Goal: Task Accomplishment & Management: Manage account settings

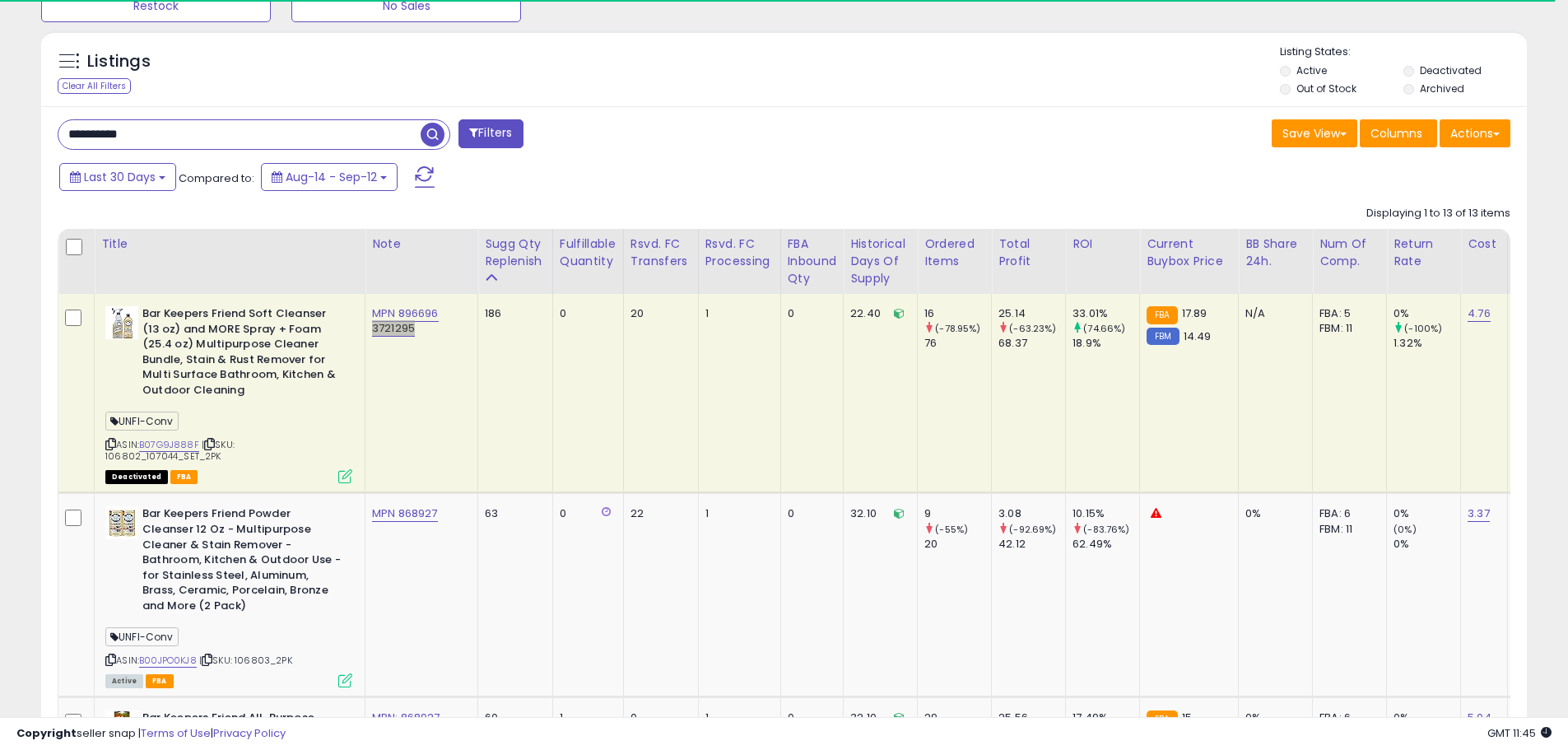
scroll to position [748, 0]
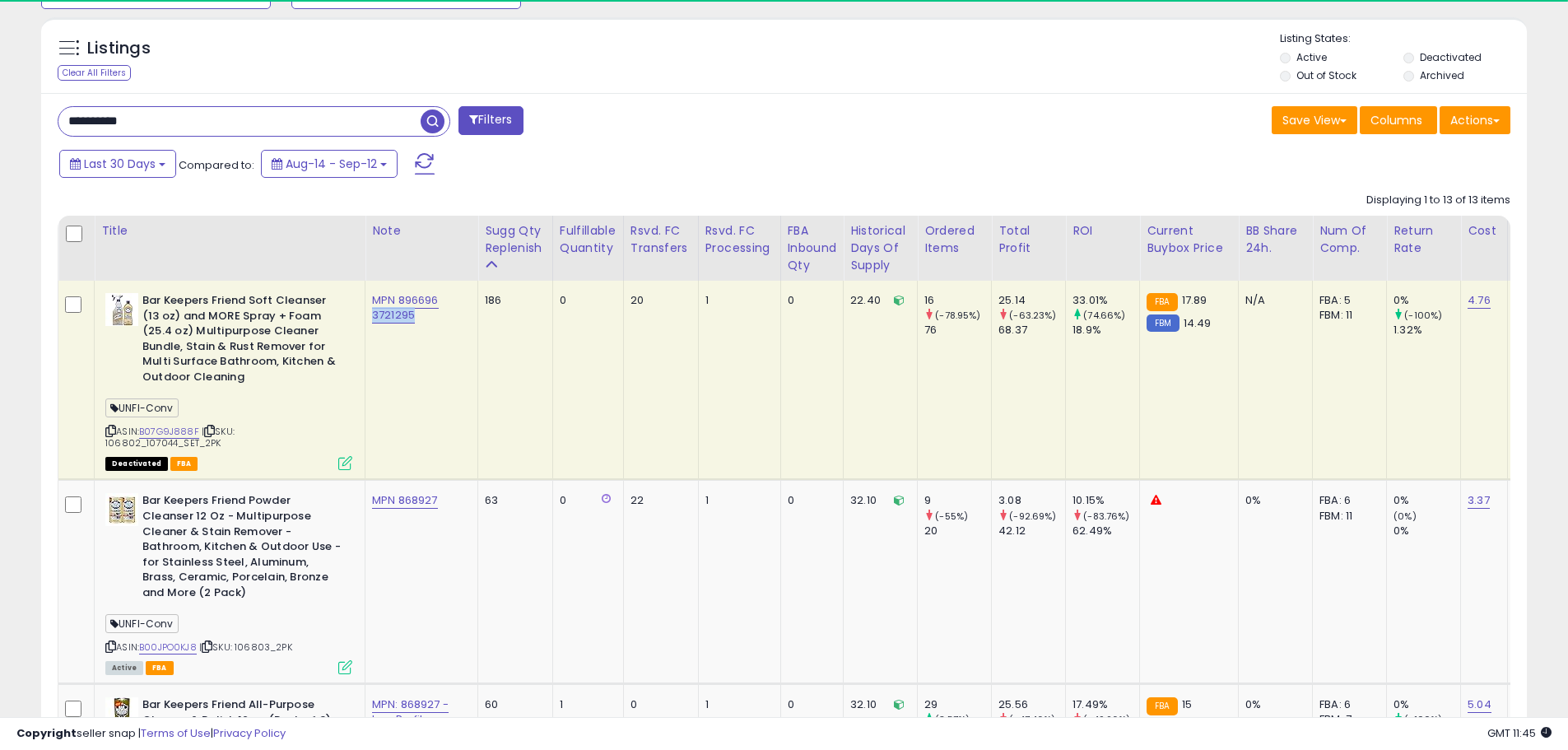
drag, startPoint x: 215, startPoint y: 441, endPoint x: 97, endPoint y: 444, distance: 118.0
click at [97, 444] on td "Bar Keepers Friend Soft Cleanser (13 oz) and MORE Spray + Foam (25.4 oz) Multip…" at bounding box center [229, 380] width 271 height 200
copy span "106802_107044_SET_2PK"
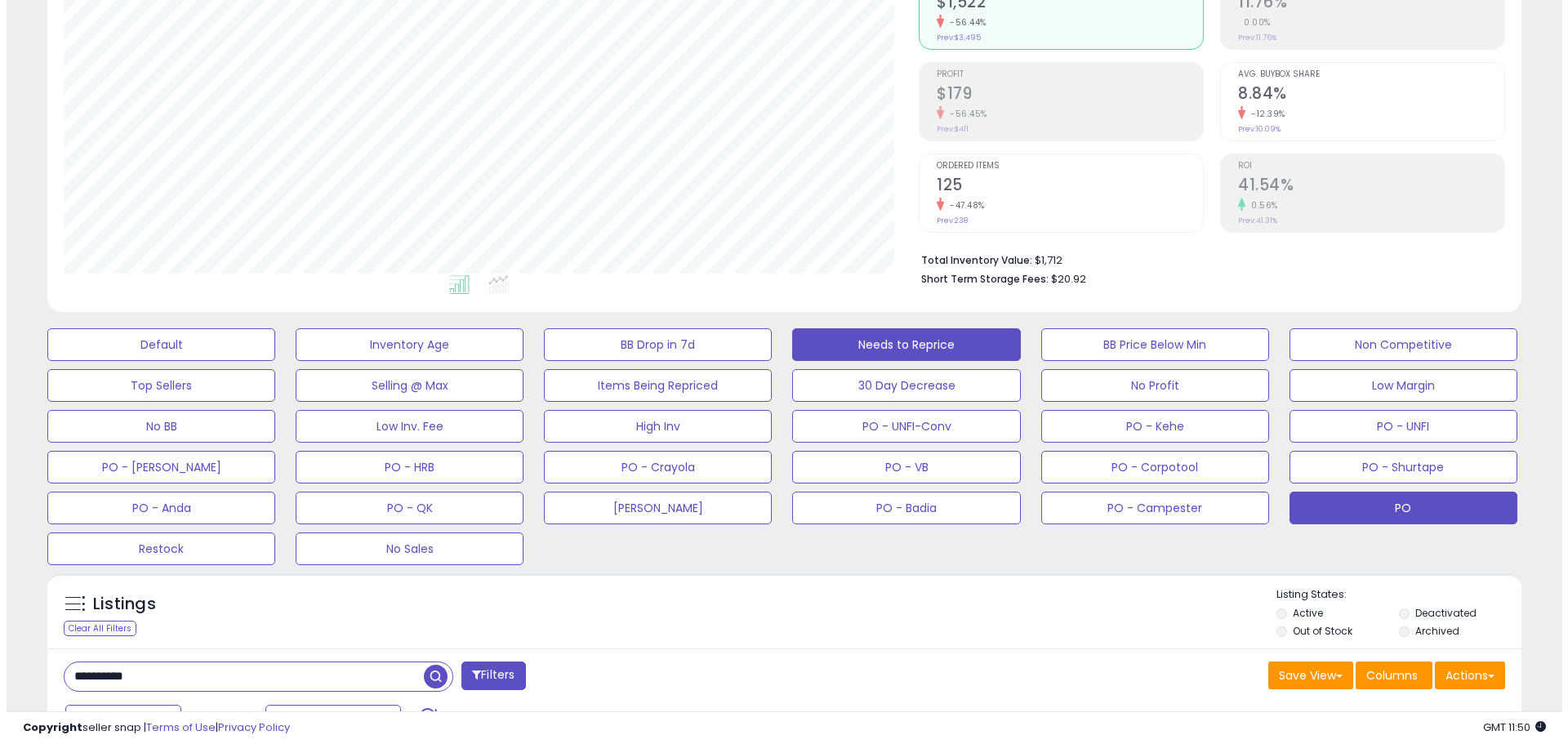
scroll to position [170, 0]
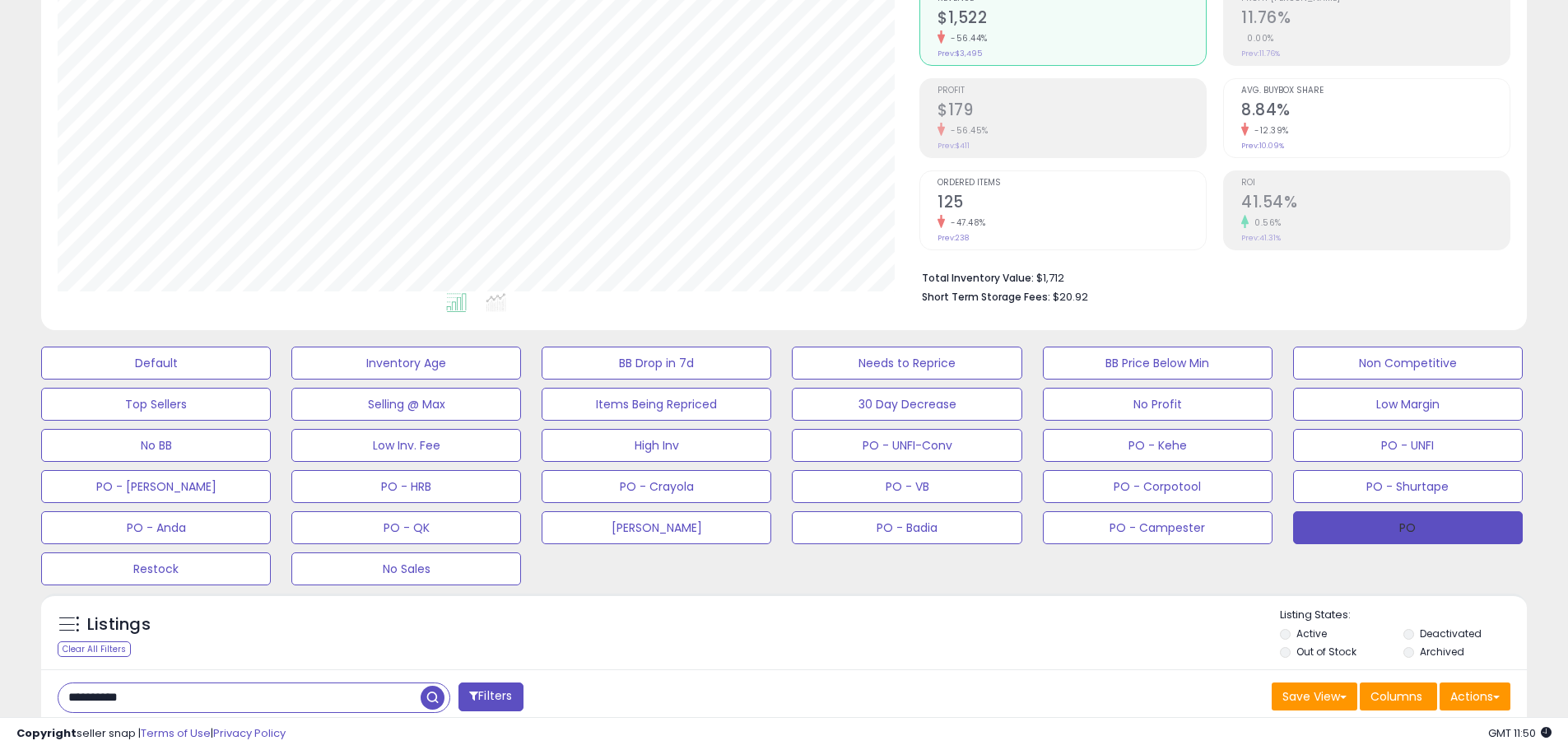
click at [1373, 525] on button "PO" at bounding box center [1407, 527] width 229 height 33
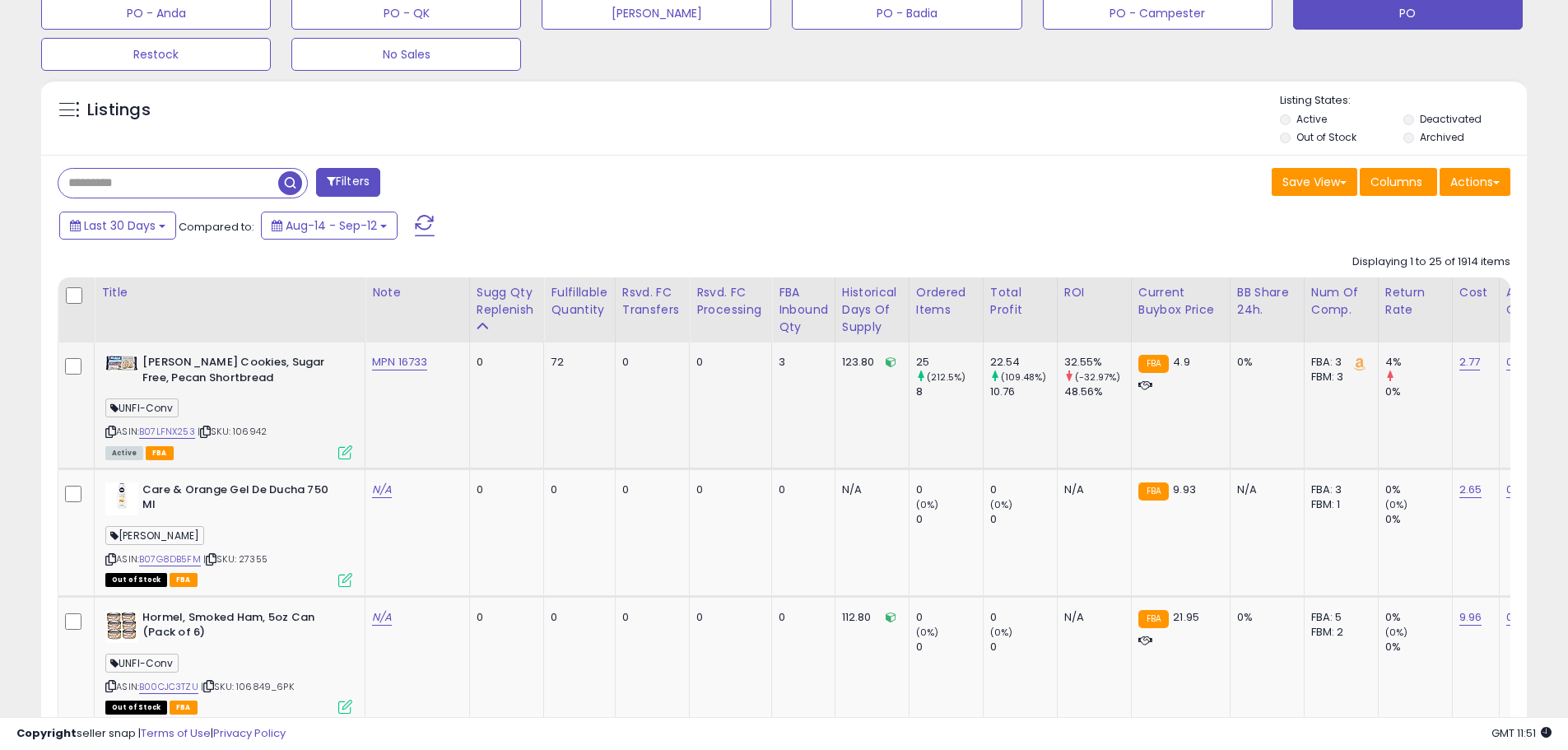
scroll to position [667, 0]
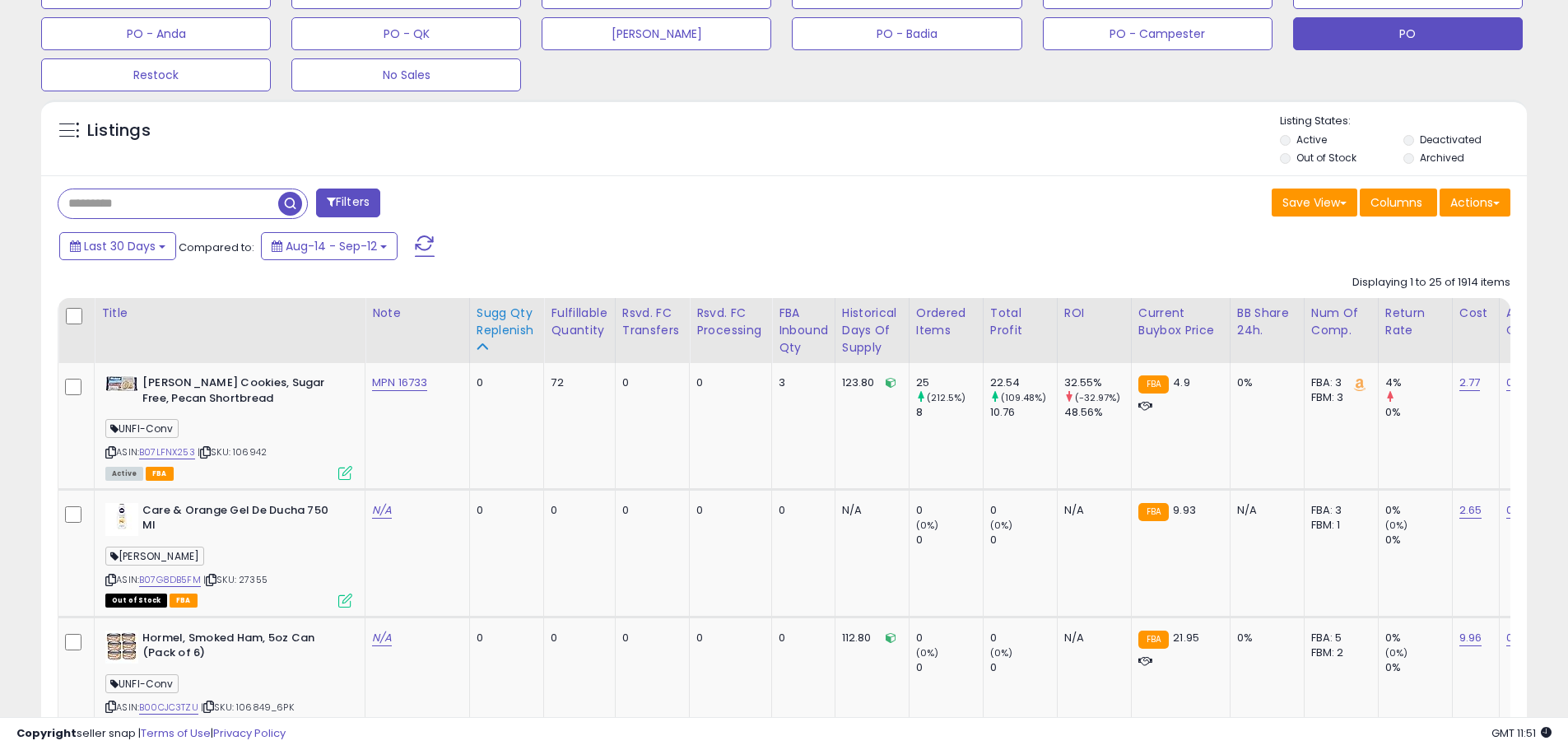
click at [504, 344] on div "Sugg Qty Replenish" at bounding box center [506, 331] width 61 height 52
click at [512, 342] on div "Sugg Qty Replenish" at bounding box center [506, 331] width 61 height 52
click at [496, 334] on div "Sugg Qty Replenish" at bounding box center [506, 322] width 61 height 35
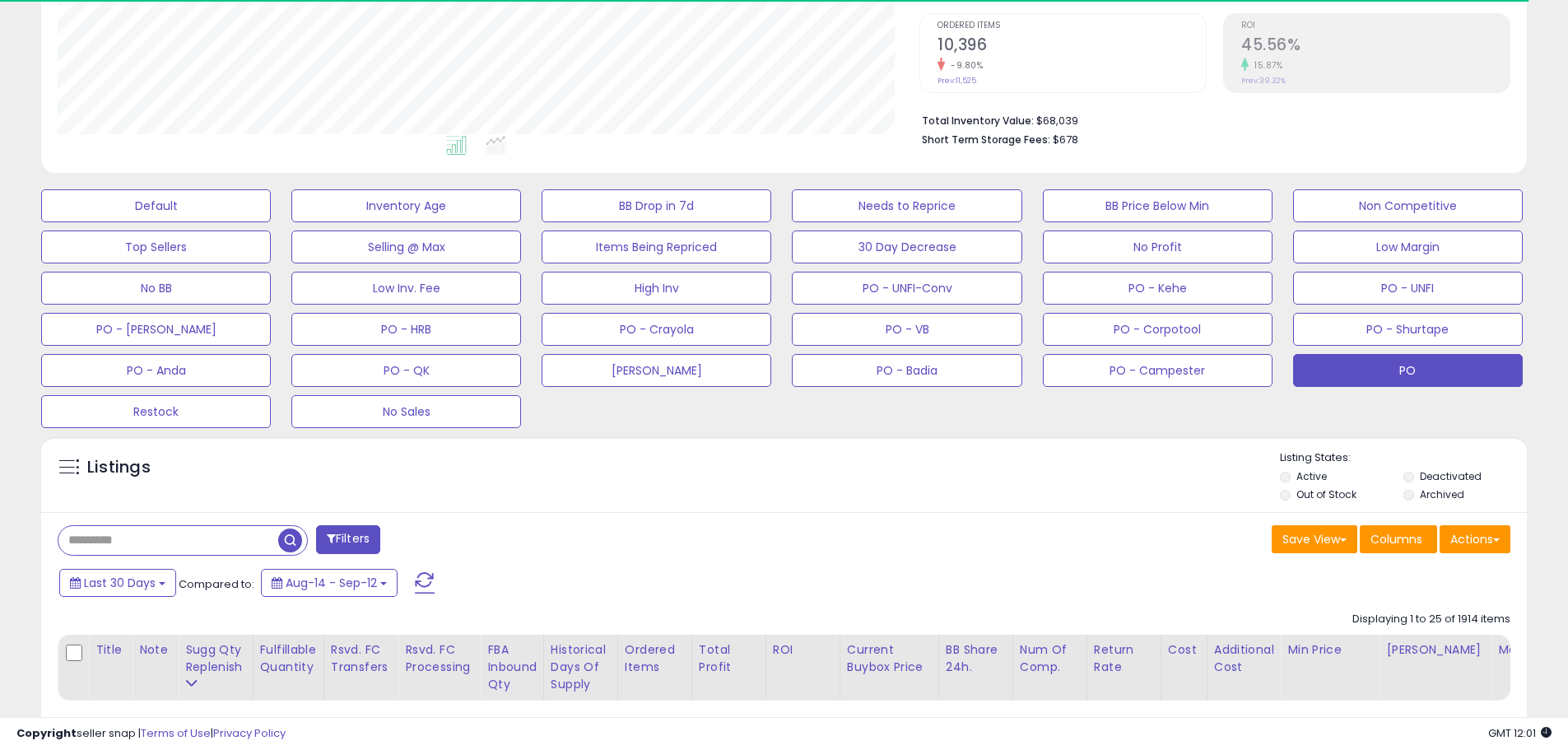
scroll to position [435, 0]
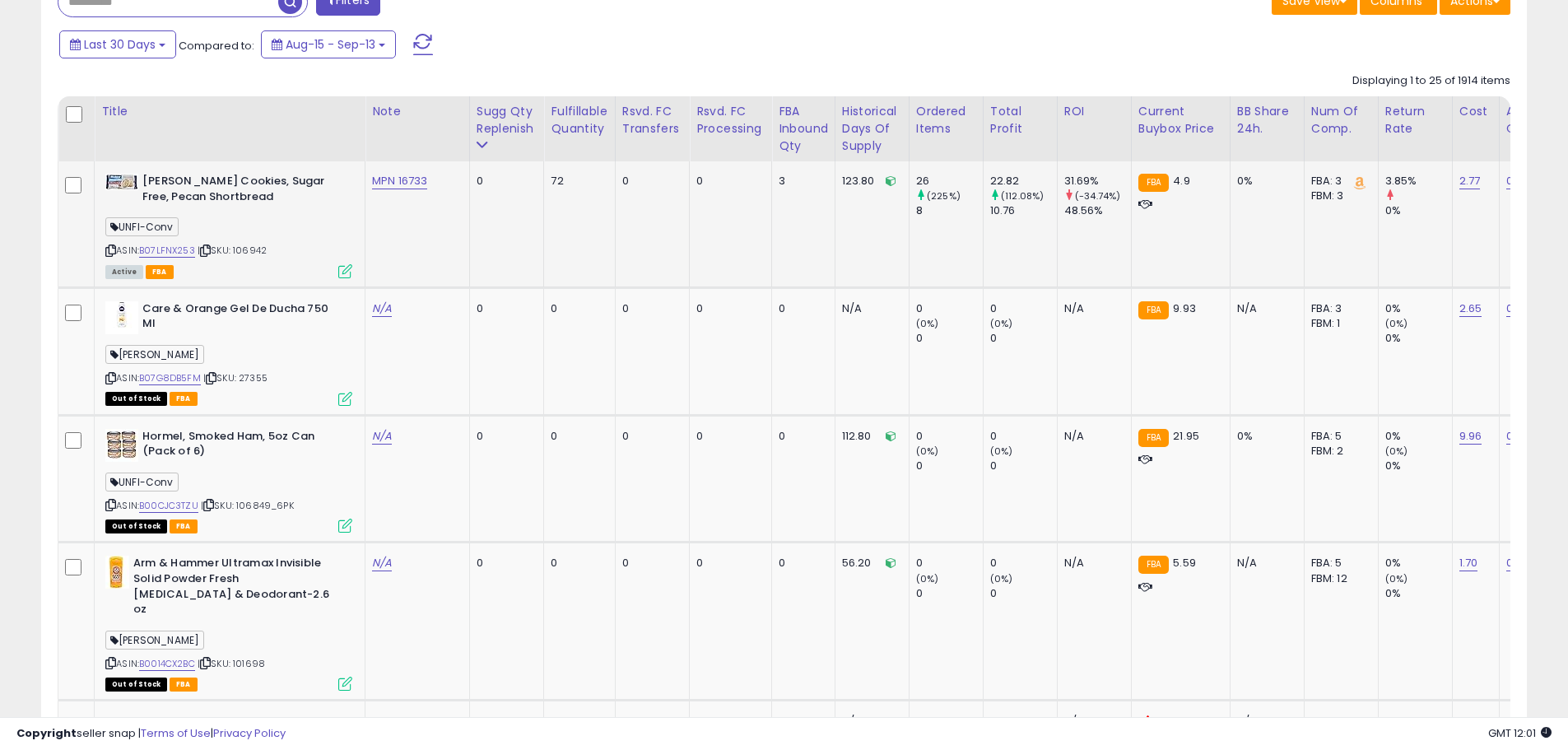
scroll to position [930, 0]
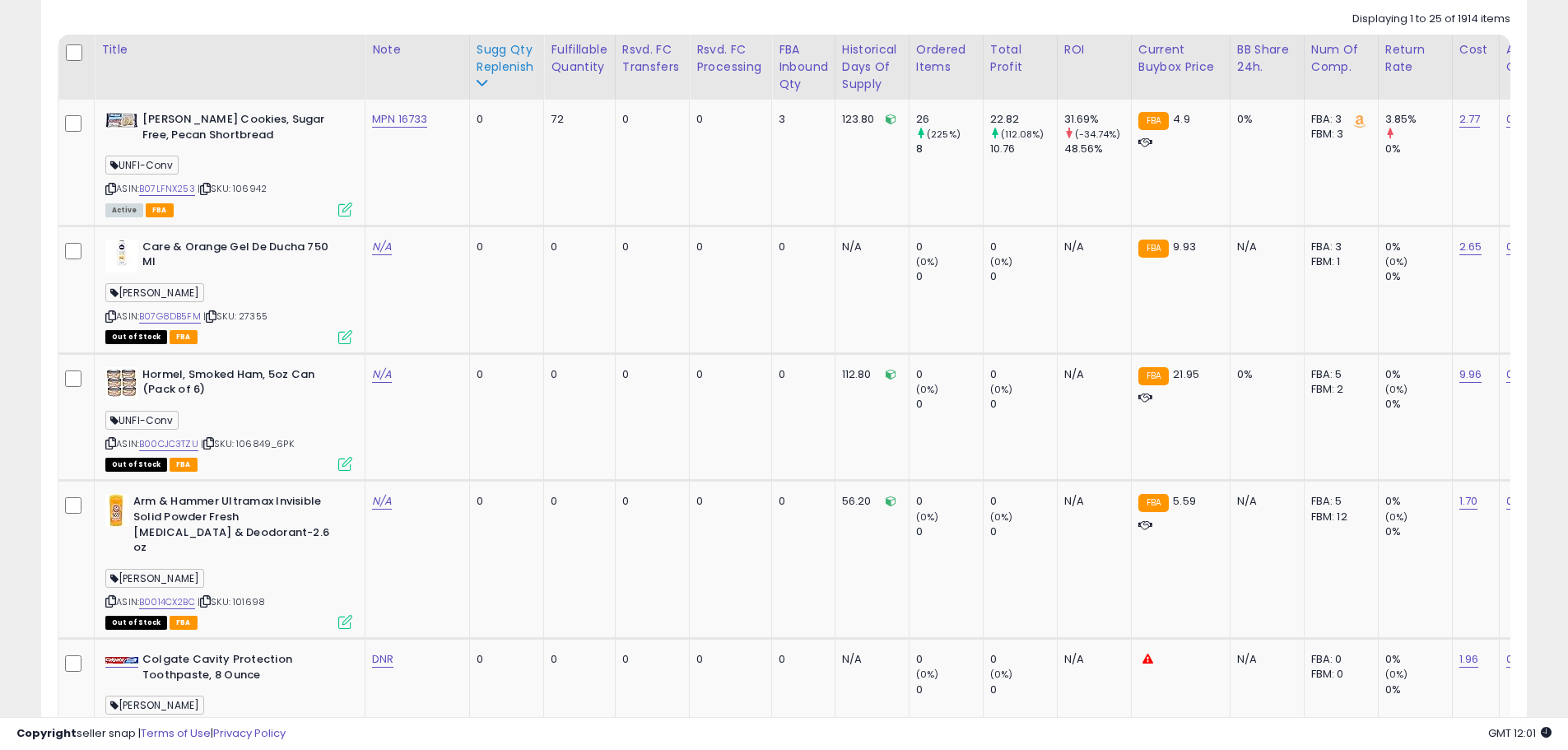
click at [489, 75] on div "Sugg Qty Replenish" at bounding box center [506, 58] width 61 height 35
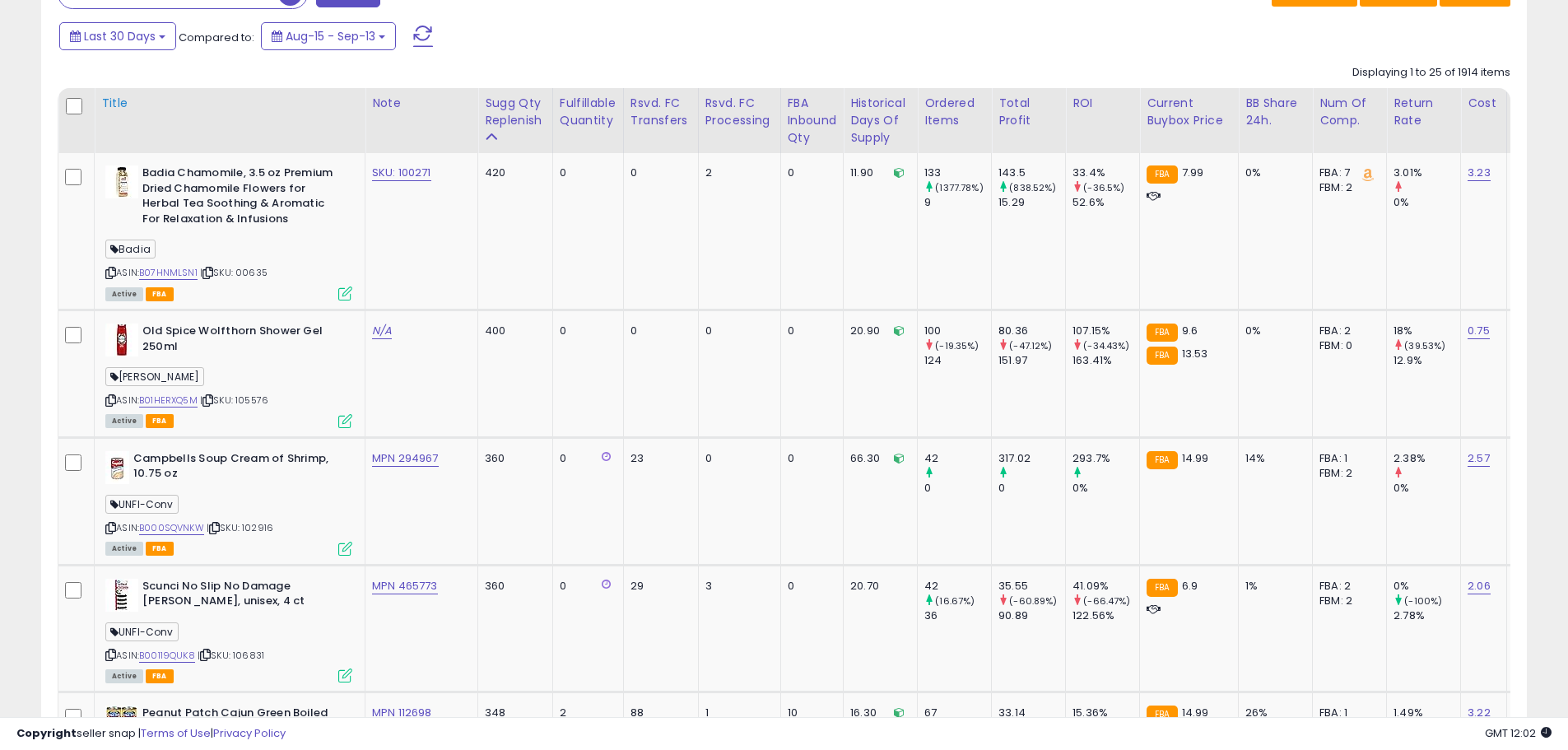
scroll to position [847, 0]
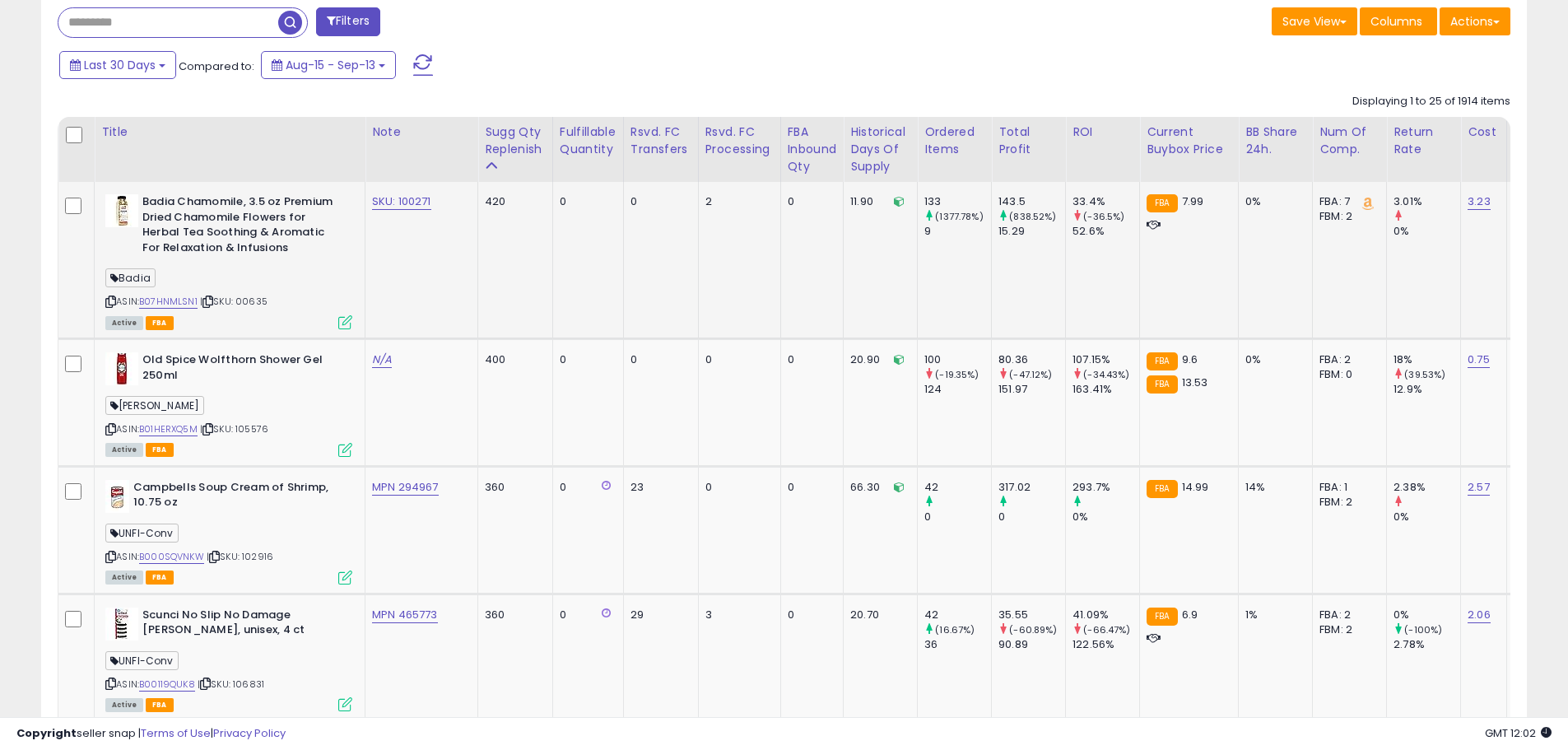
drag, startPoint x: 277, startPoint y: 301, endPoint x: 234, endPoint y: 306, distance: 43.3
click at [234, 306] on div "ASIN: B07HNMLSN1 | SKU: 00635 Active FBA" at bounding box center [228, 261] width 247 height 133
click at [190, 301] on link "B07HNMLSN1" at bounding box center [168, 302] width 59 height 14
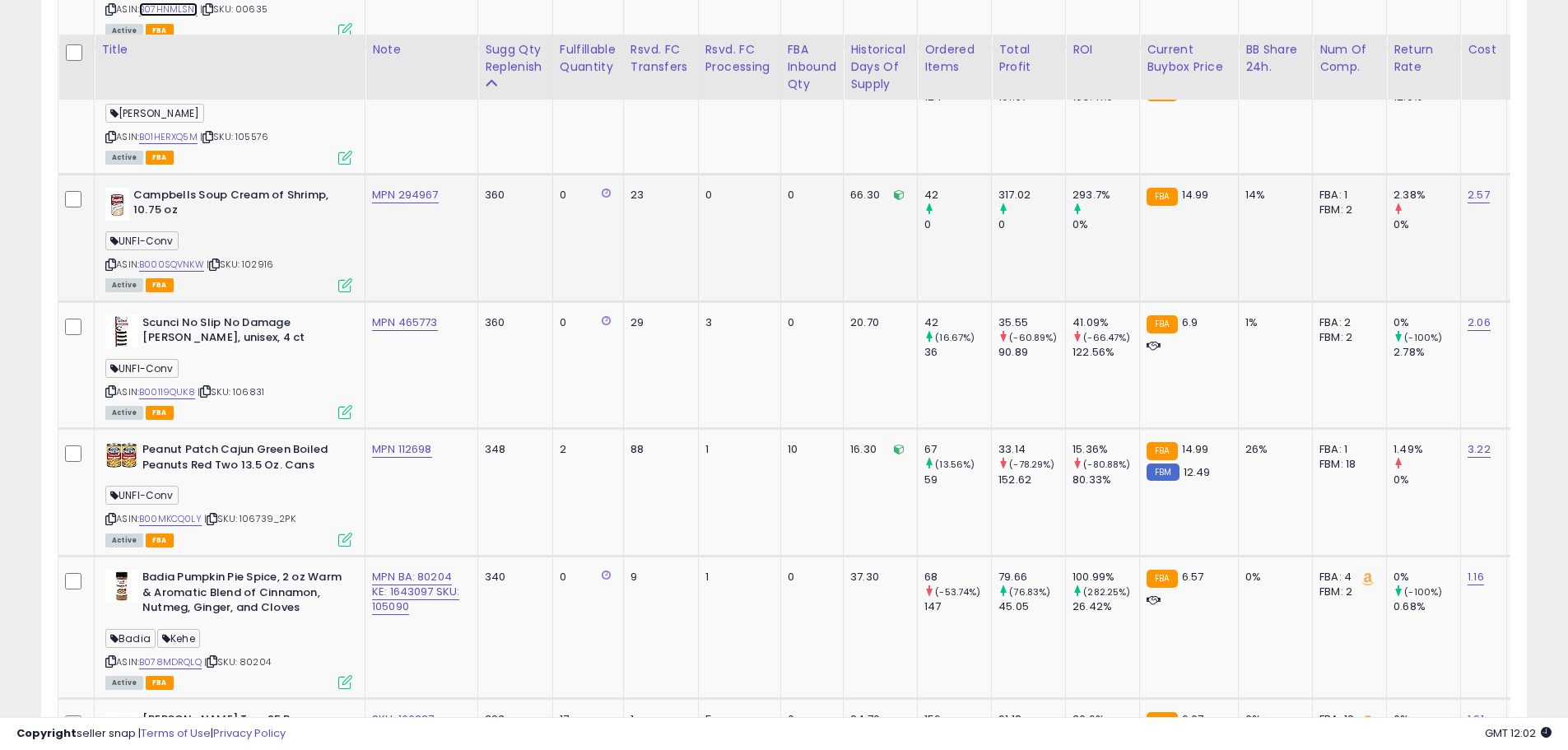
scroll to position [1176, 0]
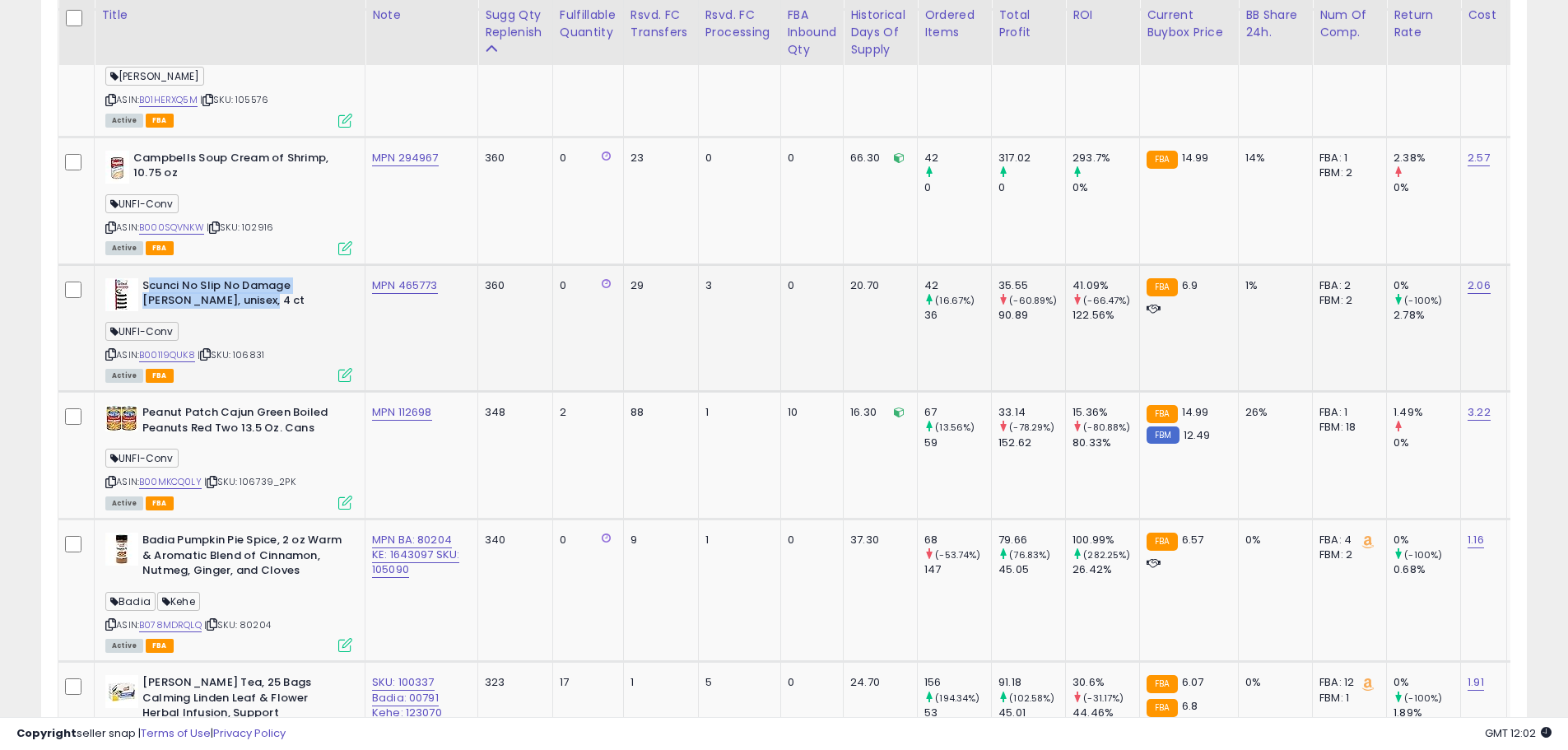
drag, startPoint x: 150, startPoint y: 286, endPoint x: 298, endPoint y: 315, distance: 150.8
click at [303, 305] on b "Scunci No Slip No Damage [PERSON_NAME], unisex, 4 ct" at bounding box center [241, 295] width 200 height 35
click at [290, 324] on div "UNFI-Conv" at bounding box center [228, 334] width 247 height 22
click at [164, 353] on link "B00119QUK8" at bounding box center [167, 356] width 56 height 14
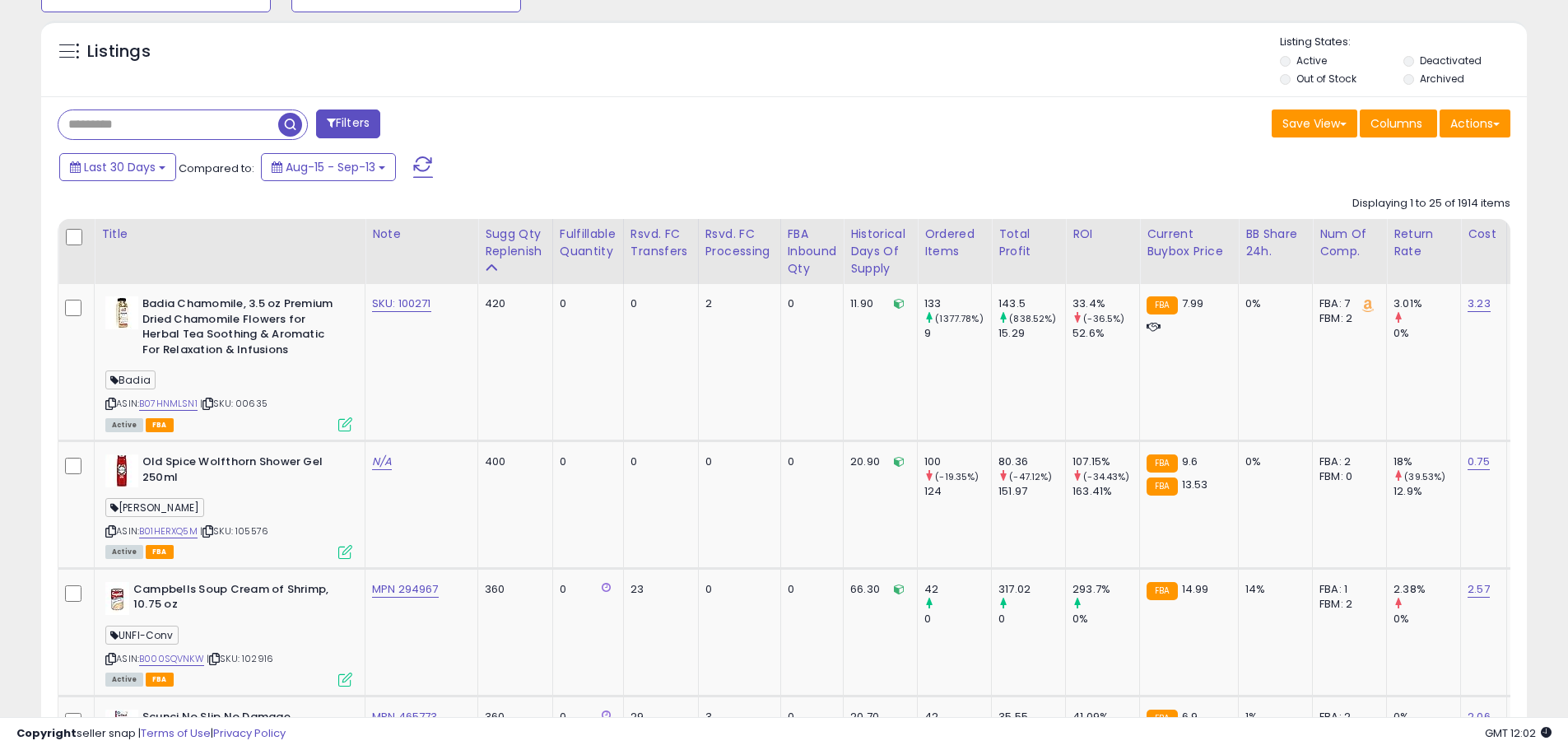
scroll to position [756, 0]
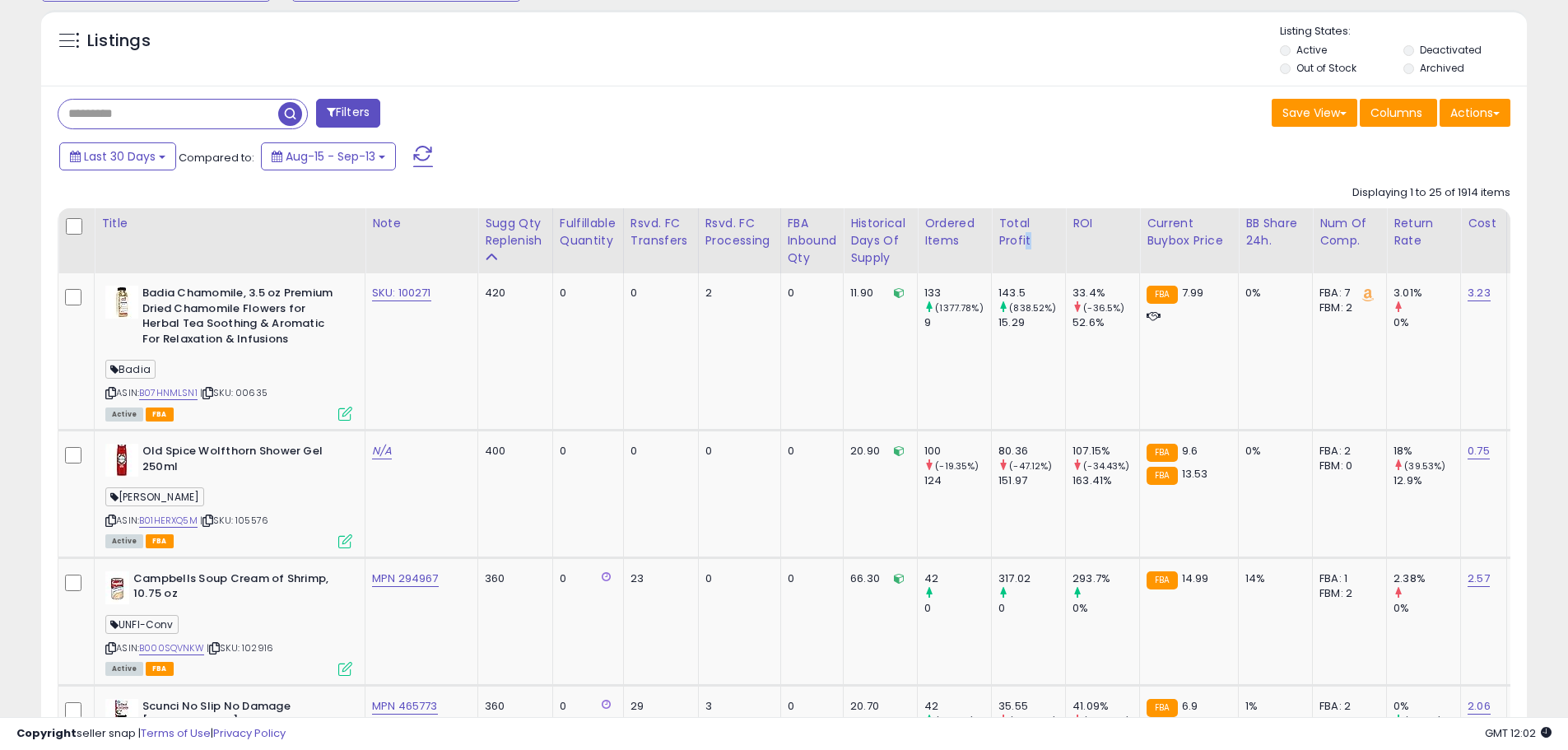
click at [998, 244] on div "Total Profit" at bounding box center [1028, 231] width 61 height 35
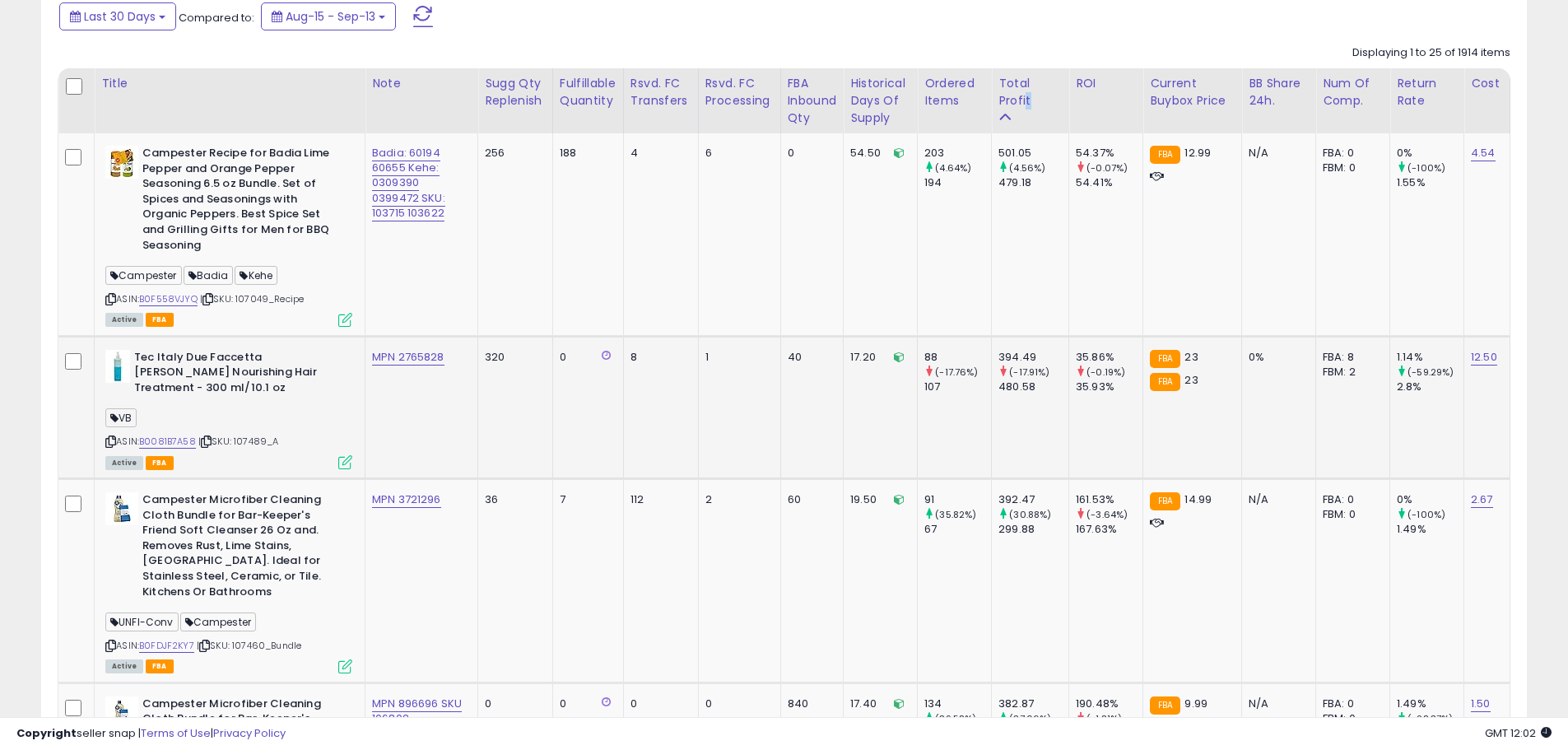
scroll to position [921, 0]
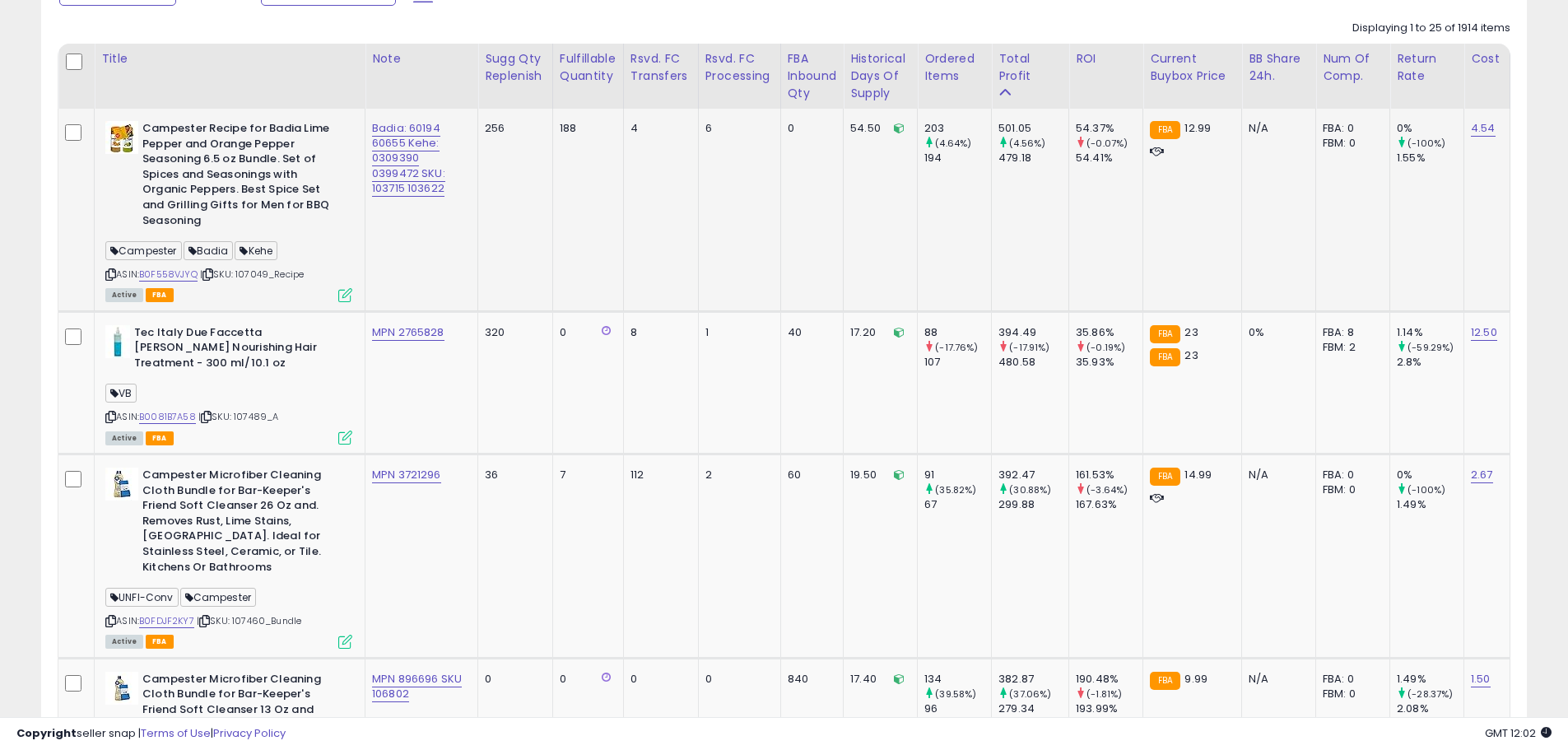
click at [992, 243] on td "501.05 (4.56%) 479.18" at bounding box center [1031, 210] width 77 height 203
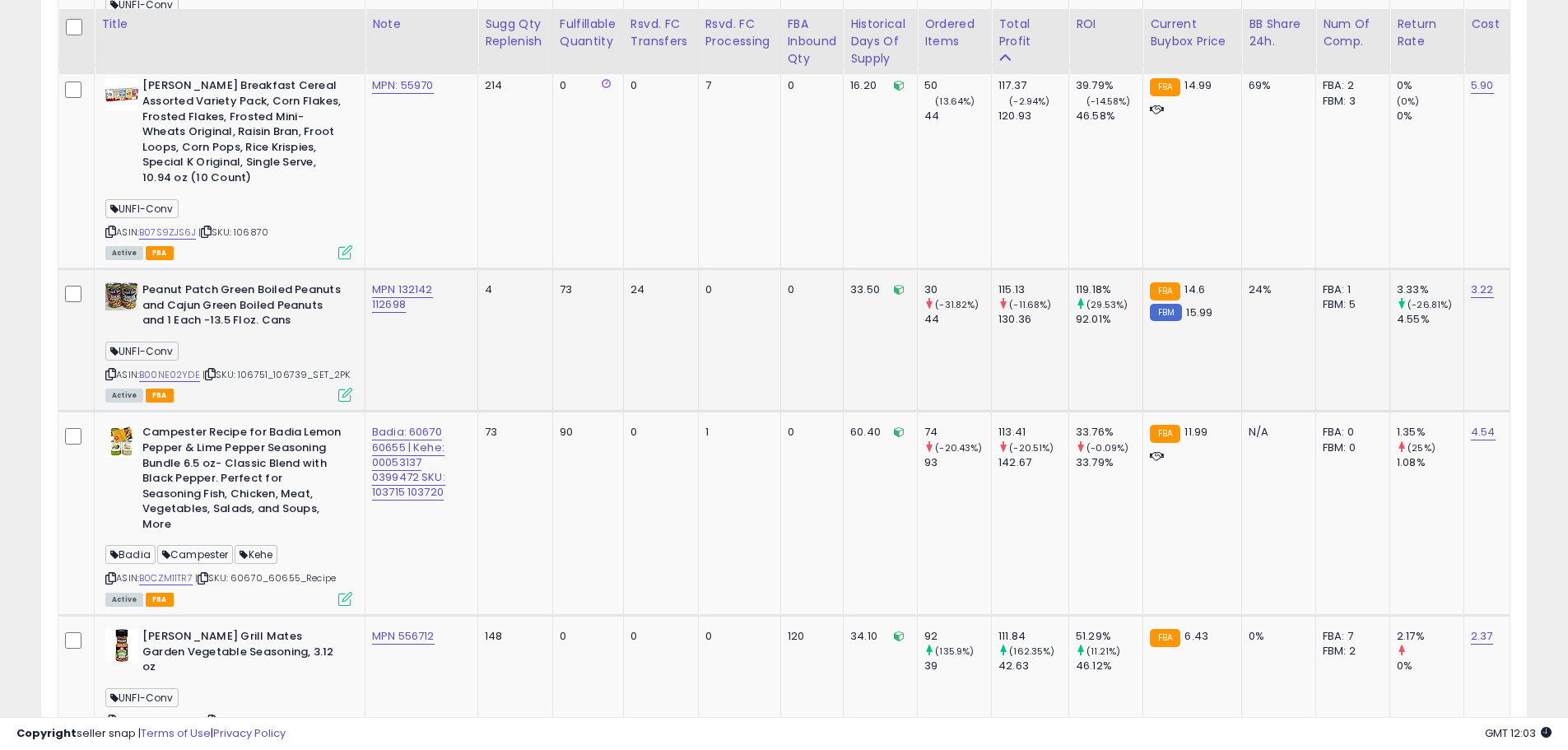
scroll to position [4198, 0]
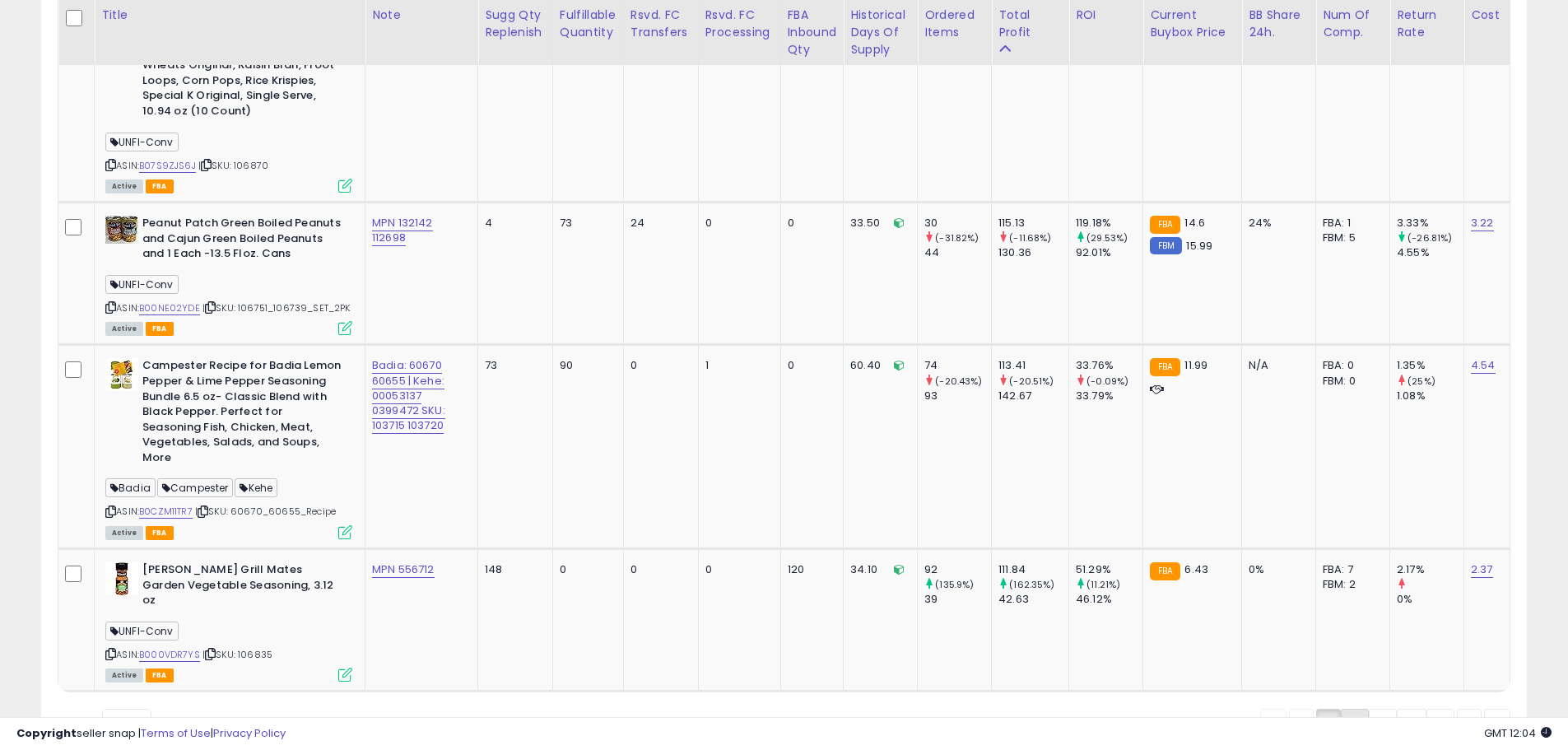
click at [1354, 709] on link "2" at bounding box center [1354, 723] width 28 height 28
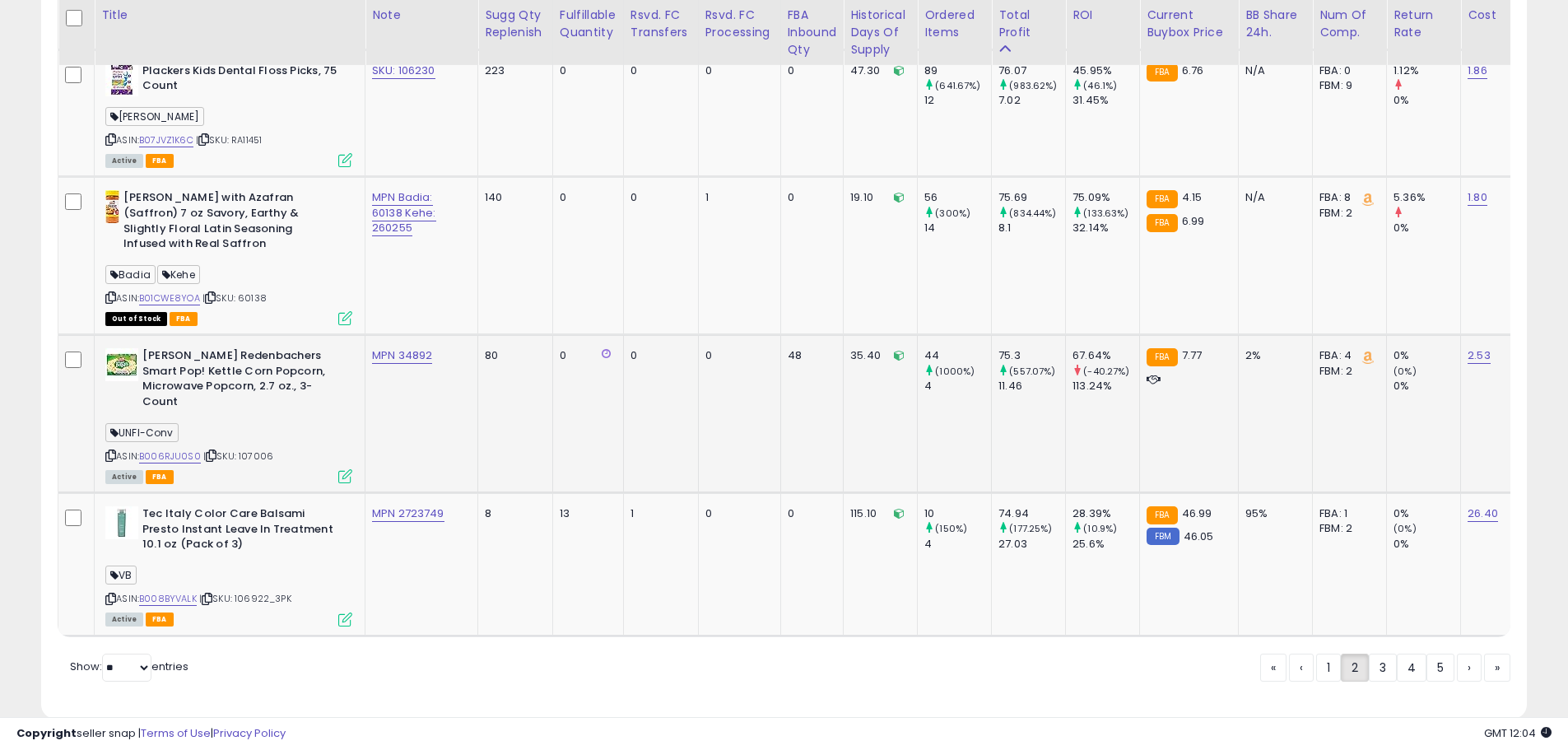
scroll to position [3999, 0]
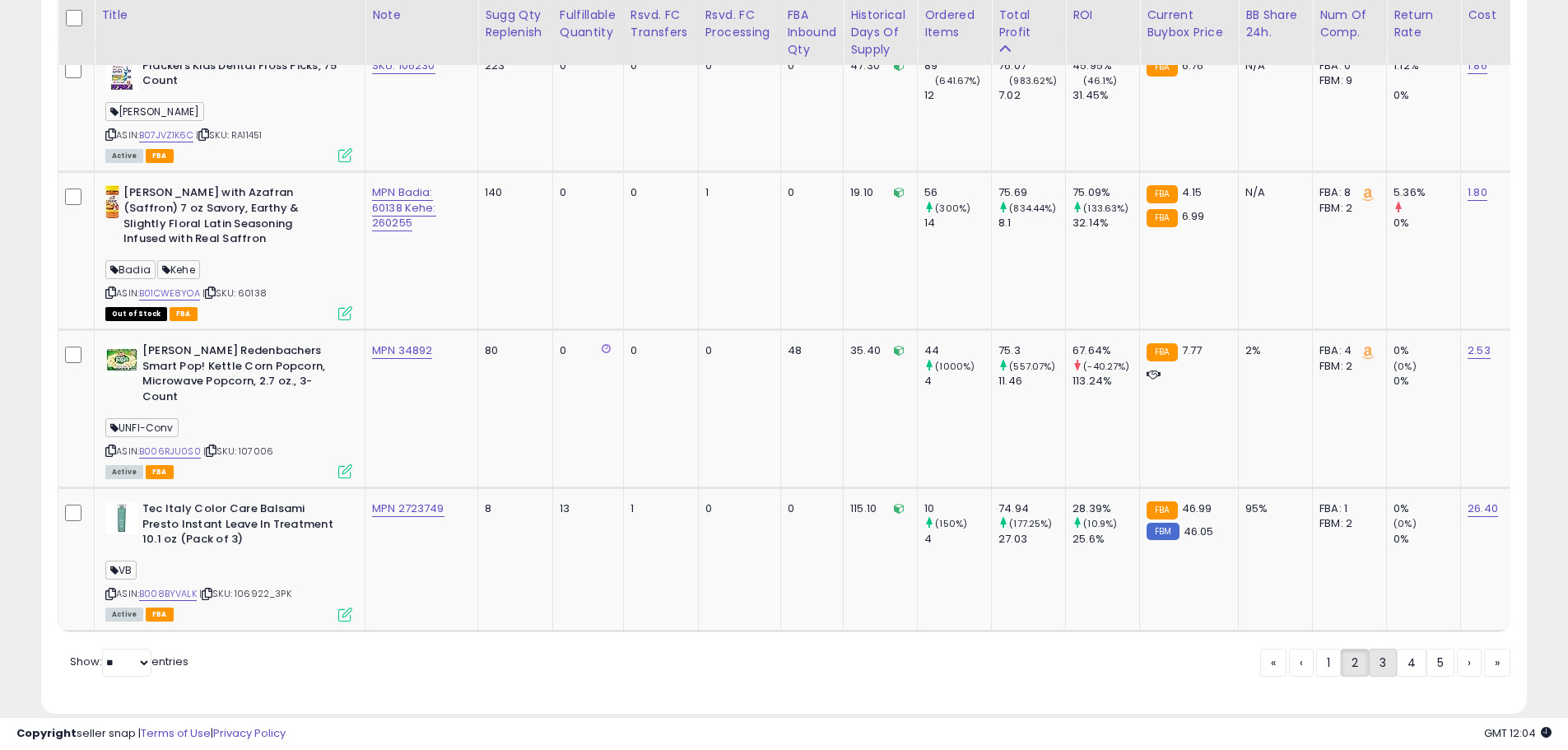
click at [1380, 649] on link "3" at bounding box center [1382, 663] width 28 height 28
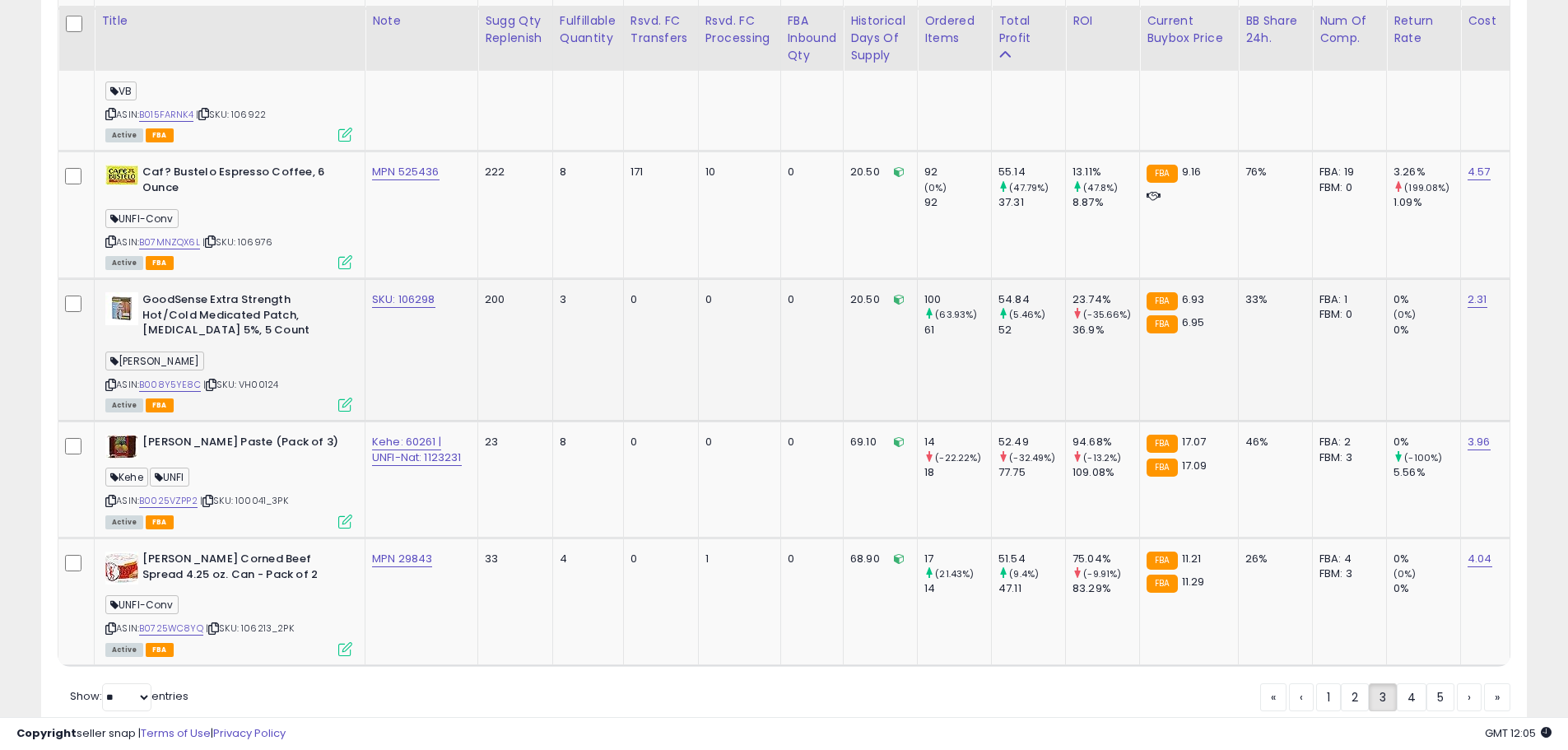
scroll to position [3833, 0]
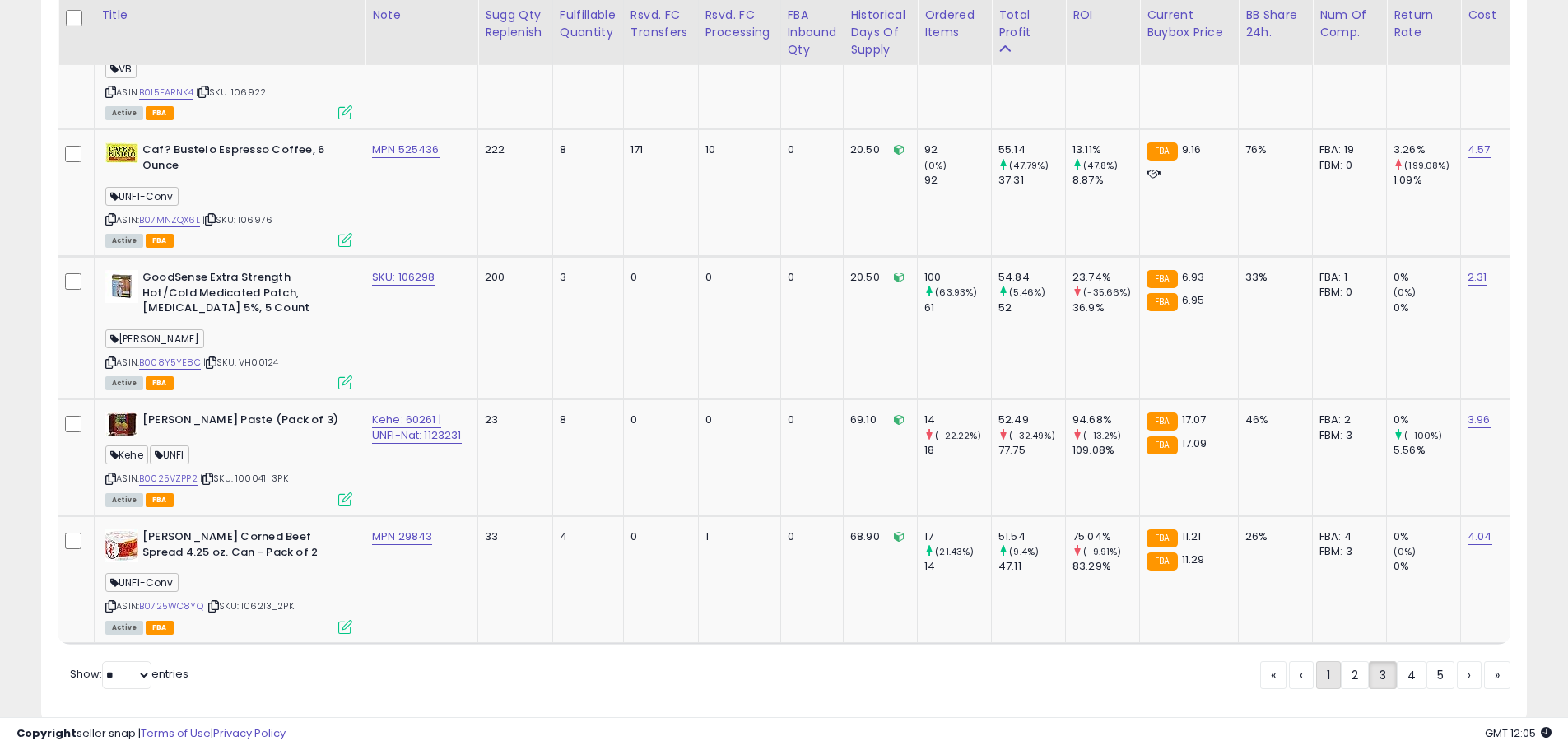
click at [1328, 662] on link "1" at bounding box center [1328, 675] width 25 height 28
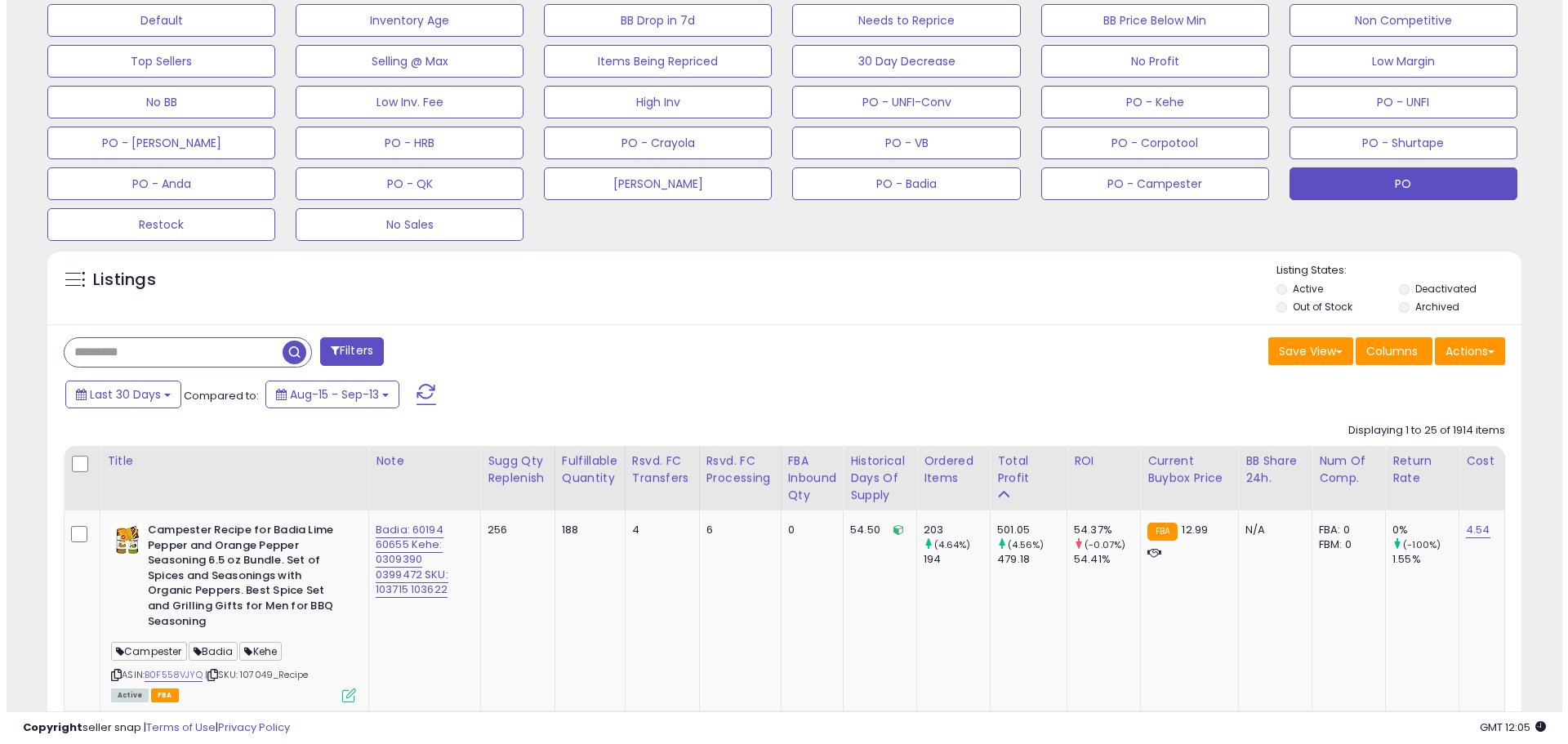
scroll to position [381, 0]
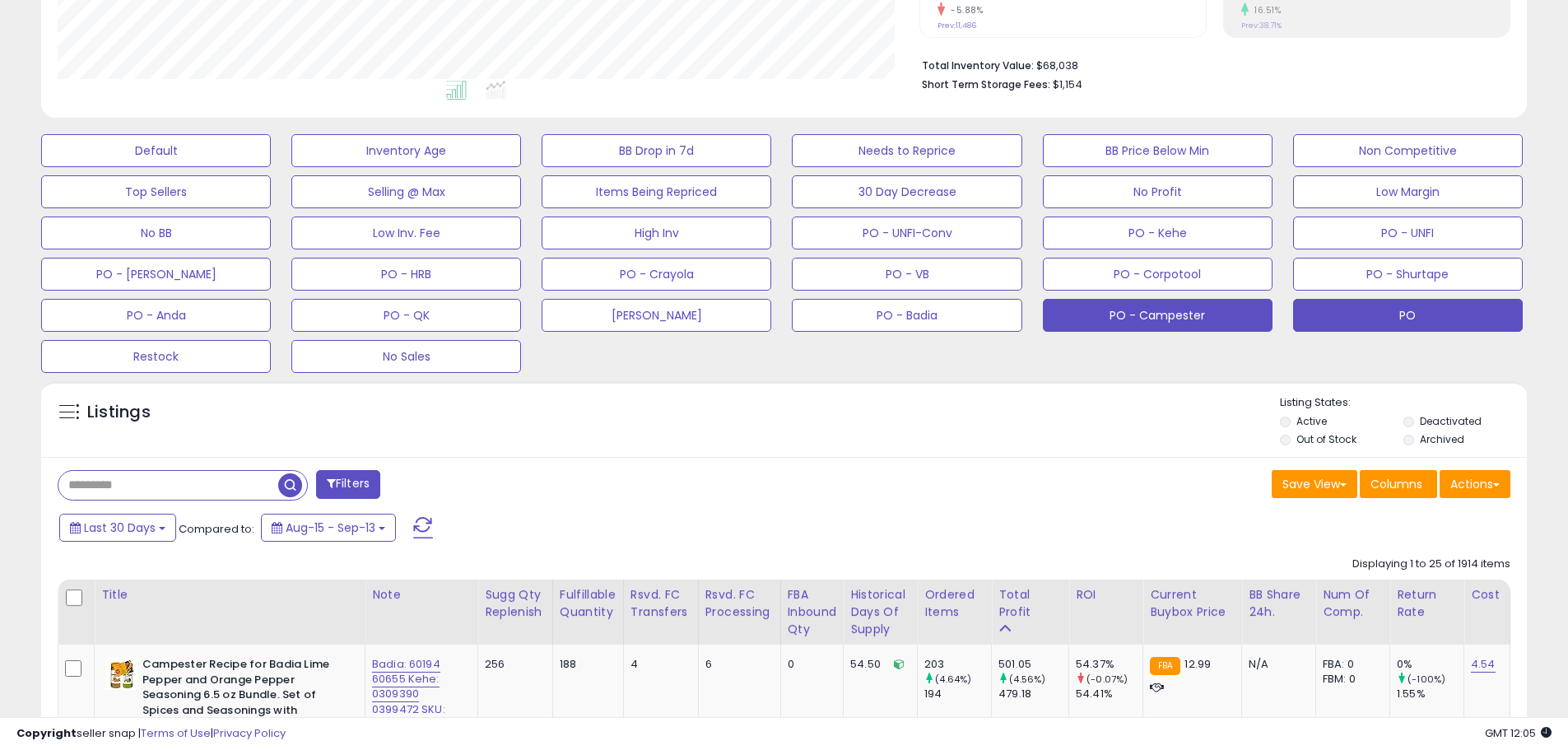
click at [1196, 327] on button "PO - Campester" at bounding box center [1157, 315] width 229 height 33
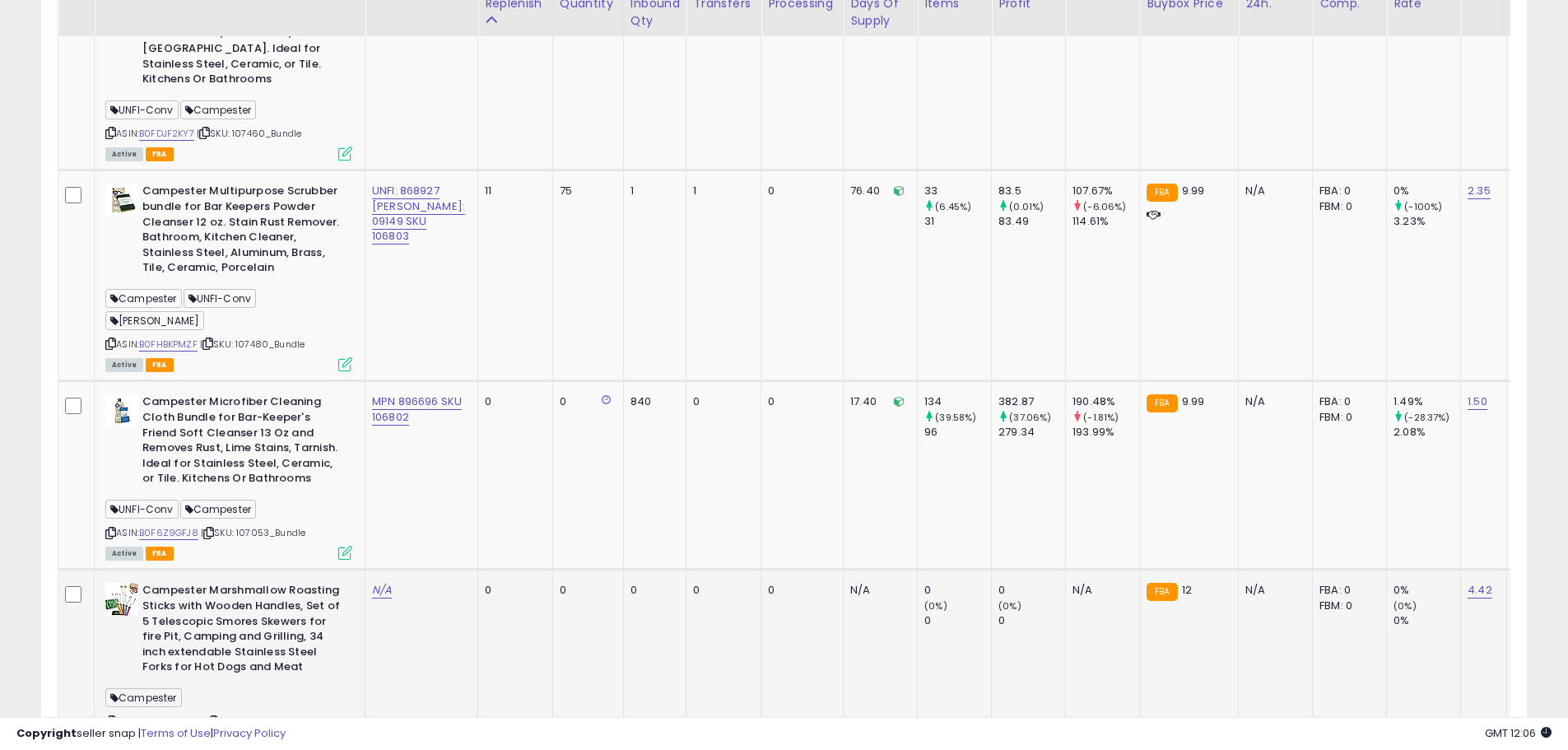
scroll to position [2058, 0]
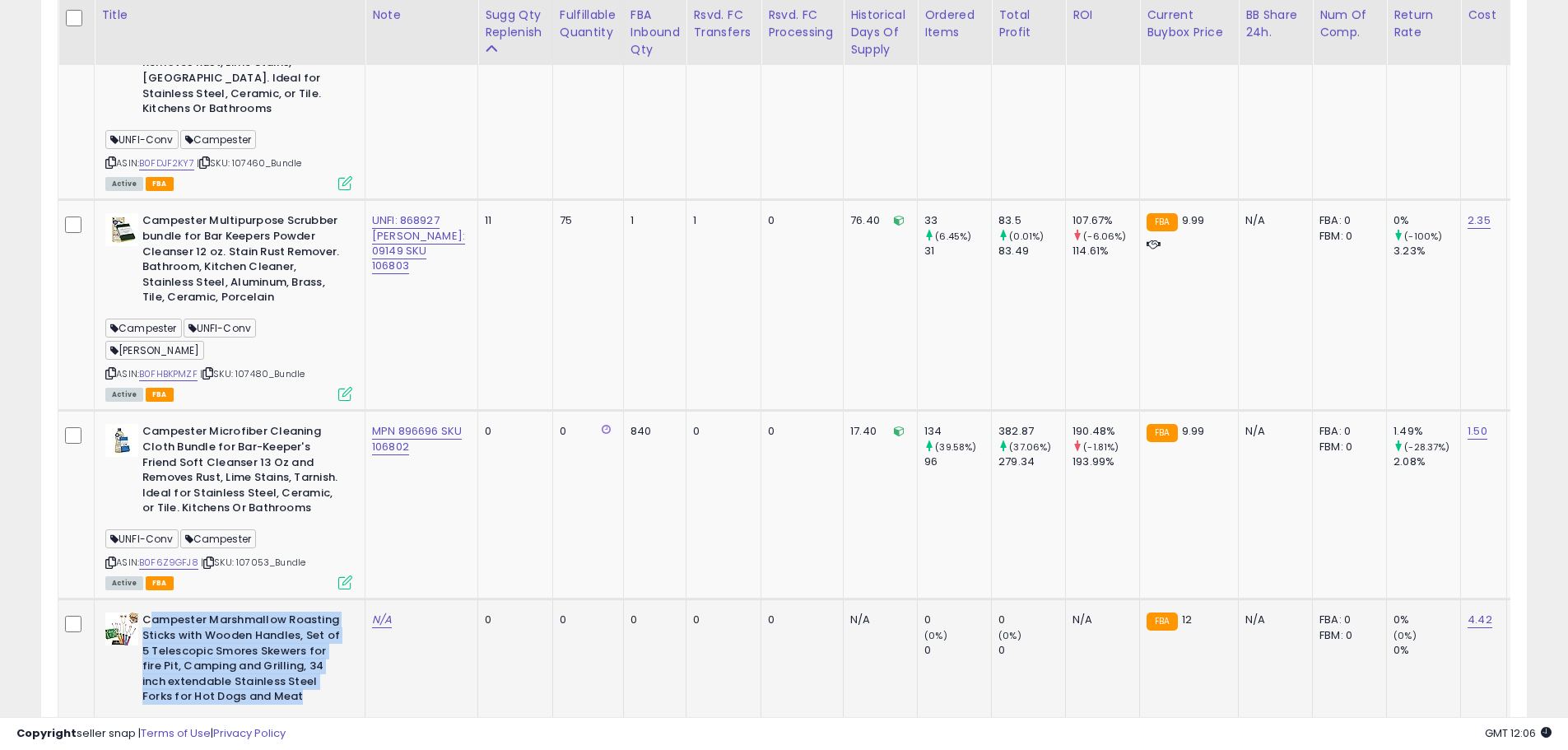
drag, startPoint x: 310, startPoint y: 604, endPoint x: 152, endPoint y: 535, distance: 172.4
click at [147, 613] on b "Campester Marshmallow Roasting Sticks with Wooden Handles, Set of 5 Telescopic …" at bounding box center [241, 661] width 200 height 95
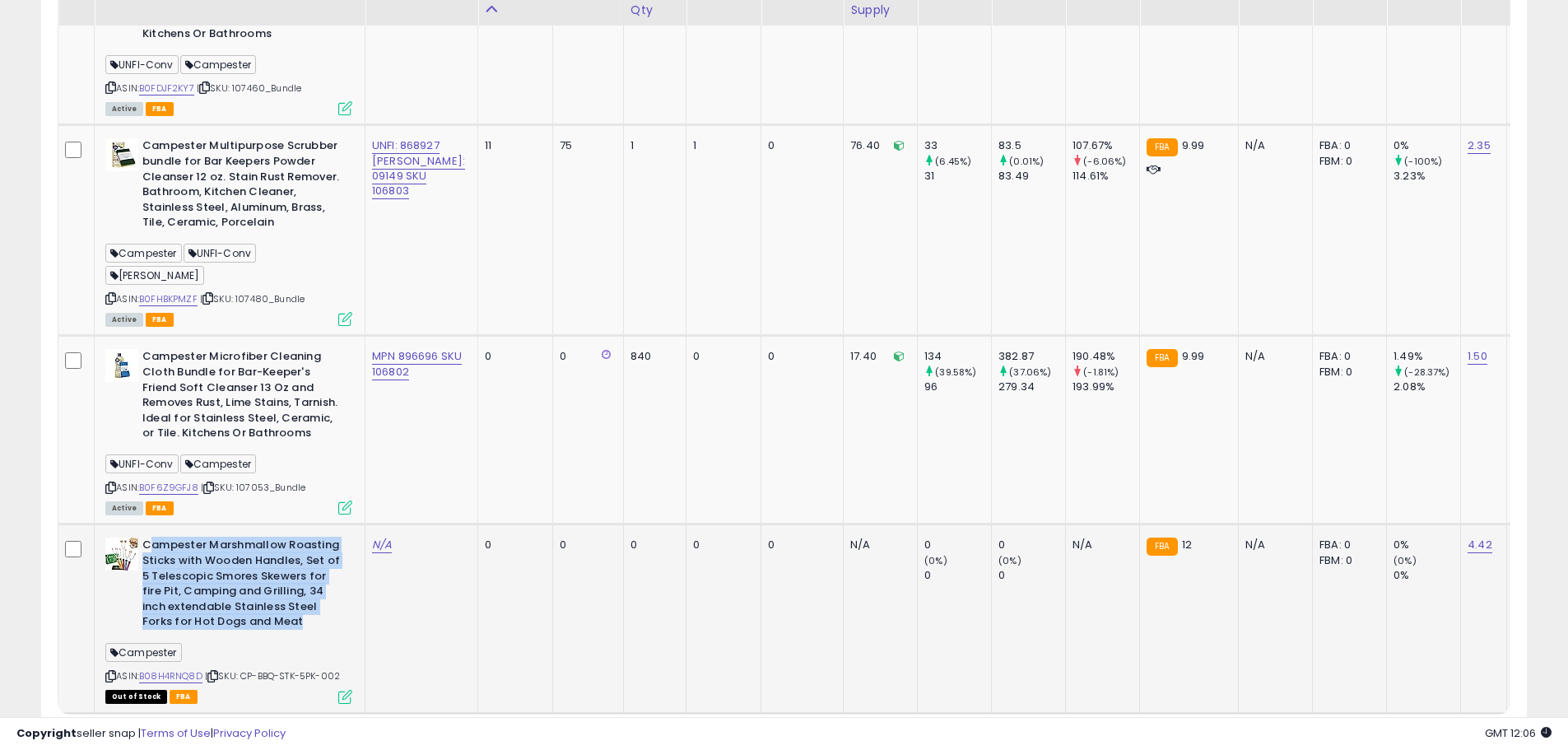
scroll to position [2141, 0]
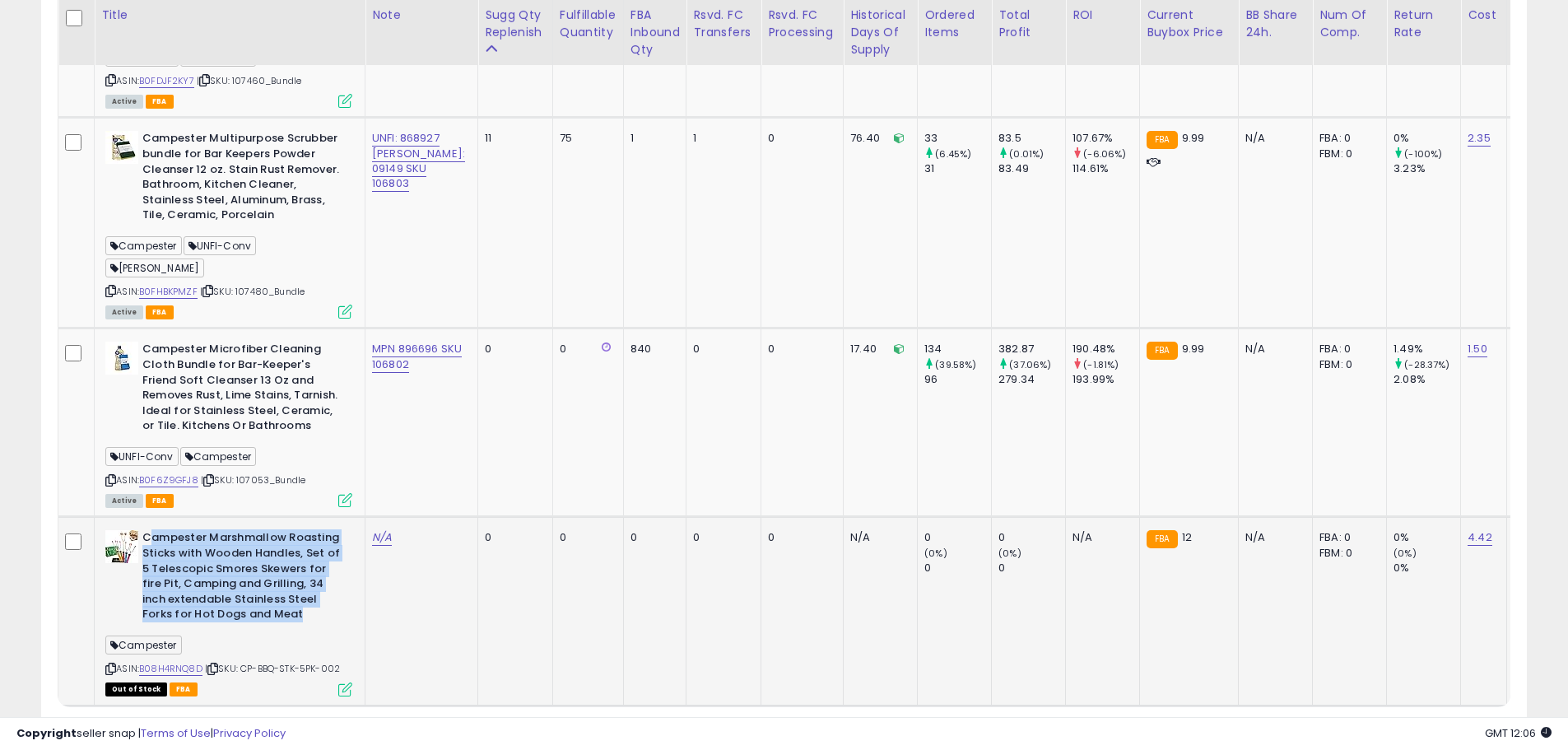
click at [275, 535] on b "Campester Marshmallow Roasting Sticks with Wooden Handles, Set of 5 Telescopic …" at bounding box center [241, 578] width 200 height 95
drag, startPoint x: 315, startPoint y: 525, endPoint x: 141, endPoint y: 453, distance: 188.3
click at [141, 530] on div "Campester Marshmallow Roasting Sticks with Wooden Handles, Set of 5 Telescopic …" at bounding box center [228, 578] width 247 height 95
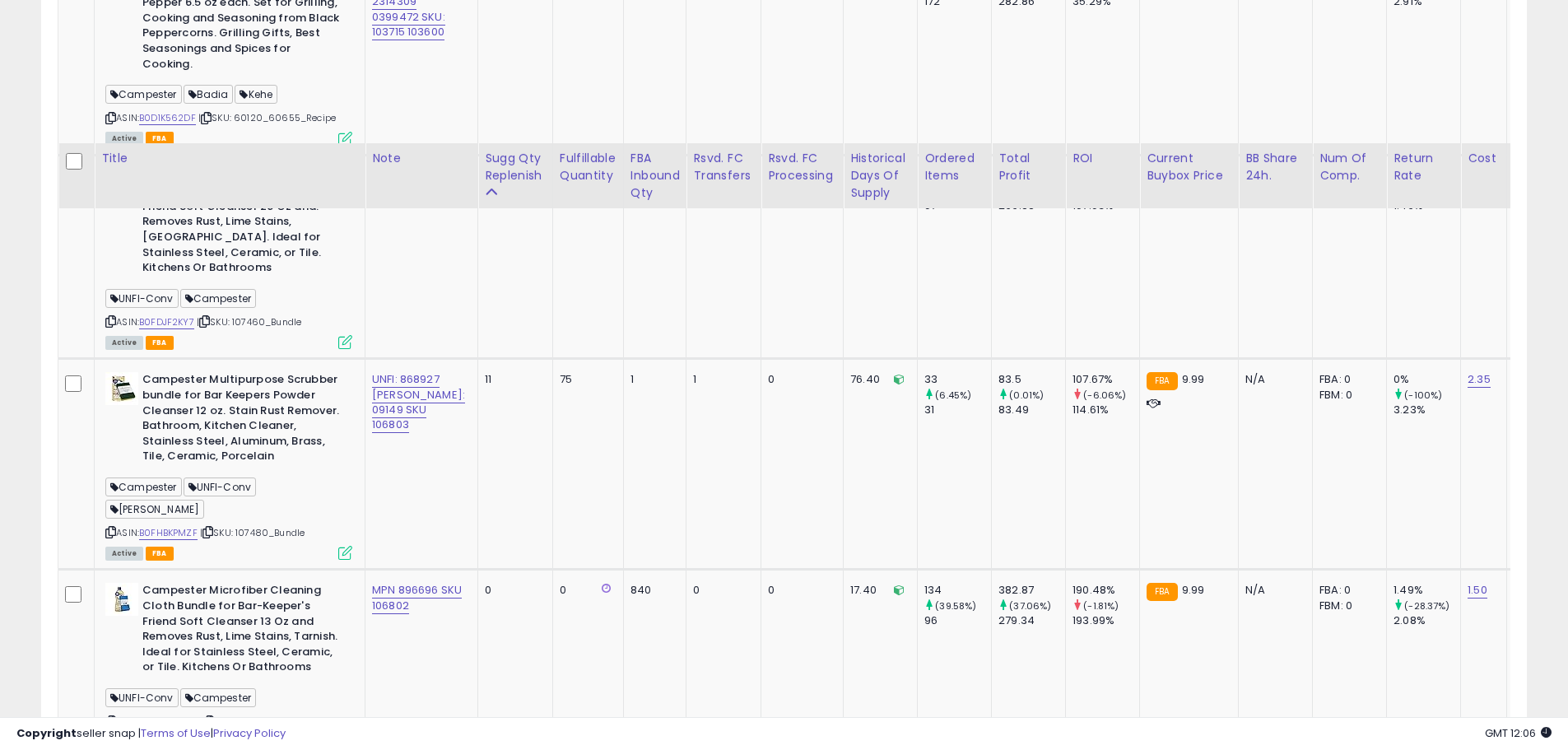
scroll to position [1893, 0]
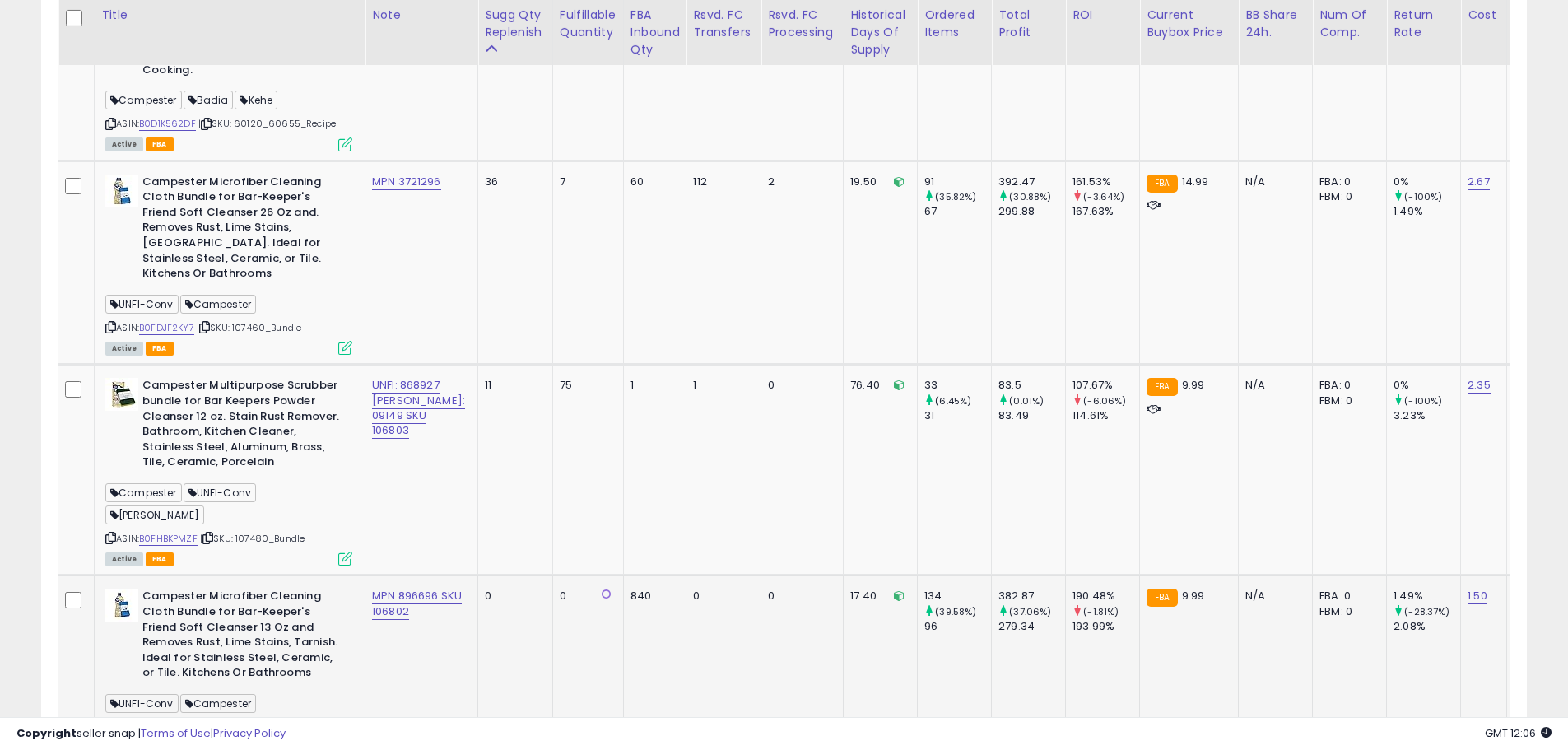
click at [273, 589] on b "Campester Microfiber Cleaning Cloth Bundle for Bar-Keeper's Friend Soft Cleanse…" at bounding box center [241, 637] width 200 height 95
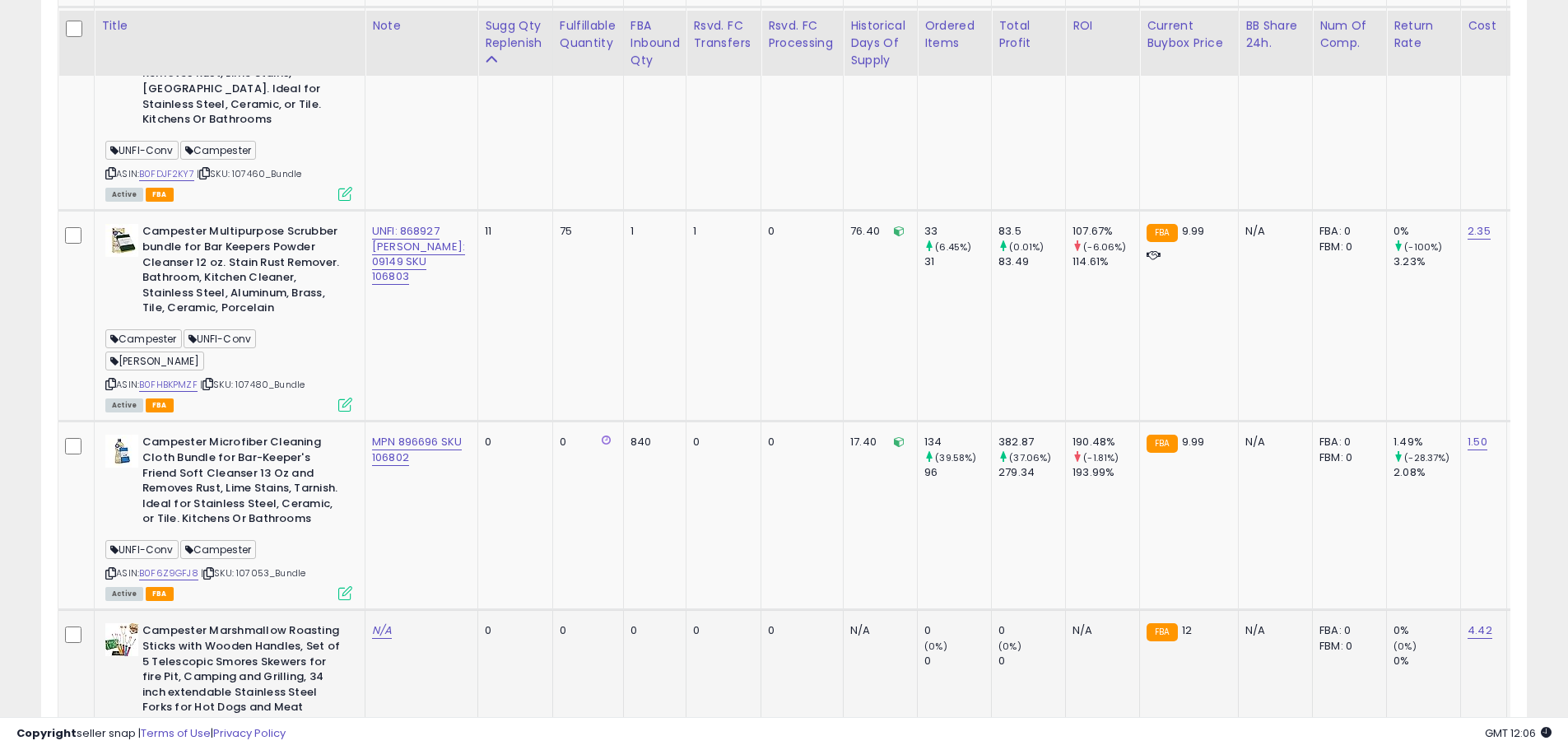
scroll to position [2058, 0]
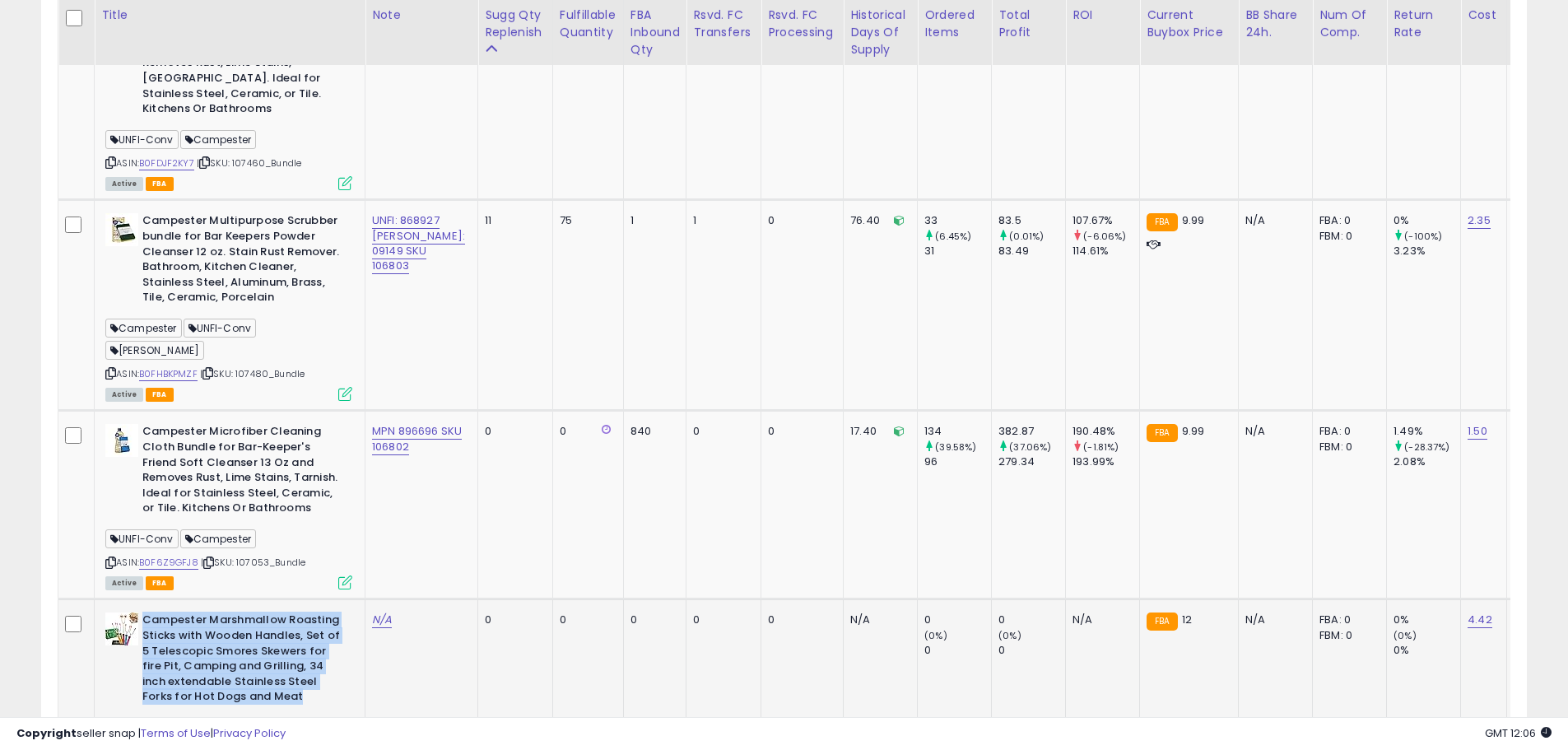
drag, startPoint x: 290, startPoint y: 608, endPoint x: 142, endPoint y: 530, distance: 167.3
click at [142, 613] on b "Campester Marshmallow Roasting Sticks with Wooden Handles, Set of 5 Telescopic …" at bounding box center [241, 661] width 200 height 95
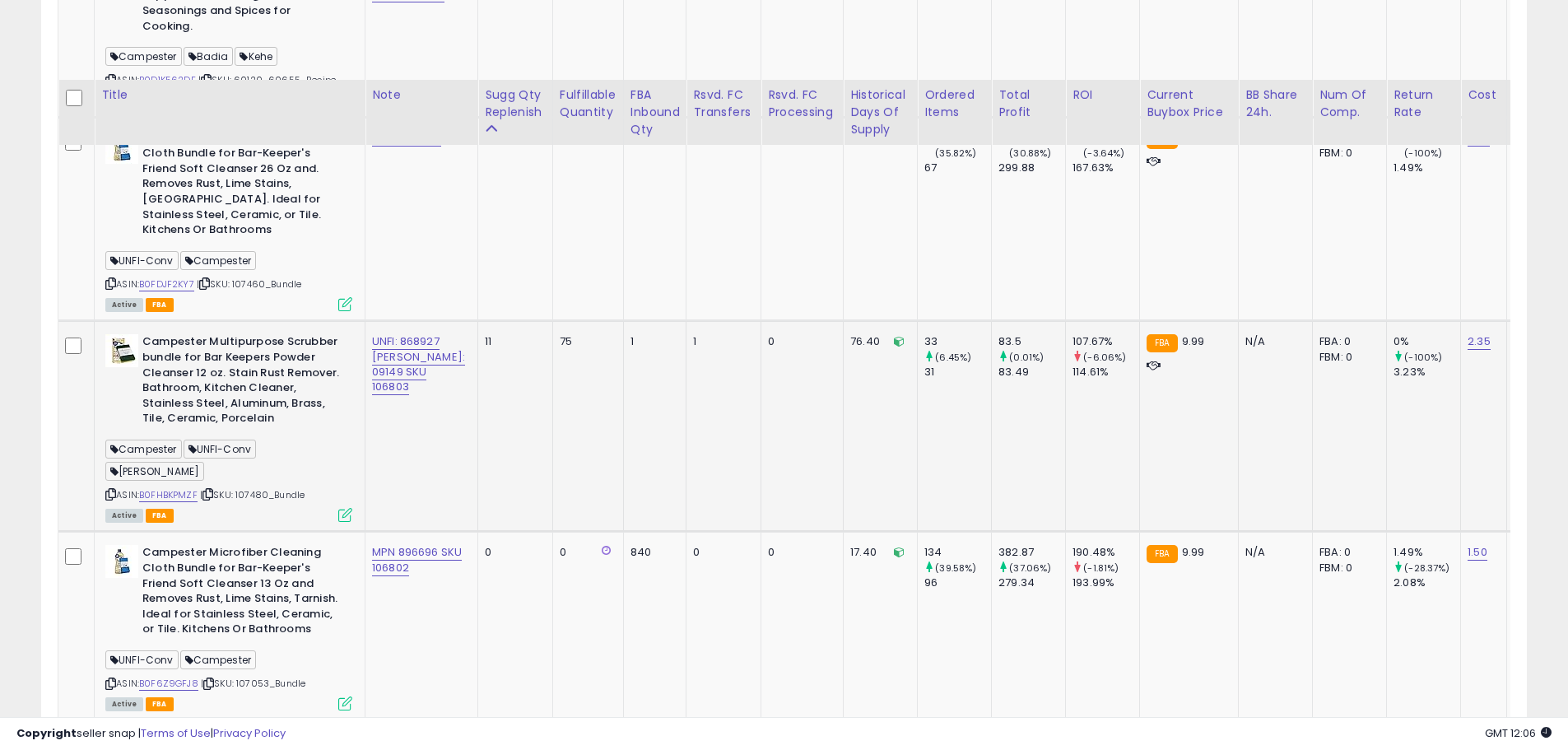
scroll to position [1893, 0]
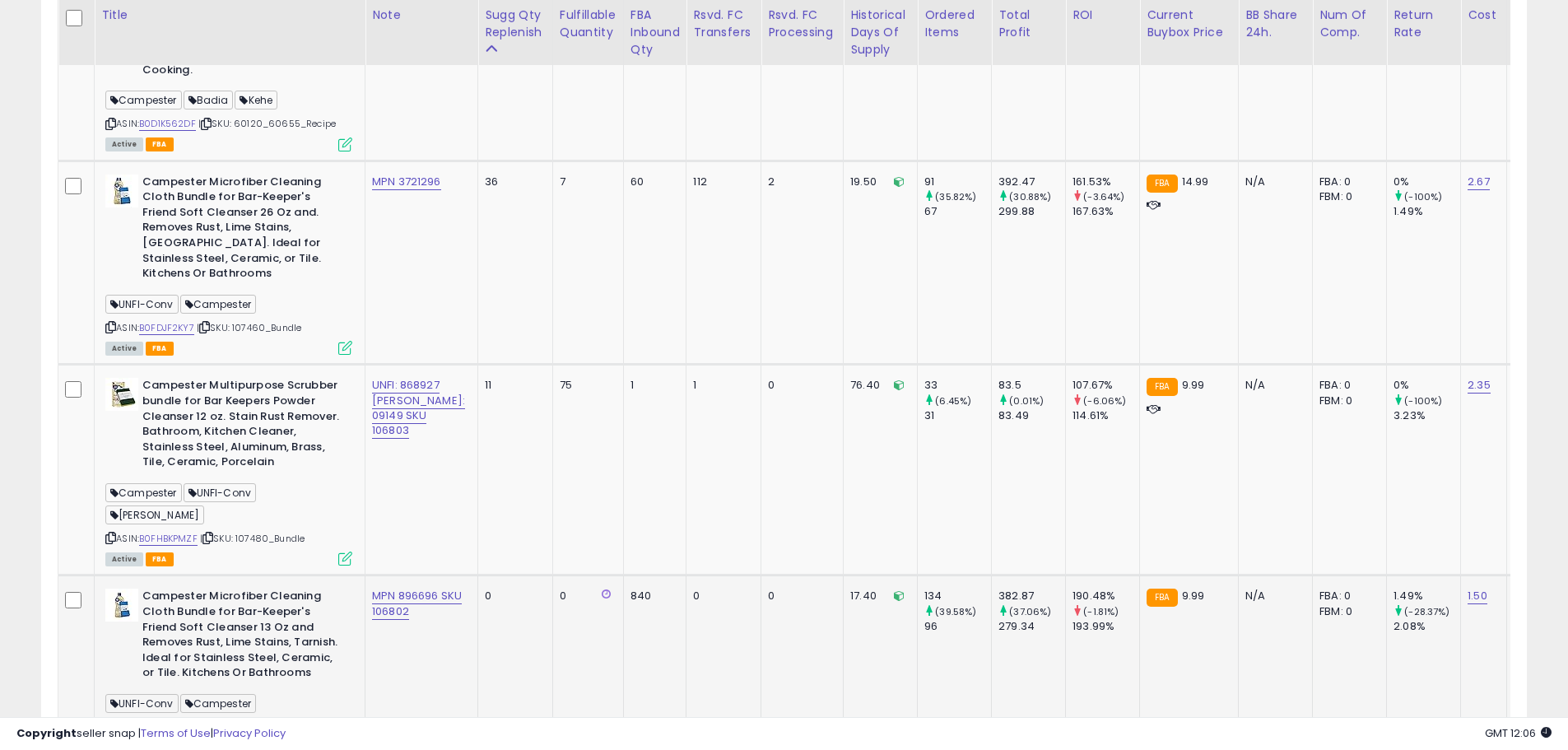
click at [278, 589] on b "Campester Microfiber Cleaning Cloth Bundle for Bar-Keeper's Friend Soft Cleanse…" at bounding box center [241, 637] width 200 height 95
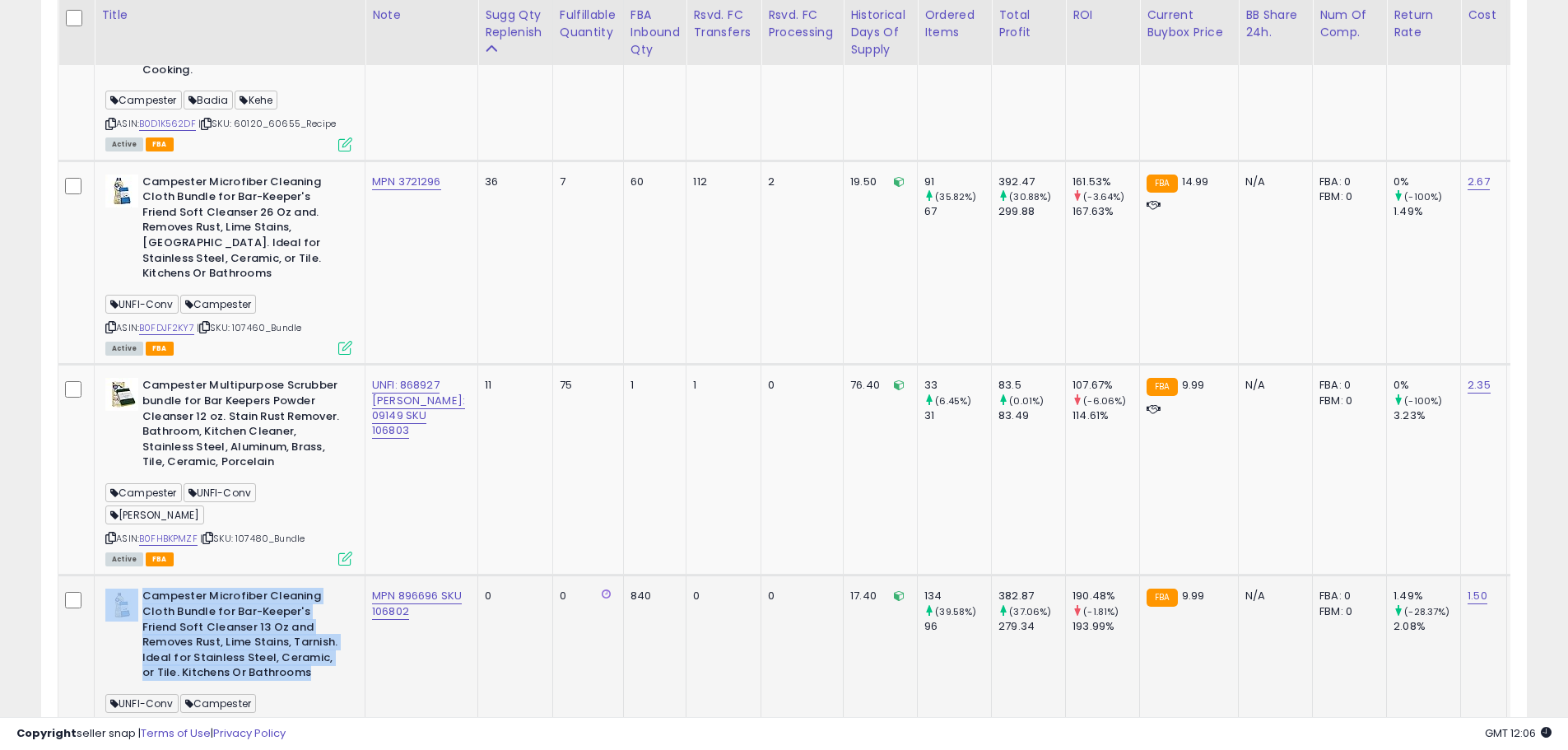
drag, startPoint x: 299, startPoint y: 575, endPoint x: 142, endPoint y: 507, distance: 171.1
click at [142, 589] on div "Campester Microfiber Cleaning Cloth Bundle for Bar-Keeper's Friend Soft Cleanse…" at bounding box center [228, 637] width 247 height 95
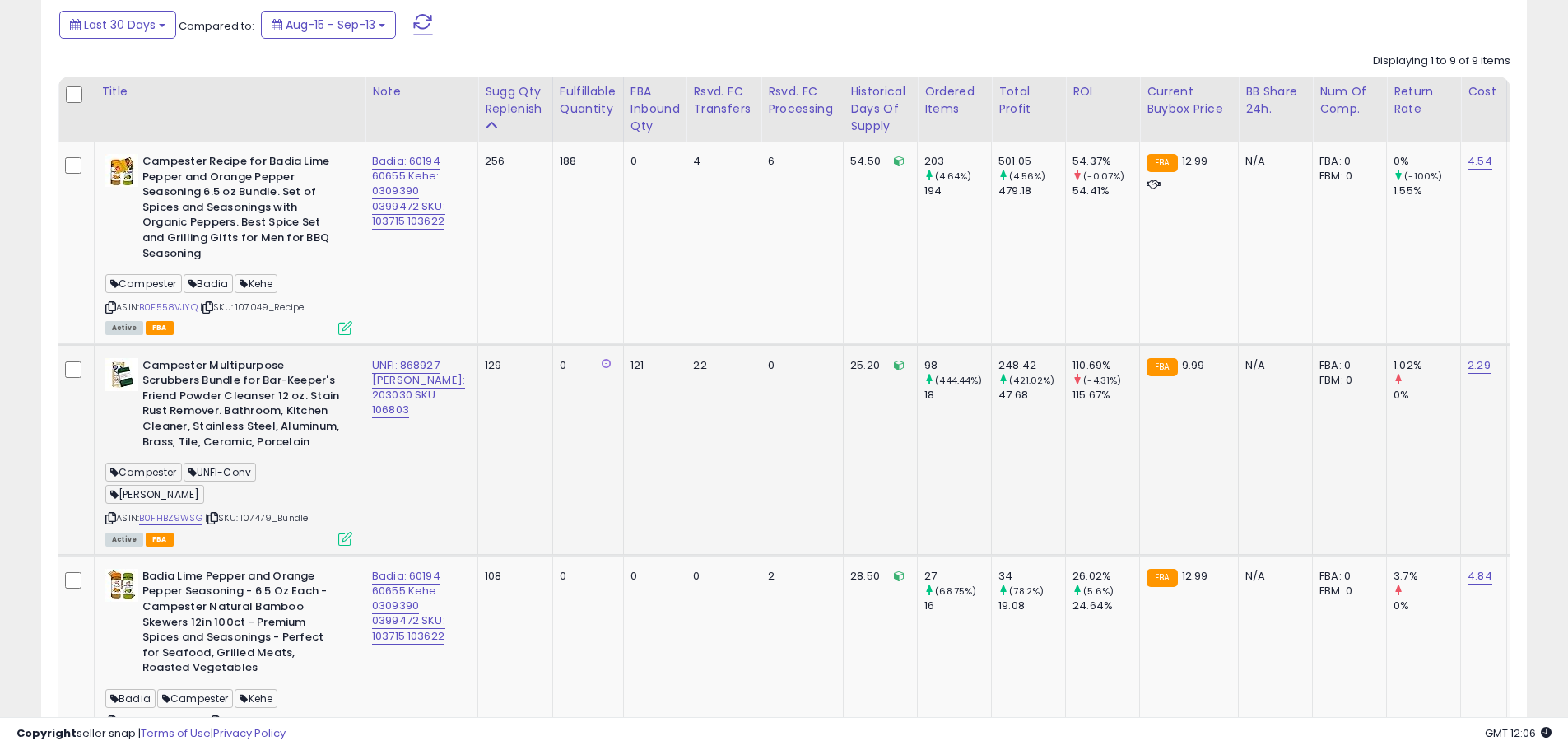
scroll to position [906, 0]
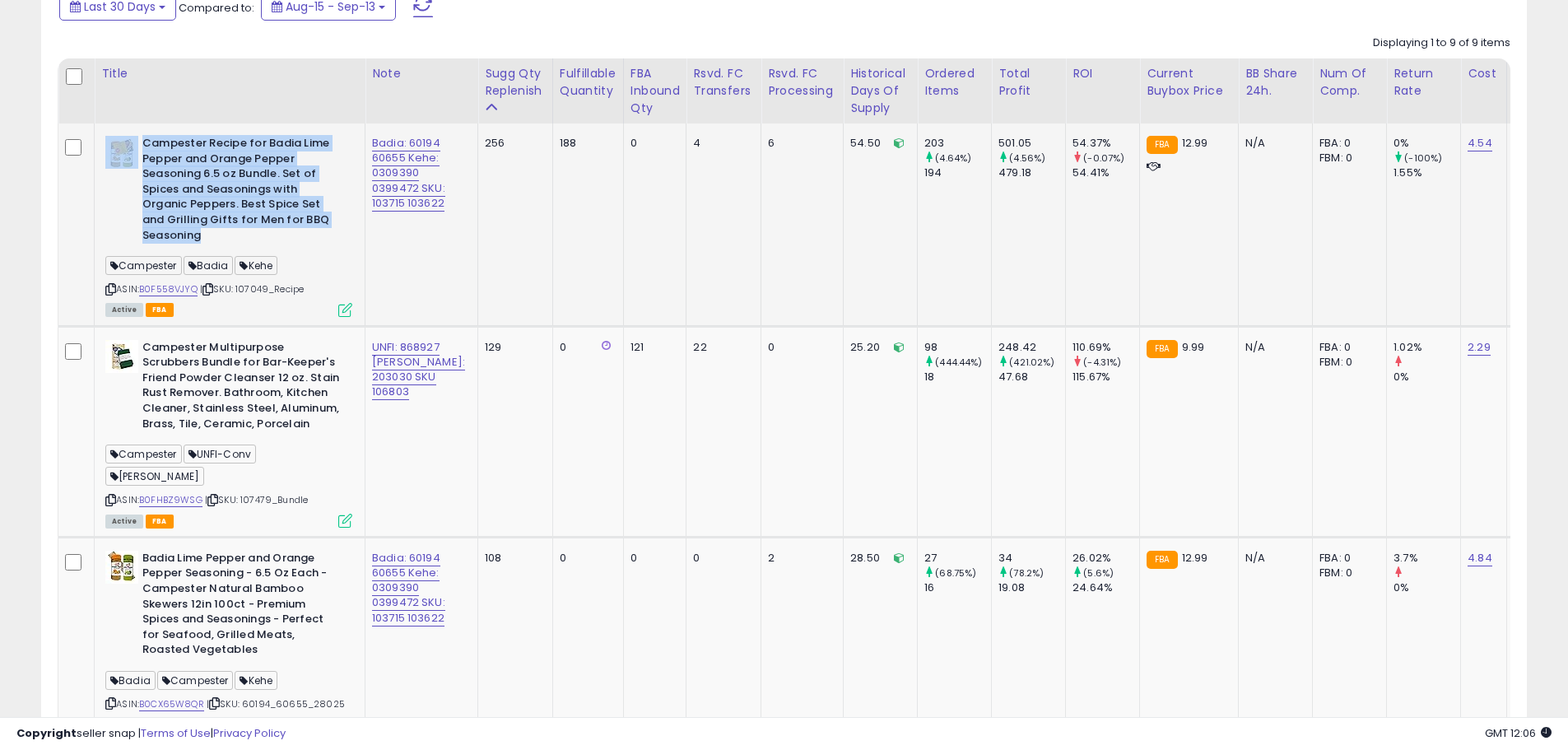
drag, startPoint x: 219, startPoint y: 237, endPoint x: 126, endPoint y: 138, distance: 135.8
click at [126, 138] on div "Campester Recipe for Badia Lime Pepper and Orange Pepper Seasoning 6.5 oz Bundl…" at bounding box center [228, 192] width 247 height 111
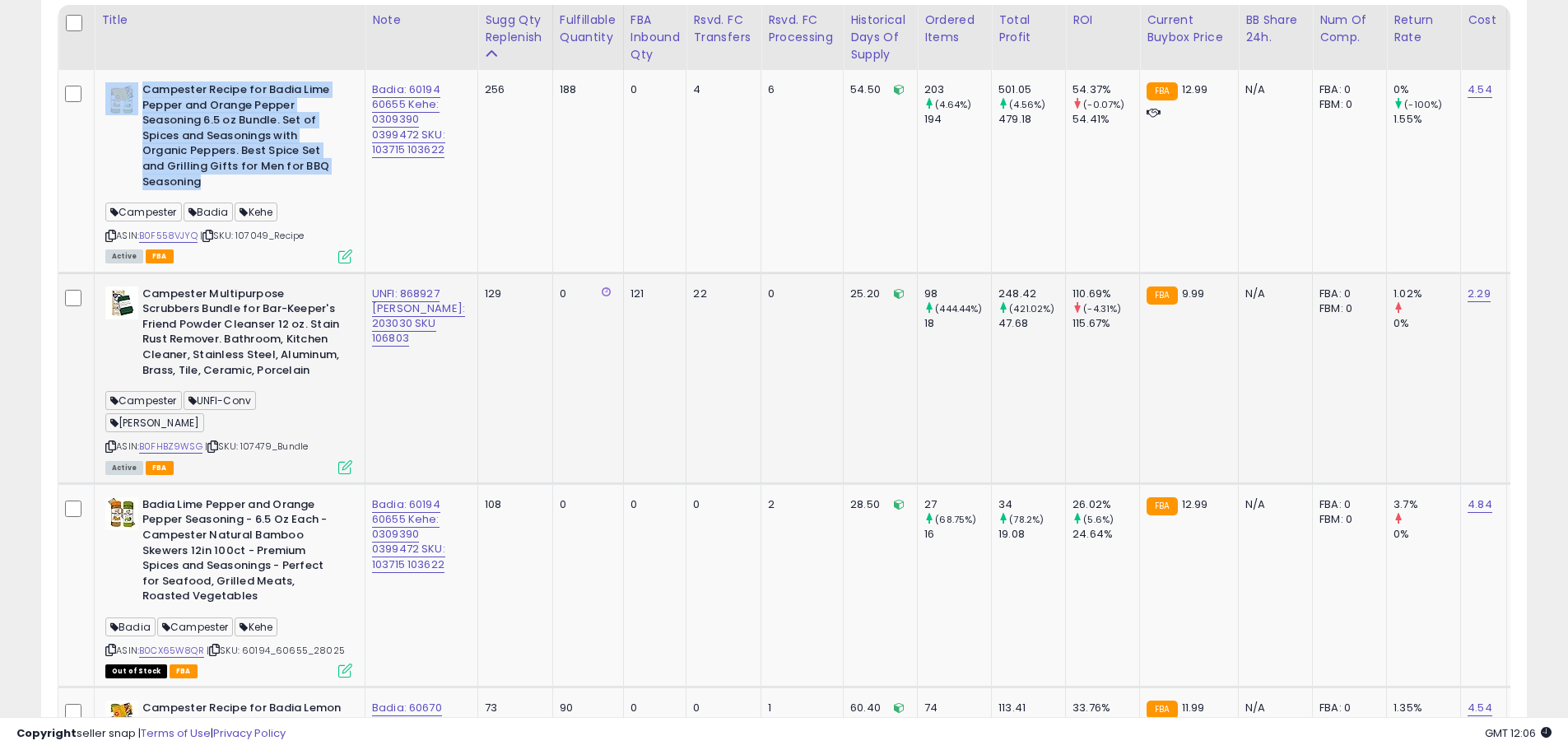
scroll to position [988, 0]
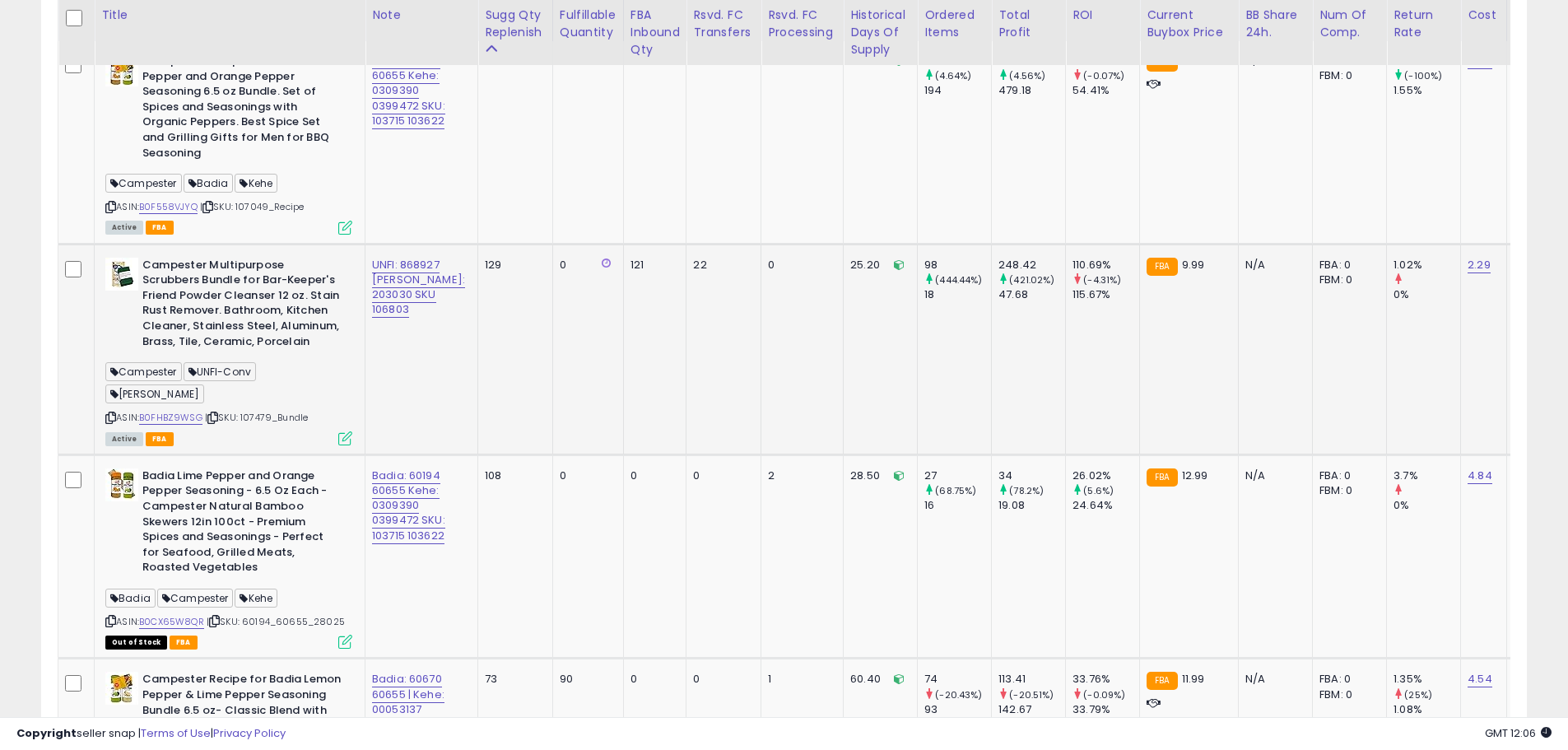
click at [219, 328] on b "Campester Multipurpose Scrubbers Bundle for Bar-Keeper's Friend Powder Cleanser…" at bounding box center [241, 305] width 200 height 95
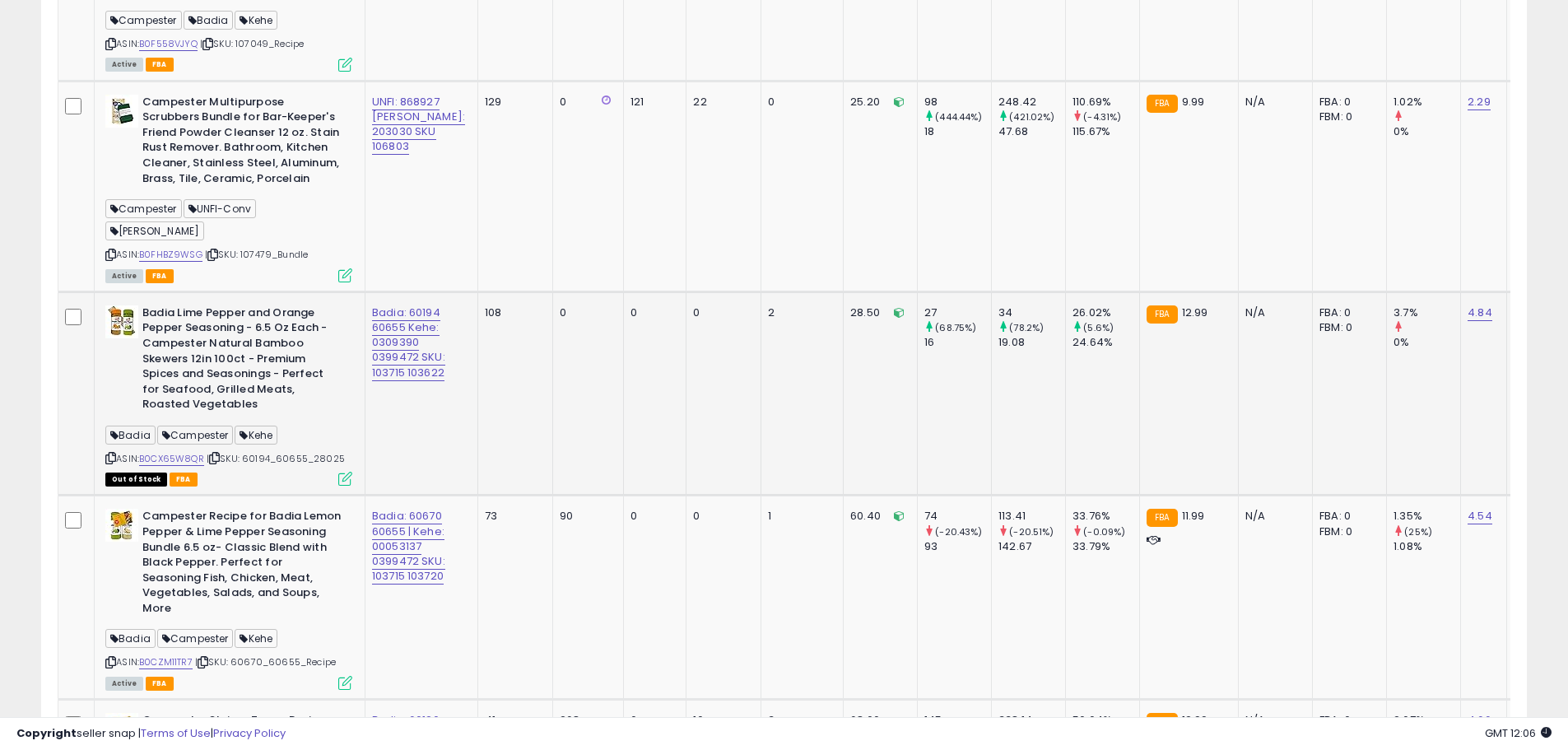
scroll to position [1152, 0]
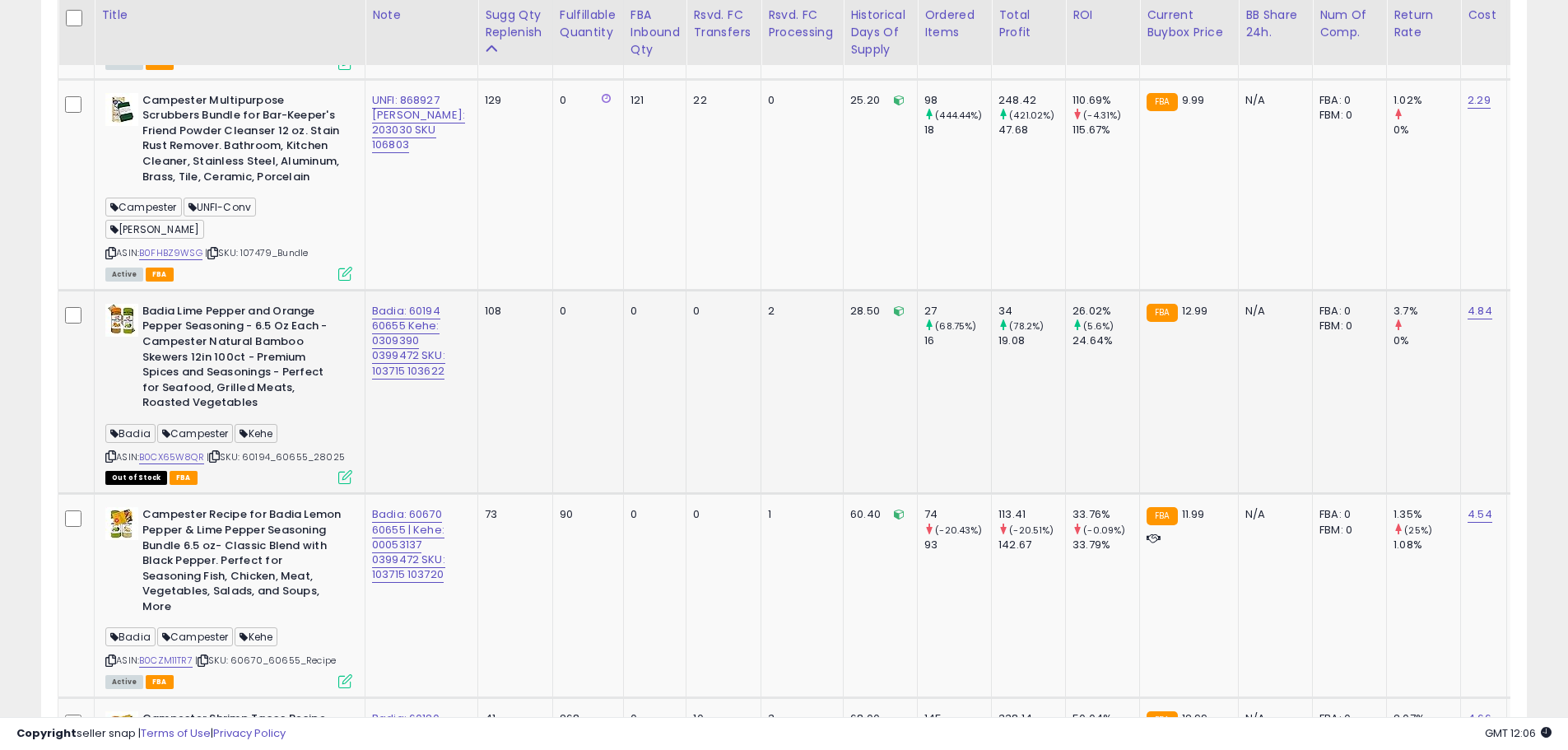
click at [218, 366] on b "Badia Lime Pepper and Orange Pepper Seasoning - 6.5 Oz Each - Campester Natural…" at bounding box center [241, 360] width 200 height 111
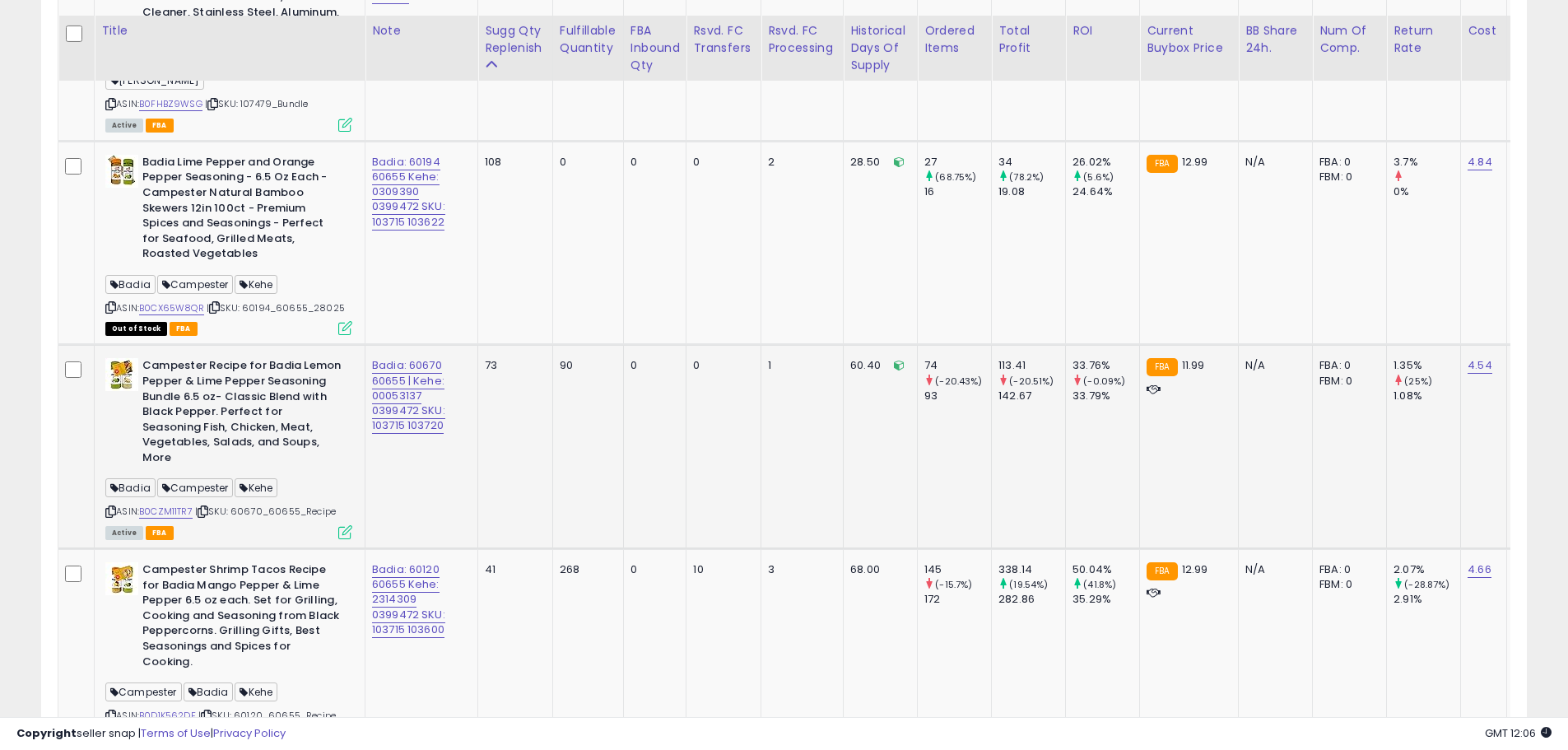
scroll to position [1317, 0]
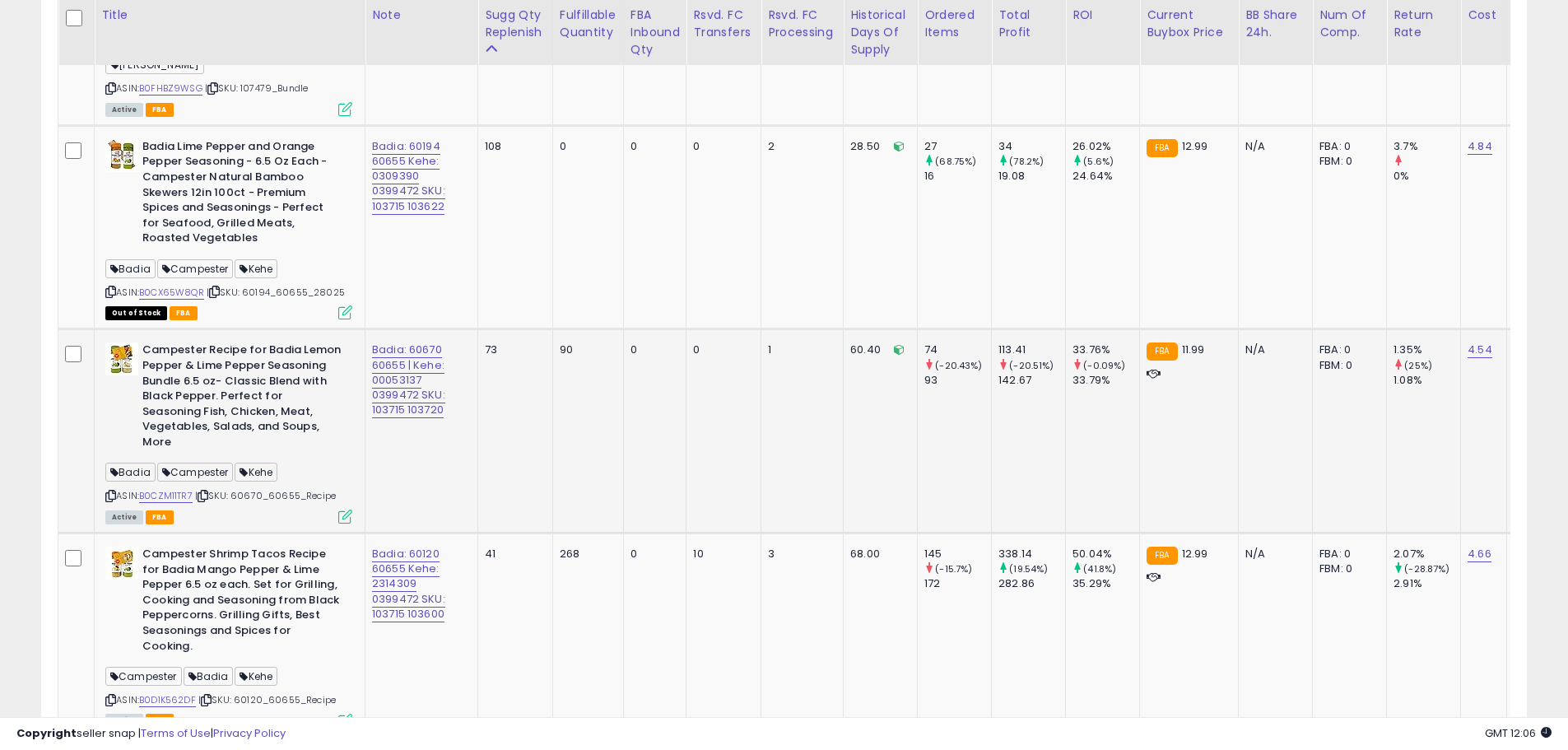
click at [220, 386] on b "Campester Recipe for Badia Lemon Pepper & Lime Pepper Seasoning Bundle 6.5 oz- …" at bounding box center [241, 398] width 200 height 111
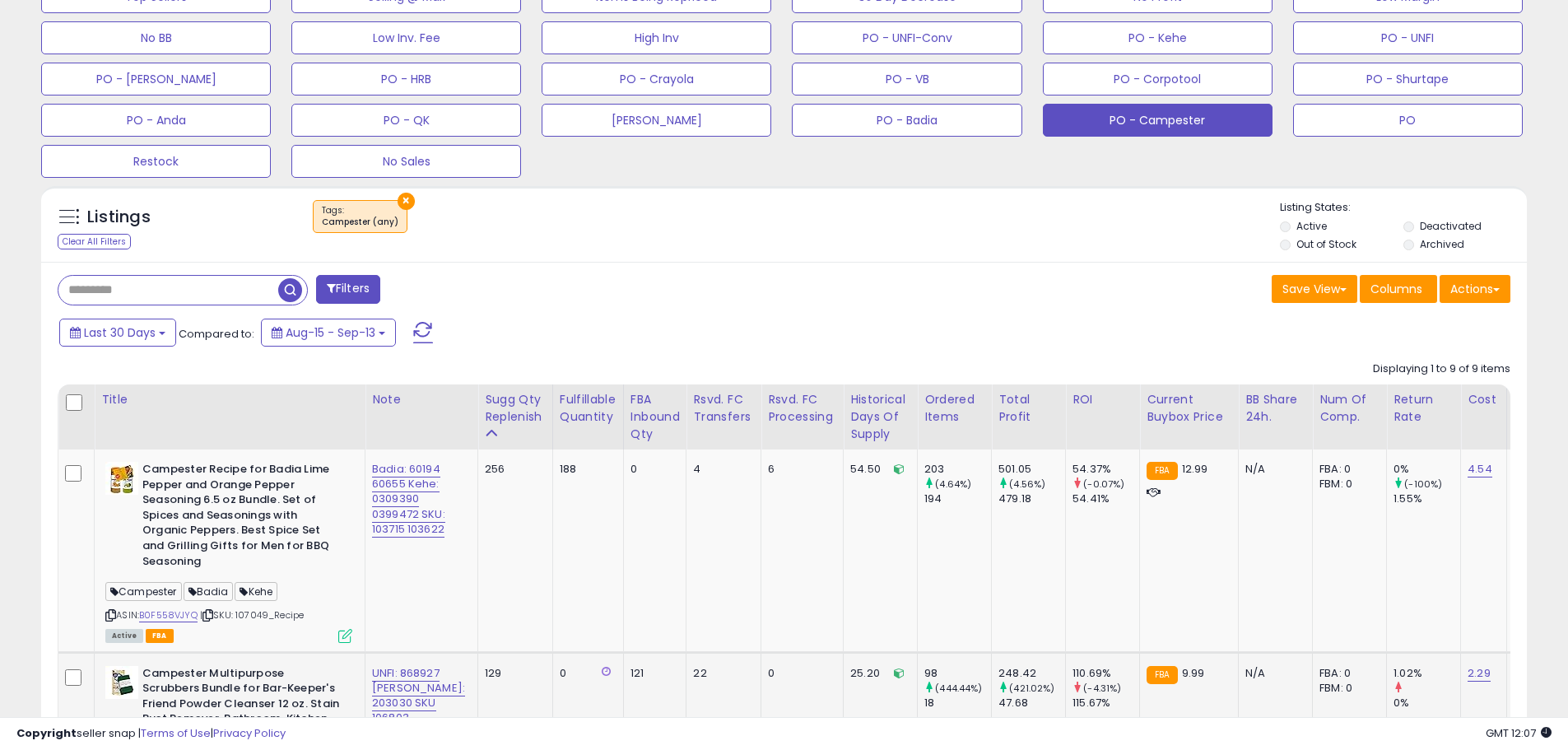
scroll to position [417, 0]
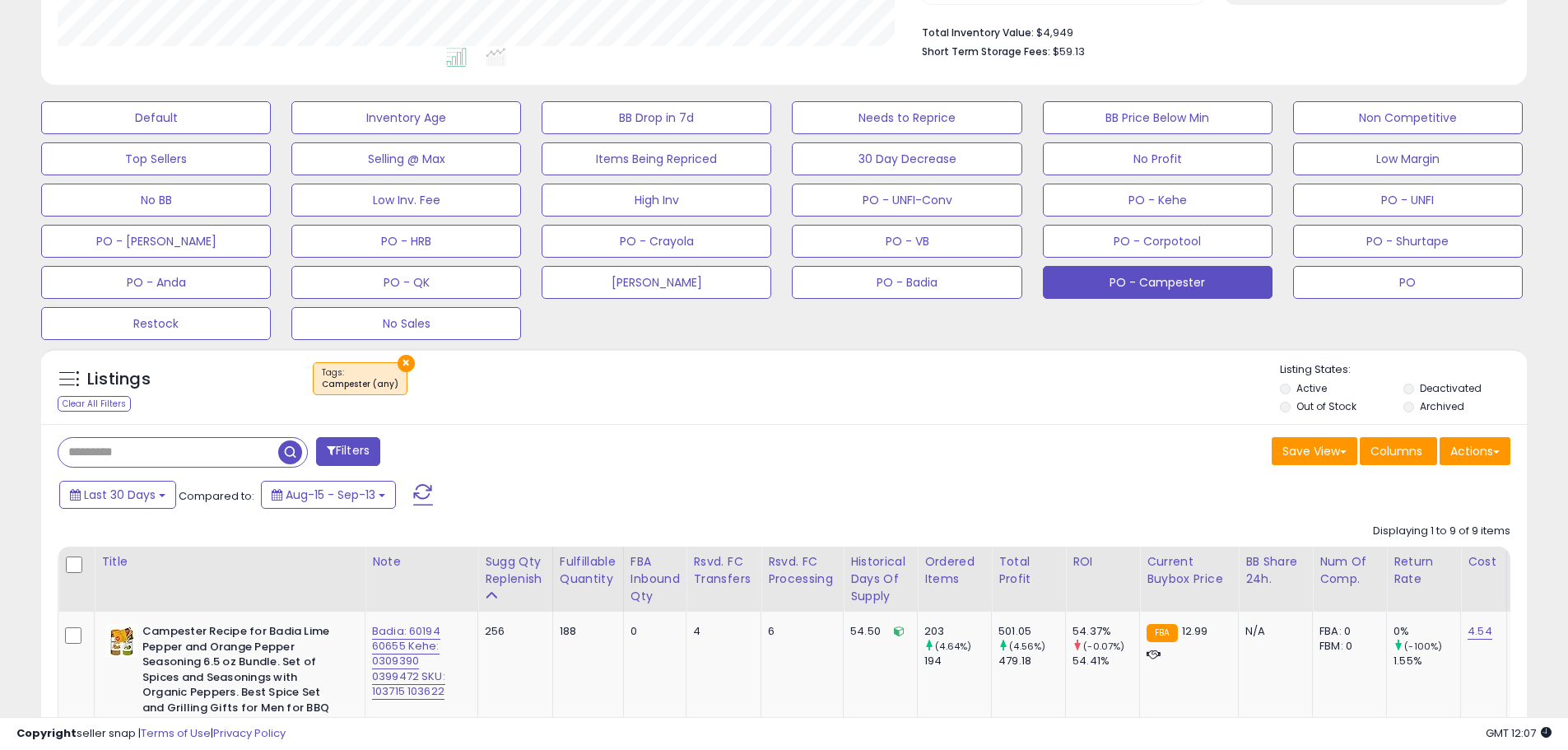
drag, startPoint x: 908, startPoint y: 442, endPoint x: 900, endPoint y: 445, distance: 8.5
click at [908, 443] on div "Save View Save As New View Columns Actions Import" at bounding box center [1154, 453] width 739 height 32
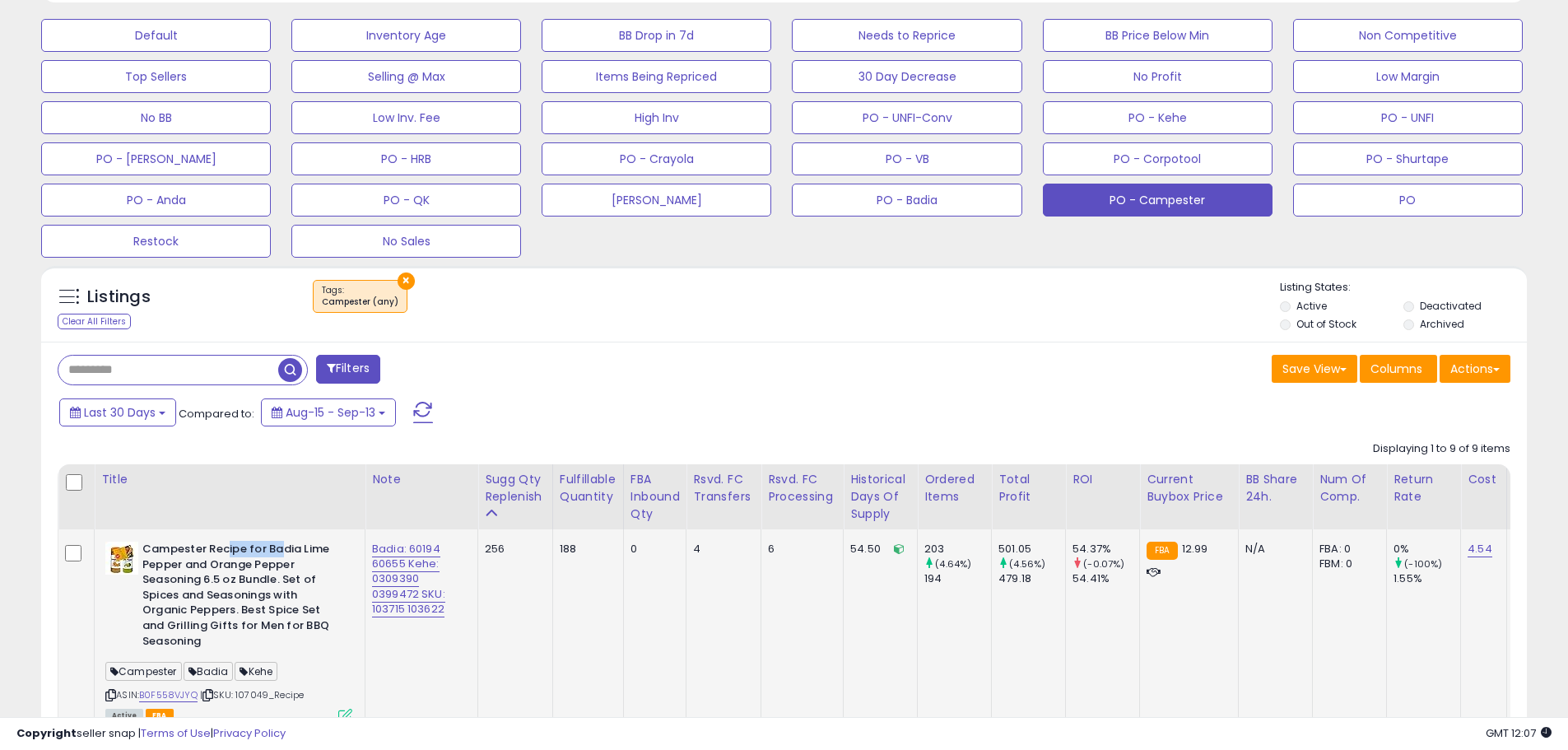
drag, startPoint x: 227, startPoint y: 549, endPoint x: 329, endPoint y: 536, distance: 102.8
click at [286, 547] on b "Campester Recipe for Badia Lime Pepper and Orange Pepper Seasoning 6.5 oz Bundl…" at bounding box center [241, 597] width 200 height 111
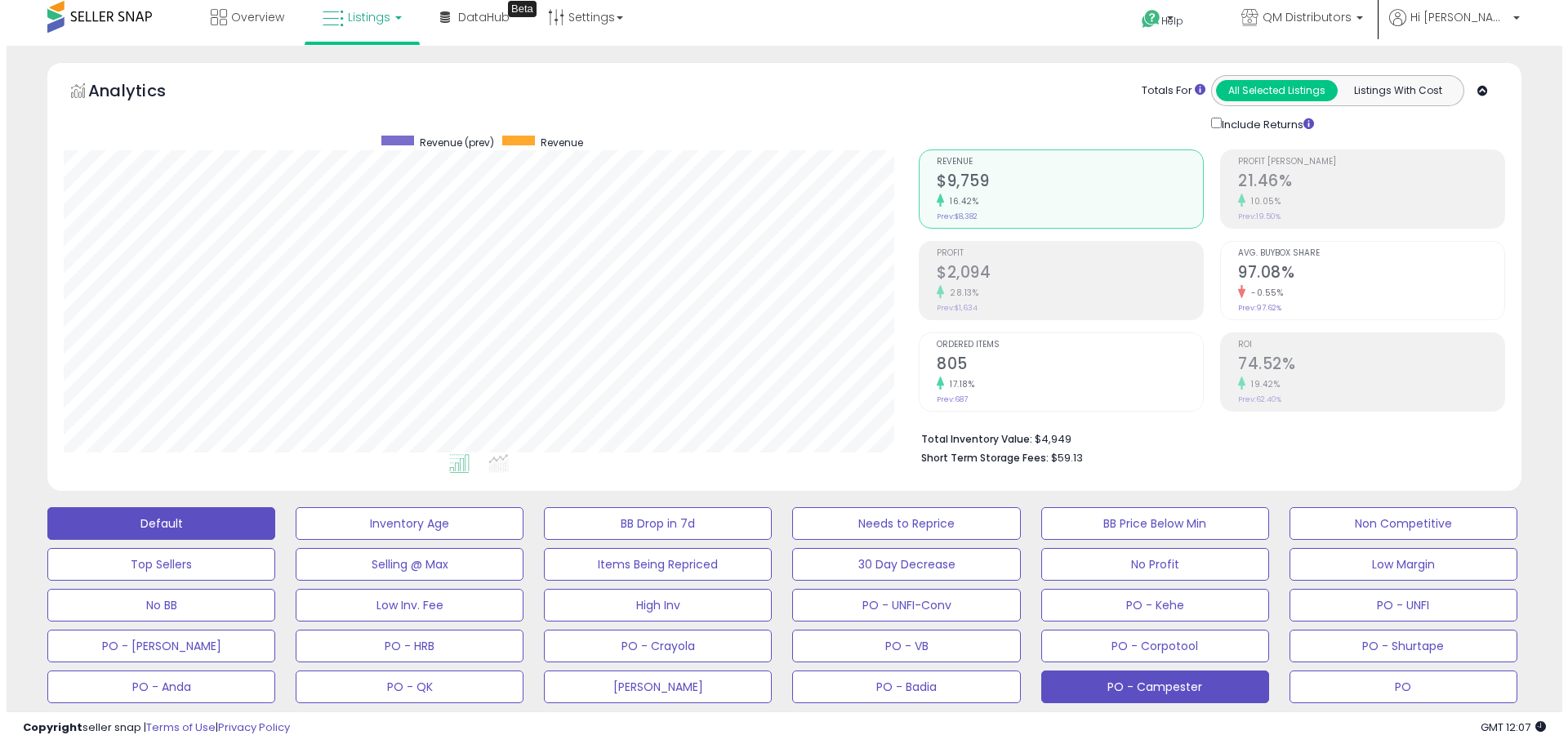
scroll to position [0, 0]
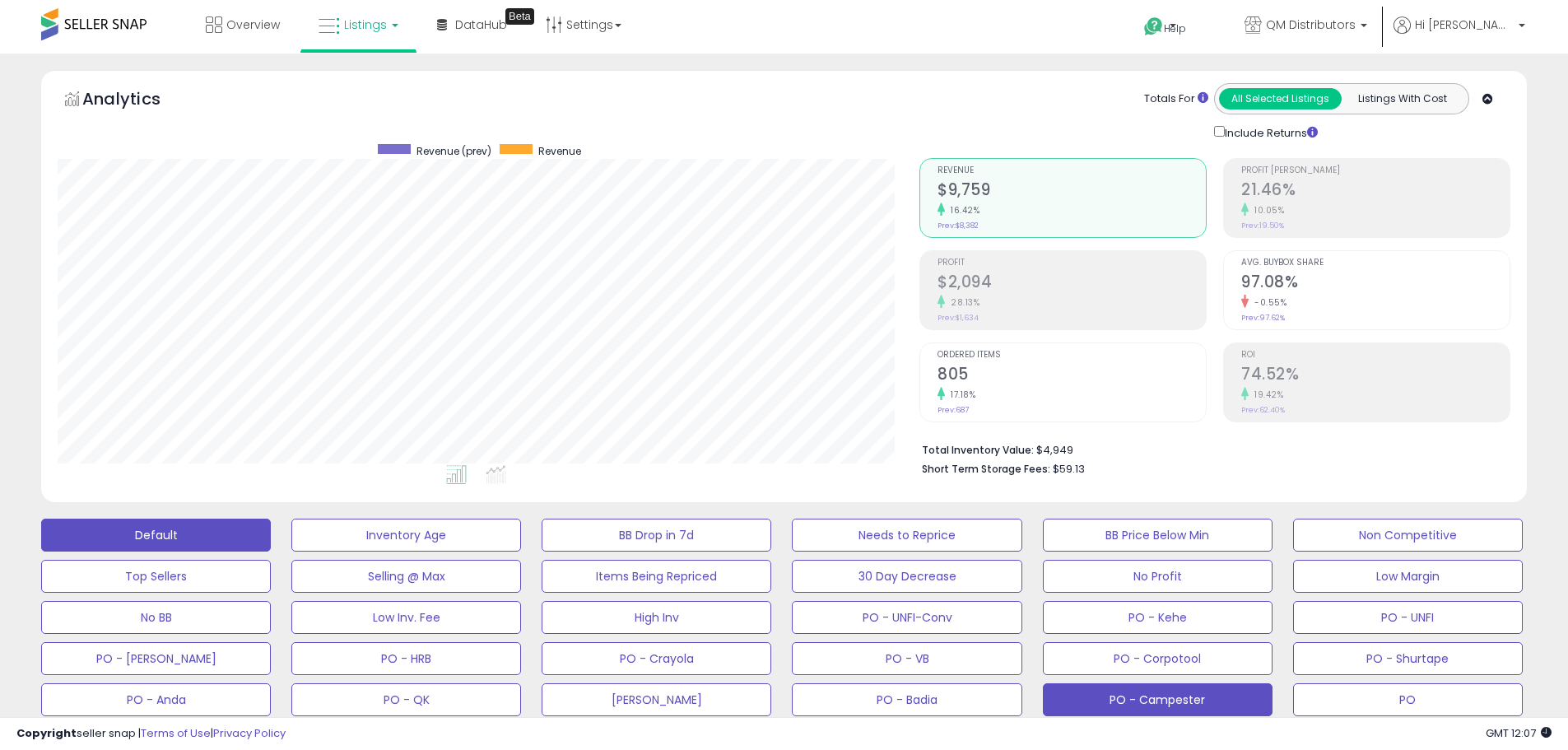
click at [182, 536] on button "Default" at bounding box center [155, 534] width 229 height 33
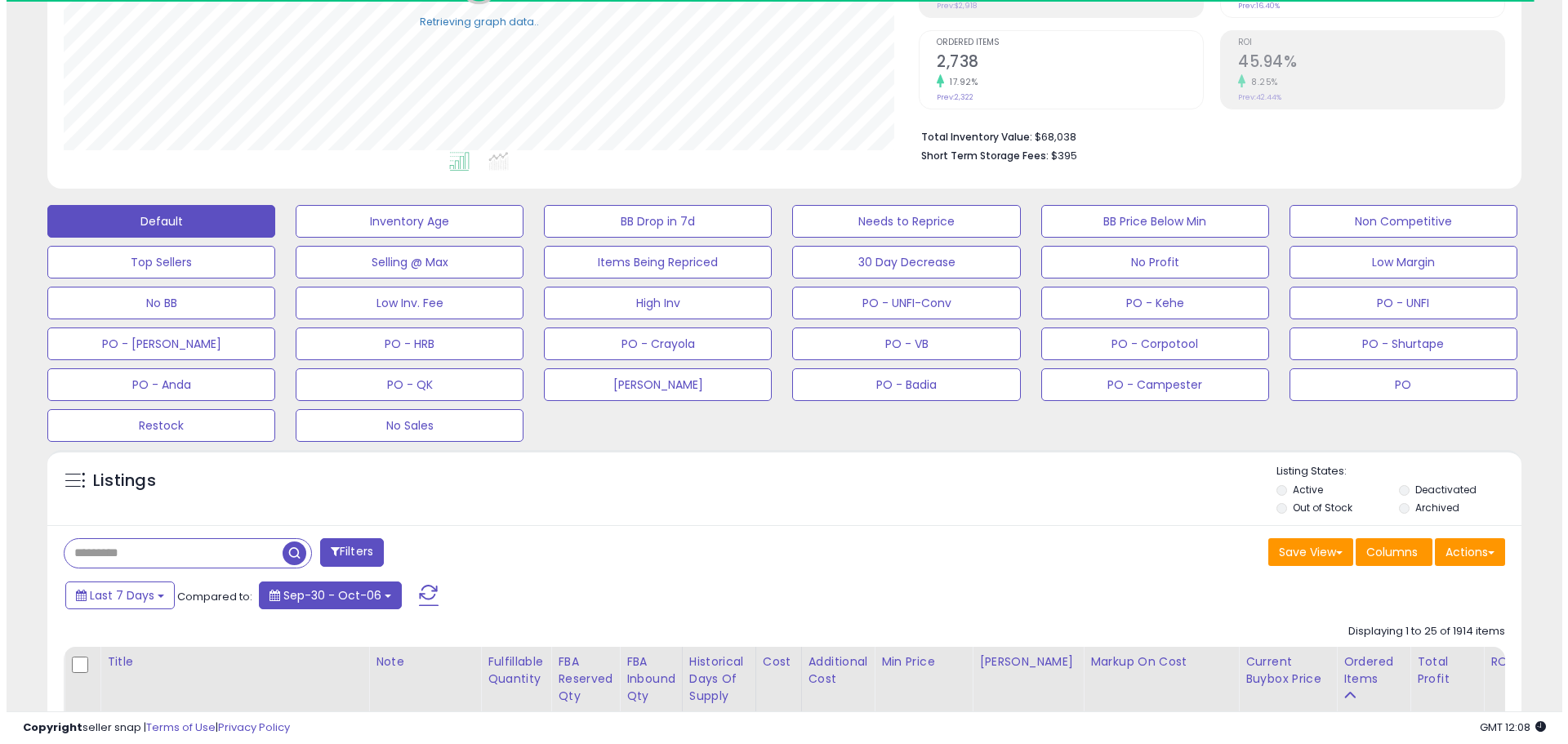
scroll to position [408, 0]
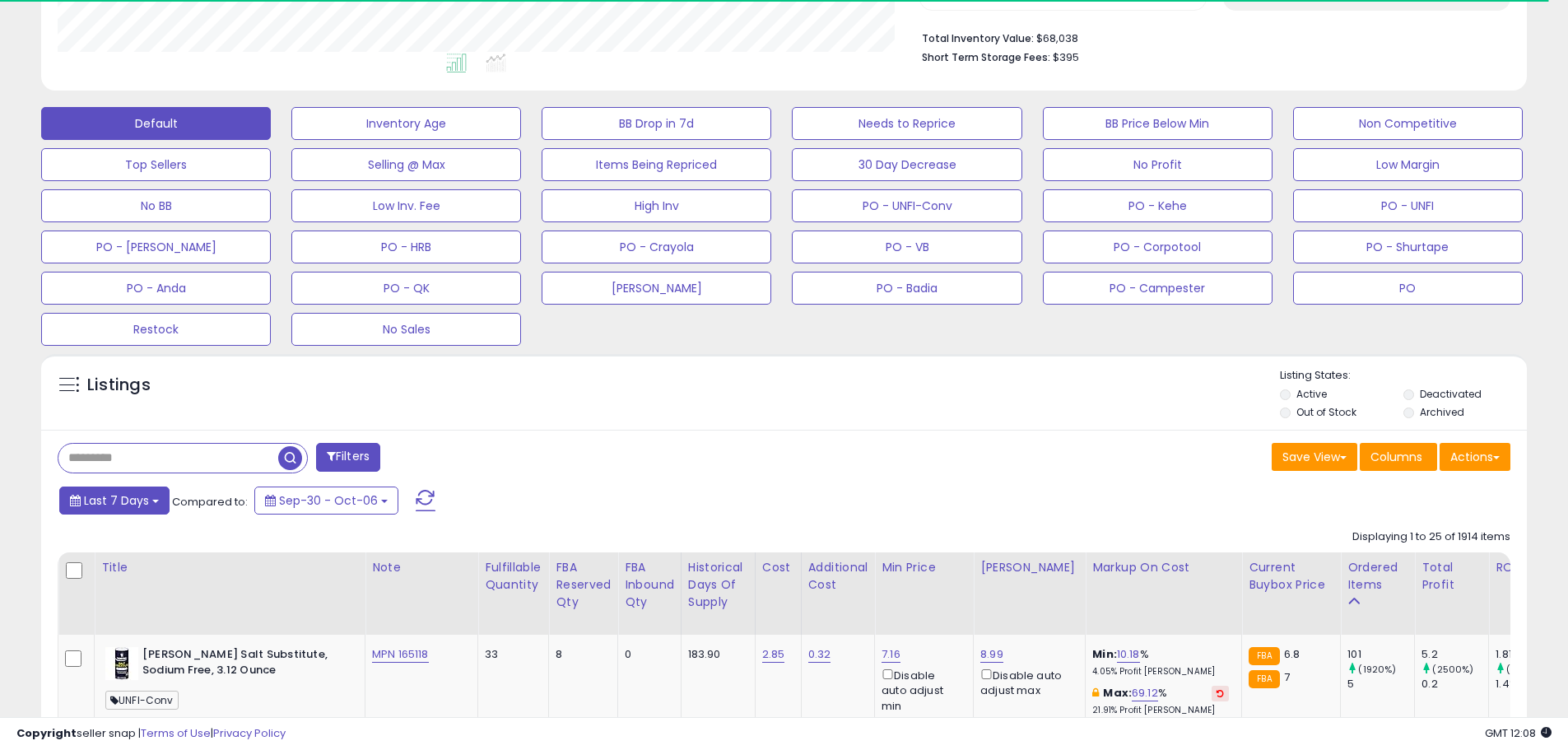
click at [154, 508] on button "Last 7 Days" at bounding box center [114, 501] width 110 height 28
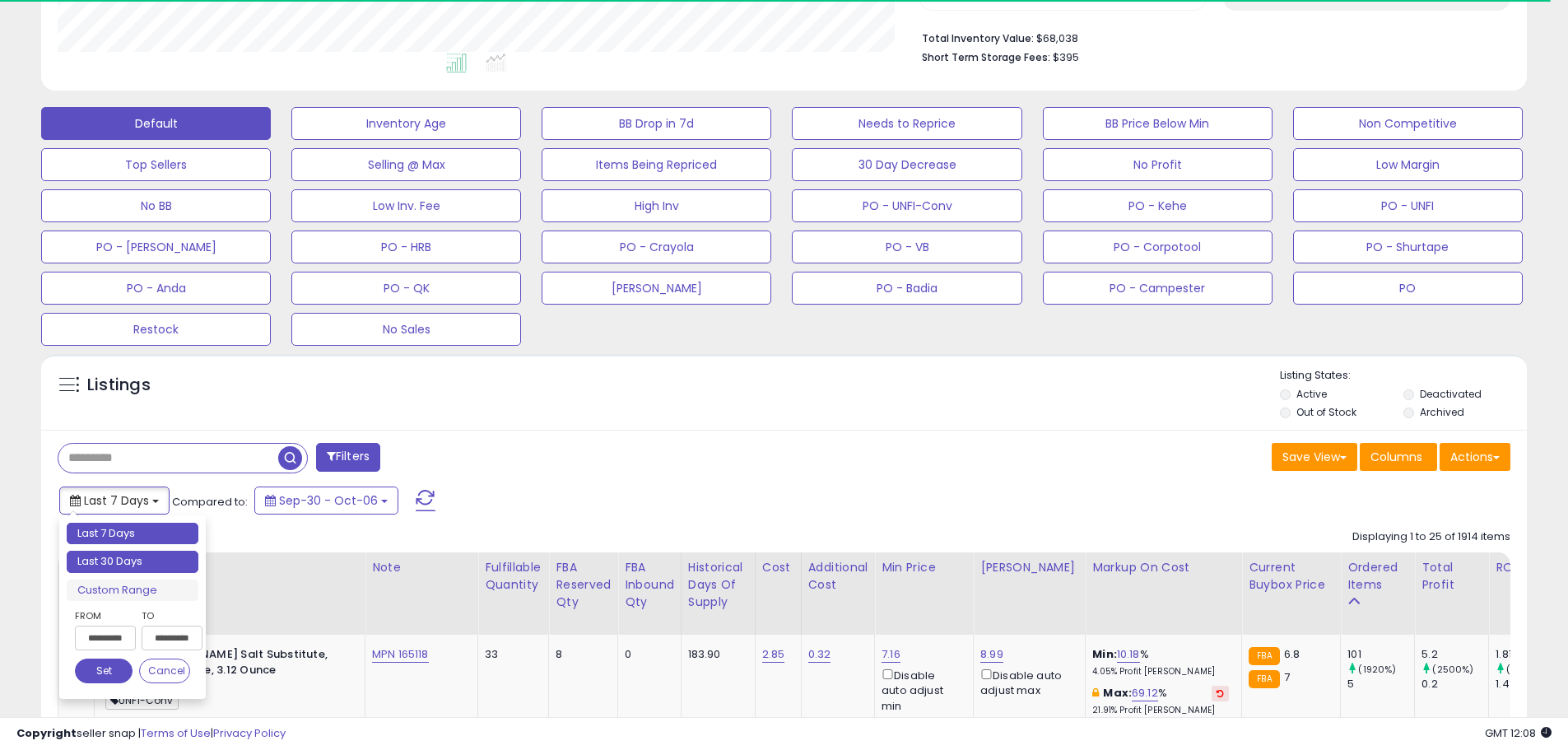
type input "**********"
click at [141, 554] on li "Last 30 Days" at bounding box center [132, 561] width 132 height 22
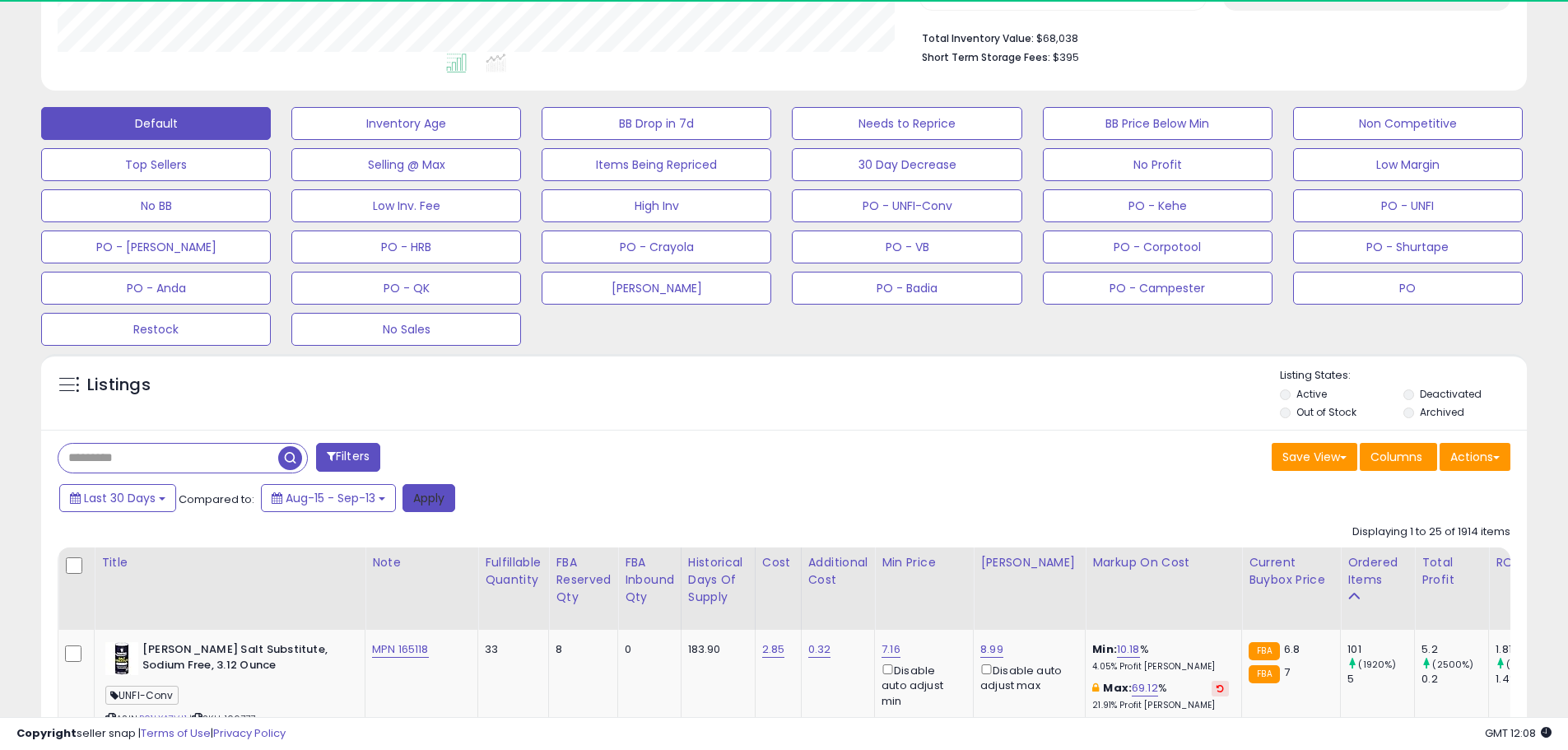
click at [432, 495] on button "Apply" at bounding box center [428, 498] width 53 height 28
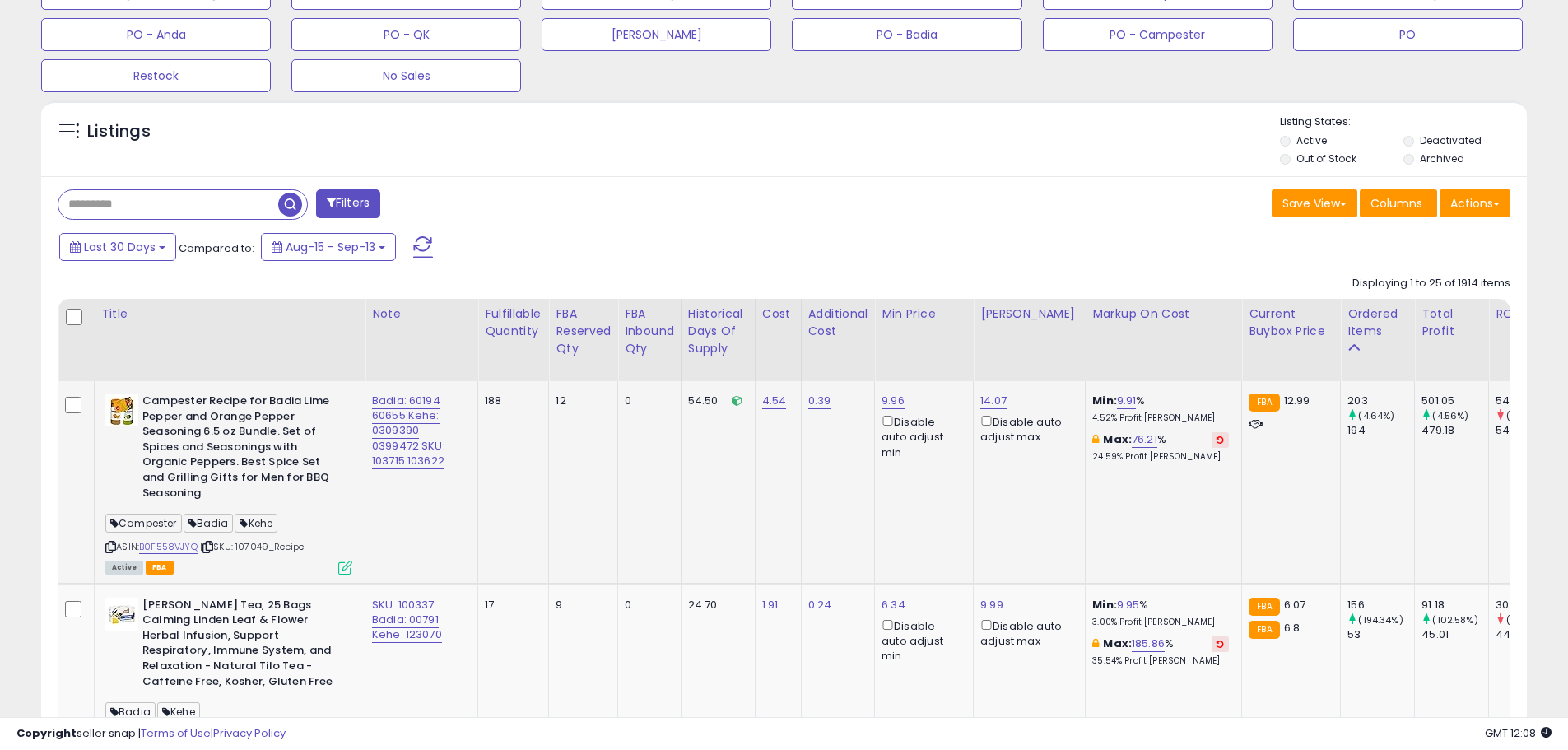
scroll to position [659, 0]
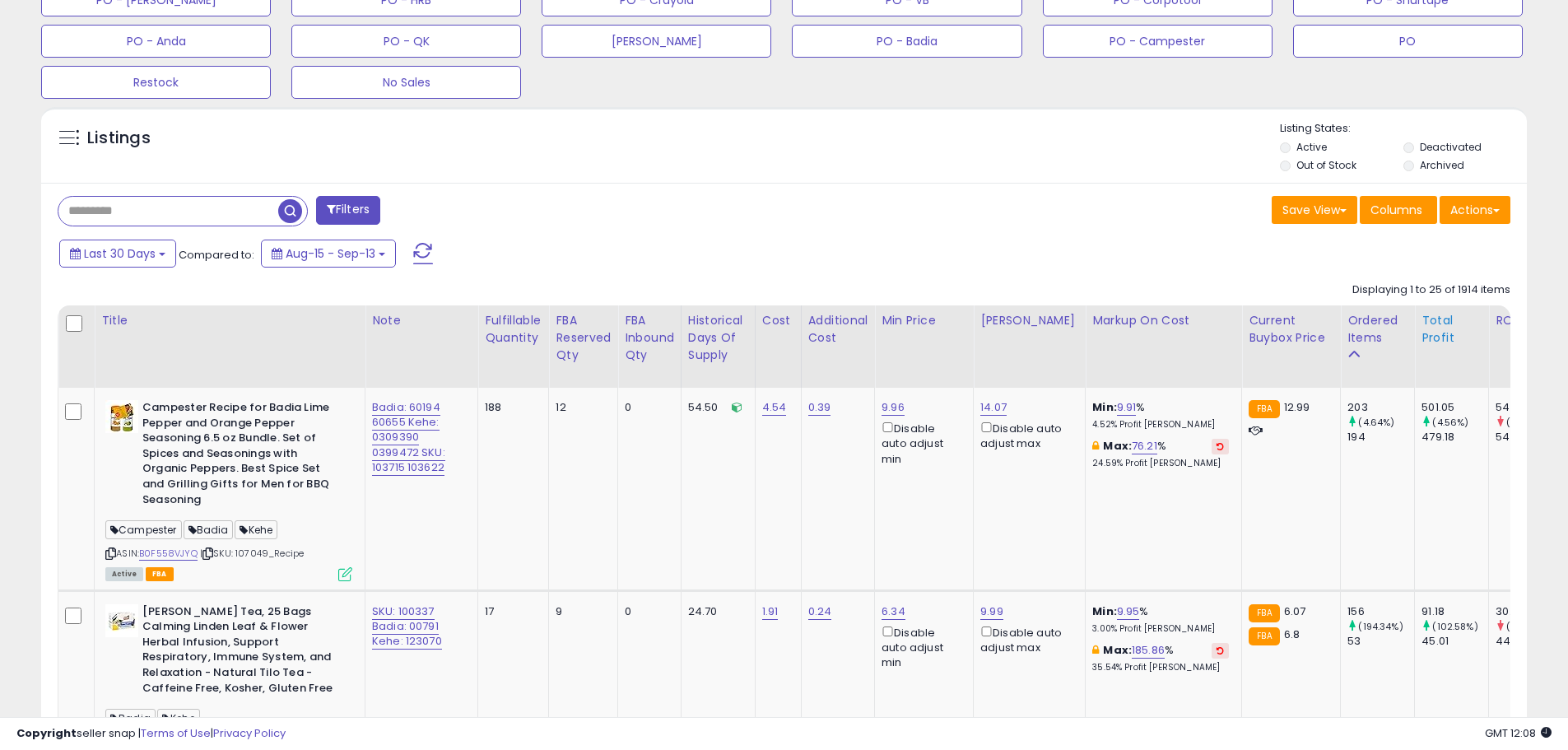
click at [1421, 338] on div "Total Profit" at bounding box center [1451, 329] width 61 height 35
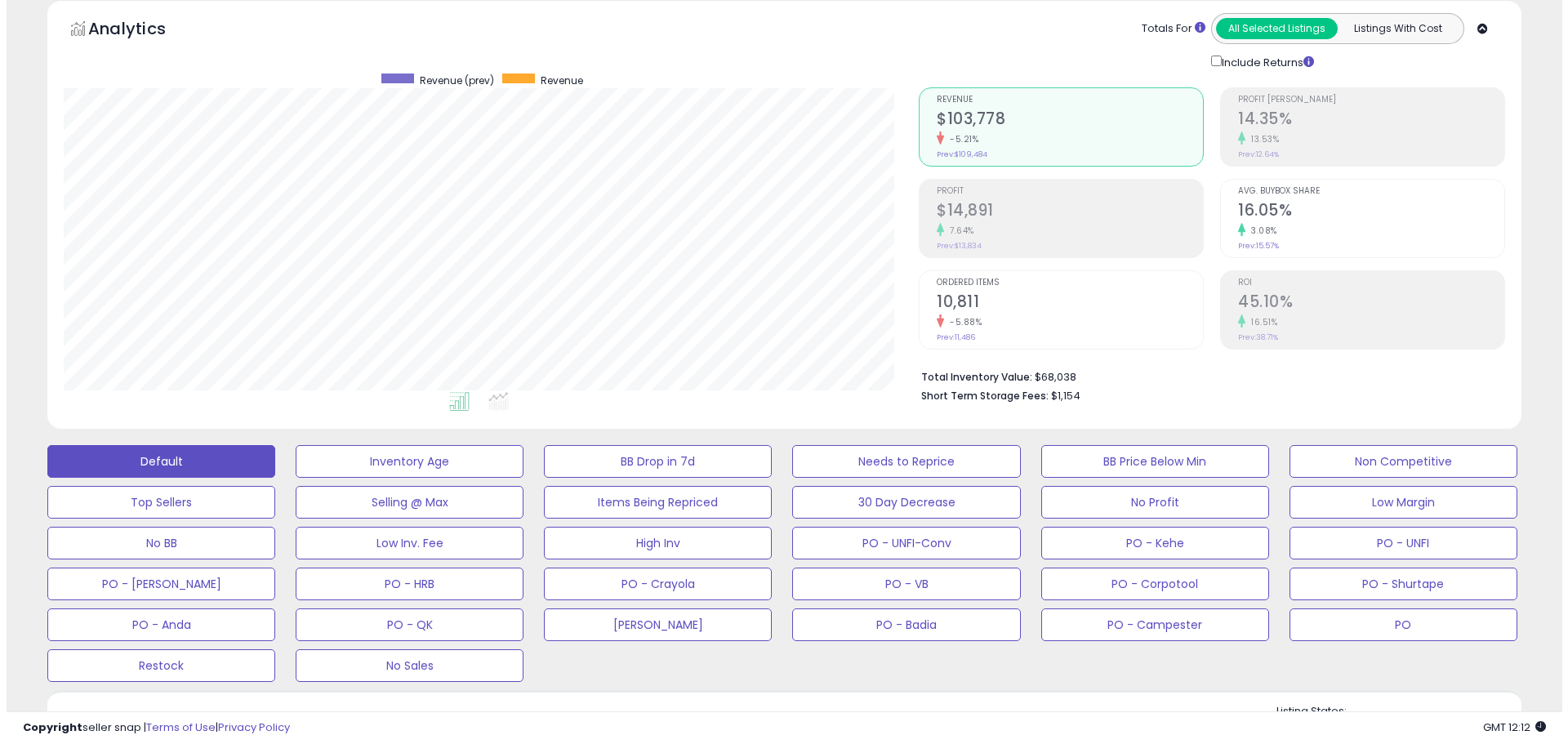
scroll to position [48, 0]
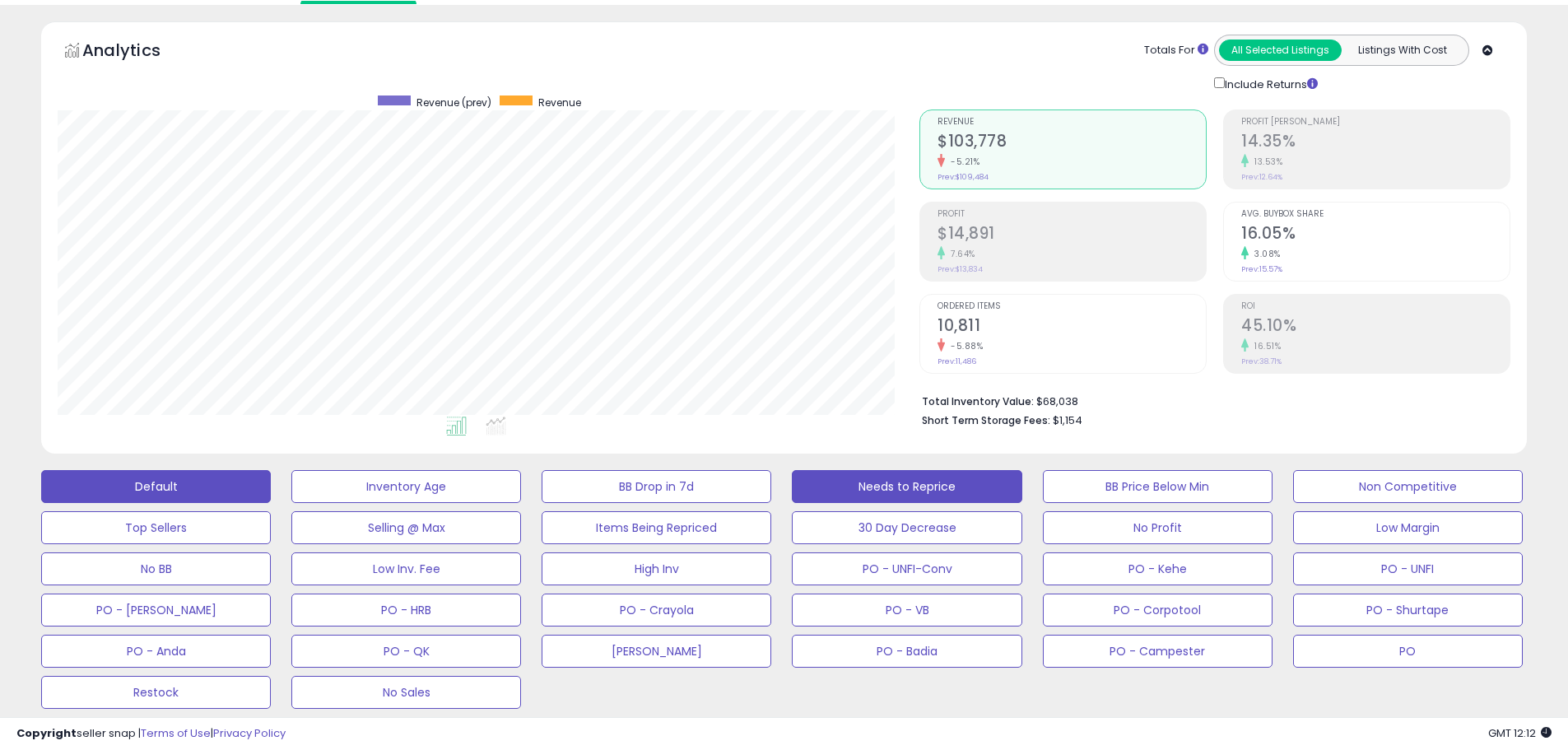
click at [941, 487] on button "Needs to Reprice" at bounding box center [906, 486] width 229 height 33
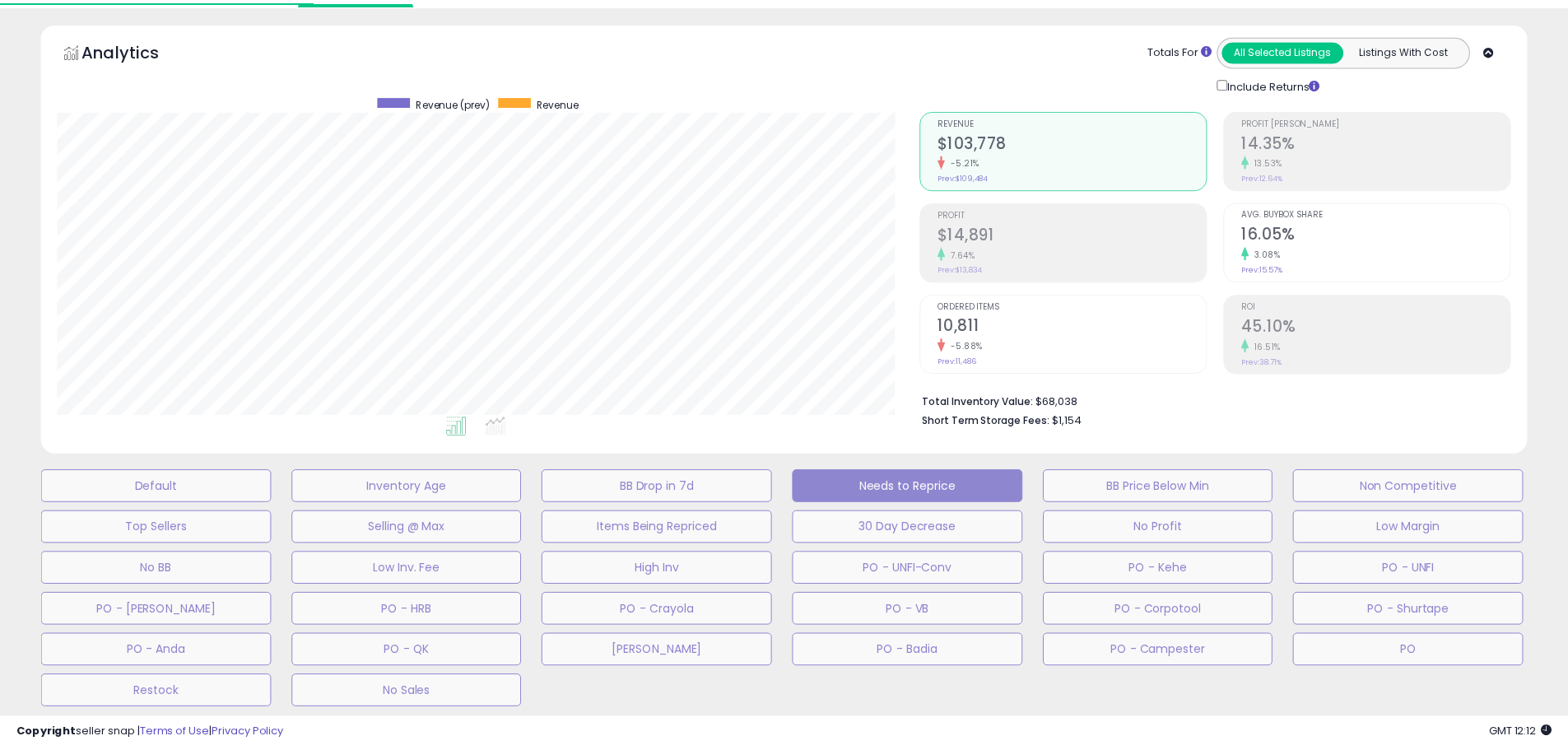
scroll to position [338, 869]
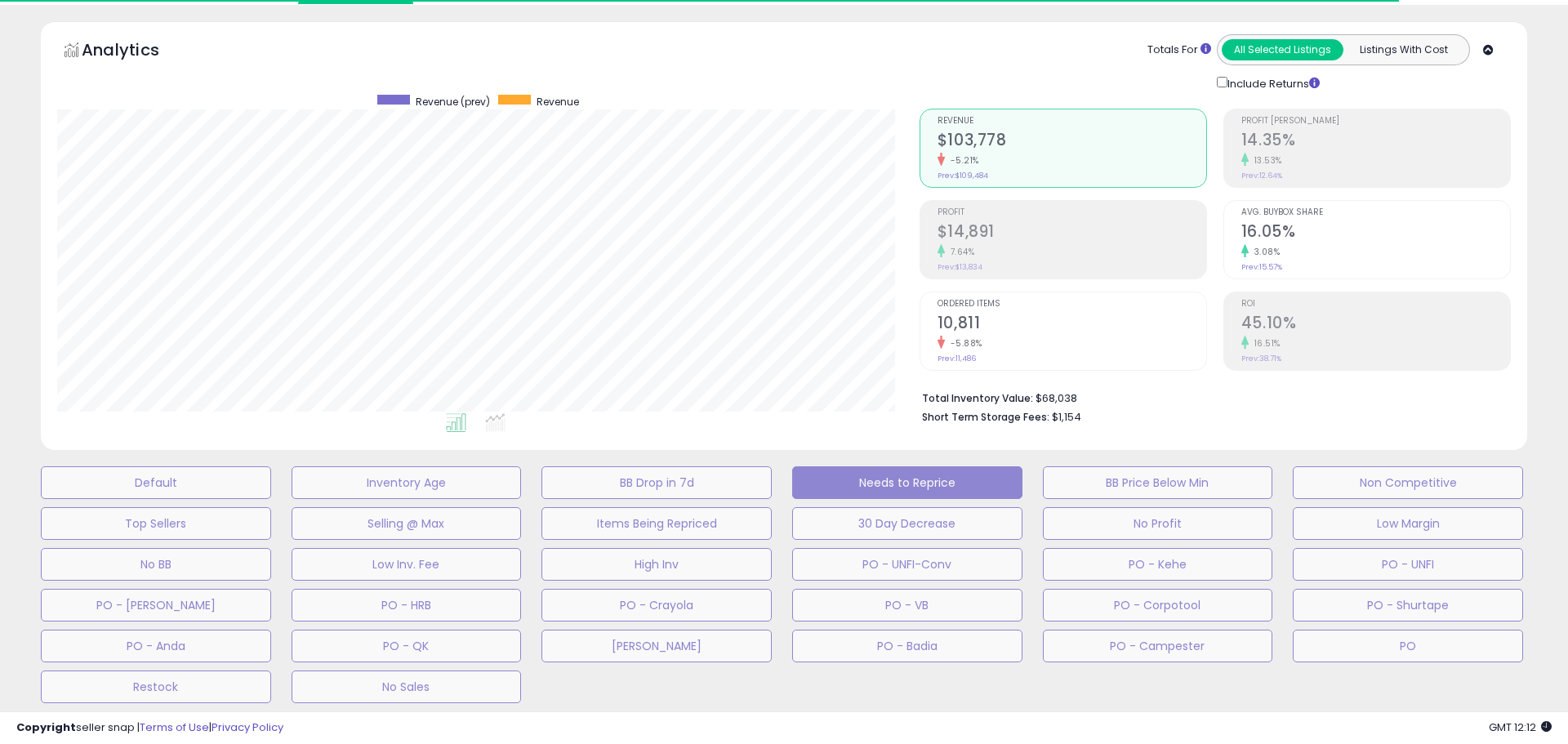
select select "**"
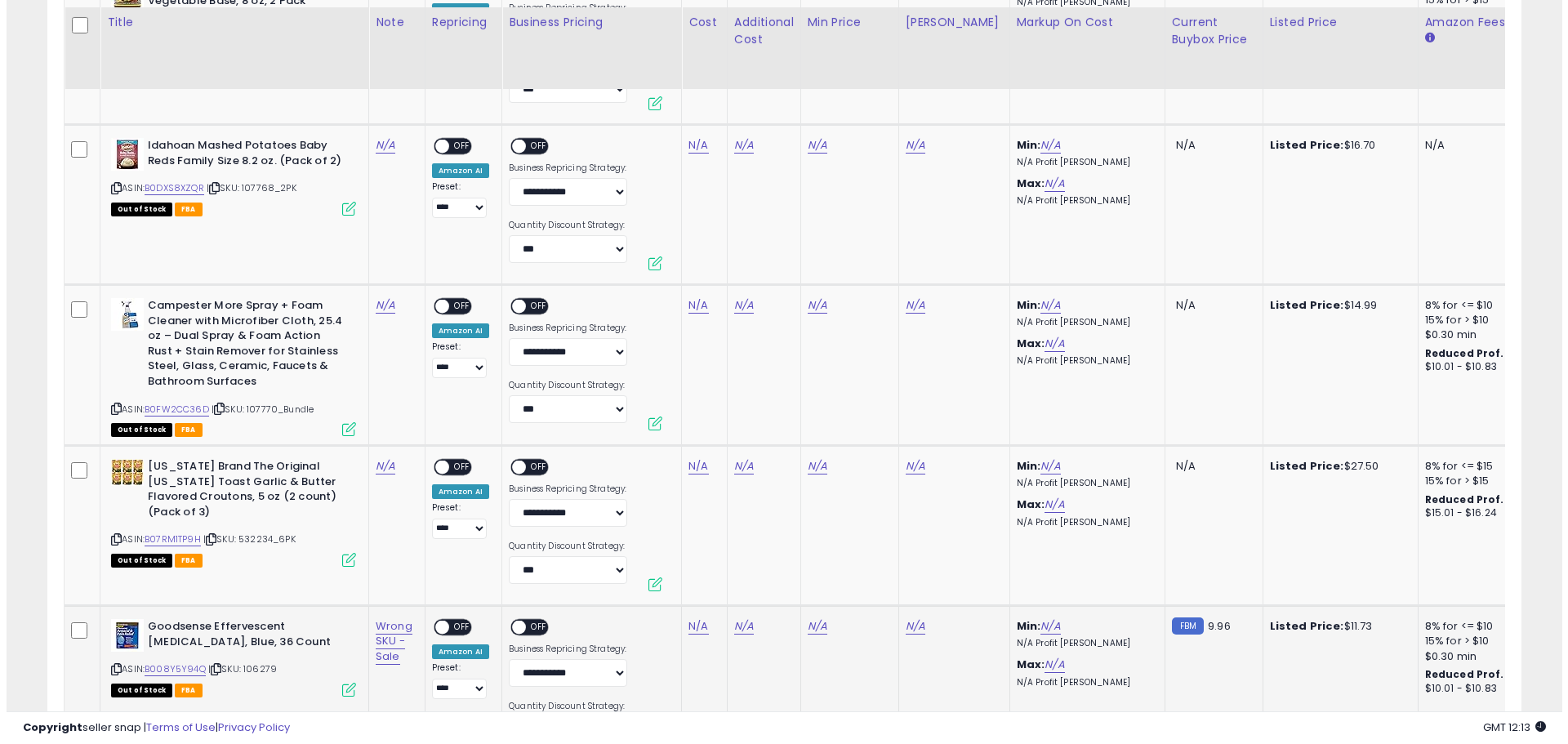
scroll to position [1547, 0]
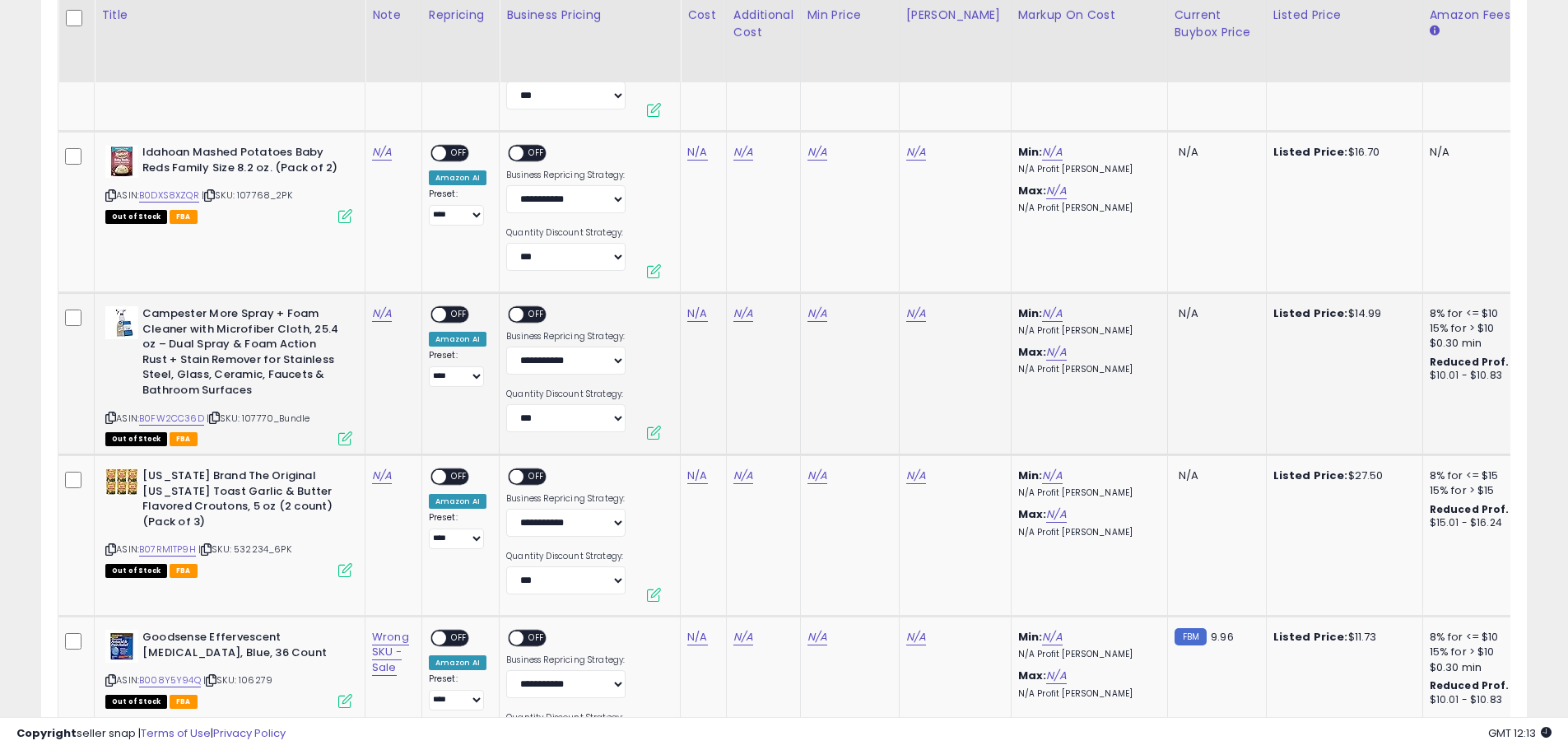
click at [347, 440] on icon at bounding box center [346, 438] width 14 height 14
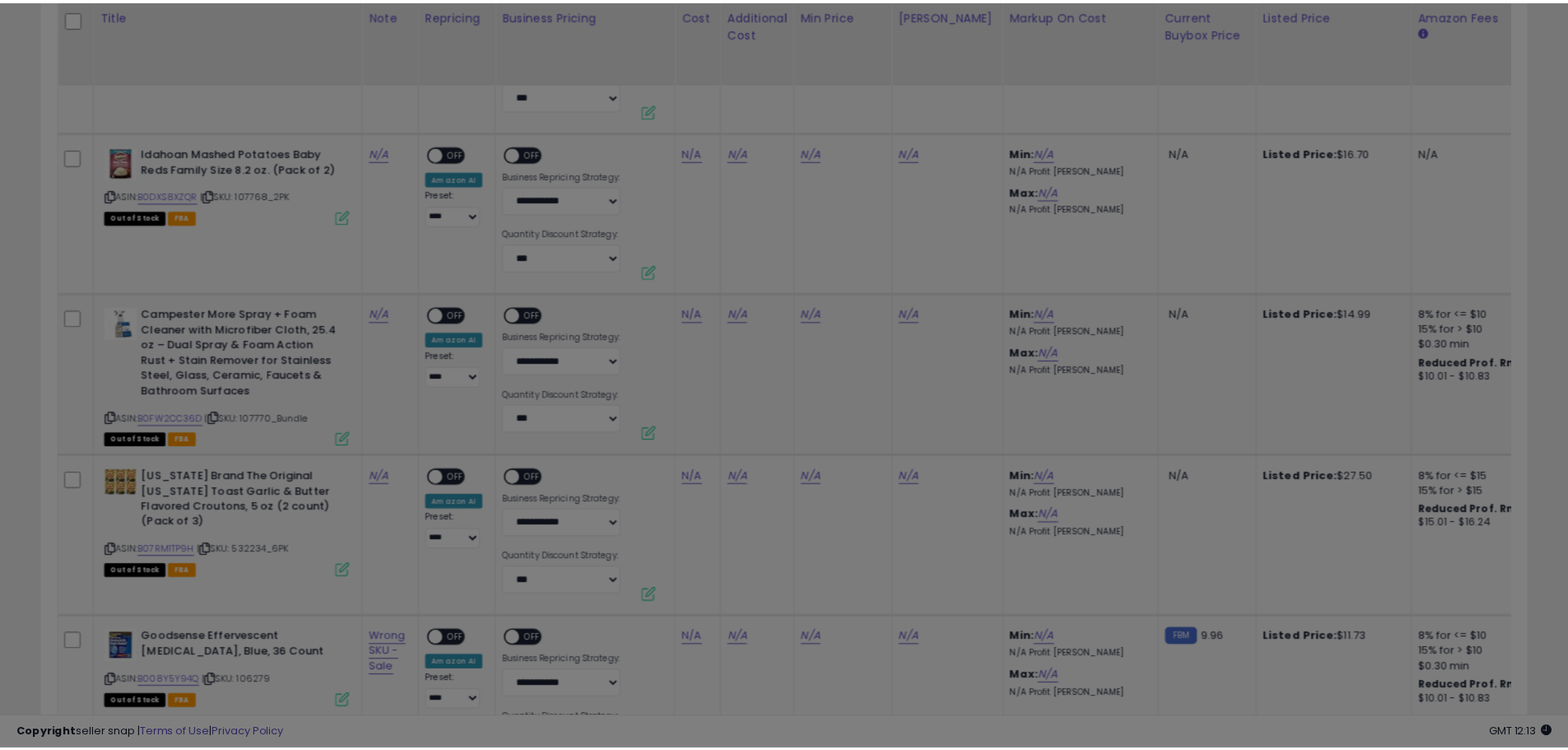
scroll to position [338, 869]
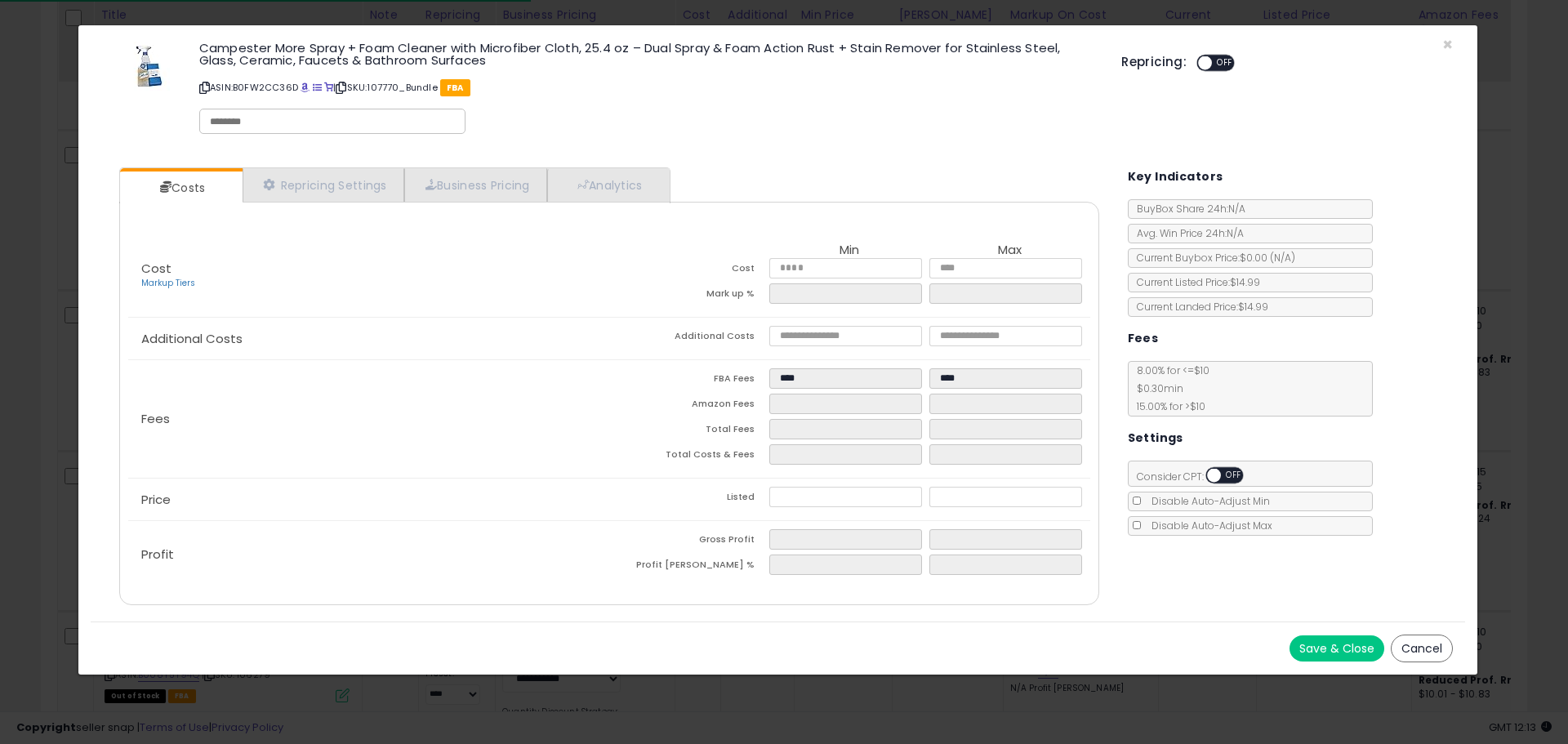
click at [293, 122] on input "text" at bounding box center [332, 121] width 245 height 15
type input "*********"
drag, startPoint x: 574, startPoint y: 101, endPoint x: 508, endPoint y: 109, distance: 66.5
click at [573, 101] on div "Campester More Spray + Foam Cleaner with Microfiber Cloth, 25.4 oz – Dual Spray…" at bounding box center [648, 90] width 922 height 105
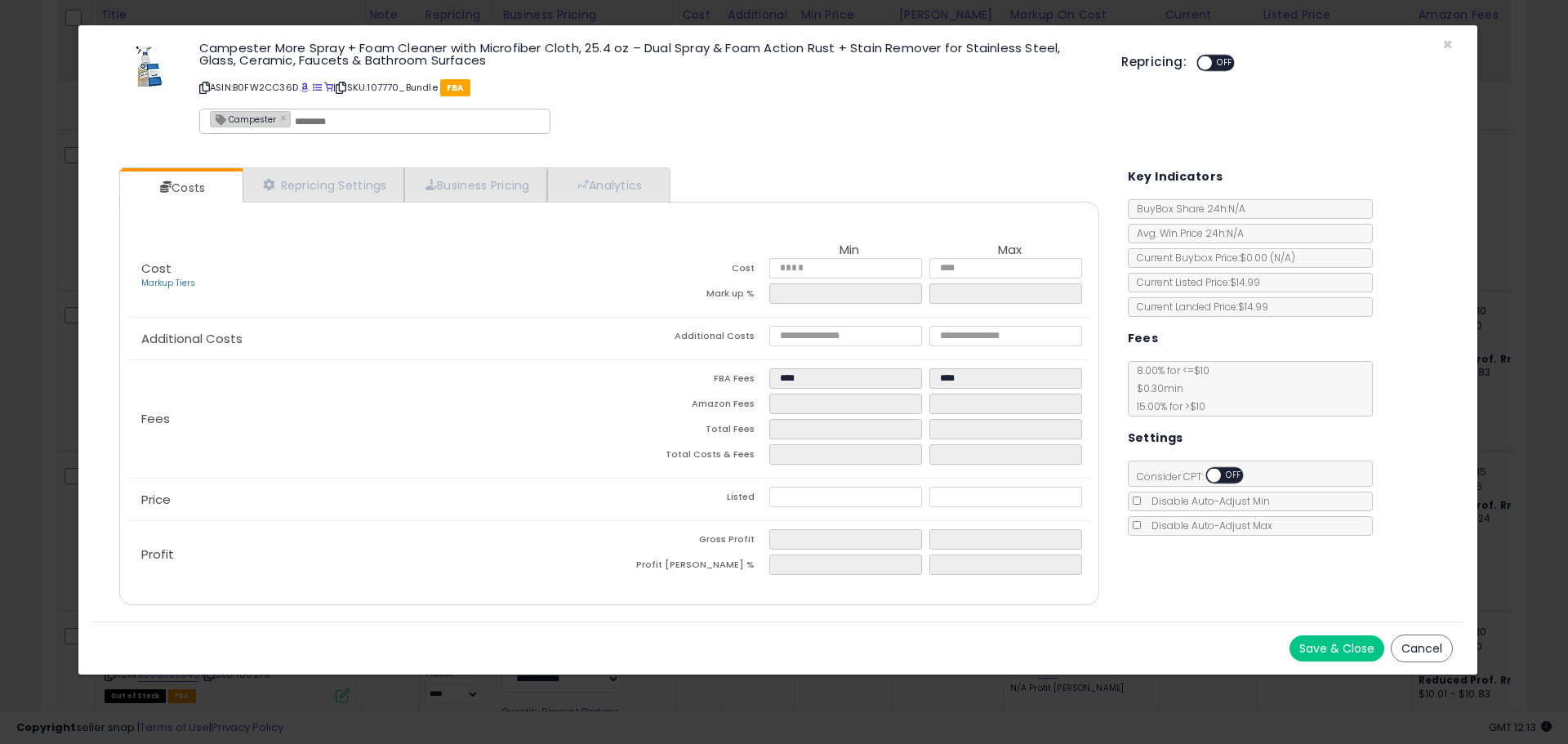
click at [377, 120] on input "text" at bounding box center [417, 121] width 245 height 15
type input "*********"
type input "**********"
click at [616, 108] on div "**********" at bounding box center [648, 90] width 922 height 105
click at [1319, 645] on button "Save & Close" at bounding box center [1337, 648] width 95 height 27
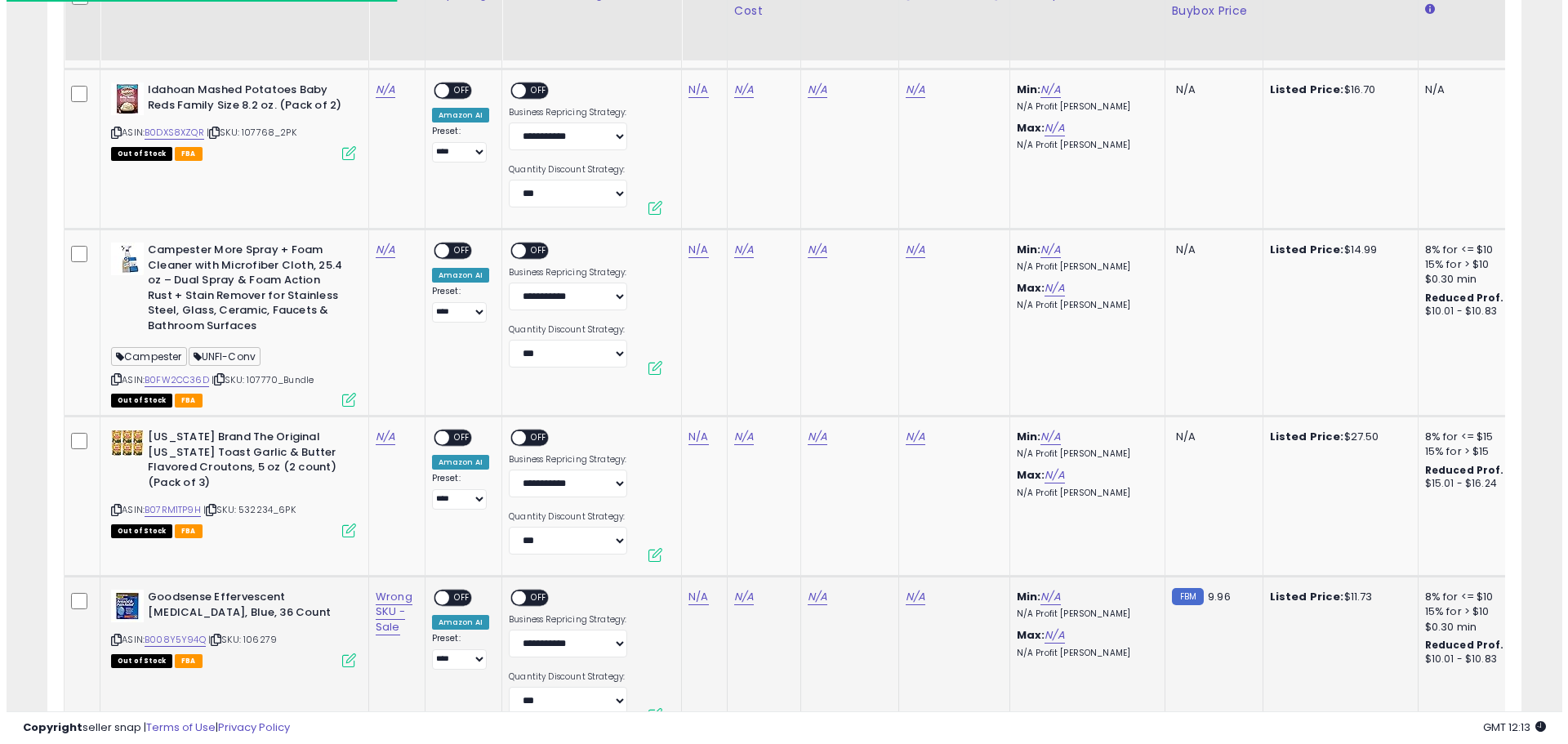
scroll to position [1873, 0]
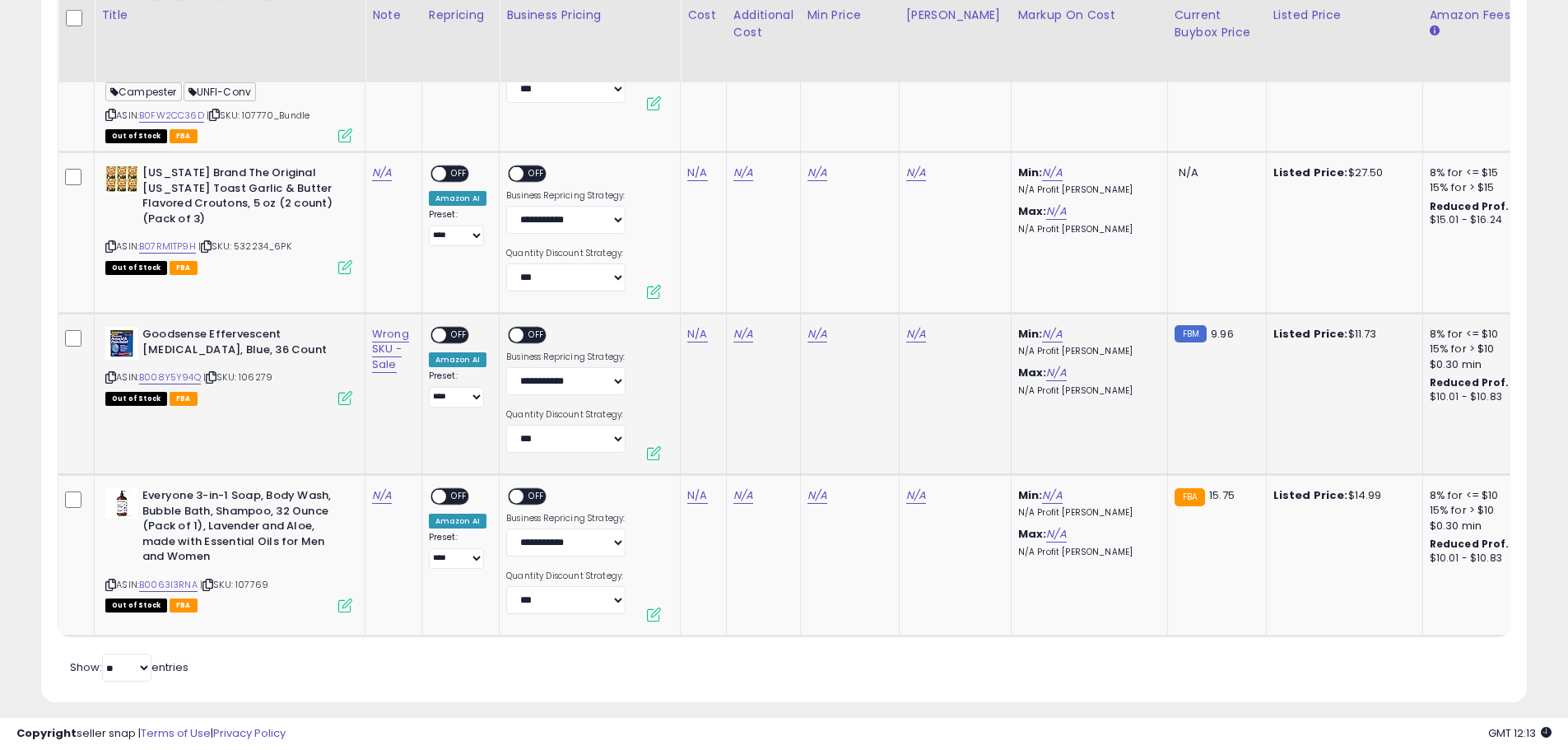
click at [341, 400] on icon at bounding box center [346, 398] width 14 height 14
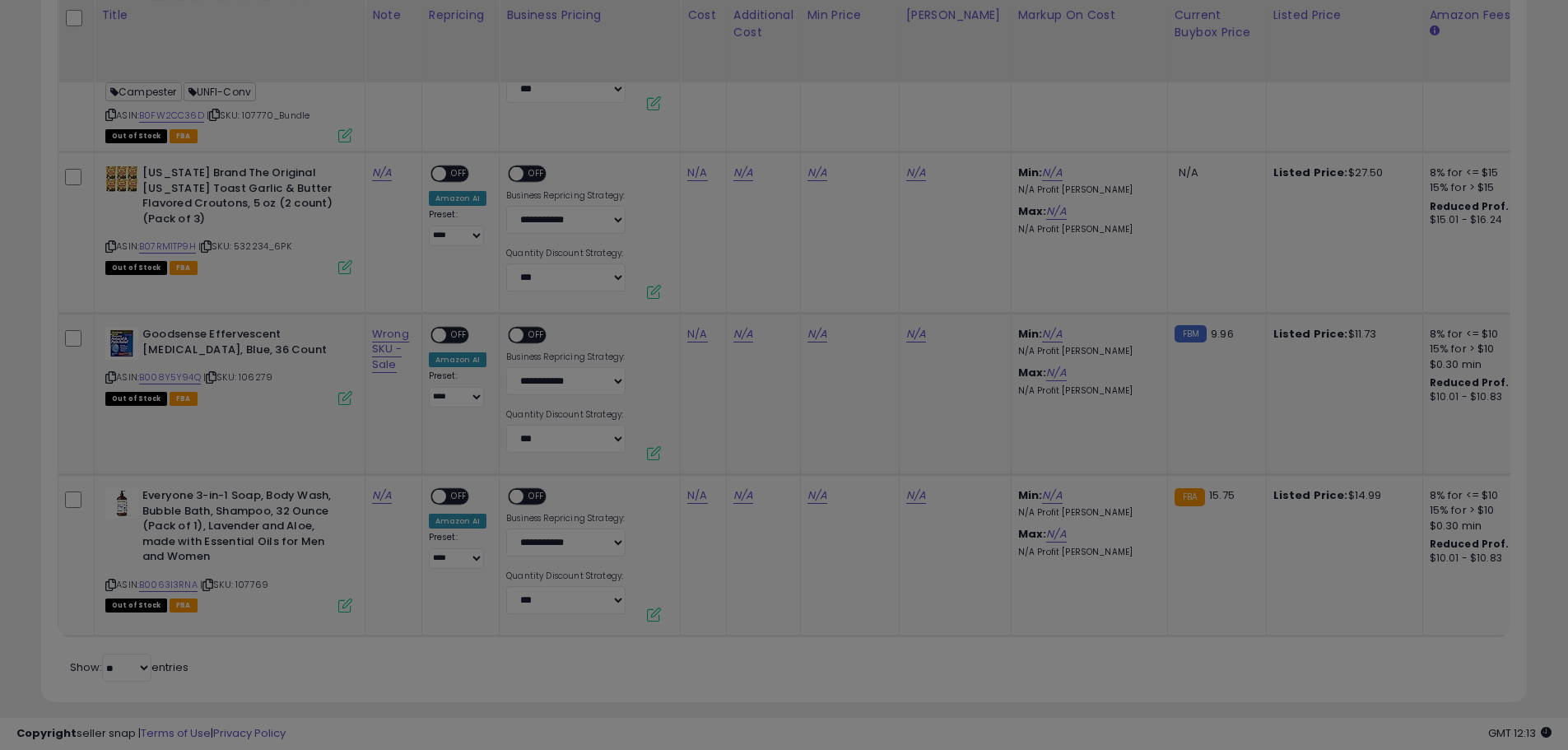
scroll to position [338, 869]
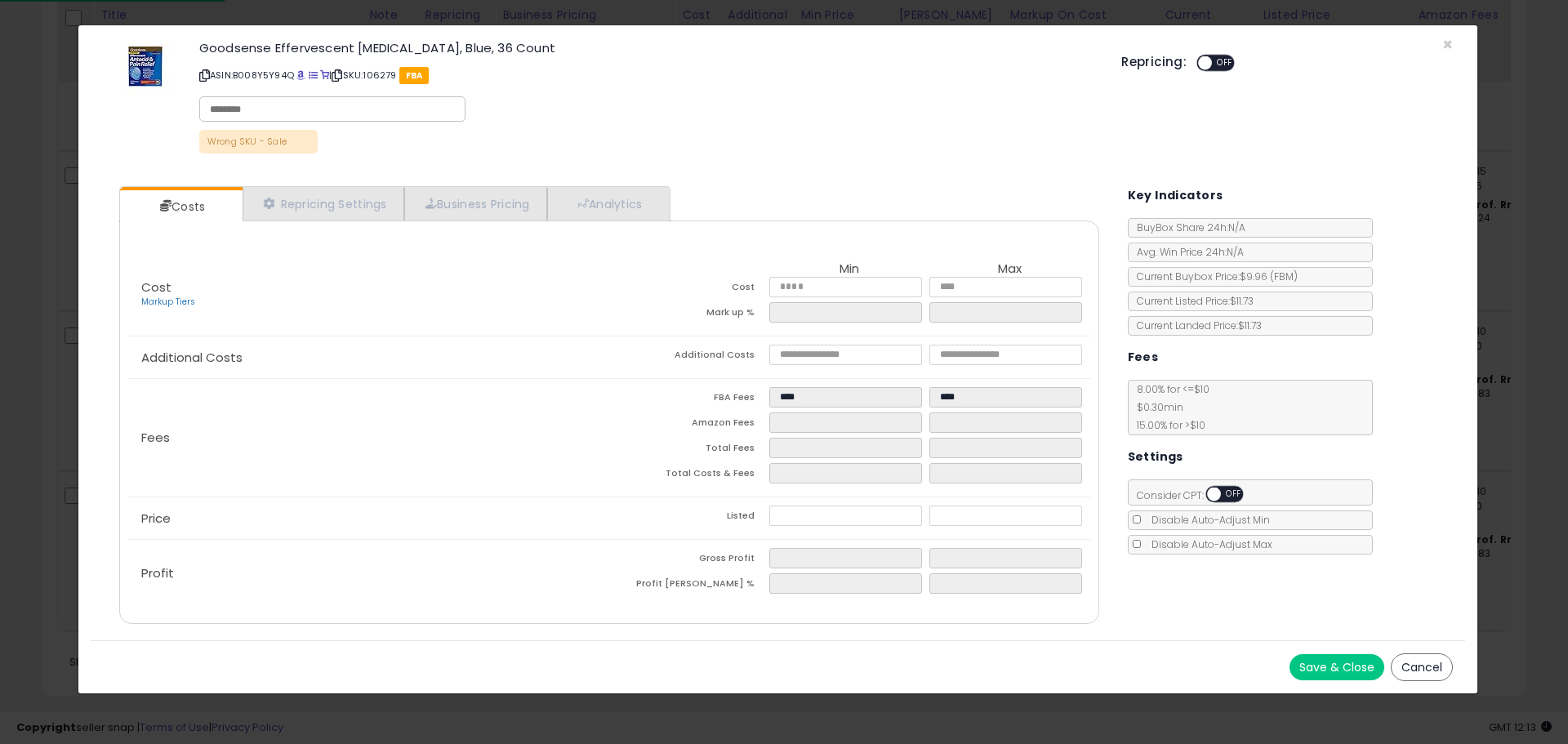
click at [315, 119] on div at bounding box center [332, 109] width 266 height 26
type input "*******"
click at [550, 107] on div "Goodsense Effervescent Antacid and Pain Relief, Blue, 36 Count ASIN: B008Y5Y94Q…" at bounding box center [648, 100] width 922 height 124
click at [1336, 666] on button "Save & Close" at bounding box center [1337, 667] width 95 height 27
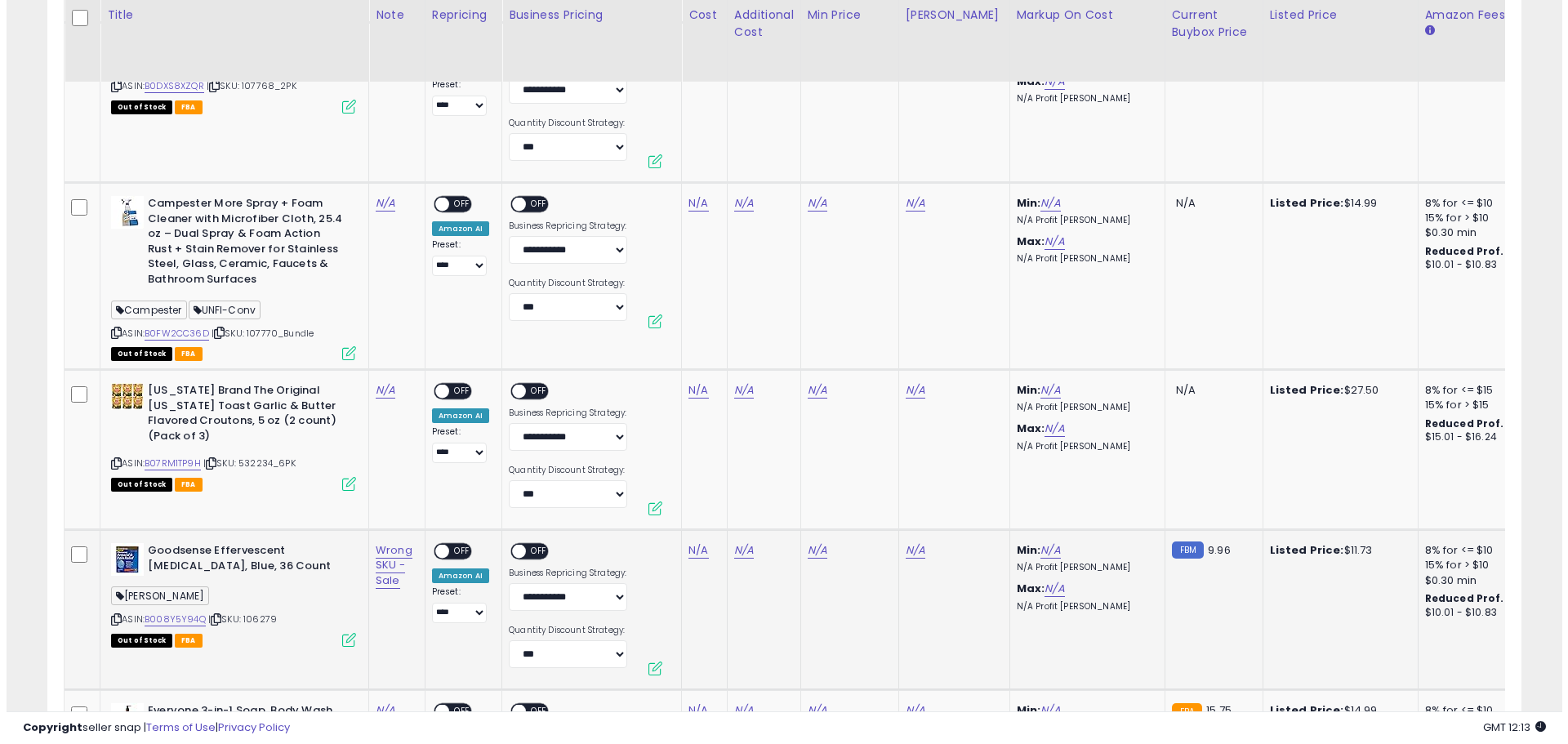
scroll to position [1900, 0]
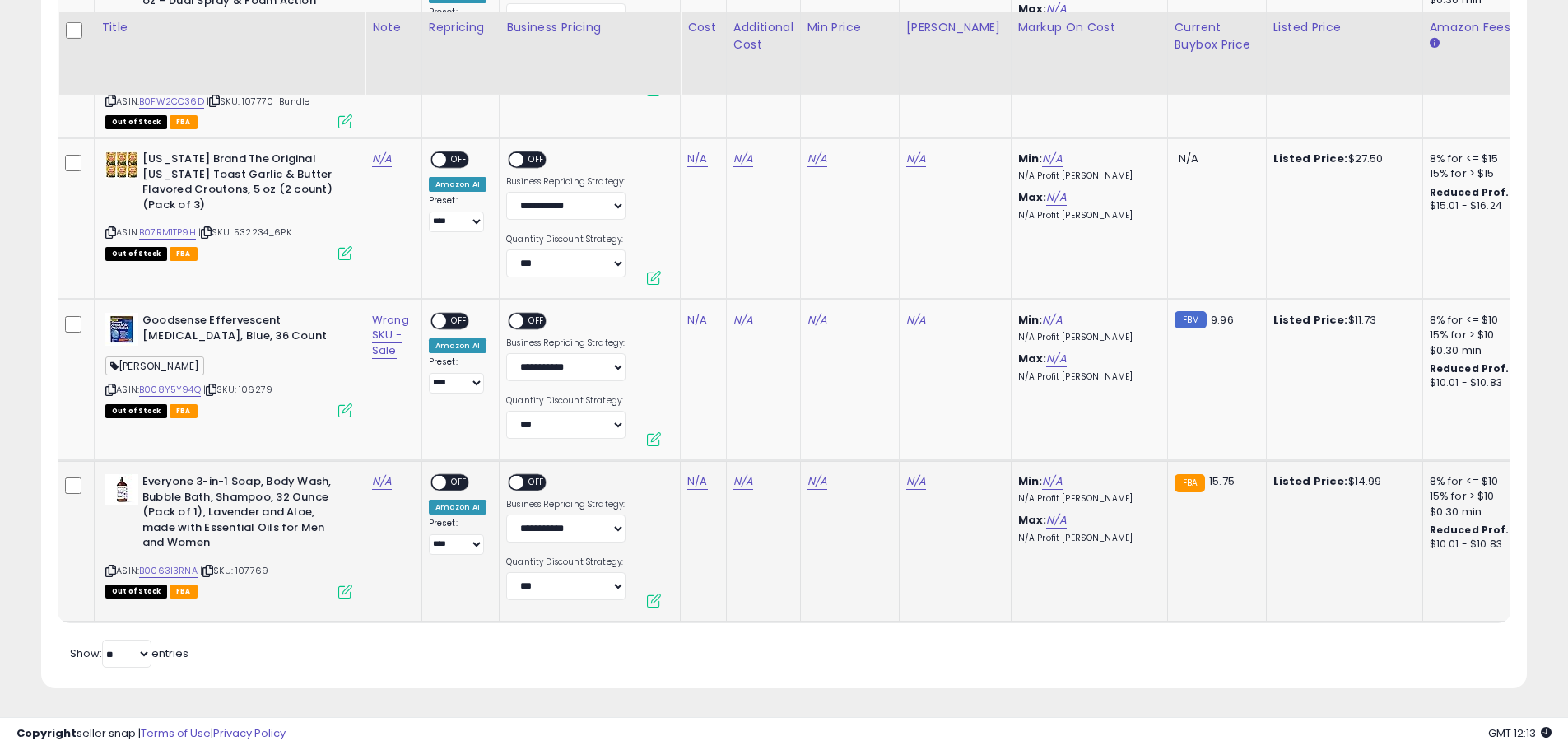
click at [347, 584] on icon at bounding box center [346, 591] width 14 height 14
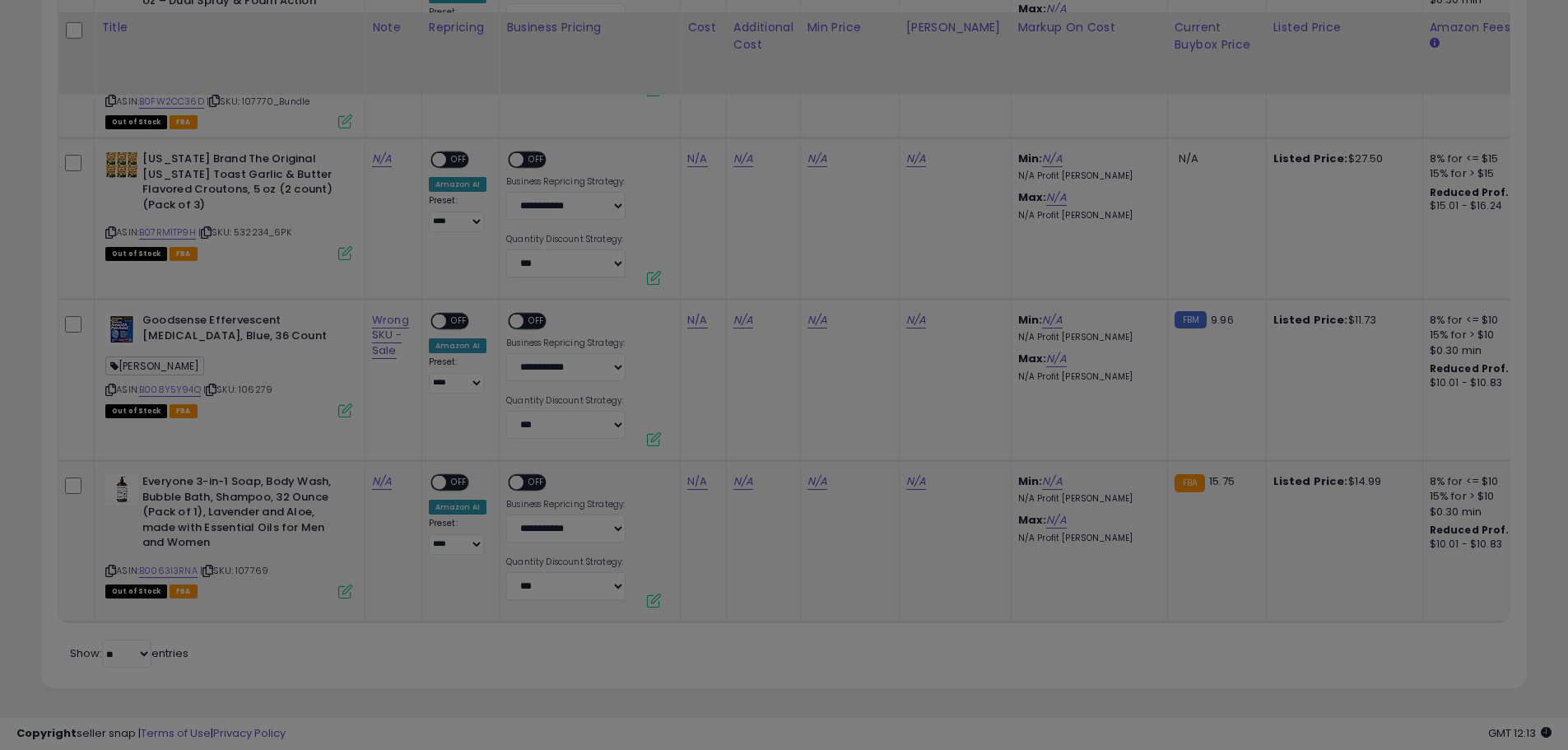
scroll to position [338, 869]
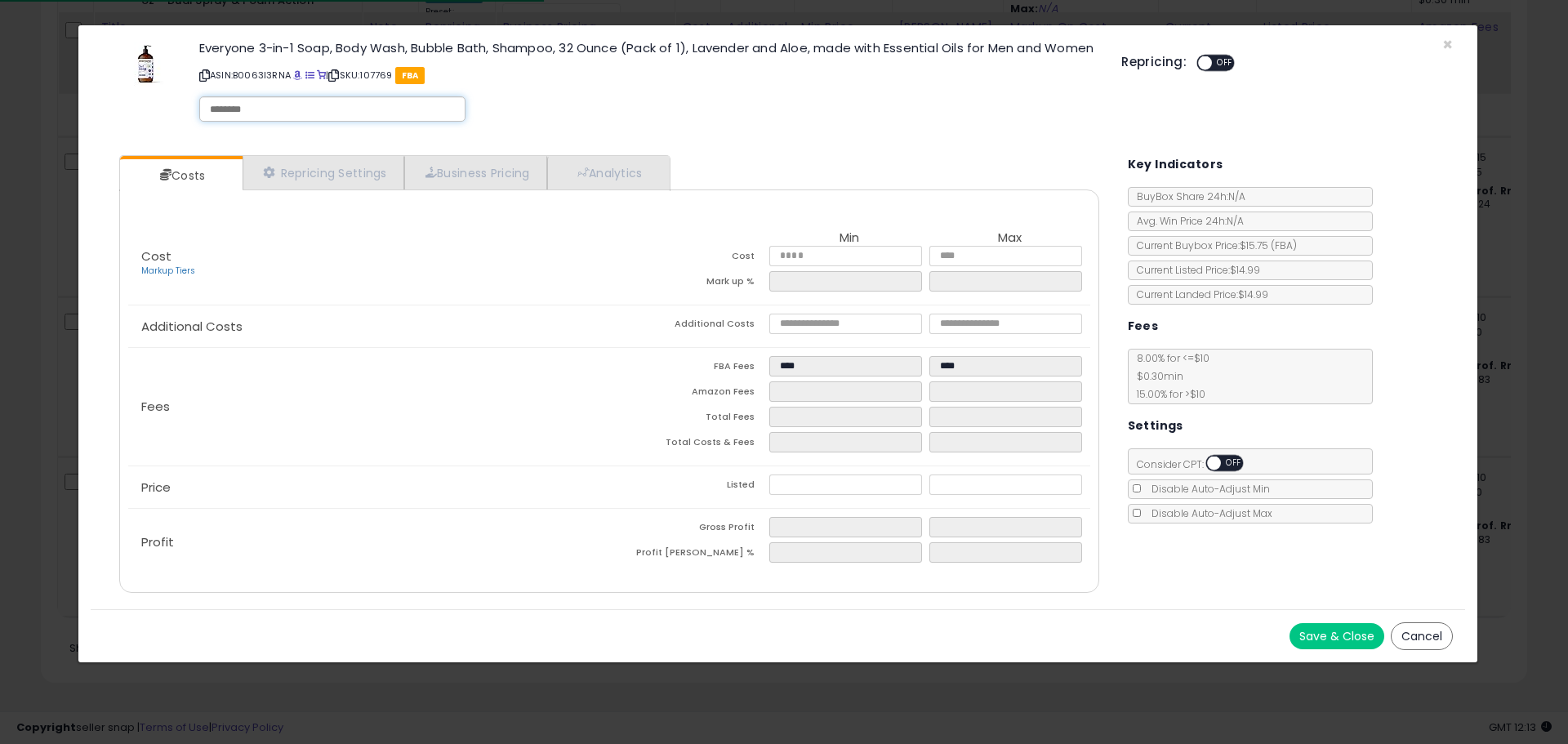
click at [296, 117] on input "text" at bounding box center [332, 109] width 245 height 15
type input "****"
click at [626, 102] on div "Everyone 3-in-1 Soap, Body Wash, Bubble Bath, Shampoo, 32 Ounce (Pack of 1), La…" at bounding box center [648, 84] width 922 height 93
drag, startPoint x: 1337, startPoint y: 645, endPoint x: 1127, endPoint y: 646, distance: 210.0
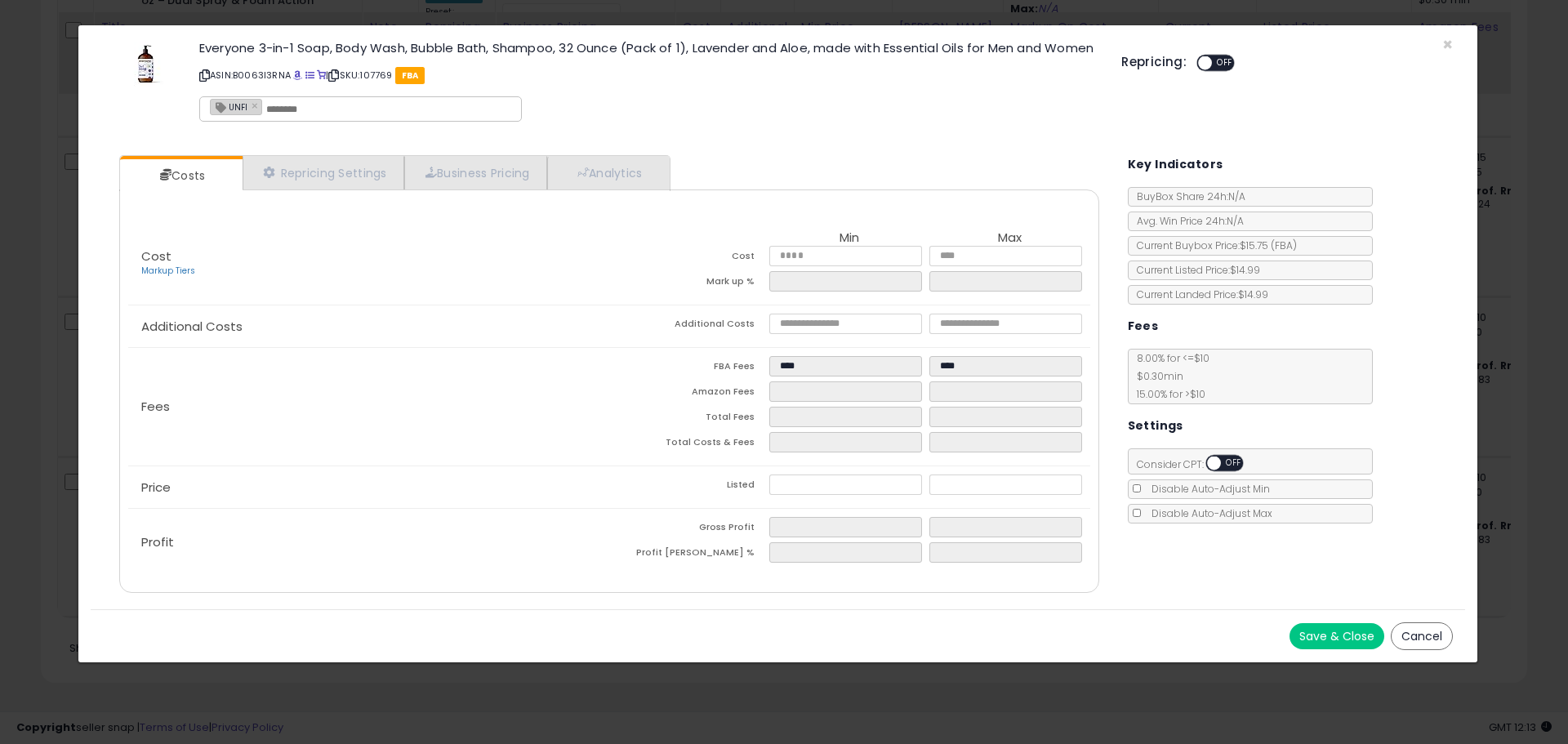
click at [1334, 645] on button "Save & Close" at bounding box center [1337, 636] width 95 height 27
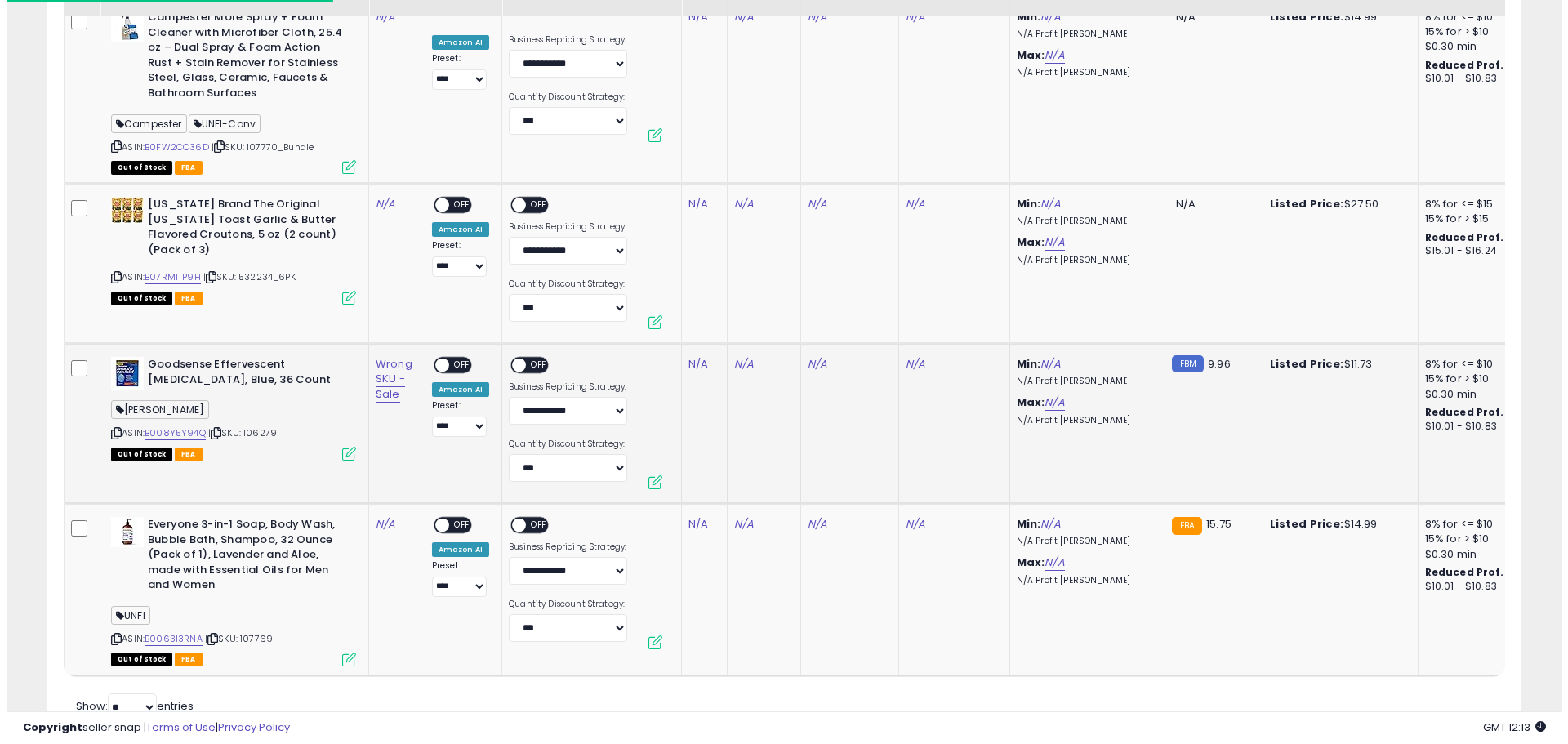
scroll to position [1736, 0]
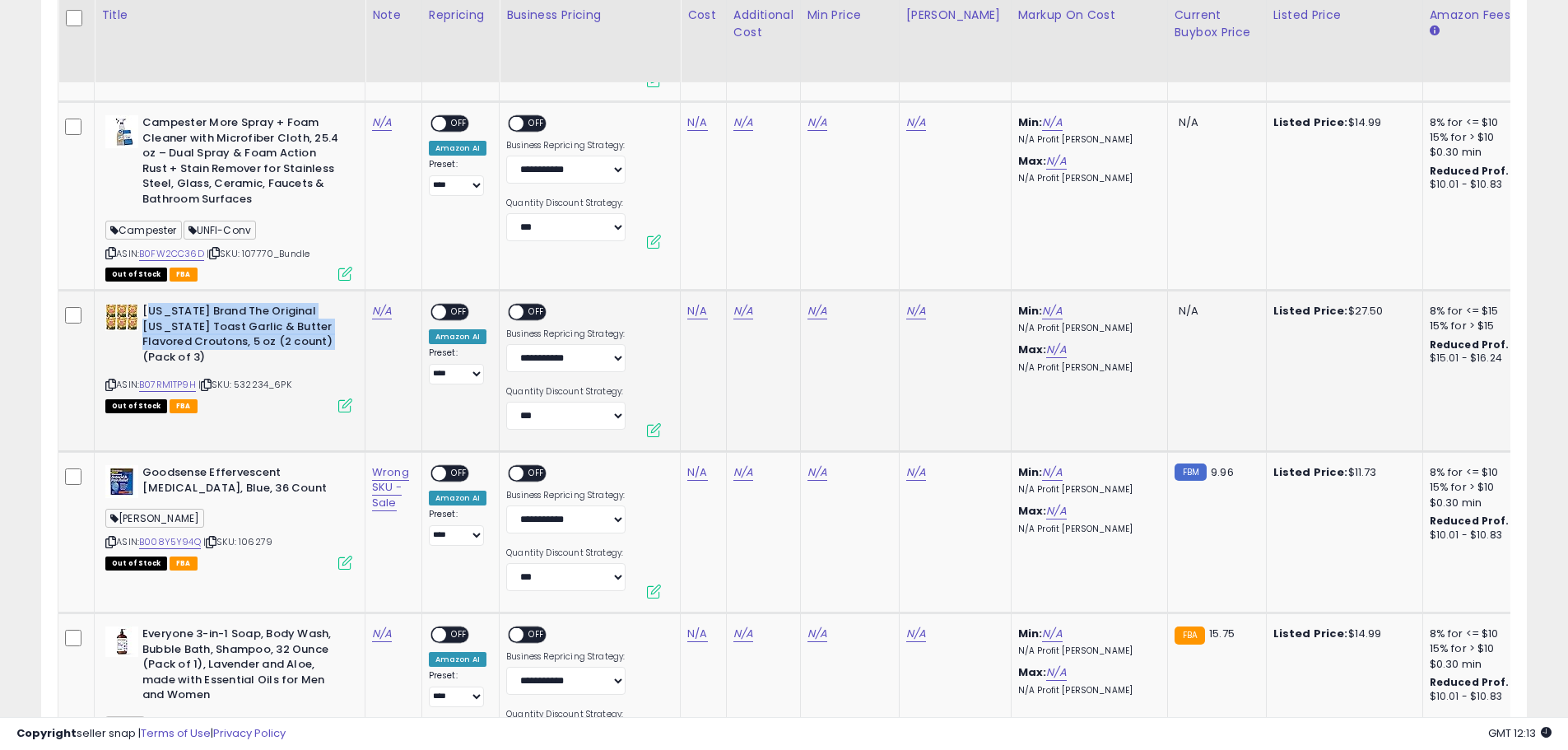
drag, startPoint x: 147, startPoint y: 308, endPoint x: 321, endPoint y: 342, distance: 177.3
click at [321, 342] on b "New York Brand The Original Texas Toast Garlic & Butter Flavored Croutons, 5 oz…" at bounding box center [241, 336] width 200 height 65
click at [330, 415] on td "New York Brand The Original Texas Toast Garlic & Butter Flavored Croutons, 5 oz…" at bounding box center [229, 372] width 271 height 161
click at [349, 398] on icon at bounding box center [346, 405] width 14 height 14
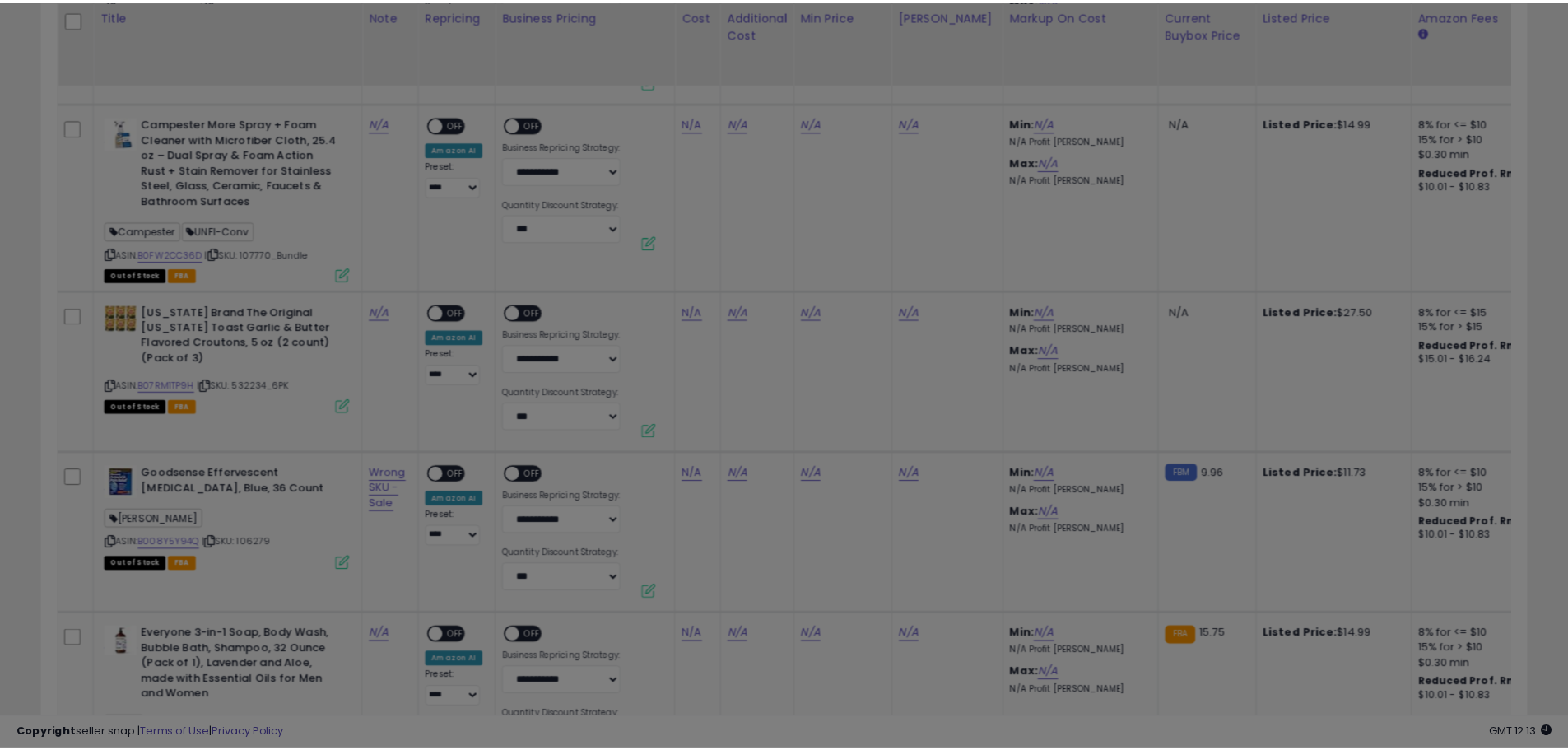
scroll to position [338, 869]
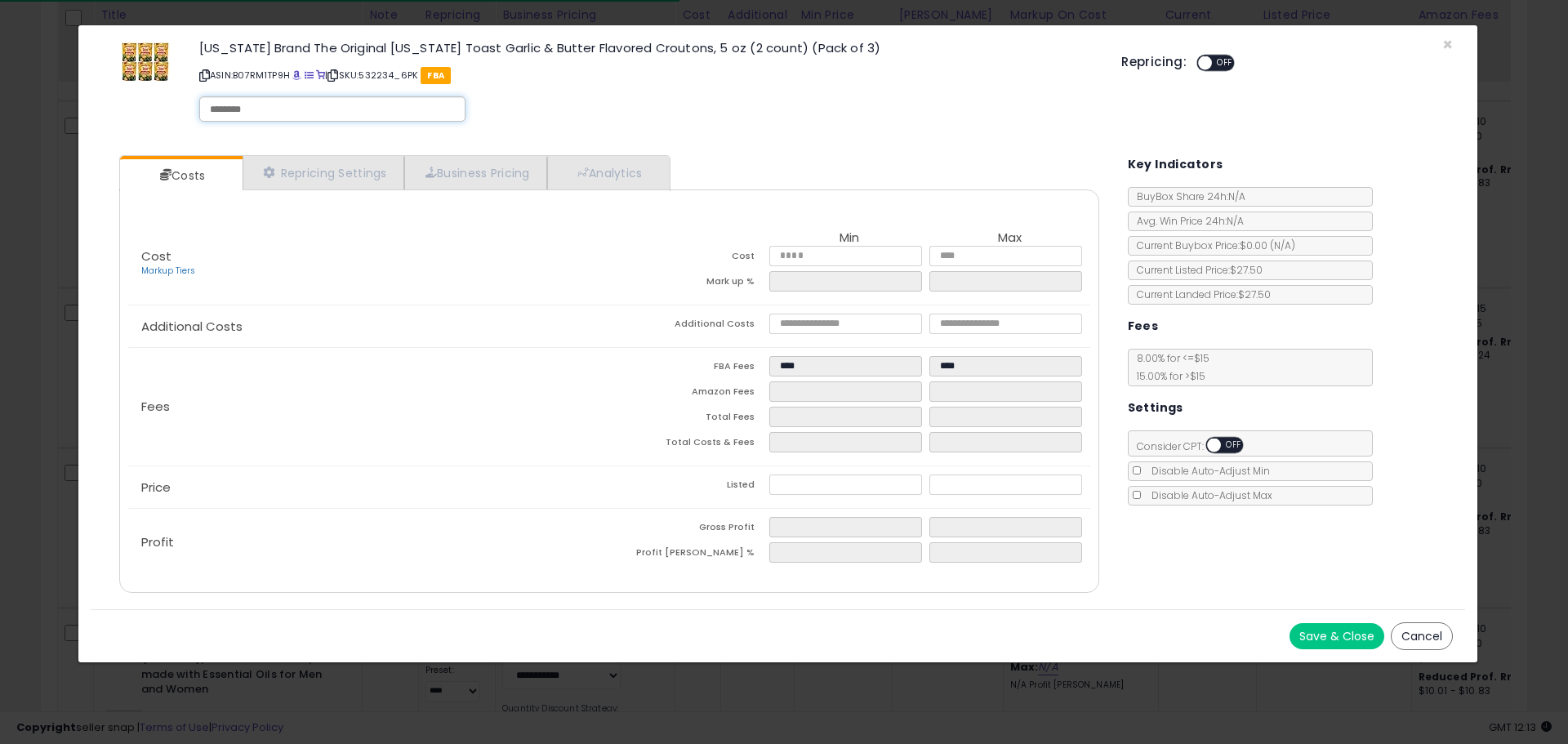
click at [330, 114] on input "text" at bounding box center [332, 109] width 245 height 15
type input "*********"
click at [738, 131] on div "× Close New York Brand The Original Texas Toast Garlic & Butter Flavored Crouto…" at bounding box center [778, 84] width 1375 height 117
drag, startPoint x: 1325, startPoint y: 642, endPoint x: 1162, endPoint y: 628, distance: 163.6
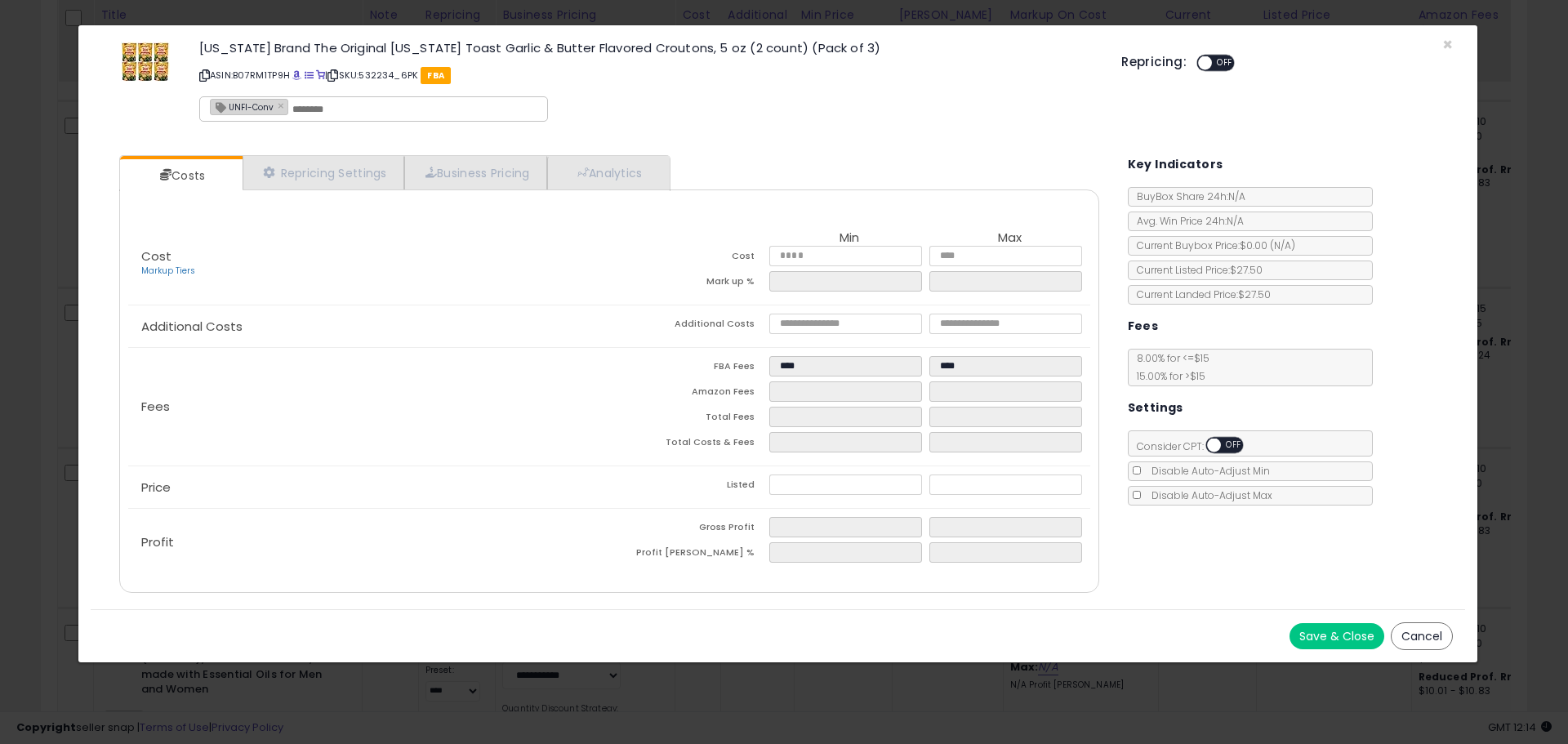
click at [1324, 642] on button "Save & Close" at bounding box center [1337, 636] width 95 height 27
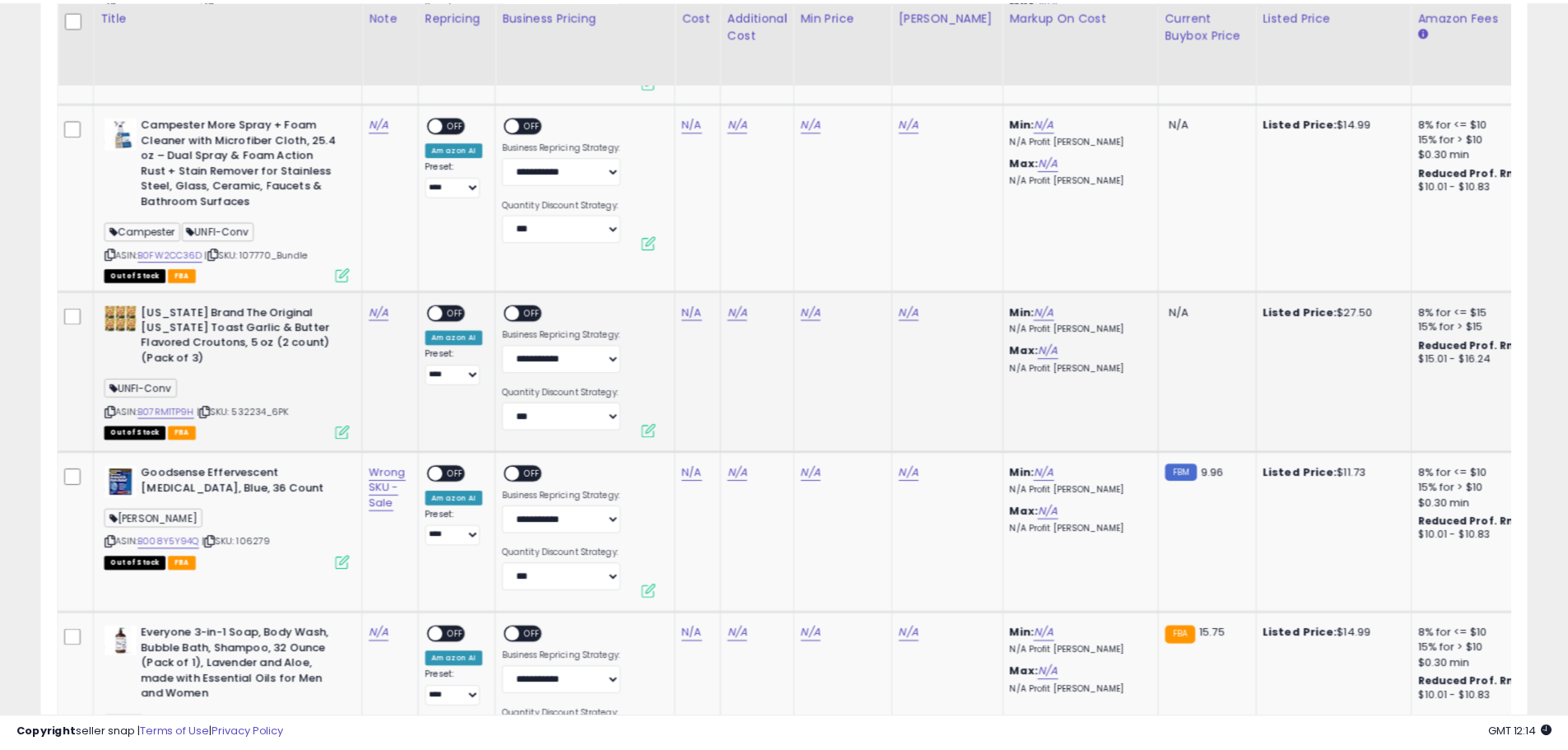
scroll to position [823021, 822212]
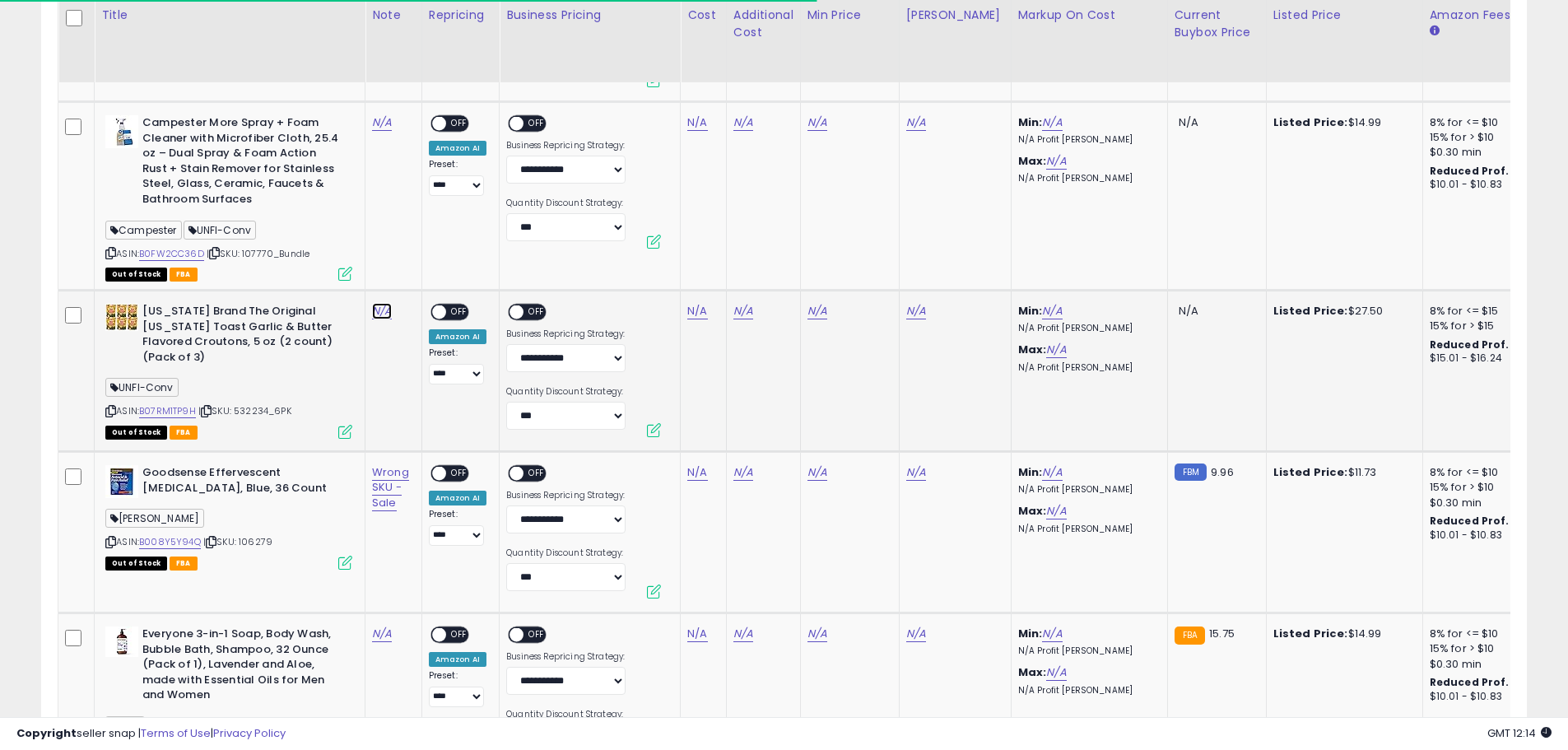
click at [377, 307] on link "N/A" at bounding box center [382, 311] width 20 height 17
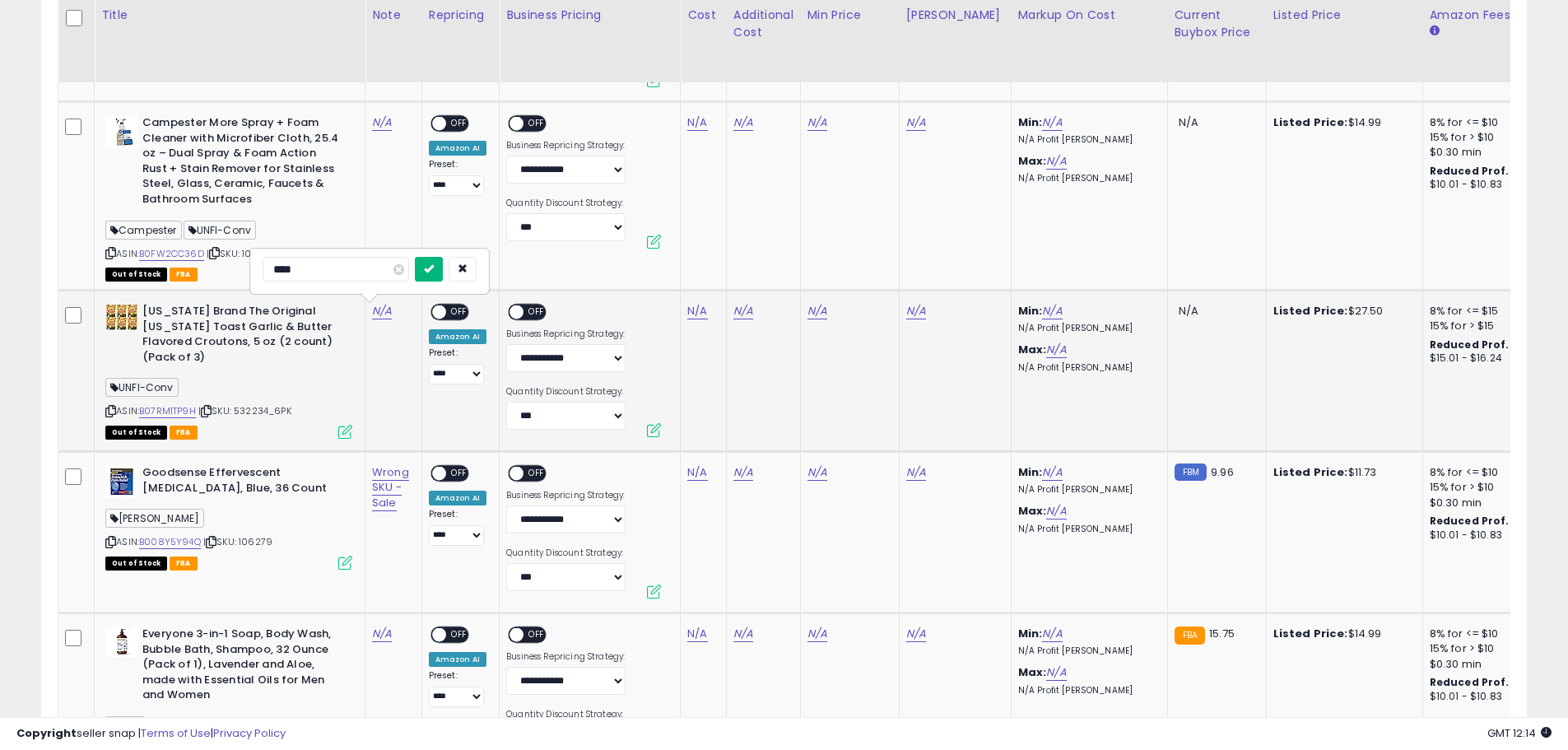
type input "****"
click at [434, 265] on icon "submit" at bounding box center [429, 268] width 10 height 10
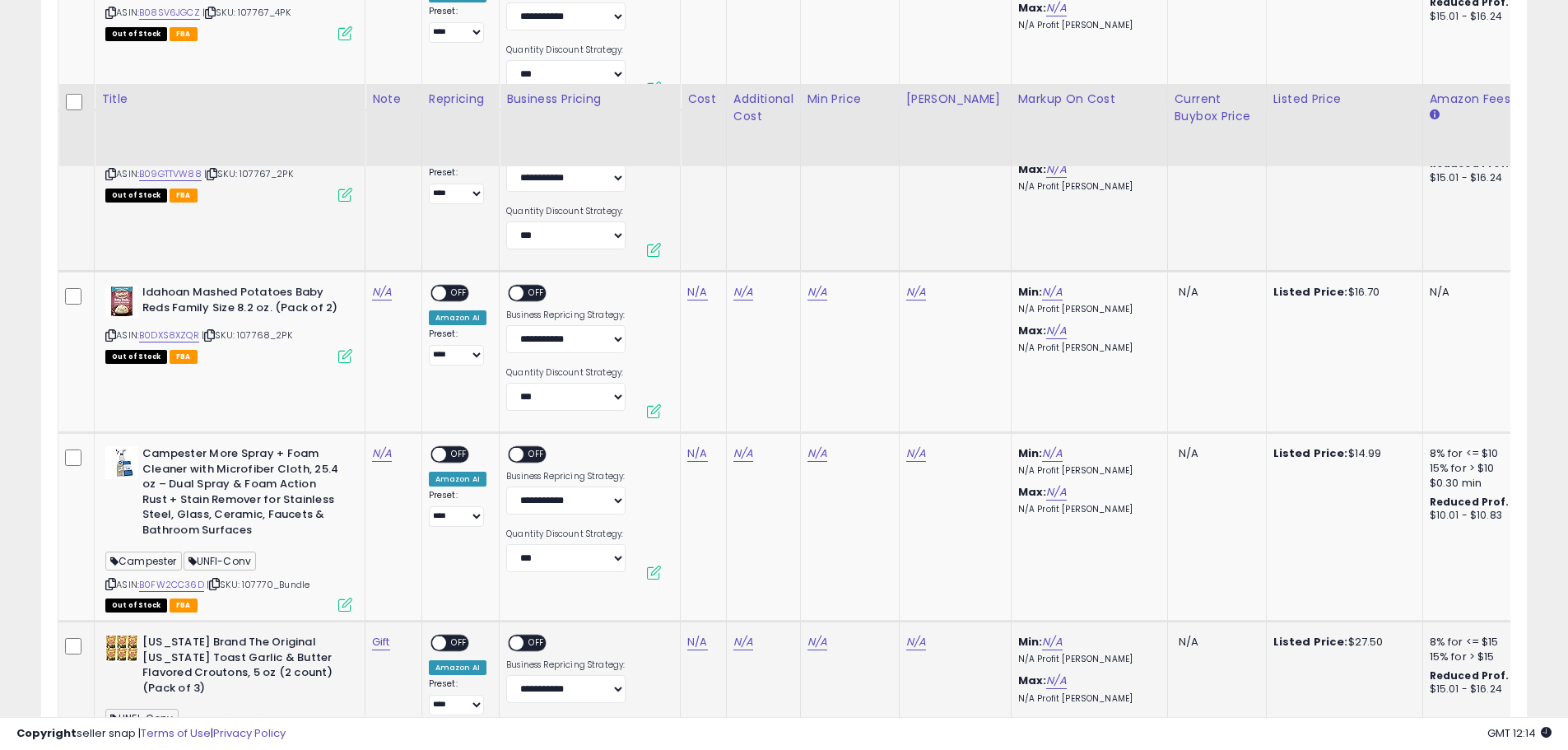
scroll to position [1339, 0]
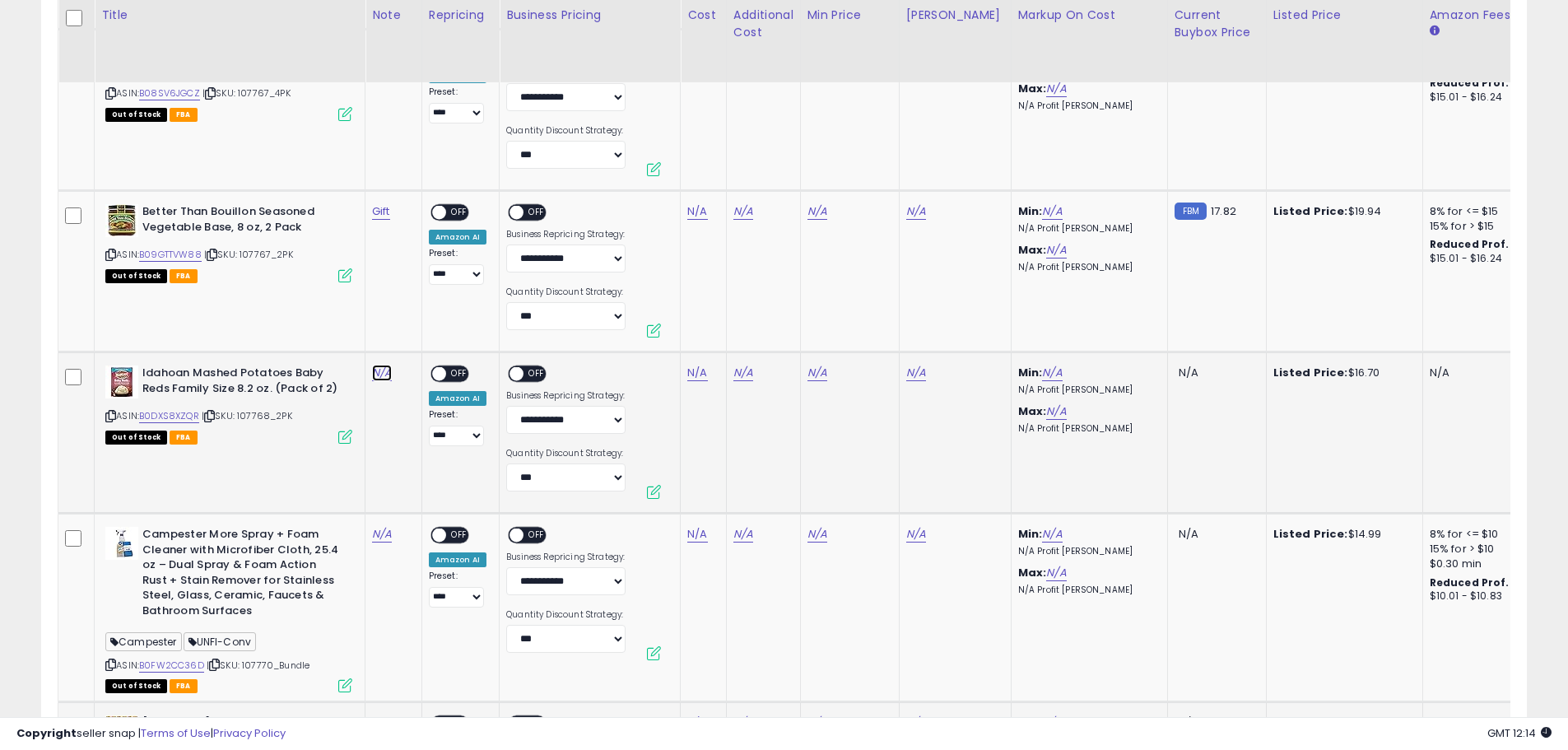
click at [377, 377] on link "N/A" at bounding box center [382, 373] width 20 height 17
type input "****"
click at [443, 335] on button "submit" at bounding box center [429, 331] width 28 height 25
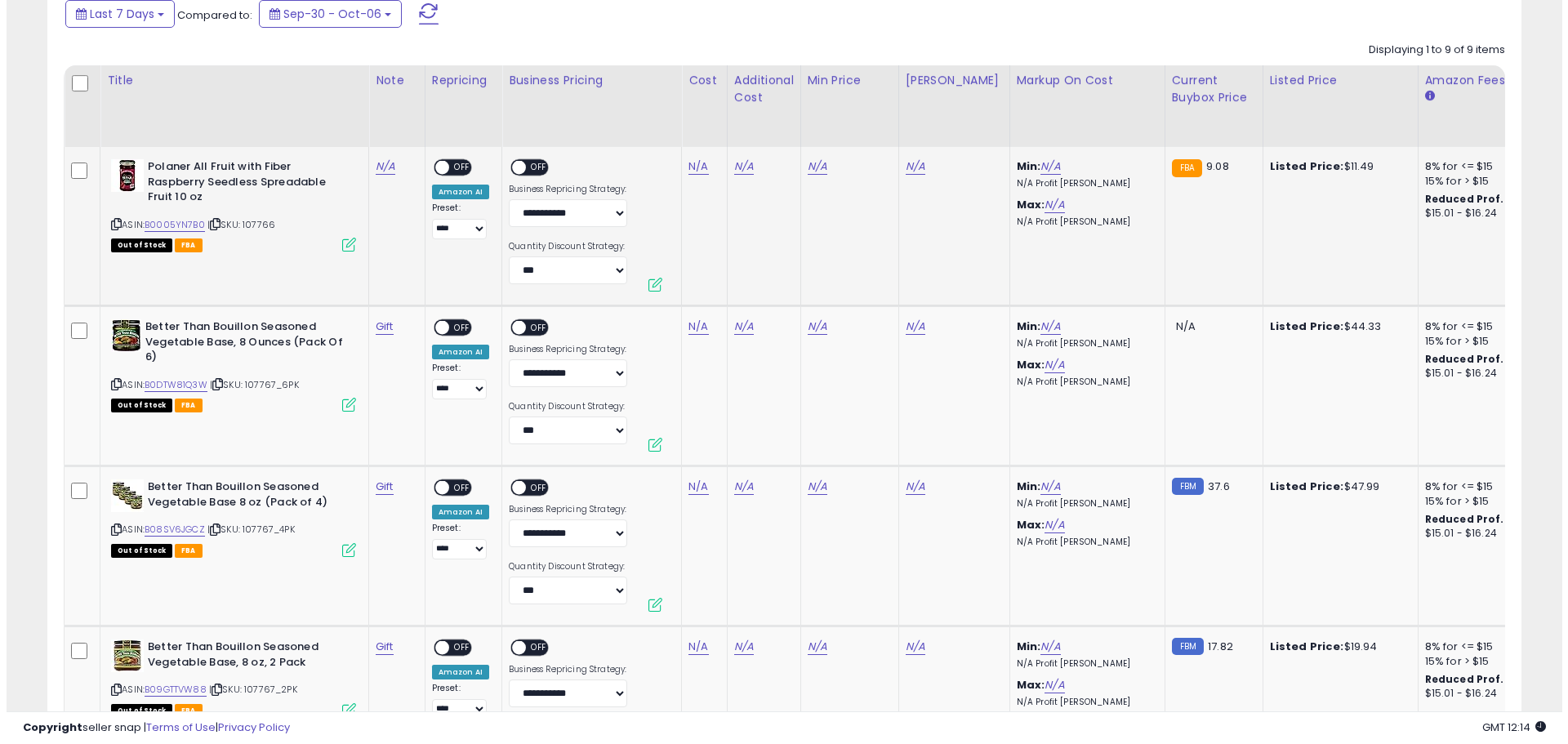
scroll to position [919, 0]
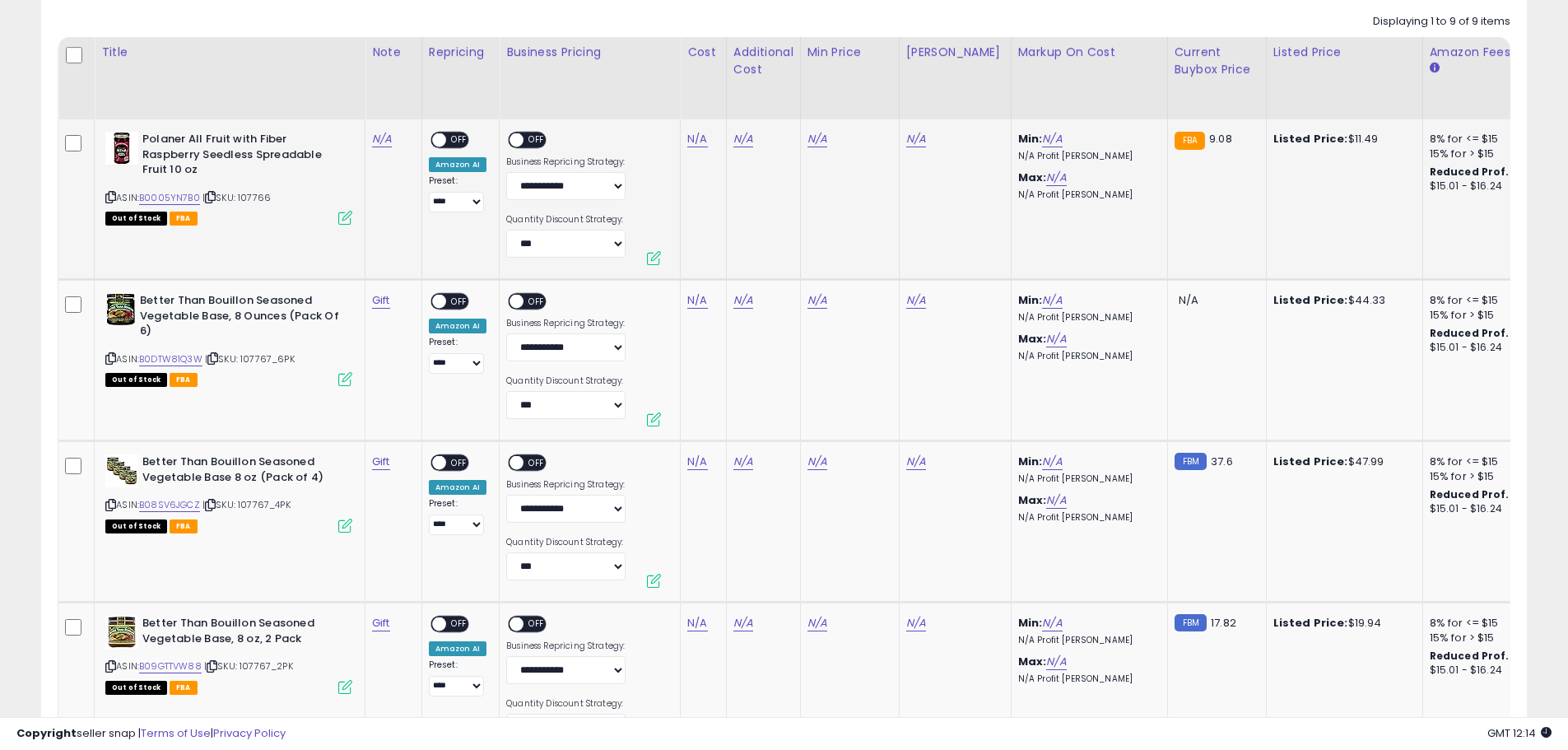
click at [347, 217] on icon at bounding box center [346, 218] width 14 height 14
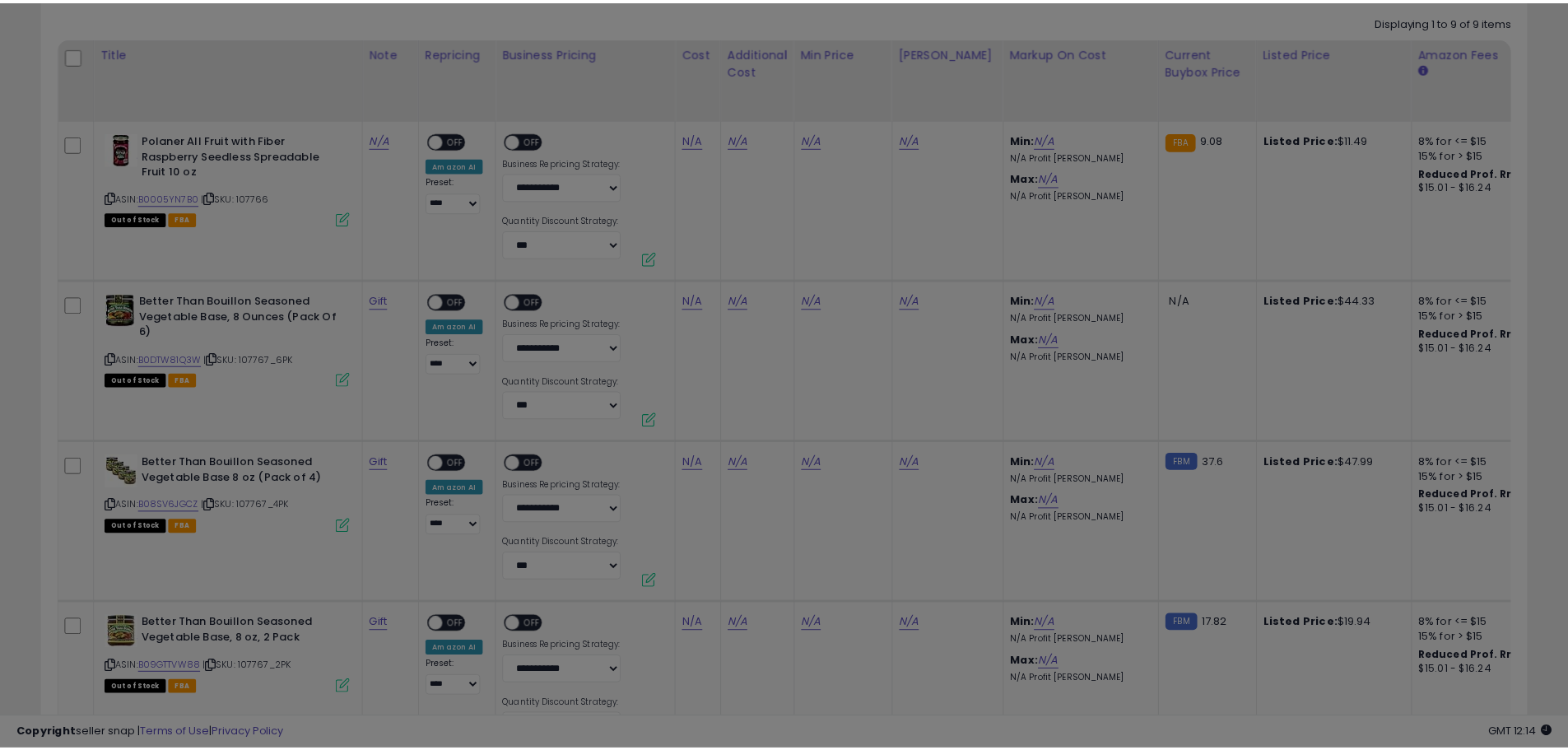
scroll to position [338, 869]
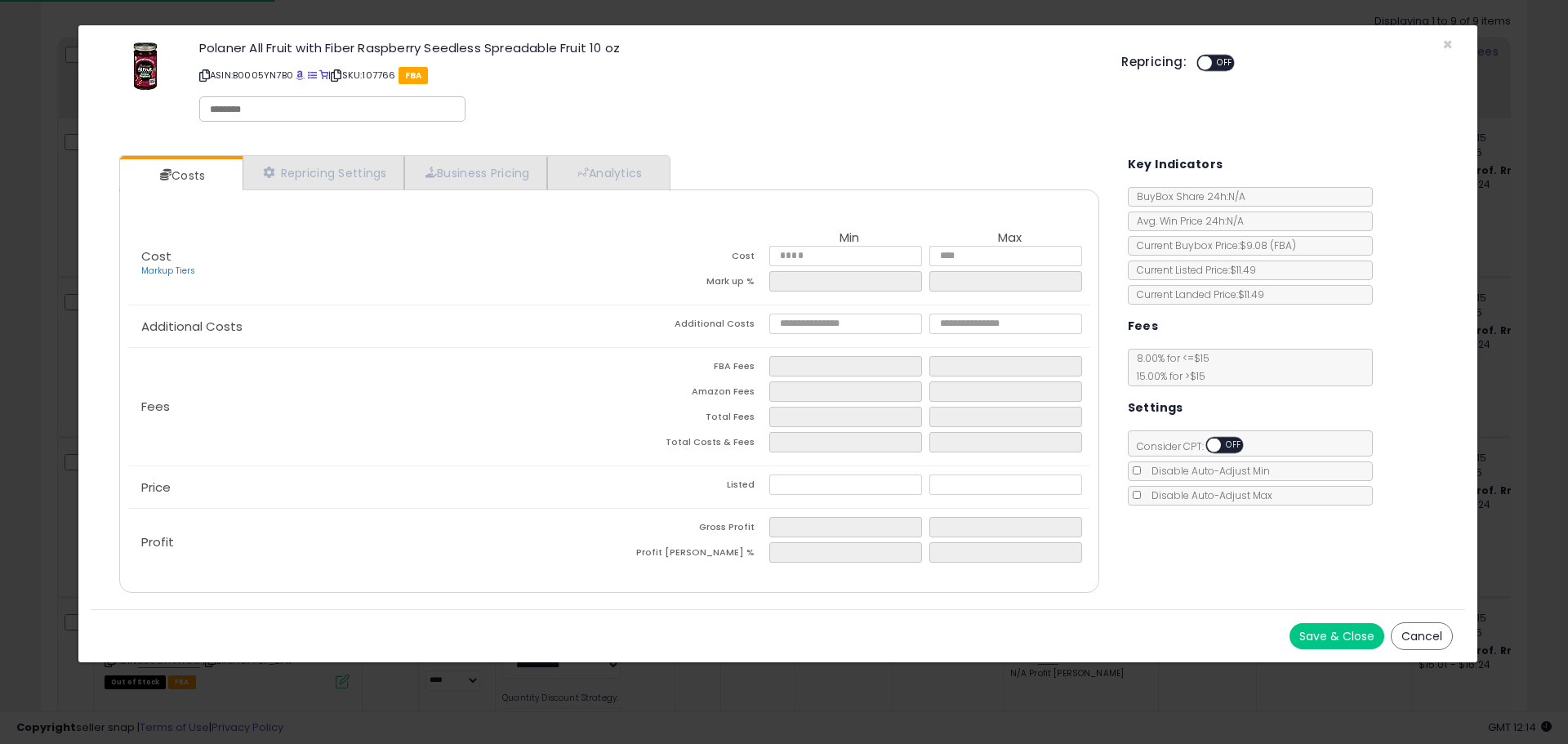
click at [308, 112] on input "text" at bounding box center [332, 109] width 245 height 15
type input "*********"
click at [685, 124] on div "Polaner All Fruit with Fiber Raspberry Seedless Spreadable Fruit 10 oz ASIN: B0…" at bounding box center [648, 84] width 922 height 93
drag, startPoint x: 1329, startPoint y: 632, endPoint x: 1167, endPoint y: 638, distance: 162.1
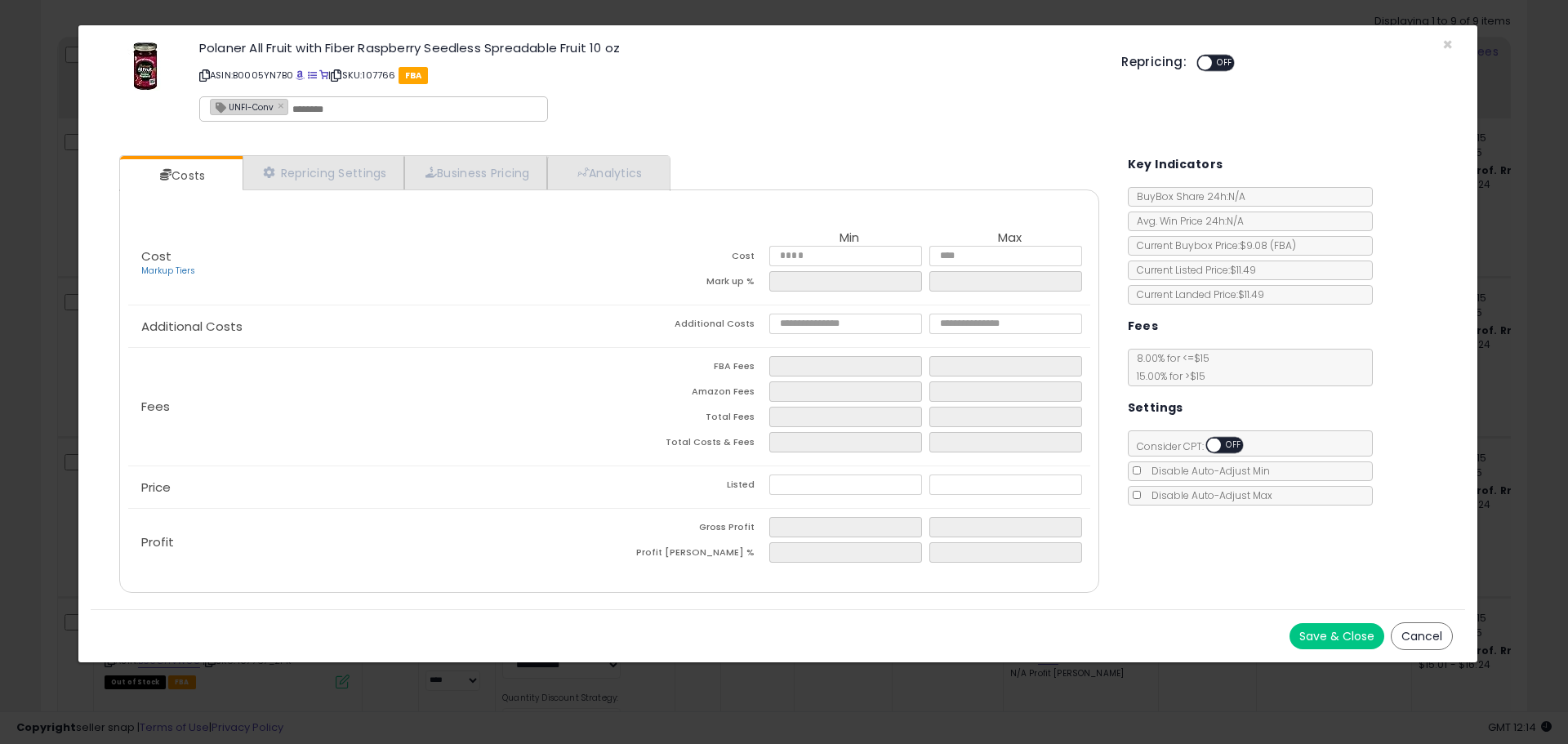
click at [1329, 633] on button "Save & Close" at bounding box center [1337, 636] width 95 height 27
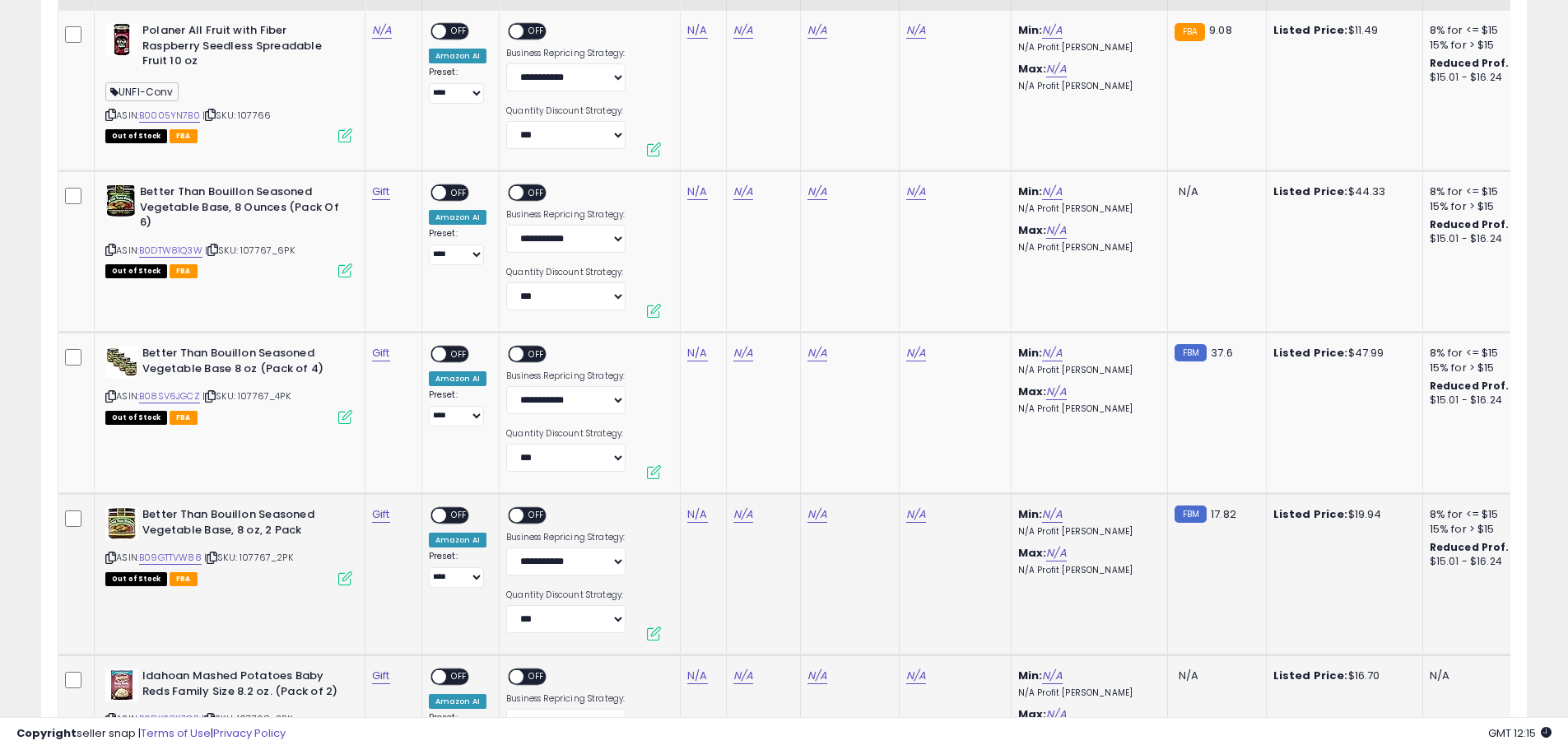
scroll to position [927, 0]
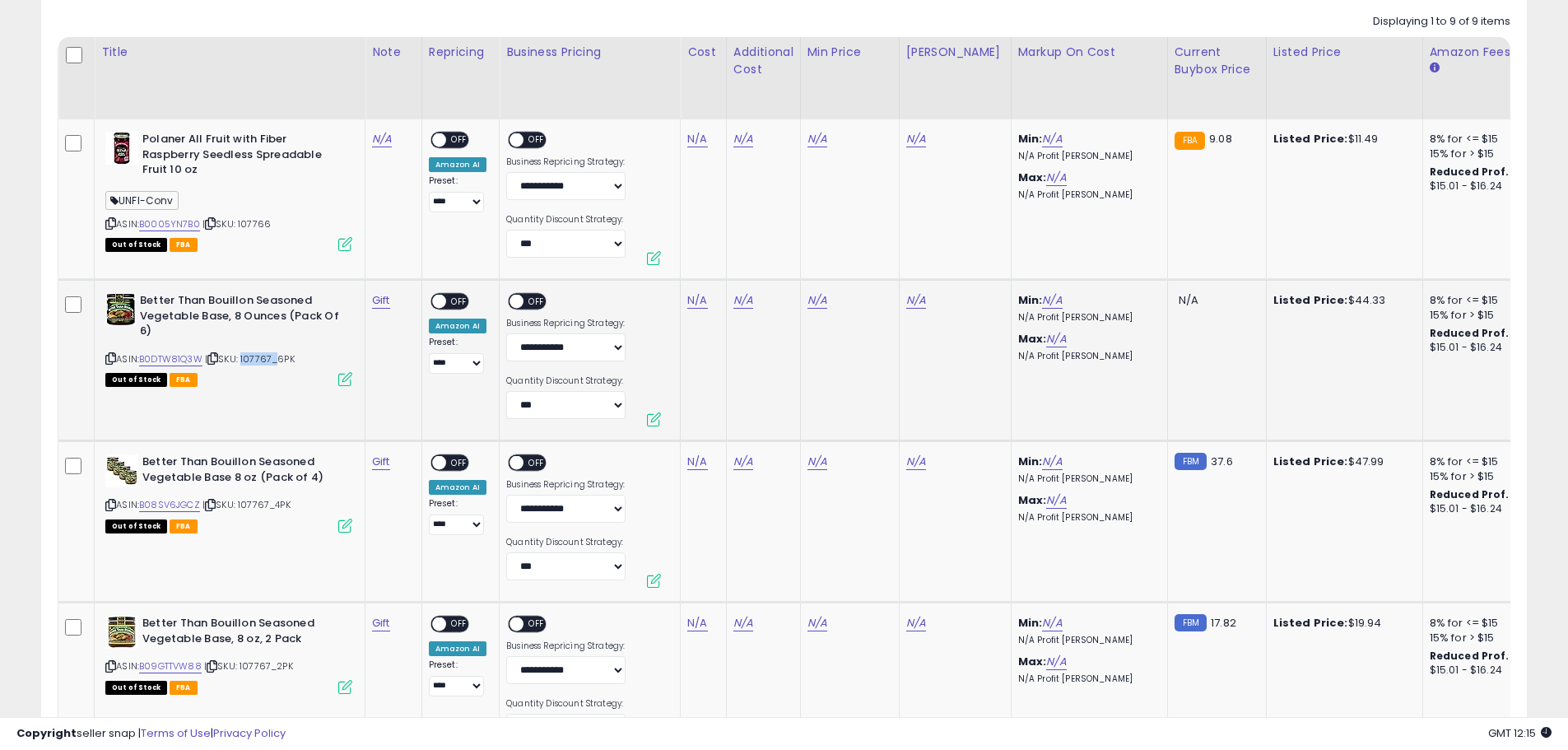
drag, startPoint x: 276, startPoint y: 359, endPoint x: 244, endPoint y: 357, distance: 32.1
click at [244, 357] on span "| SKU: 107767_6PK" at bounding box center [249, 359] width 89 height 13
copy span "107767"
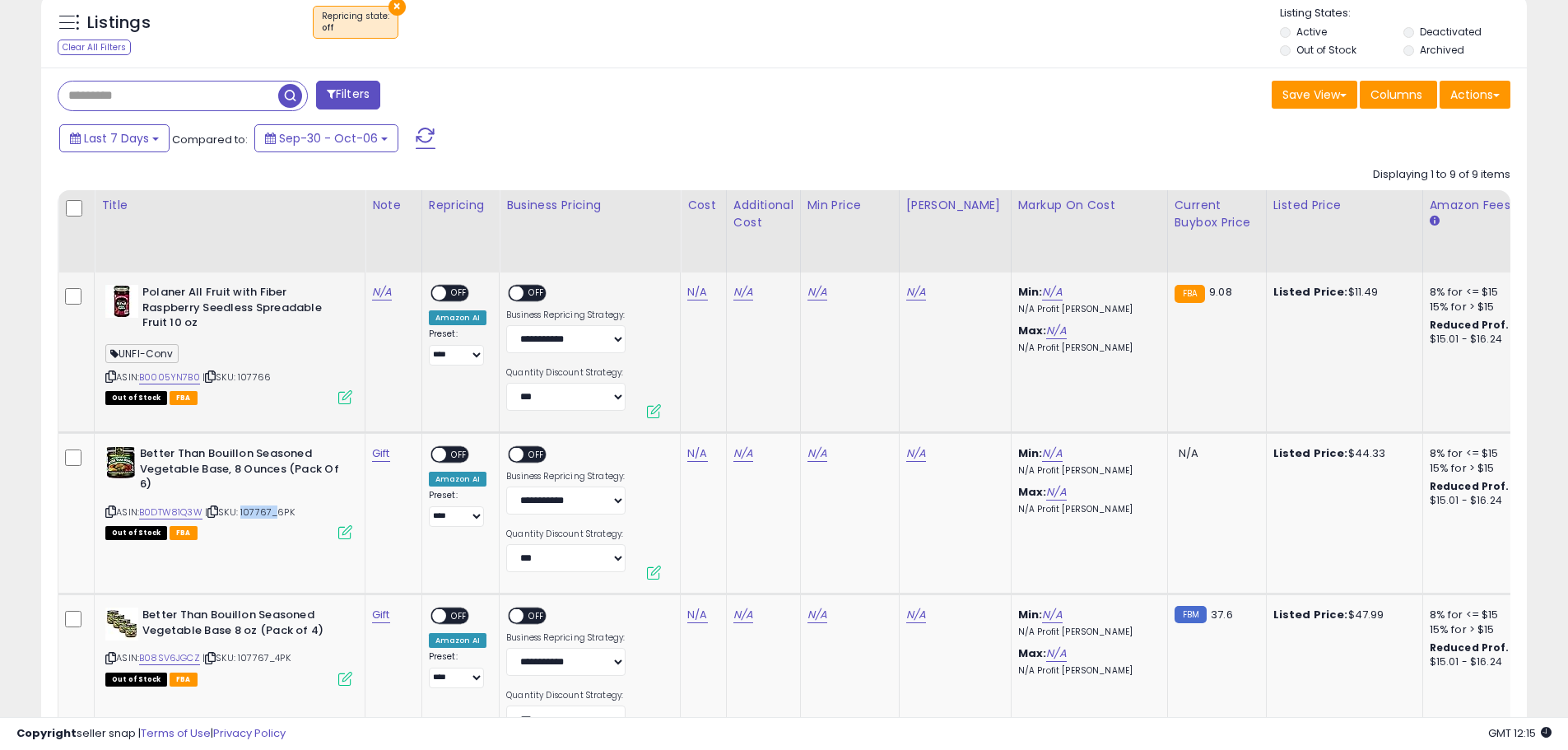
scroll to position [763, 0]
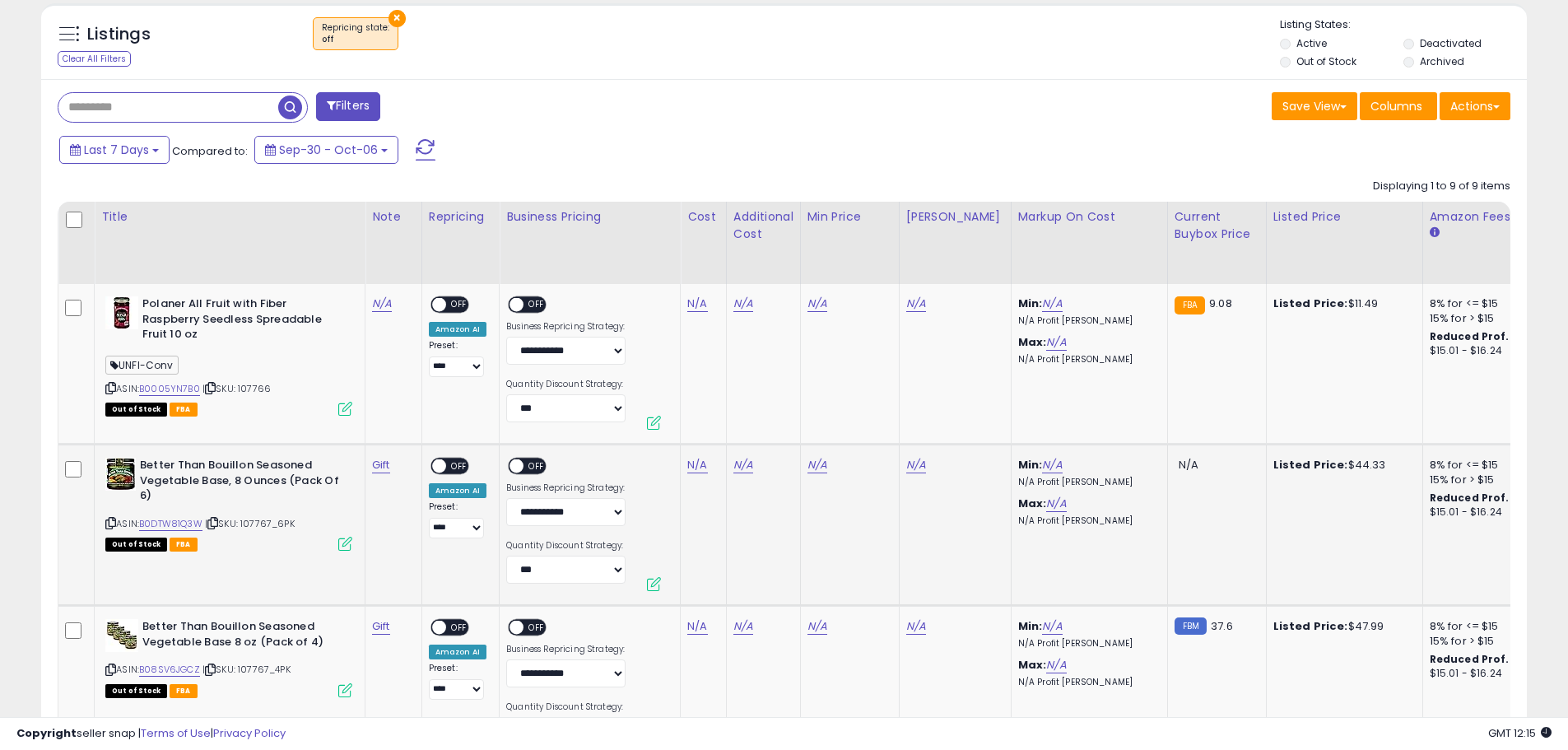
click at [297, 550] on td "Better Than Bouillon Seasoned Vegetable Base, 8 Ounces (Pack Of 6) ASIN: B0DTW8…" at bounding box center [229, 525] width 271 height 161
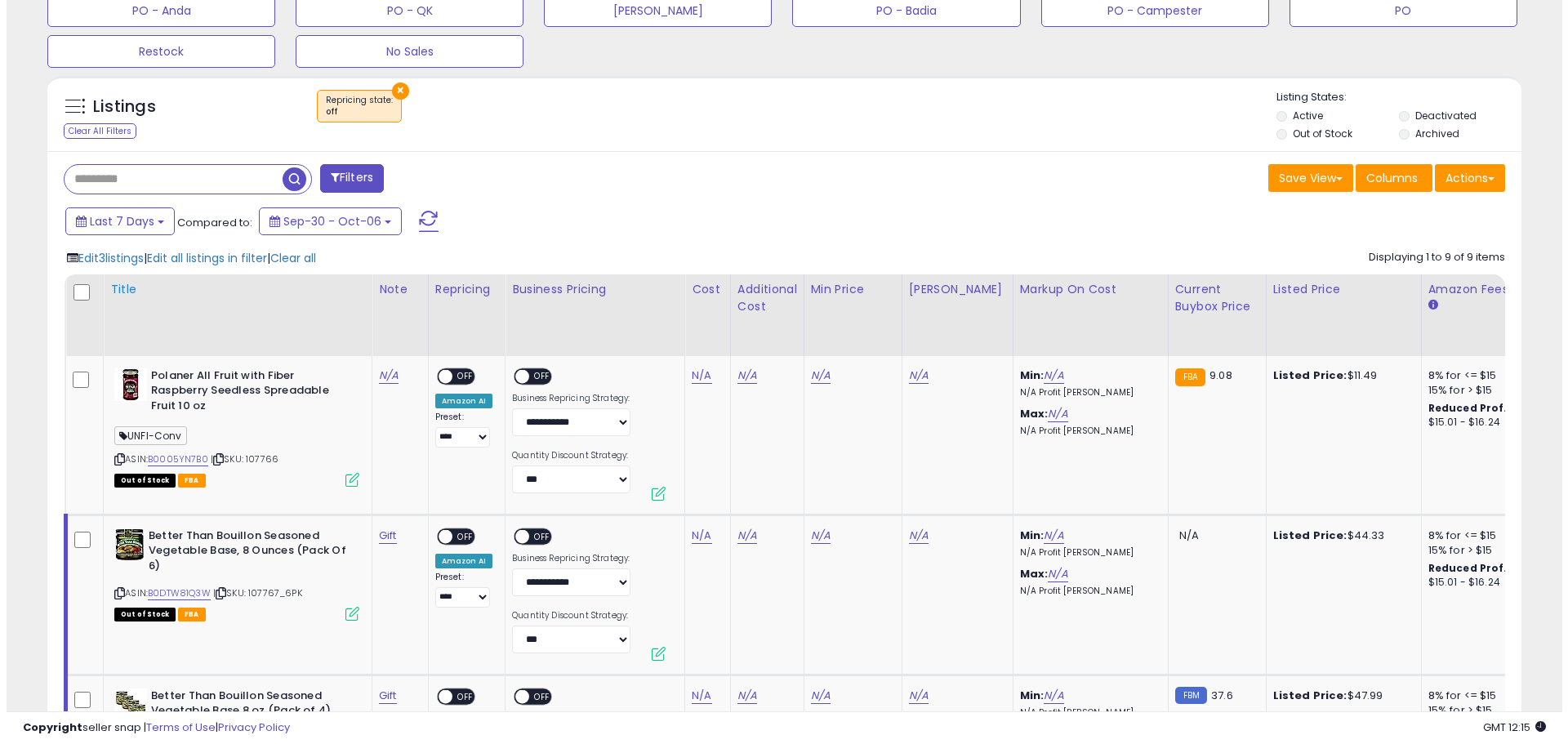
scroll to position [675, 0]
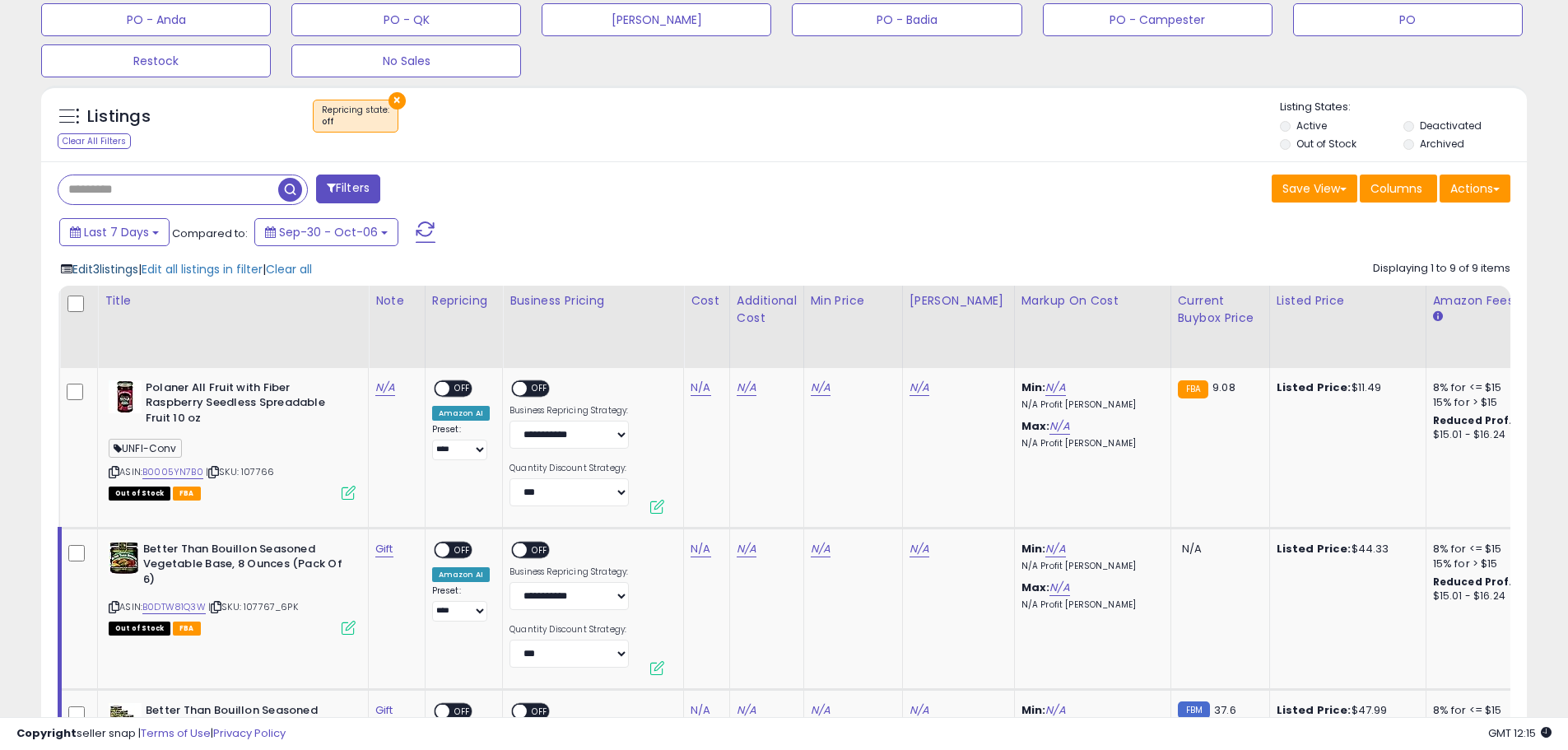
click at [134, 268] on span "Edit 3 listings" at bounding box center [105, 269] width 66 height 17
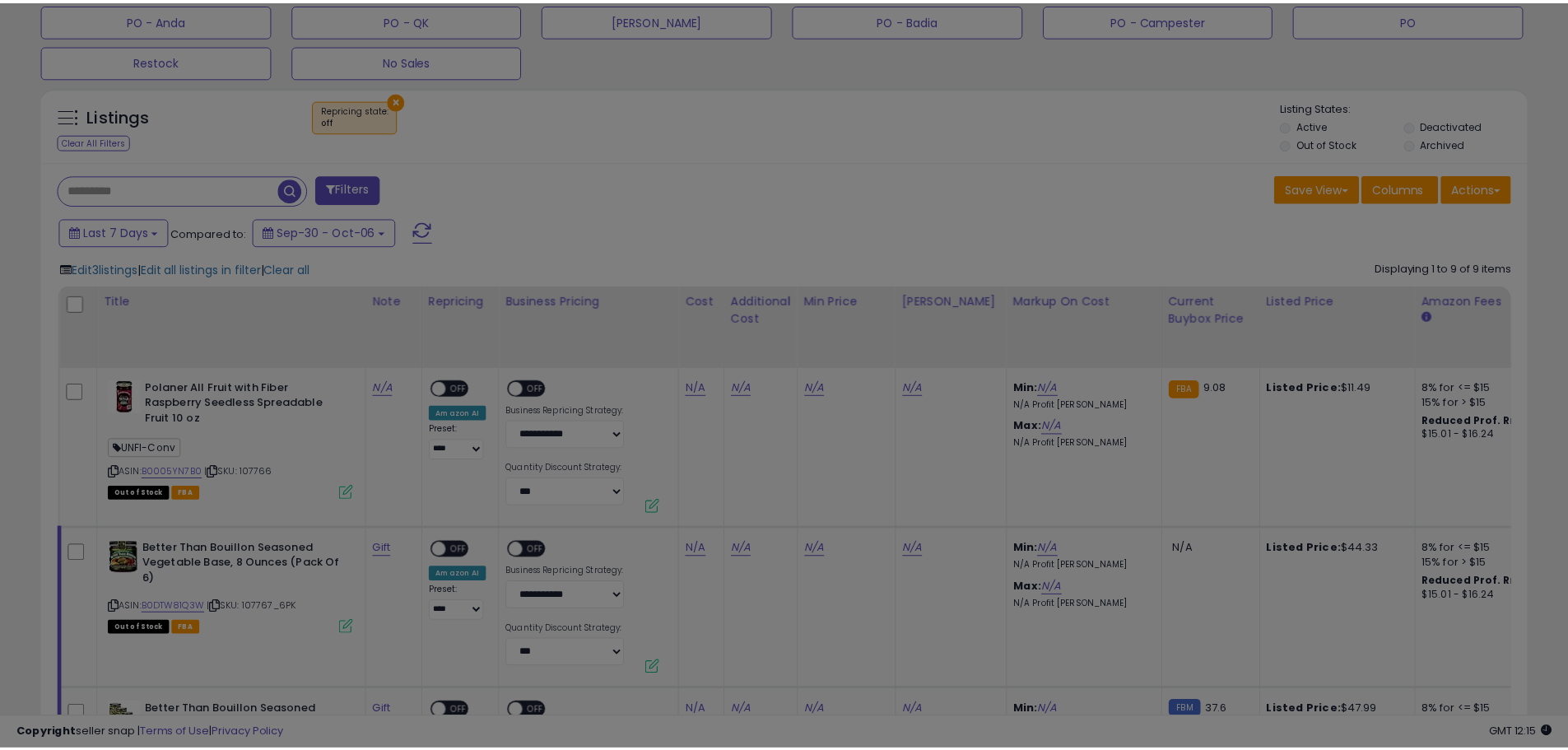
scroll to position [338, 869]
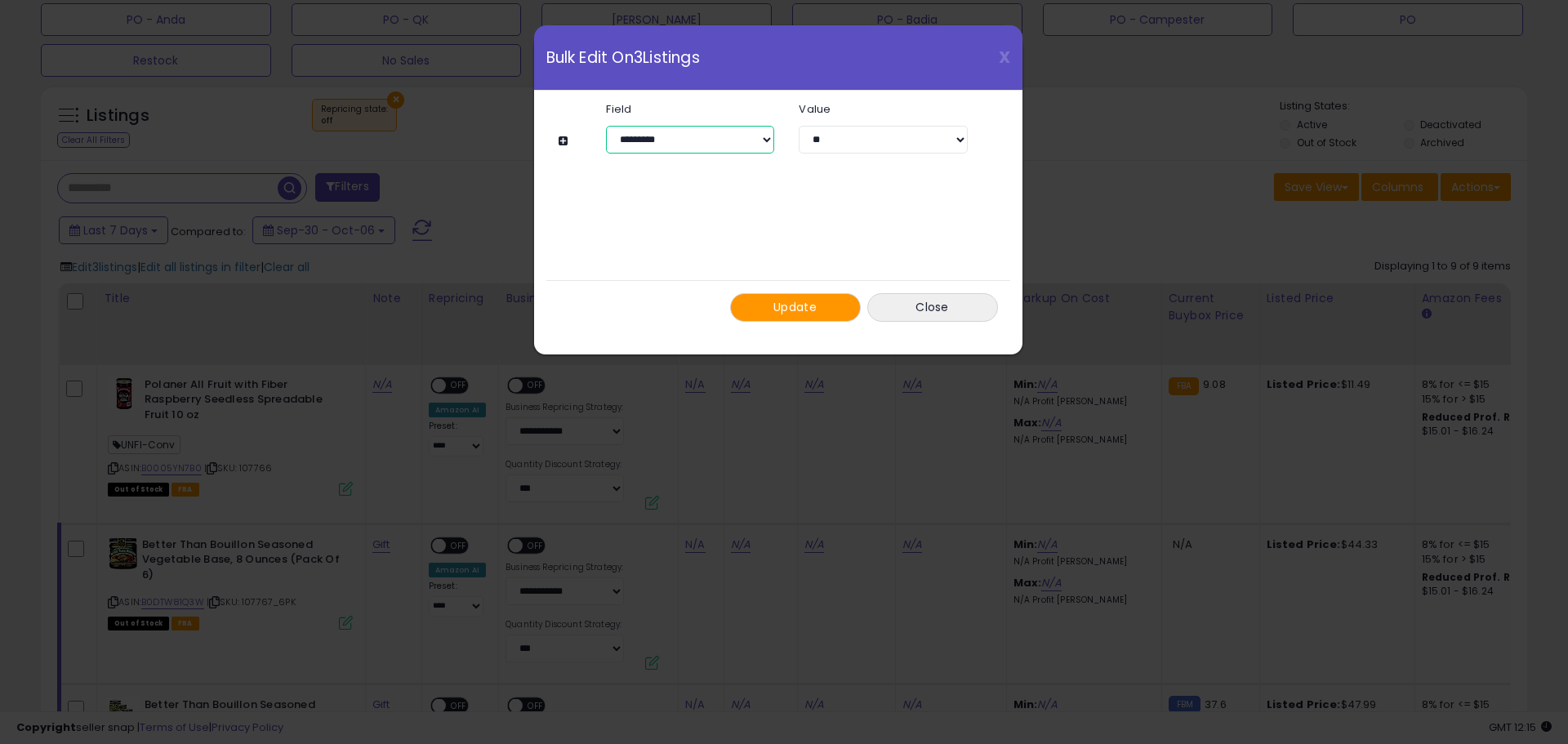
click at [756, 142] on select "**********" at bounding box center [690, 140] width 169 height 28
select select "*******"
click at [606, 126] on select "**********" at bounding box center [690, 140] width 169 height 28
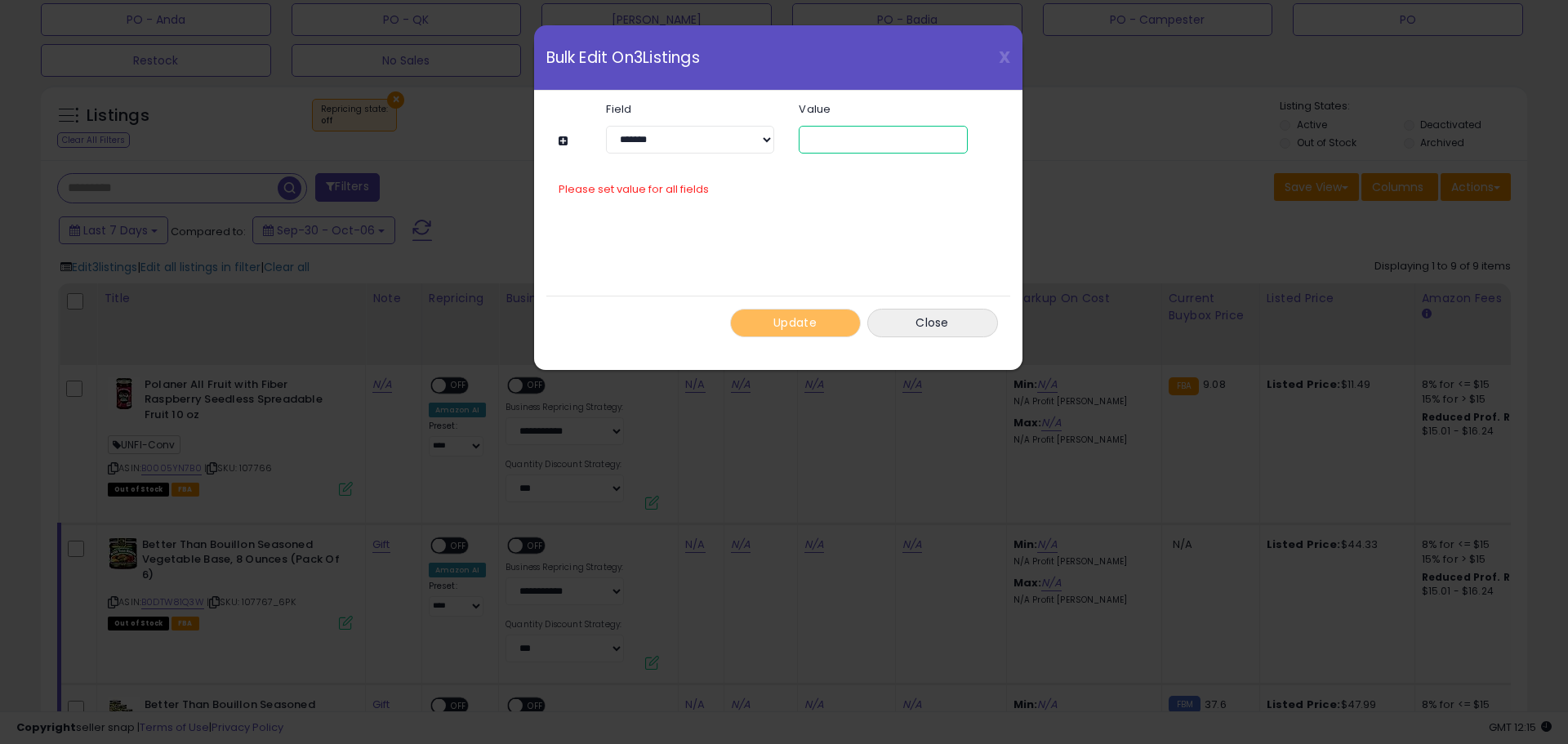
click at [828, 143] on input "text" at bounding box center [883, 140] width 169 height 28
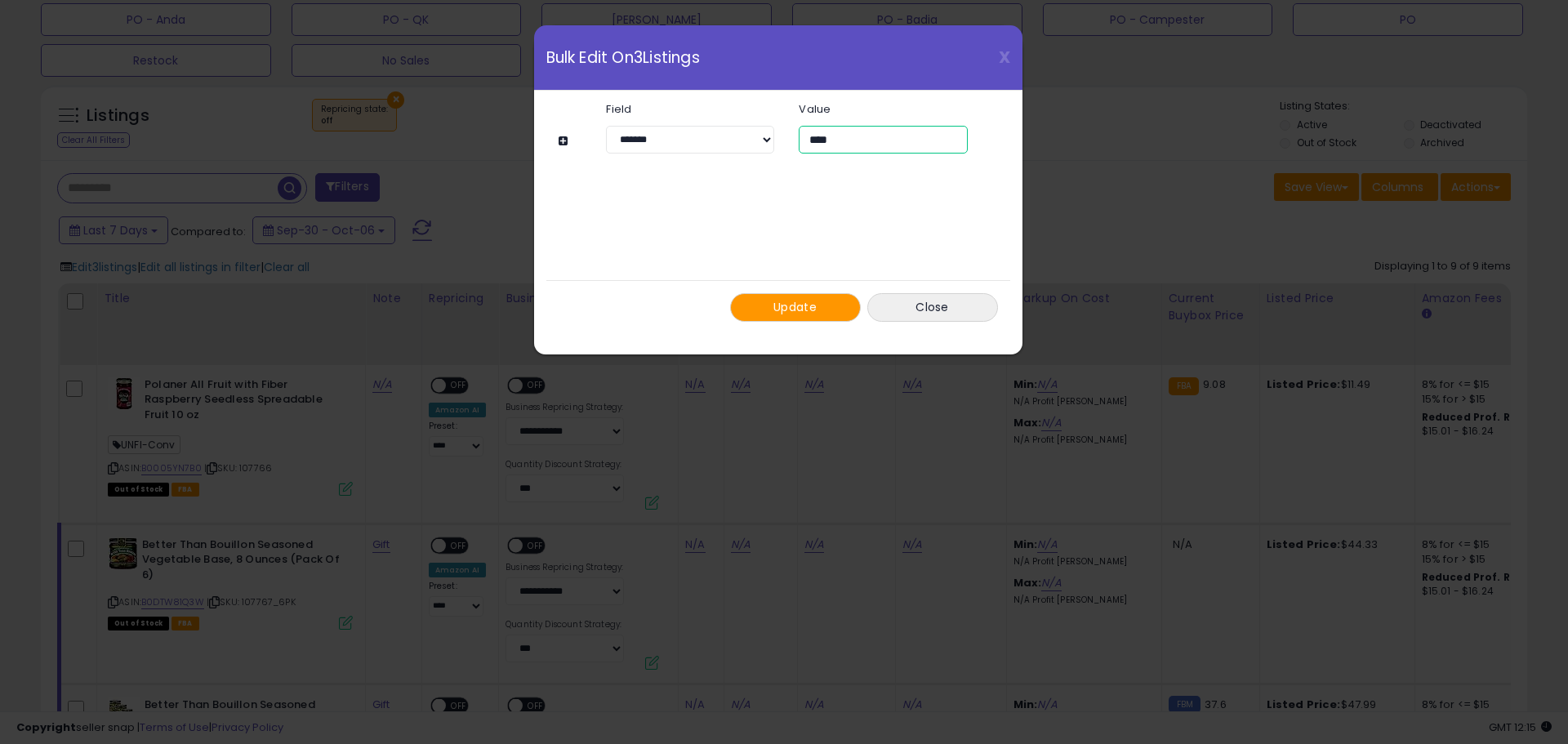
type input "****"
click at [814, 312] on span "Update" at bounding box center [795, 306] width 43 height 17
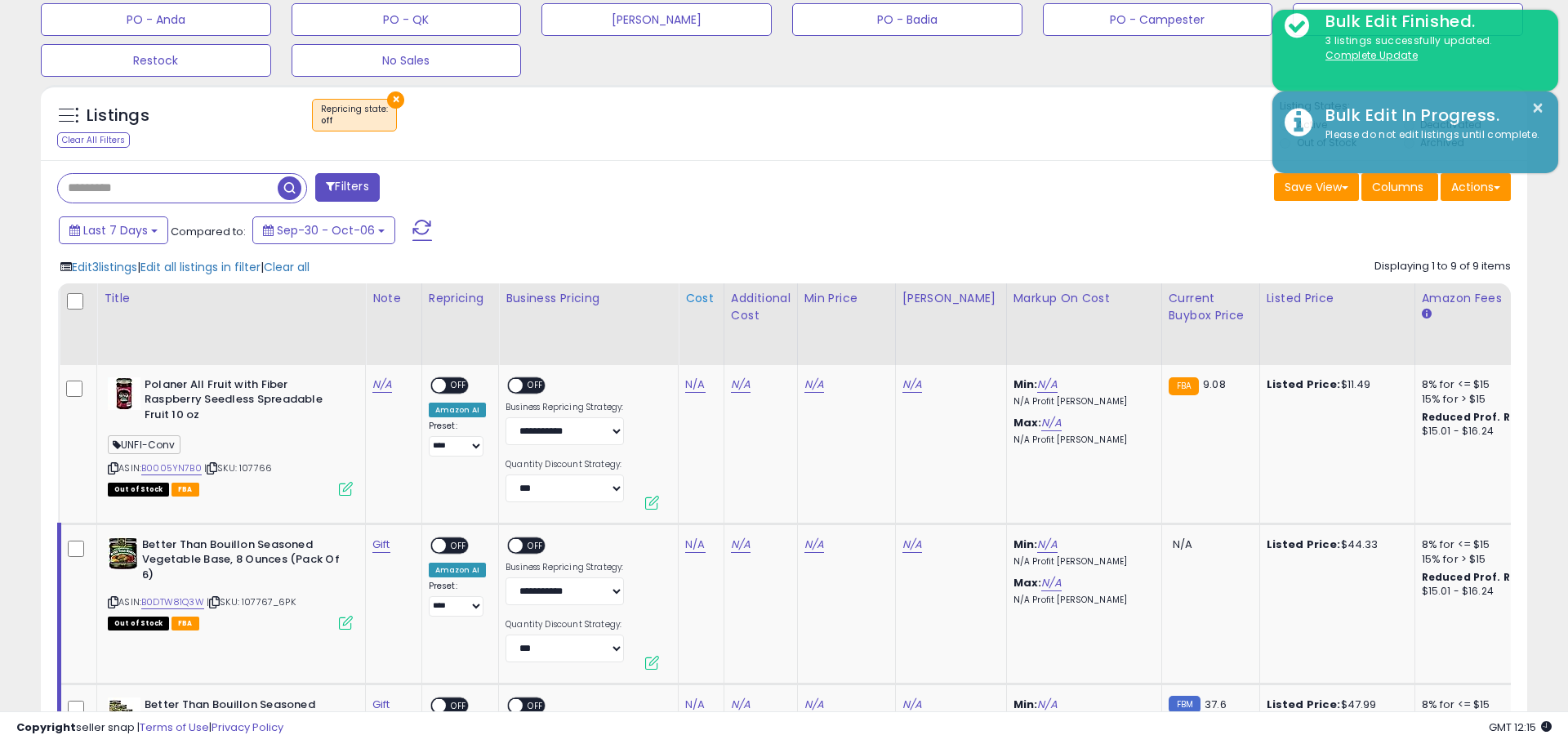
scroll to position [816437, 816010]
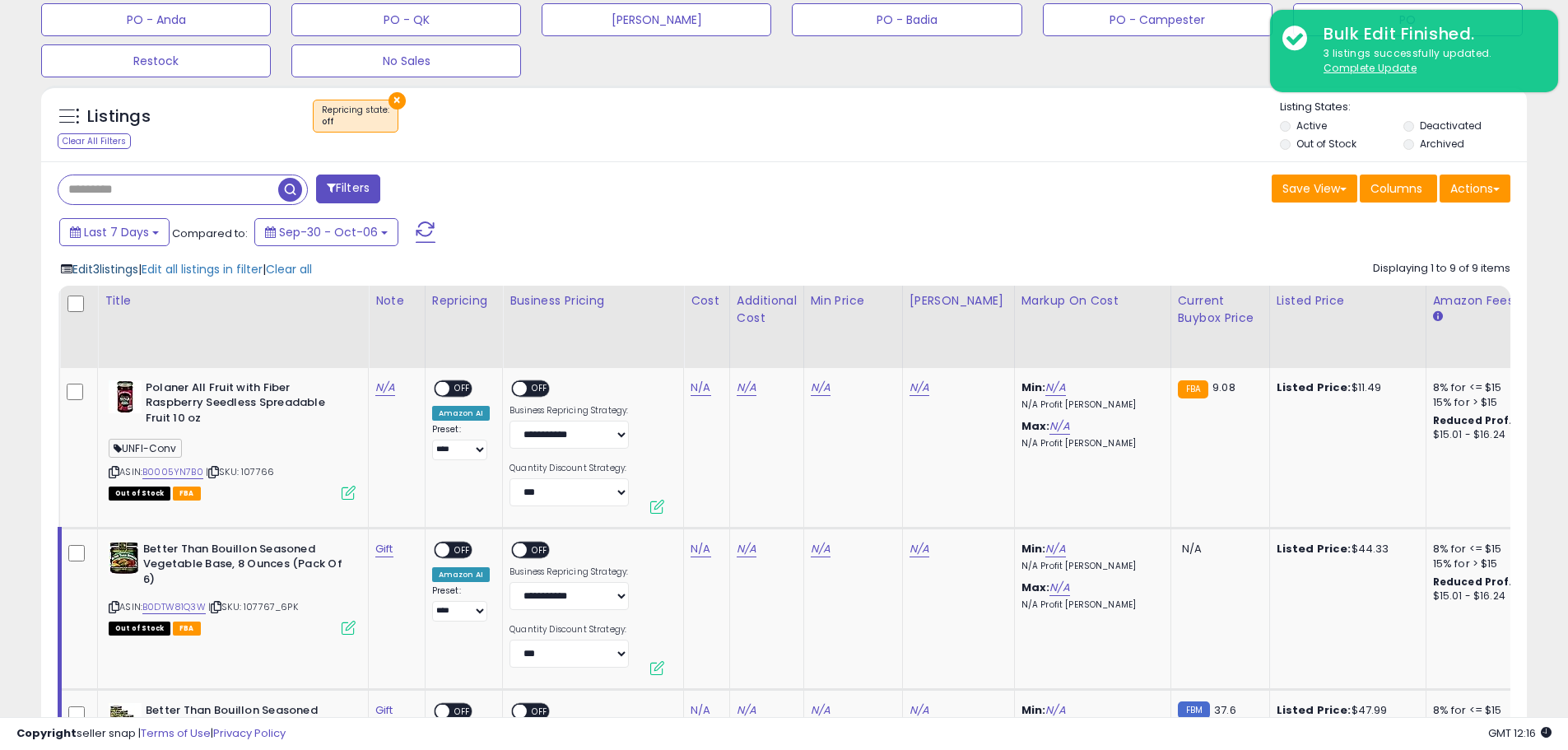
click at [125, 265] on span "Edit 3 listings" at bounding box center [105, 269] width 66 height 17
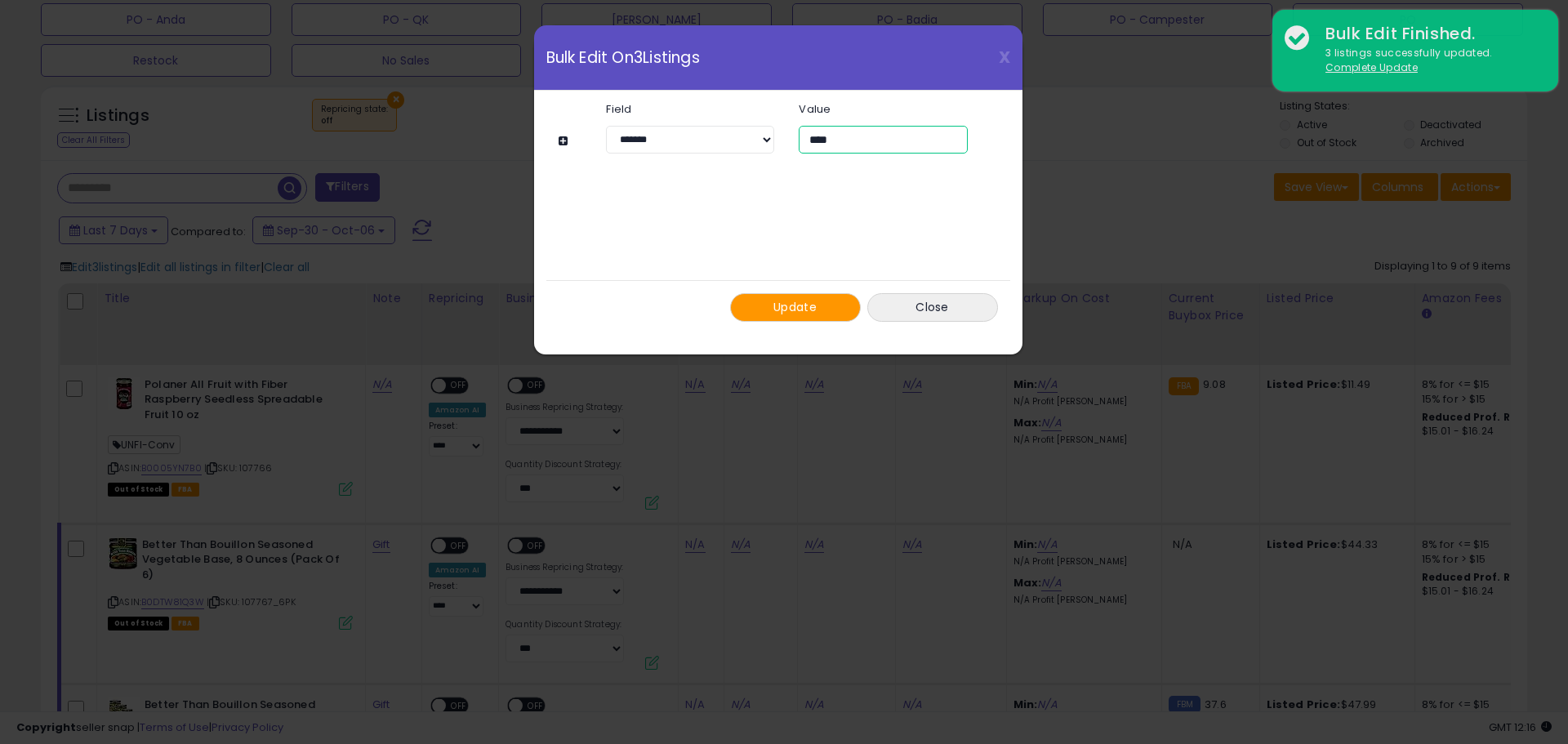
drag, startPoint x: 824, startPoint y: 137, endPoint x: 799, endPoint y: 140, distance: 25.2
click at [799, 139] on input "****" at bounding box center [883, 140] width 169 height 28
type input "****"
click at [833, 322] on button "Update" at bounding box center [795, 307] width 131 height 29
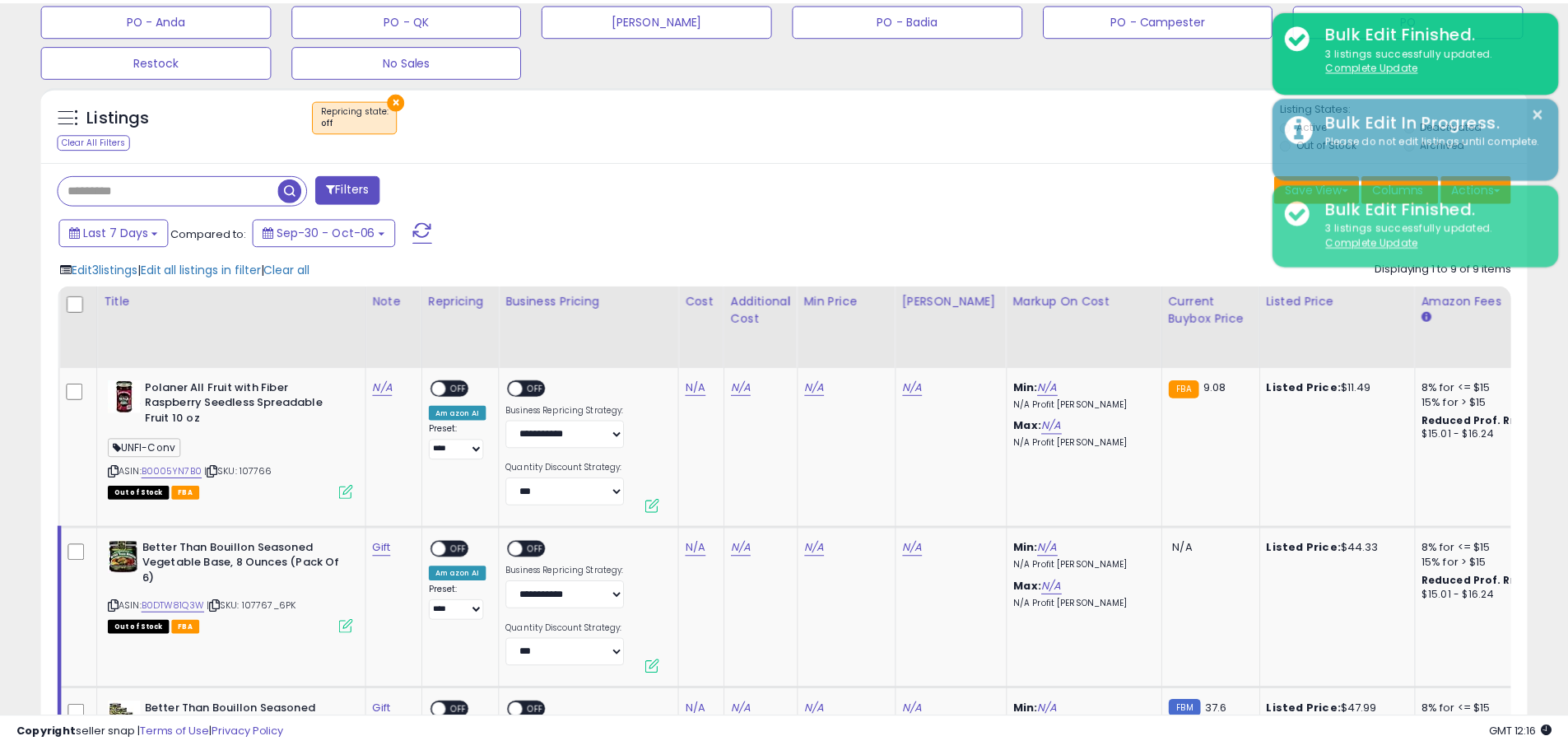
scroll to position [823021, 822212]
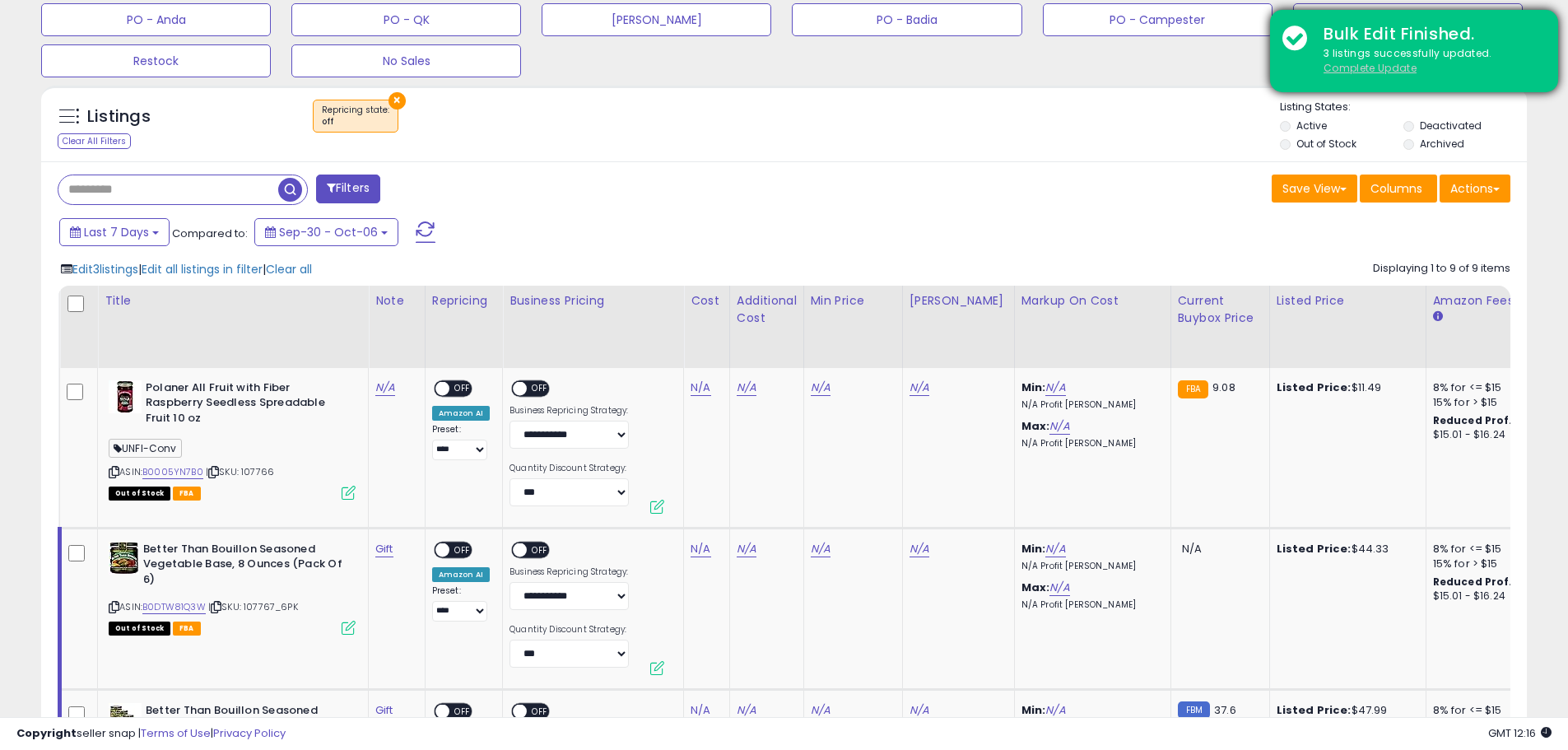
click at [1392, 71] on u "Complete Update" at bounding box center [1370, 68] width 93 height 14
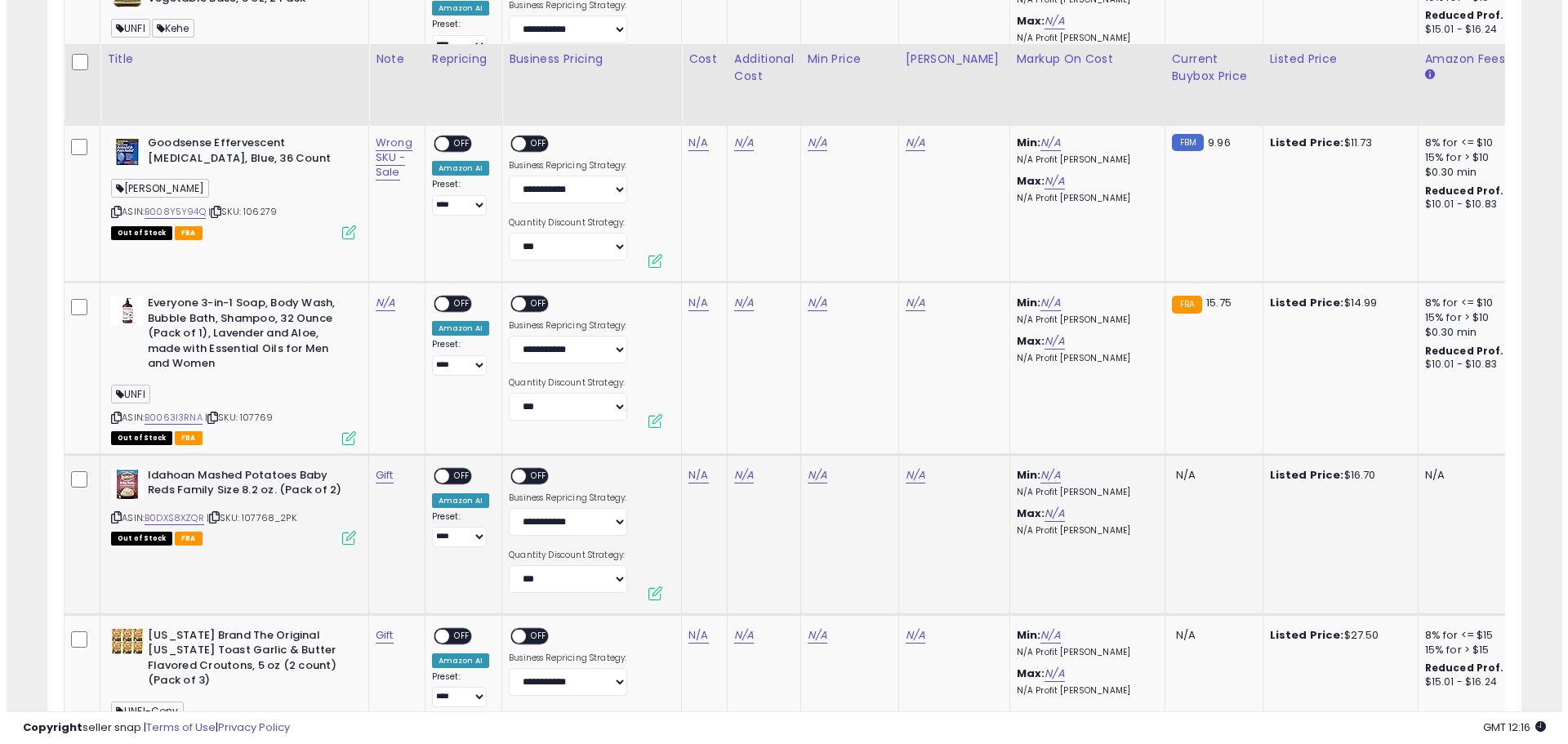
scroll to position [1646, 0]
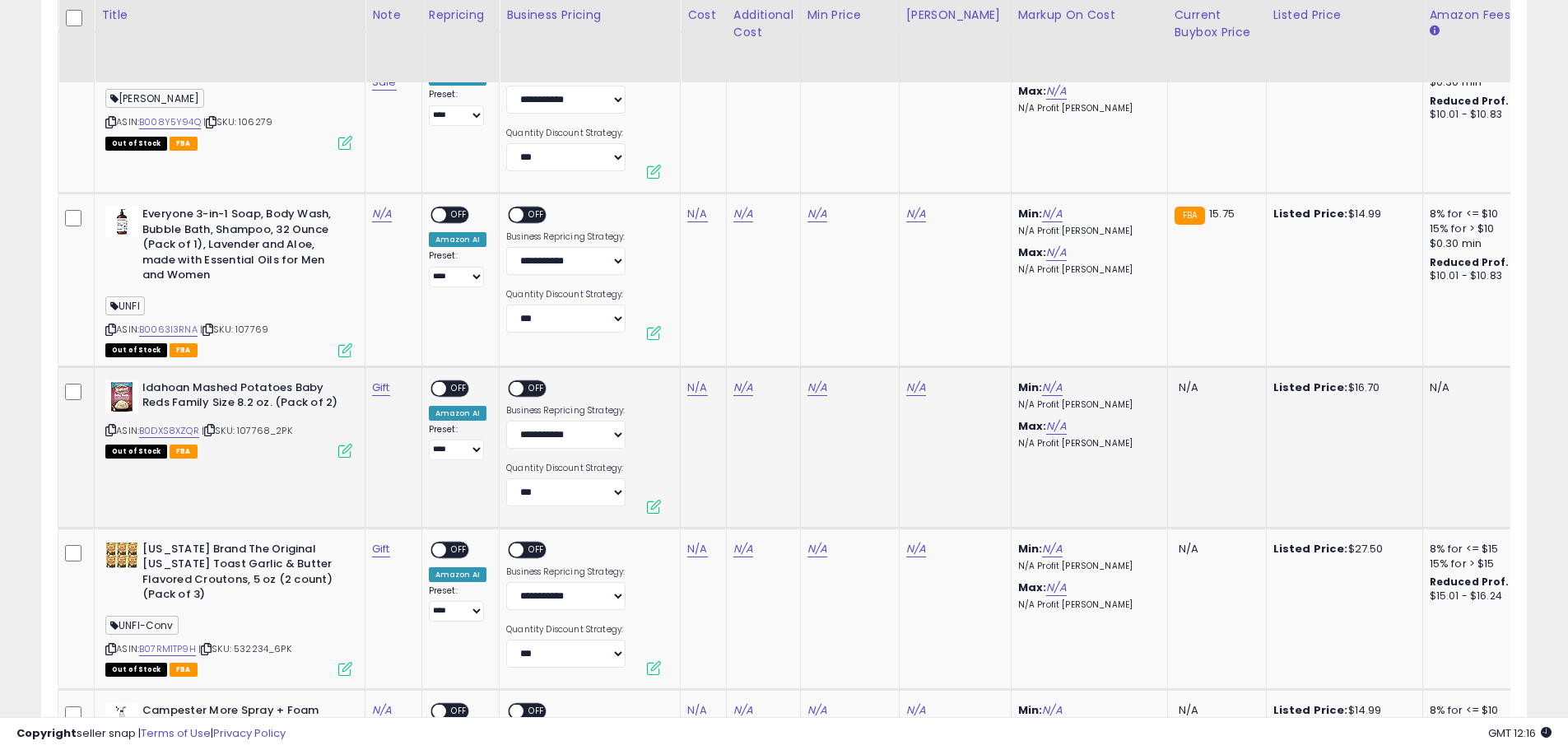
click at [347, 451] on icon at bounding box center [346, 451] width 14 height 14
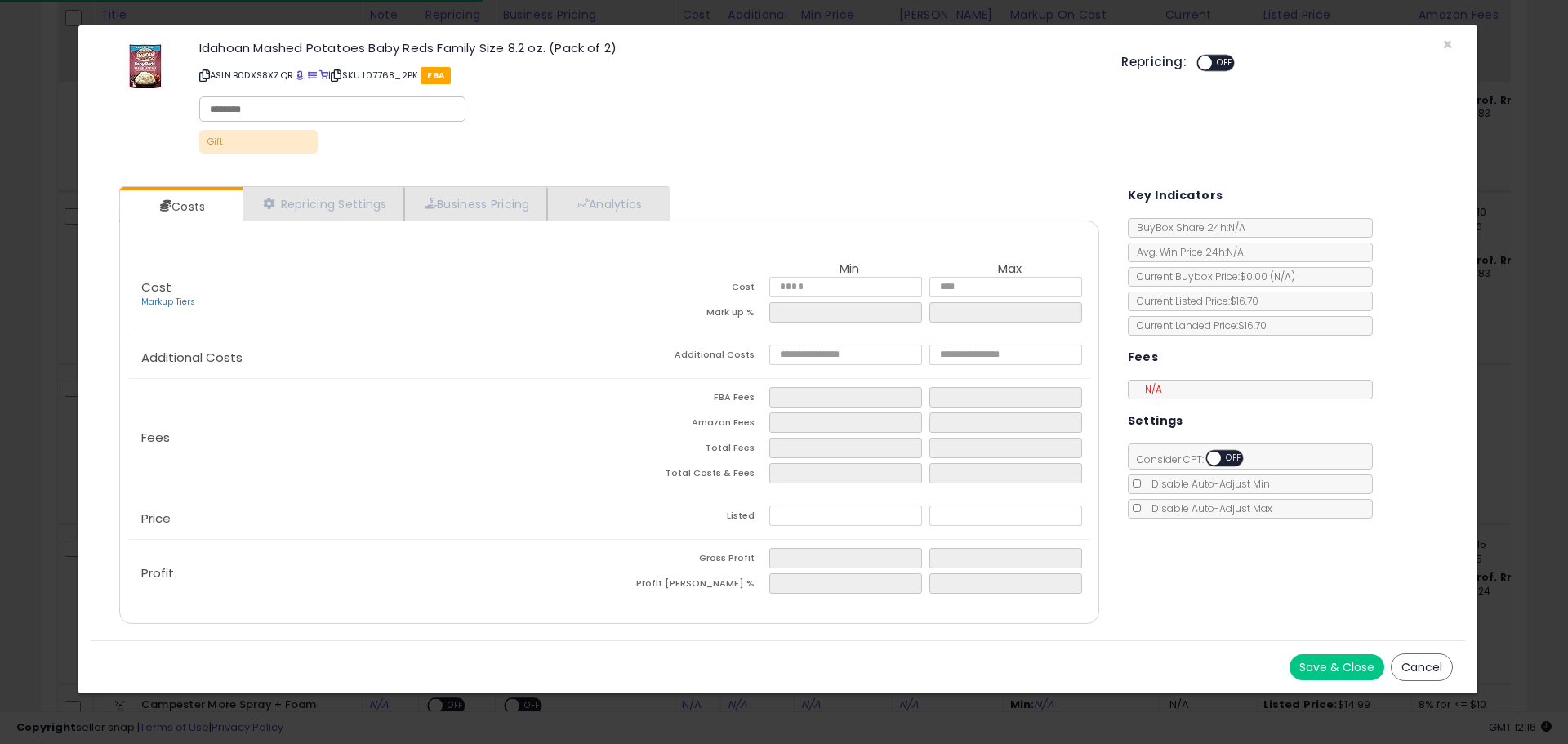
click at [300, 109] on input "text" at bounding box center [332, 109] width 245 height 15
type input "*********"
click at [623, 112] on div "Idahoan Mashed Potatoes Baby Reds Family Size 8.2 oz. (Pack of 2) ASIN: B0DXS8X…" at bounding box center [648, 100] width 922 height 124
click at [1315, 663] on button "Save & Close" at bounding box center [1337, 667] width 95 height 27
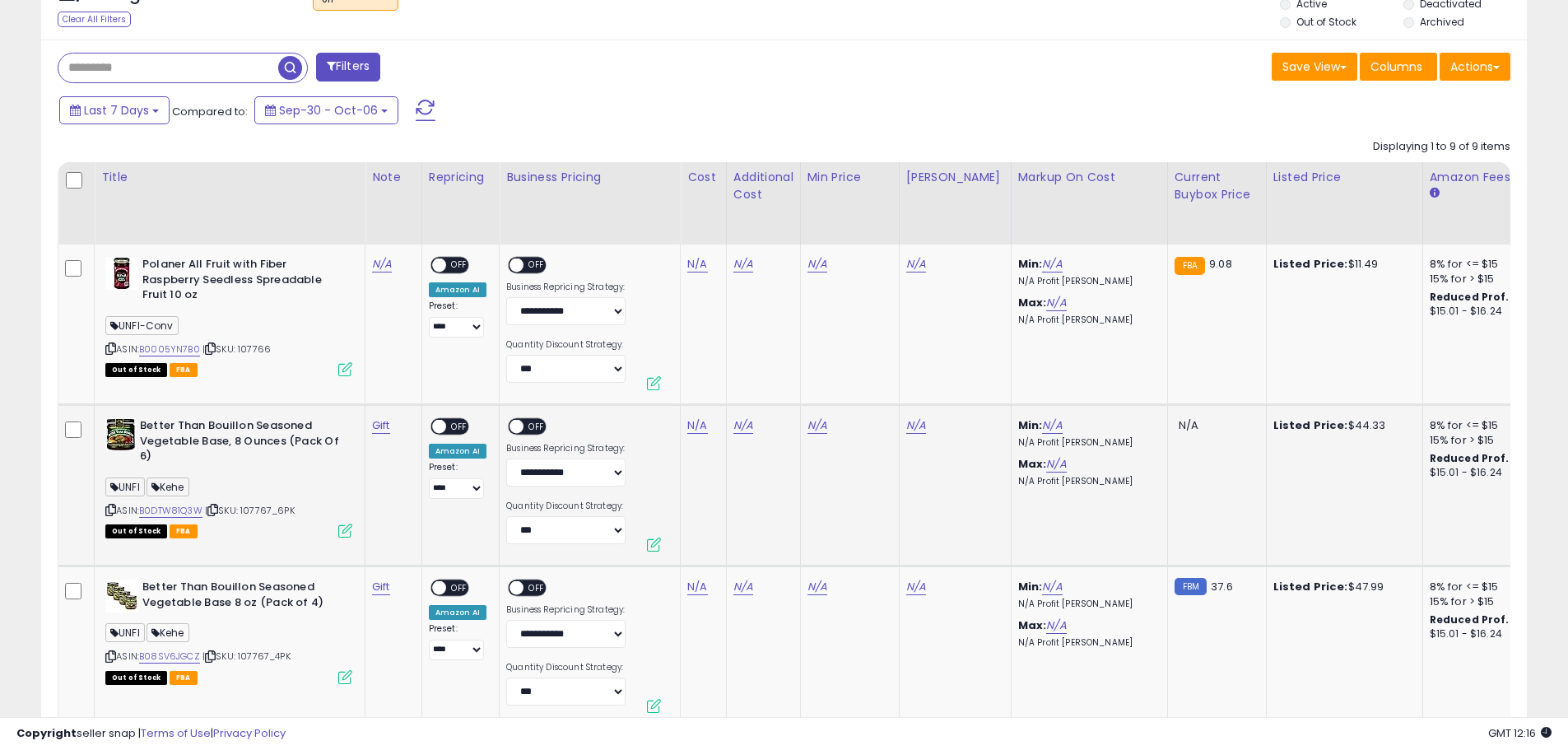
scroll to position [775, 0]
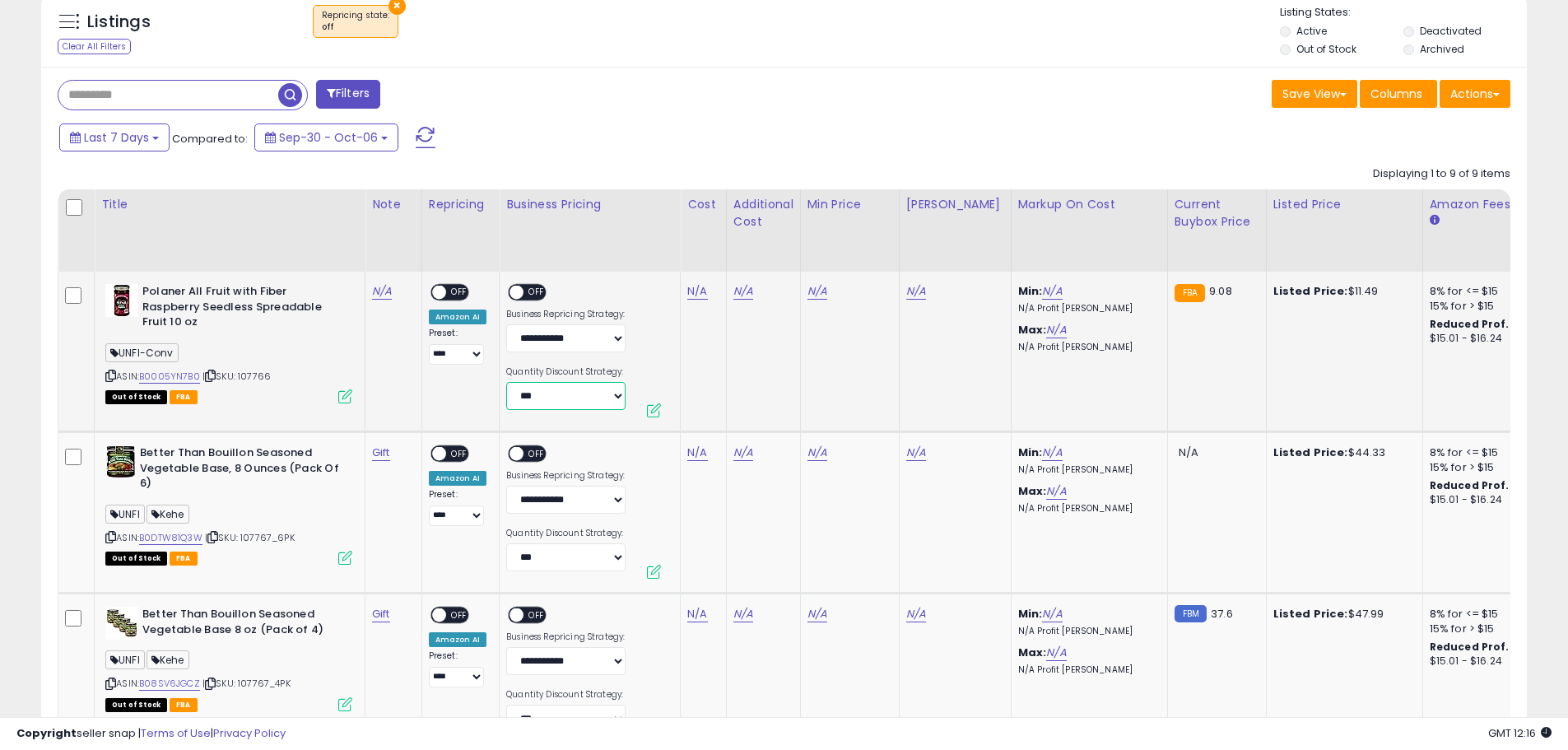
click at [576, 401] on select "**********" at bounding box center [566, 396] width 119 height 28
select select "**********"
click at [560, 560] on select "**********" at bounding box center [566, 557] width 119 height 28
select select "**********"
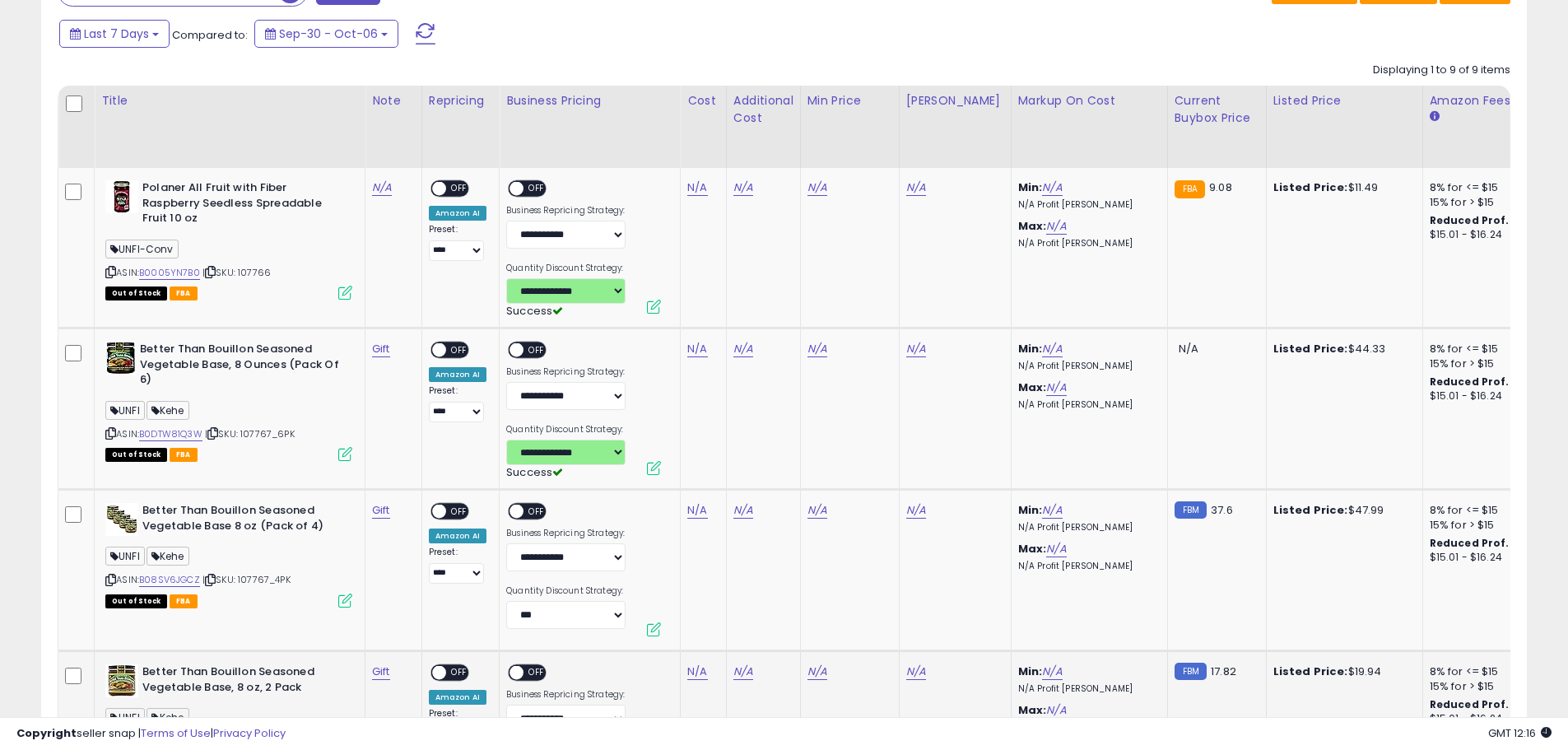
scroll to position [1022, 0]
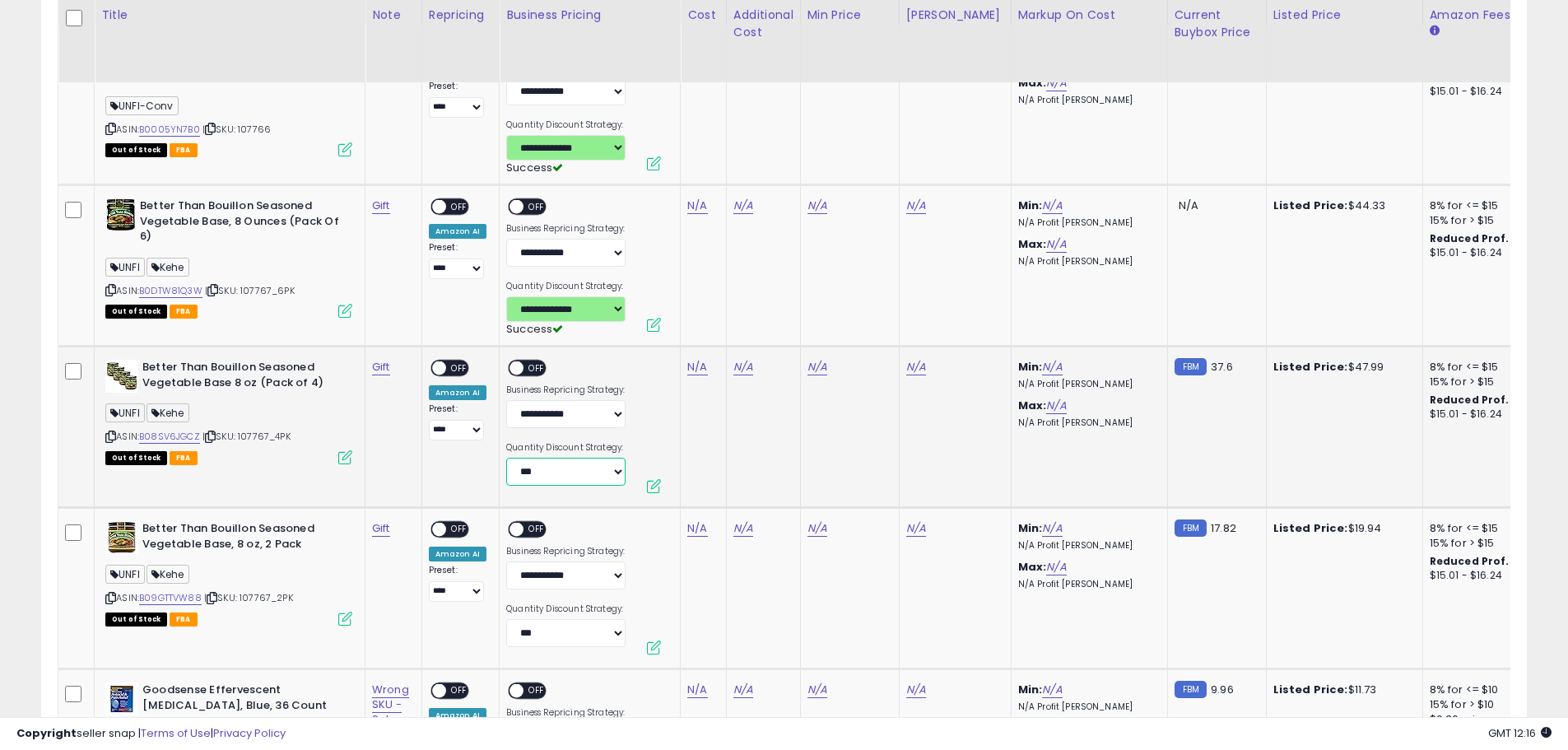
click at [596, 473] on select "**********" at bounding box center [566, 472] width 119 height 28
select select "**********"
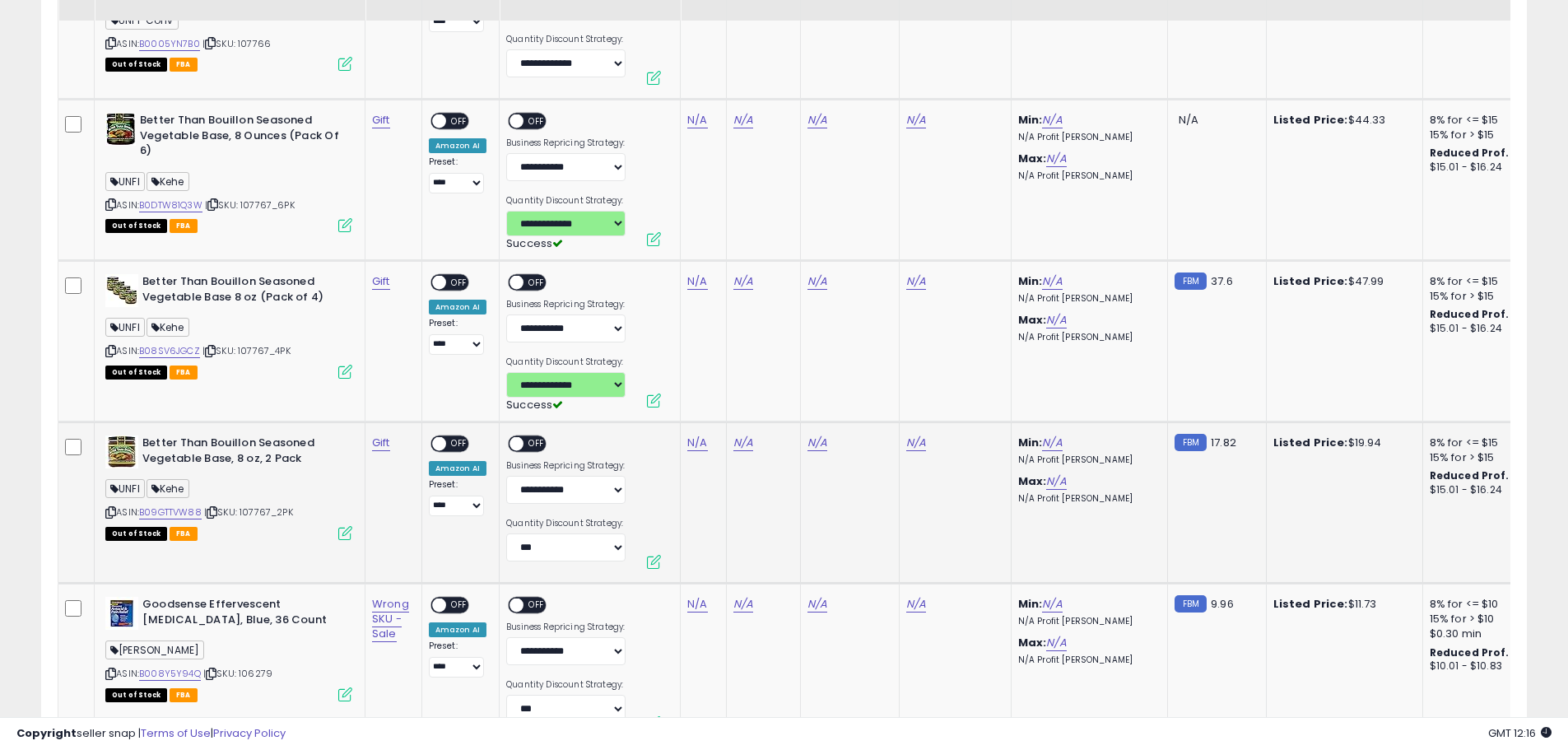
scroll to position [1186, 0]
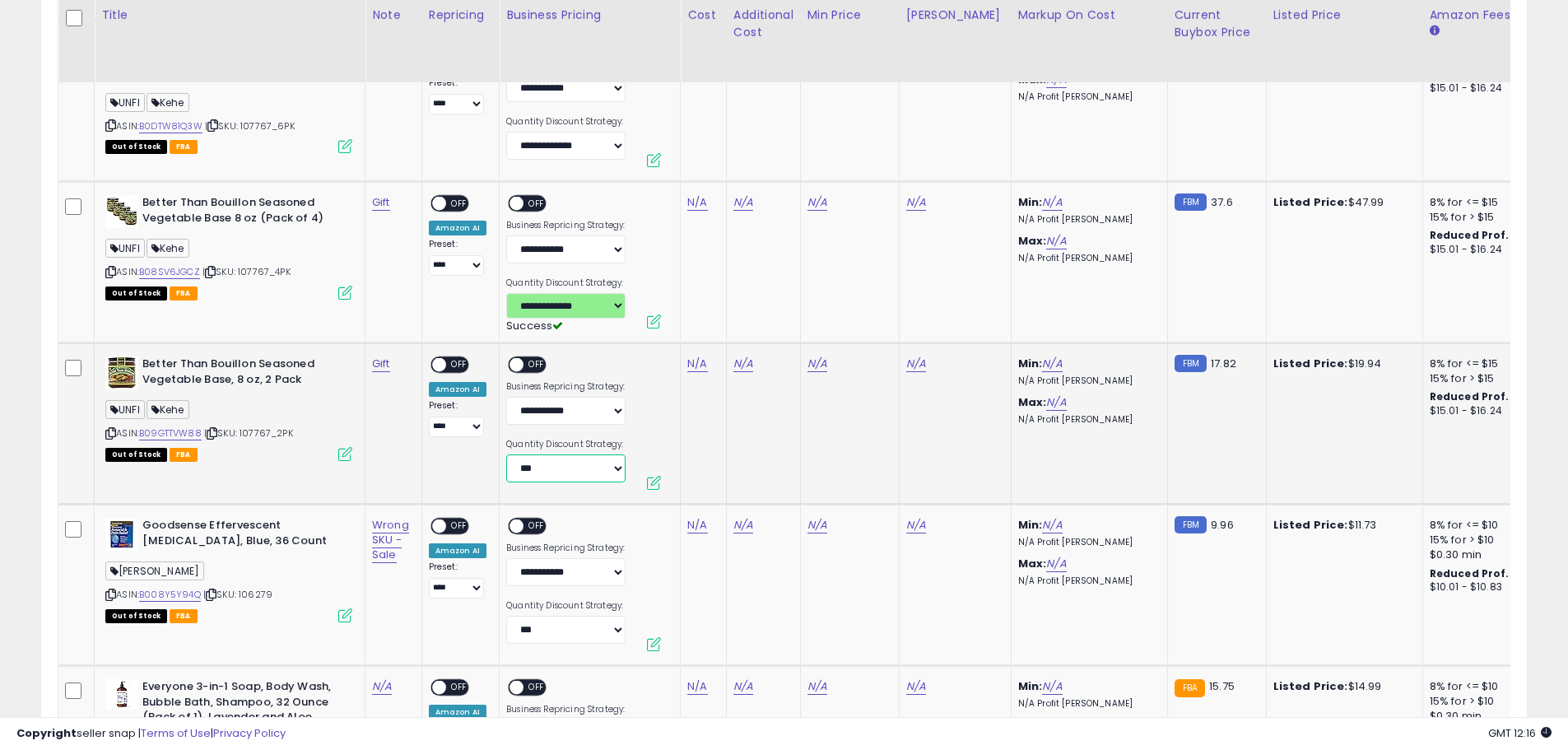
click at [574, 469] on select "**********" at bounding box center [566, 469] width 119 height 28
select select "**********"
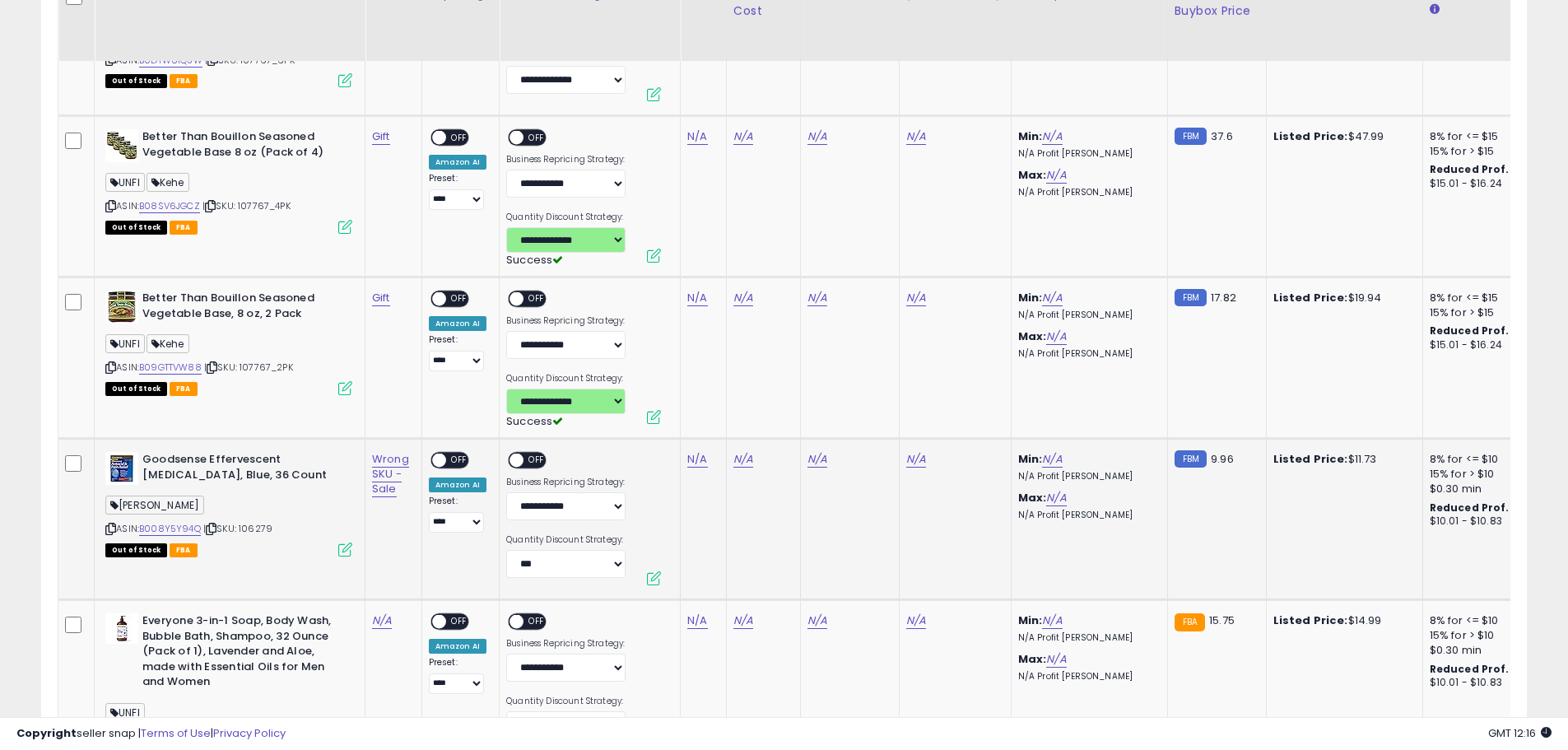
scroll to position [1351, 0]
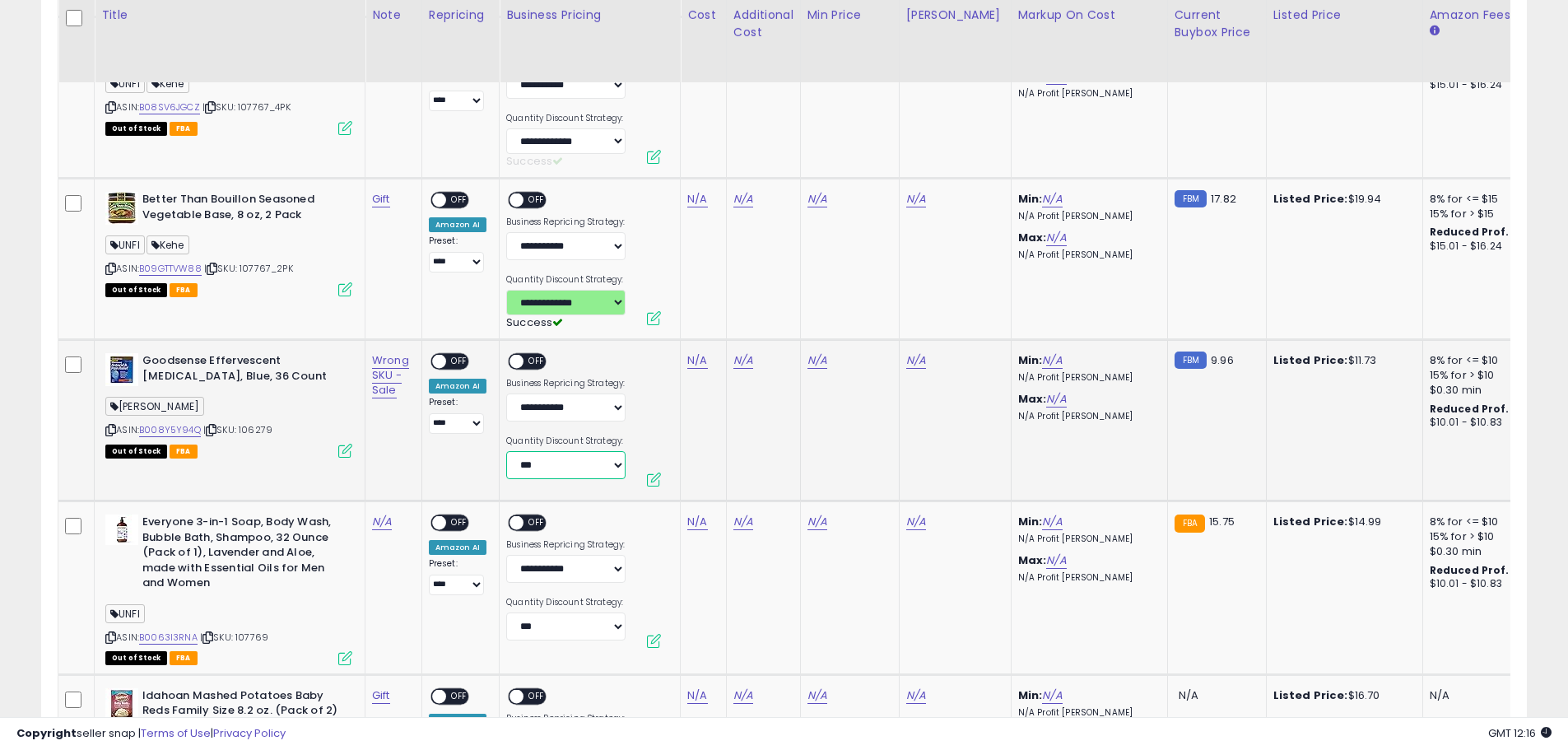
click at [590, 462] on select "**********" at bounding box center [566, 465] width 119 height 28
select select "**********"
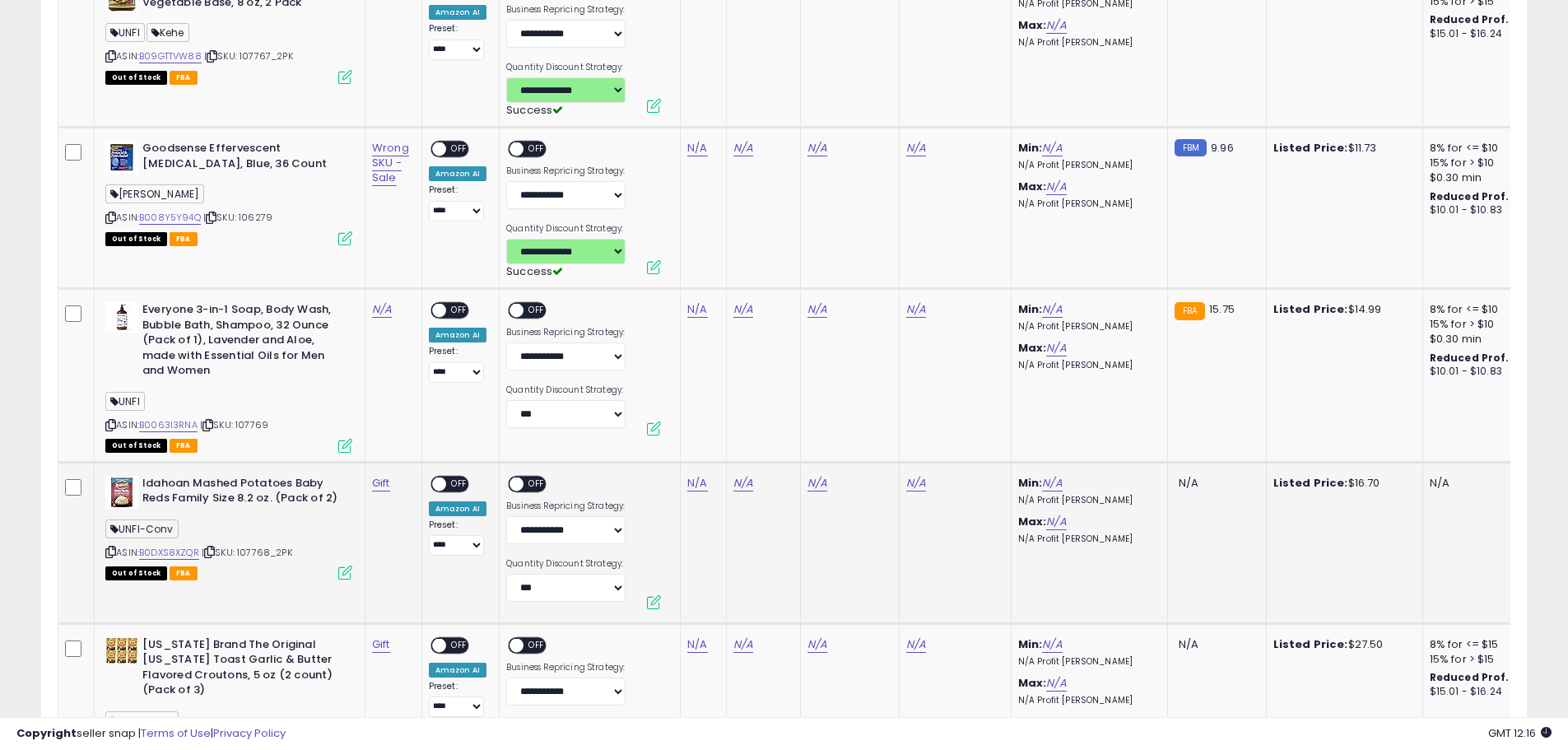
scroll to position [1598, 0]
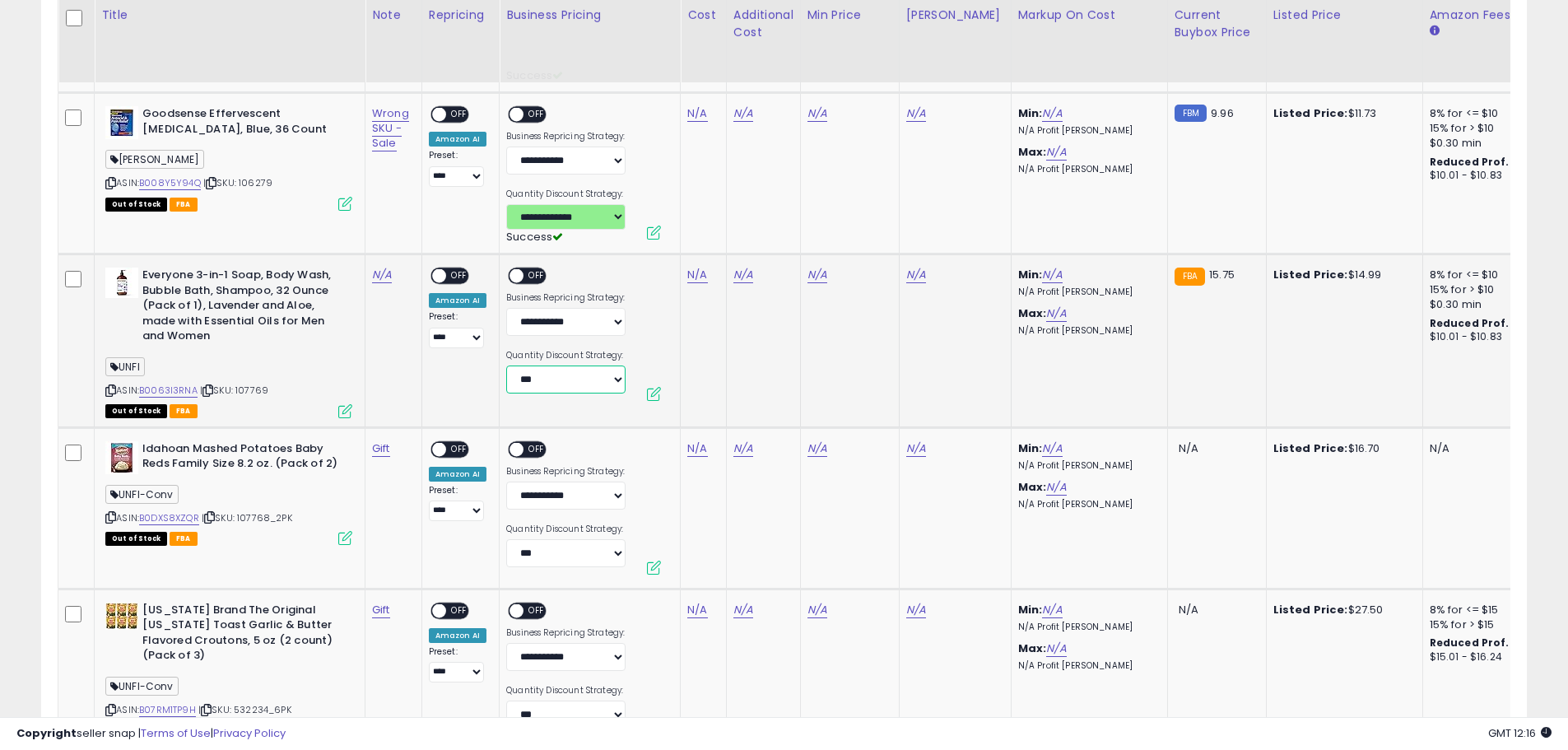
click at [575, 389] on select "**********" at bounding box center [566, 379] width 119 height 28
select select "**********"
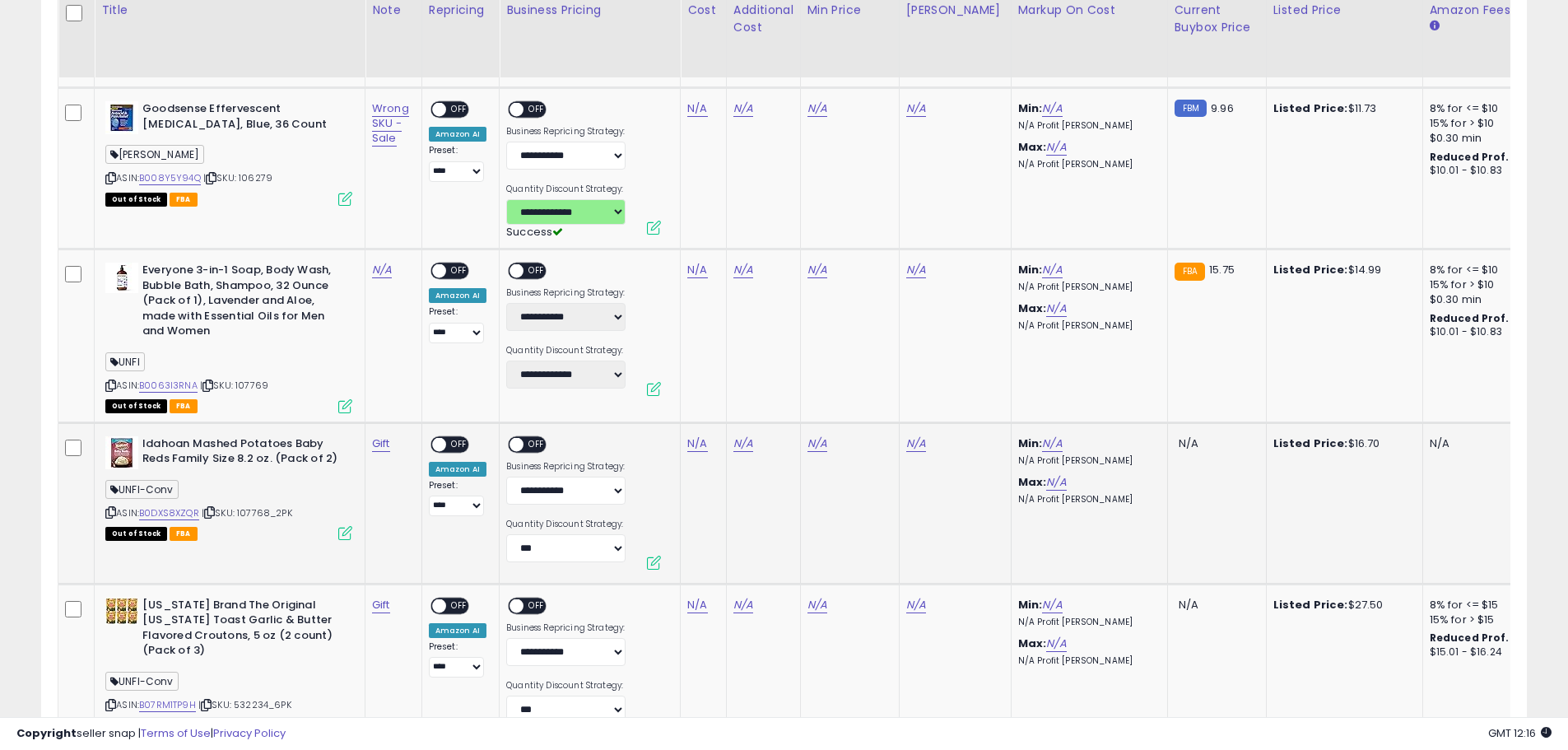
scroll to position [1763, 0]
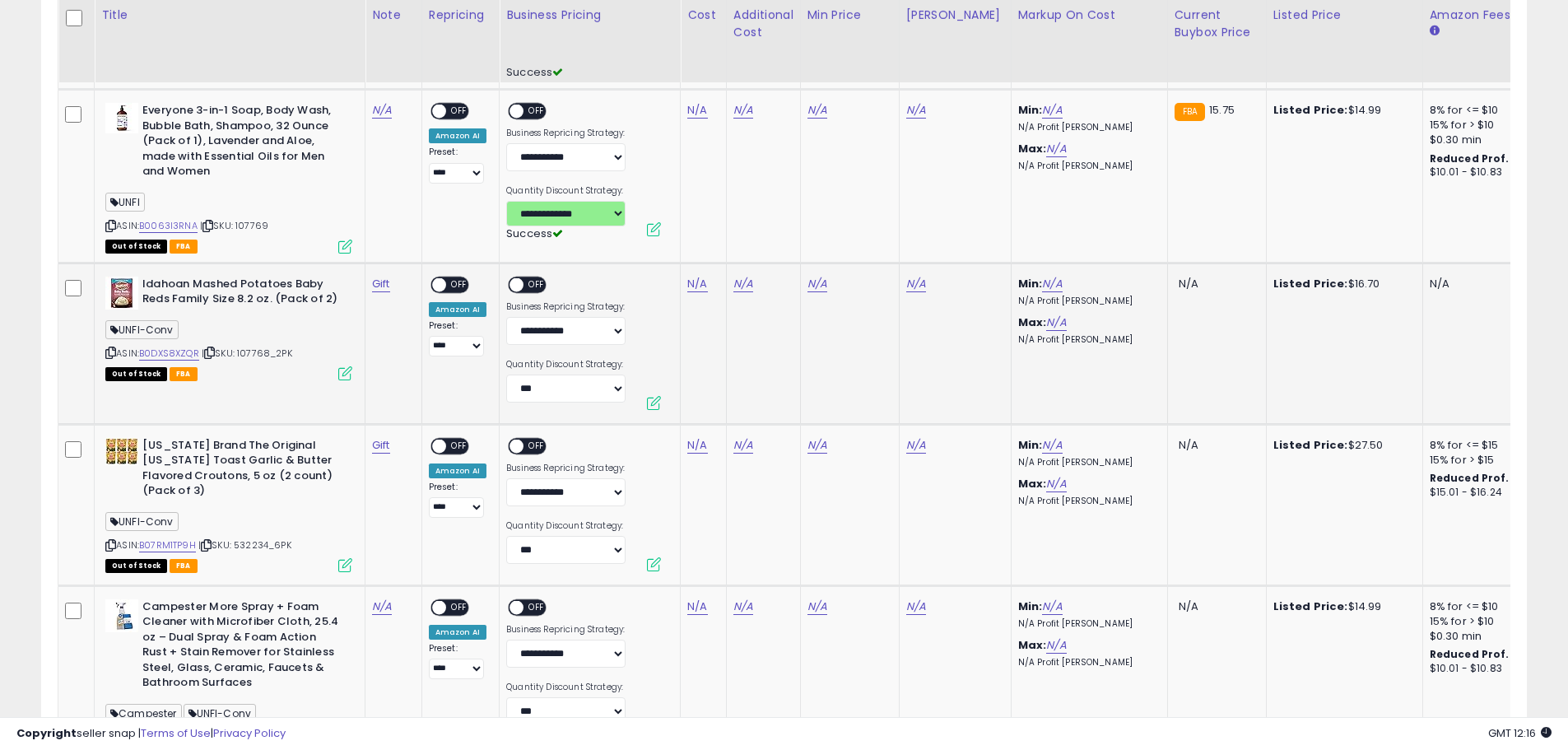
click at [572, 403] on div "**********" at bounding box center [566, 383] width 119 height 50
click at [579, 392] on select "**********" at bounding box center [566, 388] width 119 height 28
select select "**********"
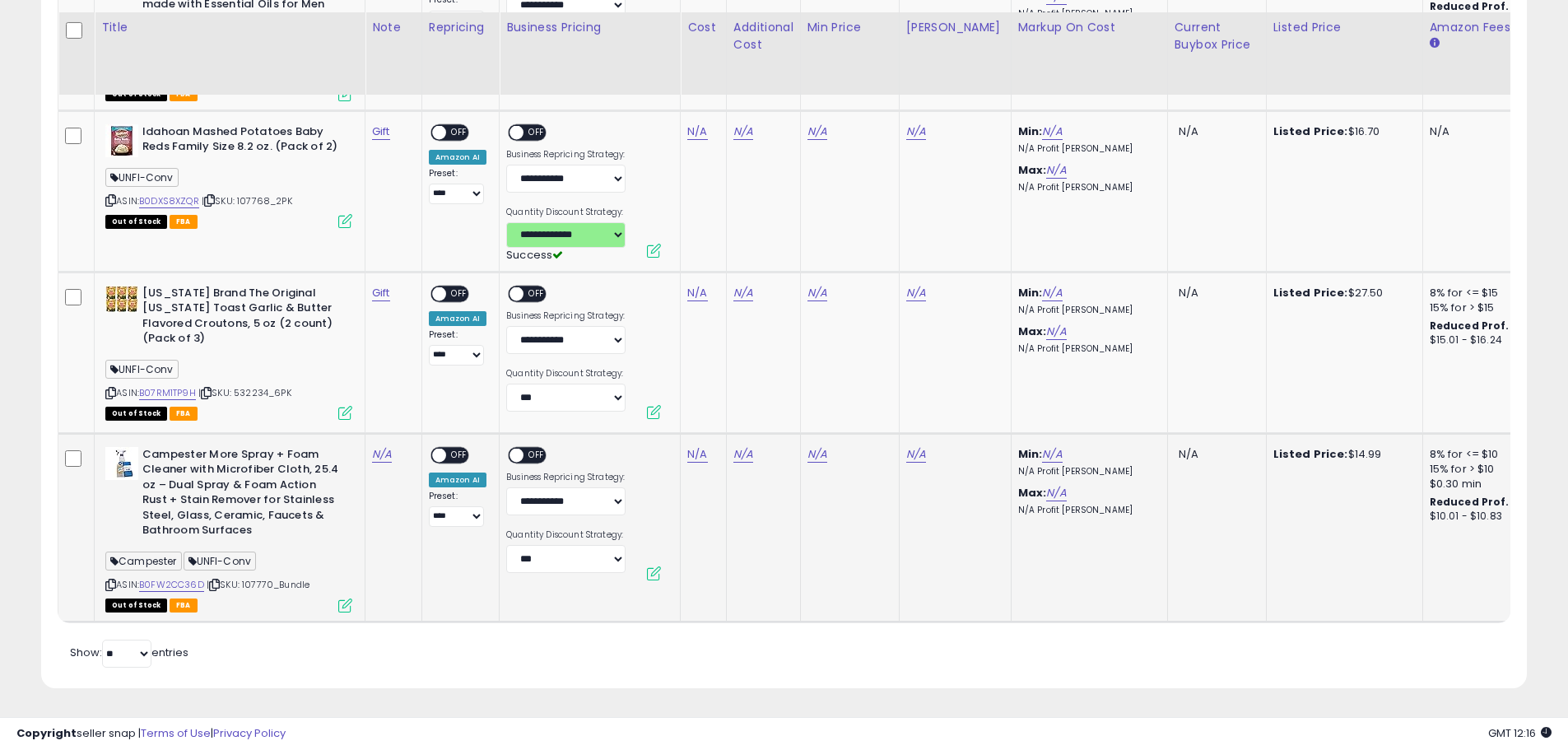
scroll to position [1927, 0]
click at [589, 390] on select "**********" at bounding box center [566, 397] width 119 height 28
select select "**********"
click at [564, 545] on select "**********" at bounding box center [566, 559] width 119 height 28
select select "**********"
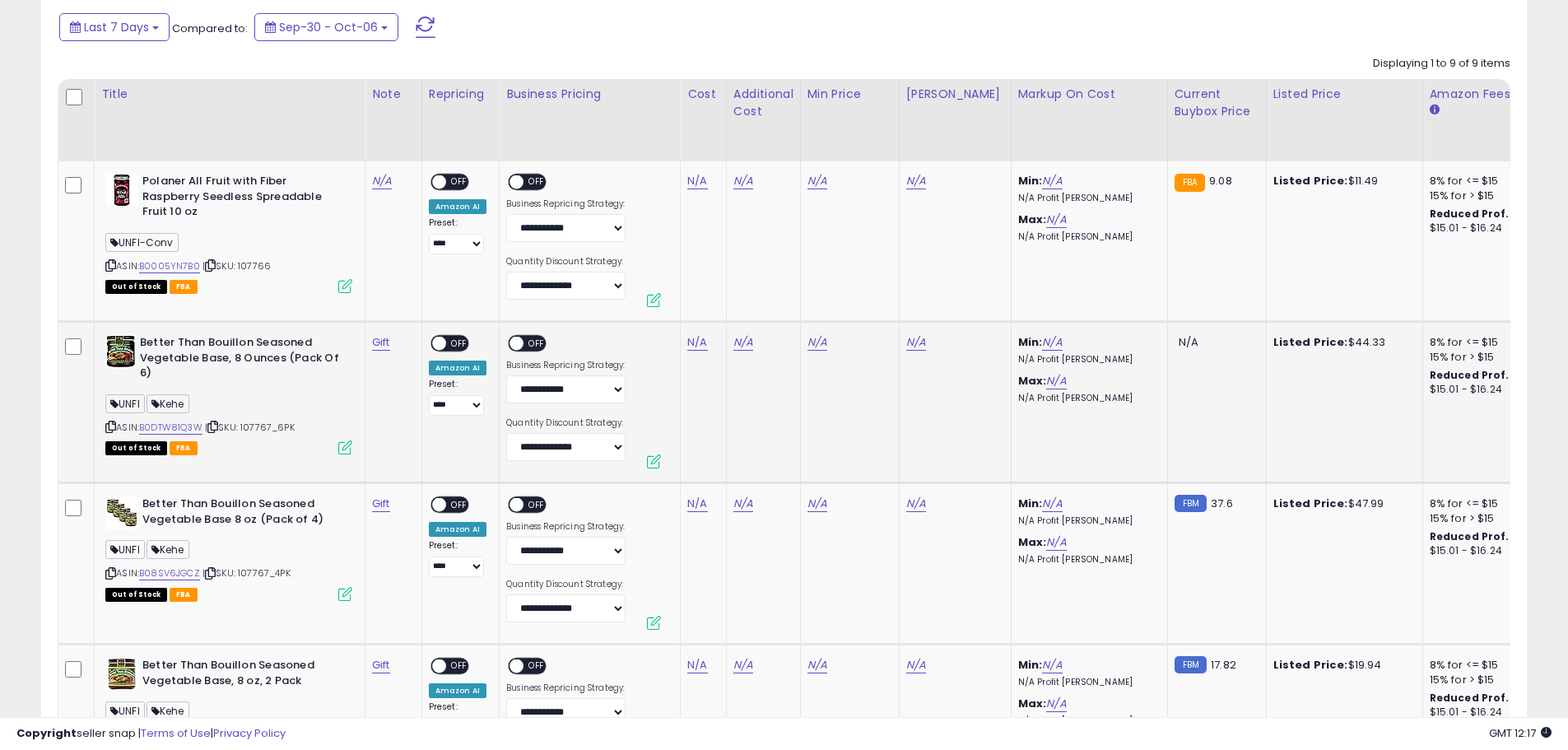
scroll to position [857, 0]
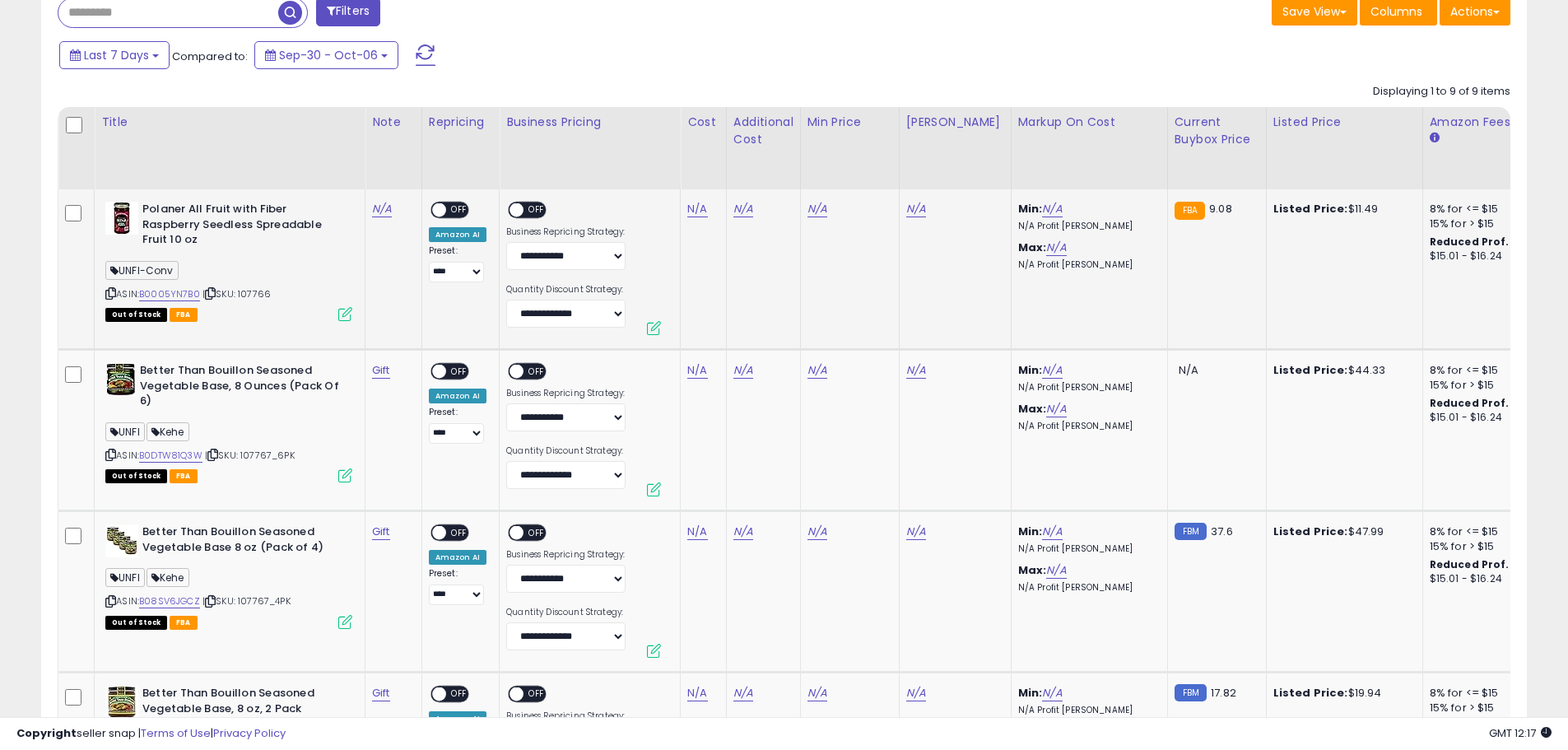
click at [255, 301] on div "ASIN: B0005YN7B0 | SKU: 107766 Out of Stock FBA" at bounding box center [228, 260] width 247 height 118
click at [255, 298] on span "| SKU: 107766" at bounding box center [236, 293] width 69 height 13
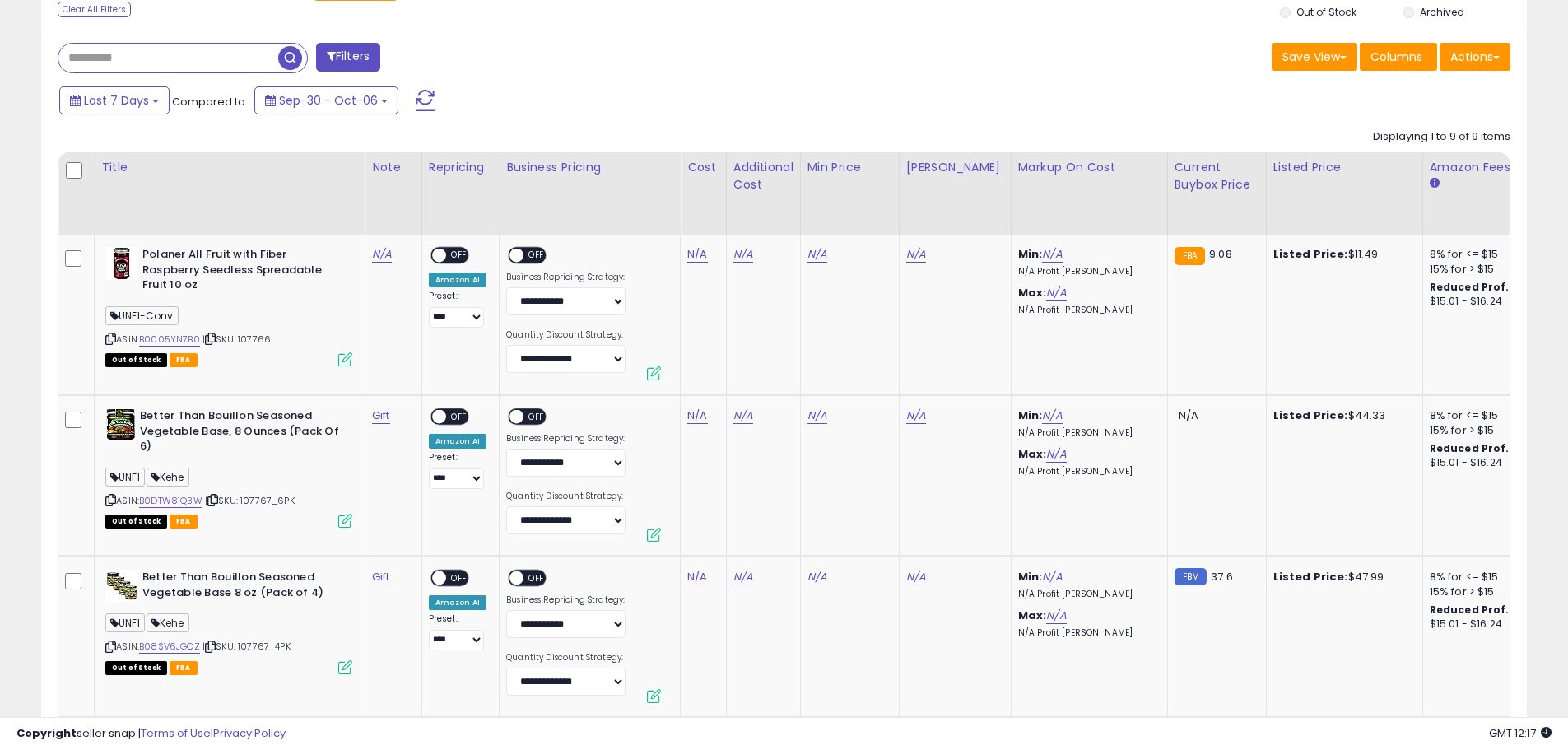
scroll to position [775, 0]
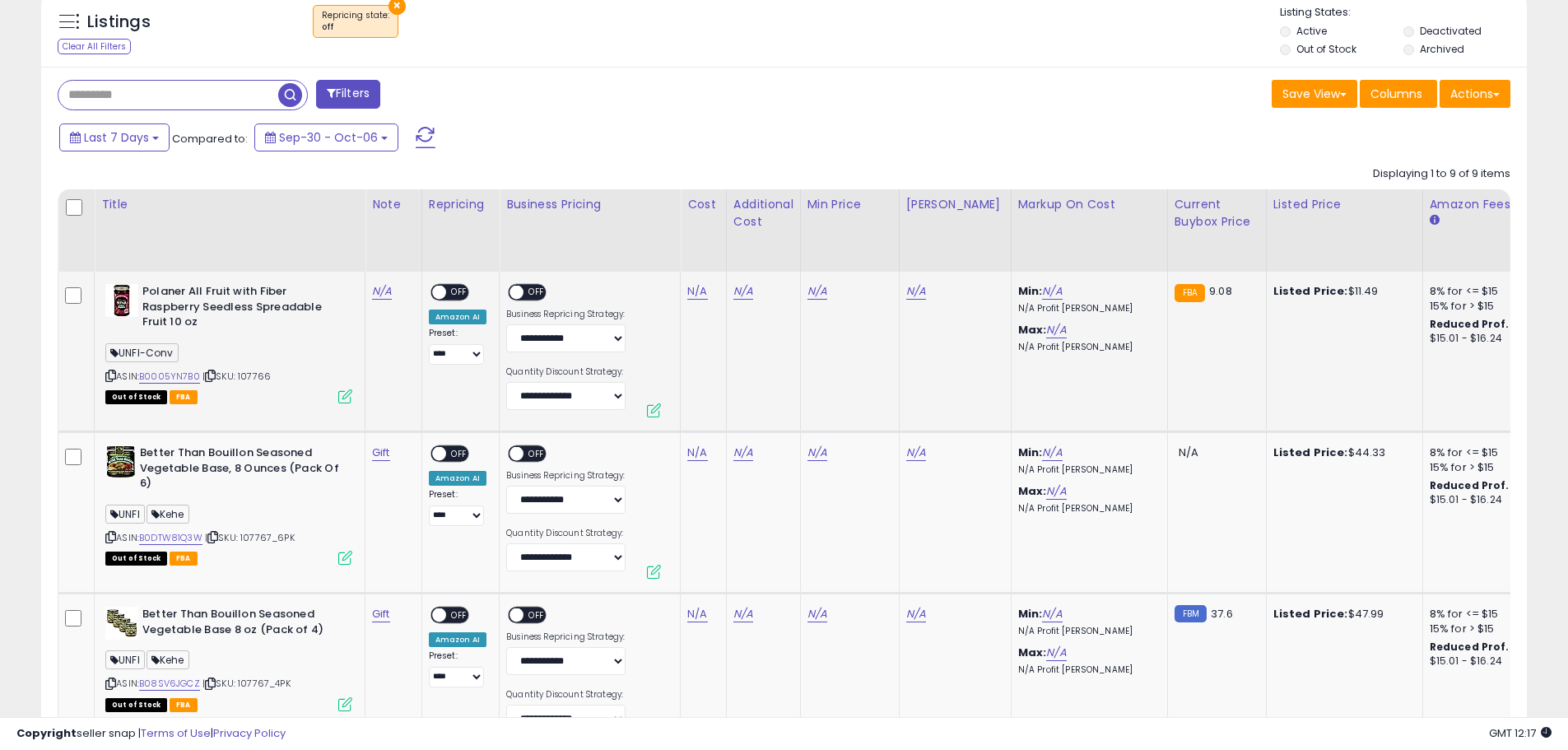
copy span "107766"
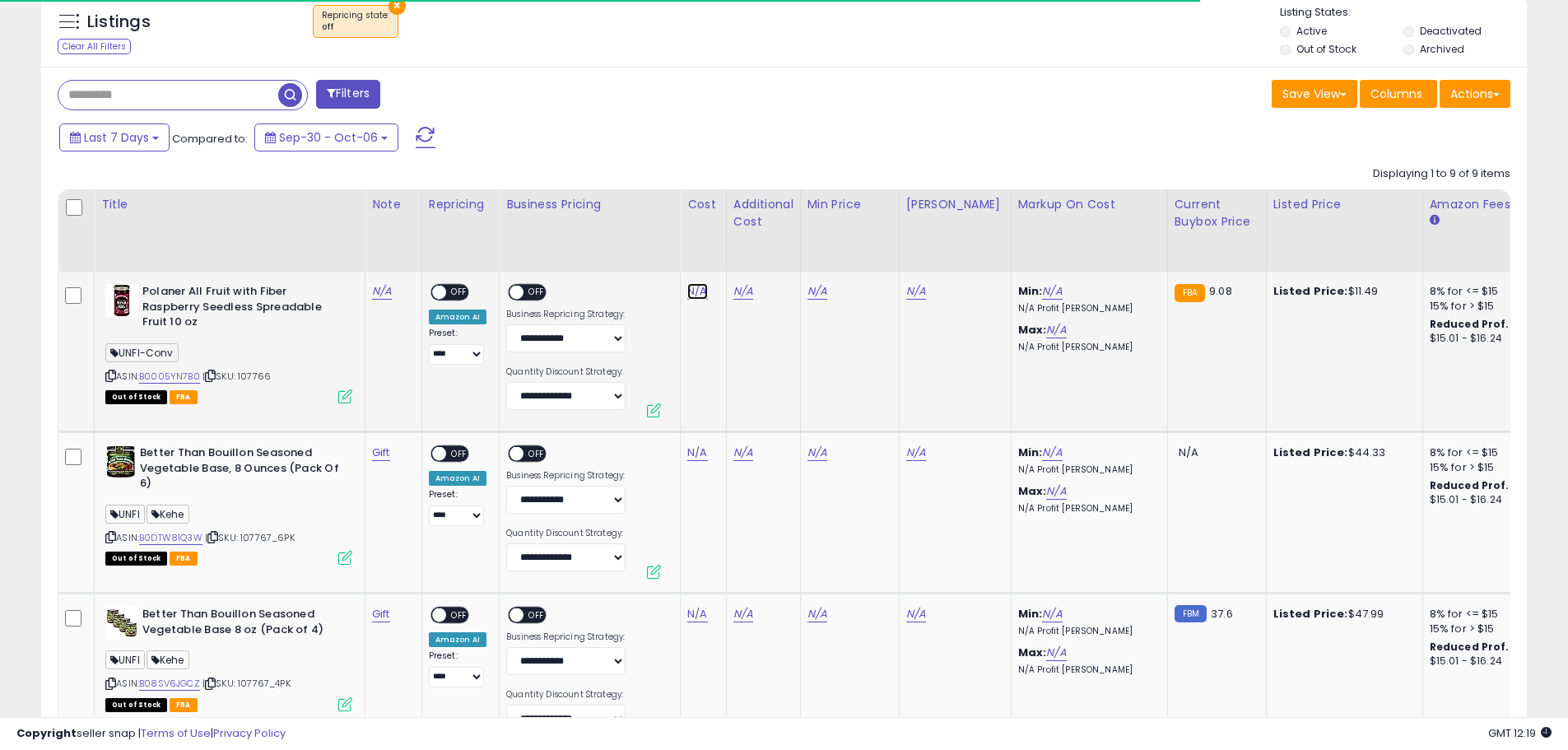
click at [691, 291] on link "N/A" at bounding box center [697, 291] width 20 height 17
type input "****"
click at [755, 253] on button "submit" at bounding box center [741, 249] width 28 height 25
click at [382, 296] on link "N/A" at bounding box center [382, 291] width 20 height 17
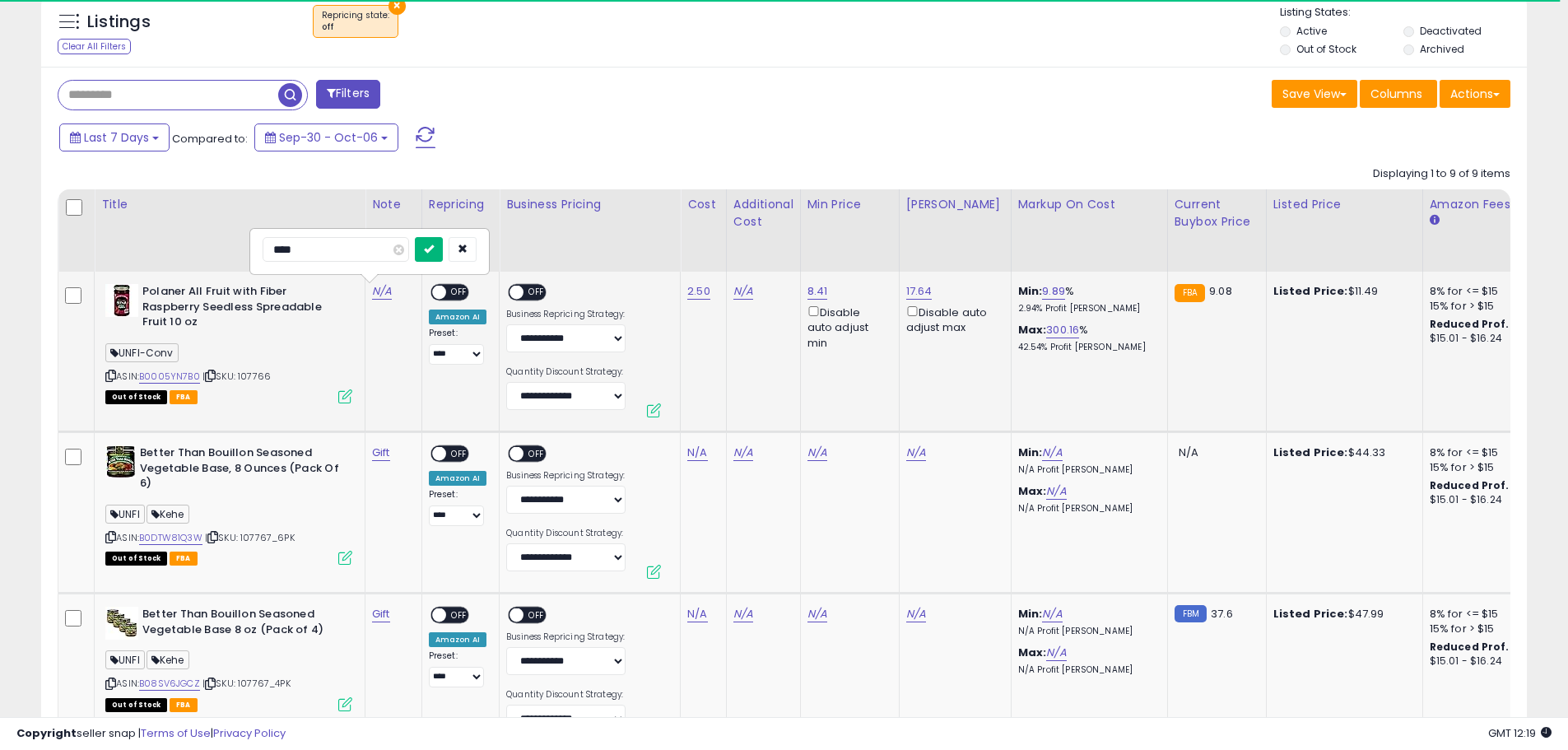
type input "****"
click at [443, 246] on button "submit" at bounding box center [429, 249] width 28 height 25
click at [182, 375] on link "B0005YN7B0" at bounding box center [169, 376] width 61 height 14
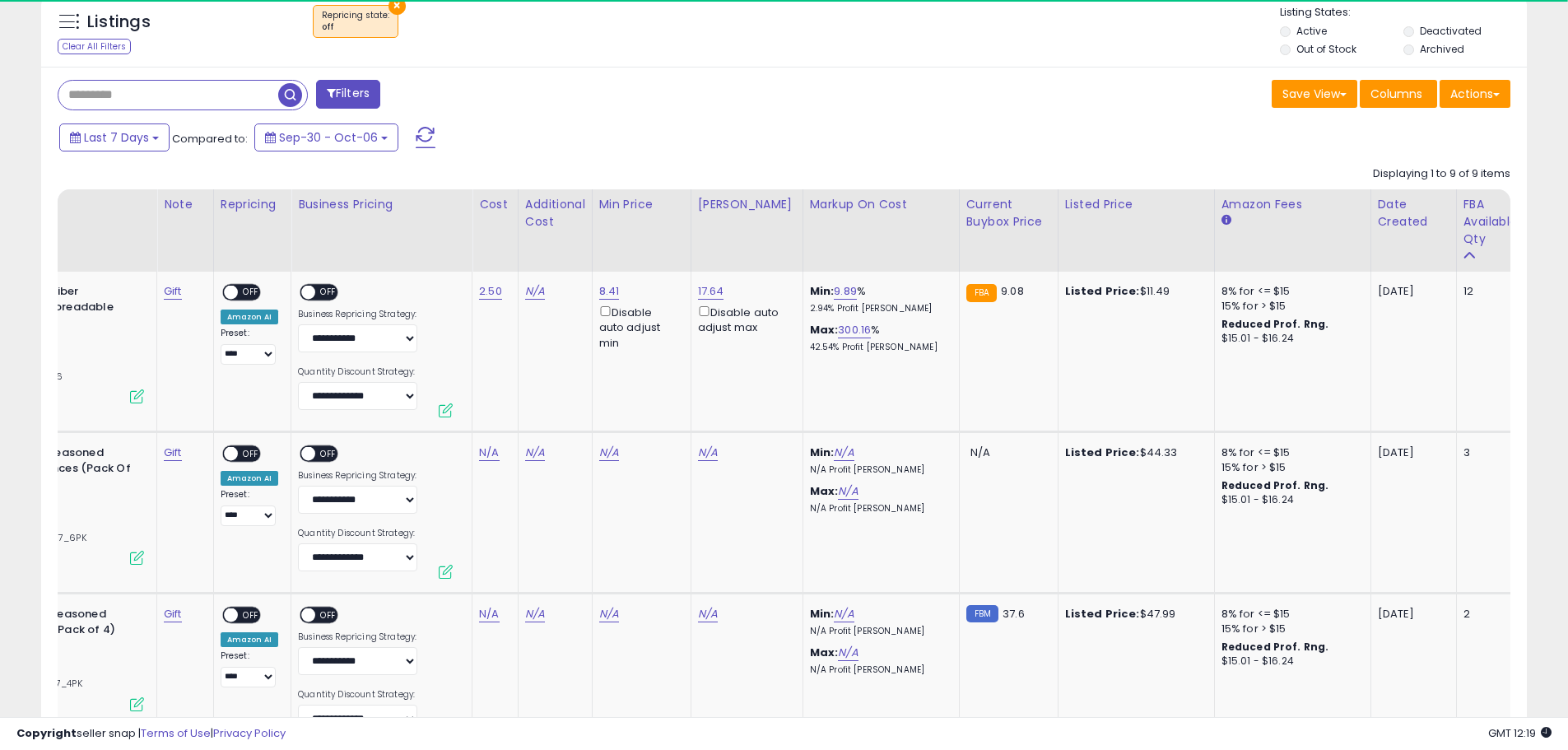
scroll to position [0, 0]
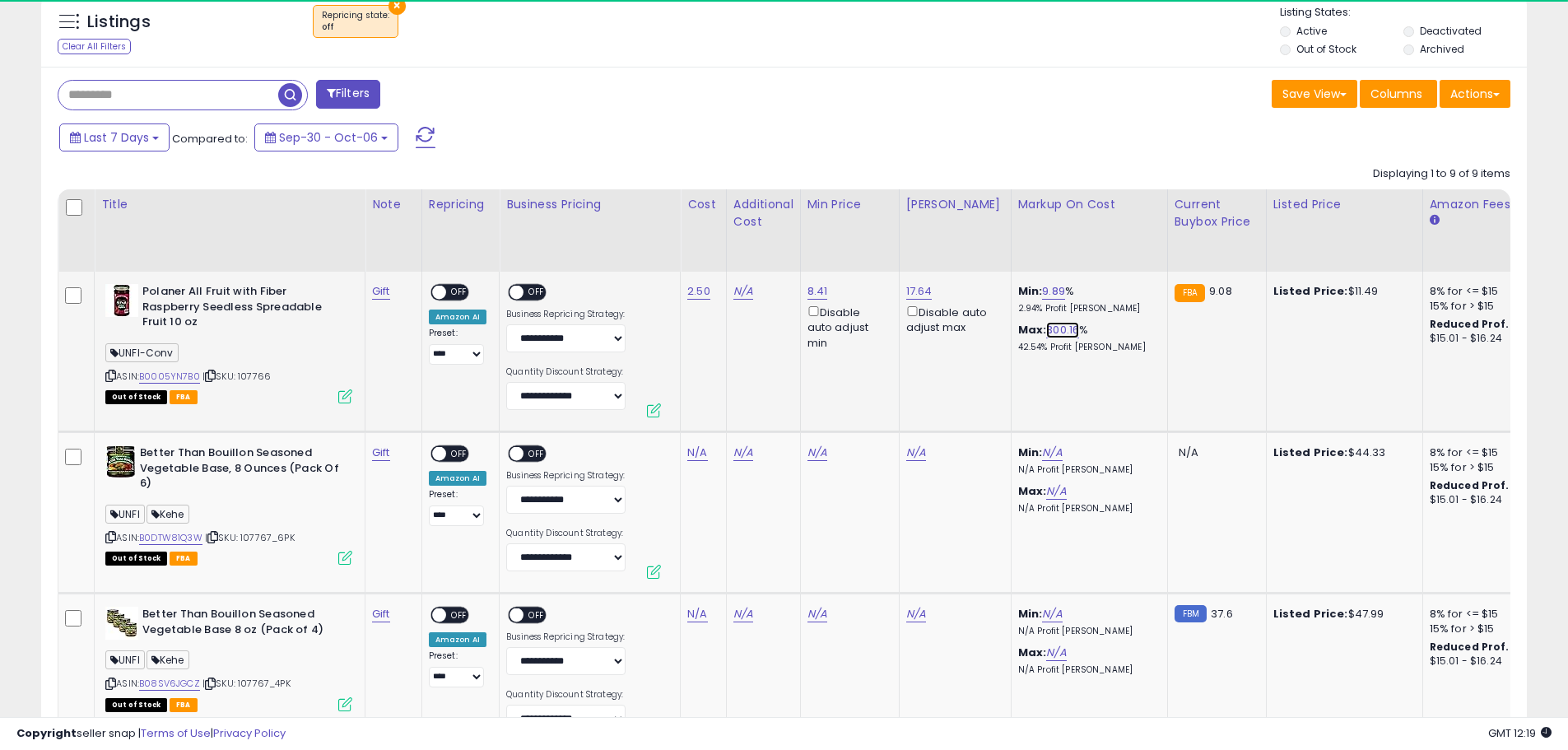
click at [1046, 331] on link "300.16" at bounding box center [1062, 330] width 33 height 17
drag, startPoint x: 1001, startPoint y: 280, endPoint x: 865, endPoint y: 280, distance: 136.0
click at [865, 280] on tr "Polaner All Fruit with Fiber Raspberry Seedless Spreadable Fruit 10 oz UNFI-Con…" at bounding box center [896, 353] width 1674 height 161
type input "***"
click at [1108, 277] on button "submit" at bounding box center [1094, 271] width 28 height 25
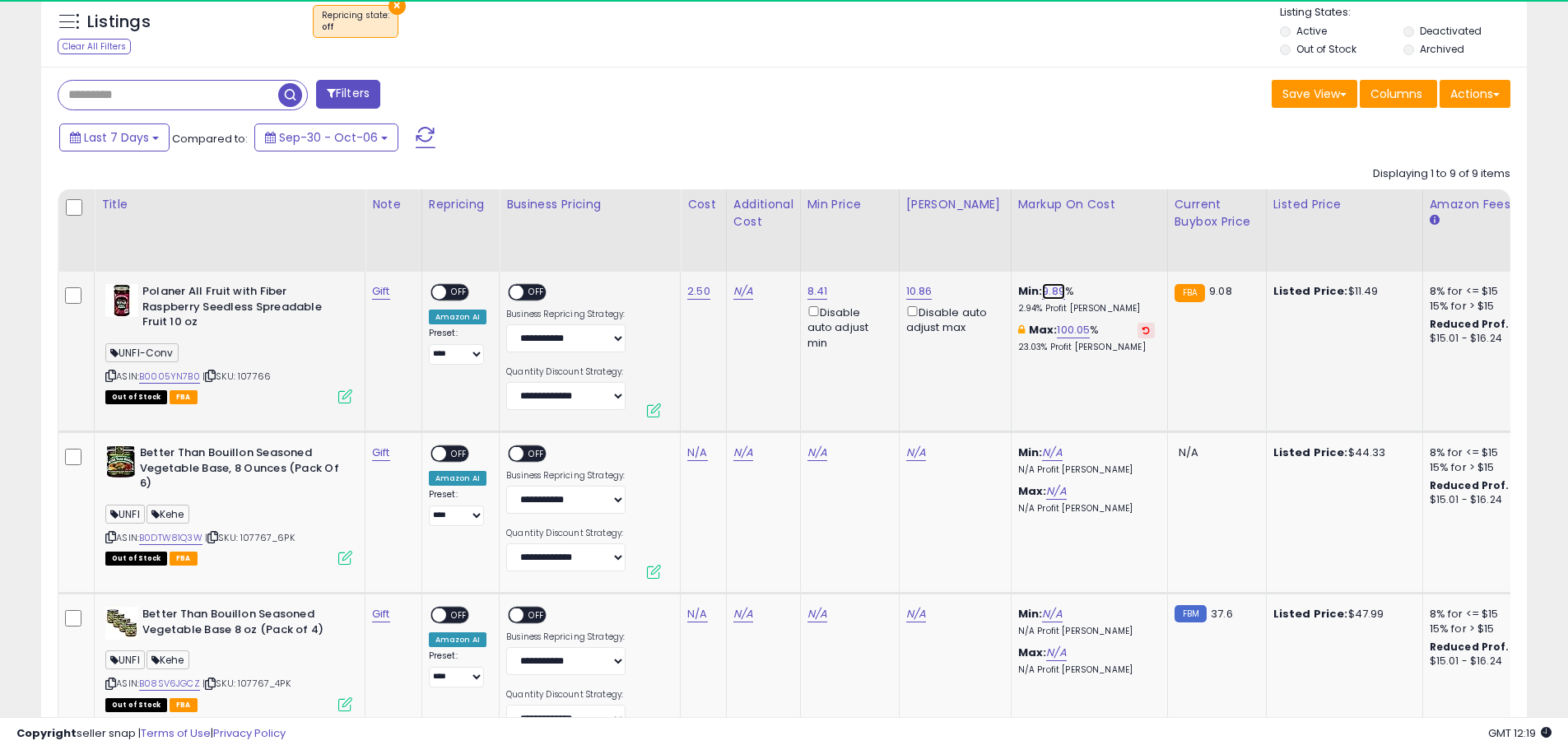
click at [1042, 287] on link "9.89" at bounding box center [1053, 291] width 23 height 17
drag, startPoint x: 976, startPoint y: 233, endPoint x: 897, endPoint y: 236, distance: 79.1
type input "*"
click at [1100, 238] on button "submit" at bounding box center [1086, 232] width 28 height 25
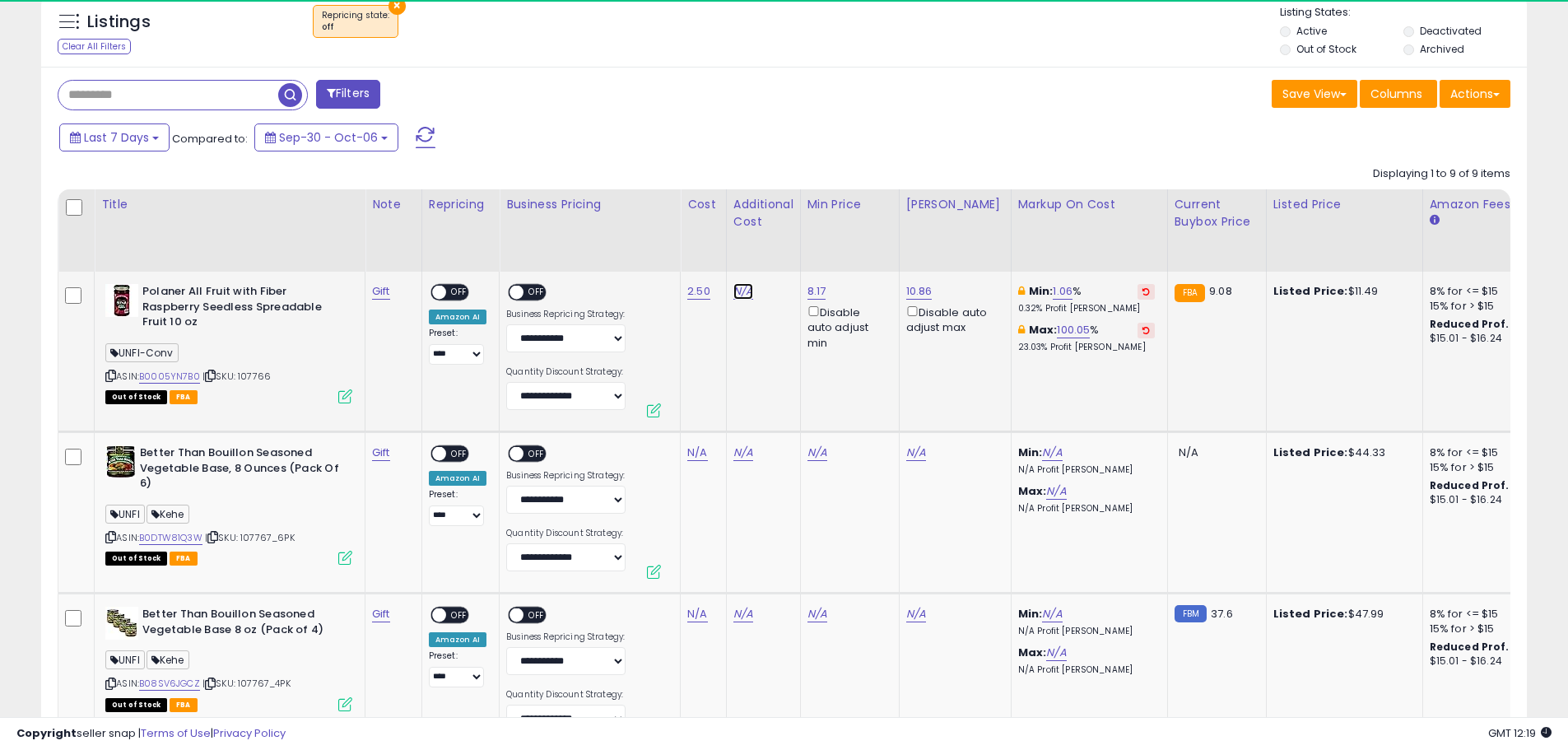
click at [737, 295] on link "N/A" at bounding box center [744, 291] width 20 height 17
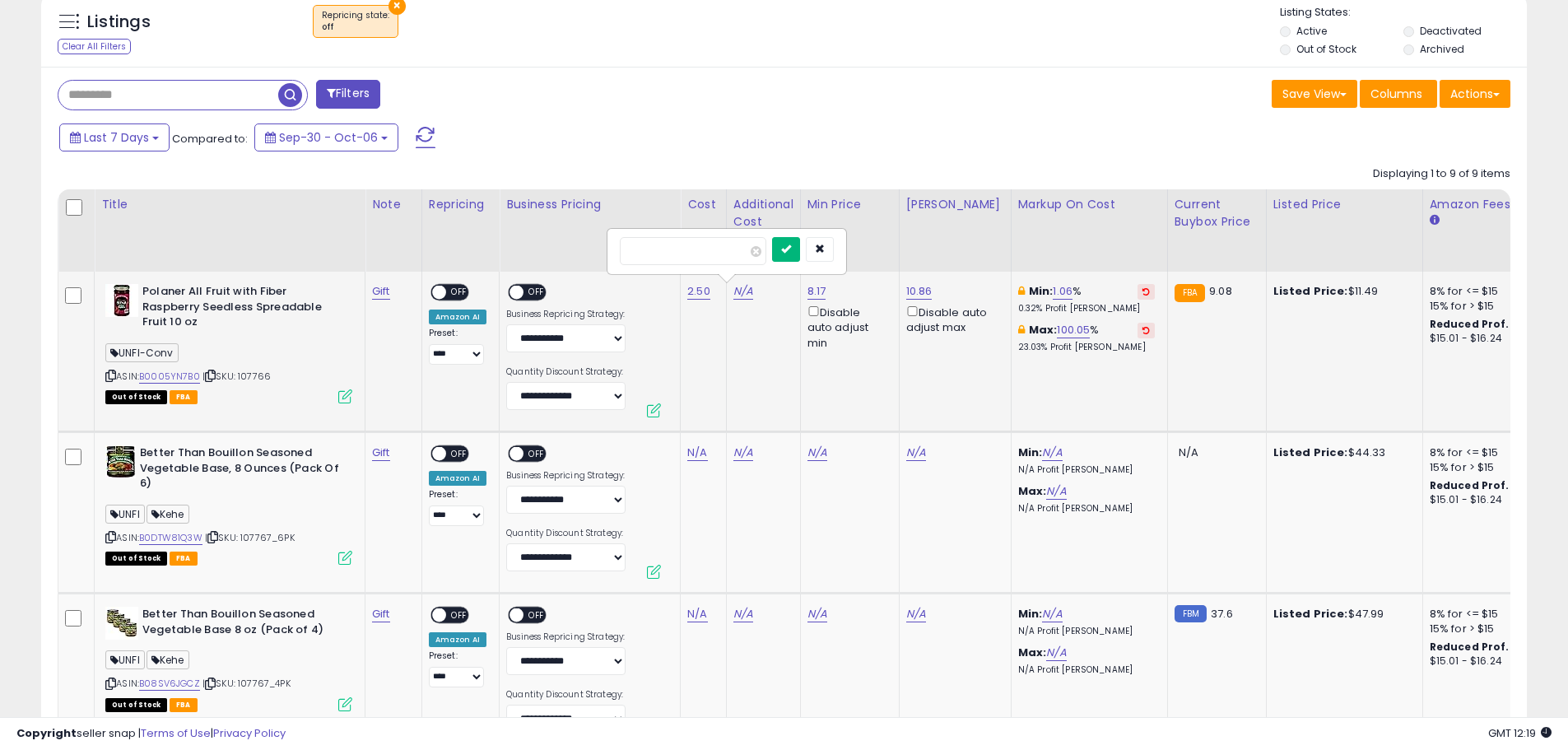
type input "****"
click at [800, 255] on button "submit" at bounding box center [785, 249] width 28 height 25
click at [815, 291] on link "8.67" at bounding box center [818, 291] width 22 height 17
drag, startPoint x: 767, startPoint y: 241, endPoint x: 679, endPoint y: 228, distance: 89.0
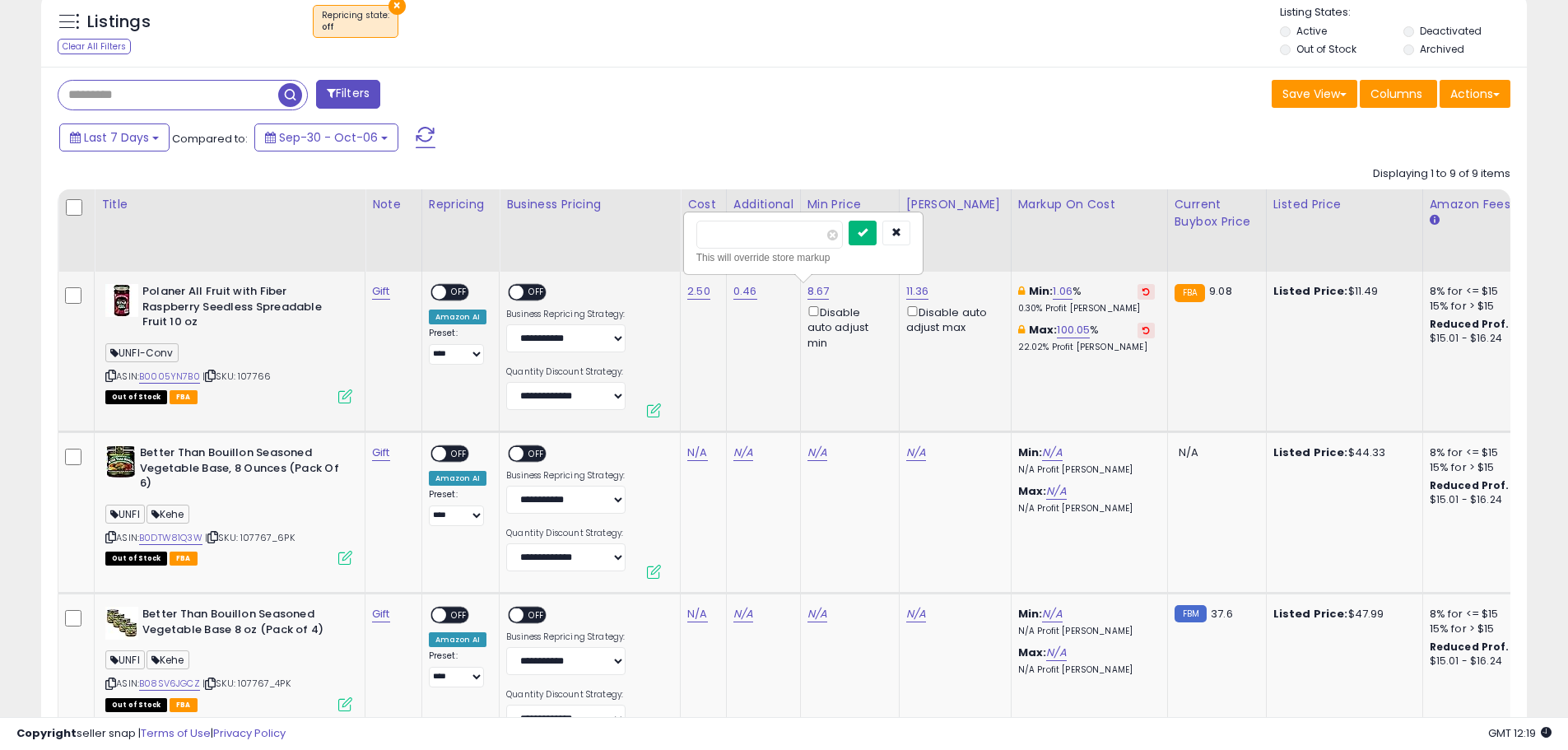
type input "****"
click at [877, 233] on button "submit" at bounding box center [863, 232] width 28 height 25
drag, startPoint x: 536, startPoint y: 292, endPoint x: 502, endPoint y: 295, distance: 34.1
click at [535, 292] on span "OFF" at bounding box center [536, 293] width 27 height 14
click at [455, 298] on span "OFF" at bounding box center [459, 293] width 27 height 14
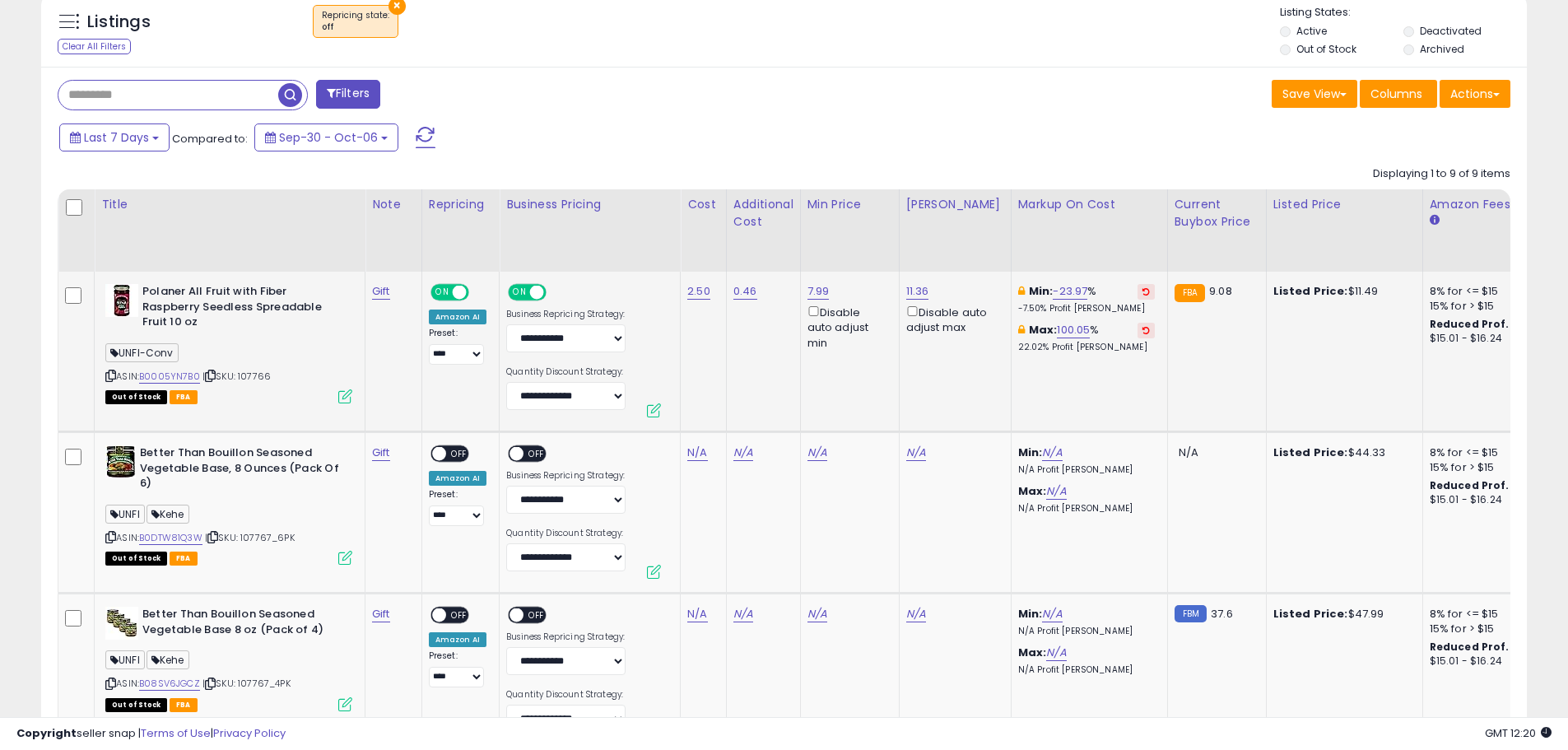
scroll to position [940, 0]
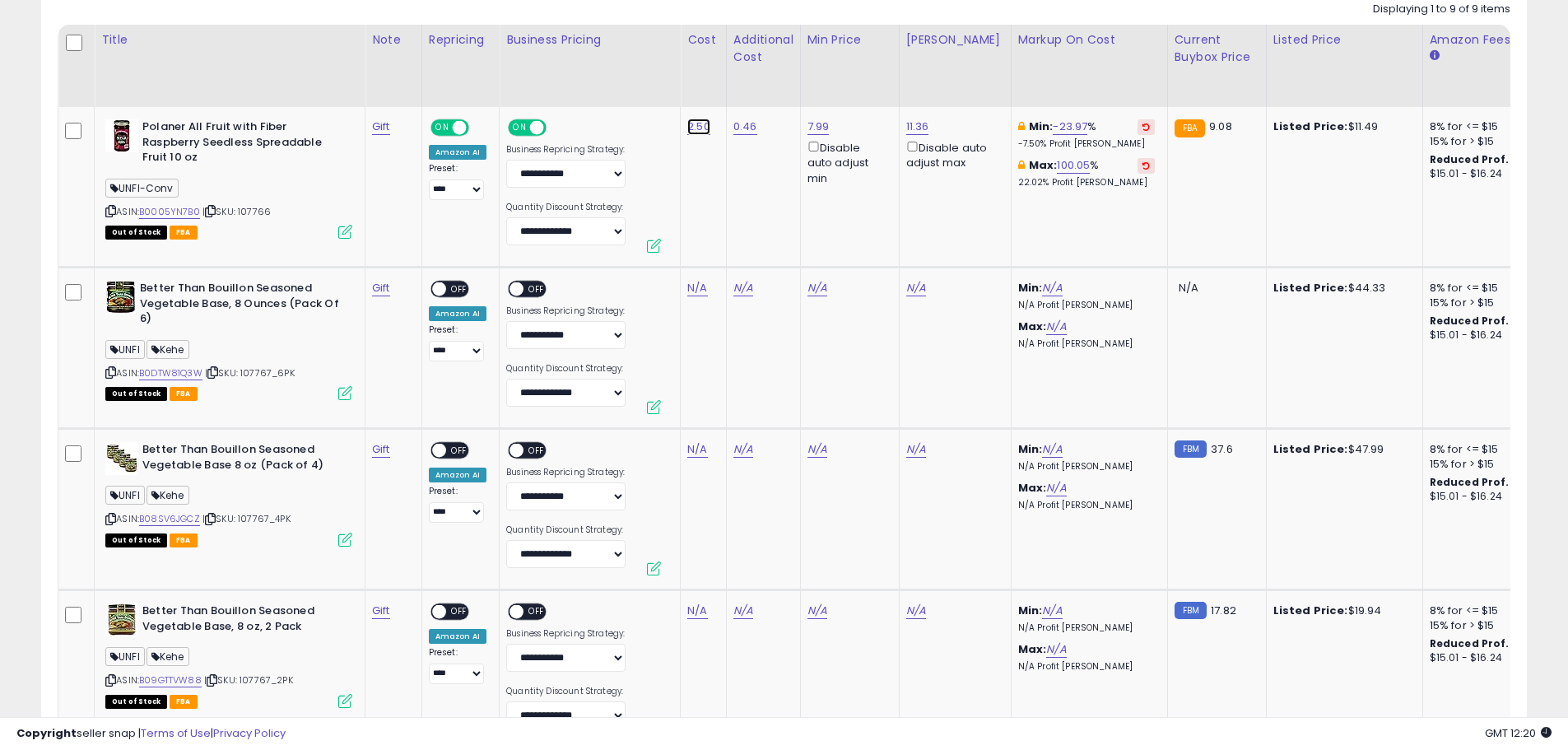
click at [699, 127] on link "2.50" at bounding box center [698, 126] width 23 height 17
drag, startPoint x: 633, startPoint y: 89, endPoint x: 605, endPoint y: 89, distance: 28.0
click at [605, 89] on input "****" at bounding box center [648, 86] width 147 height 28
type input "****"
click at [747, 88] on icon "submit" at bounding box center [742, 84] width 10 height 10
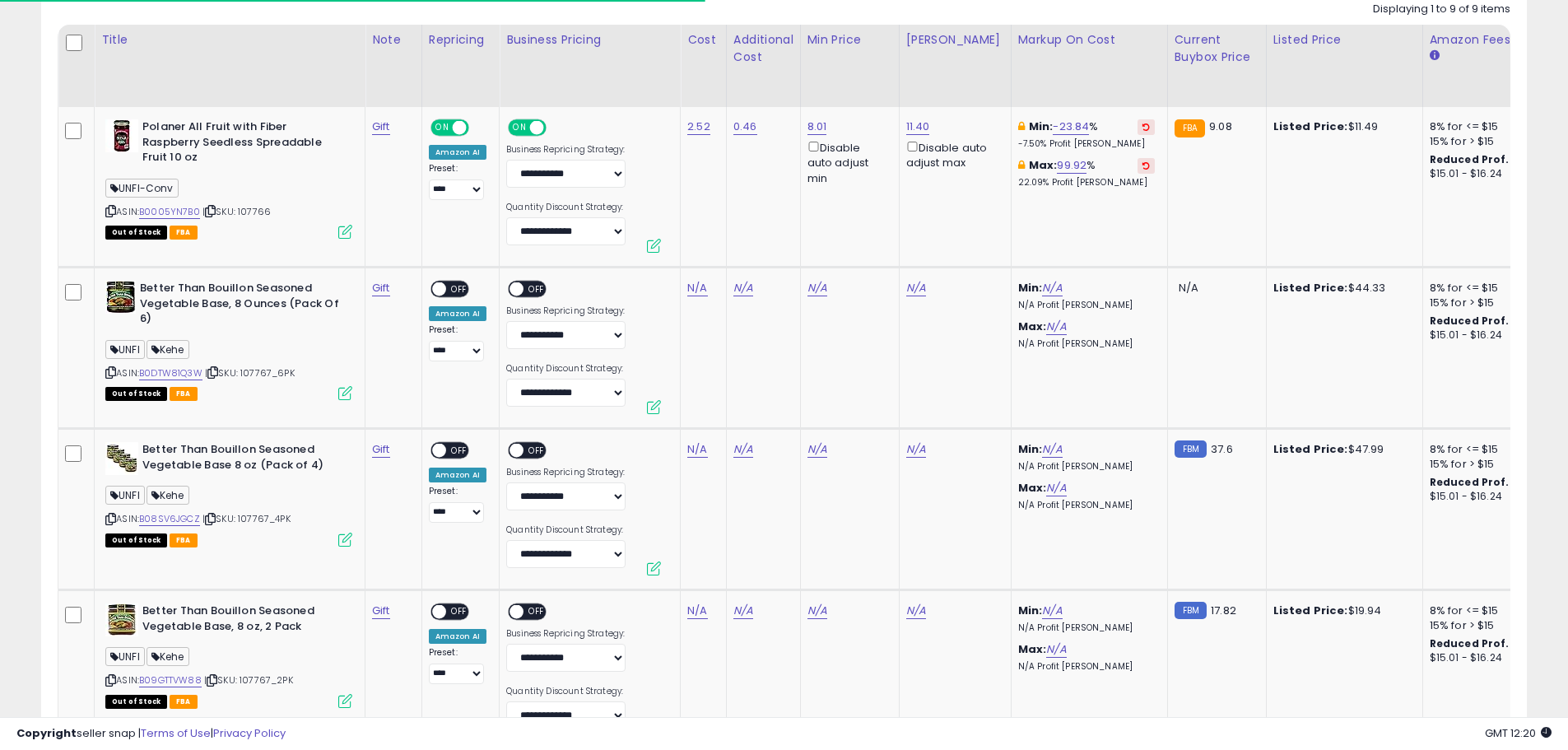
click at [1142, 126] on icon at bounding box center [1145, 126] width 7 height 8
click at [1042, 124] on link "9.75" at bounding box center [1053, 126] width 22 height 17
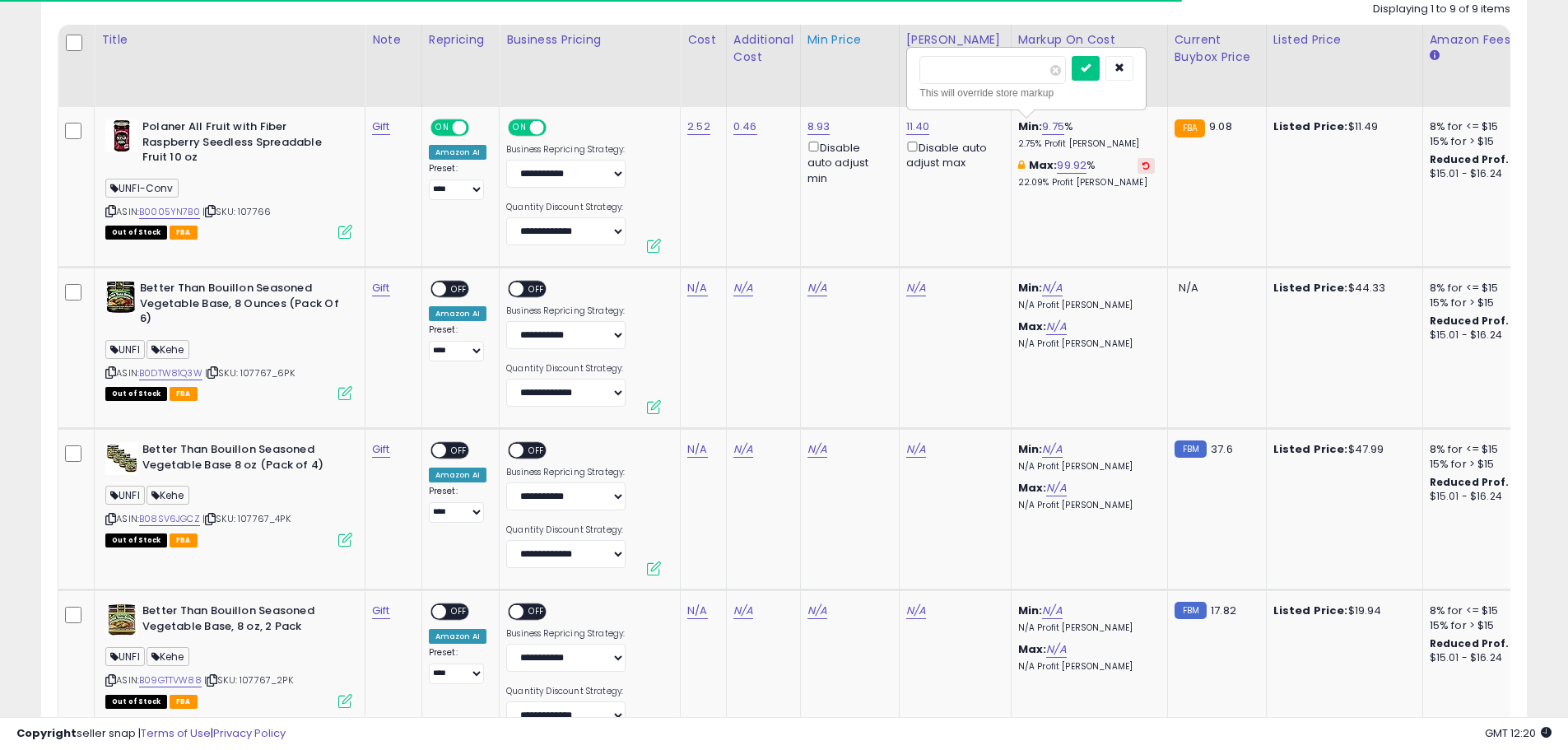
drag, startPoint x: 921, startPoint y: 77, endPoint x: 849, endPoint y: 77, distance: 72.0
type input "*"
click at [1099, 68] on button "submit" at bounding box center [1085, 68] width 28 height 25
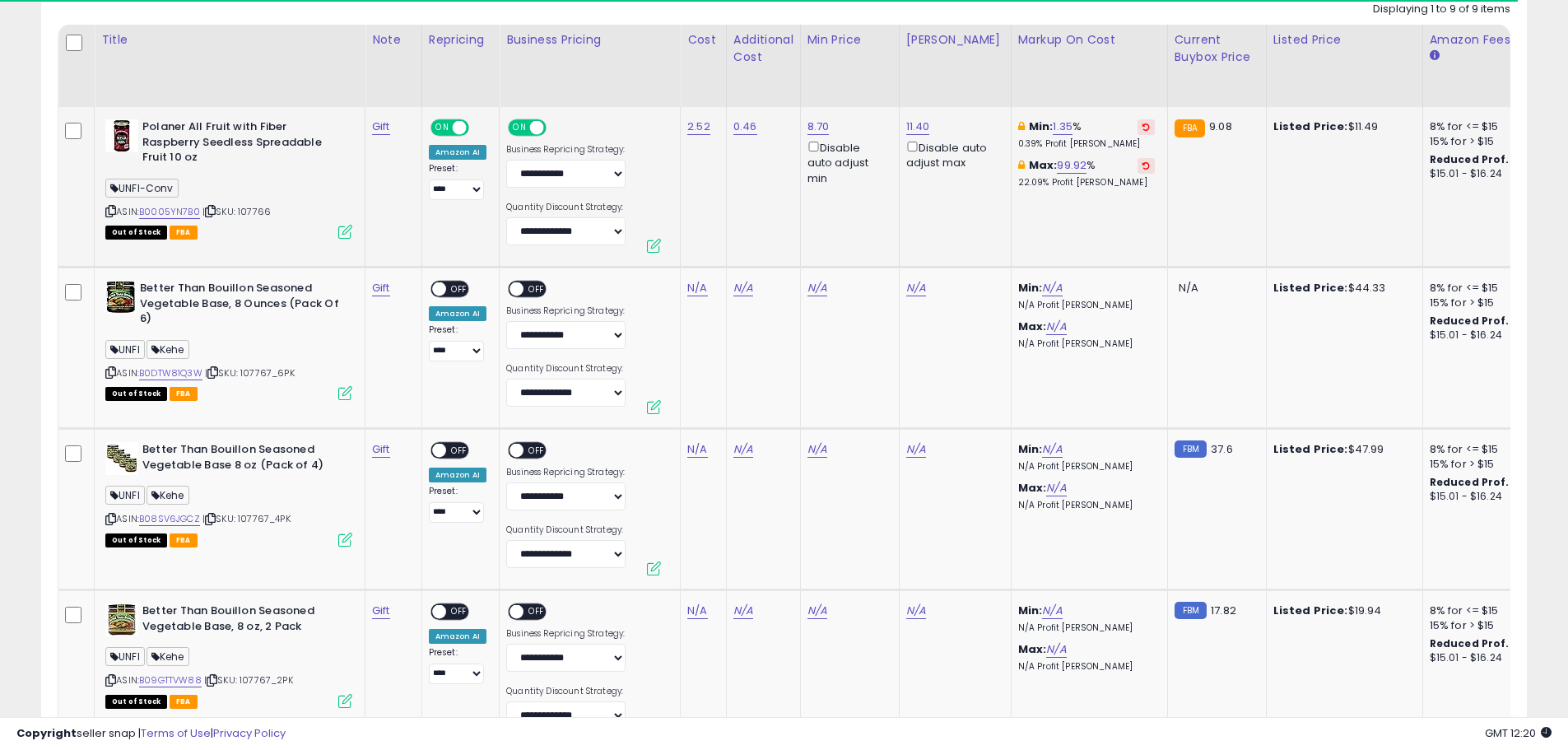
click at [950, 223] on td "11.40 Disable auto adjust max" at bounding box center [954, 188] width 112 height 161
click at [868, 378] on td "N/A" at bounding box center [849, 348] width 98 height 161
click at [271, 376] on span "| SKU: 107767_6PK" at bounding box center [249, 373] width 89 height 13
click at [274, 374] on span "| SKU: 107767_6PK" at bounding box center [249, 373] width 89 height 13
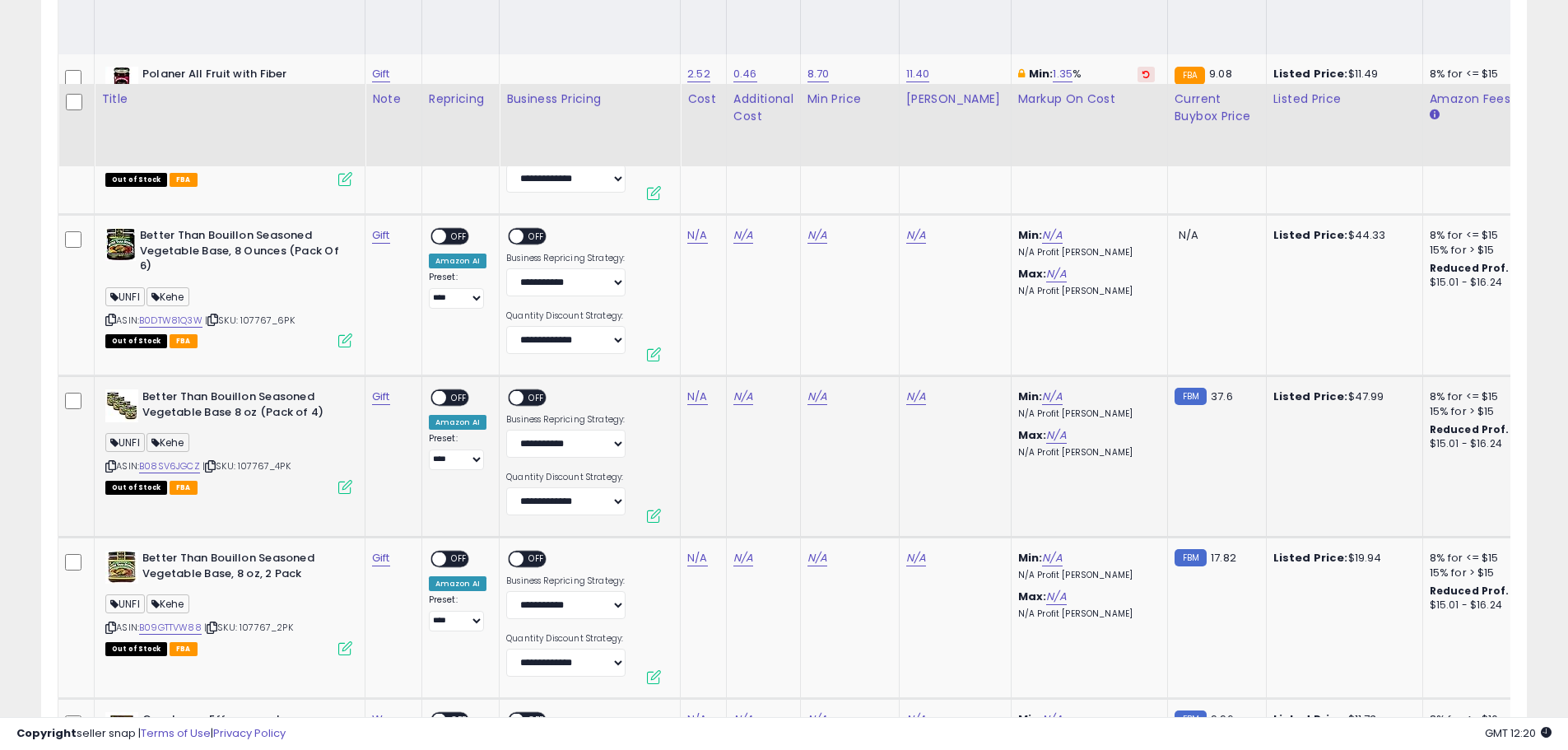
scroll to position [1104, 0]
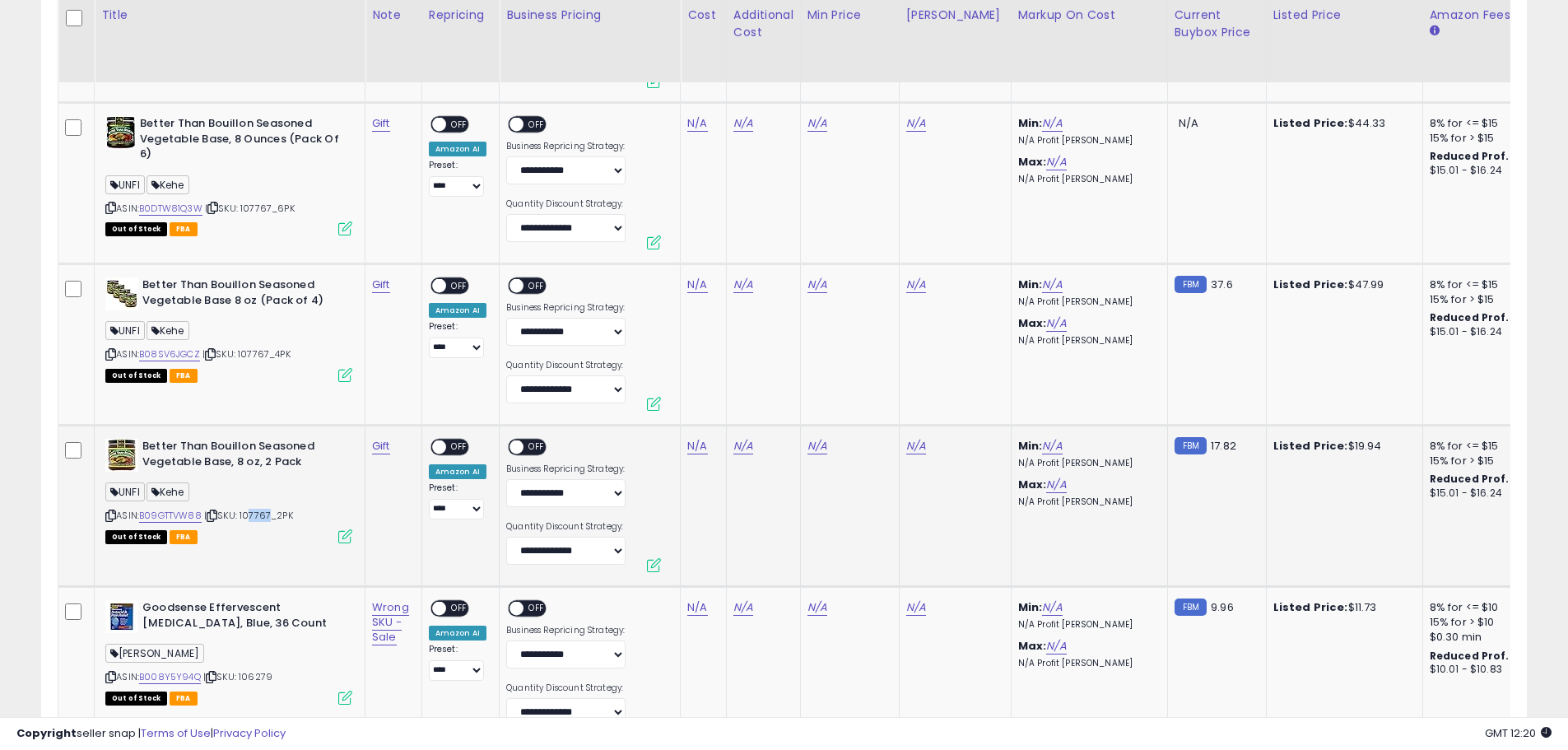
drag, startPoint x: 272, startPoint y: 516, endPoint x: 247, endPoint y: 517, distance: 25.0
click at [247, 517] on span "| SKU: 107767_2PK" at bounding box center [249, 515] width 89 height 13
click at [265, 518] on span "| SKU: 107767_2PK" at bounding box center [249, 515] width 89 height 13
click at [272, 517] on span "| SKU: 107767_2PK" at bounding box center [249, 515] width 89 height 13
click at [276, 517] on span "| SKU: 107767_2PK" at bounding box center [249, 515] width 89 height 13
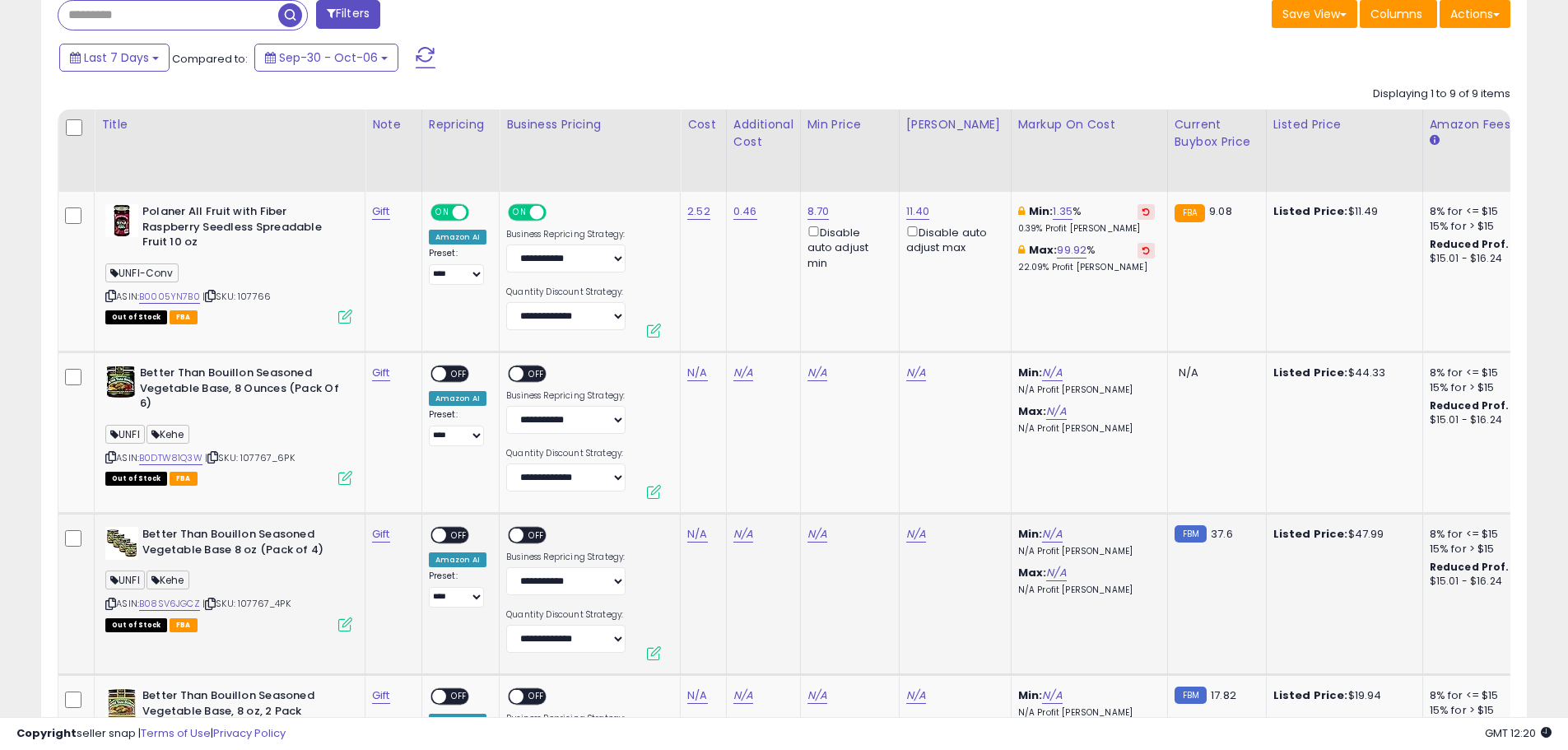
scroll to position [775, 0]
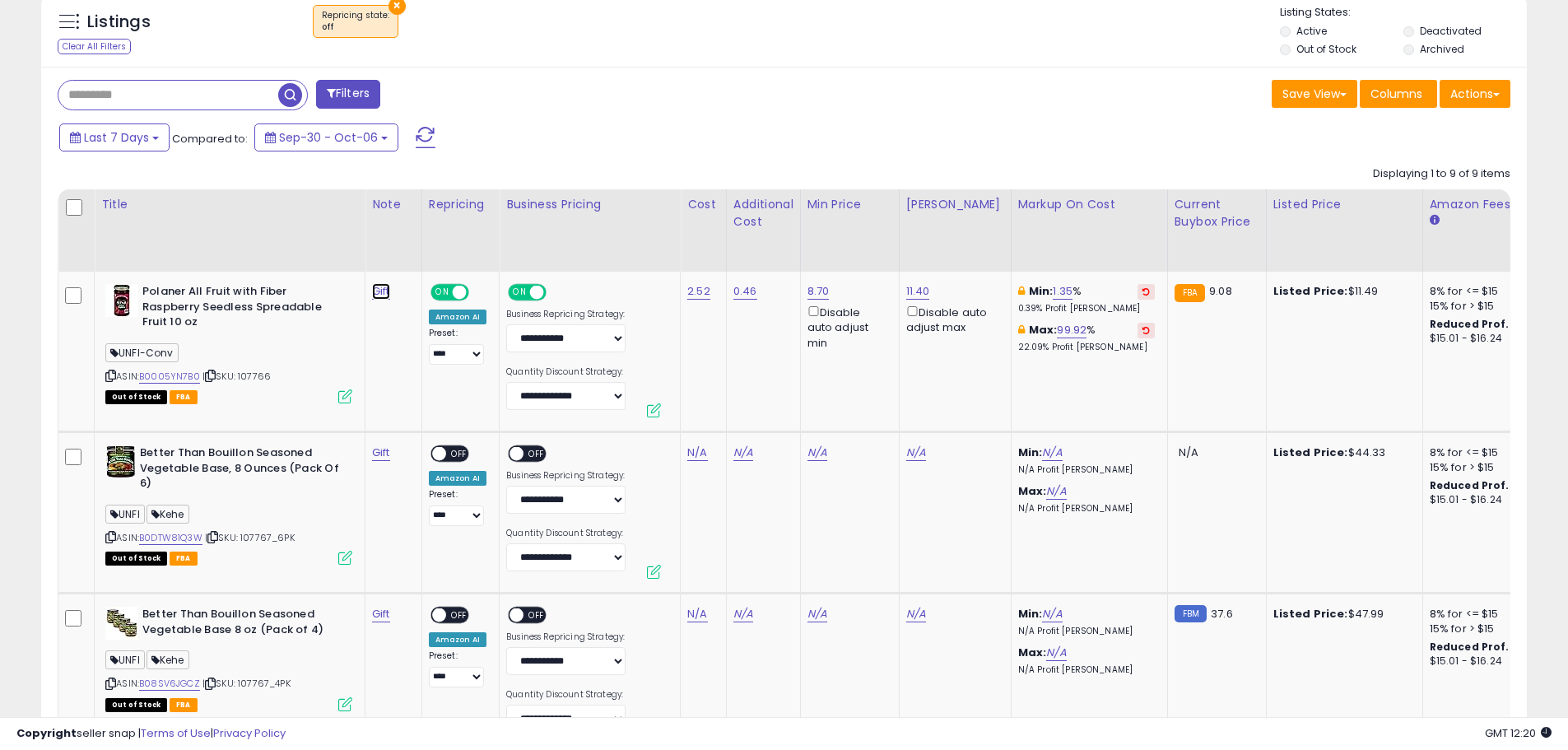
click at [381, 293] on link "Gift" at bounding box center [381, 291] width 18 height 17
type input "**********"
click at [433, 246] on icon "submit" at bounding box center [428, 248] width 10 height 10
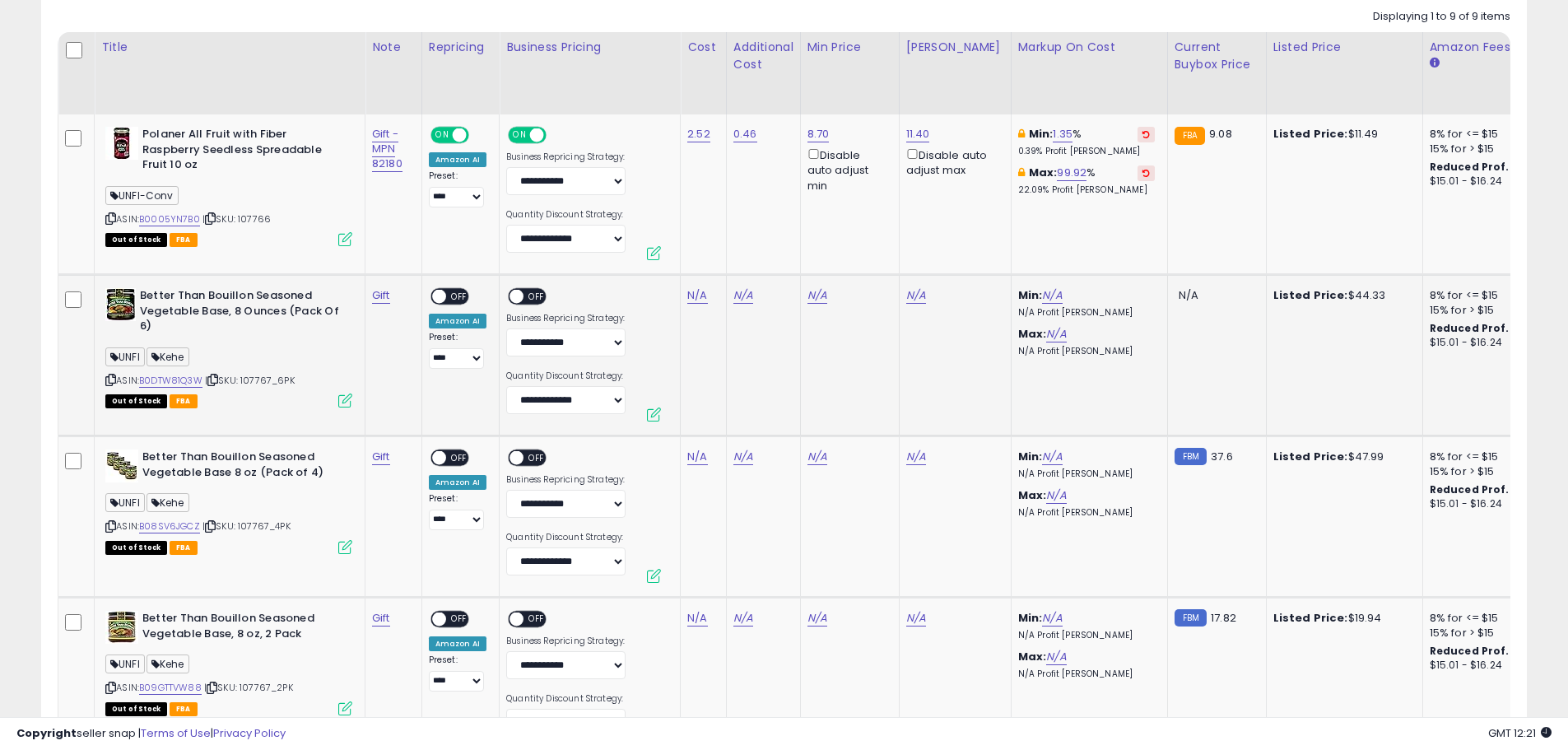
scroll to position [940, 0]
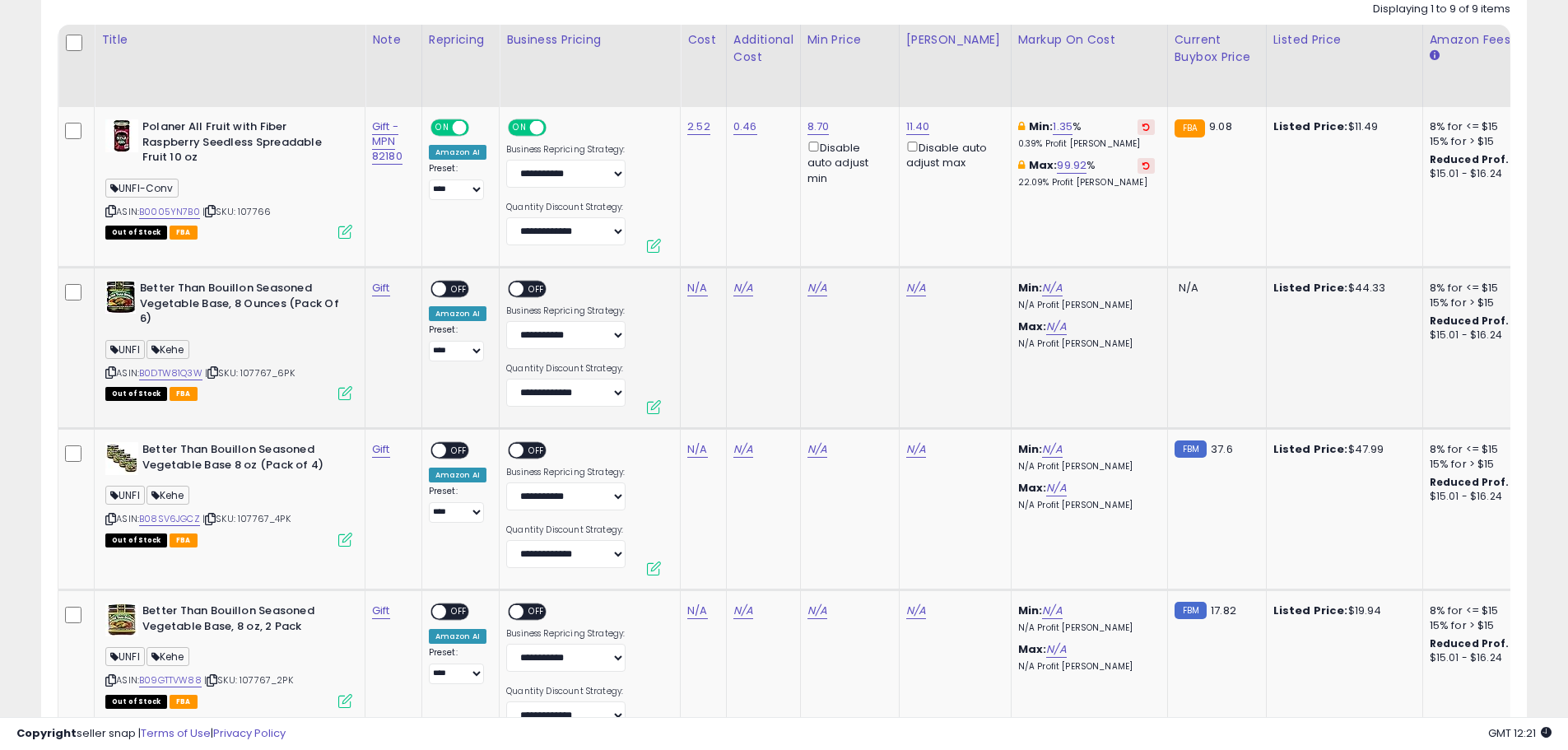
click at [270, 368] on span "| SKU: 107767_6PK" at bounding box center [249, 373] width 89 height 13
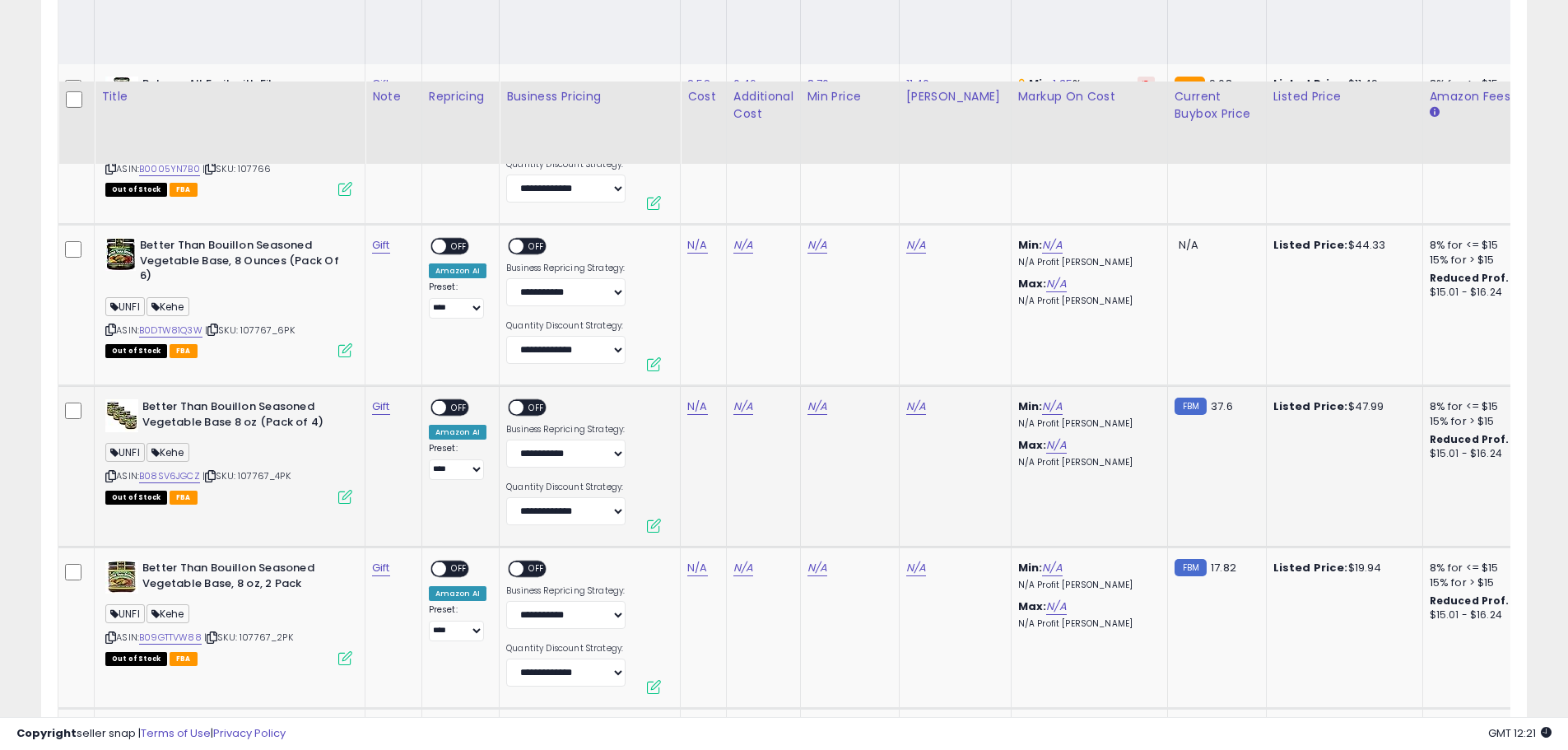
scroll to position [1104, 0]
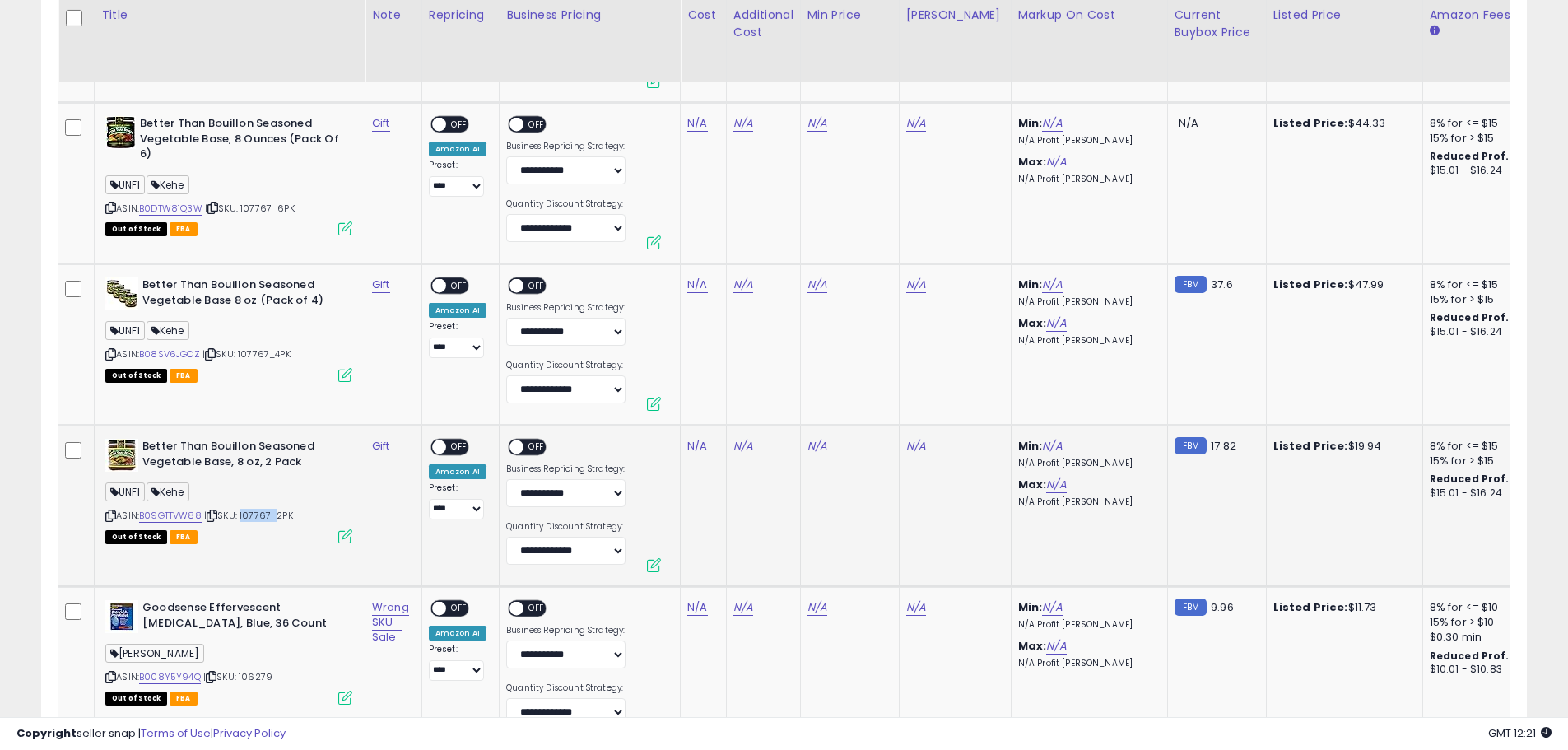
drag, startPoint x: 275, startPoint y: 516, endPoint x: 244, endPoint y: 521, distance: 31.4
click at [243, 520] on span "| SKU: 107767_2PK" at bounding box center [249, 515] width 89 height 13
copy span "107767"
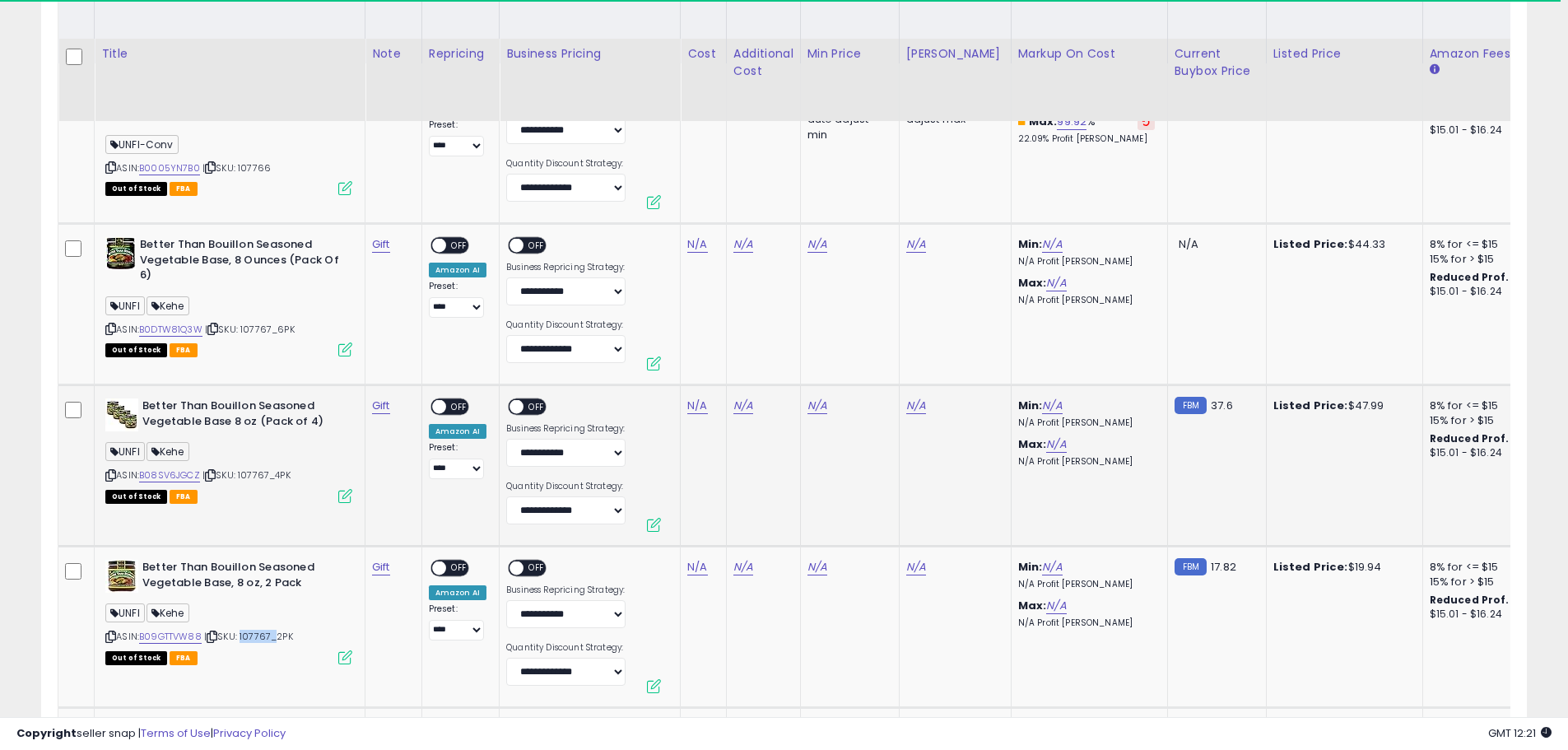
scroll to position [1022, 0]
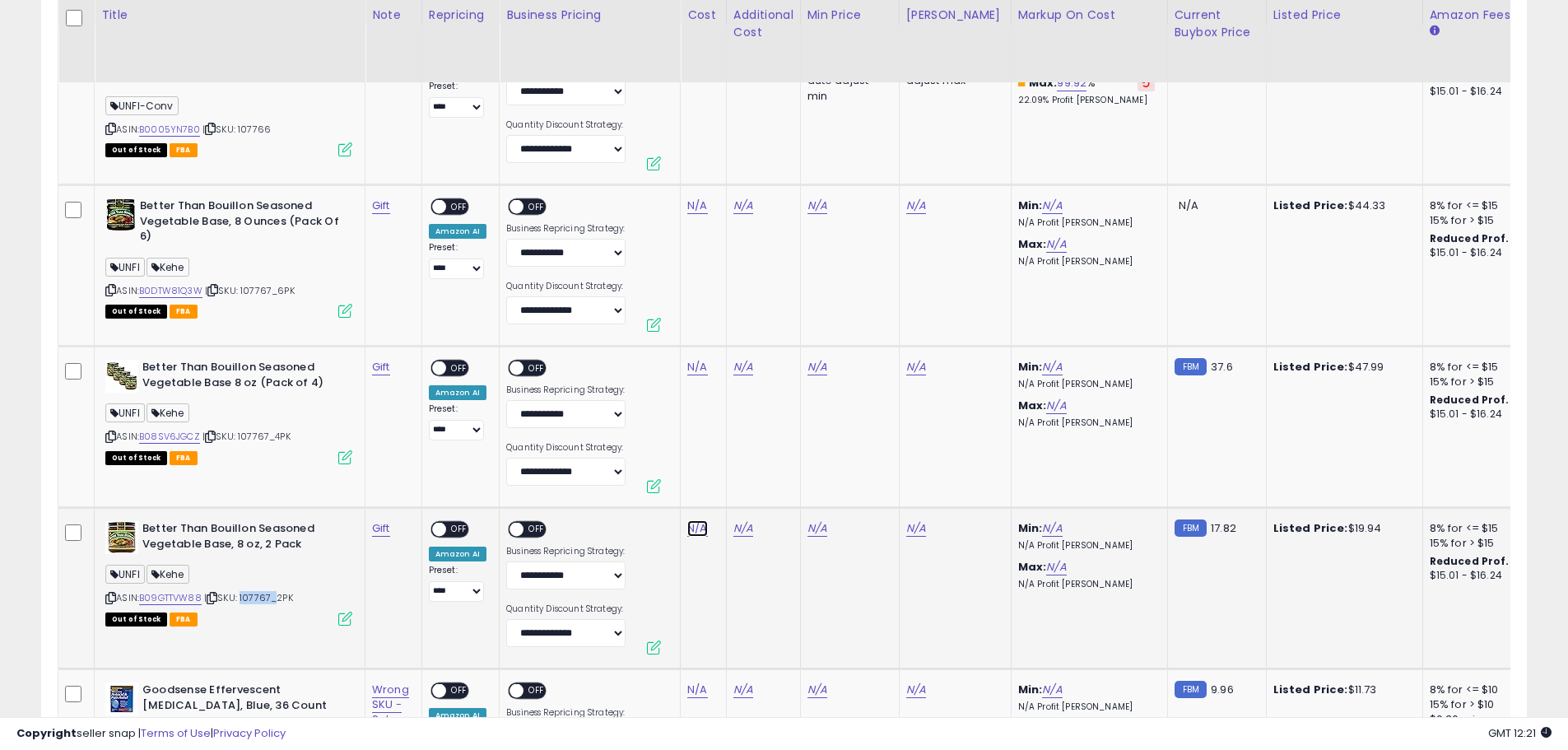
click at [694, 526] on link "N/A" at bounding box center [697, 528] width 20 height 17
type input "****"
click at [746, 484] on icon "submit" at bounding box center [741, 486] width 10 height 10
click at [694, 367] on link "N/A" at bounding box center [697, 367] width 20 height 17
click at [717, 586] on td "3.99" at bounding box center [703, 588] width 46 height 161
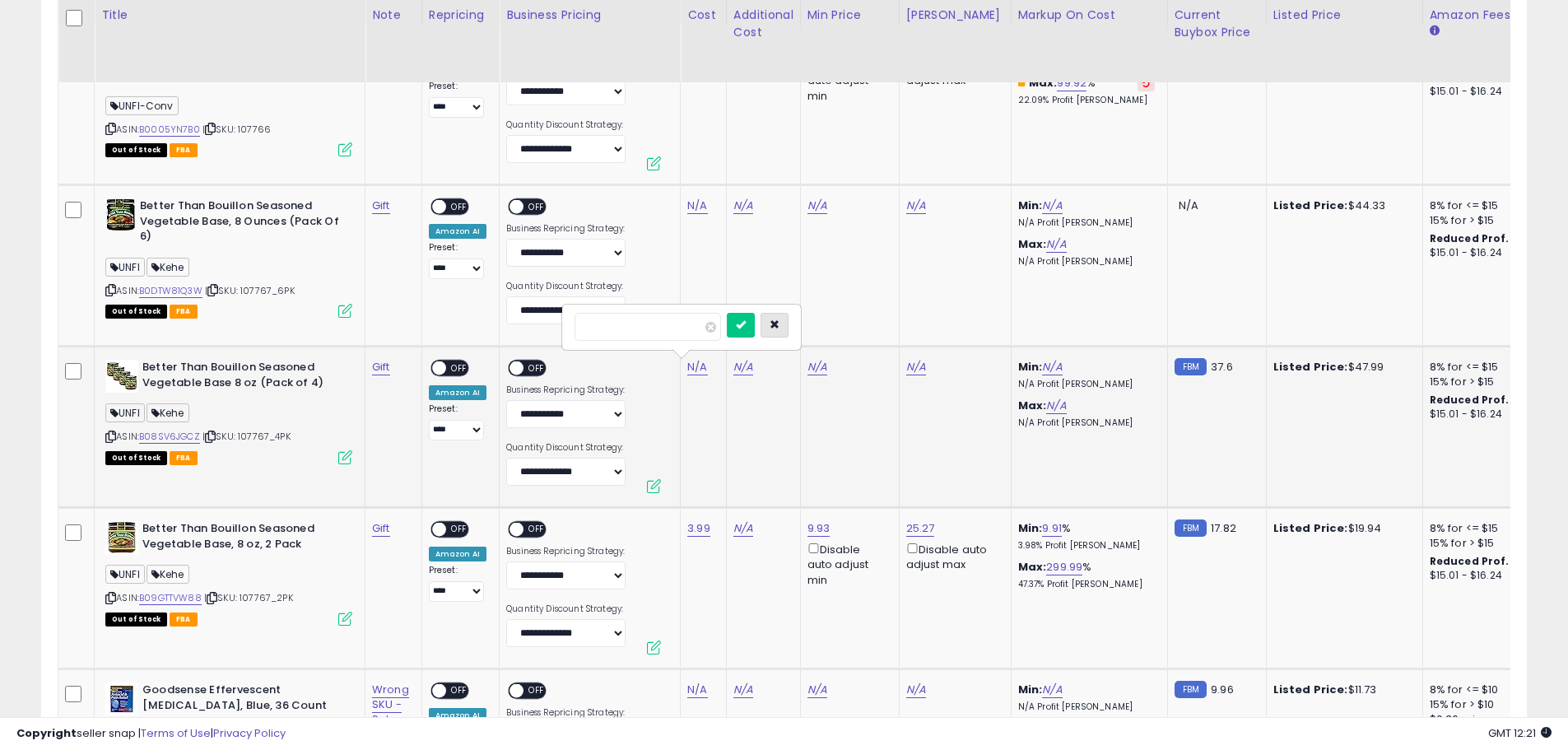
click at [780, 325] on icon "button" at bounding box center [775, 325] width 10 height 10
click at [693, 365] on link "N/A" at bounding box center [697, 367] width 20 height 17
type input "*****"
click at [755, 318] on button "submit" at bounding box center [741, 325] width 28 height 25
click at [699, 238] on td "N/A" at bounding box center [703, 265] width 46 height 161
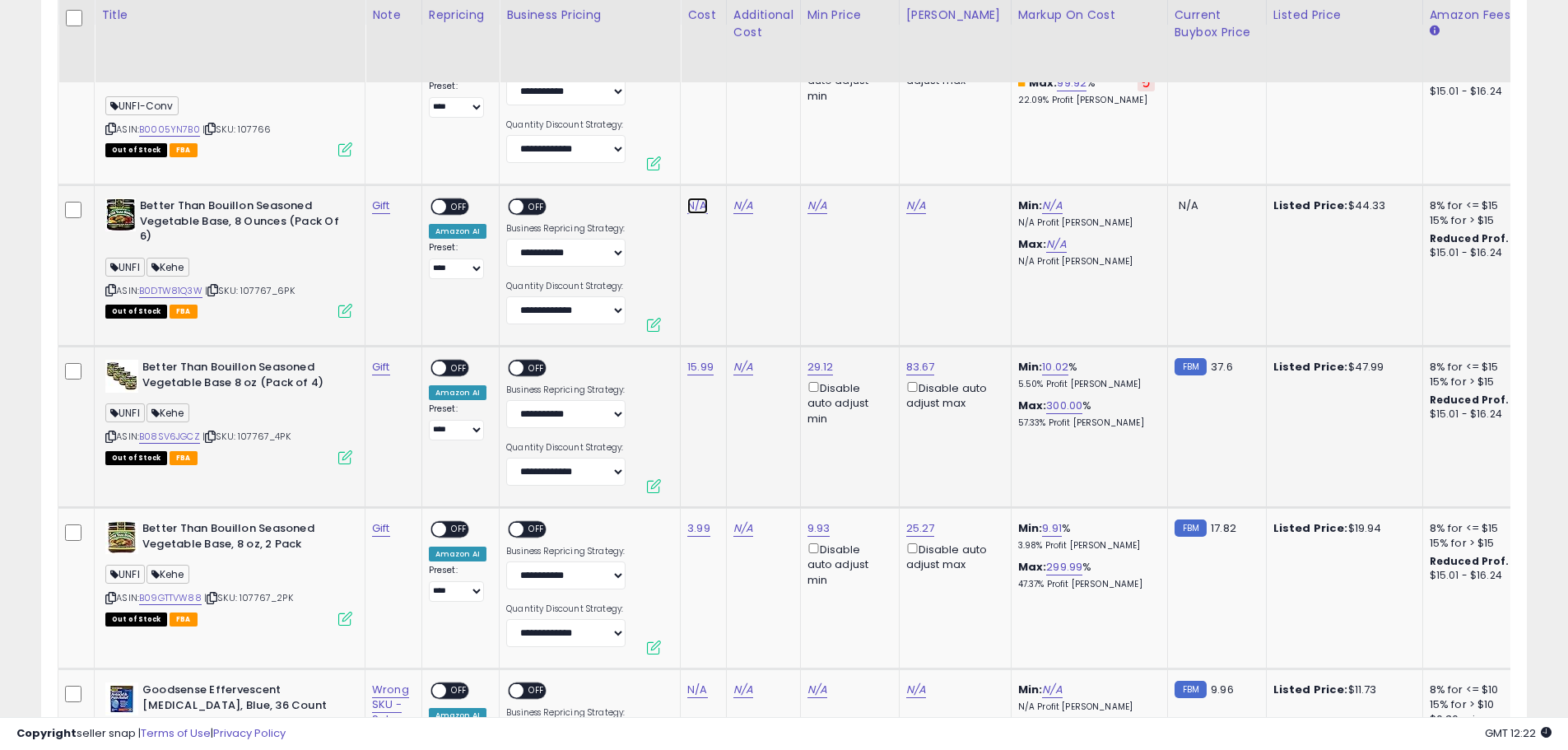
click at [690, 204] on link "N/A" at bounding box center [697, 206] width 20 height 17
type input "*****"
click at [746, 162] on icon "submit" at bounding box center [741, 163] width 10 height 10
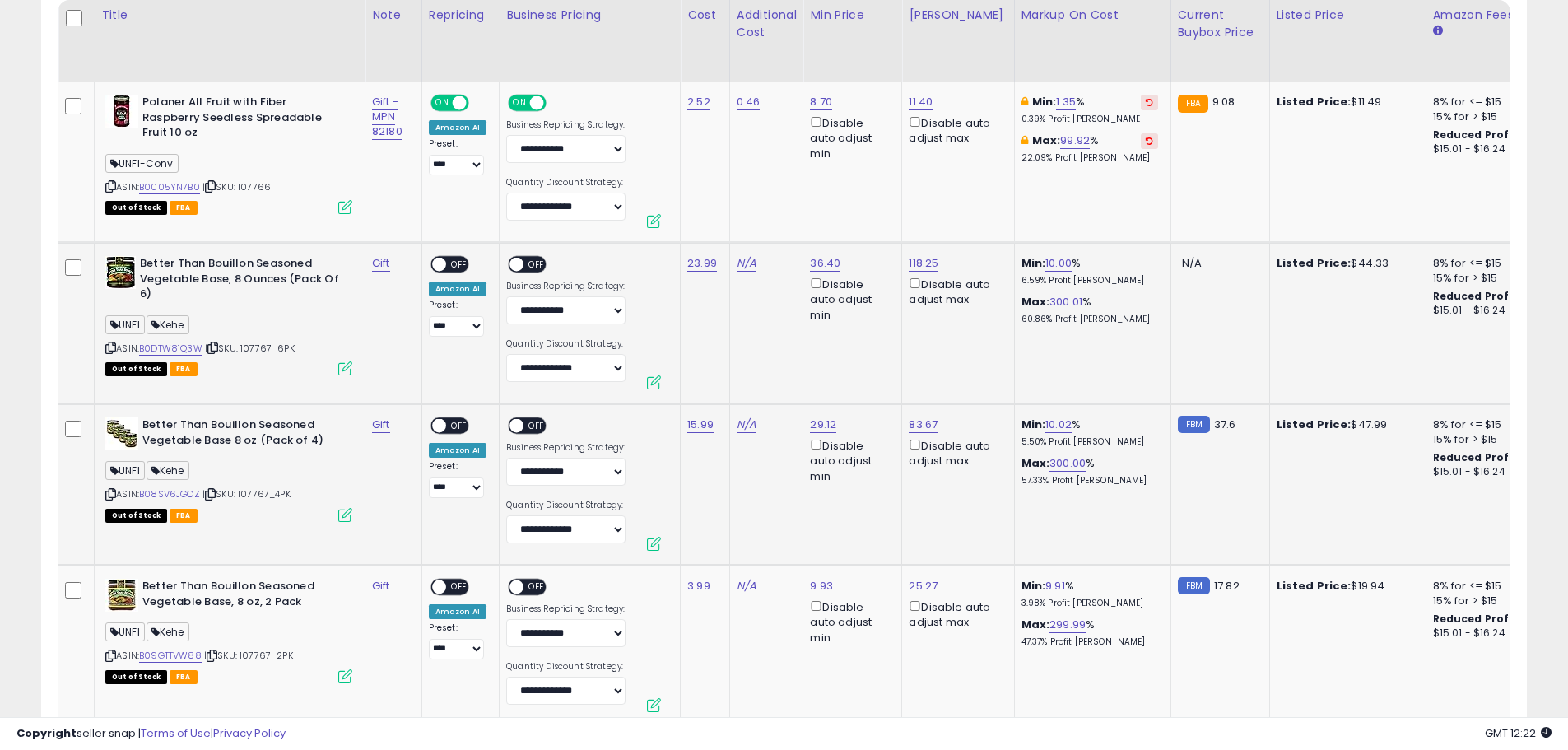
scroll to position [940, 0]
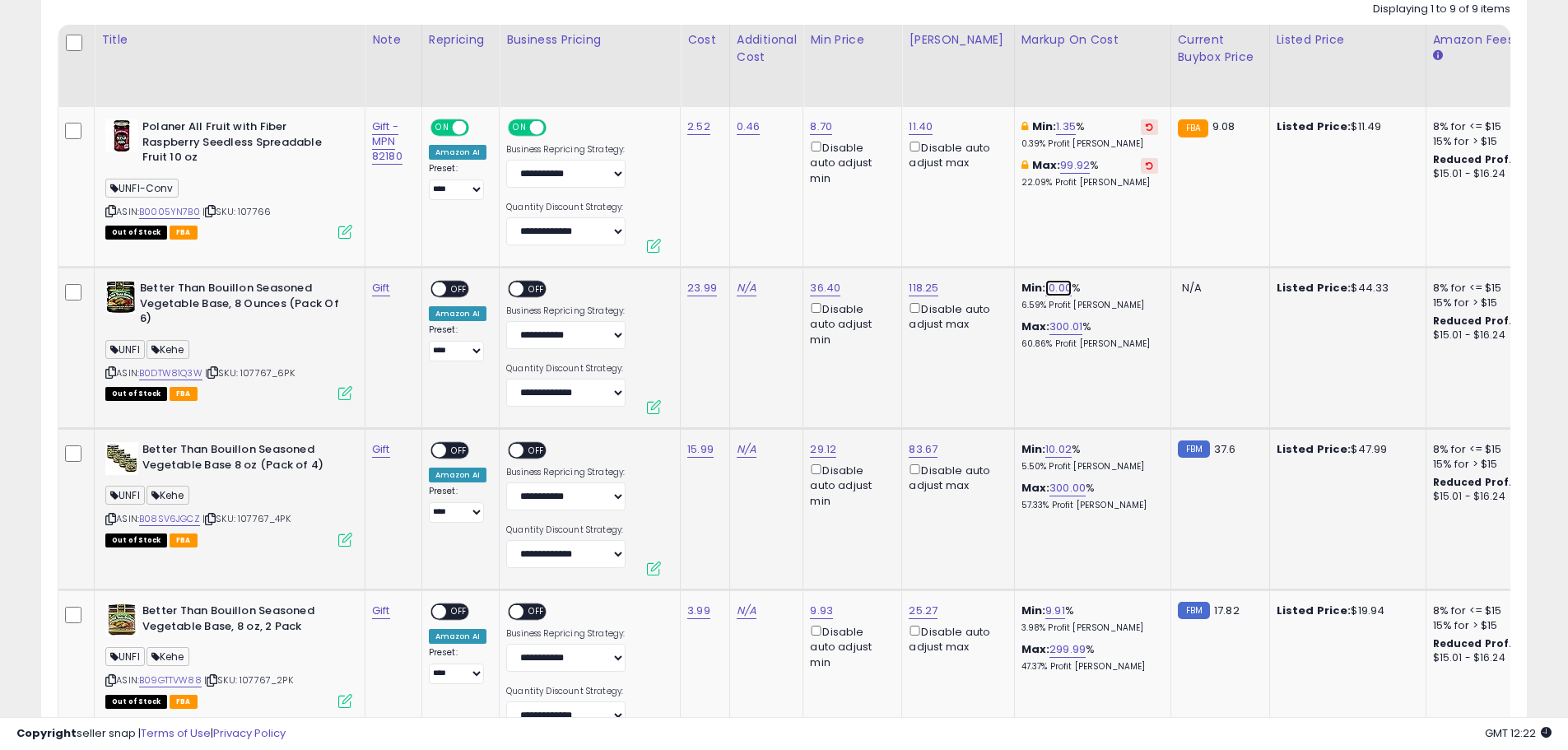
click at [1046, 287] on link "10.00" at bounding box center [1059, 288] width 27 height 17
drag, startPoint x: 967, startPoint y: 228, endPoint x: 881, endPoint y: 240, distance: 86.8
type input "*"
click at [1096, 228] on icon "submit" at bounding box center [1091, 228] width 10 height 10
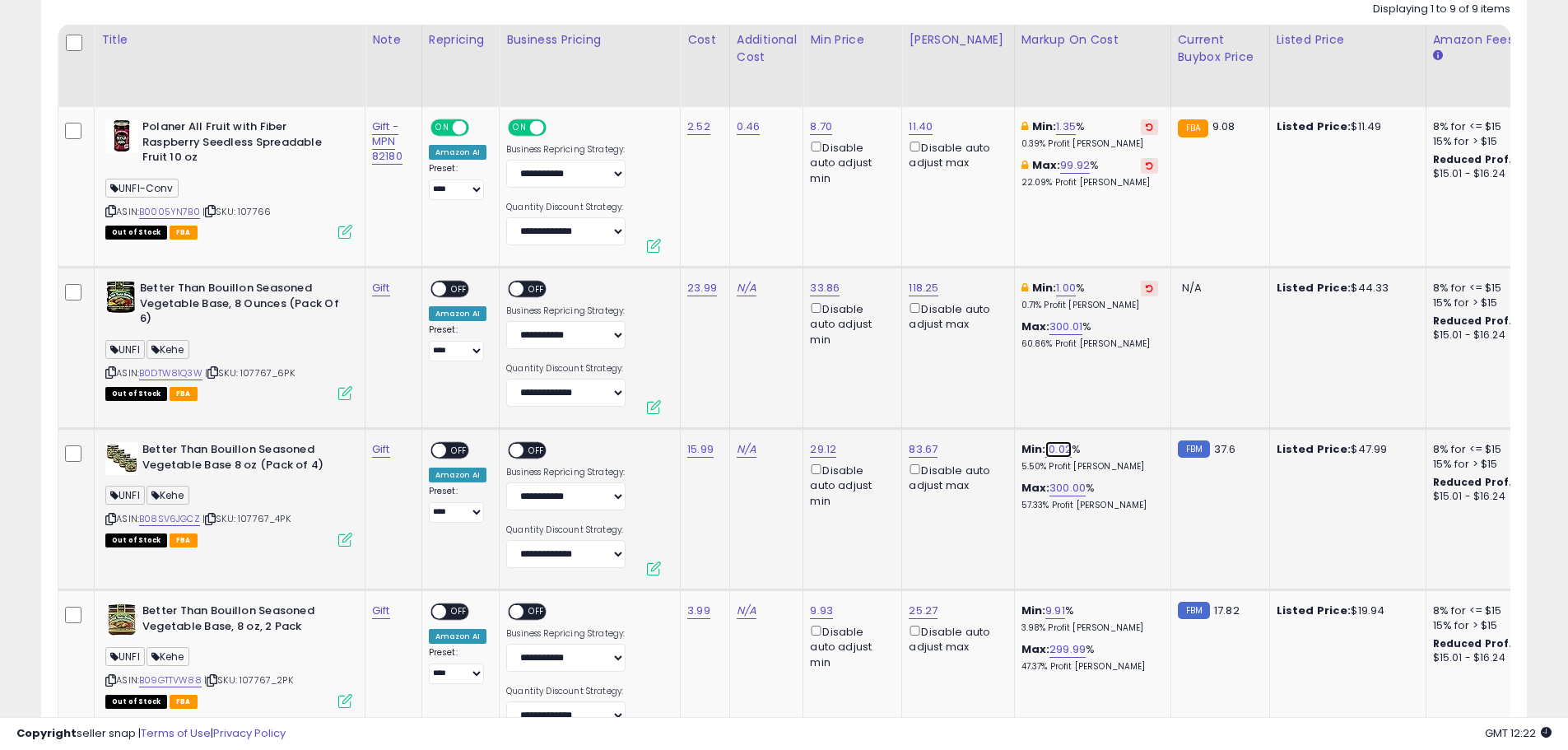
click at [1046, 446] on link "10.02" at bounding box center [1059, 449] width 27 height 17
drag, startPoint x: 962, startPoint y: 394, endPoint x: 876, endPoint y: 392, distance: 86.0
type input "*"
click at [1096, 386] on icon "submit" at bounding box center [1091, 390] width 10 height 10
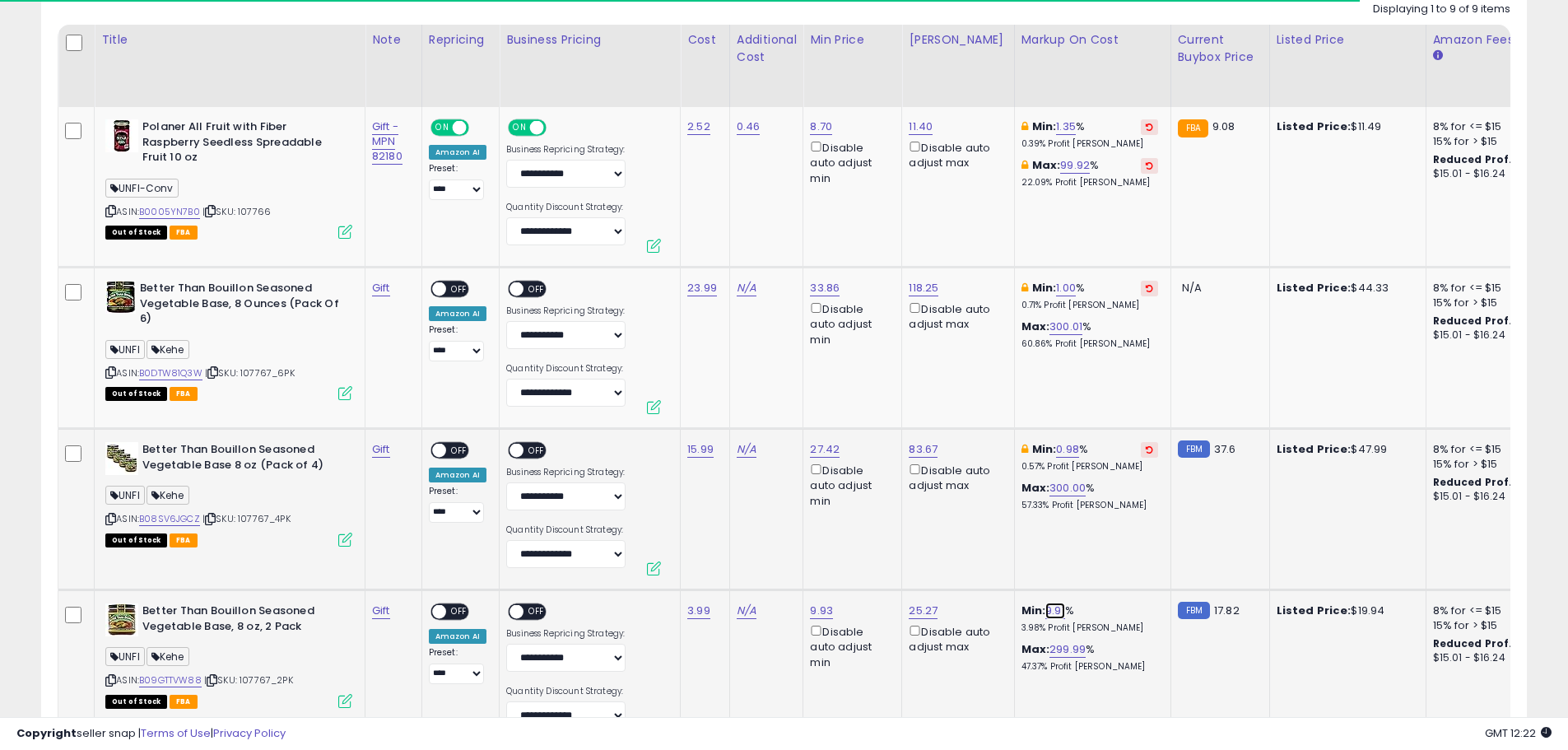
click at [1046, 611] on link "9.91" at bounding box center [1056, 611] width 20 height 17
drag, startPoint x: 1013, startPoint y: 551, endPoint x: 896, endPoint y: 550, distance: 117.0
type input "*"
drag, startPoint x: 1113, startPoint y: 553, endPoint x: 1054, endPoint y: 554, distance: 59.0
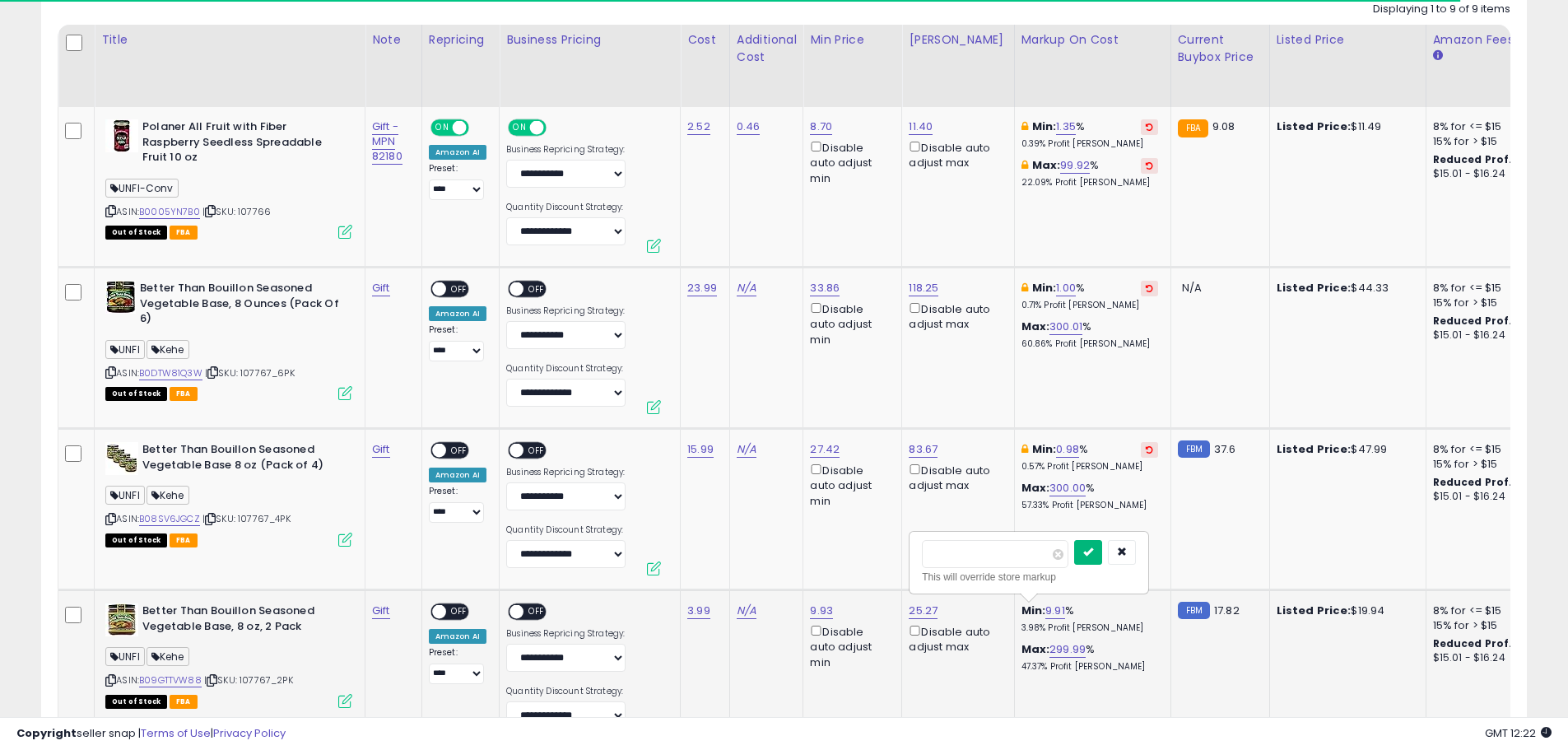
click at [1093, 554] on icon "submit" at bounding box center [1088, 551] width 10 height 10
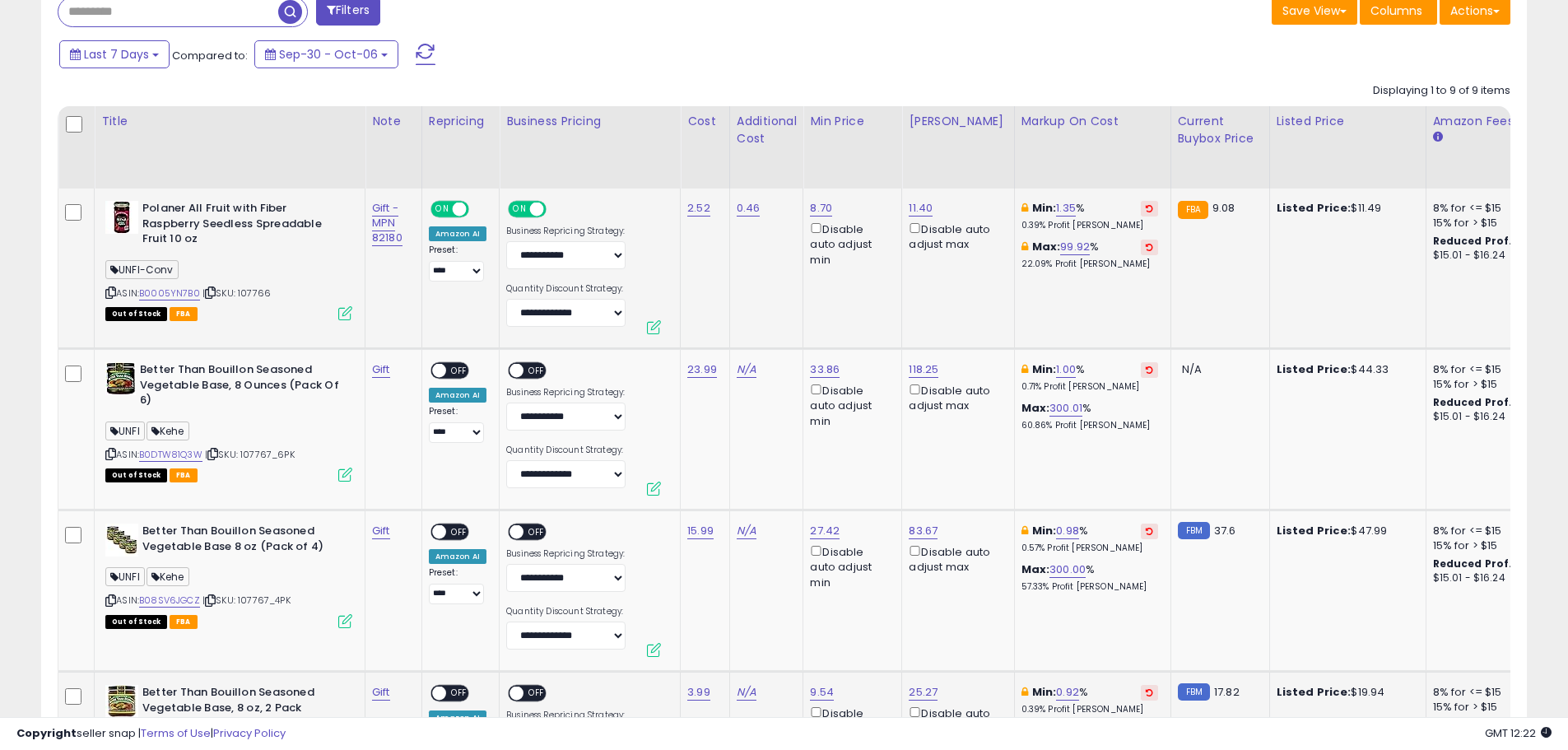
scroll to position [857, 0]
click at [541, 371] on span "OFF" at bounding box center [536, 372] width 27 height 14
click at [530, 531] on span "OFF" at bounding box center [536, 533] width 27 height 14
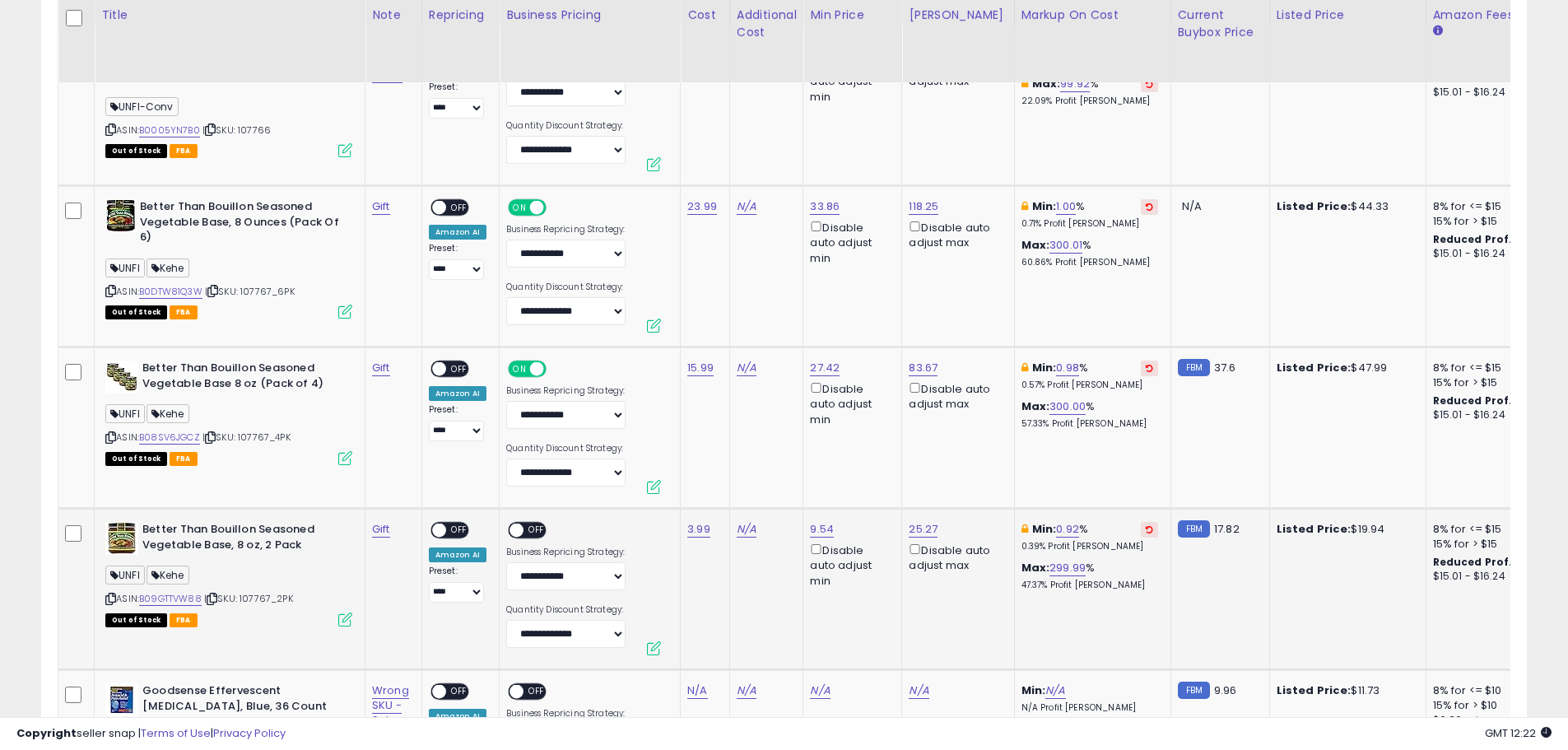
scroll to position [1022, 0]
click at [533, 530] on span "OFF" at bounding box center [536, 529] width 27 height 14
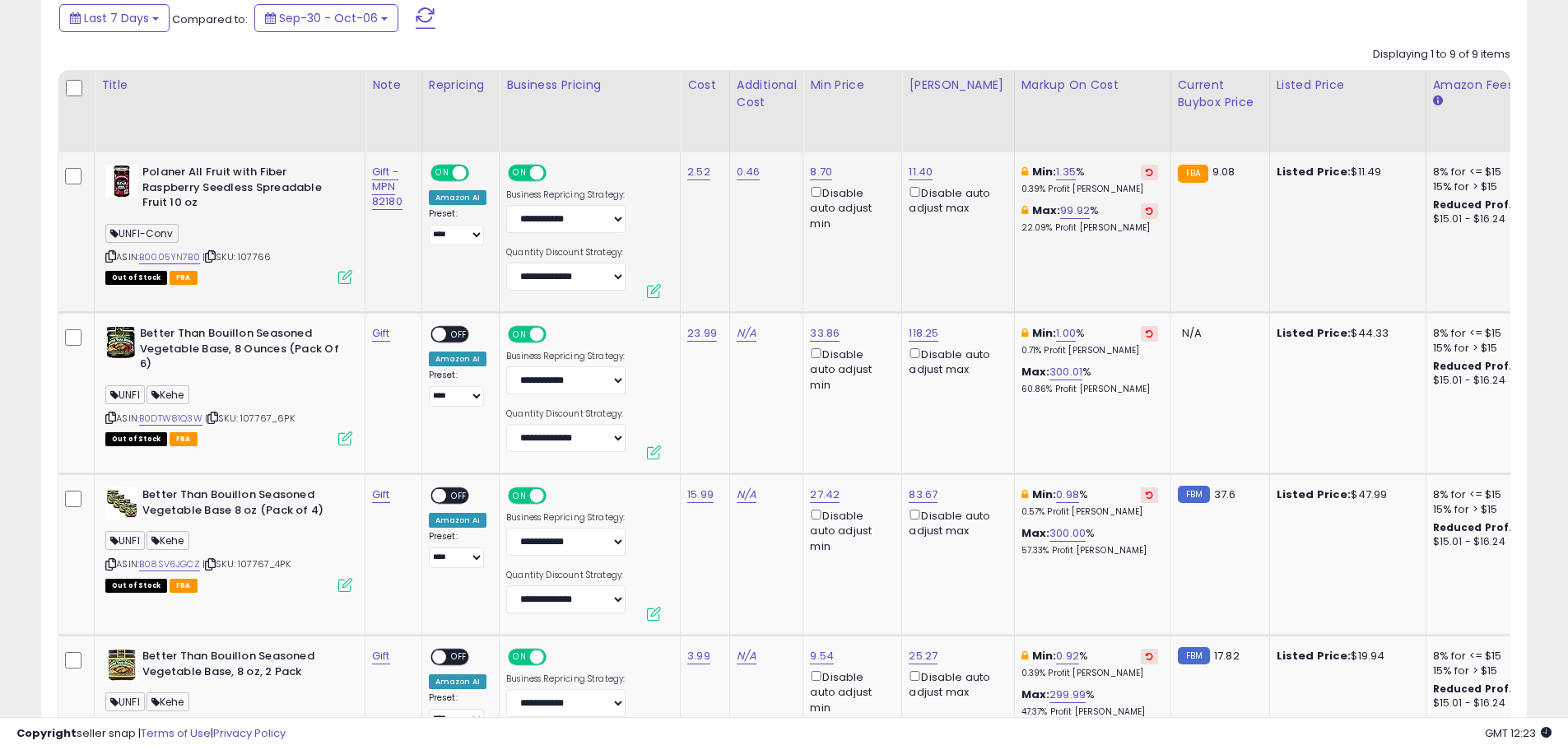
scroll to position [857, 0]
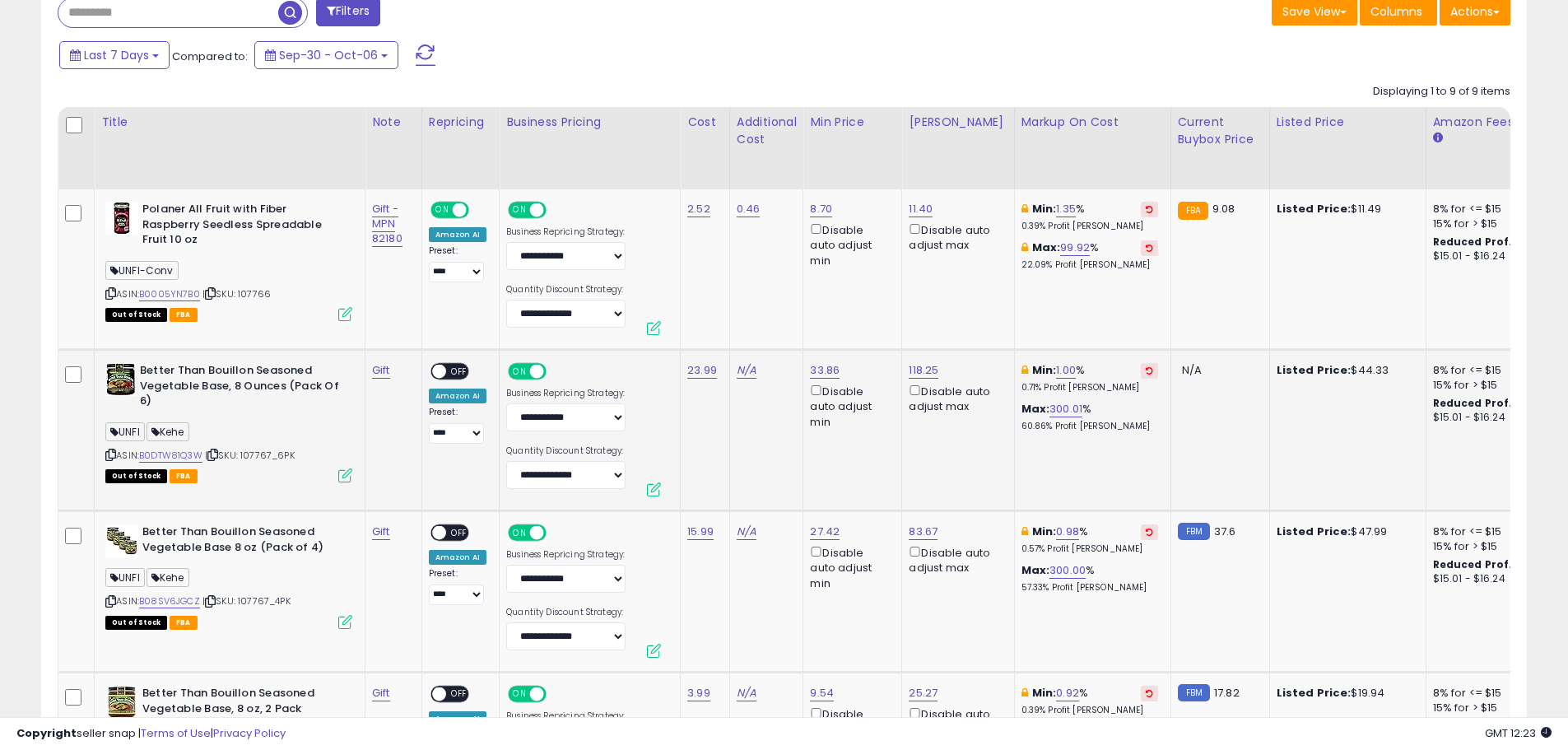
click at [461, 370] on span "OFF" at bounding box center [459, 372] width 27 height 14
click at [459, 526] on span "OFF" at bounding box center [459, 533] width 27 height 14
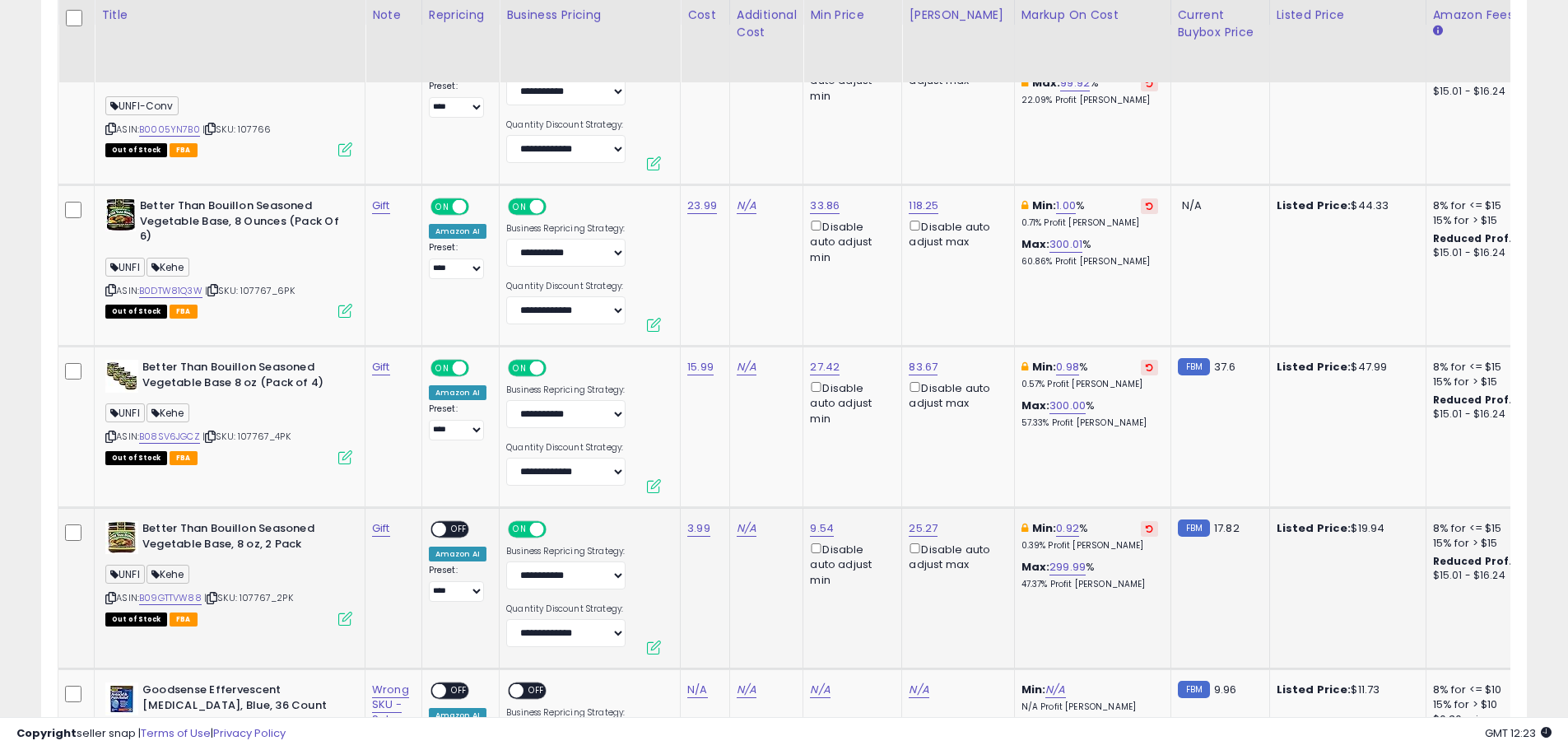
click at [459, 524] on span "OFF" at bounding box center [459, 529] width 27 height 14
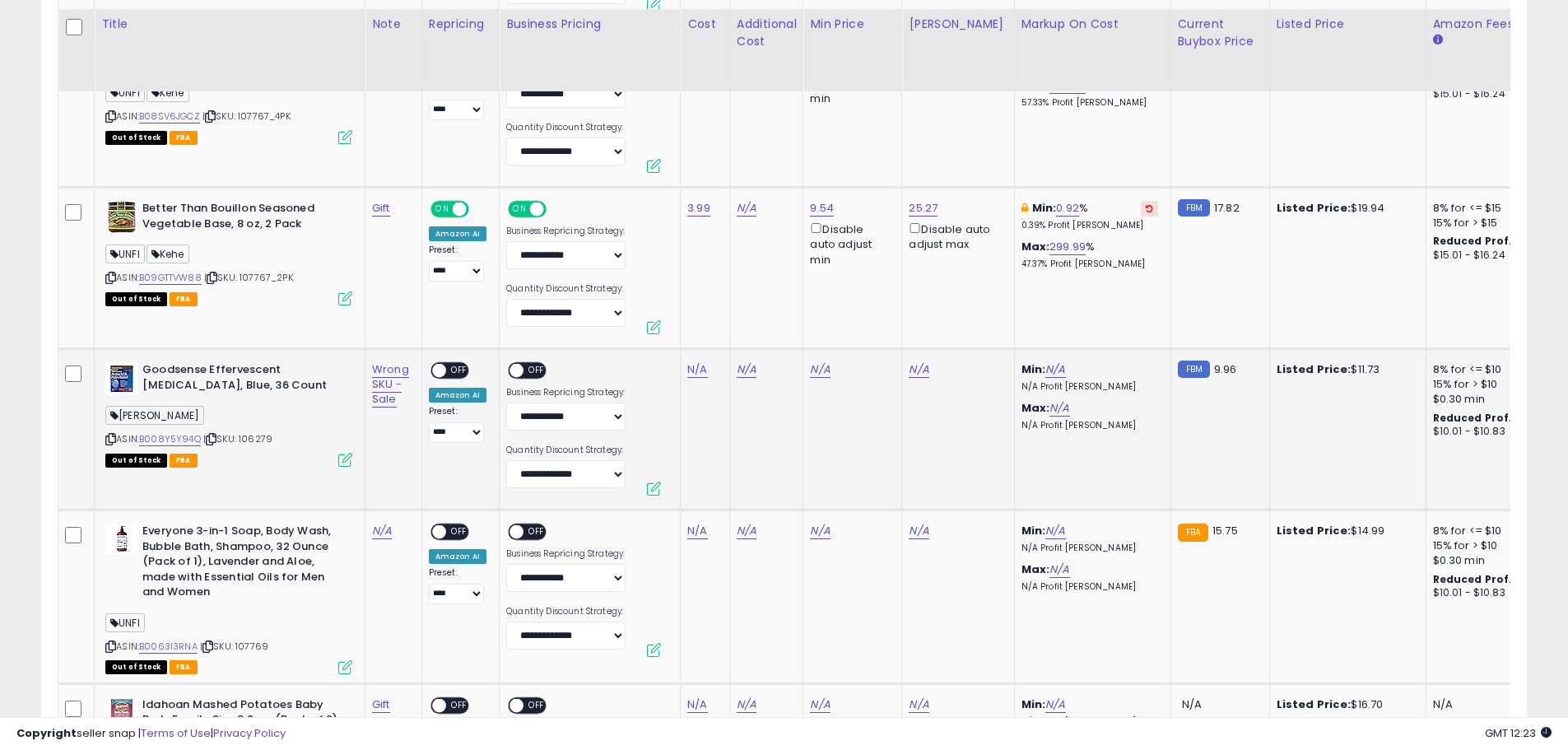
scroll to position [1351, 0]
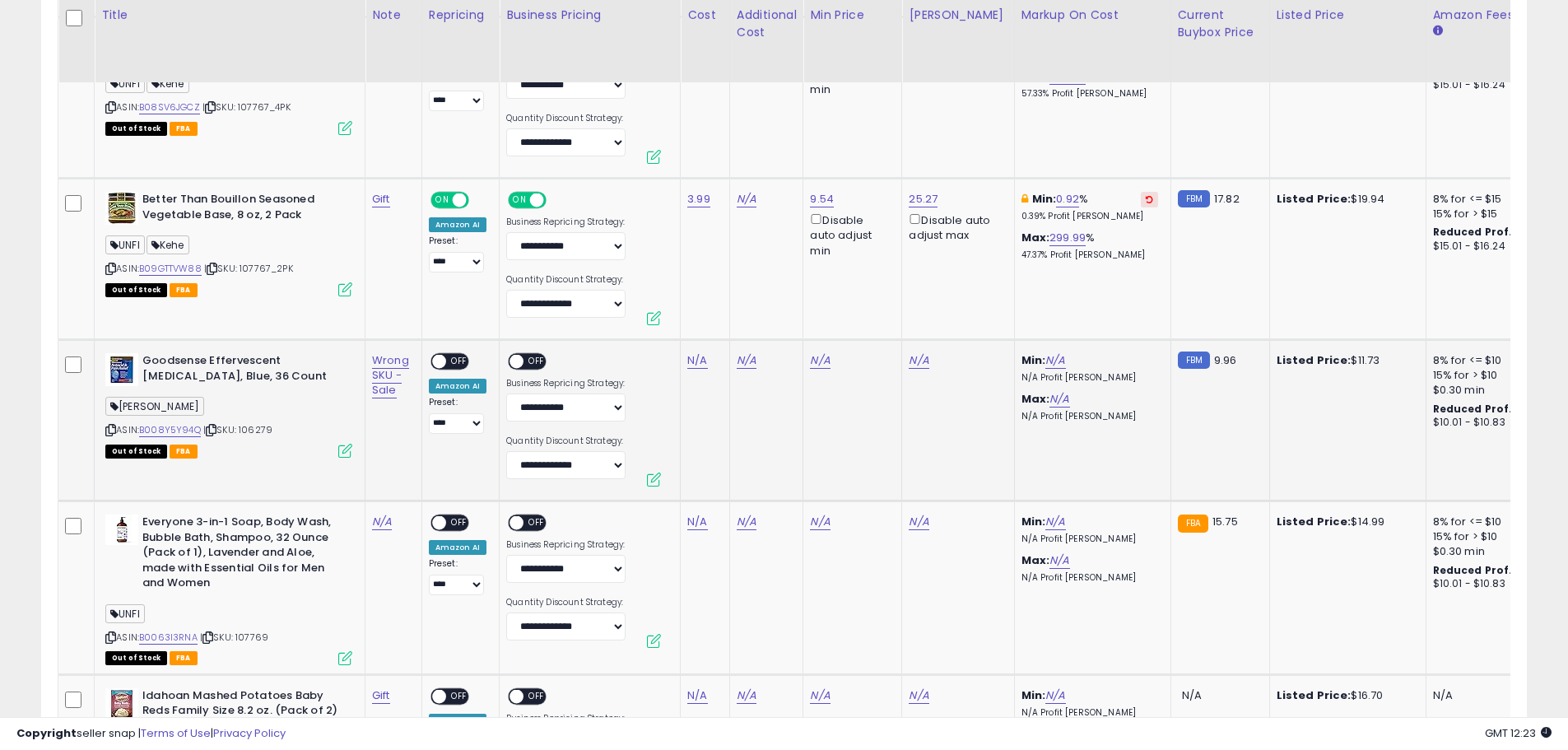
click at [267, 430] on span "| SKU: 106279" at bounding box center [238, 429] width 70 height 13
copy span "106279"
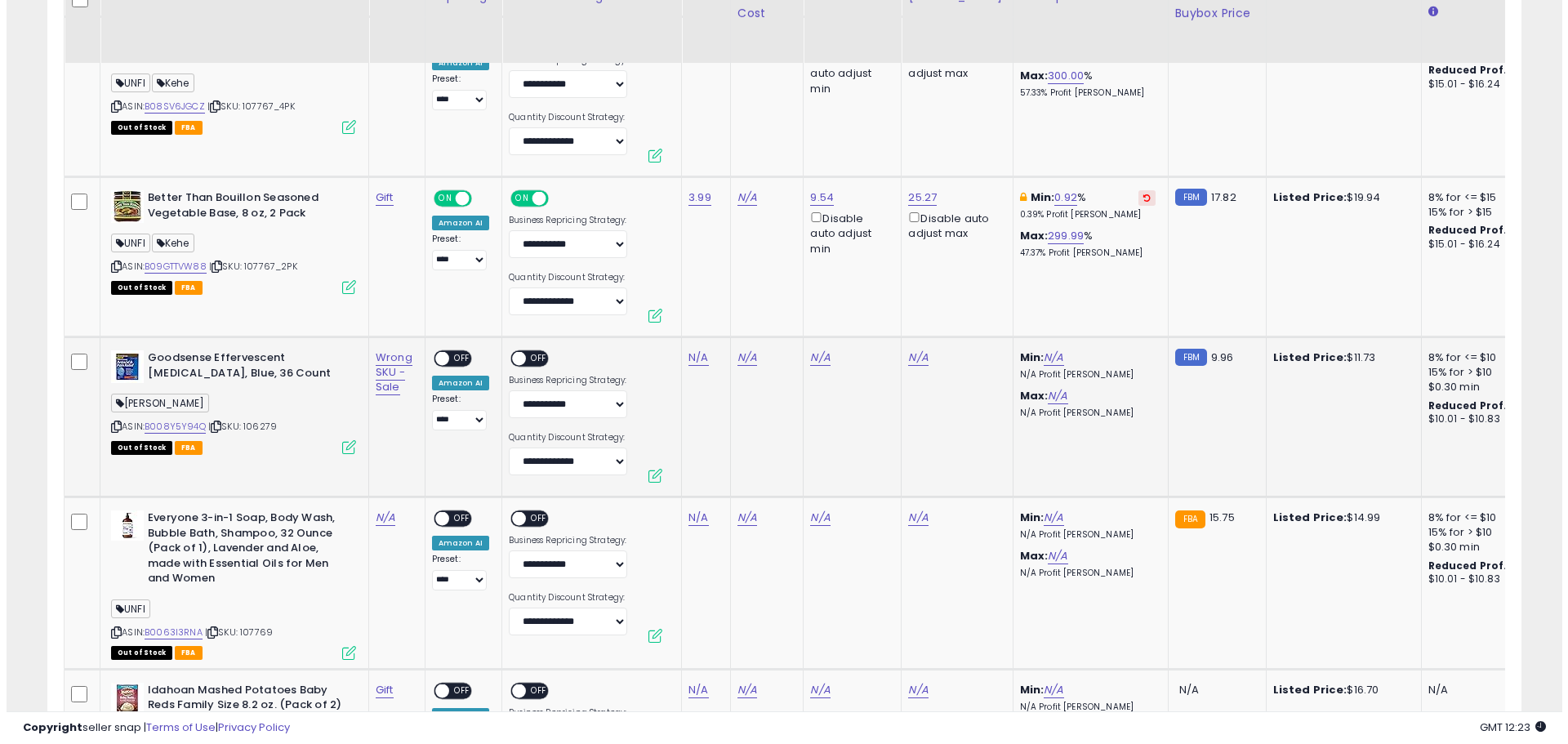
scroll to position [1258, 0]
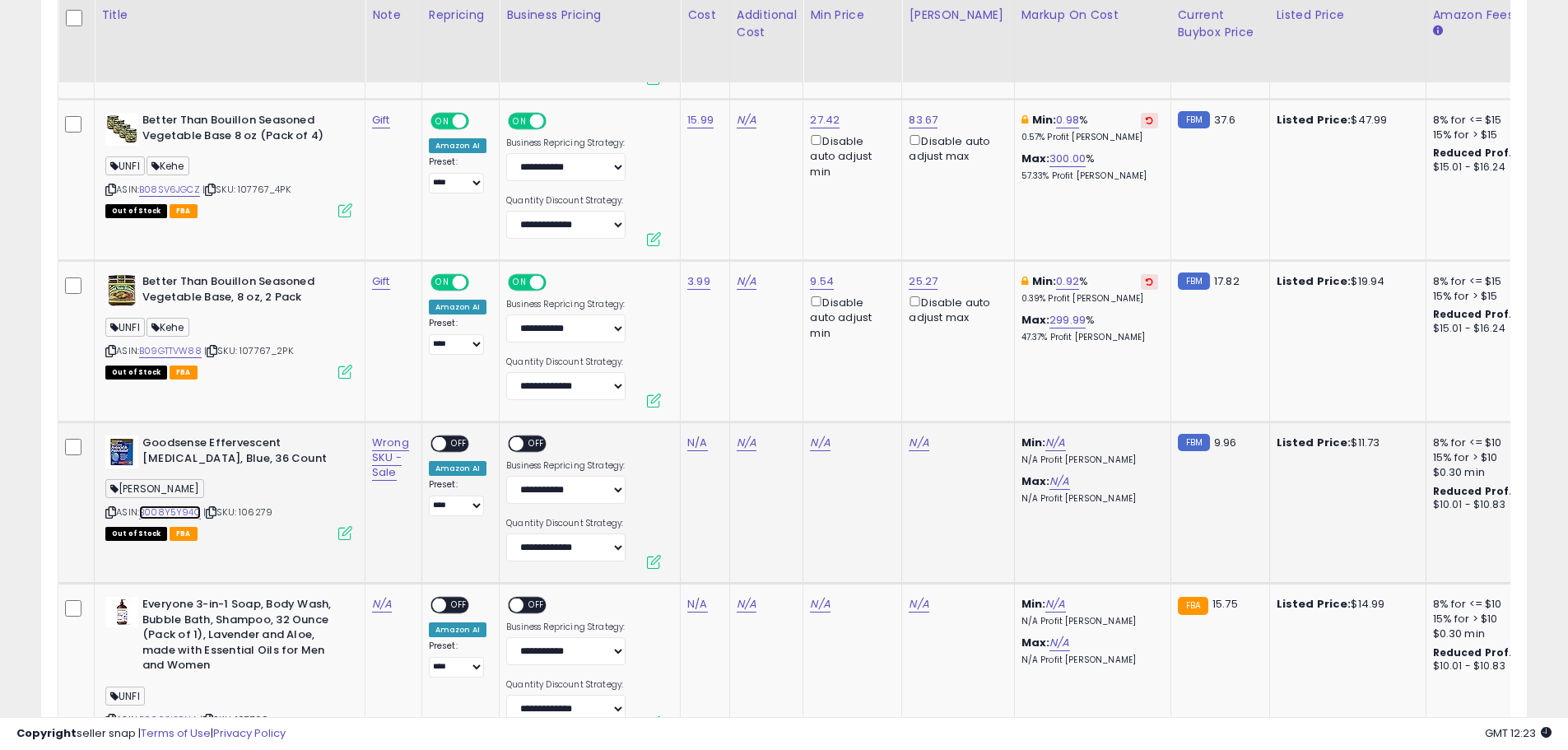
click at [184, 513] on link "B008Y5Y94Q" at bounding box center [170, 513] width 62 height 14
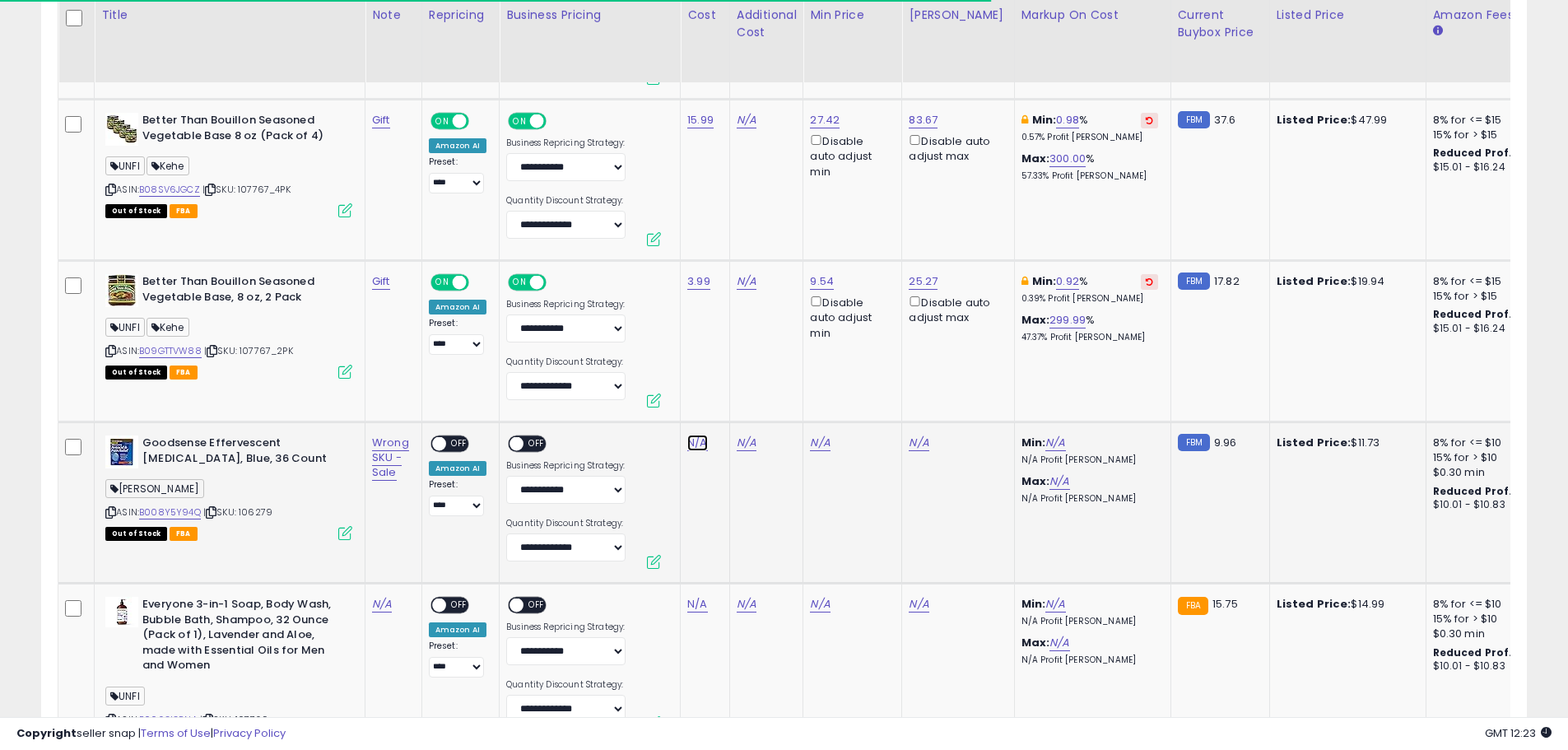
click at [687, 442] on link "N/A" at bounding box center [697, 443] width 20 height 17
click at [643, 403] on input "number" at bounding box center [648, 402] width 147 height 28
type input "****"
click at [746, 395] on icon "submit" at bounding box center [741, 400] width 10 height 10
click at [192, 512] on link "B008Y5Y94Q" at bounding box center [170, 513] width 62 height 14
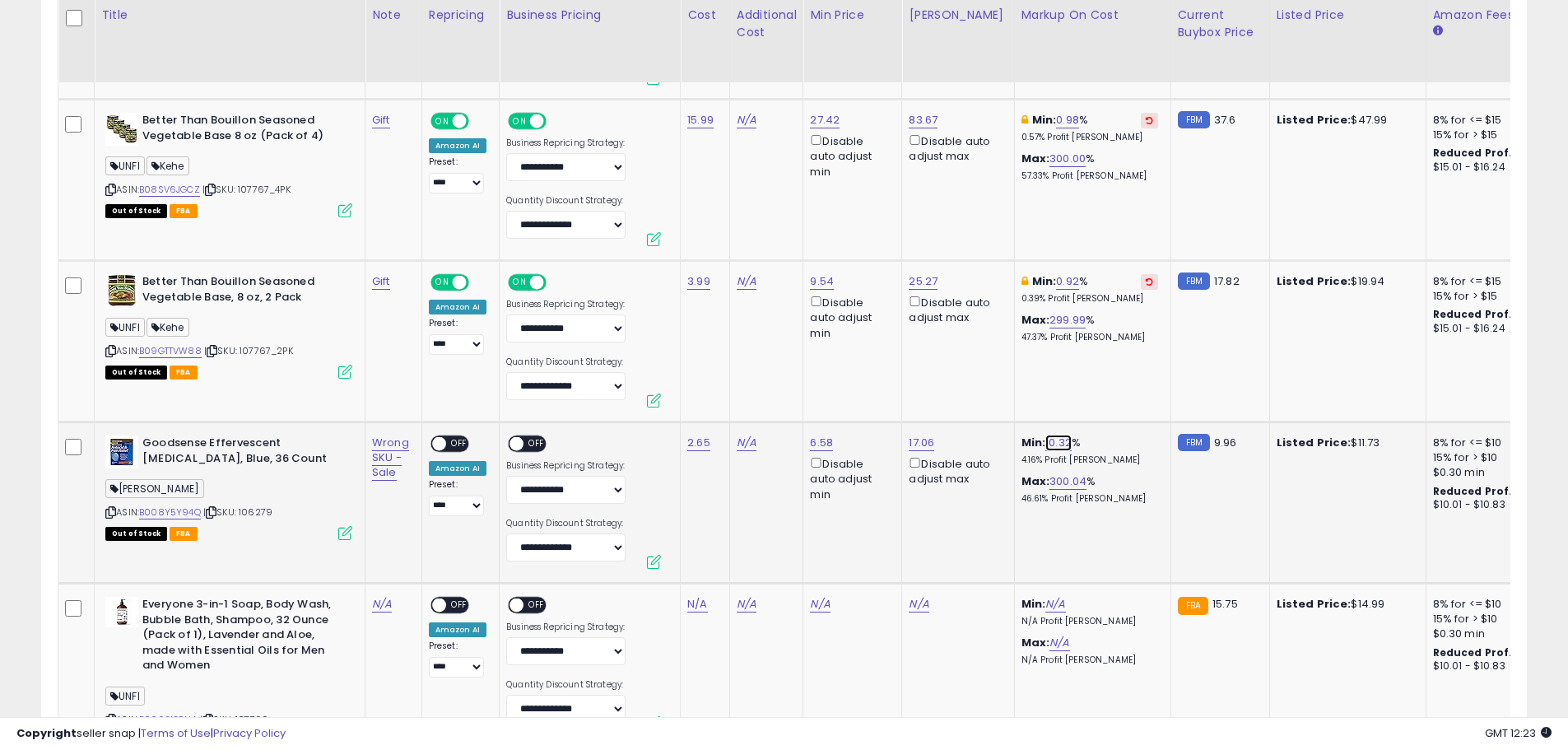
click at [1046, 441] on link "10.32" at bounding box center [1059, 443] width 27 height 17
drag, startPoint x: 1004, startPoint y: 395, endPoint x: 921, endPoint y: 391, distance: 83.1
click at [921, 391] on div "***** This will override store markup" at bounding box center [1032, 394] width 237 height 61
click at [1091, 531] on td "Min: 10.32 ***** This will override store markup % 4.16% Profit Margin Max: 300…" at bounding box center [1091, 503] width 156 height 161
click at [1139, 391] on button "button" at bounding box center [1125, 384] width 28 height 25
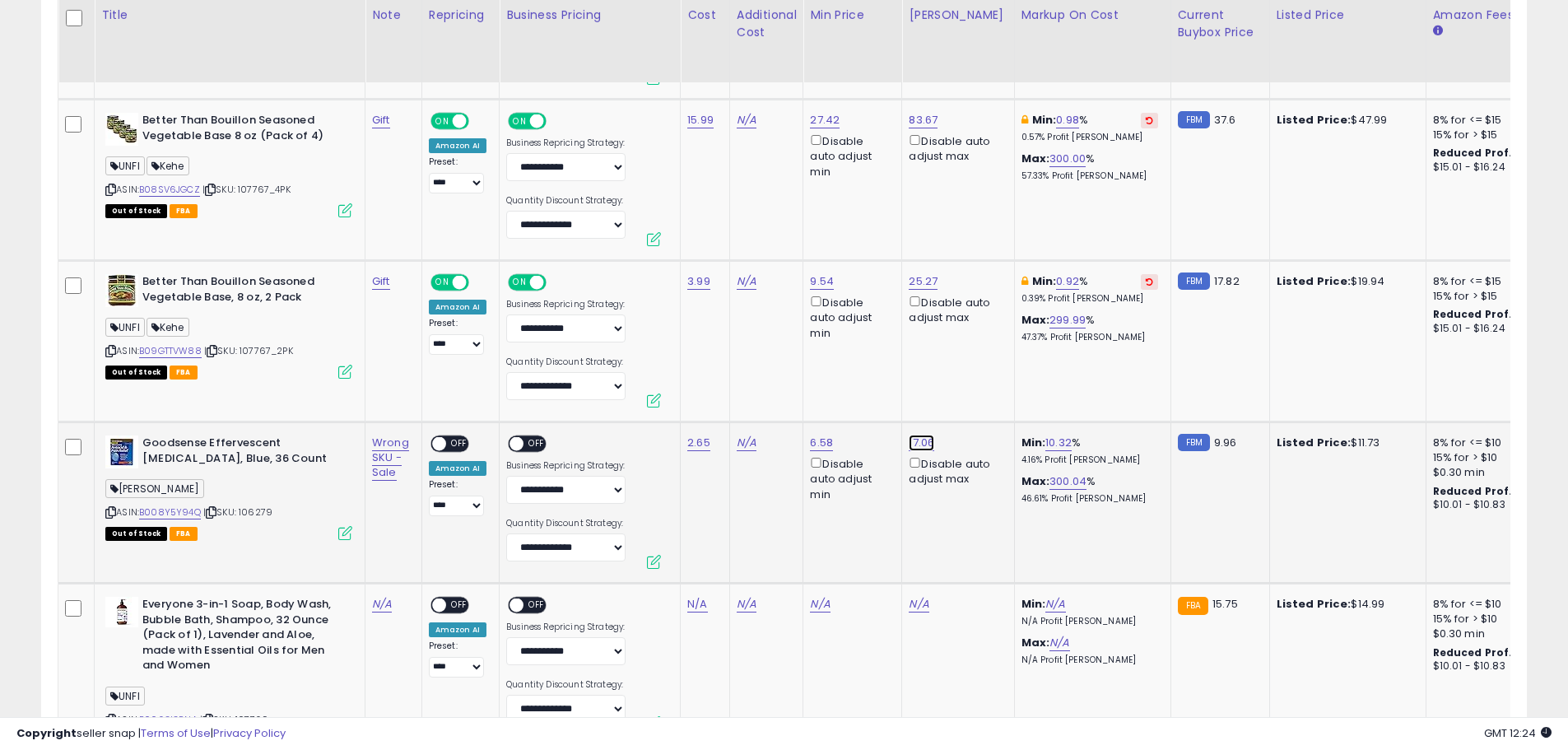
click at [916, 441] on link "17.06" at bounding box center [922, 443] width 26 height 17
drag, startPoint x: 888, startPoint y: 413, endPoint x: 787, endPoint y: 406, distance: 101.2
click at [787, 406] on div "***** This will override store markup" at bounding box center [907, 395] width 240 height 64
click at [848, 393] on input "*****" at bounding box center [874, 386] width 147 height 28
click at [850, 389] on input "*****" at bounding box center [874, 386] width 147 height 28
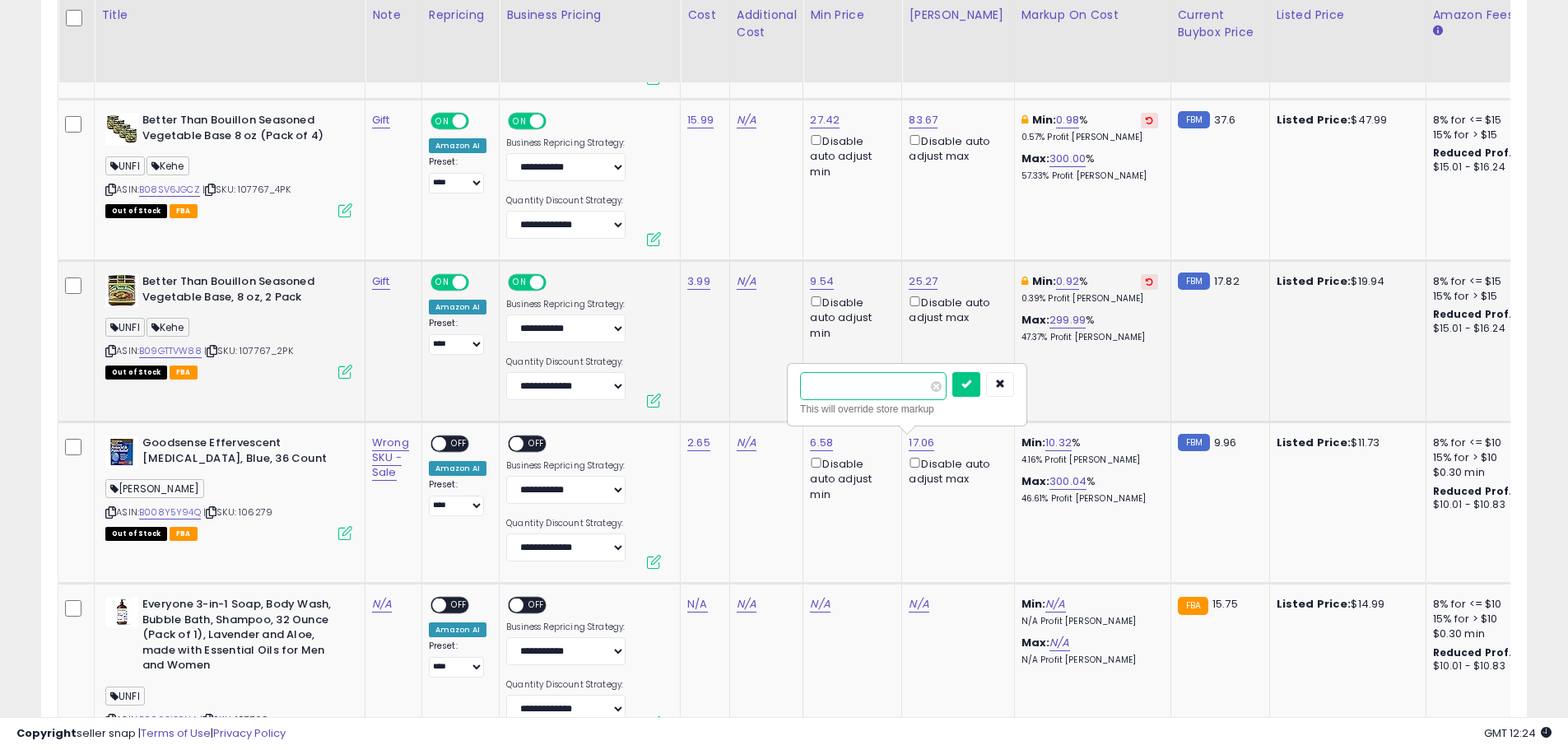
drag, startPoint x: 852, startPoint y: 386, endPoint x: 763, endPoint y: 386, distance: 89.0
click at [763, 386] on tbody "Polaner All Fruit with Fiber Raspberry Seedless Spreadable Fruit 10 oz UNFI-Con…" at bounding box center [897, 523] width 1677 height 1490
type input "*****"
click at [971, 385] on icon "submit" at bounding box center [966, 383] width 10 height 10
drag, startPoint x: 1047, startPoint y: 445, endPoint x: 1004, endPoint y: 435, distance: 44.1
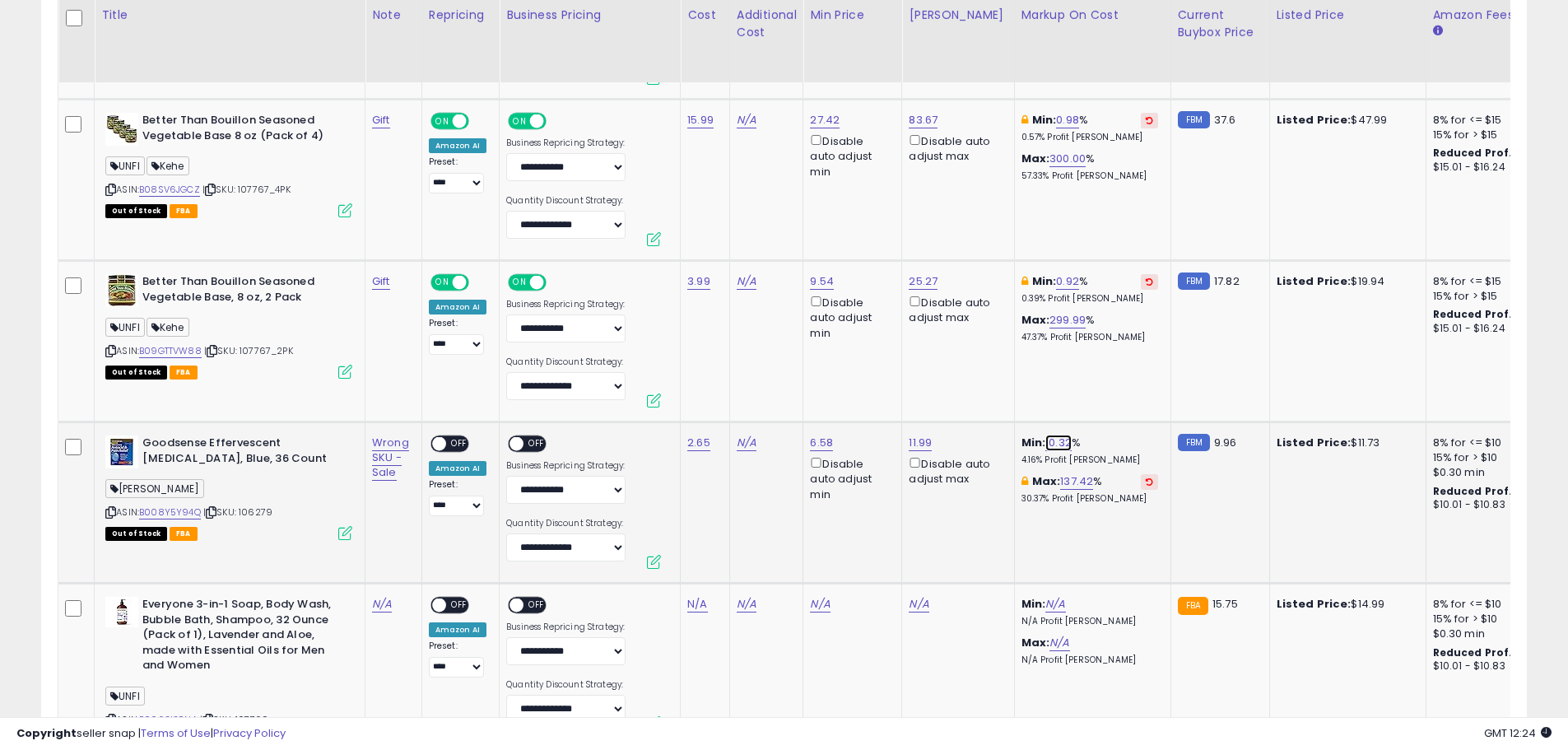
click at [1046, 445] on link "10.32" at bounding box center [1059, 443] width 27 height 17
drag, startPoint x: 980, startPoint y: 390, endPoint x: 881, endPoint y: 389, distance: 99.0
click at [881, 389] on tbody "Polaner All Fruit with Fiber Raspberry Seedless Spreadable Fruit 10 oz UNFI-Con…" at bounding box center [897, 523] width 1677 height 1490
type input "*"
click at [1096, 385] on icon "submit" at bounding box center [1091, 383] width 10 height 10
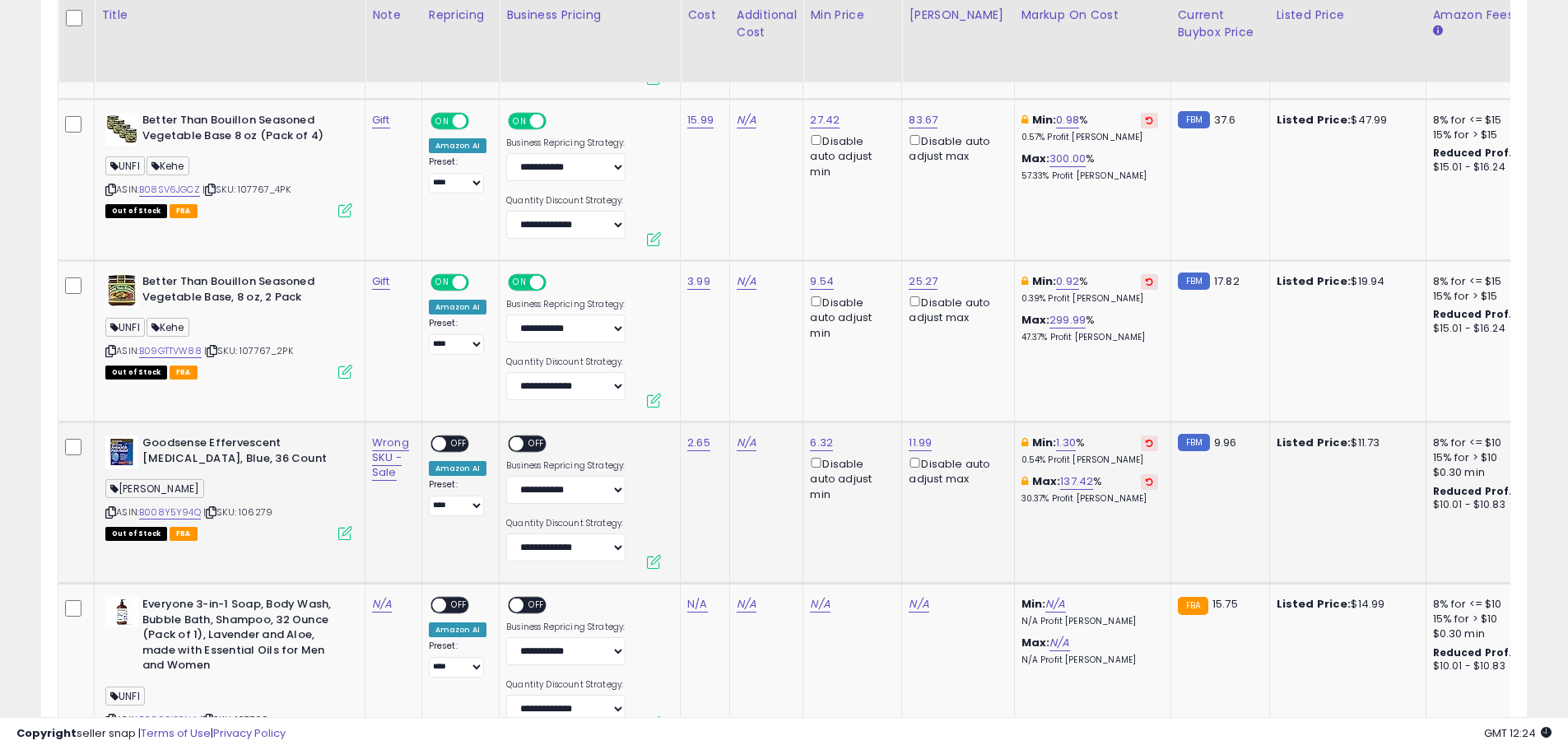
click at [957, 526] on td "11.99 Disable auto adjust max" at bounding box center [957, 503] width 112 height 161
click at [349, 531] on icon at bounding box center [346, 533] width 14 height 14
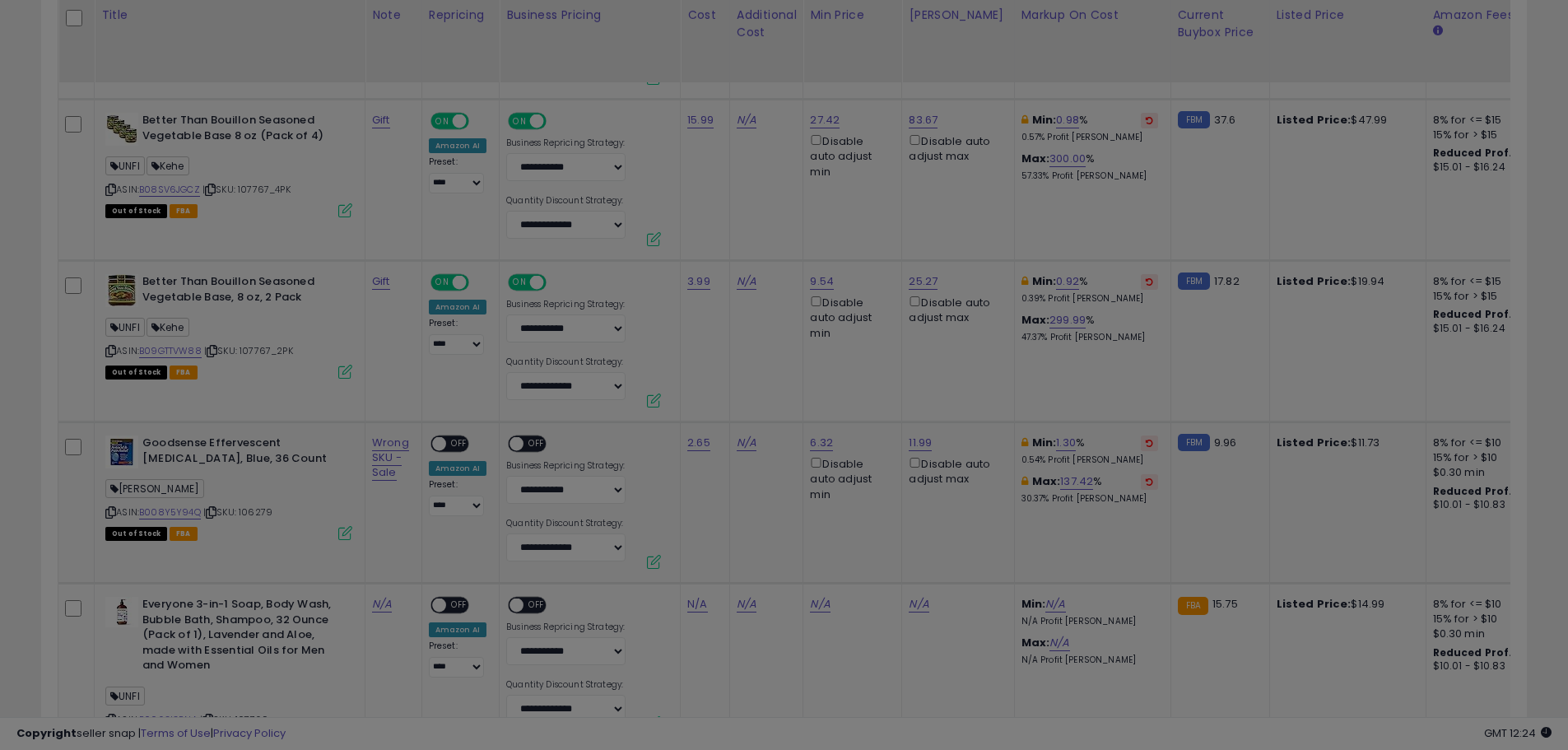
scroll to position [338, 869]
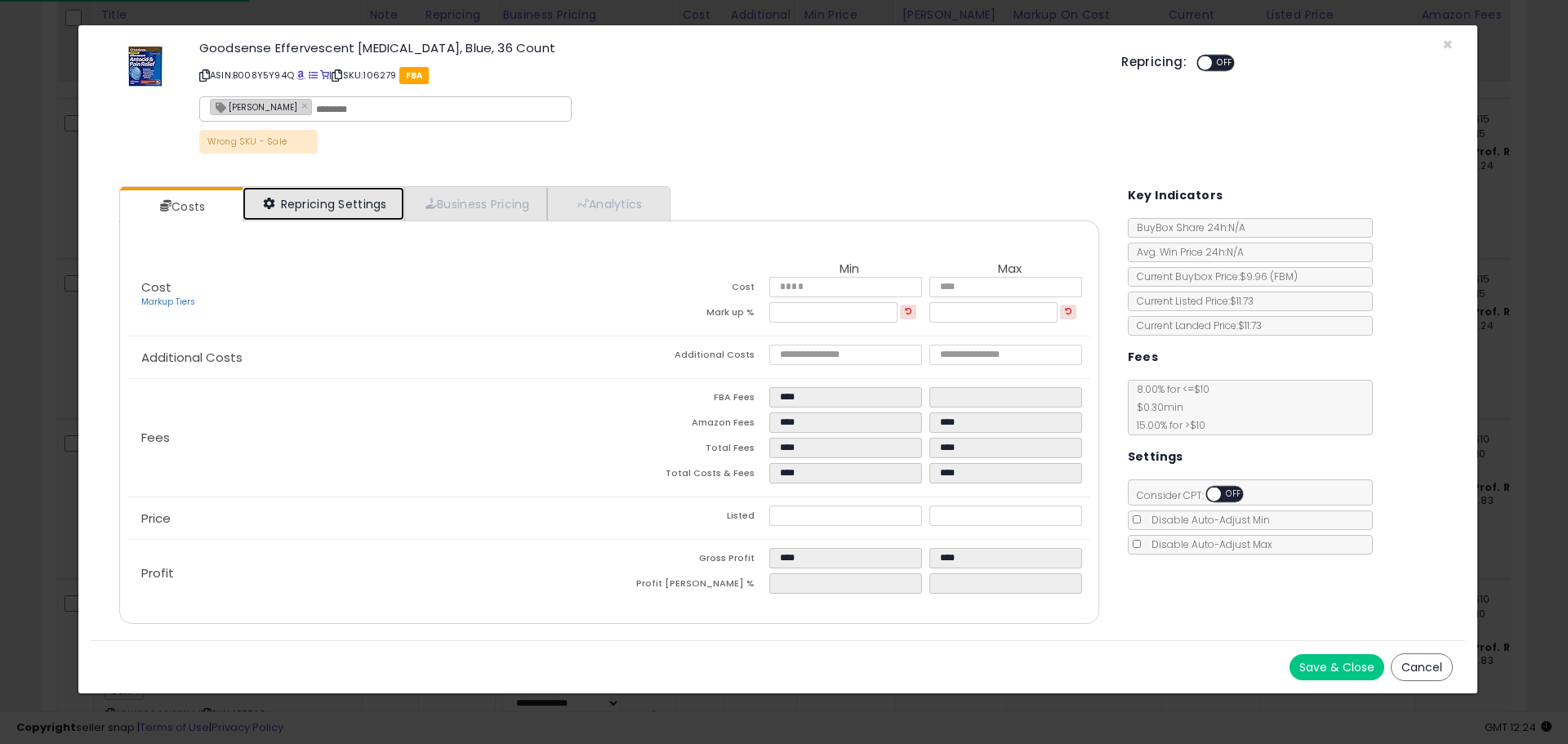
click at [332, 208] on link "Repricing Settings" at bounding box center [323, 204] width 162 height 34
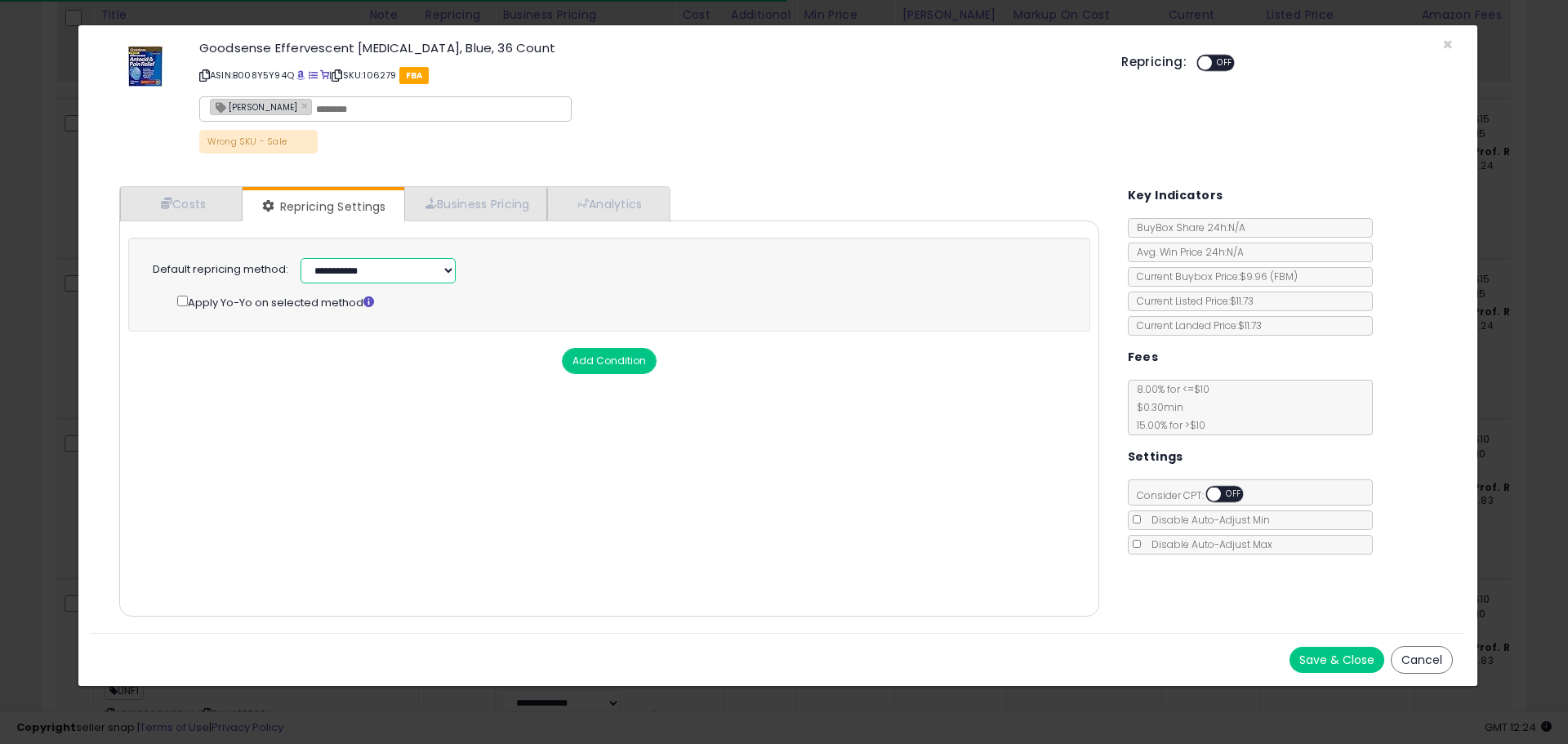
click at [384, 281] on select "**********" at bounding box center [377, 271] width 155 height 26
select select "******"
click at [301, 258] on select "**********" at bounding box center [377, 271] width 155 height 26
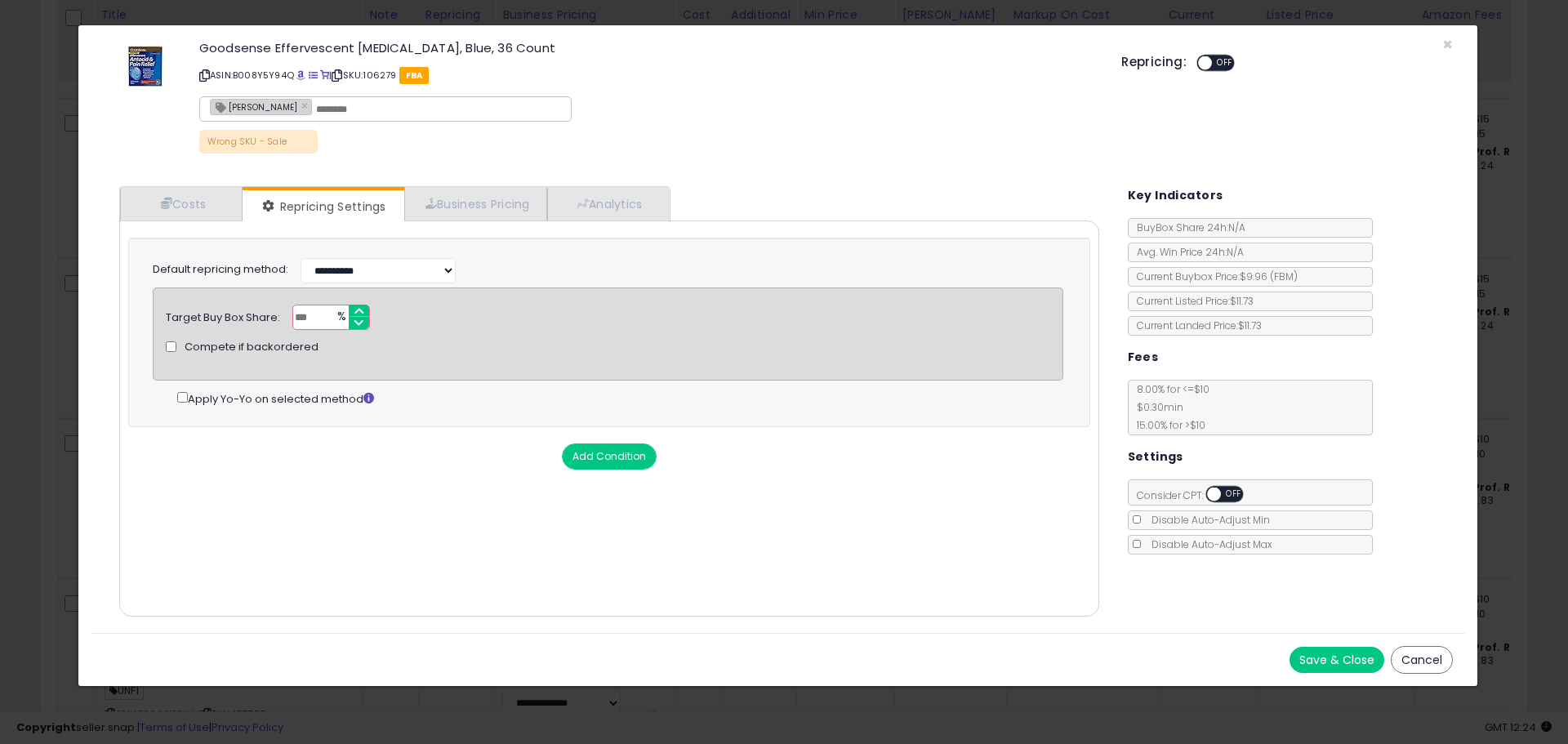
click at [1331, 656] on button "Save & Close" at bounding box center [1337, 659] width 95 height 27
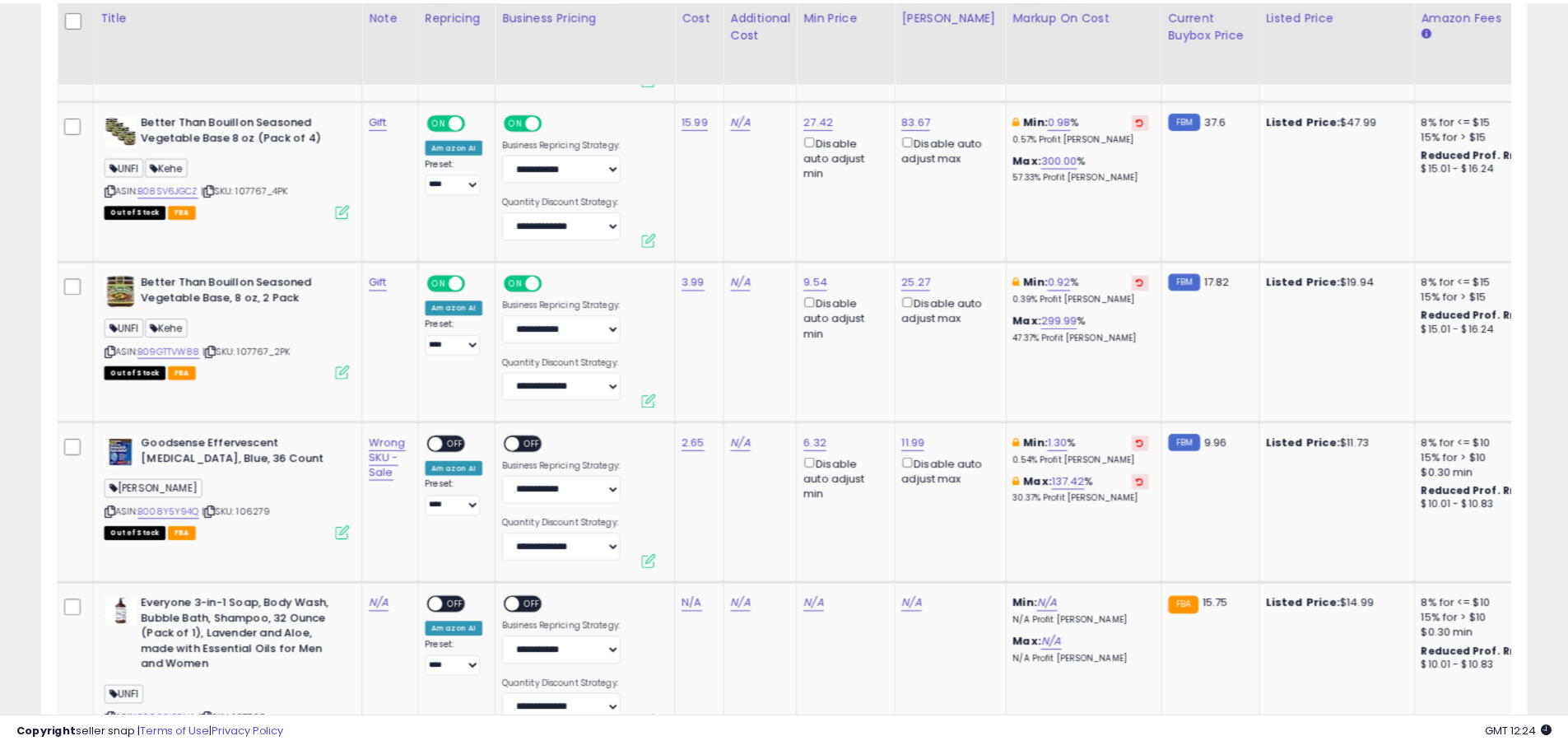
scroll to position [823021, 822212]
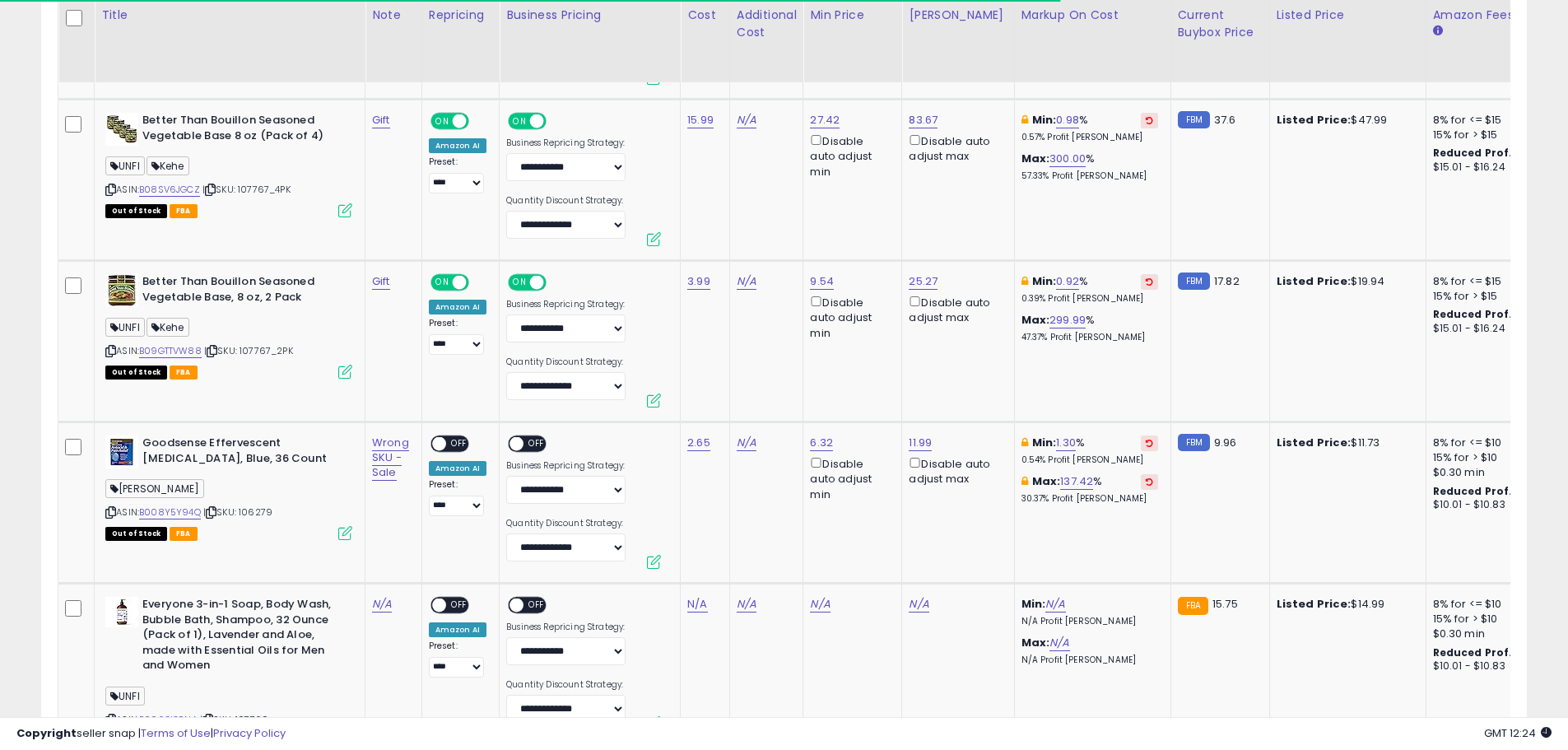
click at [530, 450] on span "OFF" at bounding box center [536, 444] width 27 height 14
click at [450, 445] on span "OFF" at bounding box center [459, 444] width 27 height 14
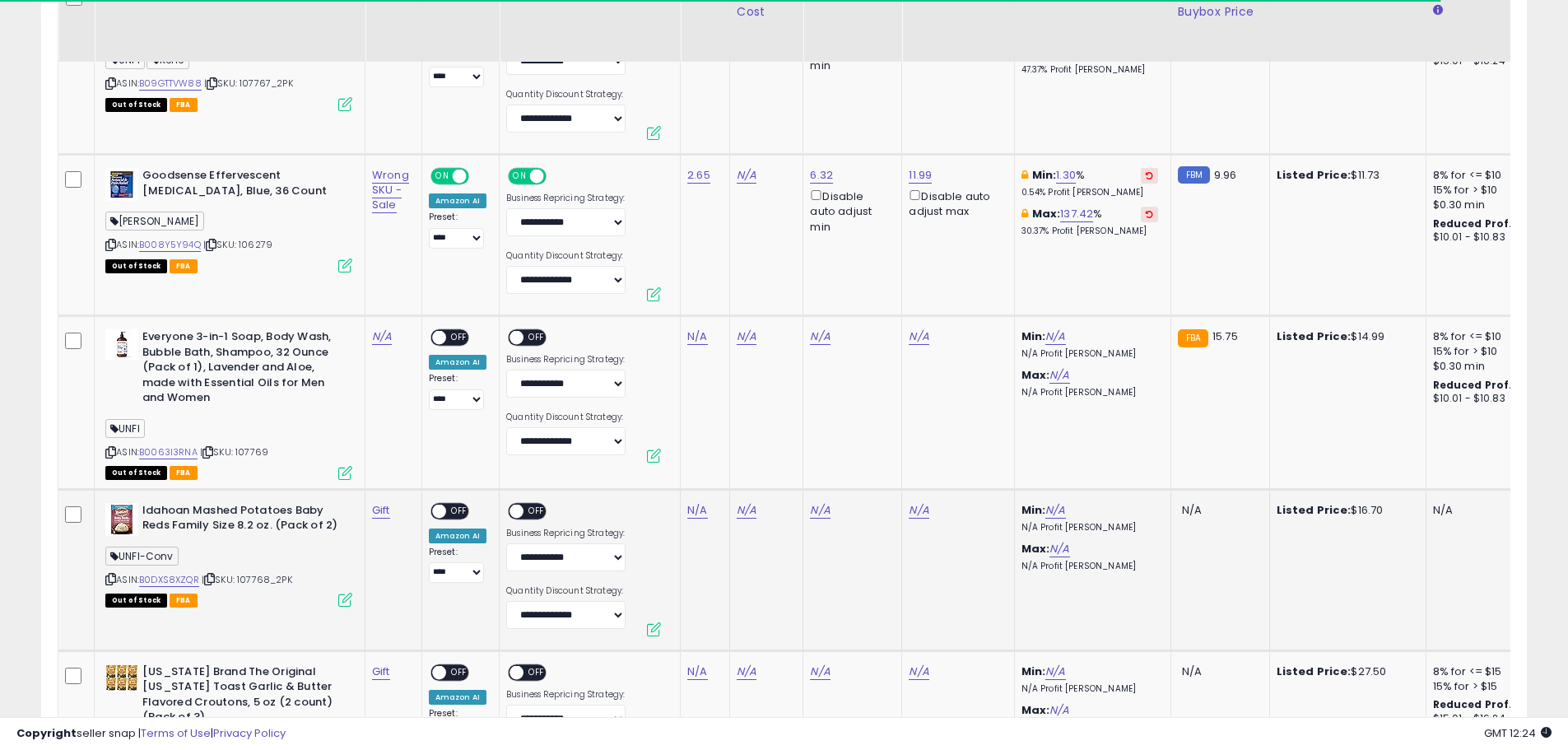
scroll to position [1598, 0]
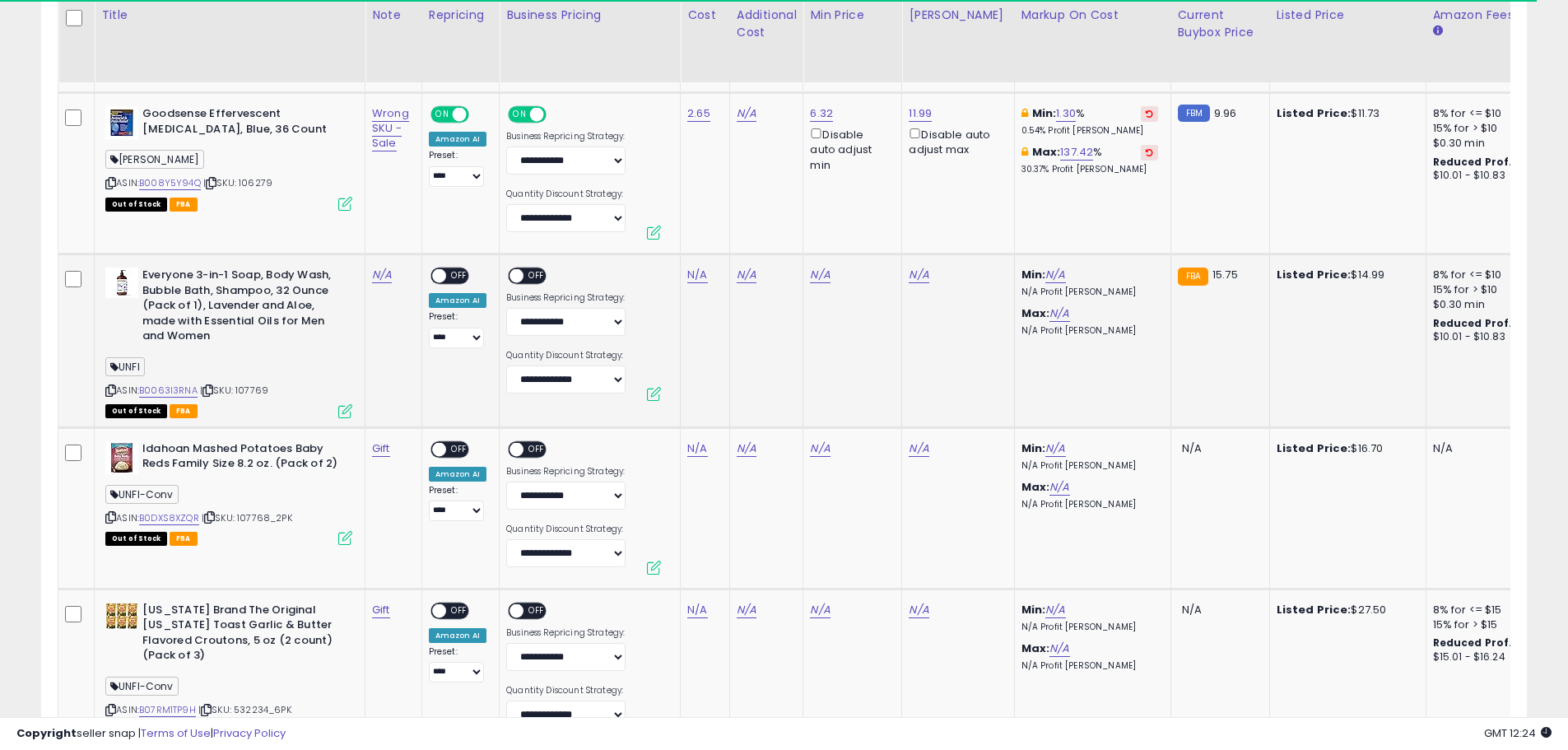
click at [262, 401] on div "ASIN: B0063I3RNA | SKU: 107769 Out of Stock FBA" at bounding box center [228, 341] width 247 height 148
click at [261, 402] on div "ASIN: B0063I3RNA | SKU: 107769 Out of Stock FBA" at bounding box center [228, 341] width 247 height 148
click at [252, 397] on div "ASIN: B0063I3RNA | SKU: 107769 Out of Stock FBA" at bounding box center [228, 341] width 247 height 148
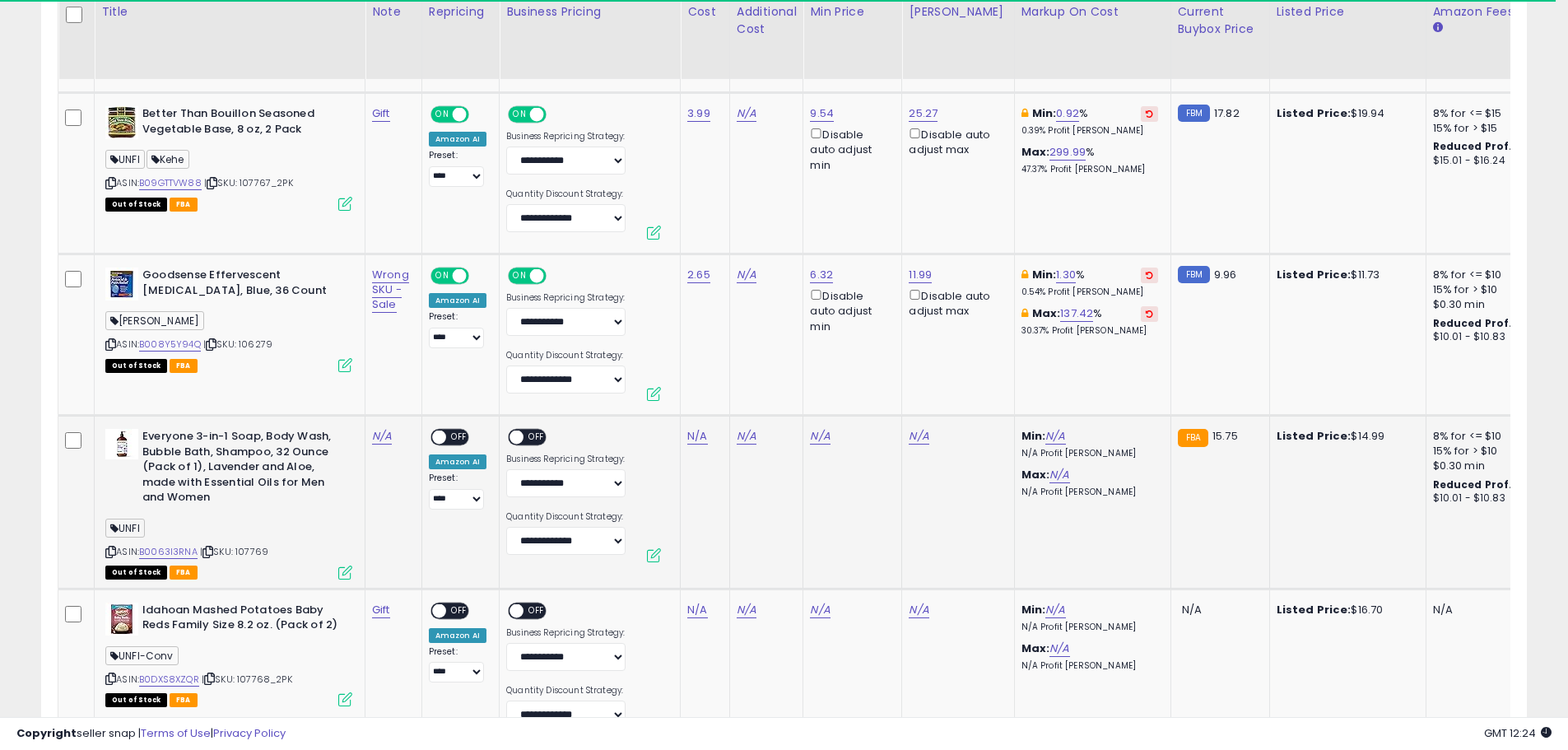
scroll to position [1433, 0]
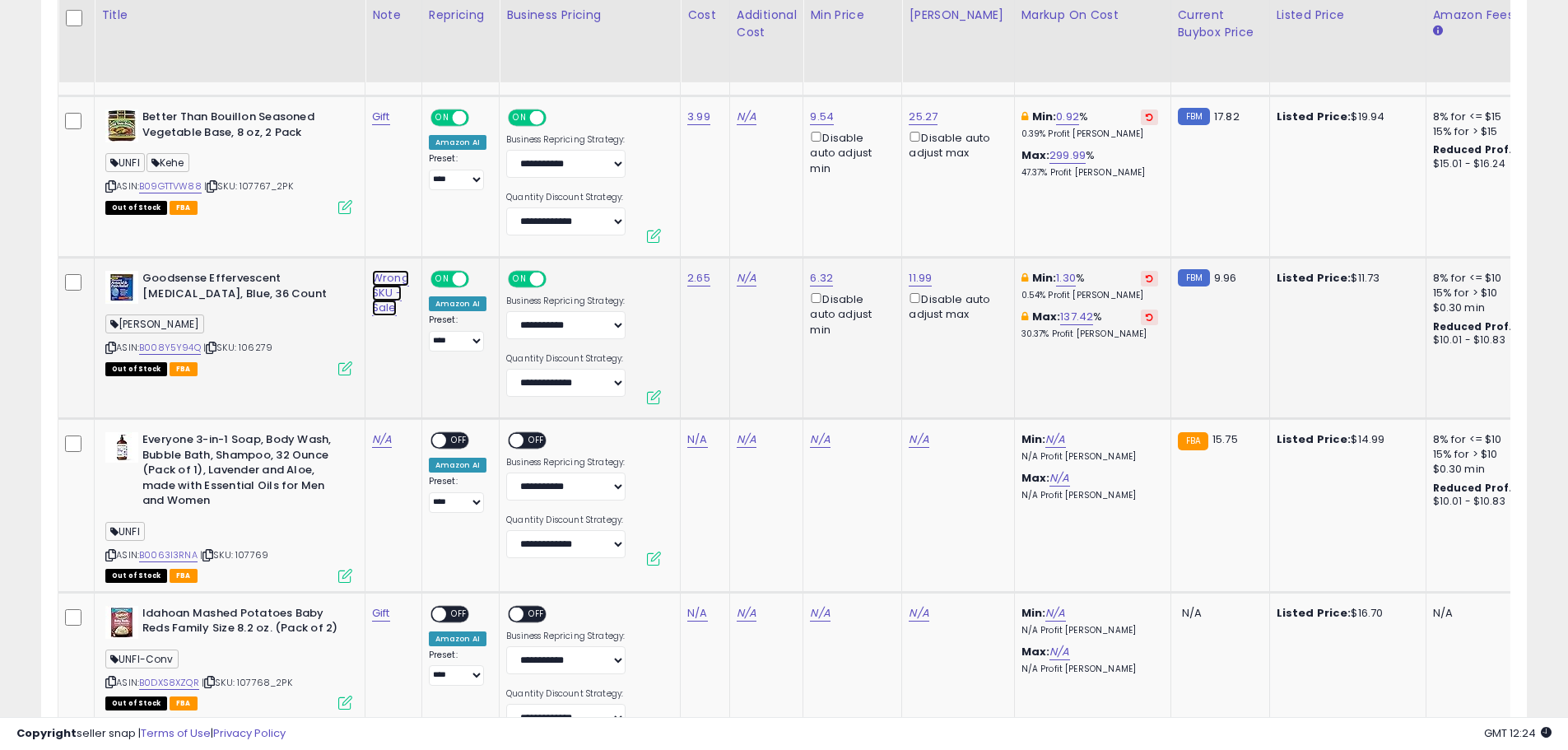
click at [384, 291] on link "Wrong SKU - Sale" at bounding box center [390, 293] width 37 height 46
type input "**********"
click at [459, 235] on icon "submit" at bounding box center [462, 235] width 10 height 10
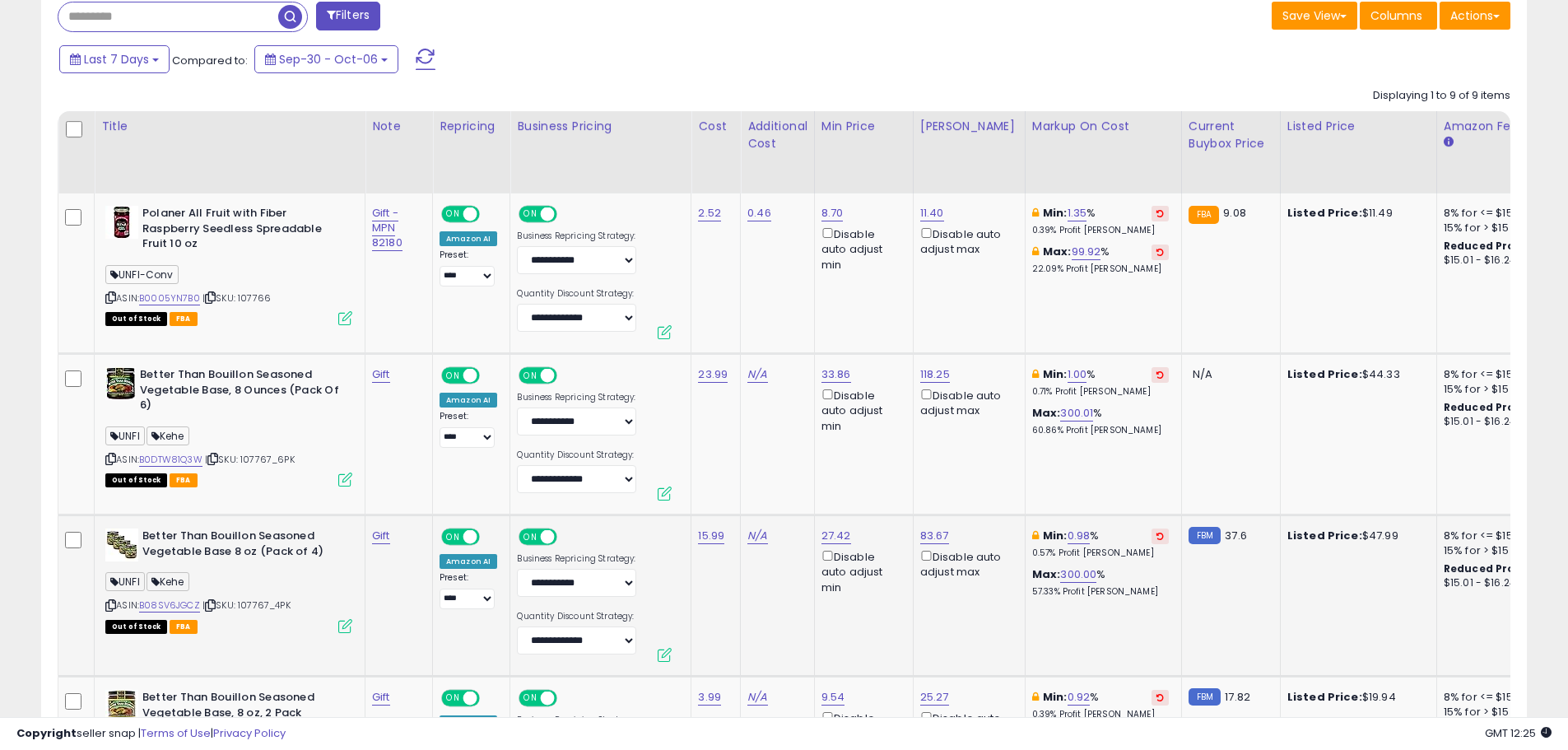
scroll to position [775, 0]
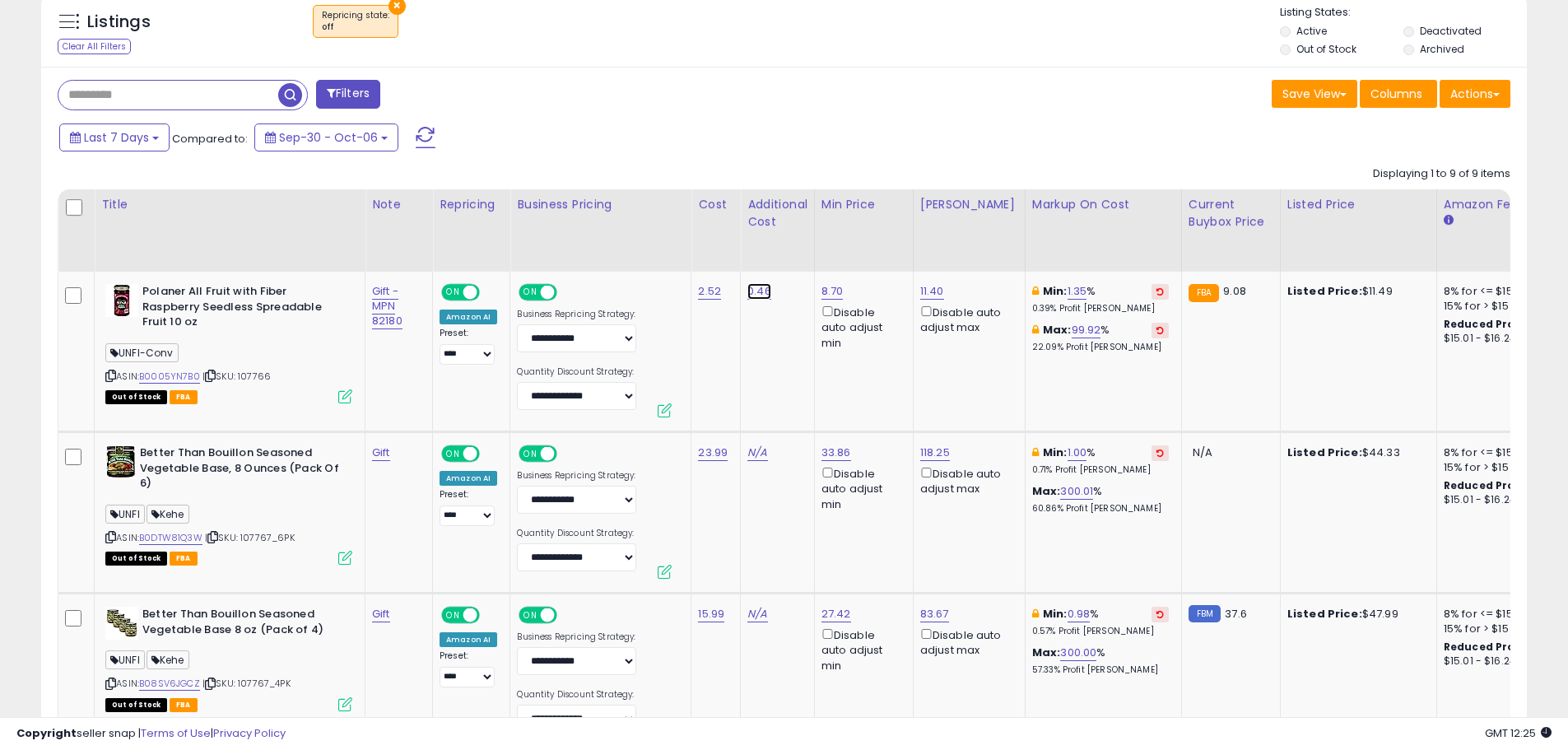
click at [758, 290] on link "0.46" at bounding box center [760, 291] width 24 height 17
drag, startPoint x: 712, startPoint y: 249, endPoint x: 586, endPoint y: 248, distance: 126.0
click at [841, 252] on icon "button" at bounding box center [836, 248] width 10 height 10
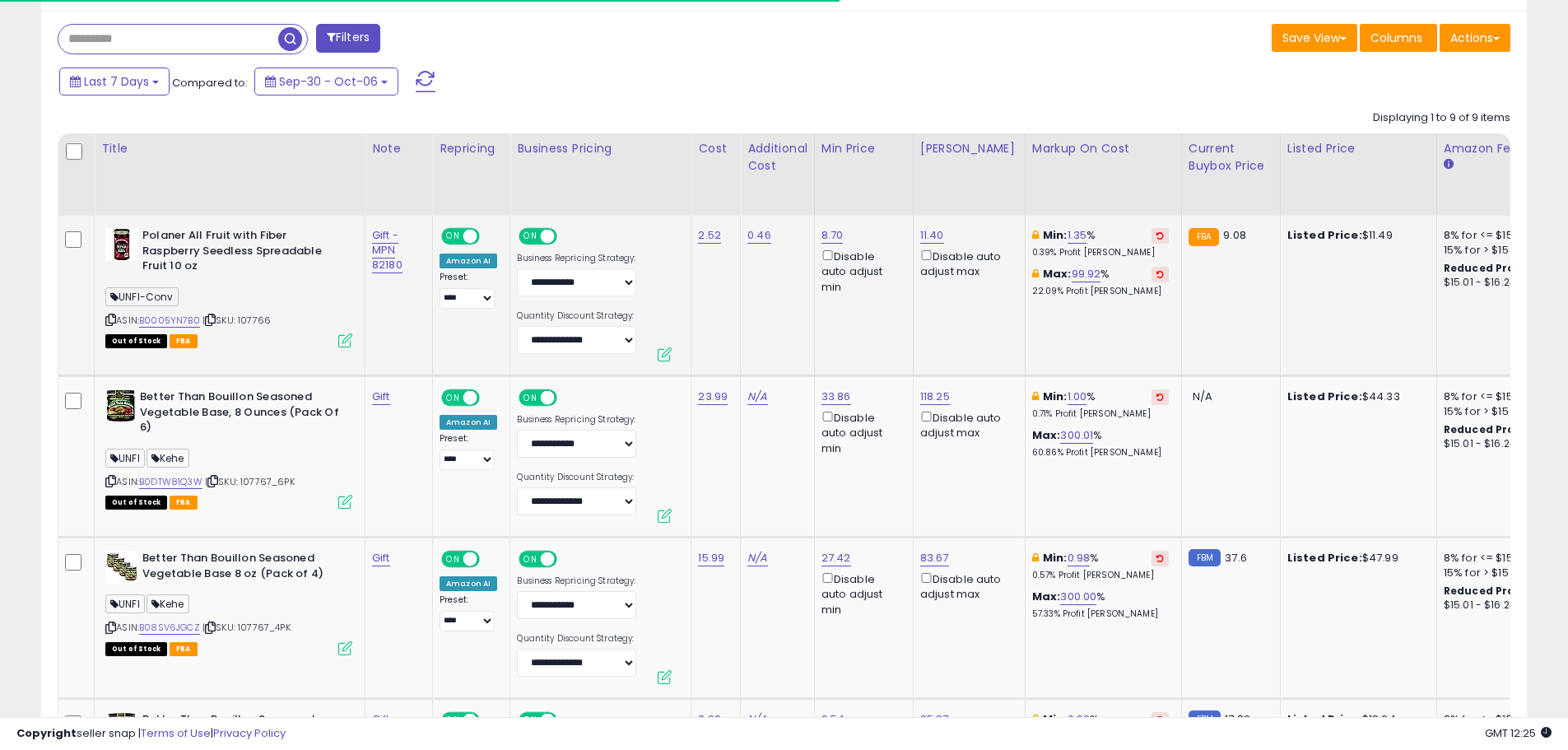
scroll to position [857, 0]
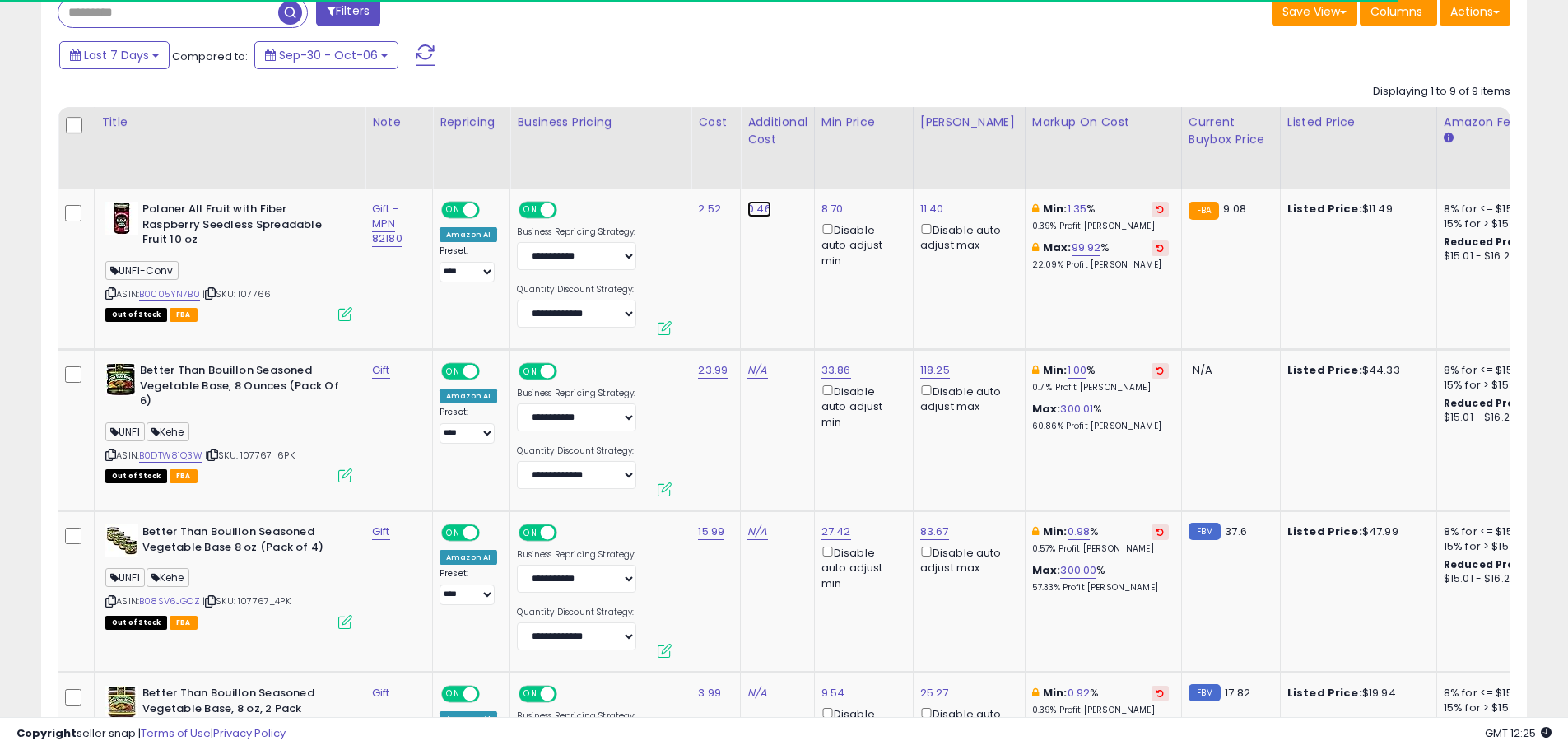
click at [748, 210] on link "0.46" at bounding box center [760, 209] width 24 height 17
drag, startPoint x: 752, startPoint y: 167, endPoint x: 602, endPoint y: 170, distance: 150.0
click at [816, 172] on button "submit" at bounding box center [802, 167] width 28 height 25
click at [758, 276] on td "0.00" at bounding box center [778, 270] width 74 height 161
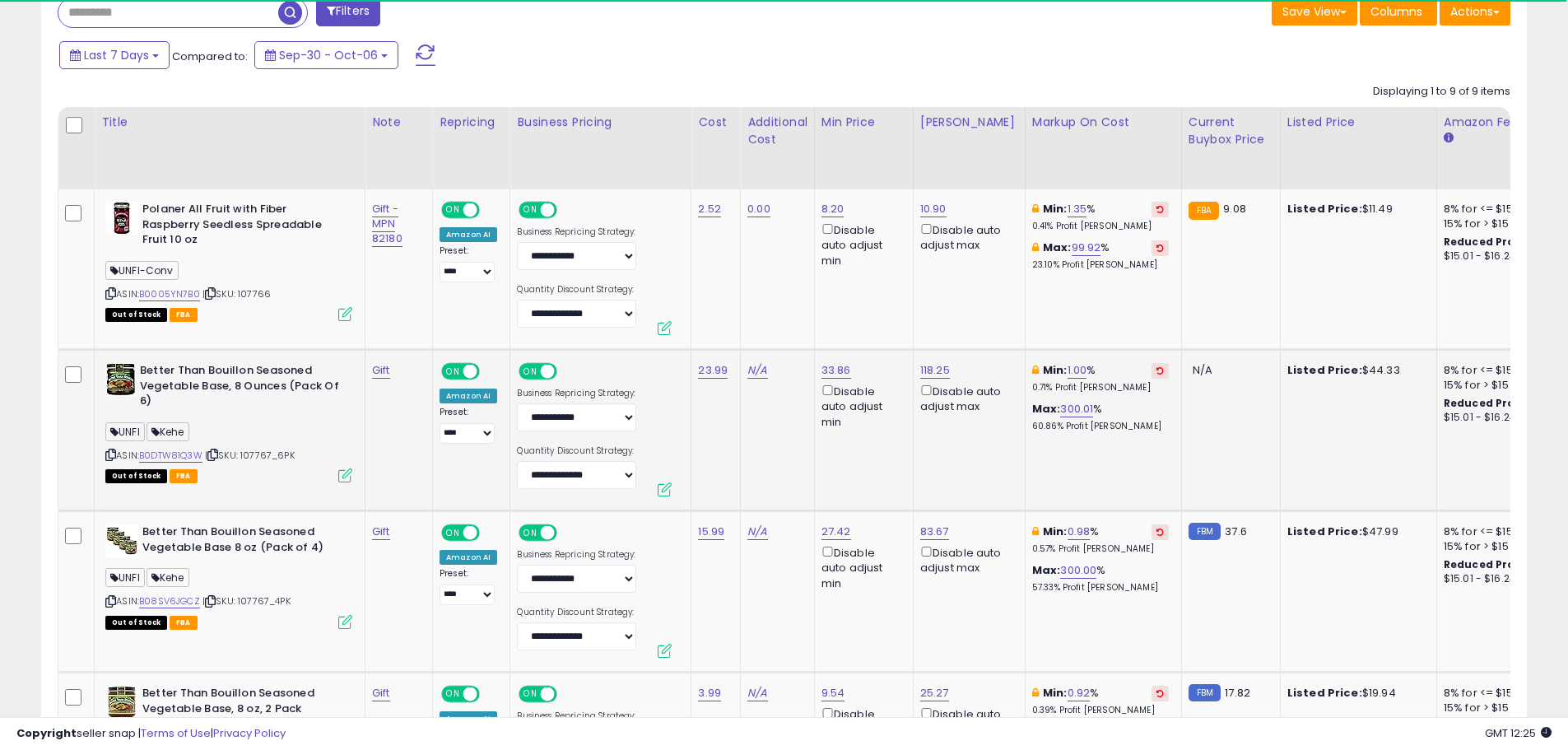
click at [781, 419] on td "N/A" at bounding box center [778, 430] width 74 height 161
click at [758, 207] on link "0.00" at bounding box center [759, 209] width 23 height 17
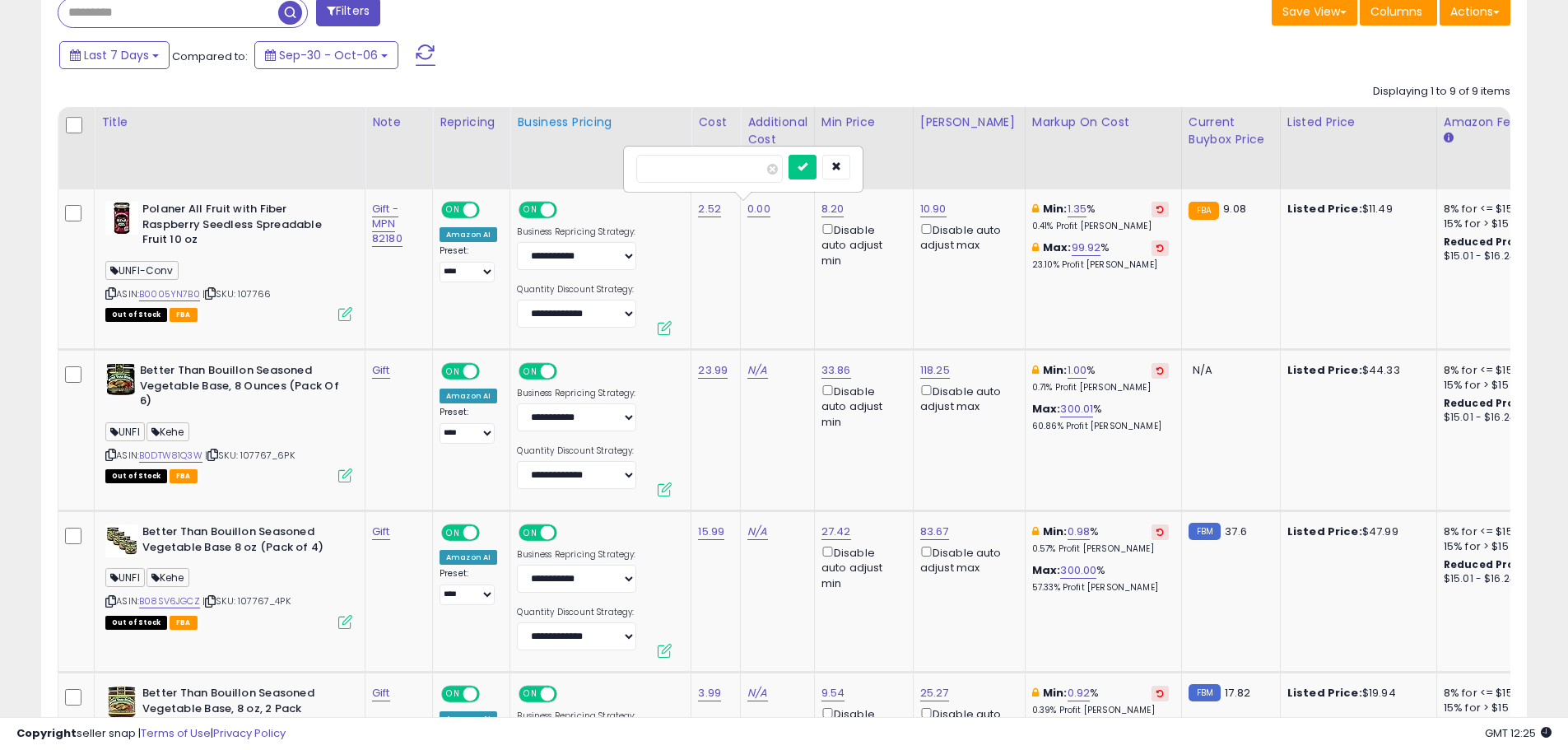
drag, startPoint x: 651, startPoint y: 173, endPoint x: 531, endPoint y: 165, distance: 120.3
click at [807, 165] on icon "submit" at bounding box center [802, 166] width 10 height 10
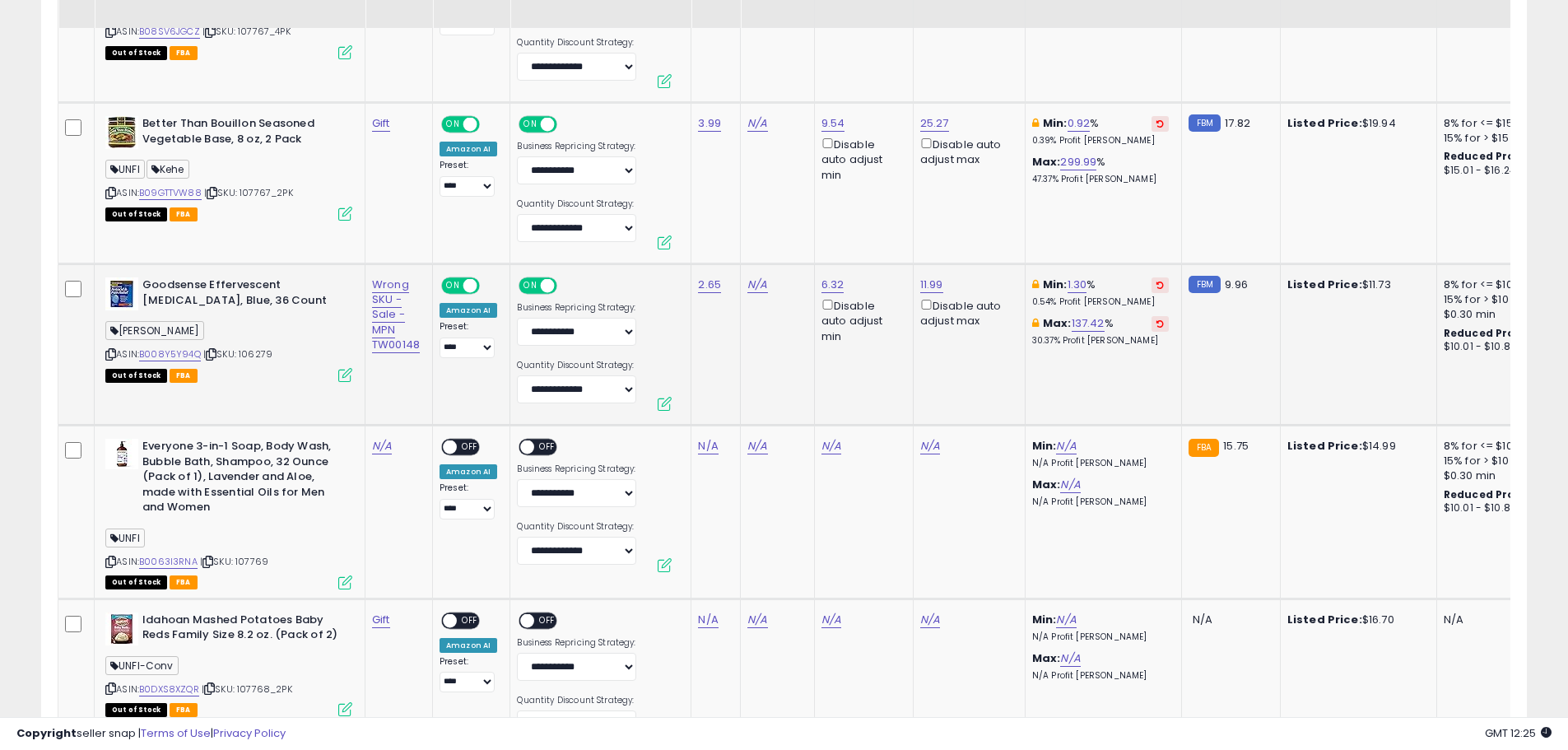
scroll to position [1516, 0]
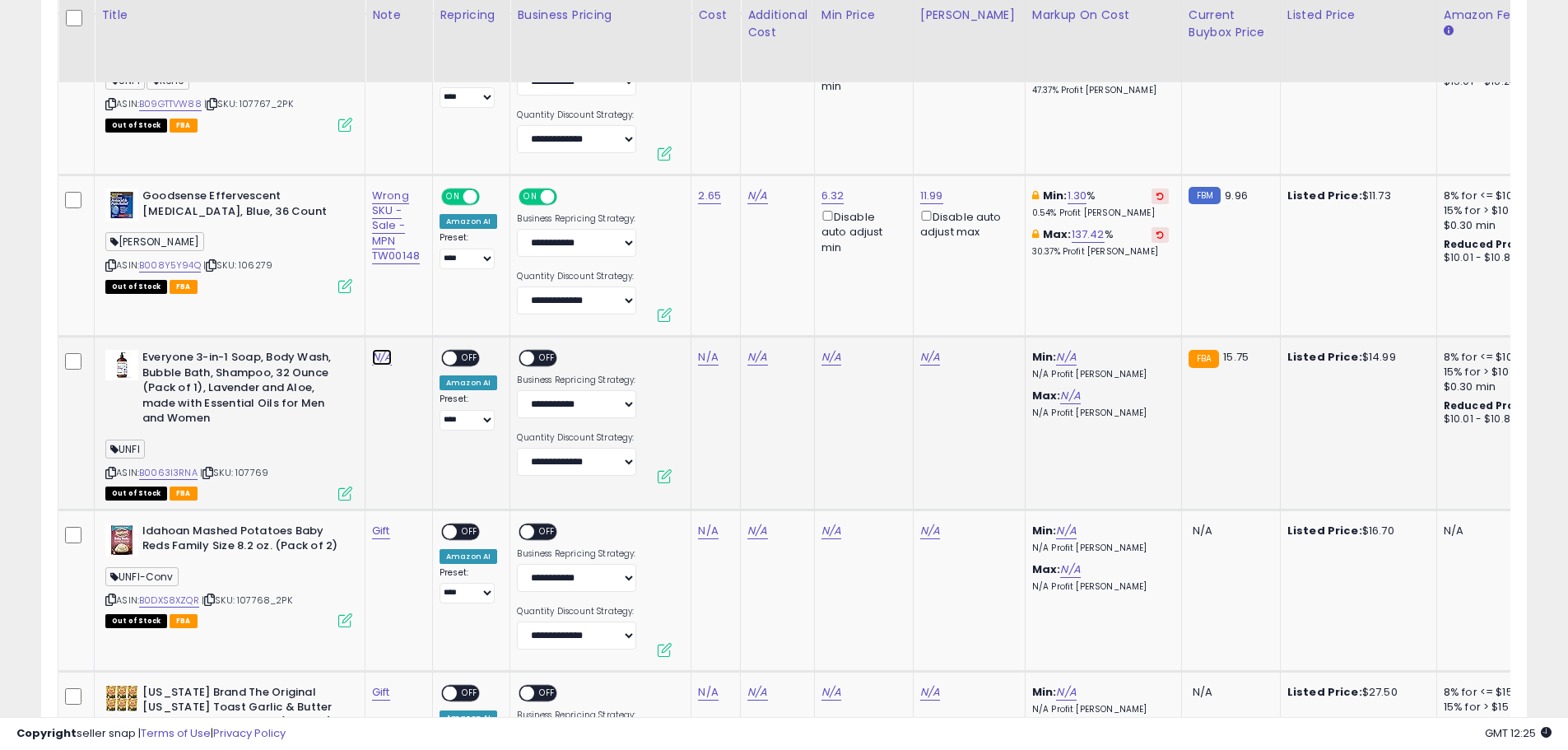
click at [381, 359] on link "N/A" at bounding box center [382, 357] width 20 height 17
click at [335, 312] on input "text" at bounding box center [336, 315] width 147 height 25
type input "****"
click at [443, 315] on button "submit" at bounding box center [429, 315] width 28 height 25
click at [546, 360] on span "OFF" at bounding box center [548, 359] width 27 height 14
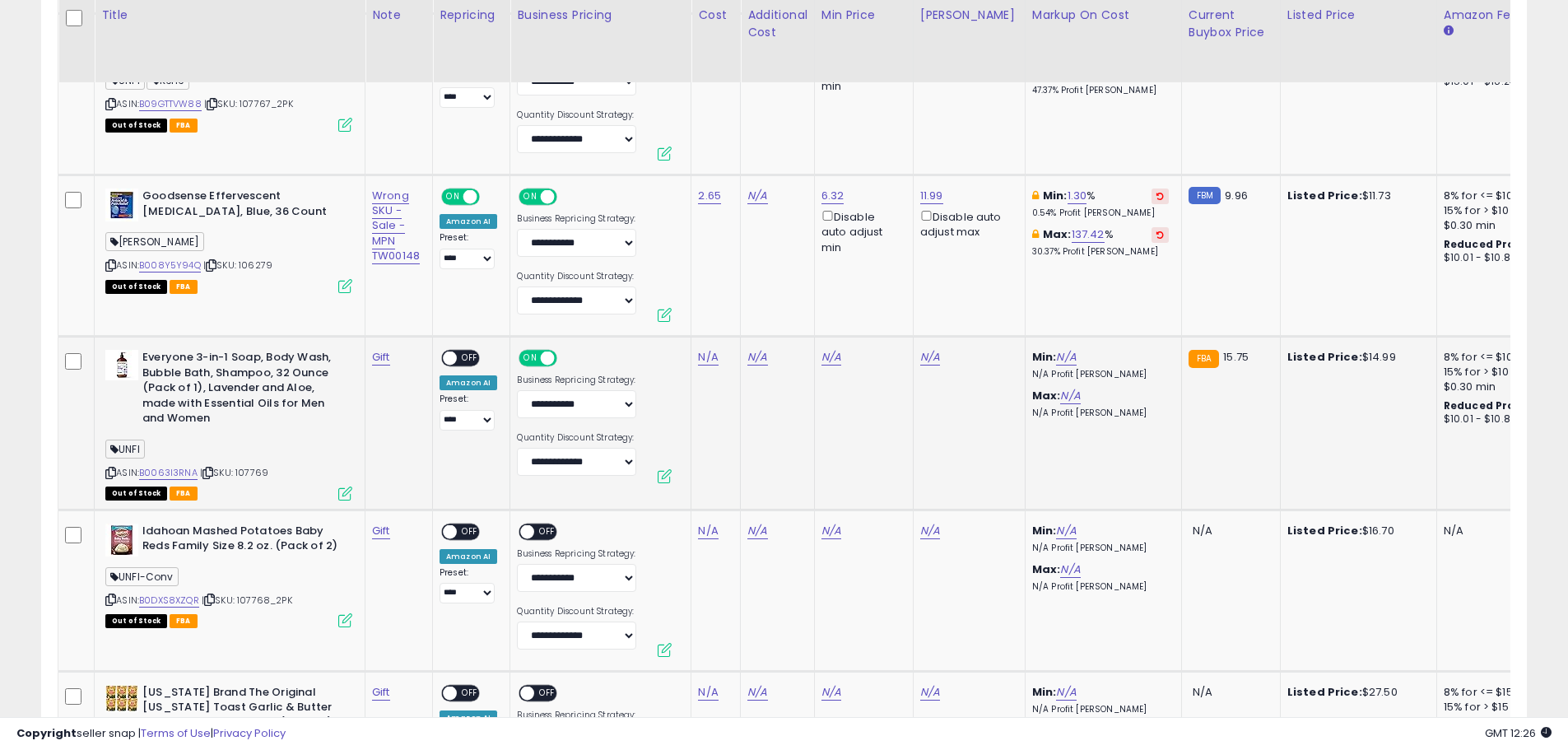
click at [252, 476] on span "| SKU: 107769" at bounding box center [233, 472] width 69 height 13
copy span "107769"
click at [703, 362] on link "N/A" at bounding box center [708, 357] width 20 height 17
type input "****"
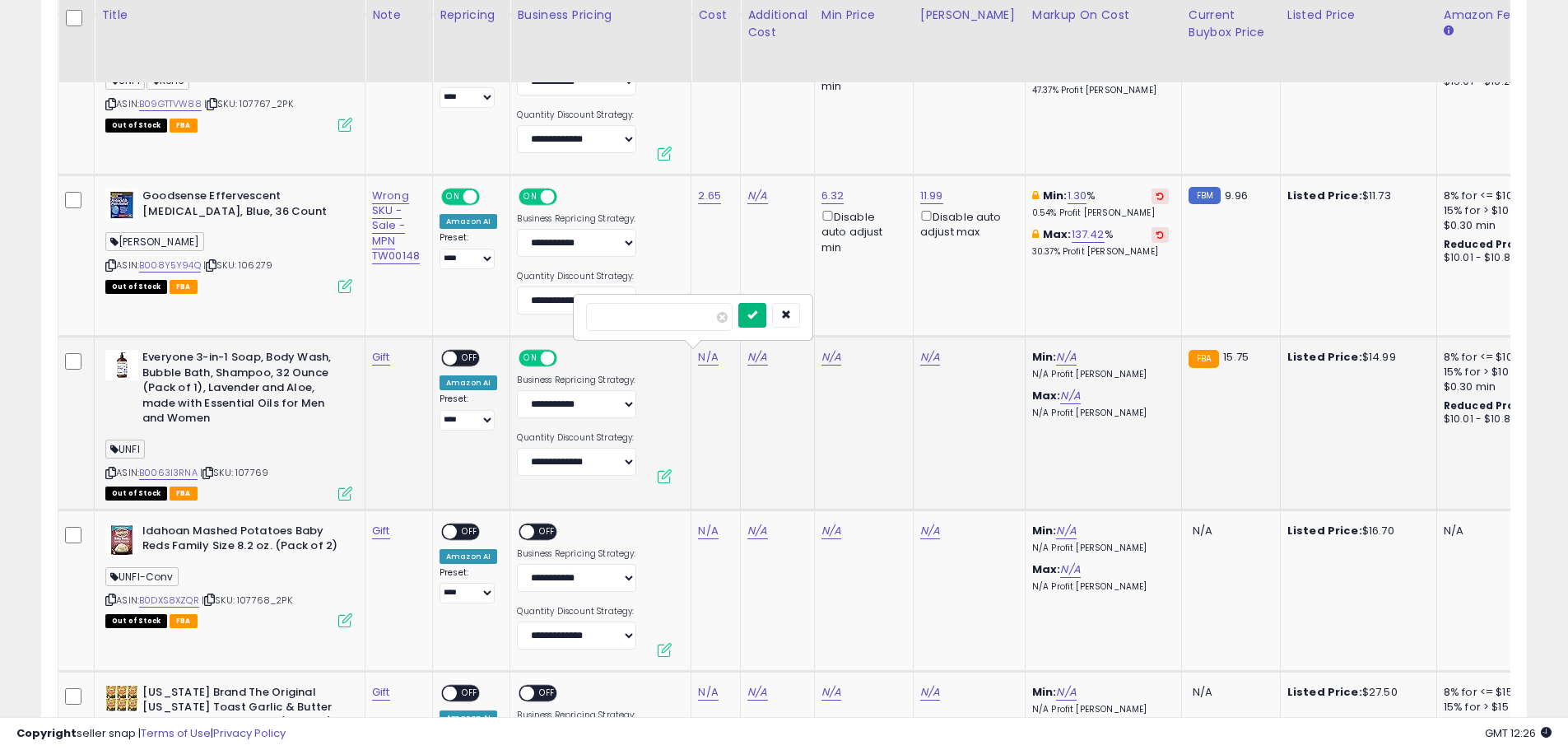
click at [767, 316] on button "submit" at bounding box center [752, 315] width 28 height 25
click at [1056, 358] on link "10.03" at bounding box center [1069, 357] width 27 height 17
drag, startPoint x: 997, startPoint y: 296, endPoint x: 907, endPoint y: 297, distance: 90.0
click at [907, 297] on tbody "Polaner All Fruit with Fiber Raspberry Seedless Spreadable Fruit 10 oz UNFI-Con…" at bounding box center [903, 276] width 1688 height 1490
type input "*"
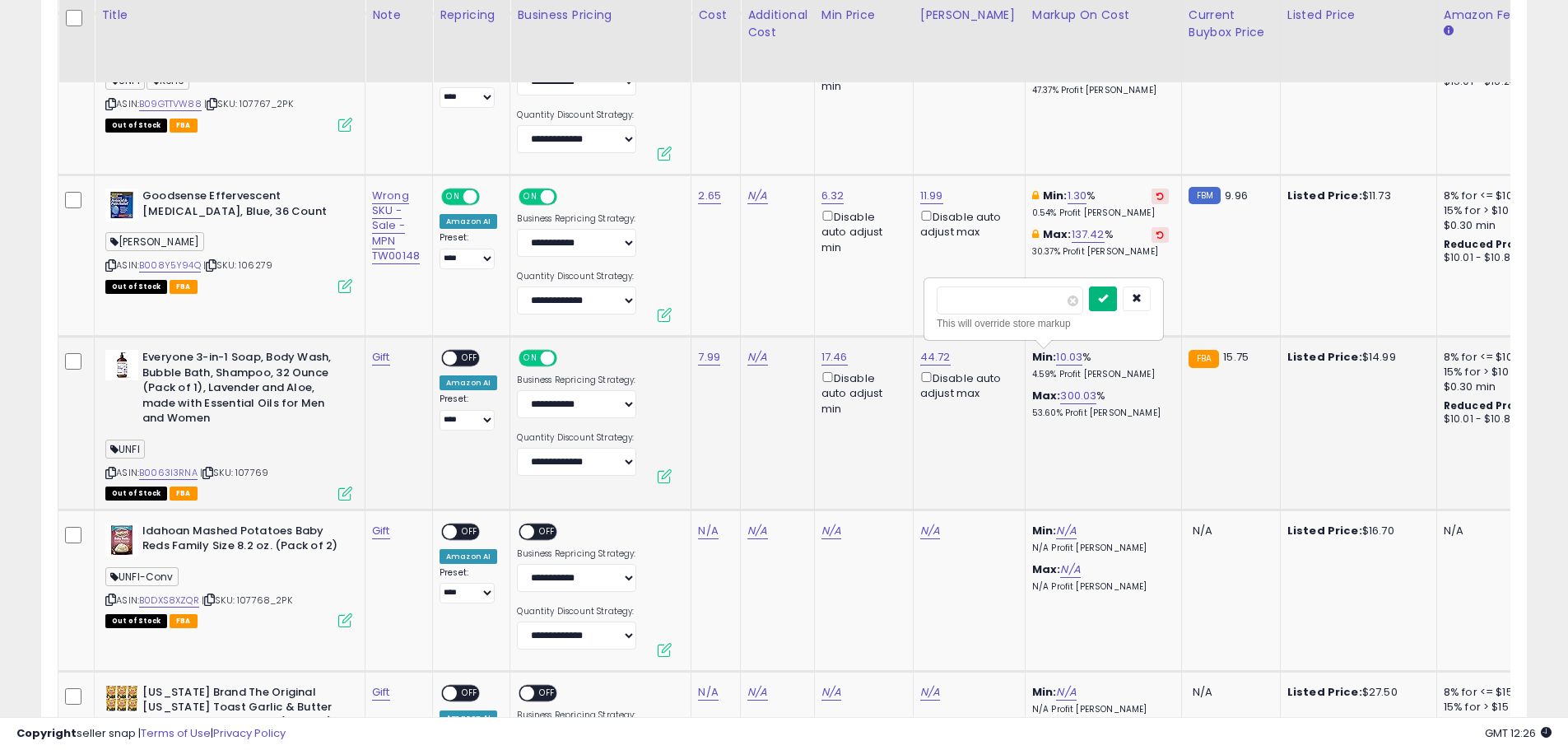
click at [1108, 301] on icon "submit" at bounding box center [1103, 298] width 10 height 10
click at [829, 359] on link "16.61" at bounding box center [832, 357] width 23 height 17
drag, startPoint x: 790, startPoint y: 313, endPoint x: 694, endPoint y: 300, distance: 96.9
click at [694, 300] on tbody "Polaner All Fruit with Fiber Raspberry Seedless Spreadable Fruit 10 oz UNFI-Con…" at bounding box center [903, 276] width 1688 height 1490
type input "*****"
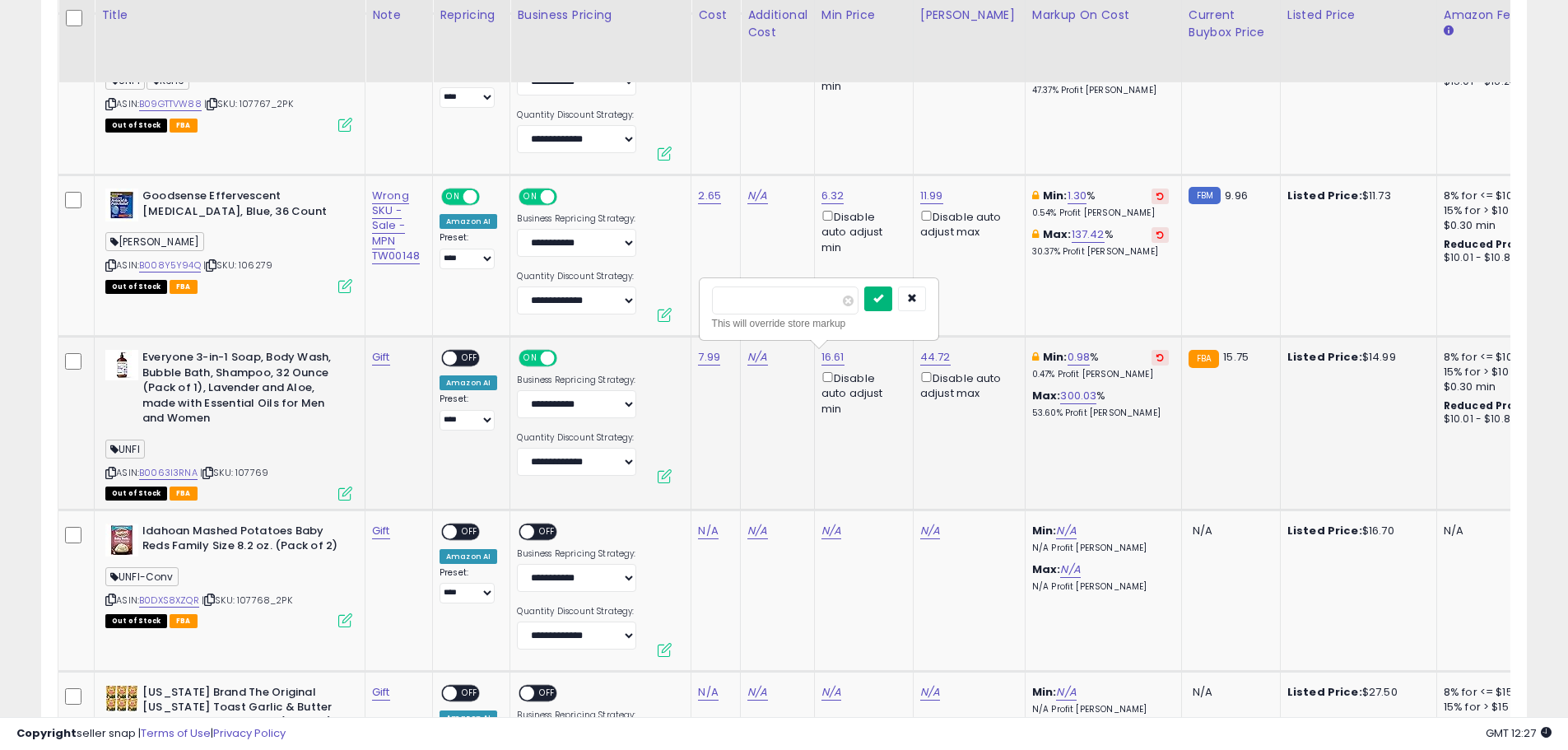
click at [883, 301] on icon "submit" at bounding box center [878, 298] width 10 height 10
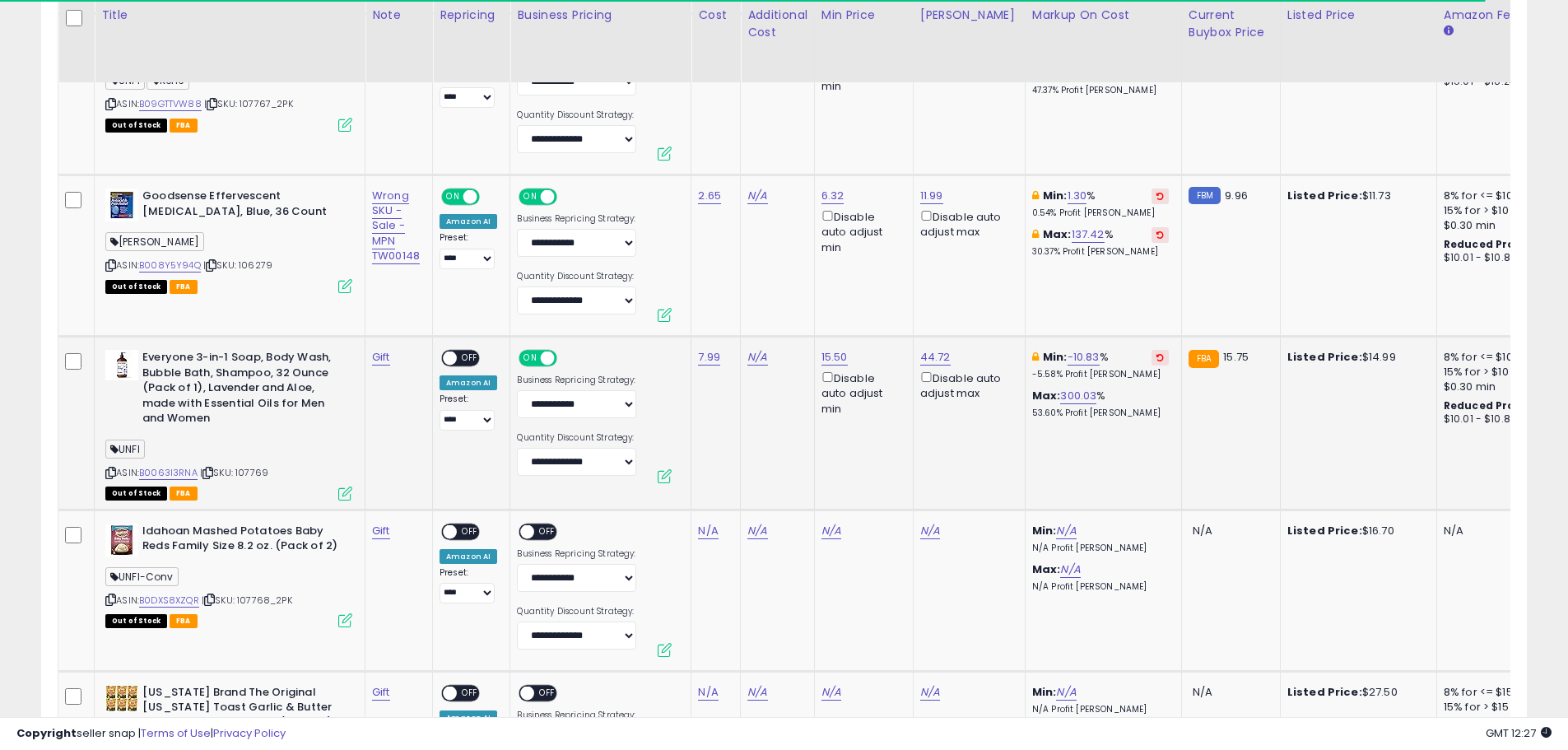
click at [465, 361] on span "OFF" at bounding box center [470, 359] width 27 height 14
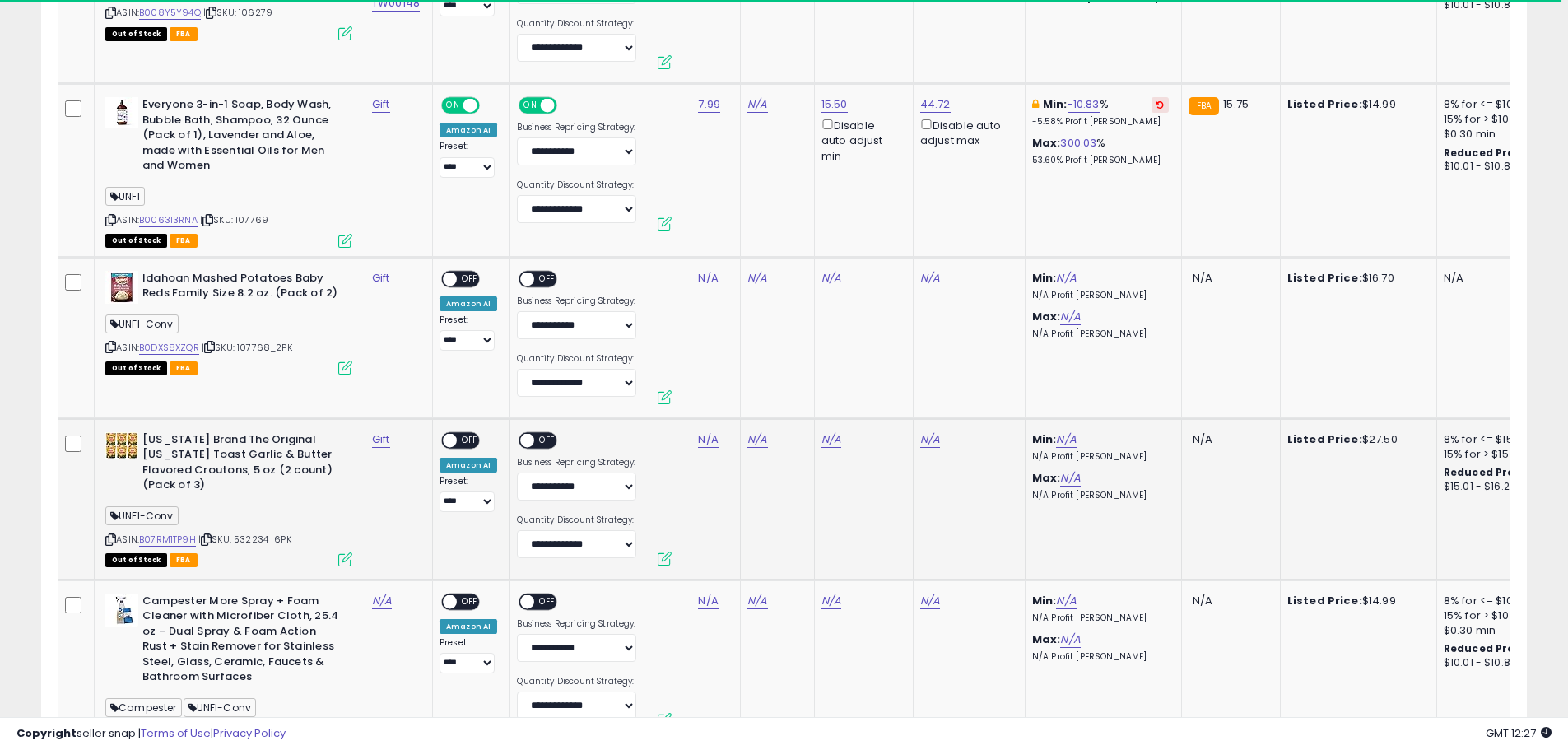
scroll to position [1845, 0]
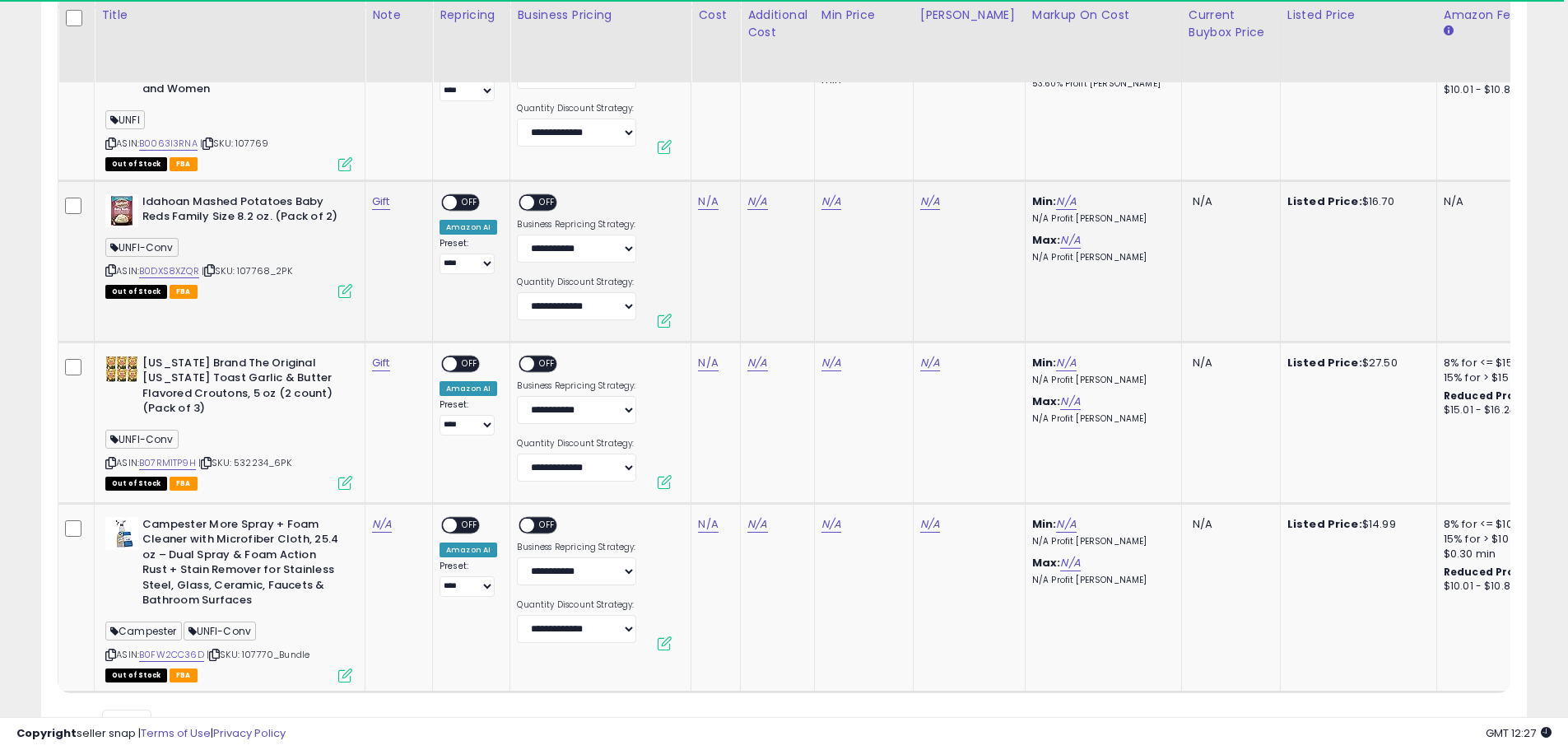
click at [754, 321] on td "N/A" at bounding box center [778, 261] width 74 height 161
click at [257, 294] on div "Out of Stock FBA" at bounding box center [228, 291] width 247 height 12
click at [249, 303] on td "Idahoan Mashed Potatoes Baby Reds Family Size 8.2 oz. (Pack of 2) UNFI-Conv ASI…" at bounding box center [229, 261] width 271 height 161
click at [268, 281] on div "ASIN: B0DXS8XZQR | SKU: 107768_2PK Out of Stock FBA" at bounding box center [228, 246] width 247 height 103
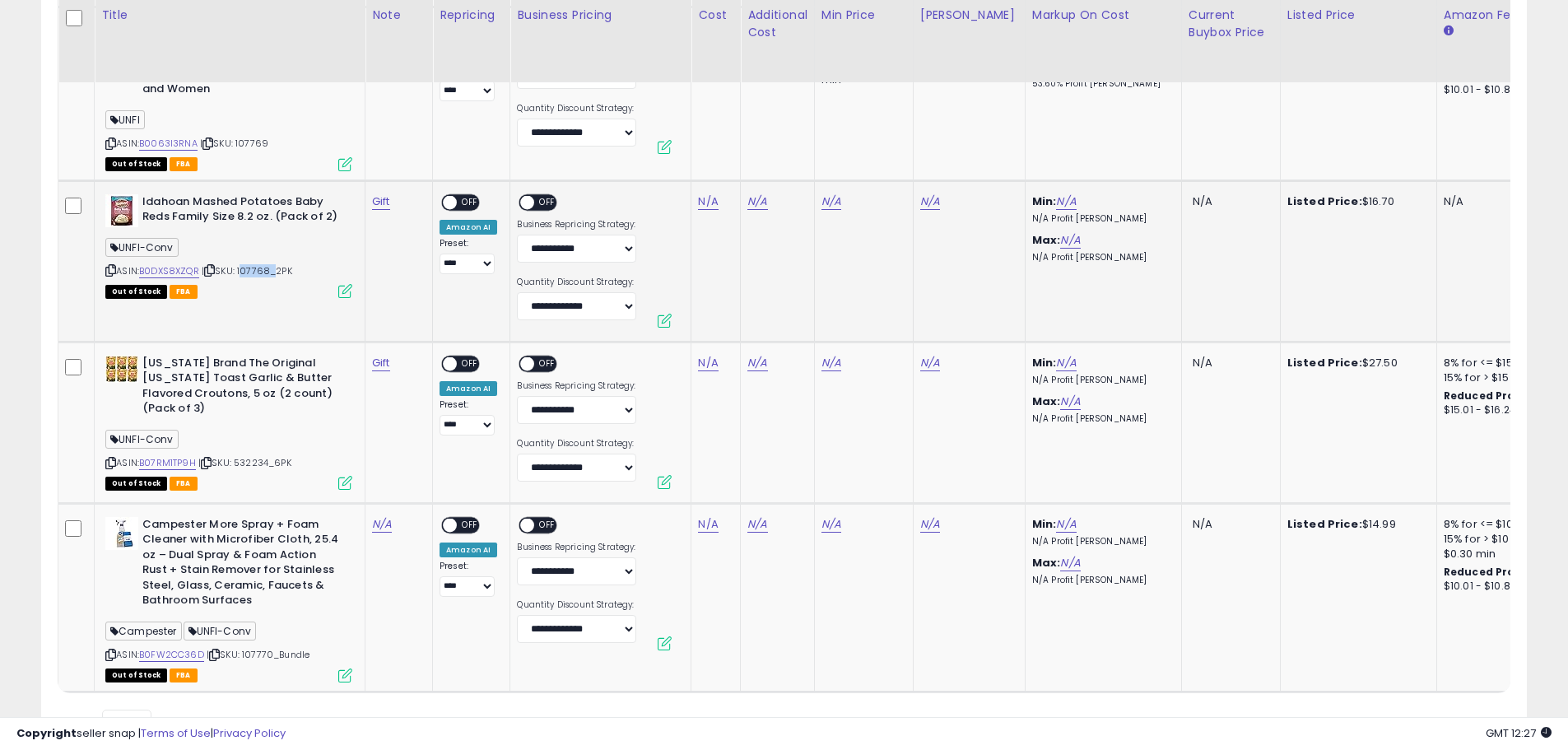
drag, startPoint x: 274, startPoint y: 270, endPoint x: 242, endPoint y: 274, distance: 32.2
click at [242, 274] on span "| SKU: 107768_2PK" at bounding box center [246, 270] width 90 height 13
copy span "107768"
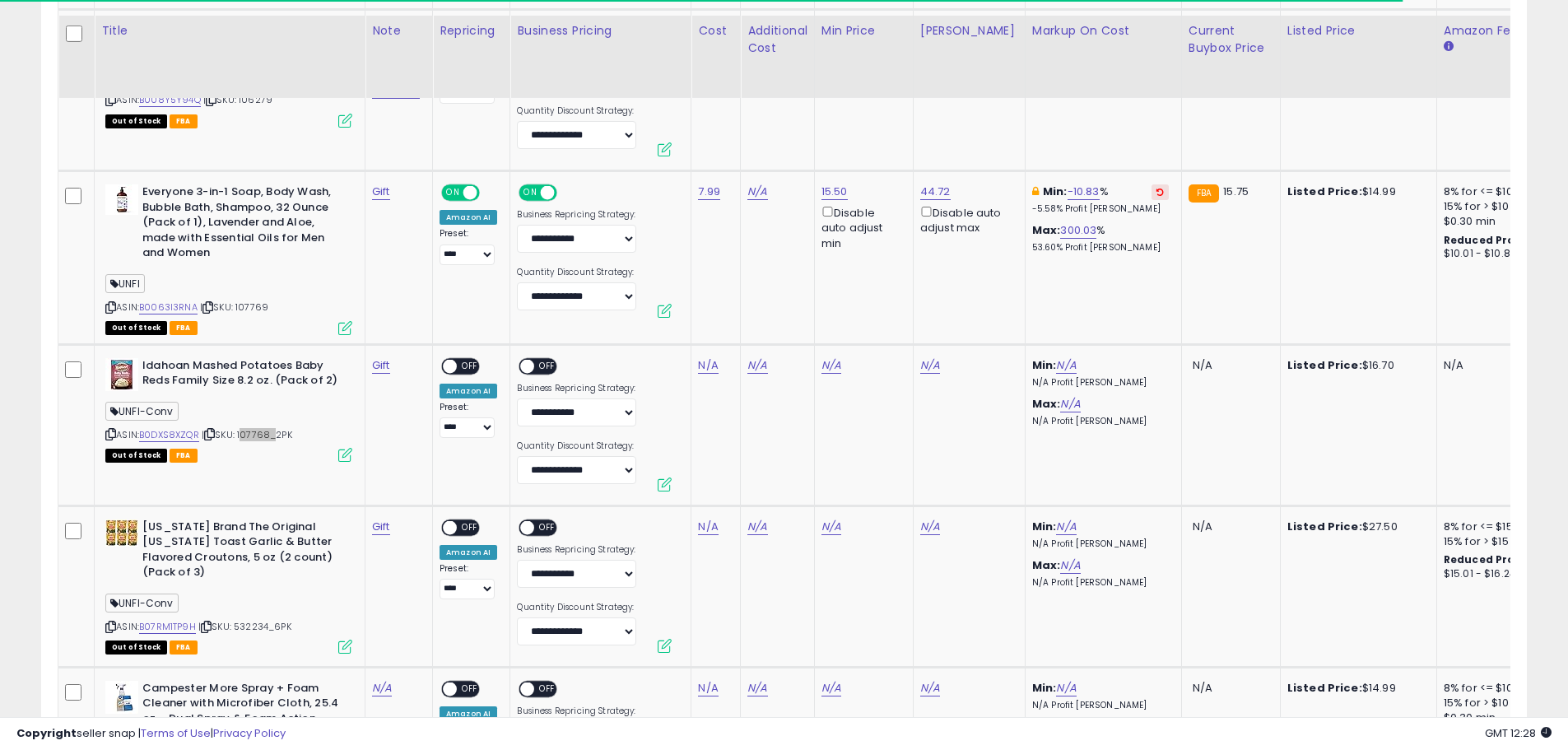
scroll to position [1681, 0]
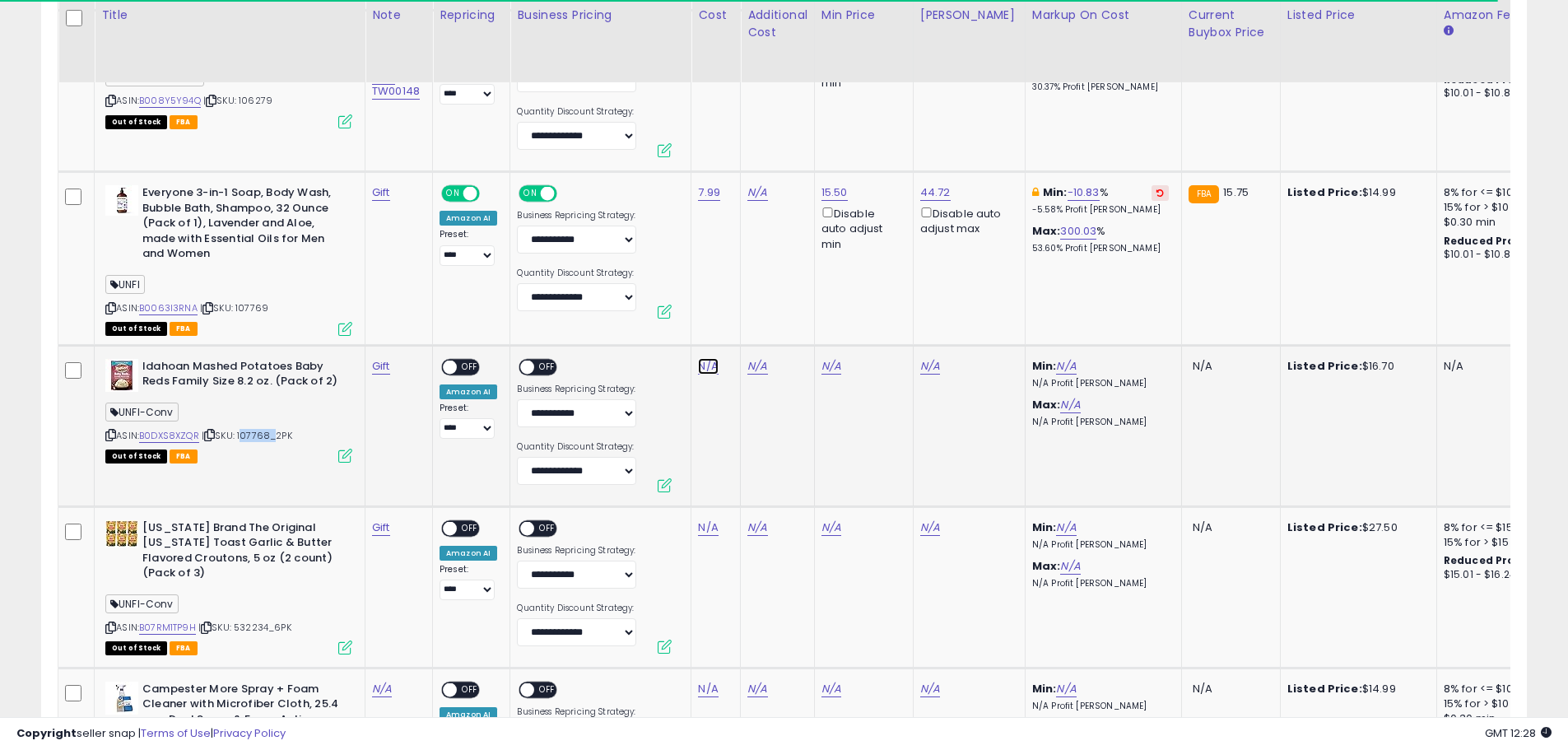
click at [705, 363] on link "N/A" at bounding box center [708, 367] width 20 height 17
click at [672, 322] on input "number" at bounding box center [659, 326] width 147 height 28
type input "***"
click at [763, 320] on button "submit" at bounding box center [752, 324] width 28 height 25
click at [540, 363] on span "OFF" at bounding box center [548, 367] width 27 height 14
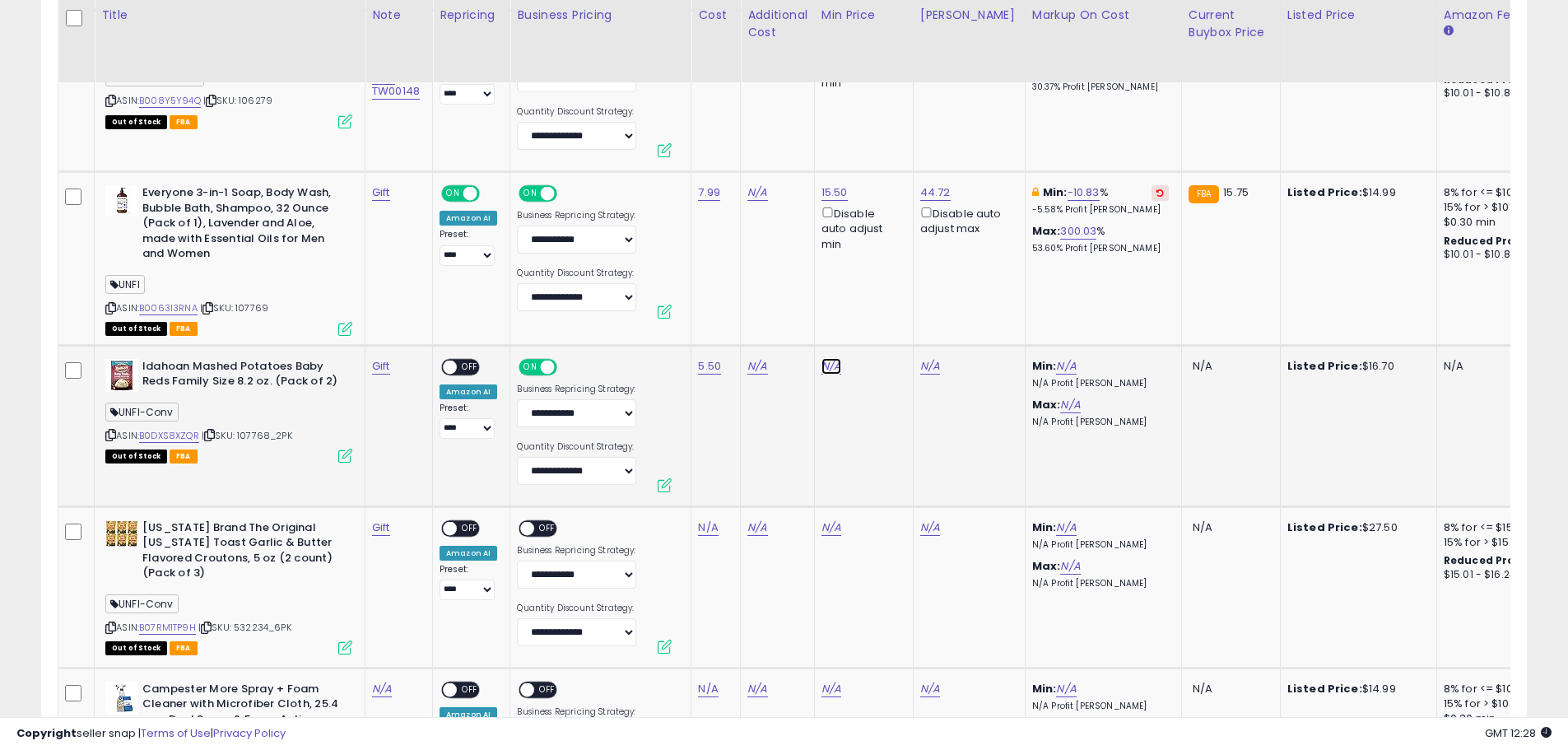
click at [829, 370] on link "N/A" at bounding box center [831, 367] width 20 height 17
click at [925, 314] on button "button" at bounding box center [911, 308] width 28 height 25
click at [175, 433] on link "B0DXS8XZQR" at bounding box center [169, 436] width 61 height 14
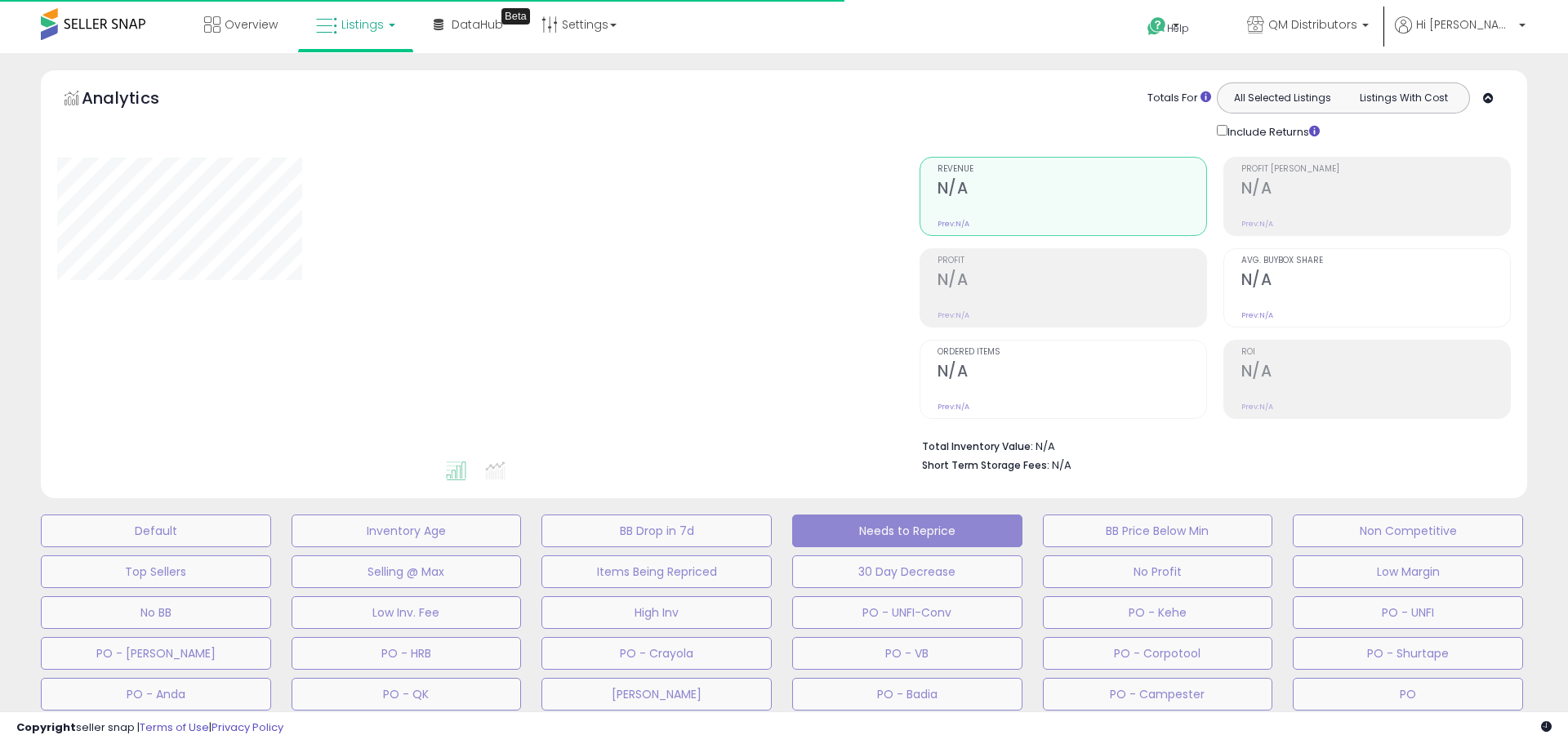
select select "**"
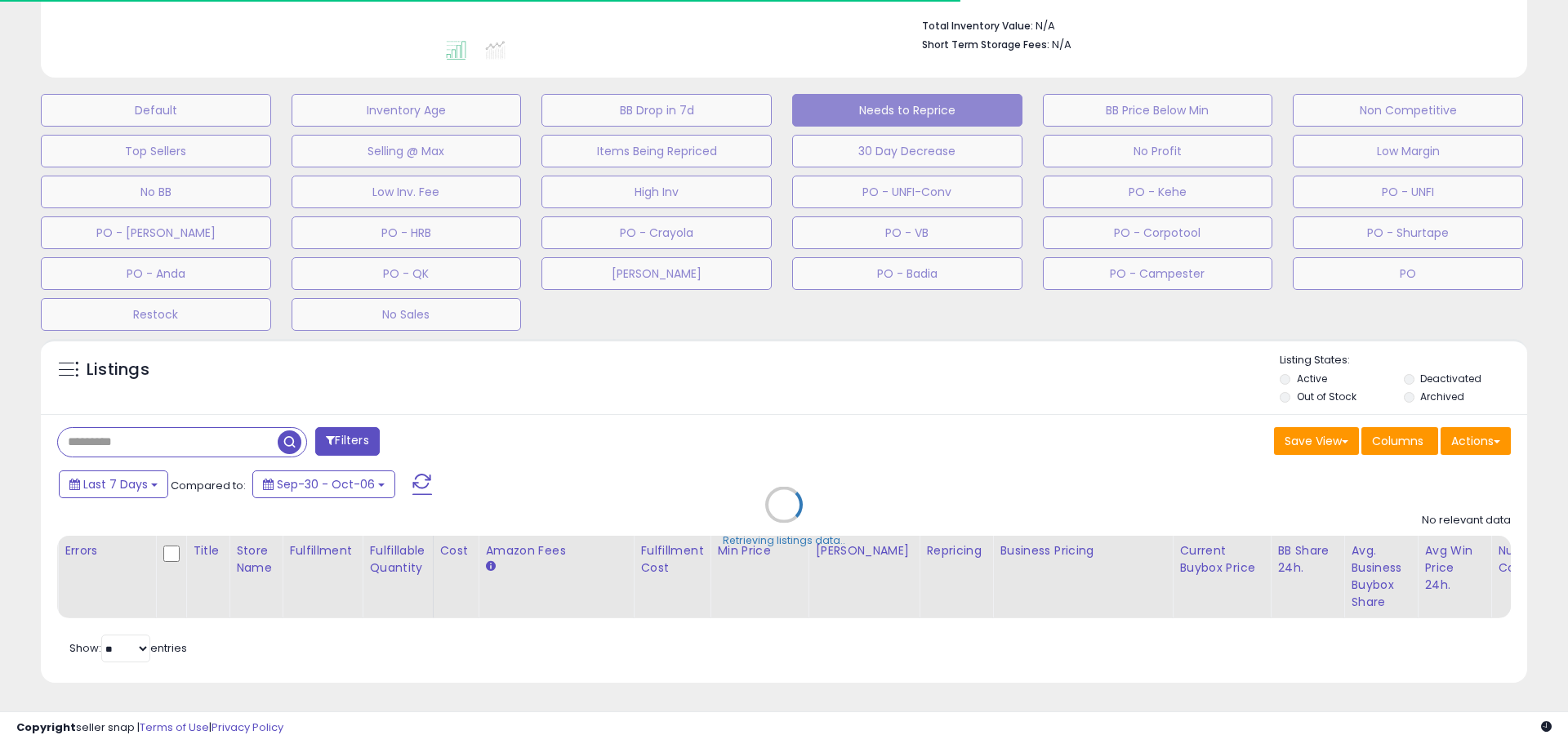
select select "**"
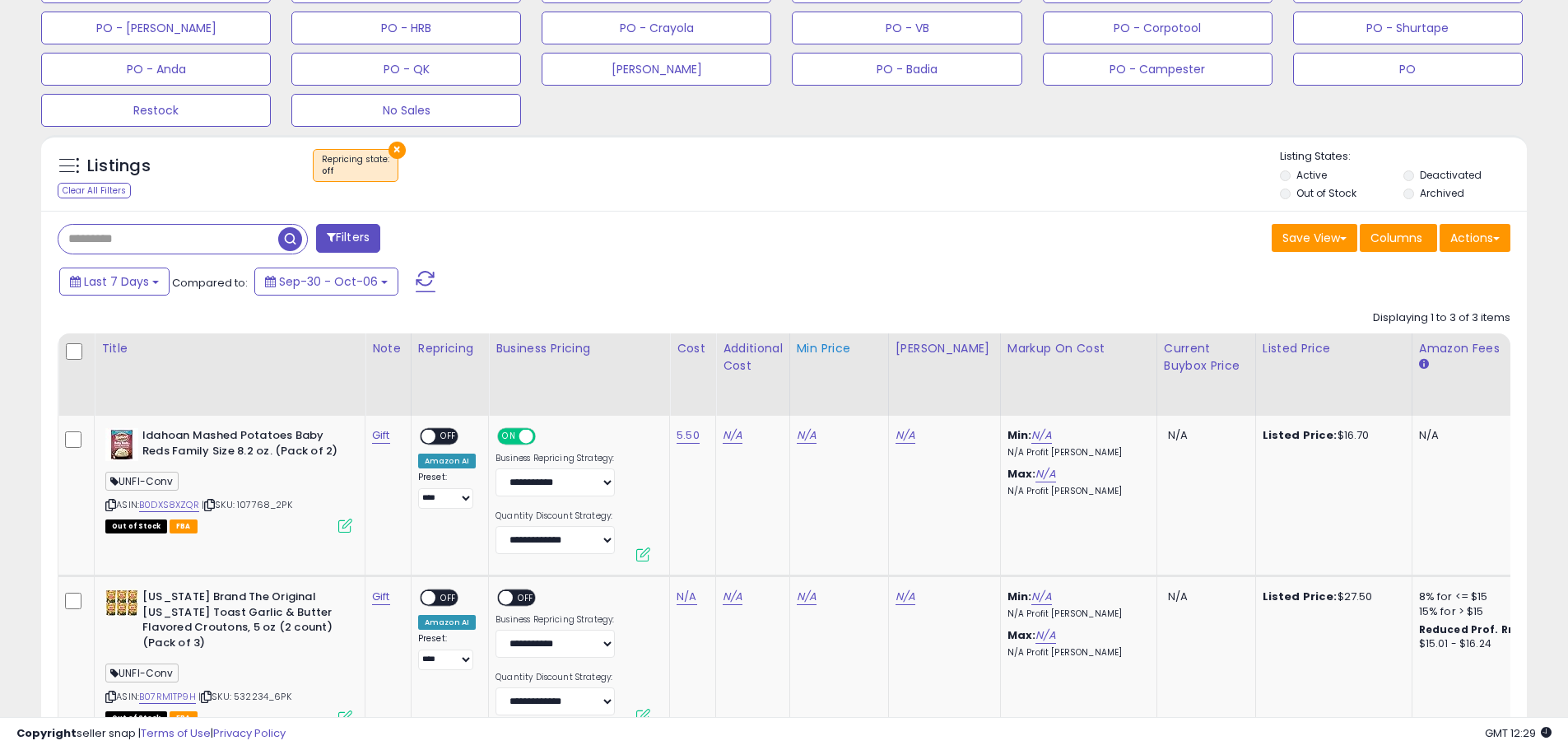
scroll to position [683, 0]
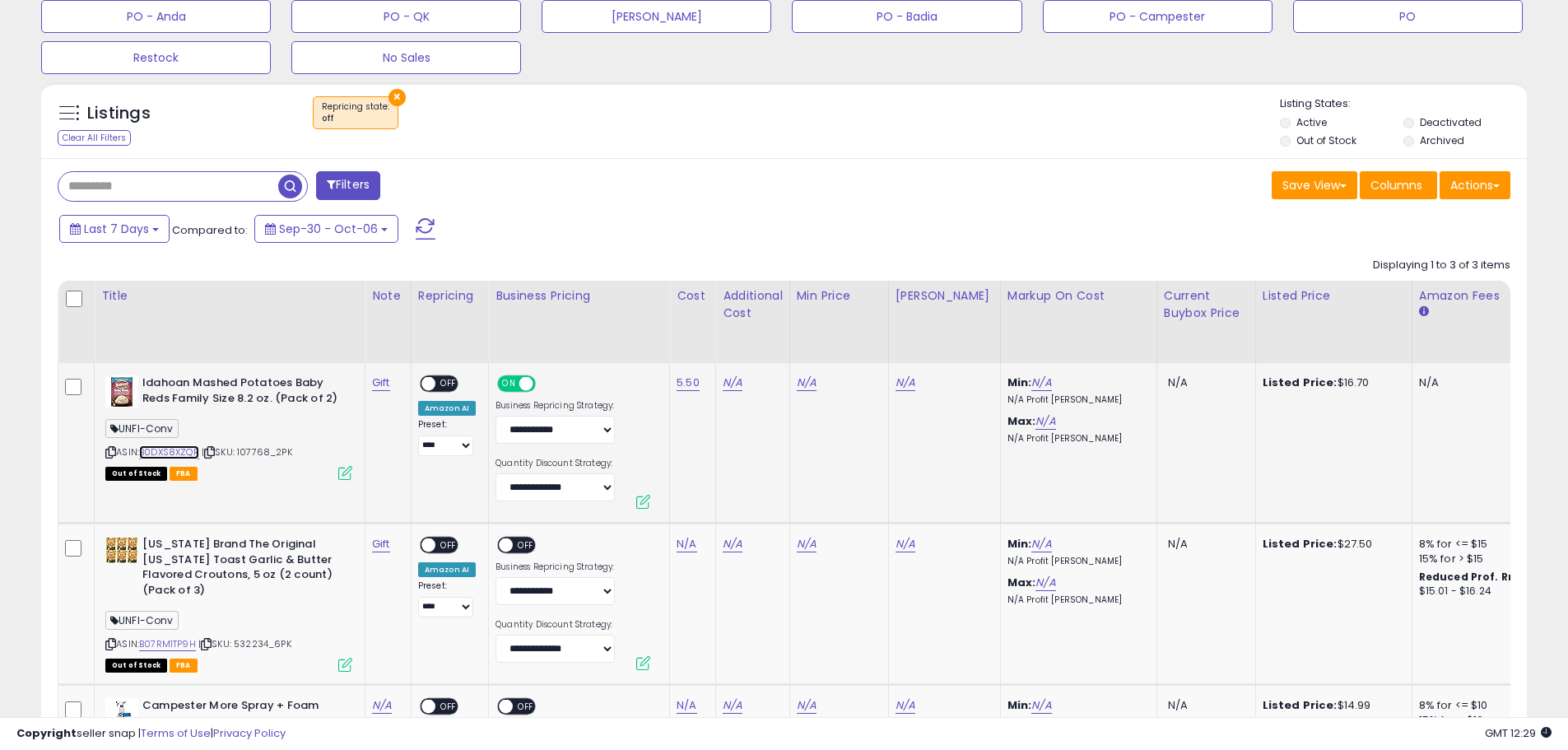
click at [178, 451] on link "B0DXS8XZQR" at bounding box center [169, 452] width 61 height 14
click at [241, 455] on div "ASIN: B0DXS8XZQR | SKU: 107768_2PK Out of Stock FBA" at bounding box center [228, 427] width 247 height 103
click at [687, 384] on link "5.50" at bounding box center [687, 382] width 23 height 17
drag, startPoint x: 597, startPoint y: 336, endPoint x: 517, endPoint y: 334, distance: 80.0
click at [517, 334] on table "Title Note" at bounding box center [890, 578] width 1664 height 594
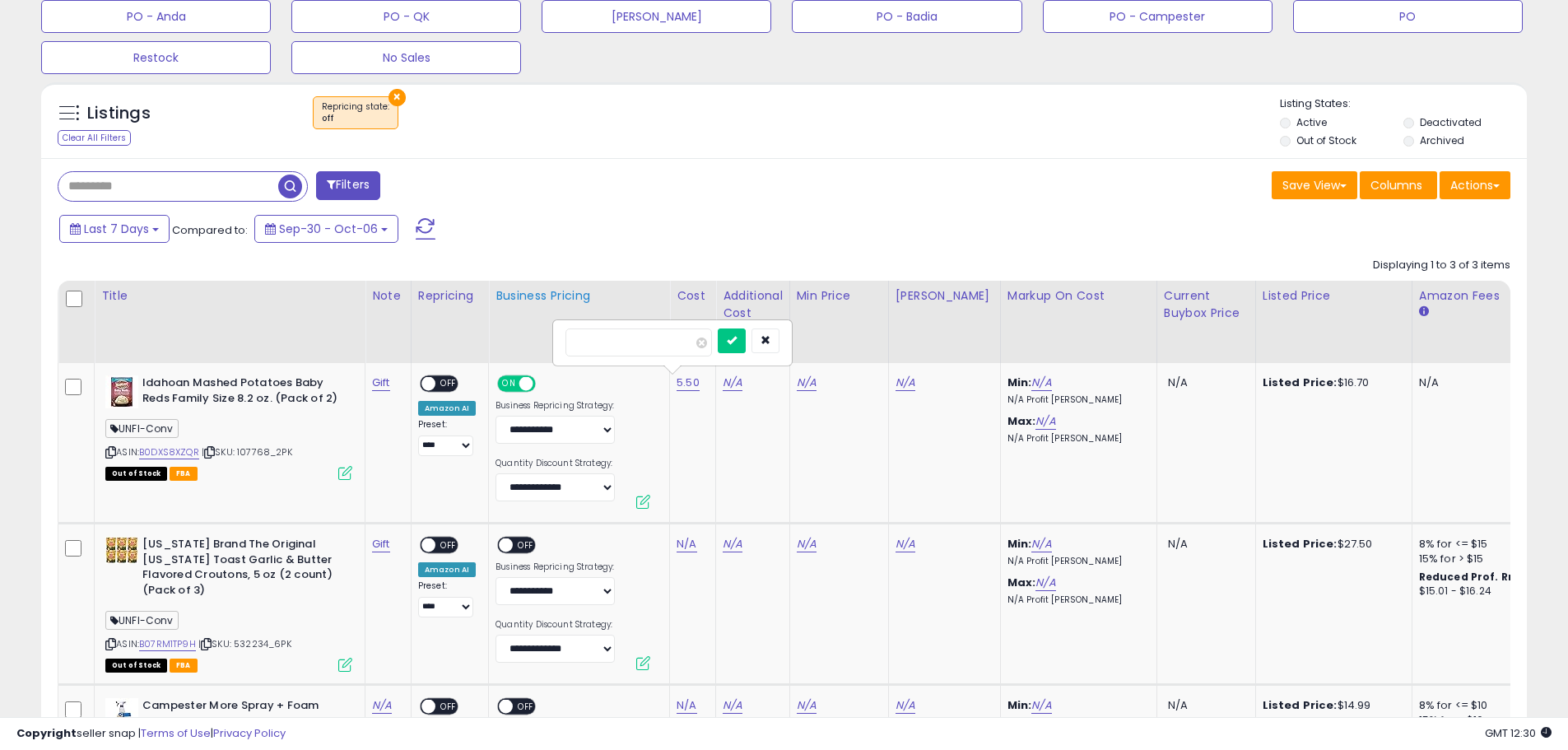
type input "*"
type input "****"
click at [737, 336] on icon "submit" at bounding box center [732, 340] width 10 height 10
click at [1032, 382] on link "N/A" at bounding box center [1042, 382] width 20 height 17
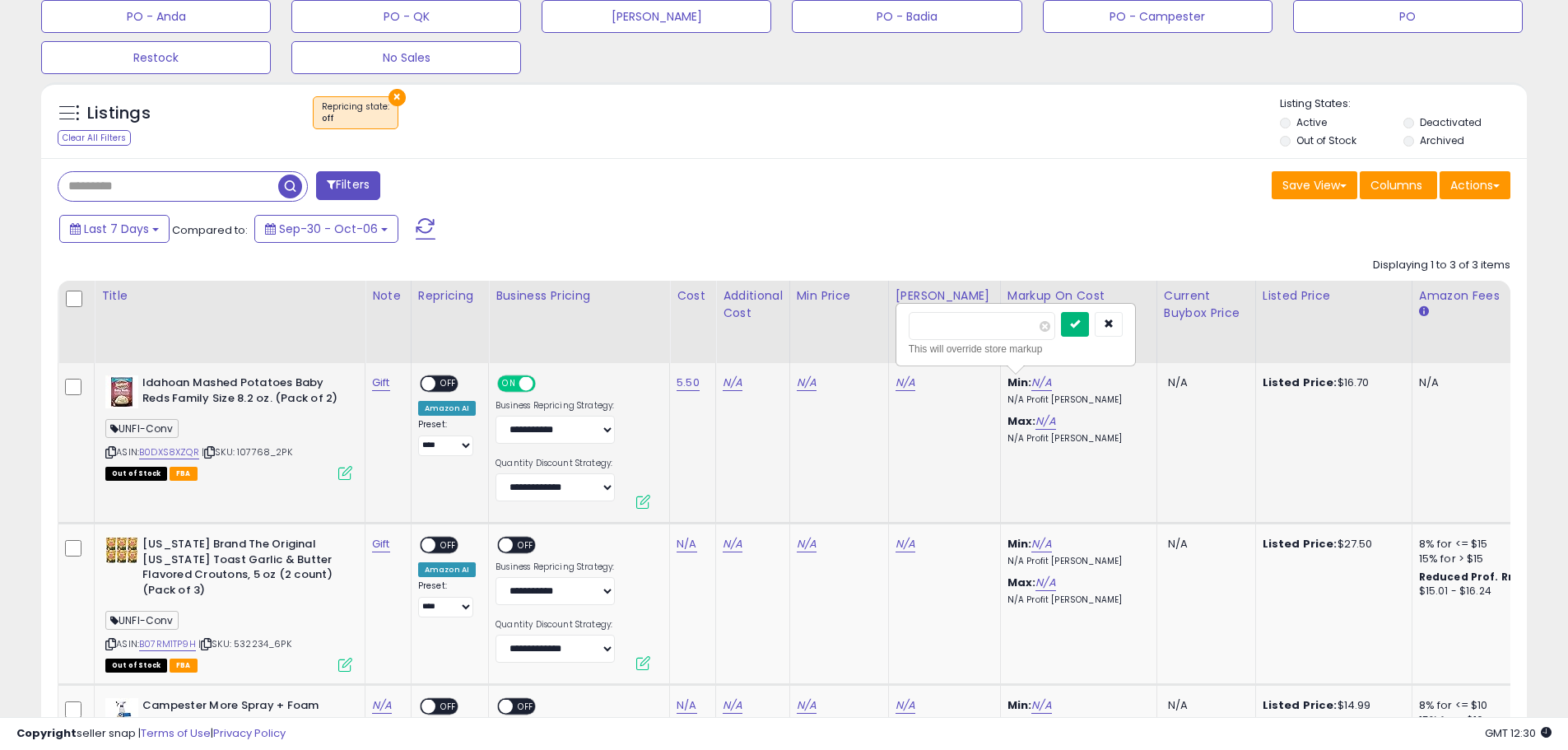
type input "*"
click at [1079, 325] on icon "submit" at bounding box center [1075, 324] width 10 height 10
click at [1036, 429] on link "N/A" at bounding box center [1046, 421] width 20 height 17
click at [1117, 367] on icon "button" at bounding box center [1112, 363] width 10 height 10
click at [1036, 424] on link "N/A" at bounding box center [1046, 421] width 20 height 17
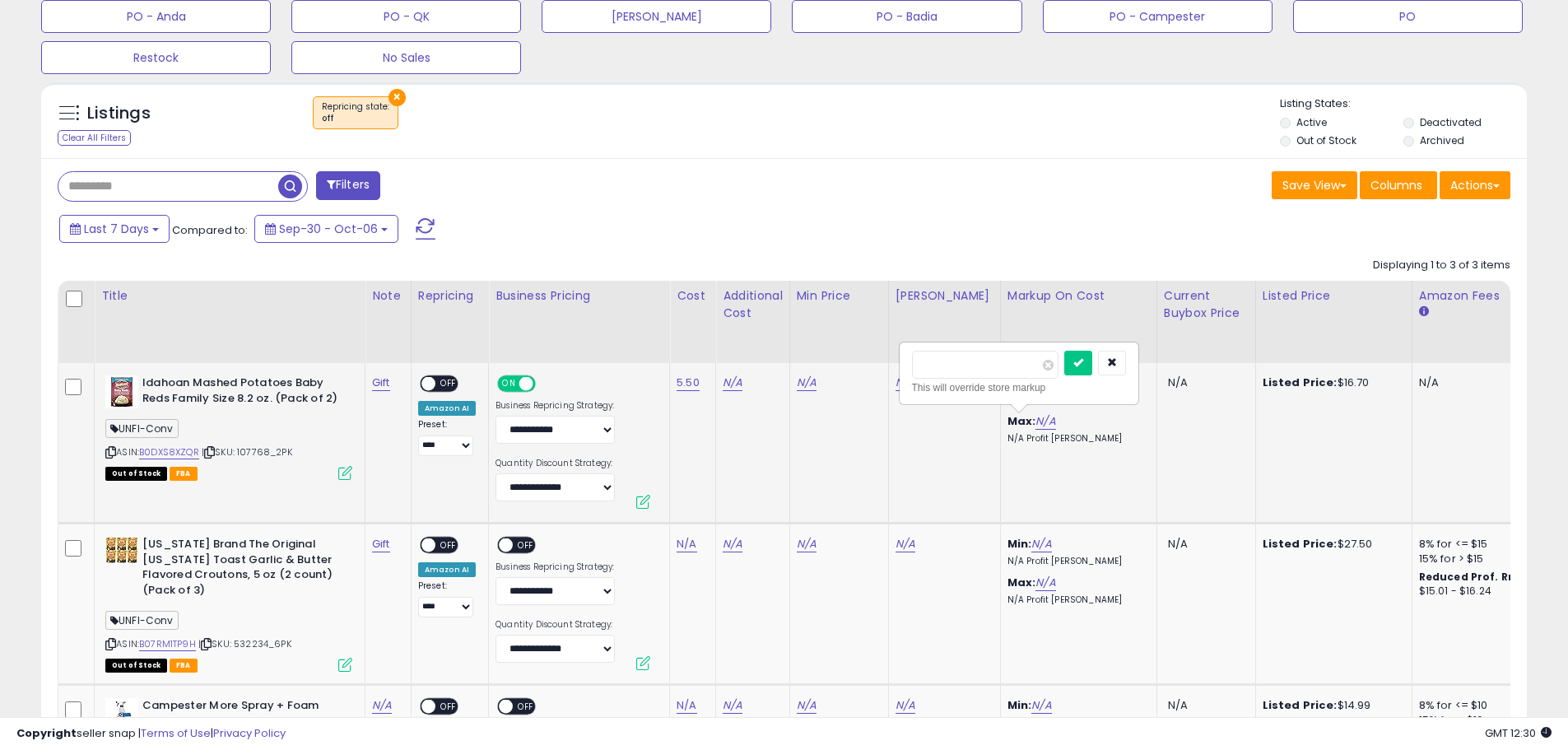
click at [988, 365] on input "number" at bounding box center [985, 365] width 147 height 28
type input "***"
drag, startPoint x: 1106, startPoint y: 364, endPoint x: 1094, endPoint y: 367, distance: 12.4
click at [1083, 365] on icon "submit" at bounding box center [1078, 363] width 10 height 10
click at [897, 380] on link "N/A" at bounding box center [906, 382] width 20 height 17
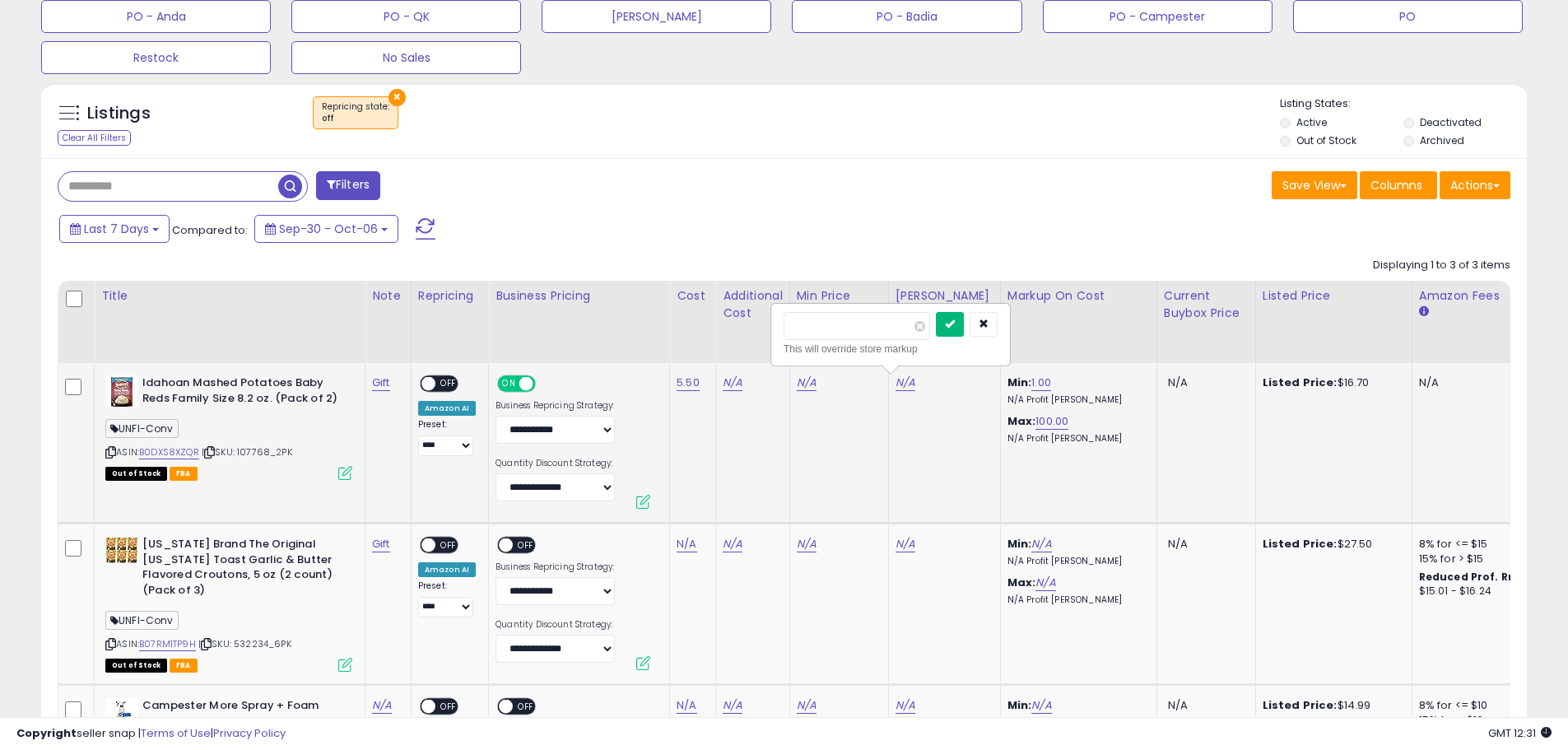
type input "*****"
click at [964, 327] on button "submit" at bounding box center [949, 324] width 28 height 25
click at [800, 380] on link "N/A" at bounding box center [806, 382] width 20 height 17
click at [740, 330] on input "number" at bounding box center [759, 326] width 147 height 28
type input "*****"
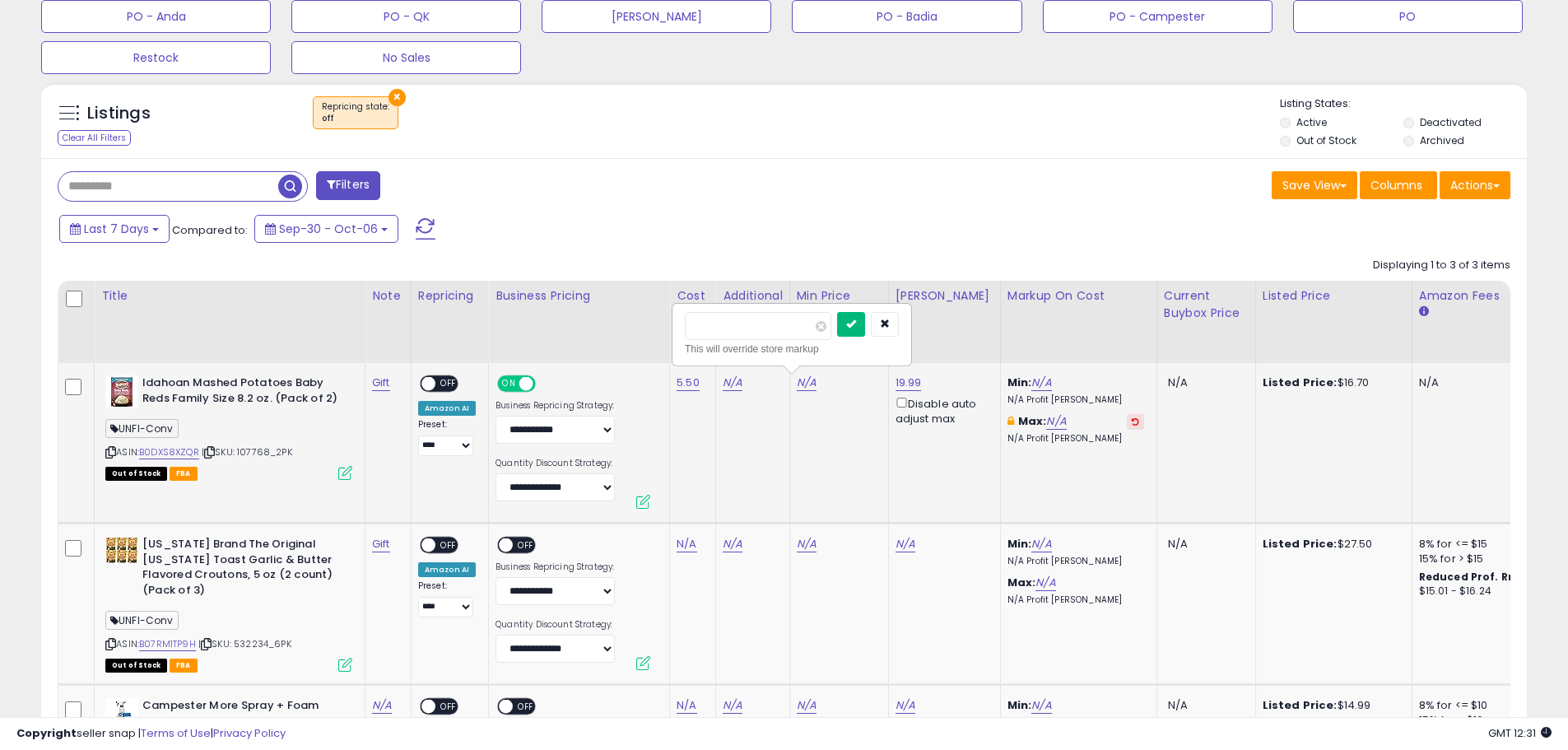
click at [865, 315] on button "submit" at bounding box center [851, 324] width 28 height 25
click at [1132, 382] on icon at bounding box center [1135, 382] width 7 height 8
click at [1127, 420] on td "Min: N/A N/A Profit Margin Max: N/A N/A Profit Margin" at bounding box center [1077, 444] width 156 height 161
click at [1132, 421] on icon at bounding box center [1135, 421] width 7 height 8
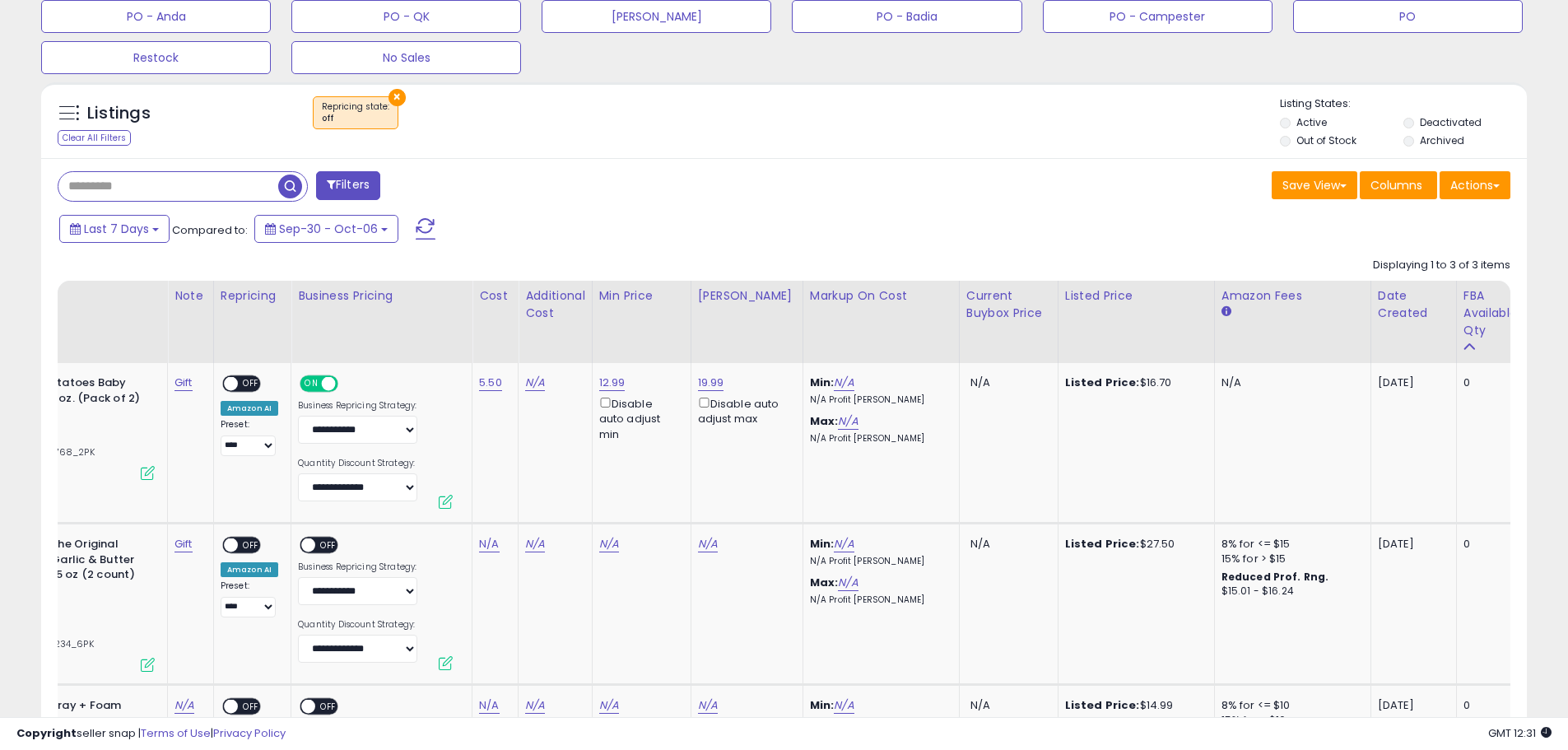
scroll to position [0, 0]
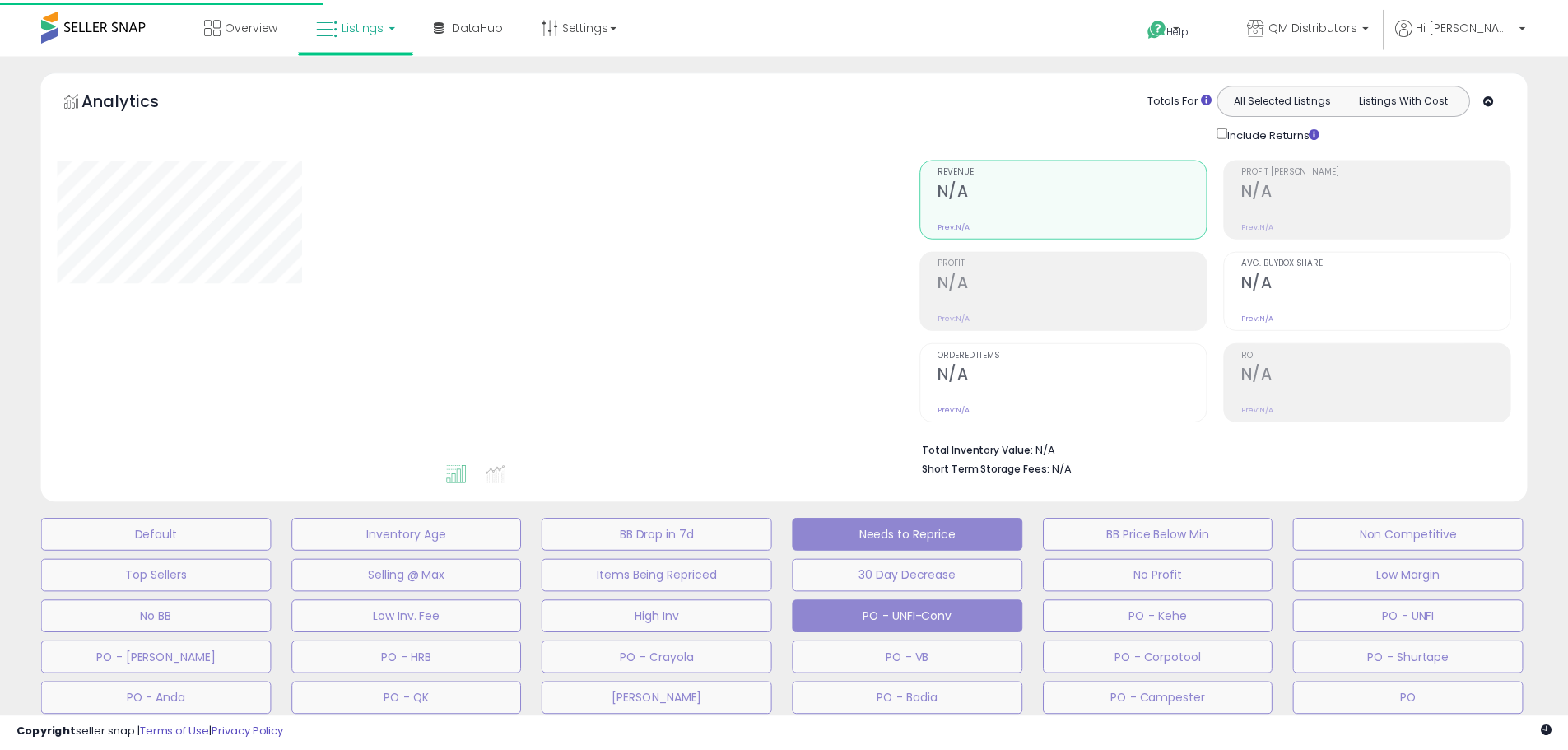
scroll to position [436, 0]
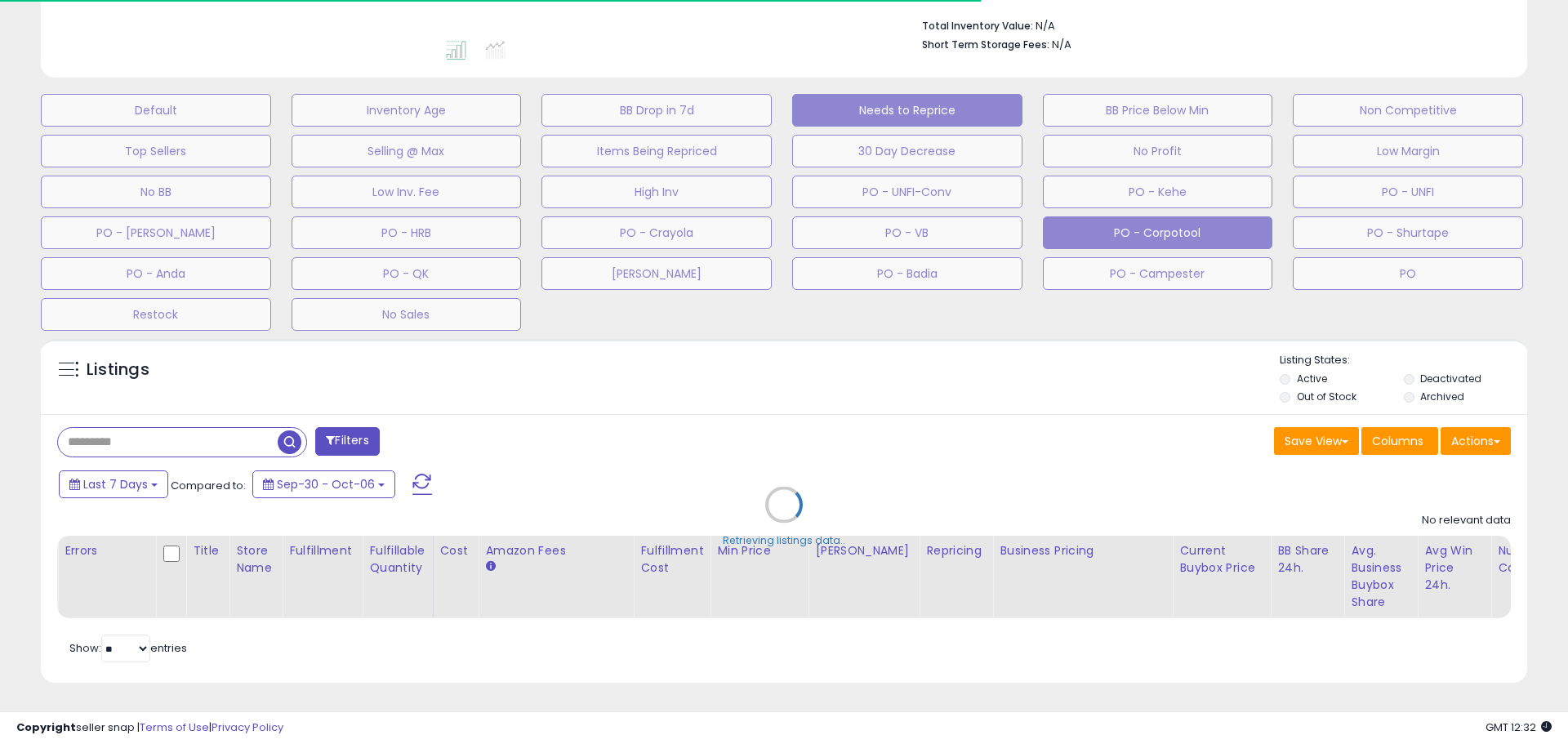
select select "**"
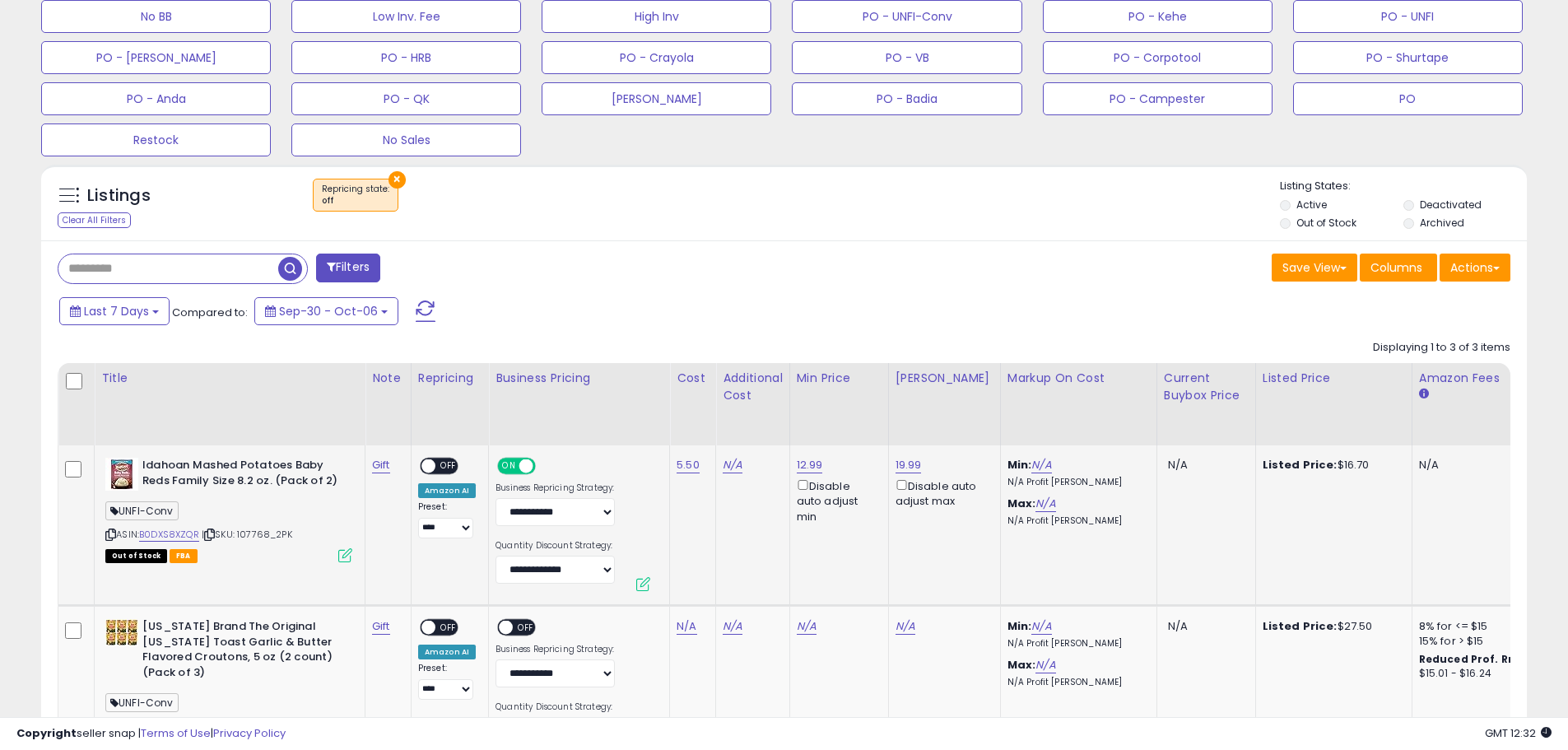
scroll to position [338, 862]
click at [444, 466] on span "OFF" at bounding box center [448, 466] width 27 height 14
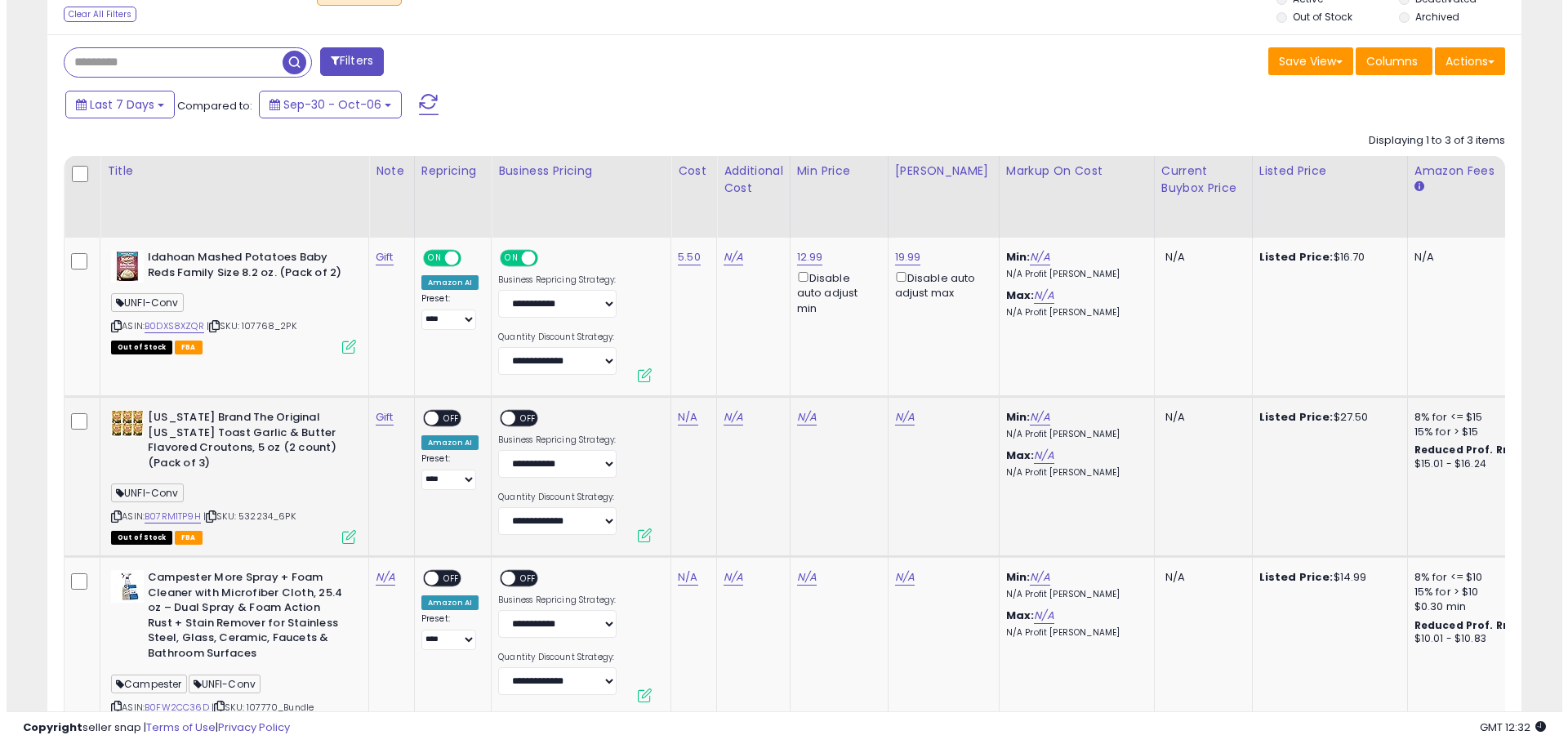
scroll to position [842, 0]
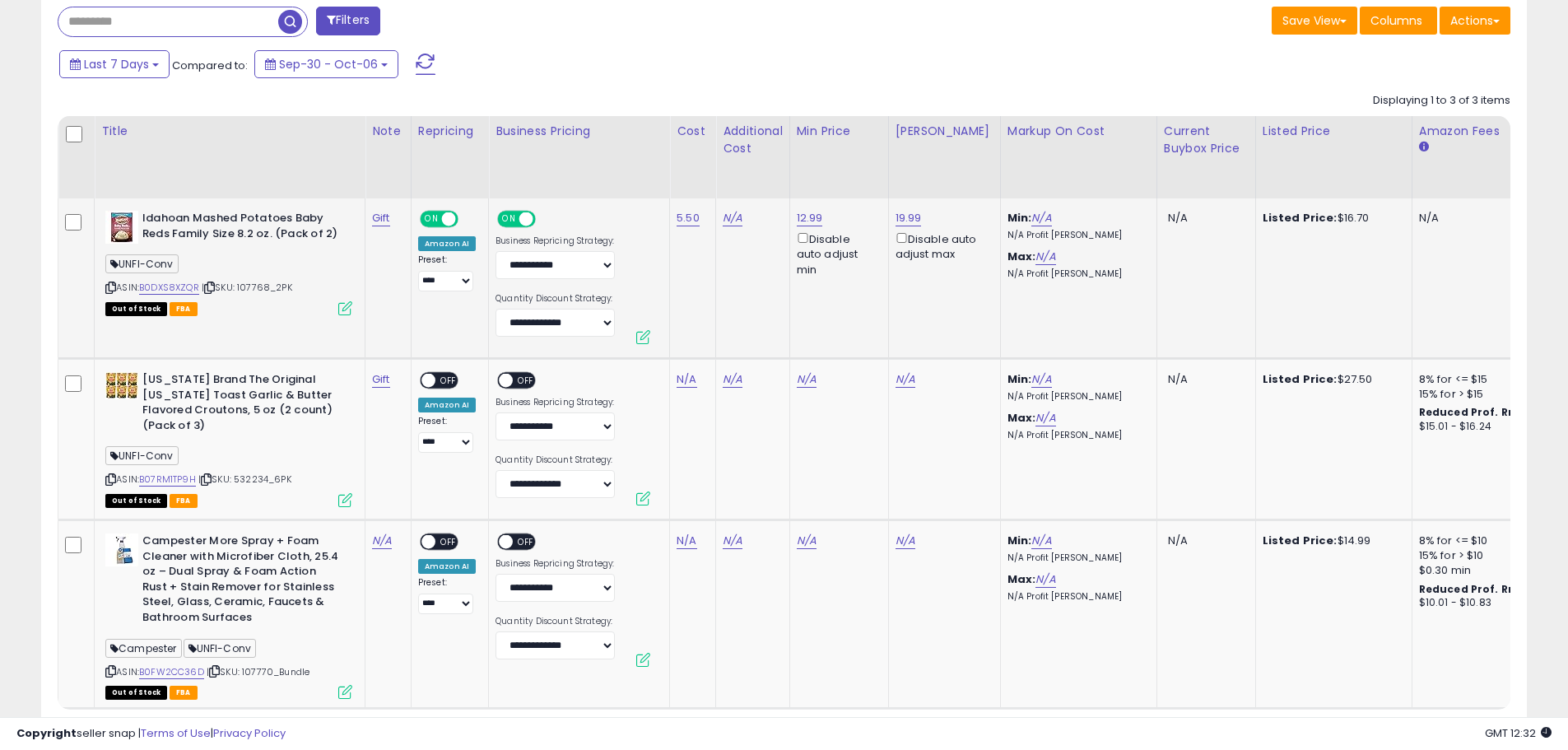
click at [349, 309] on icon at bounding box center [346, 308] width 14 height 14
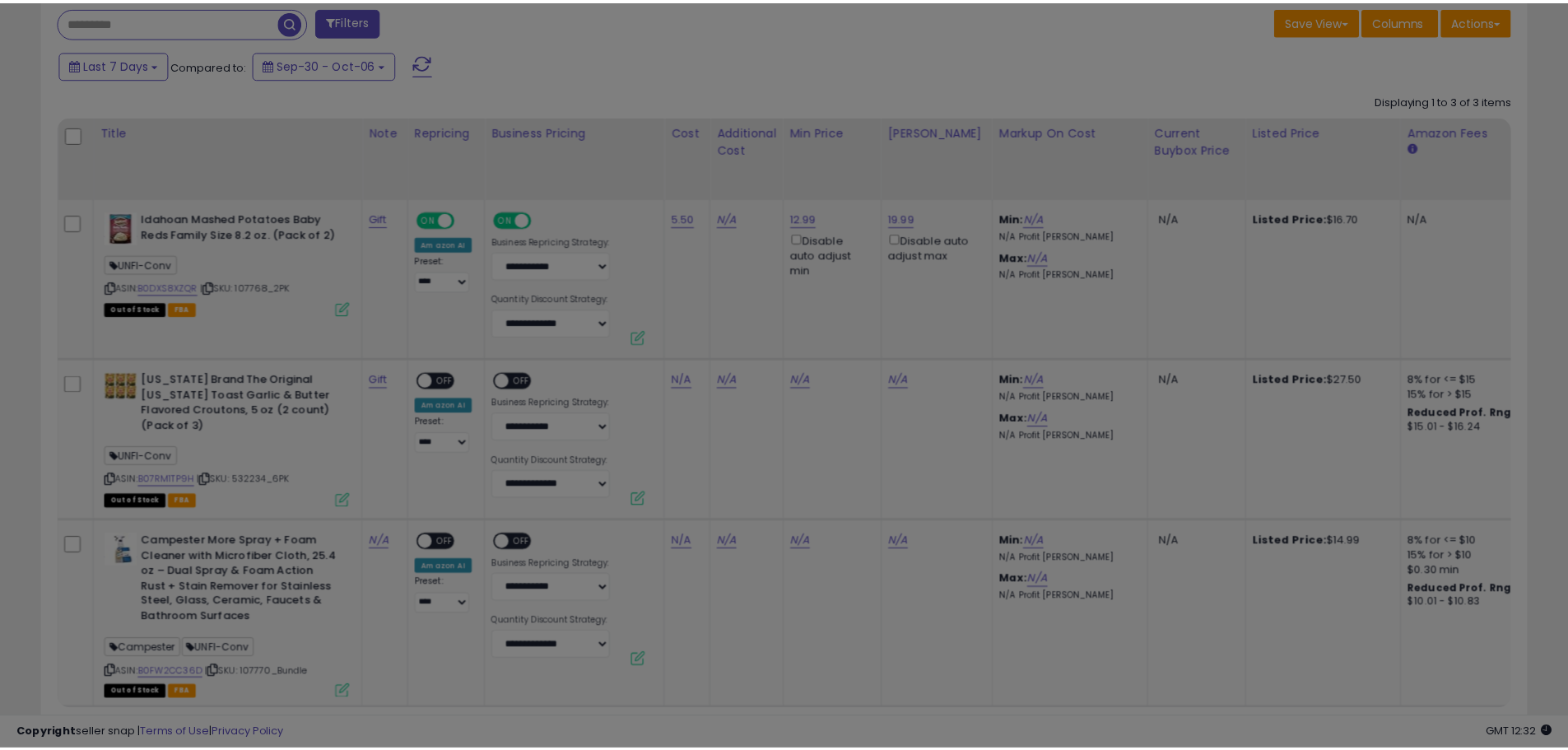
scroll to position [338, 869]
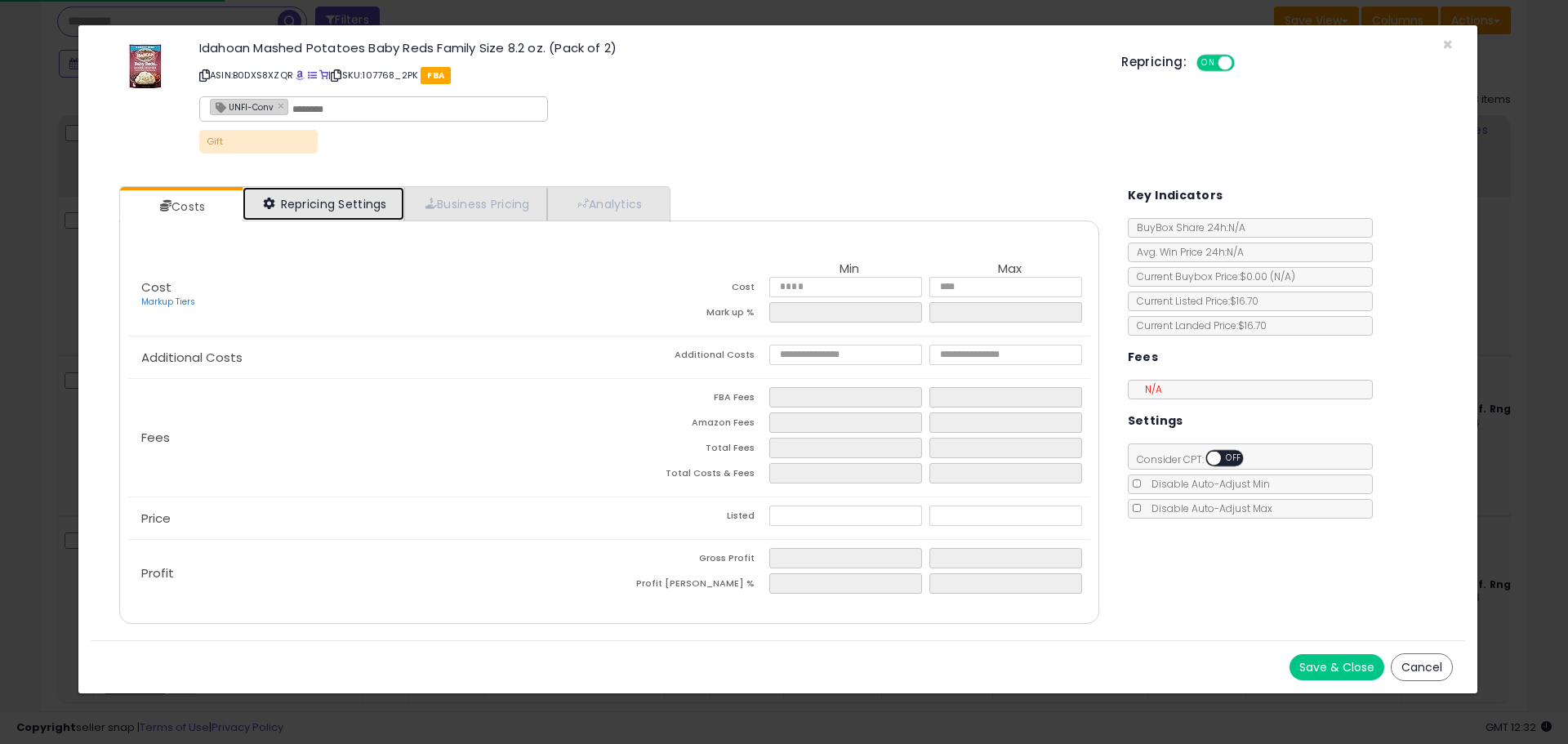
click at [351, 198] on link "Repricing Settings" at bounding box center [323, 204] width 162 height 34
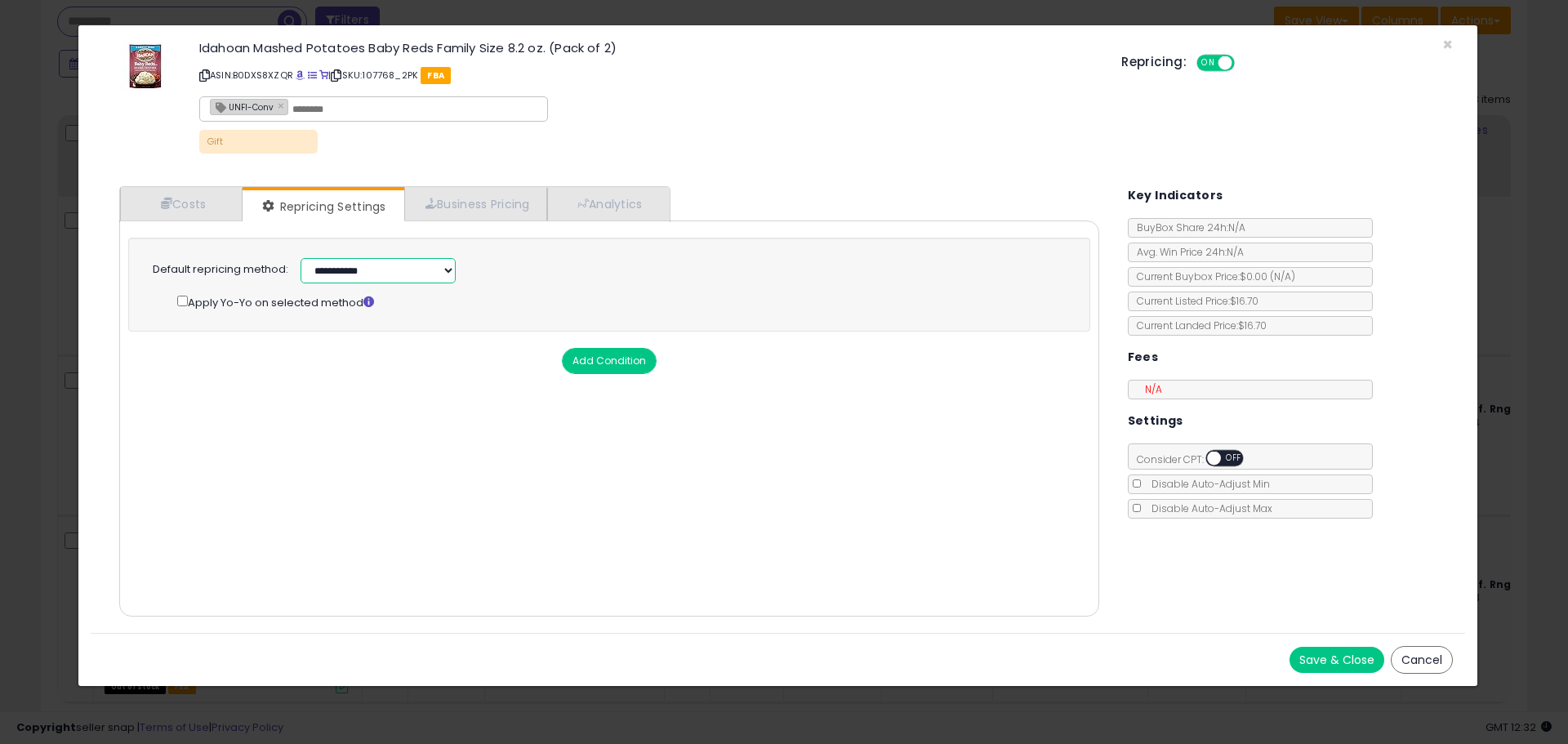
click at [387, 272] on select "**********" at bounding box center [377, 271] width 155 height 26
select select "******"
click at [301, 258] on select "**********" at bounding box center [377, 271] width 155 height 26
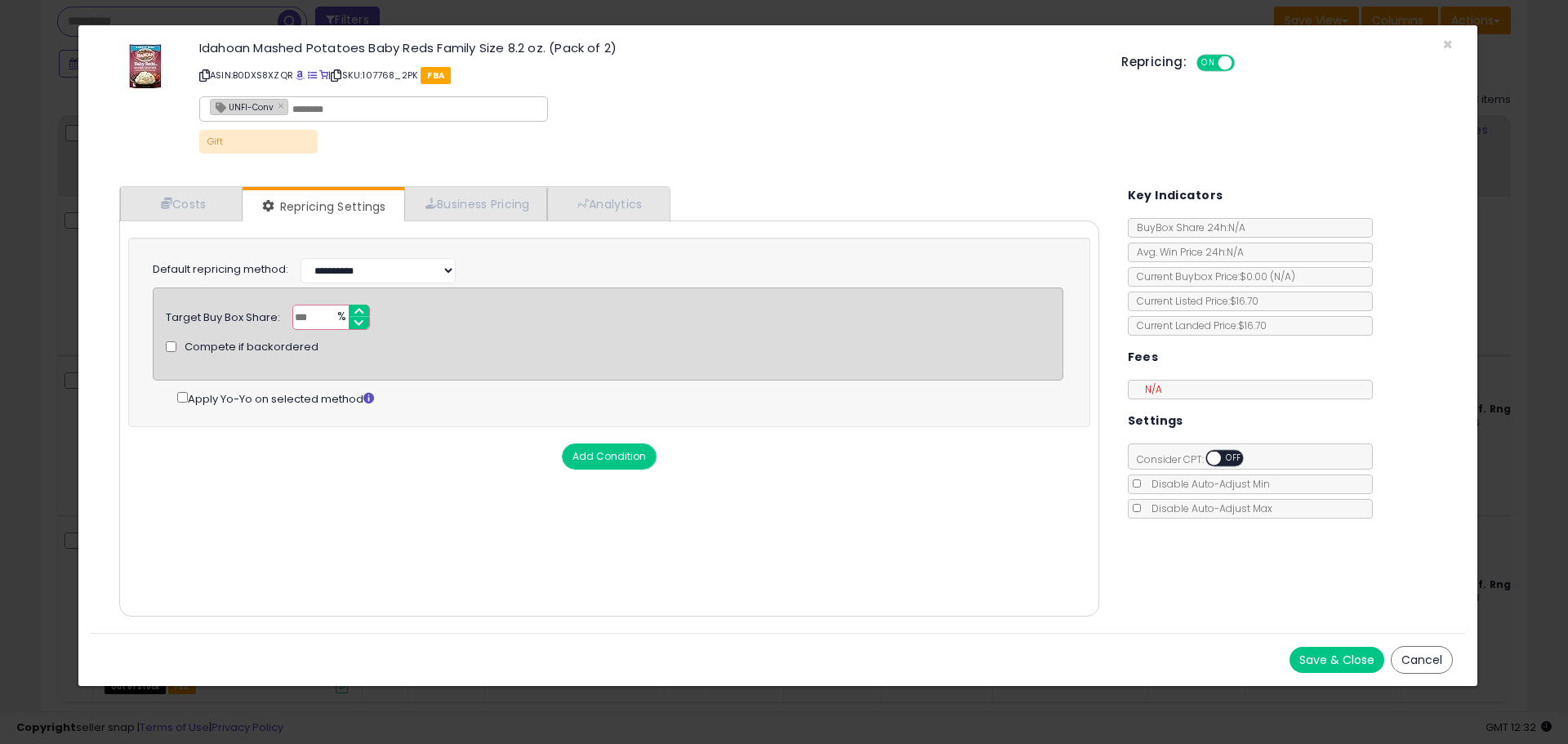
click at [1332, 653] on button "Save & Close" at bounding box center [1337, 659] width 95 height 27
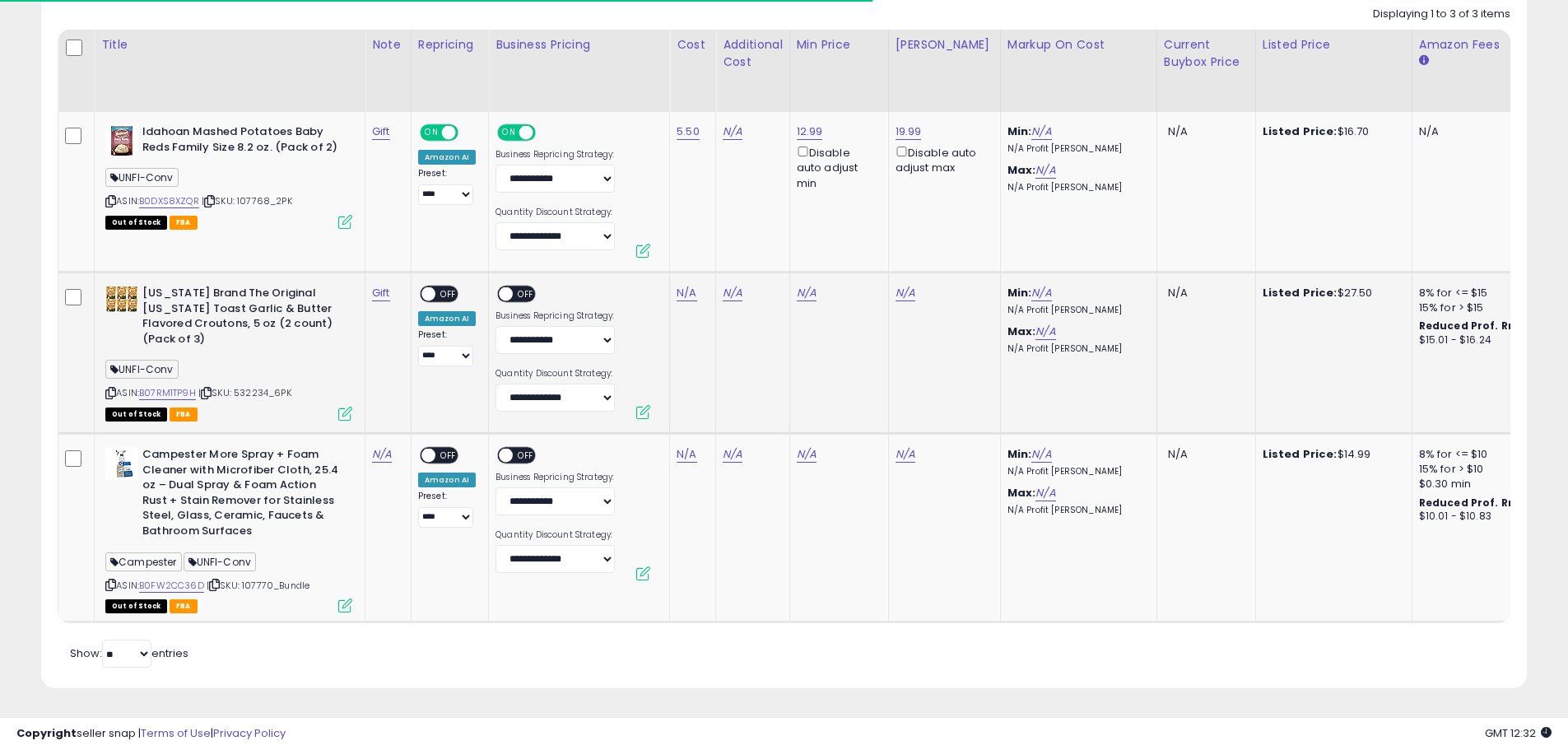
scroll to position [947, 0]
click at [265, 386] on span "| SKU: 532234_6PK" at bounding box center [245, 392] width 93 height 13
click at [273, 386] on span "| SKU: 532234_6PK" at bounding box center [245, 392] width 93 height 13
drag, startPoint x: 272, startPoint y: 366, endPoint x: 236, endPoint y: 365, distance: 36.0
click at [236, 386] on span "| SKU: 532234_6PK" at bounding box center [245, 392] width 93 height 13
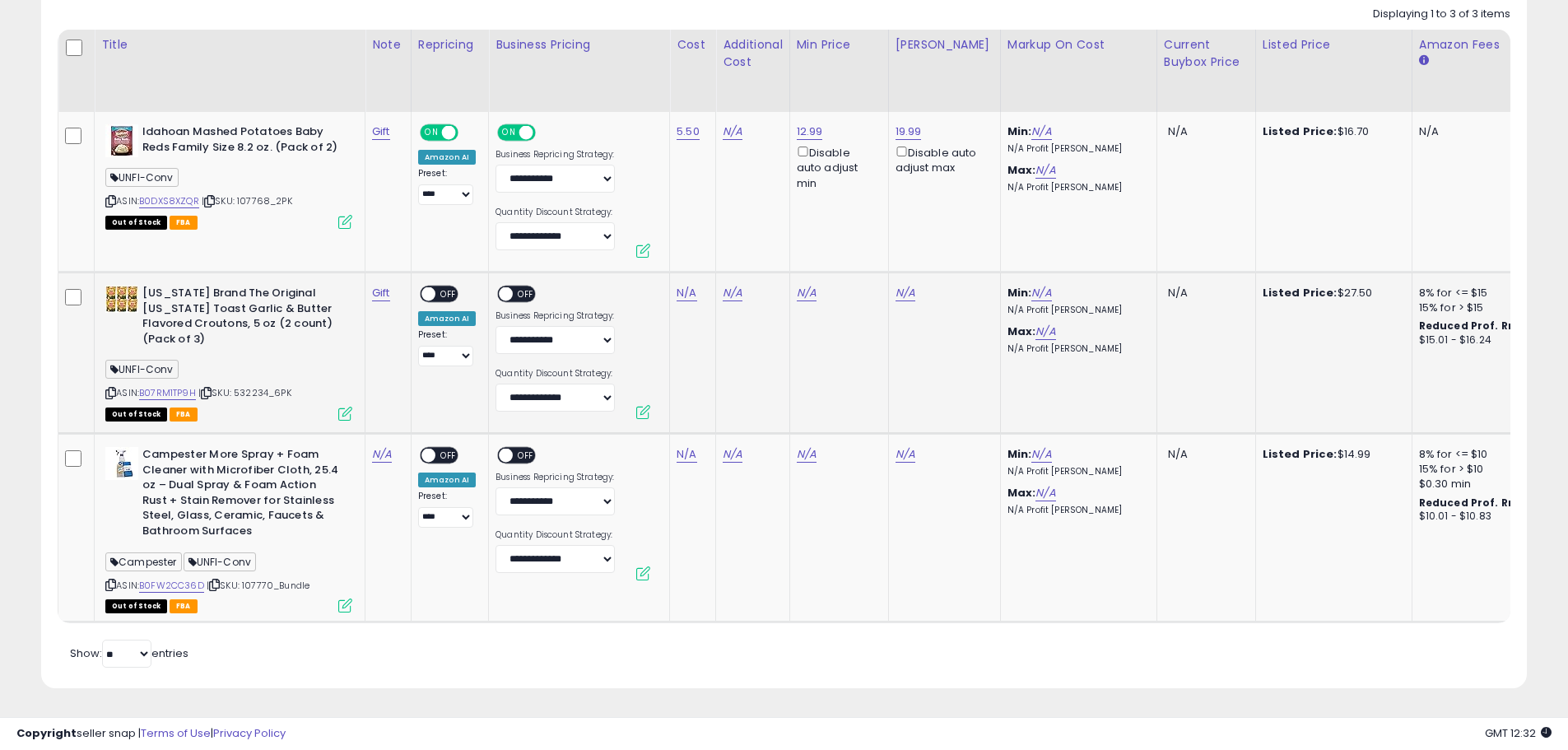
click at [252, 407] on div "Out of Stock FBA" at bounding box center [228, 413] width 247 height 12
click at [190, 386] on link "B07RM1TP9H" at bounding box center [167, 393] width 57 height 14
drag, startPoint x: 153, startPoint y: 284, endPoint x: 219, endPoint y: 291, distance: 66.4
click at [218, 291] on b "New York Brand The Original Texas Toast Garlic & Butter Flavored Croutons, 5 oz…" at bounding box center [241, 318] width 200 height 65
drag, startPoint x: 247, startPoint y: 312, endPoint x: 221, endPoint y: 312, distance: 26.0
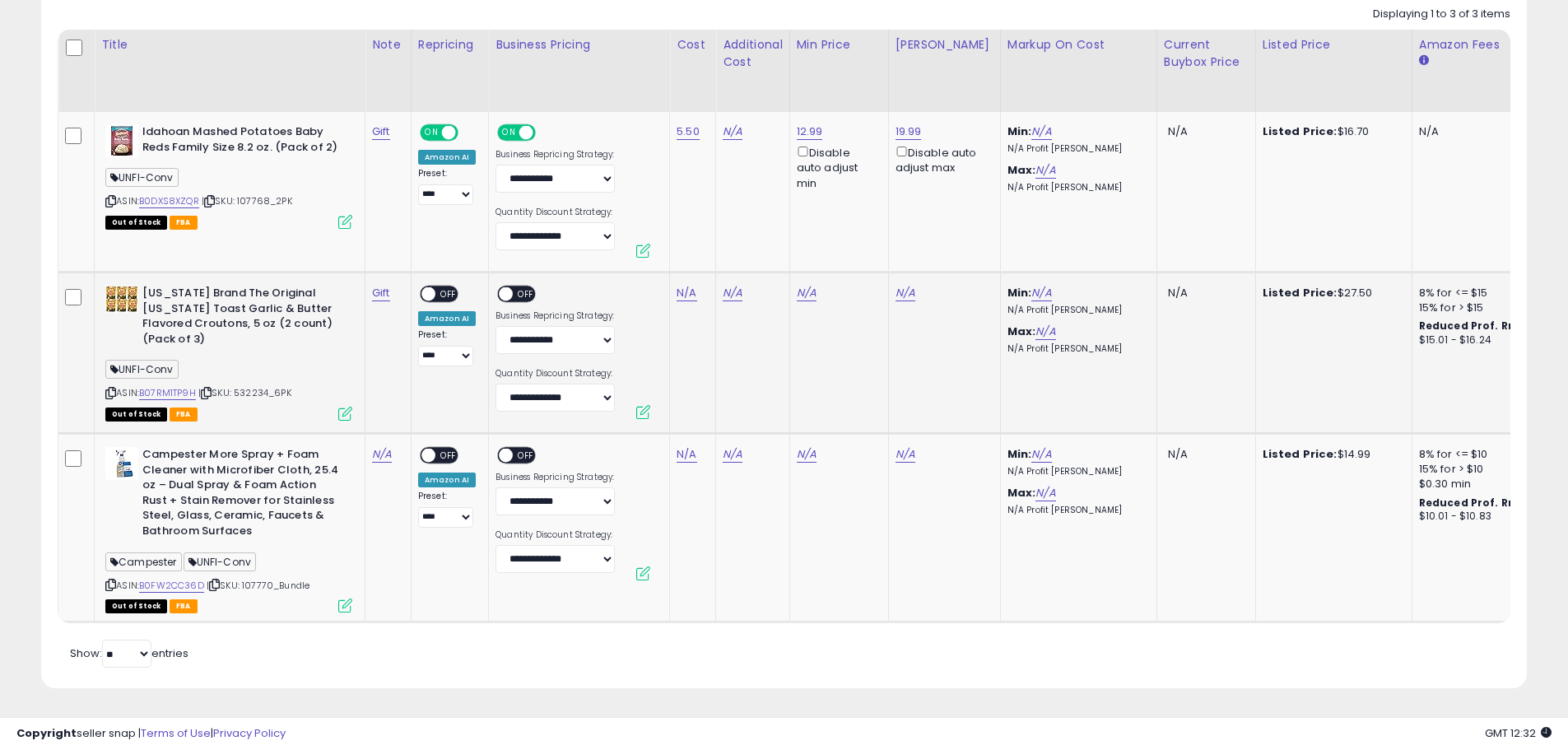
click at [246, 312] on b "New York Brand The Original Texas Toast Garlic & Butter Flavored Croutons, 5 oz…" at bounding box center [241, 318] width 200 height 65
click at [681, 285] on link "N/A" at bounding box center [686, 293] width 20 height 17
type input "*****"
click at [744, 241] on button "submit" at bounding box center [730, 250] width 28 height 25
click at [1034, 285] on link "9.98" at bounding box center [1043, 293] width 23 height 17
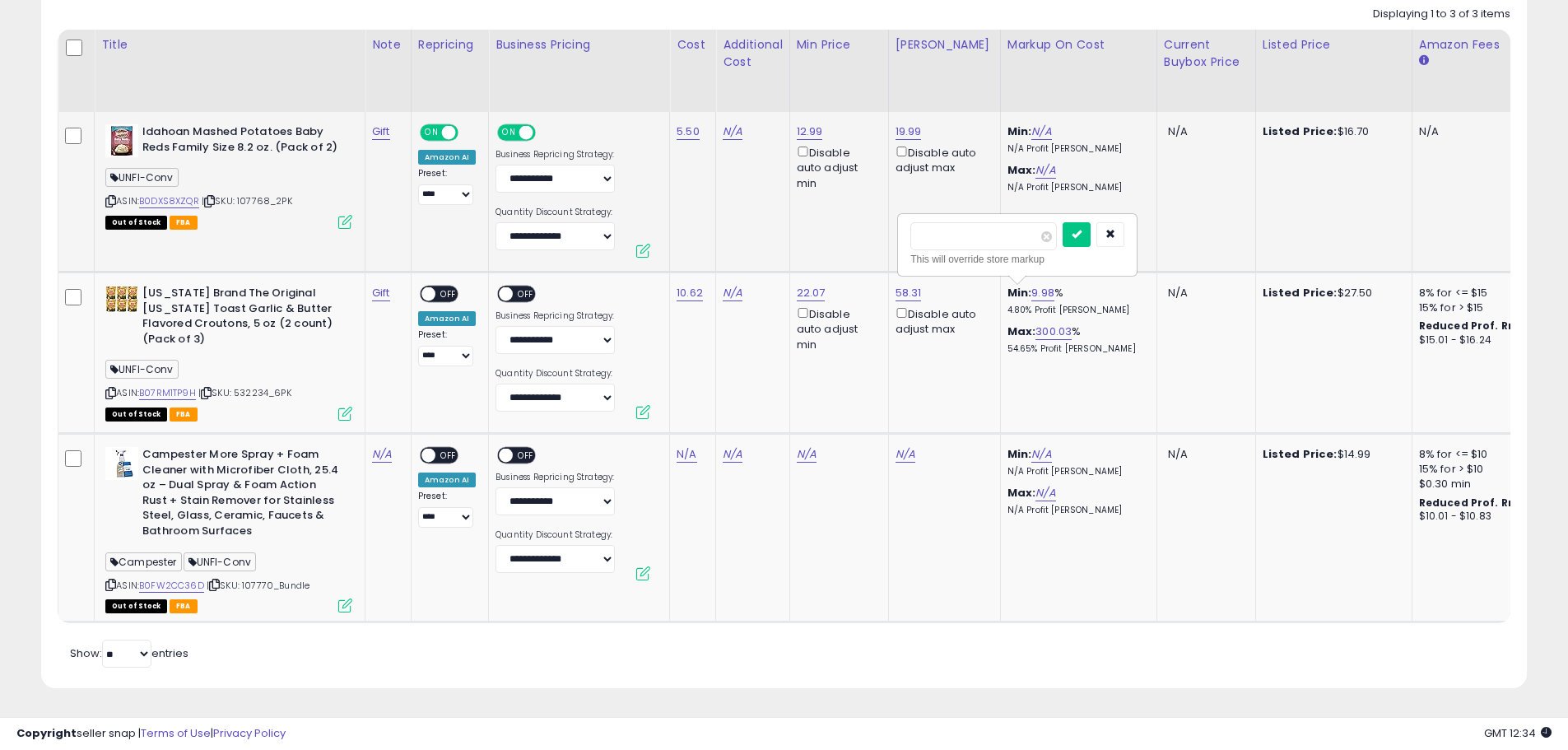
drag, startPoint x: 974, startPoint y: 228, endPoint x: 893, endPoint y: 227, distance: 81.0
click at [893, 227] on tbody "Idahoan Mashed Potatoes Baby Reds Family Size 8.2 oz. (Pack of 2) UNFI-Conv ASI…" at bounding box center [890, 368] width 1663 height 511
type input "*"
click at [1081, 228] on icon "submit" at bounding box center [1076, 233] width 10 height 10
click at [1047, 324] on link "300.03" at bounding box center [1054, 332] width 36 height 17
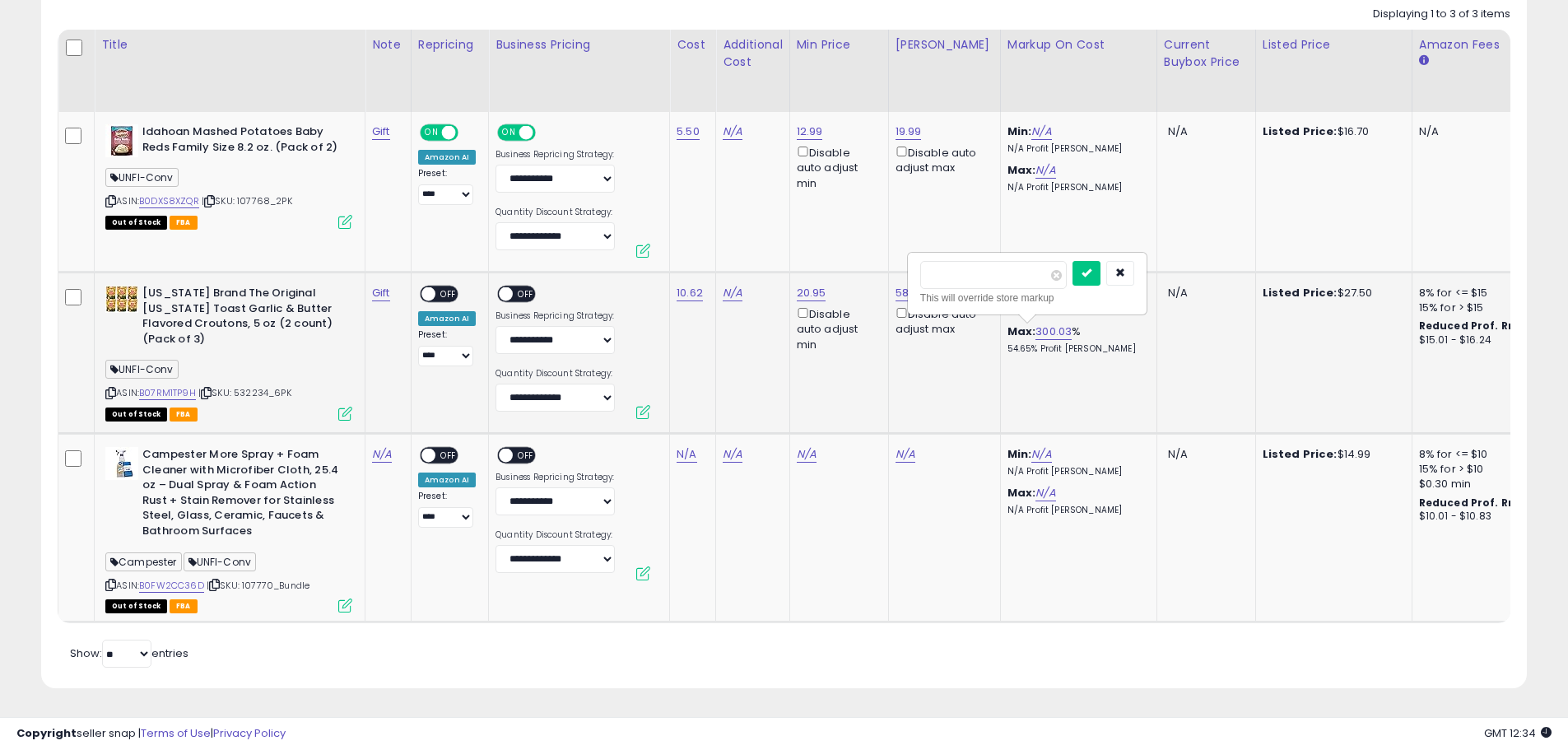
drag, startPoint x: 966, startPoint y: 264, endPoint x: 869, endPoint y: 267, distance: 97.0
click at [870, 272] on tr "New York Brand The Original Texas Toast Garlic & Butter Flavored Croutons, 5 oz…" at bounding box center [890, 353] width 1663 height 161
type input "***"
click at [1100, 268] on button "submit" at bounding box center [1086, 273] width 28 height 25
click at [1067, 387] on td "Min: 1.01 % 0.51% Profit Margin Max: 100.02 % 31.88% Profit Margin" at bounding box center [1077, 353] width 156 height 161
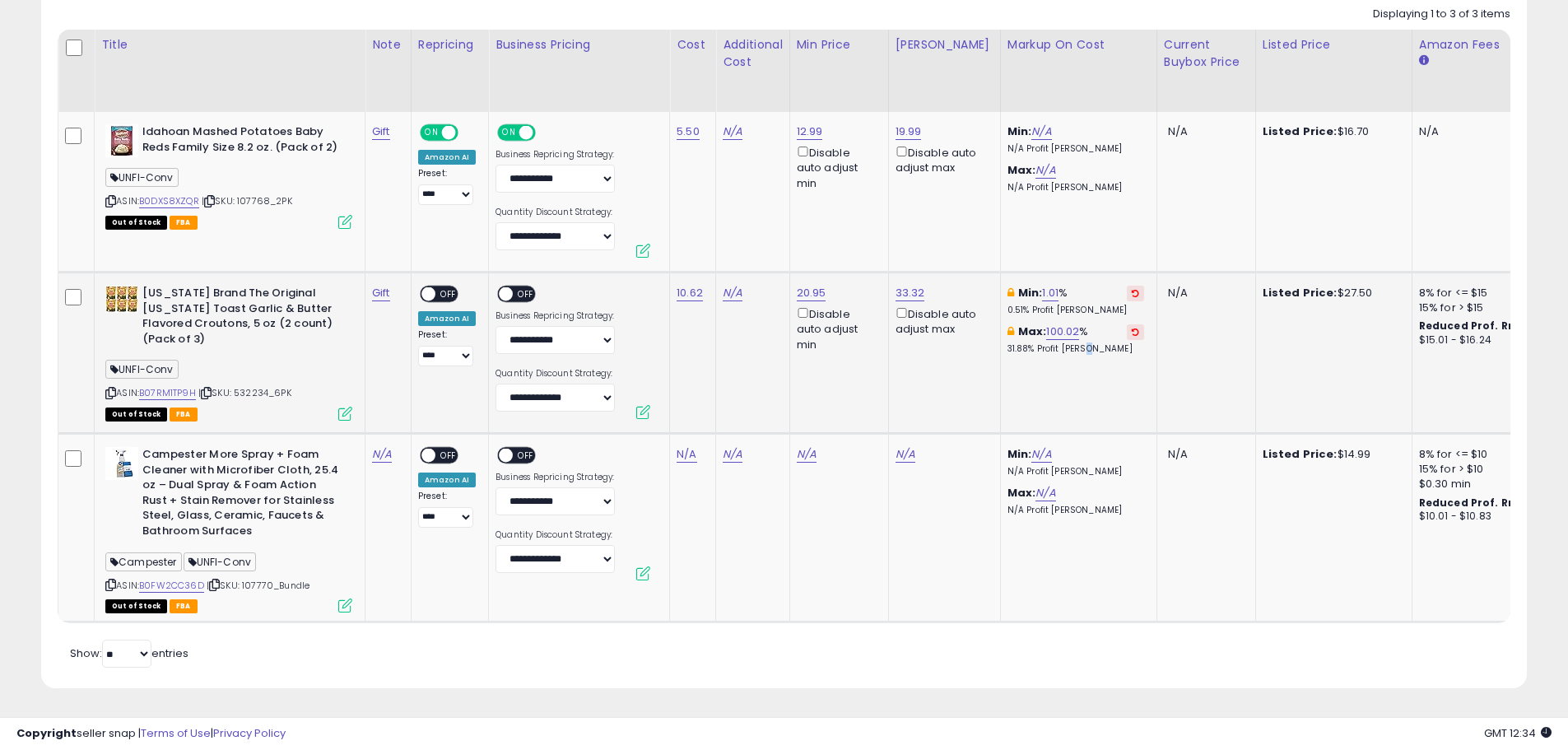
click at [523, 287] on span "OFF" at bounding box center [525, 294] width 27 height 14
click at [453, 287] on span "OFF" at bounding box center [448, 294] width 27 height 14
click at [228, 489] on b "Campester More Spray + Foam Cleaner with Microfiber Cloth, 25.4 oz – Dual Spray…" at bounding box center [241, 495] width 200 height 95
click at [223, 500] on b "Campester More Spray + Foam Cleaner with Microfiber Cloth, 25.4 oz – Dual Spray…" at bounding box center [241, 495] width 200 height 95
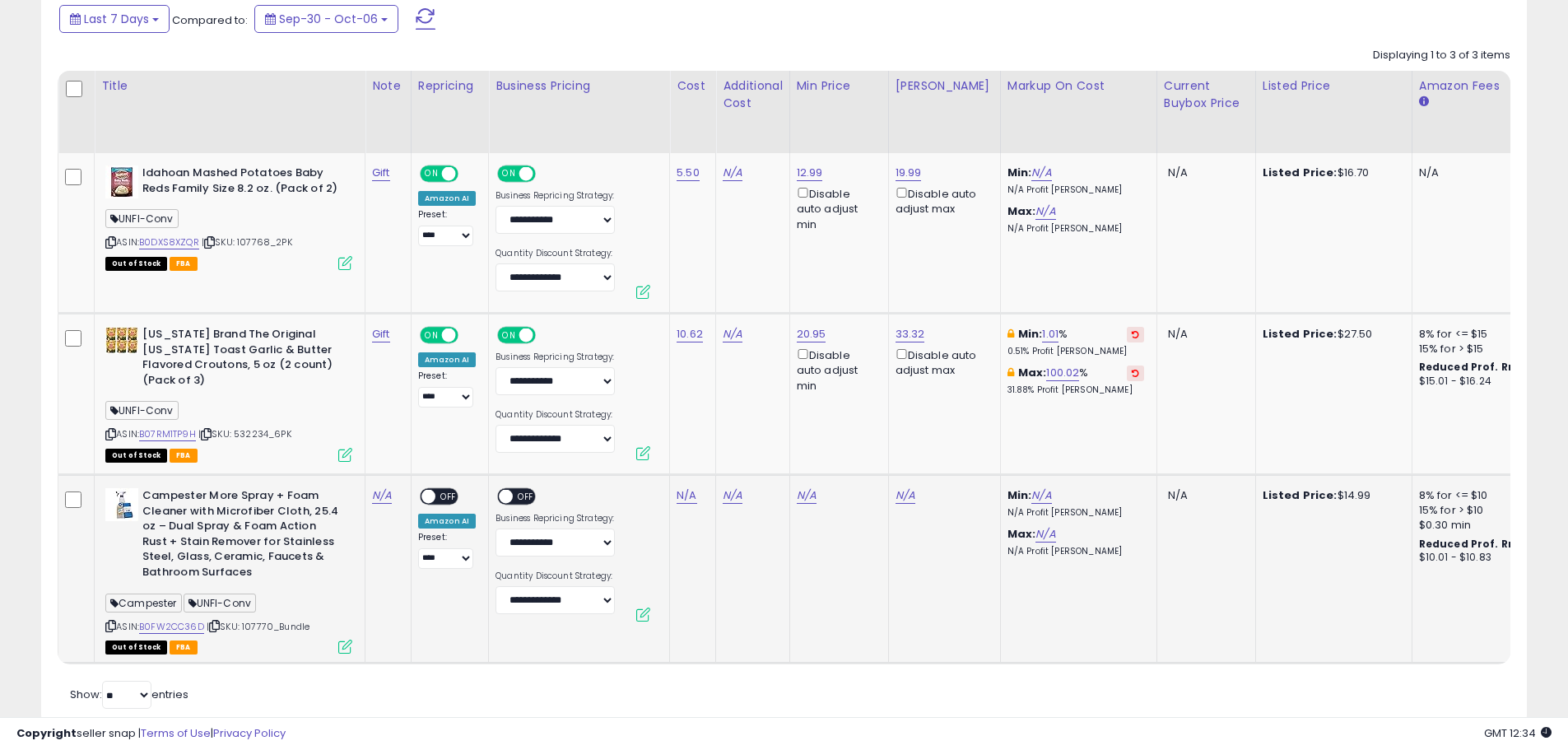
scroll to position [864, 0]
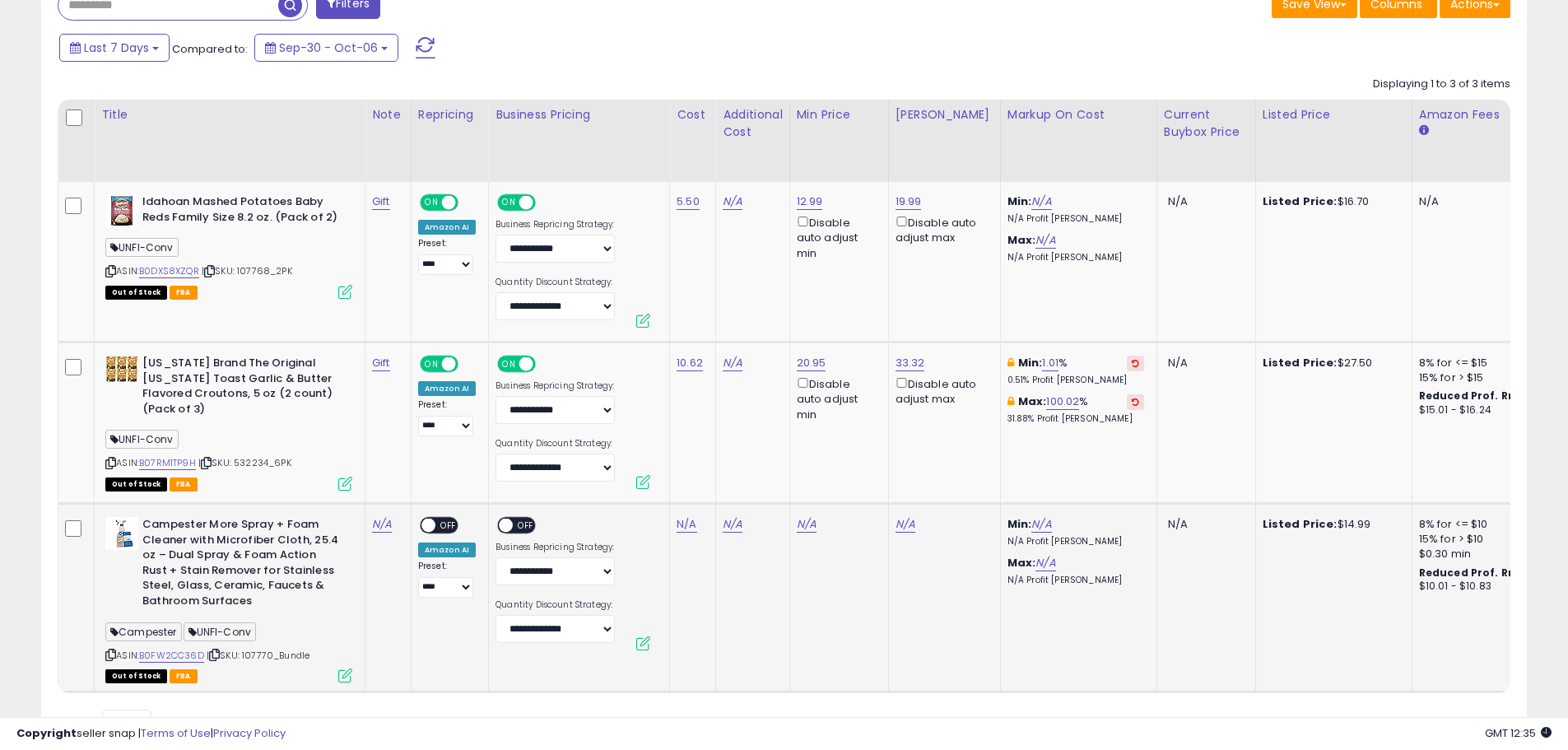
click at [520, 524] on span "OFF" at bounding box center [525, 525] width 27 height 14
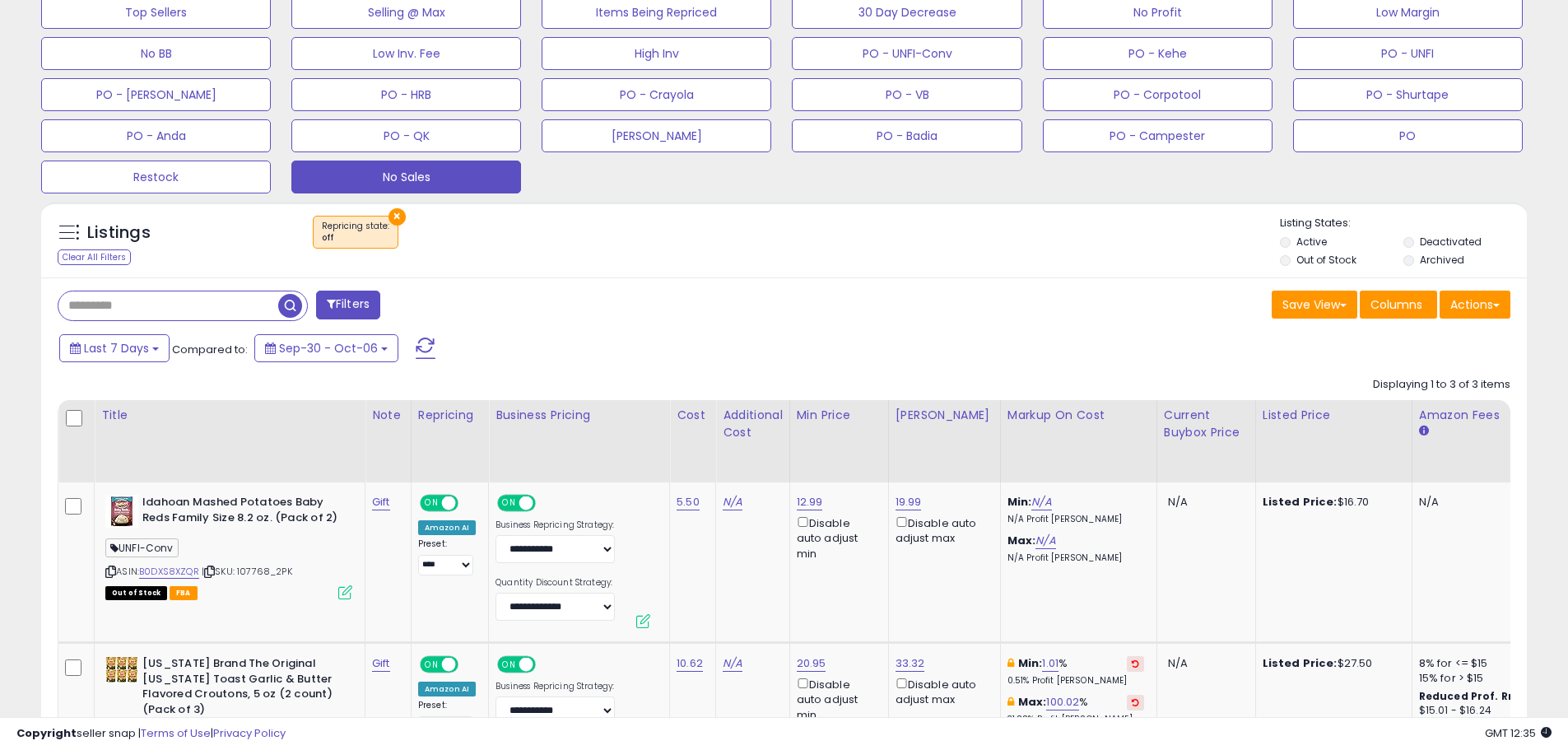
scroll to position [535, 0]
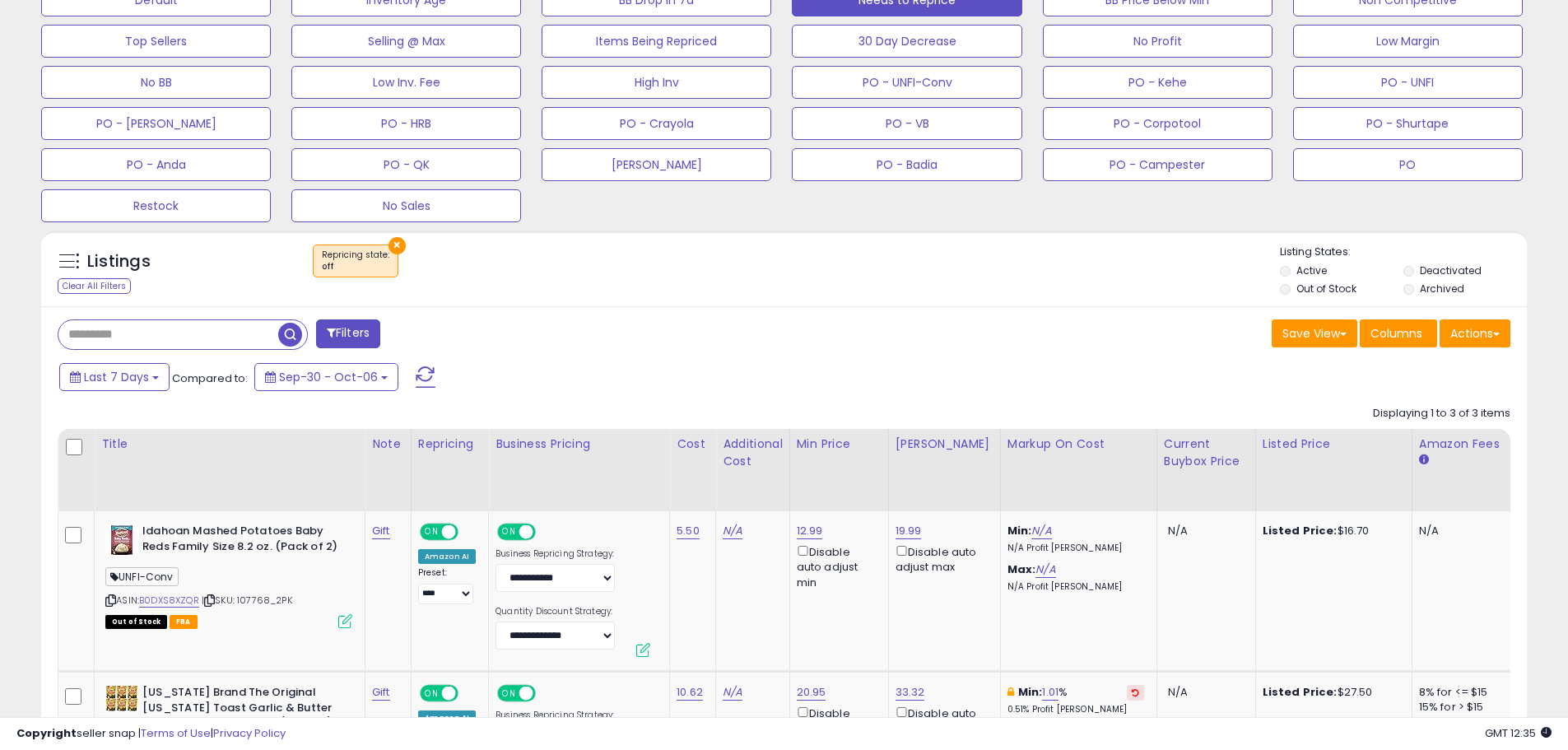
click at [392, 243] on button "×" at bounding box center [396, 245] width 17 height 17
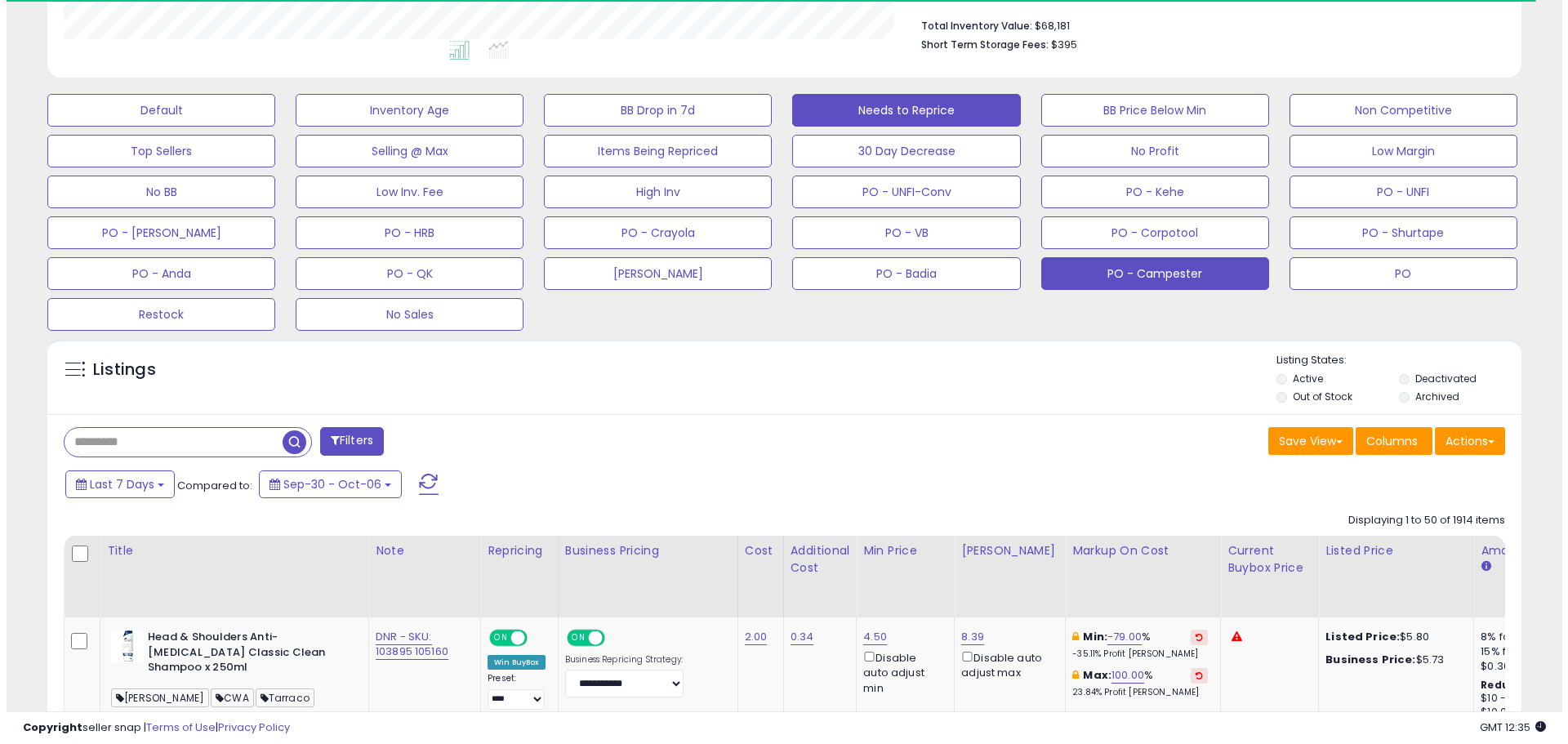
scroll to position [335, 855]
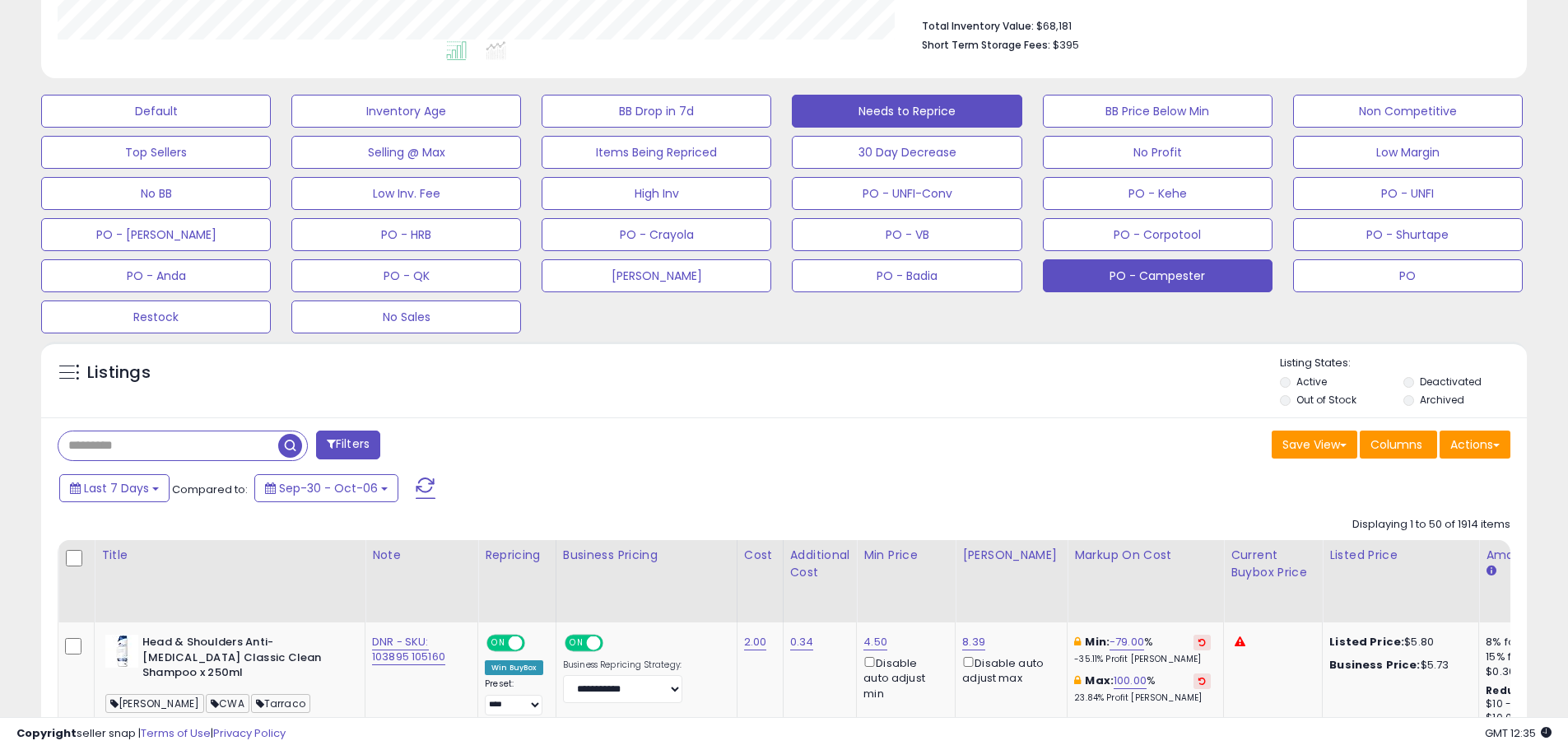
click at [1130, 272] on button "PO - Campester" at bounding box center [1157, 275] width 229 height 33
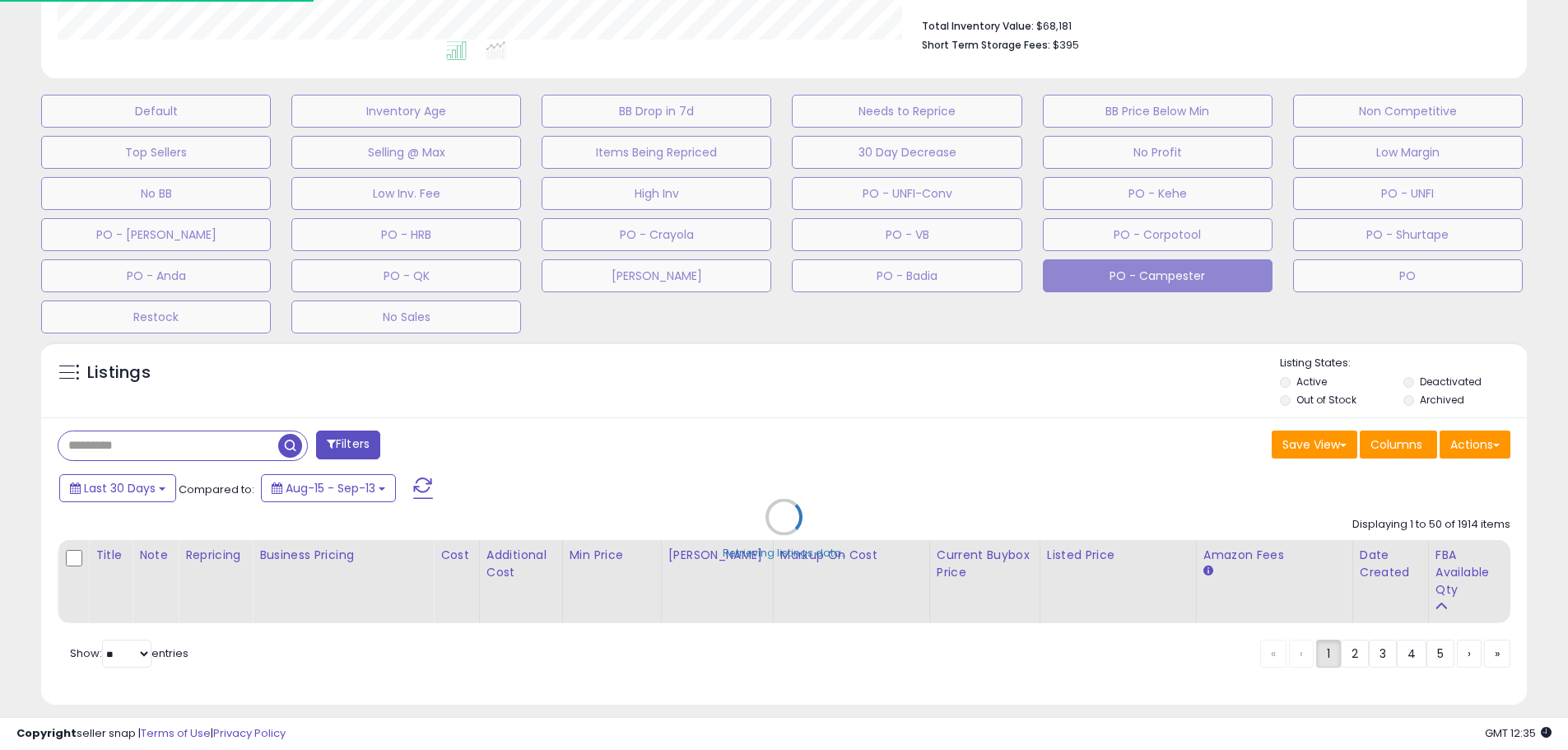
scroll to position [338, 869]
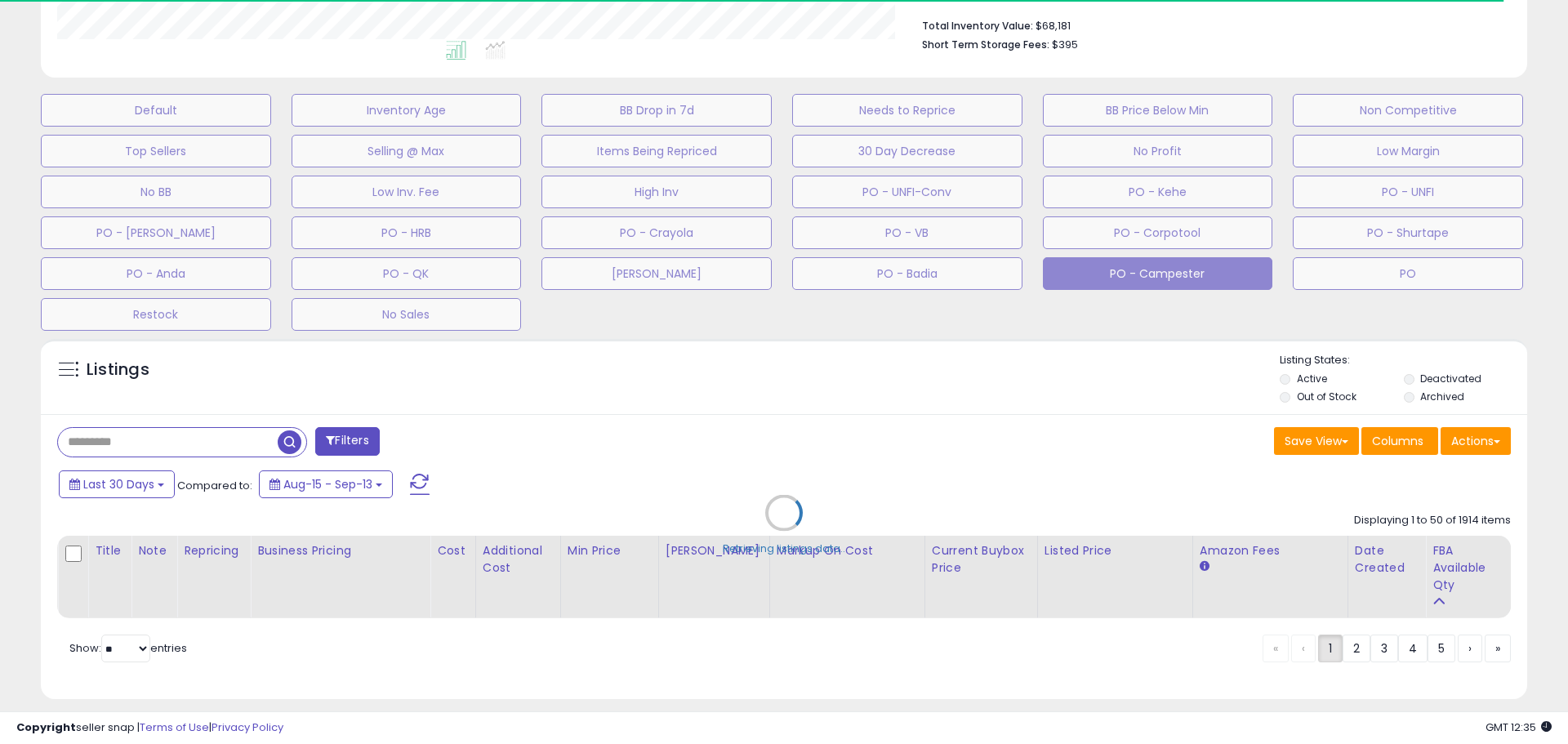
select select "**"
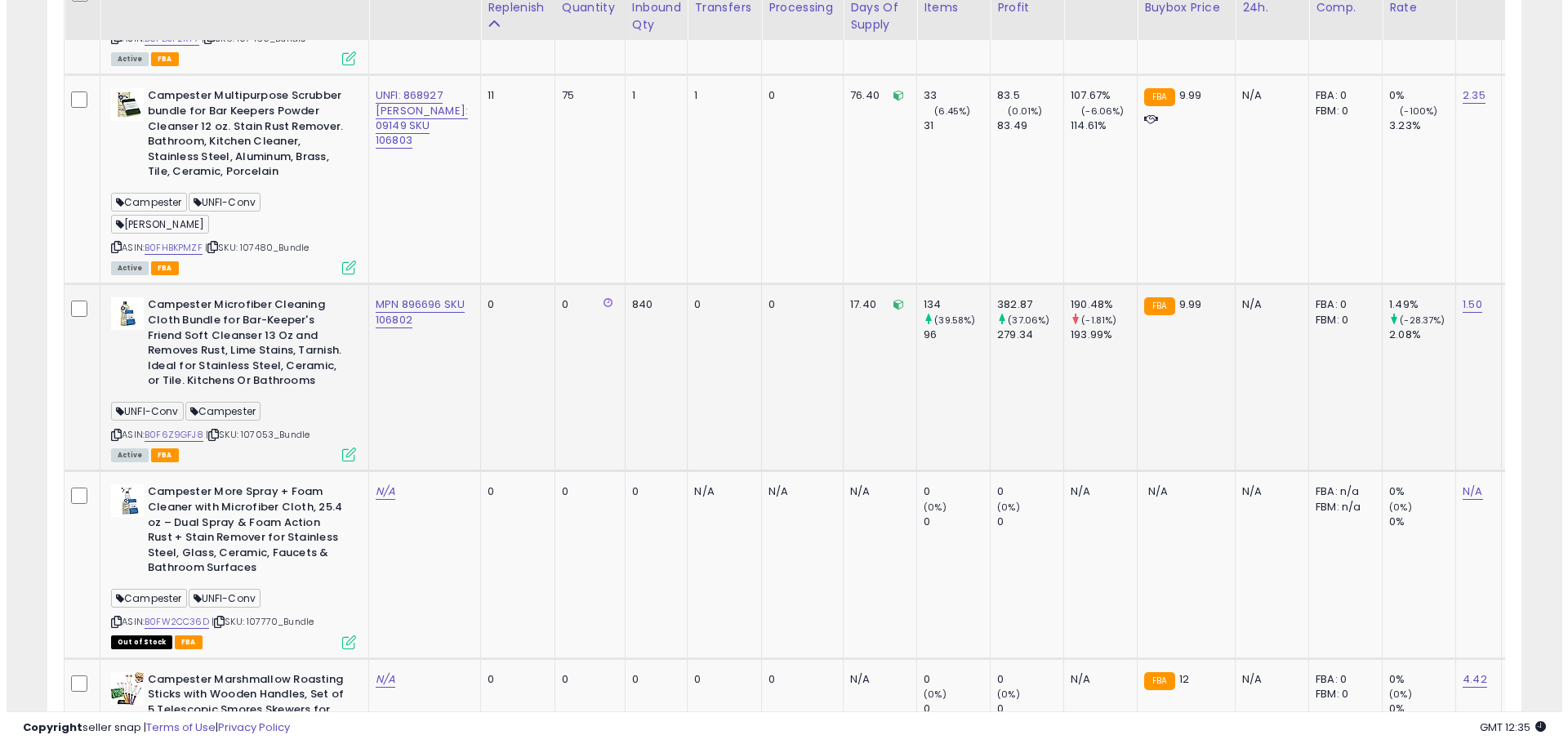
scroll to position [2135, 0]
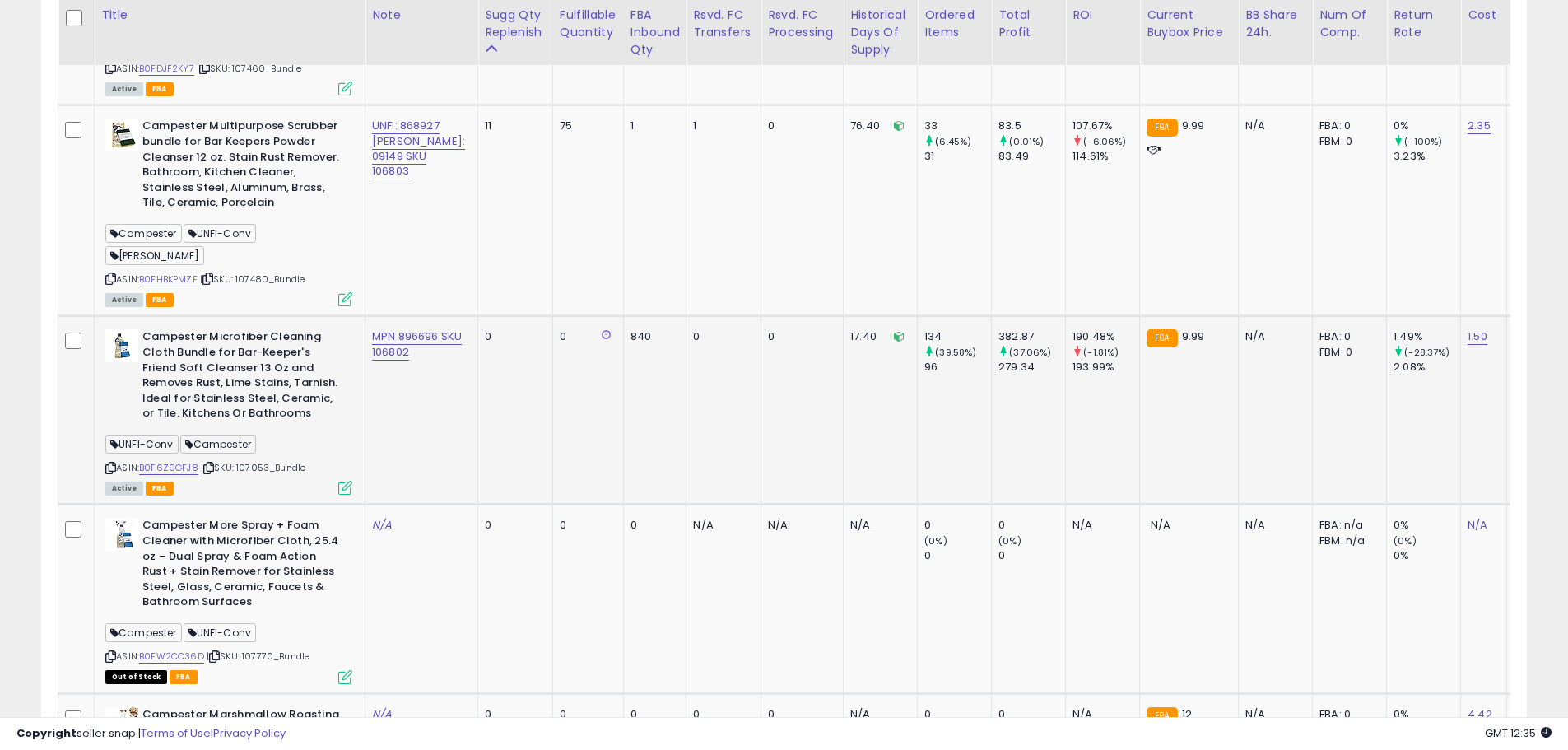
click at [342, 481] on icon at bounding box center [346, 488] width 14 height 14
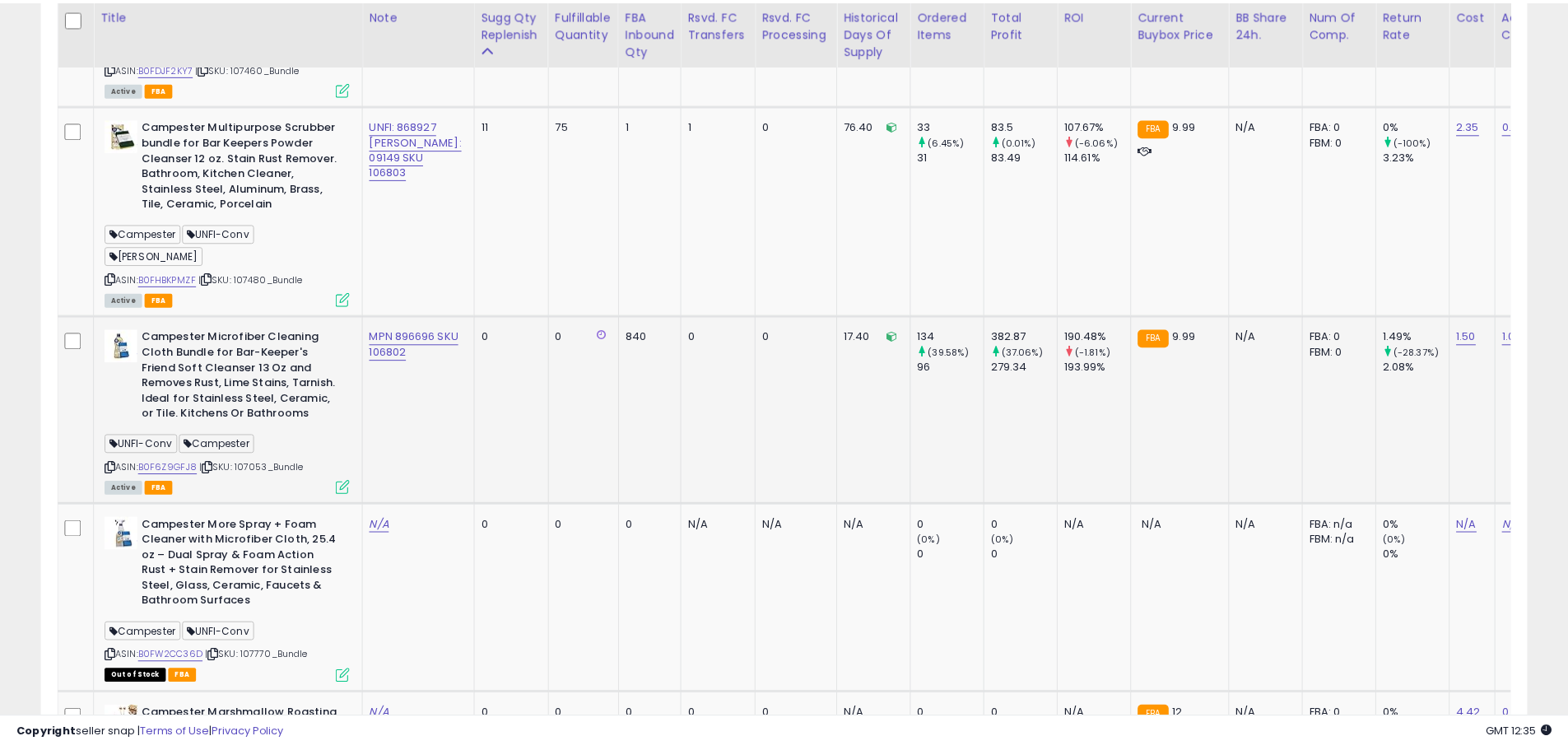
scroll to position [338, 869]
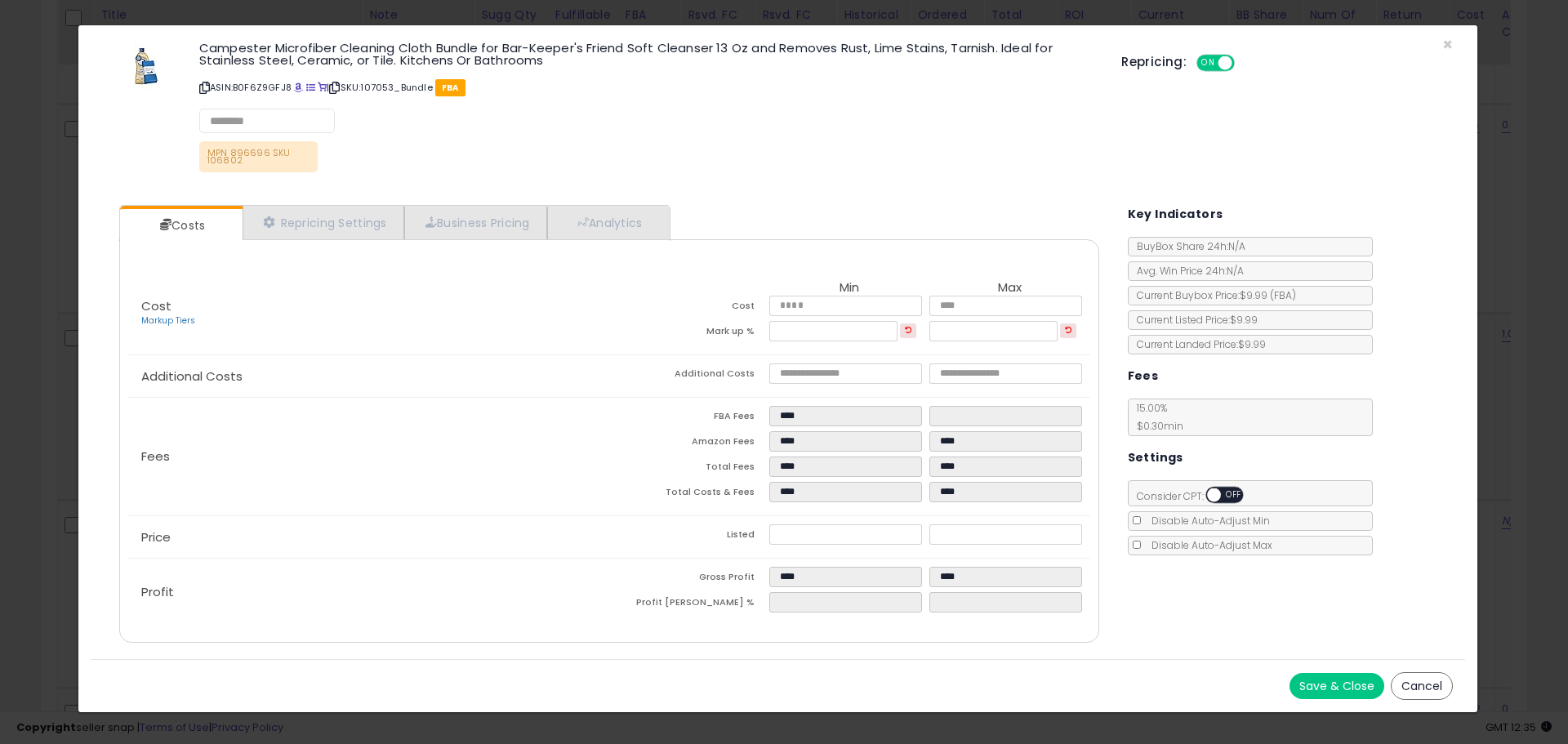
select select "**********"
click at [346, 223] on link "Repricing Settings" at bounding box center [323, 224] width 162 height 34
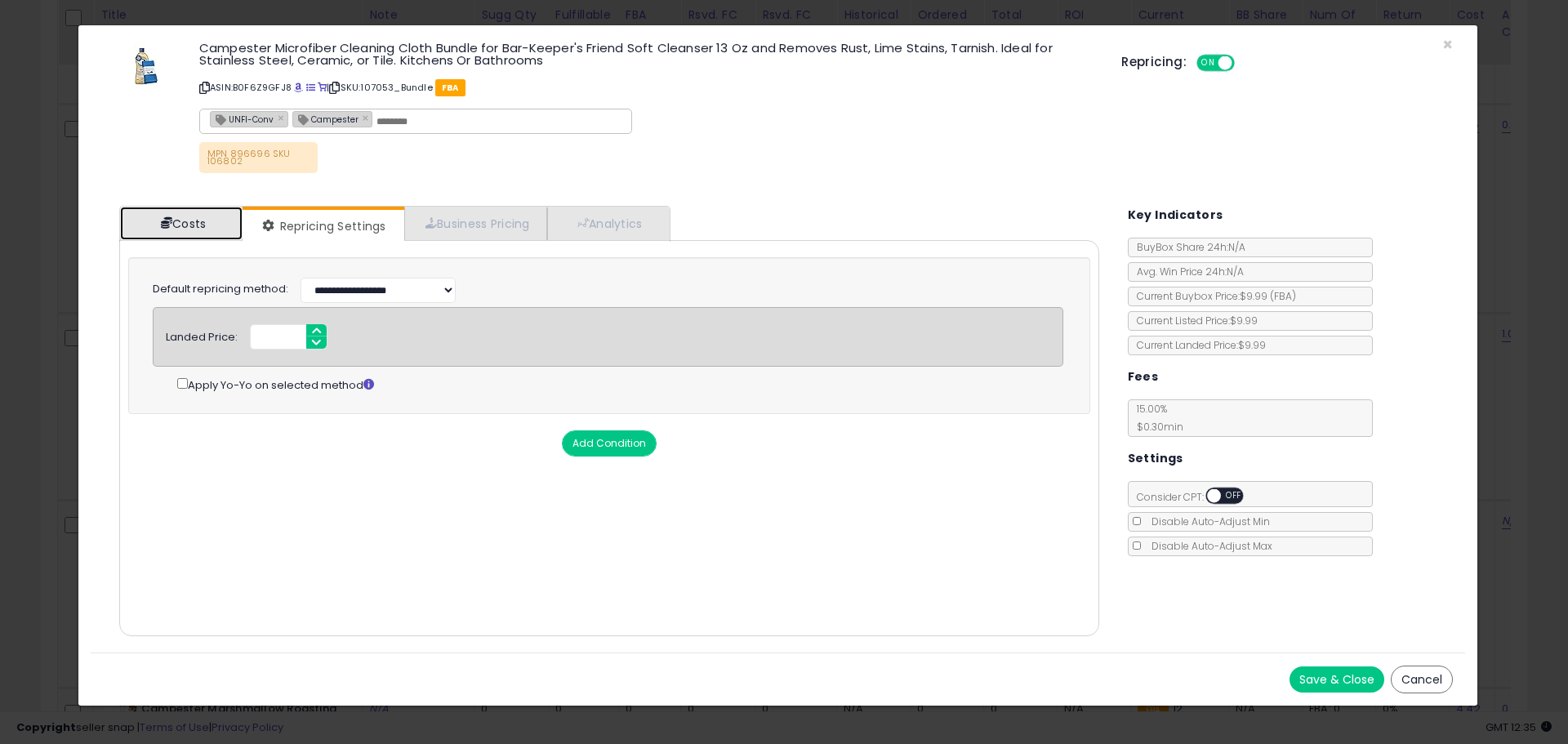
click at [215, 225] on link "Costs" at bounding box center [181, 224] width 122 height 34
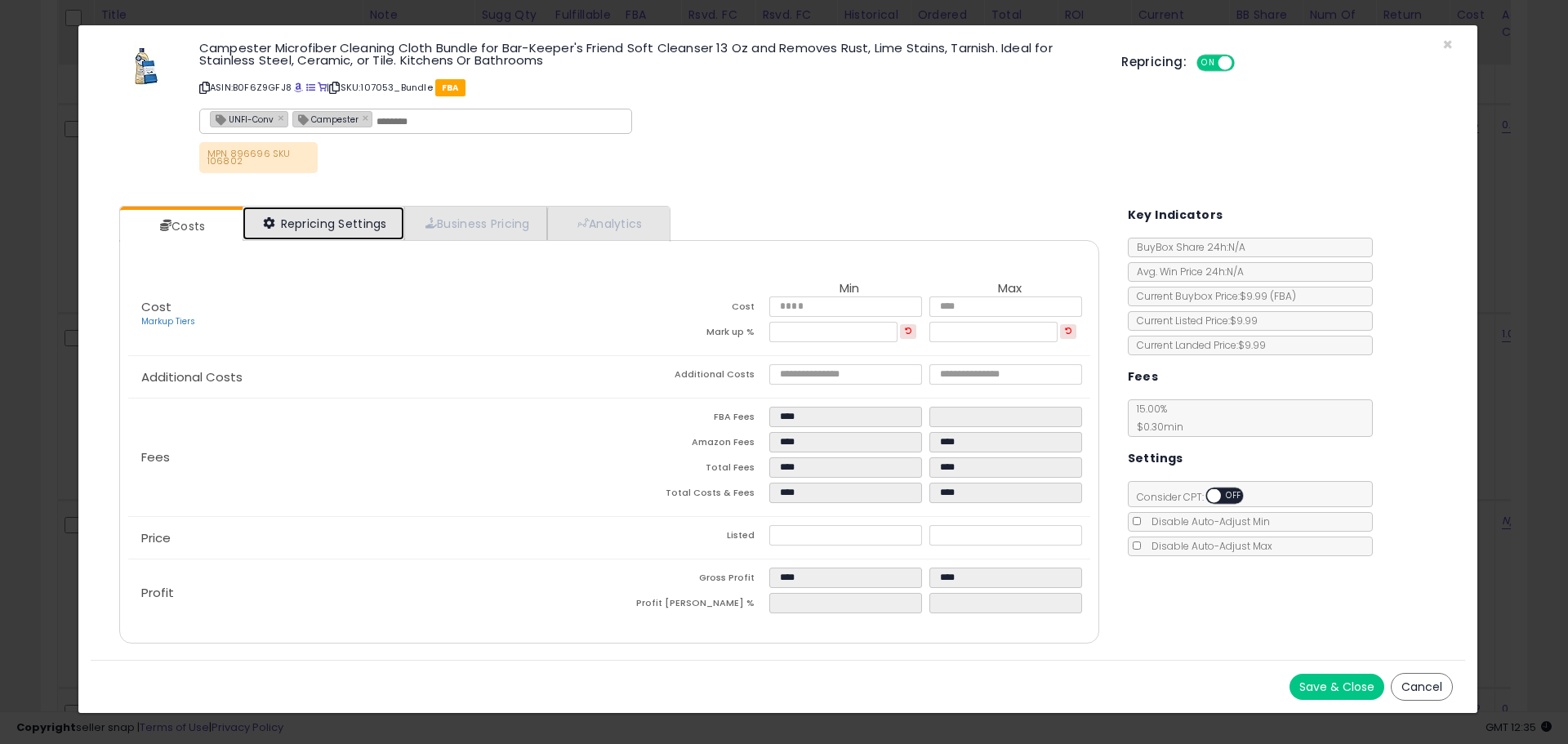
click at [313, 227] on link "Repricing Settings" at bounding box center [323, 224] width 162 height 34
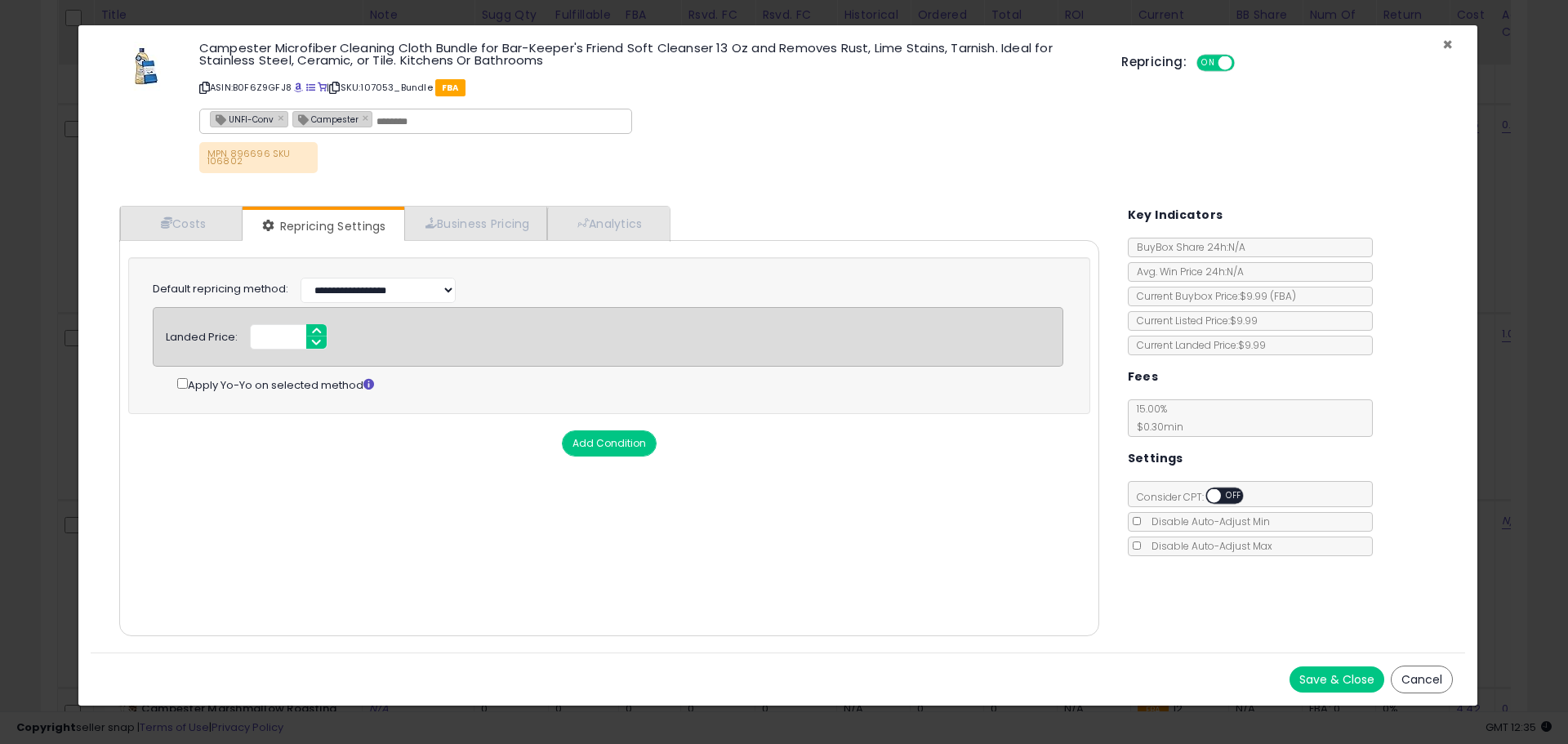
click at [1453, 47] on span "×" at bounding box center [1448, 44] width 11 height 24
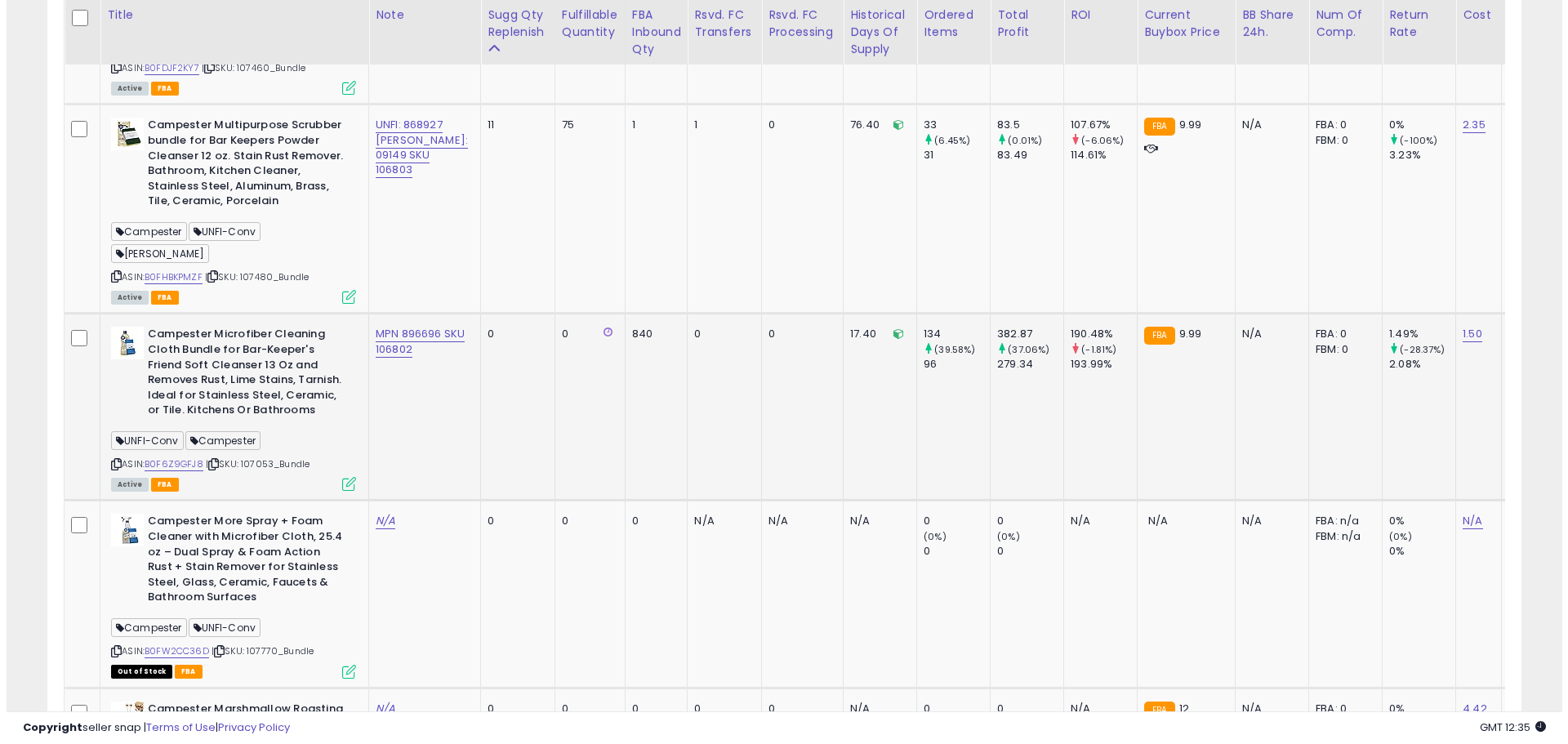
scroll to position [816437, 816010]
click at [344, 477] on icon at bounding box center [343, 484] width 14 height 14
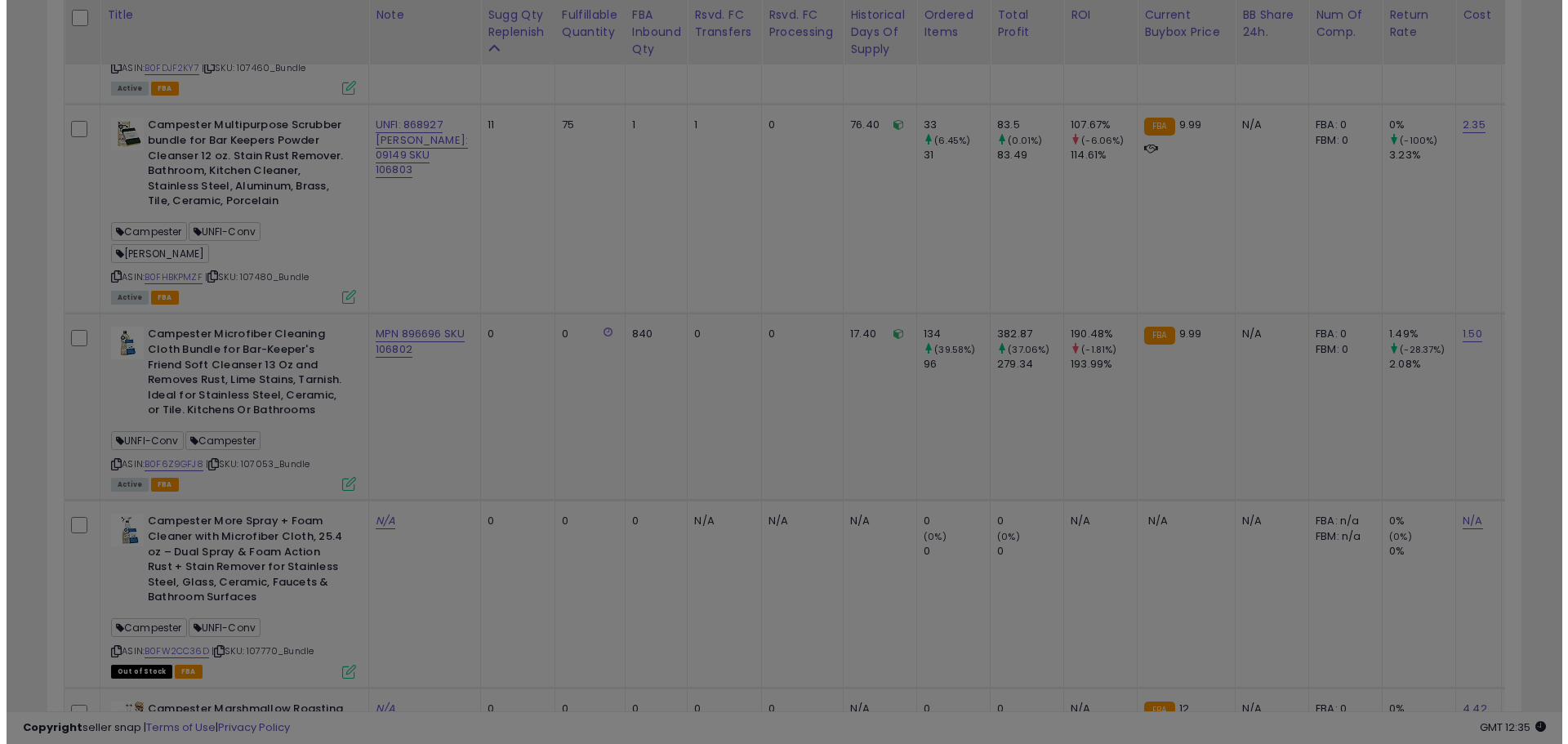
scroll to position [335, 862]
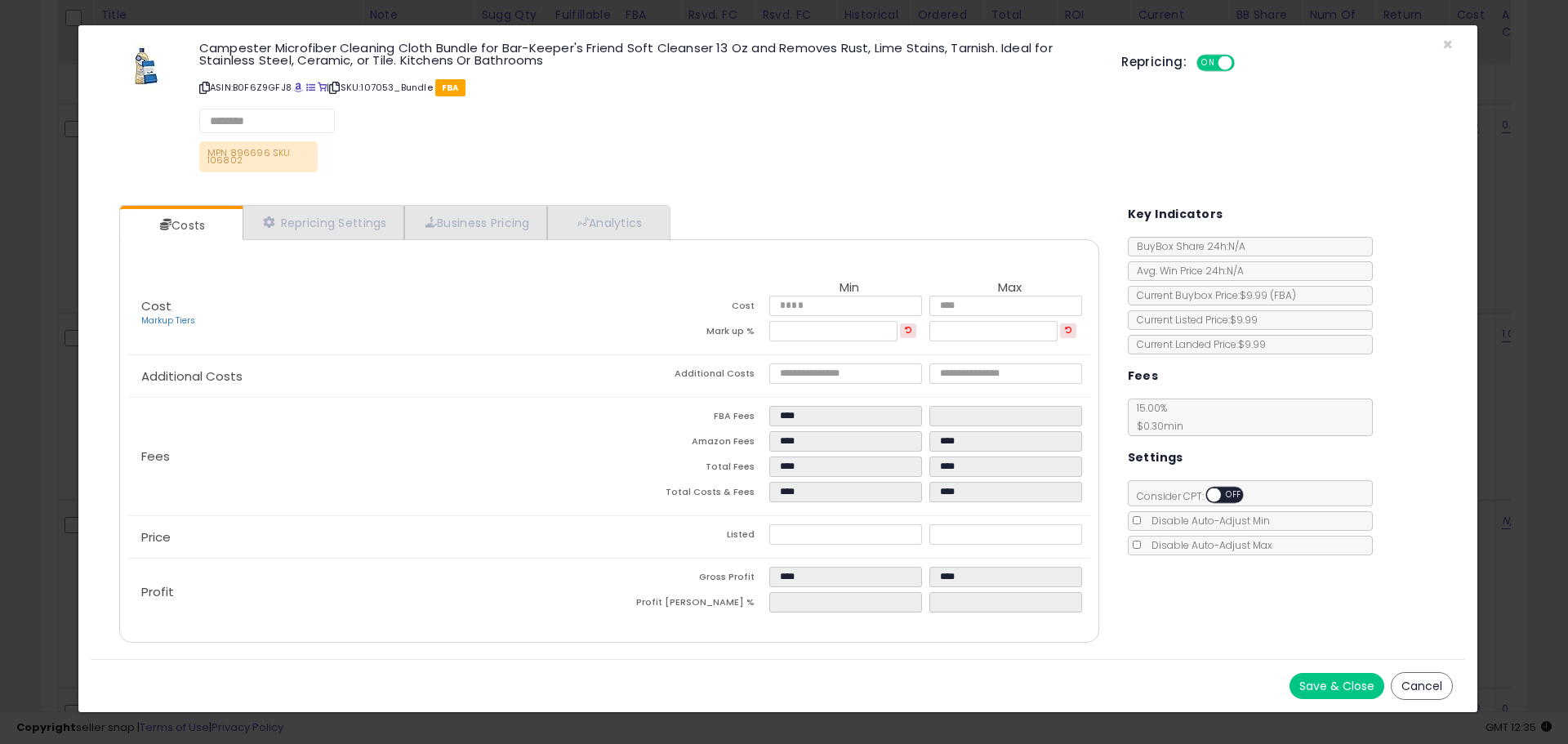
select select "**********"
click at [370, 231] on link "Repricing Settings" at bounding box center [323, 224] width 162 height 34
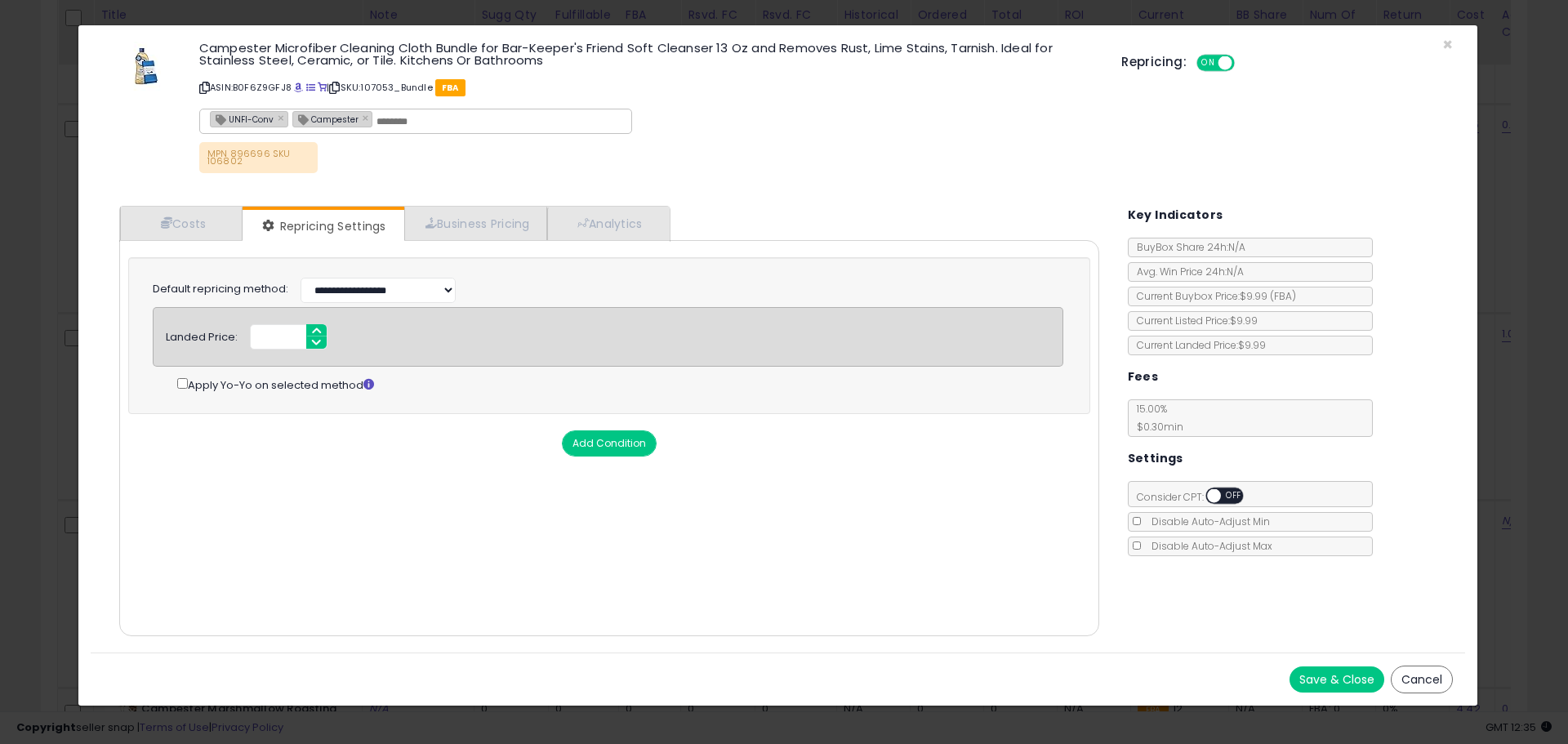
click at [1448, 50] on div "Repricing: ON OFF" at bounding box center [1287, 61] width 332 height 24
click at [1447, 42] on span "×" at bounding box center [1448, 44] width 11 height 24
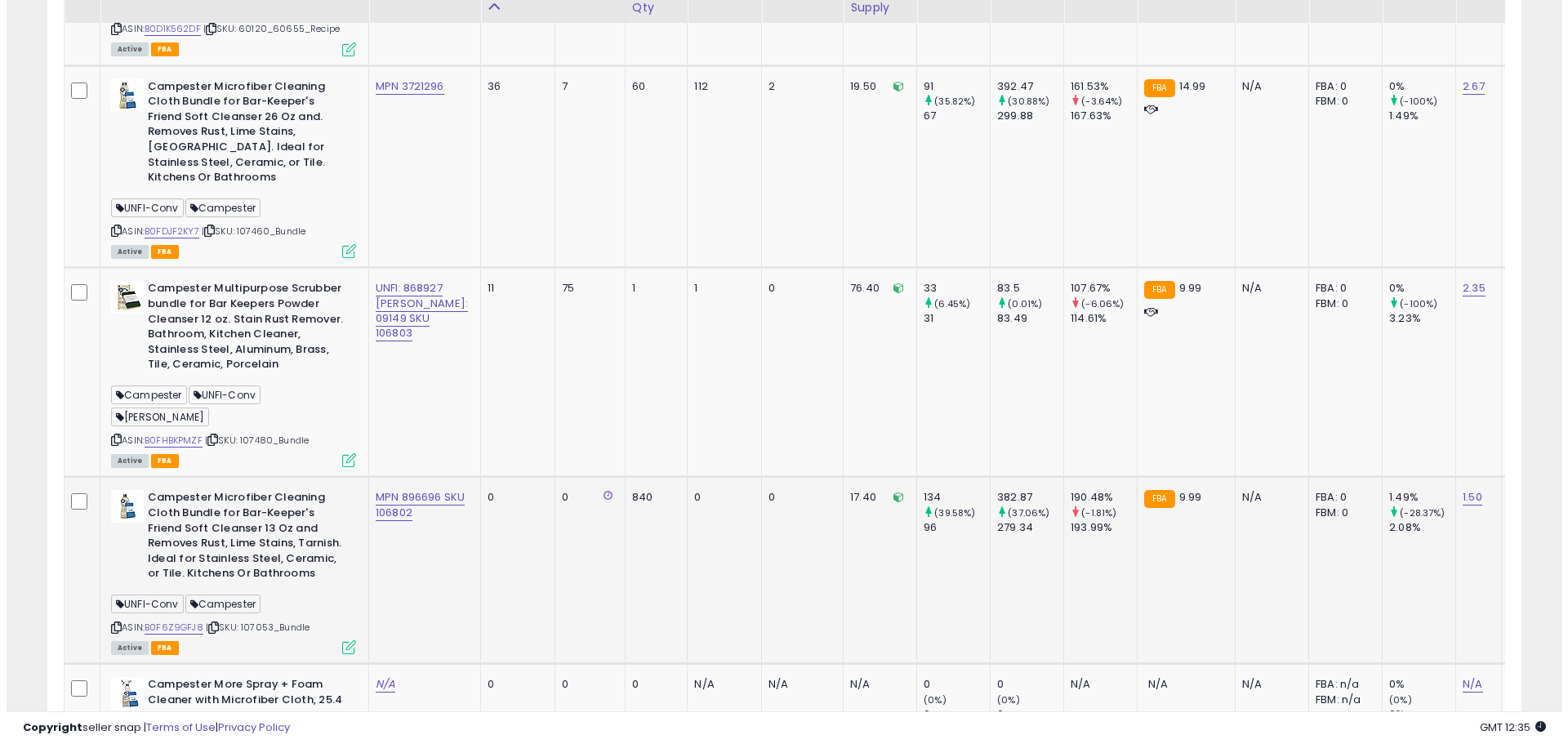
scroll to position [1891, 0]
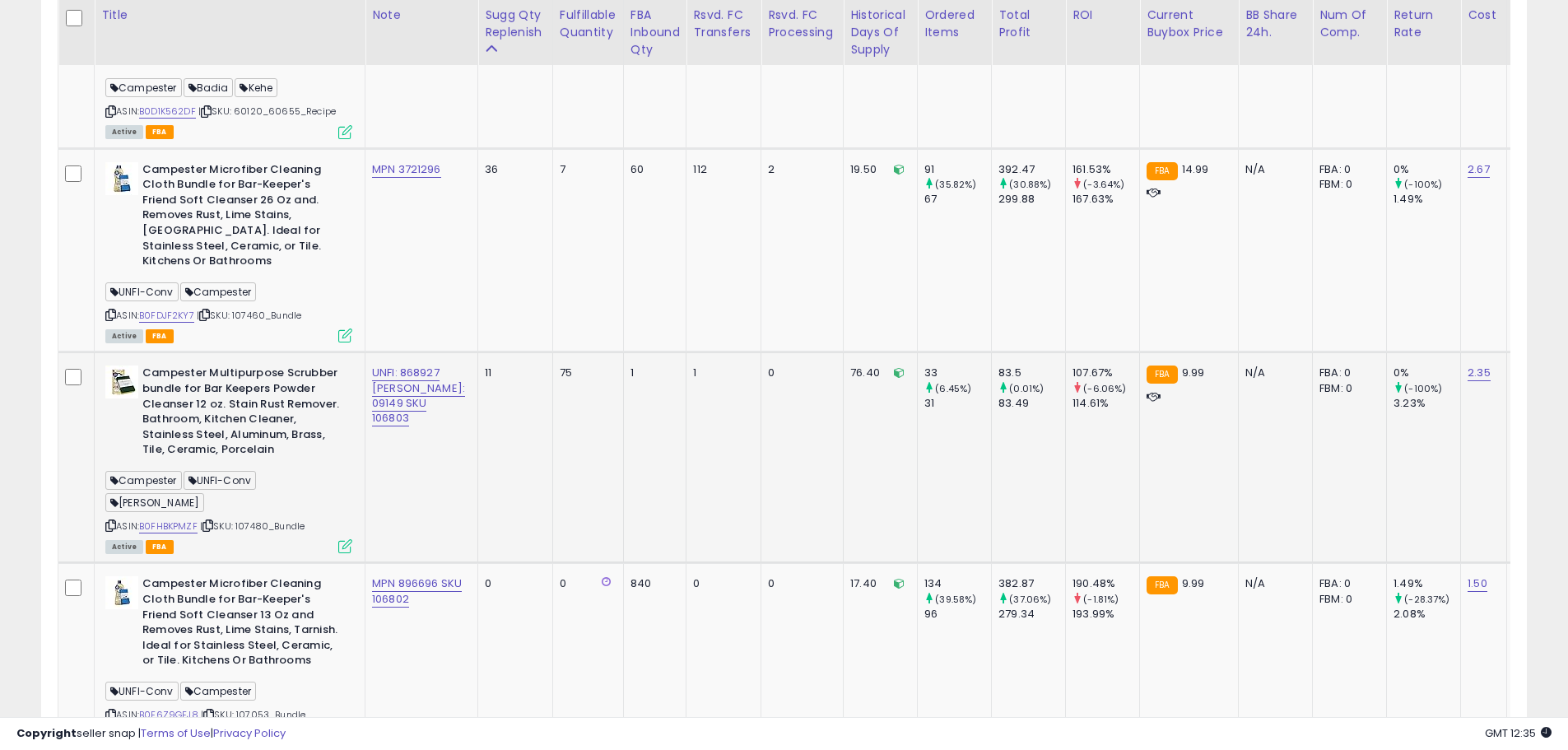
click at [346, 539] on icon at bounding box center [346, 546] width 14 height 14
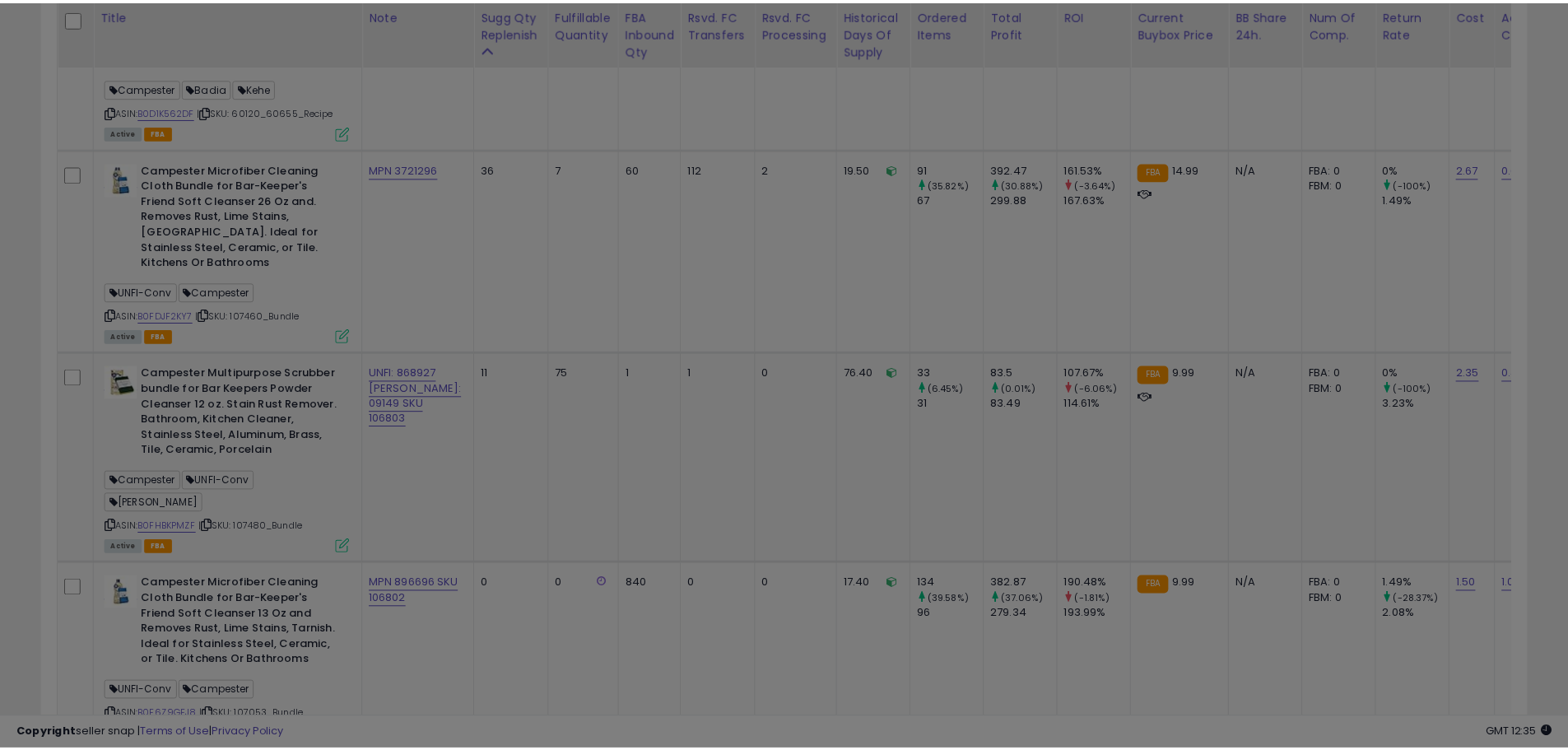
scroll to position [0, 0]
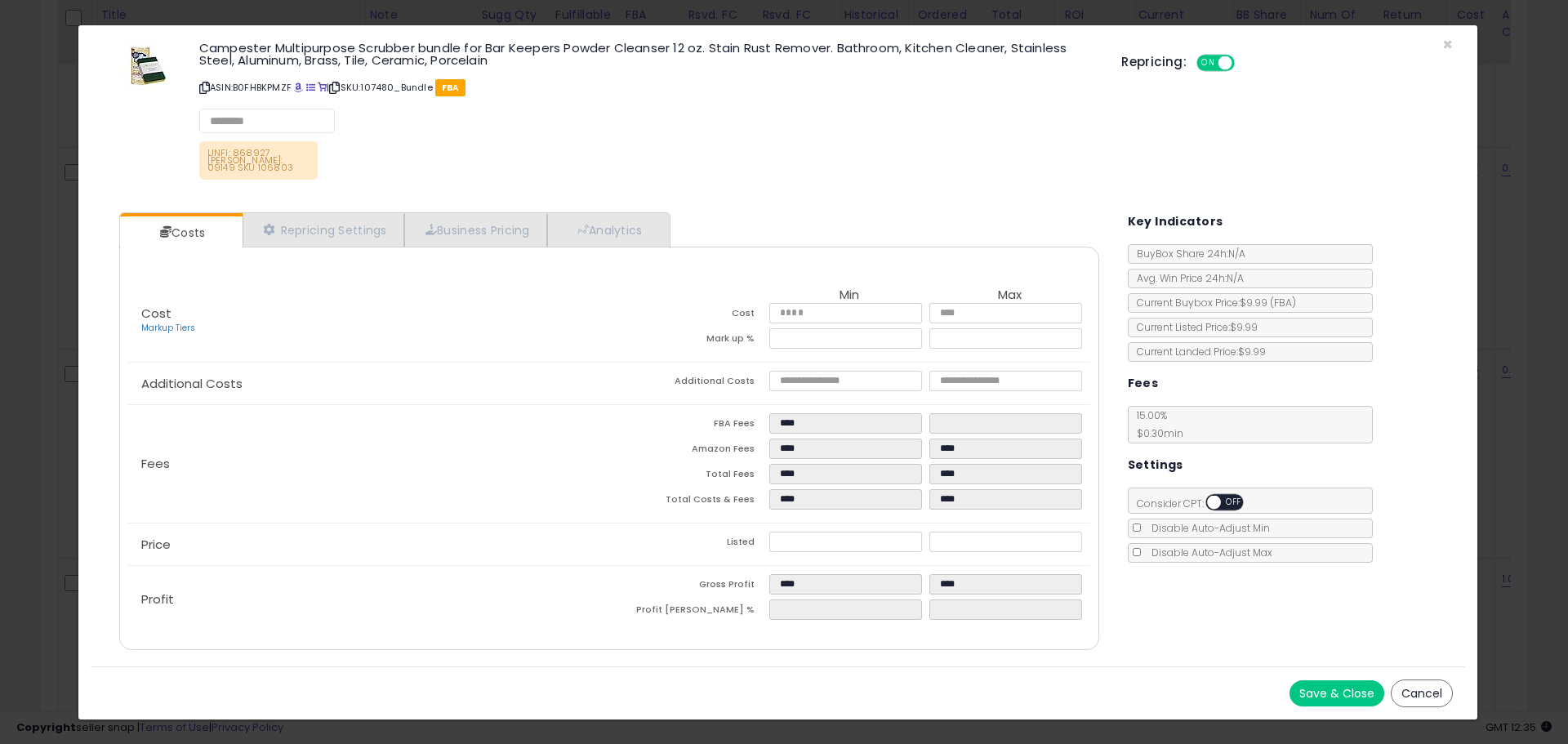
select select "**********"
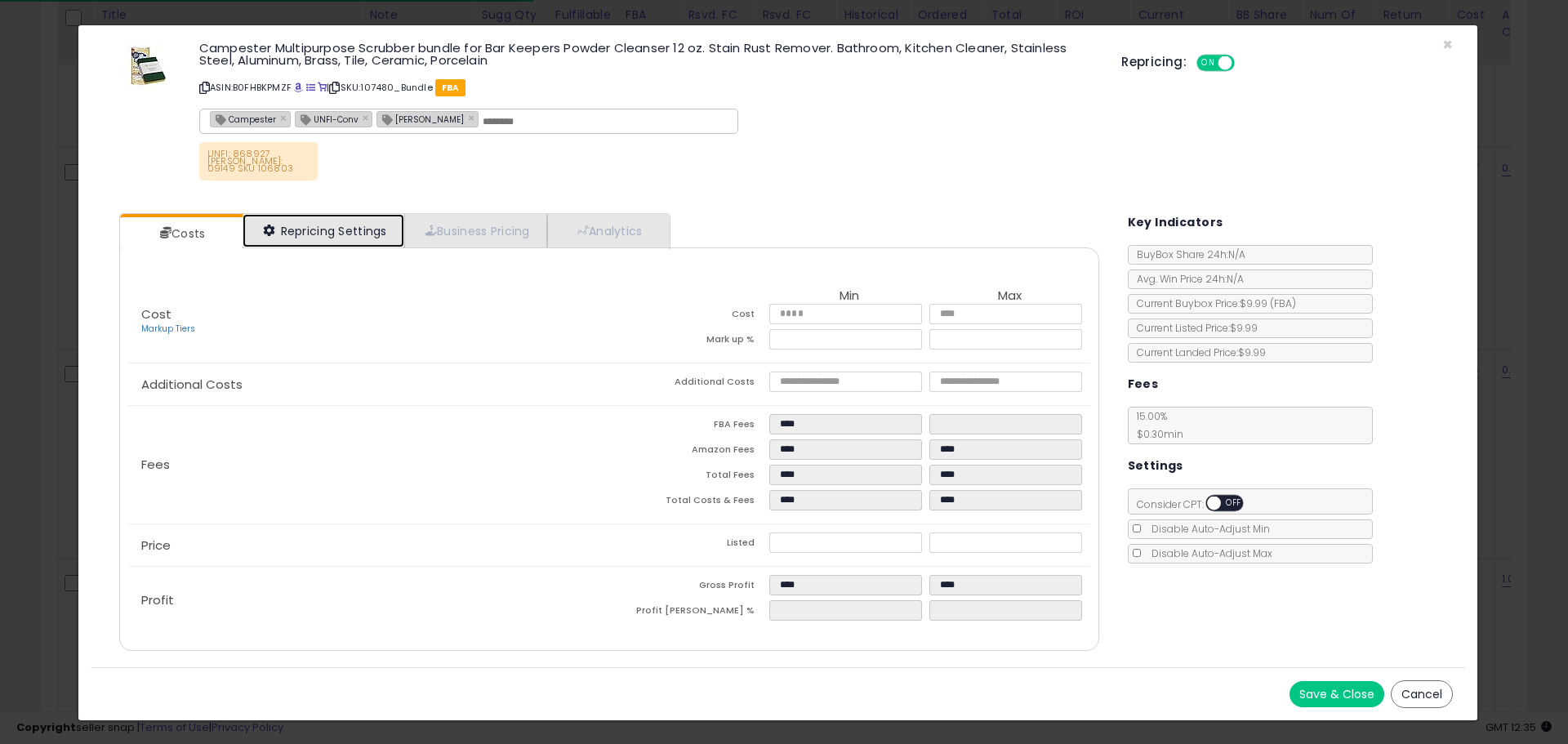
click at [357, 229] on link "Repricing Settings" at bounding box center [323, 231] width 162 height 34
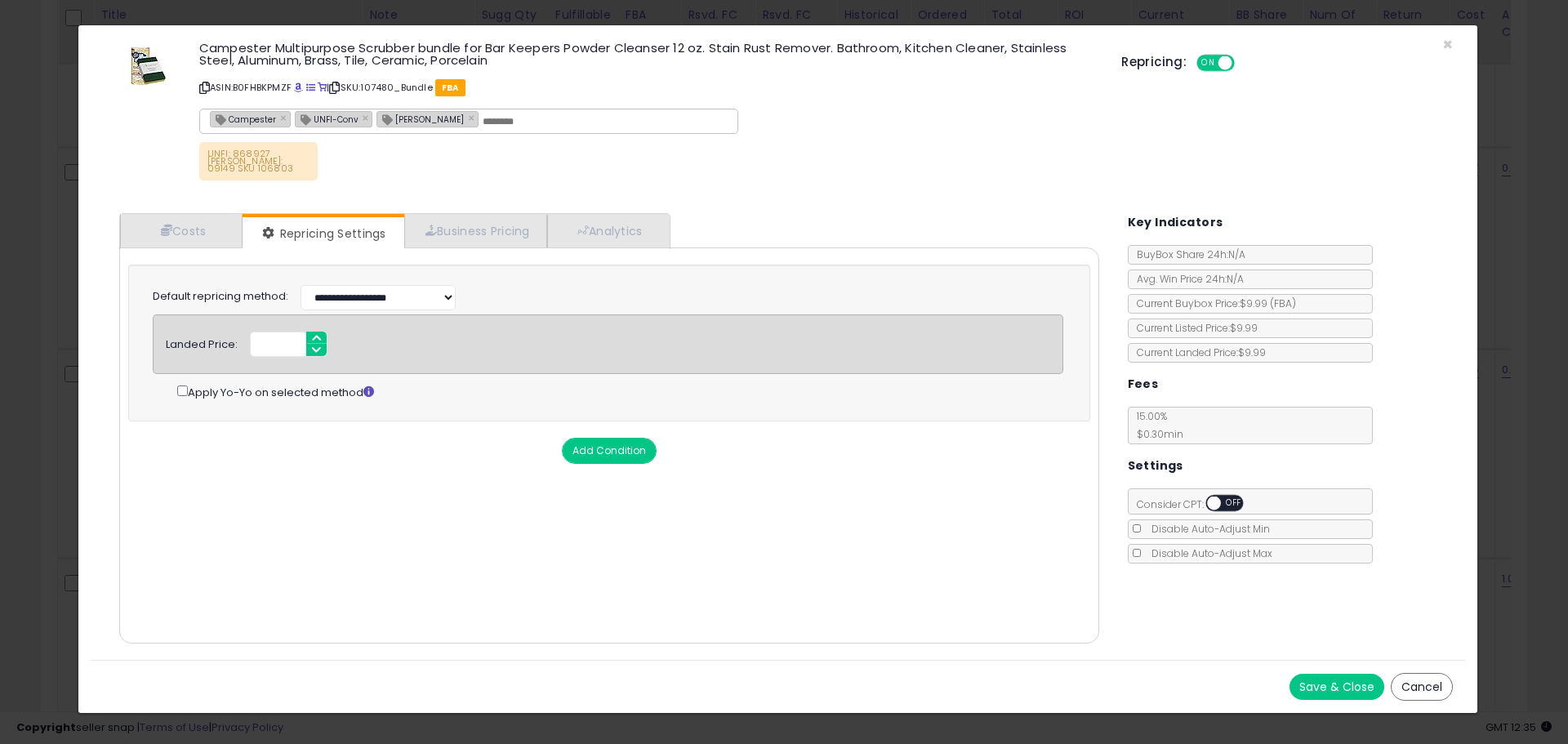
click at [1451, 52] on div "Repricing: ON OFF" at bounding box center [1287, 61] width 332 height 24
click at [1452, 45] on span "×" at bounding box center [1448, 44] width 11 height 24
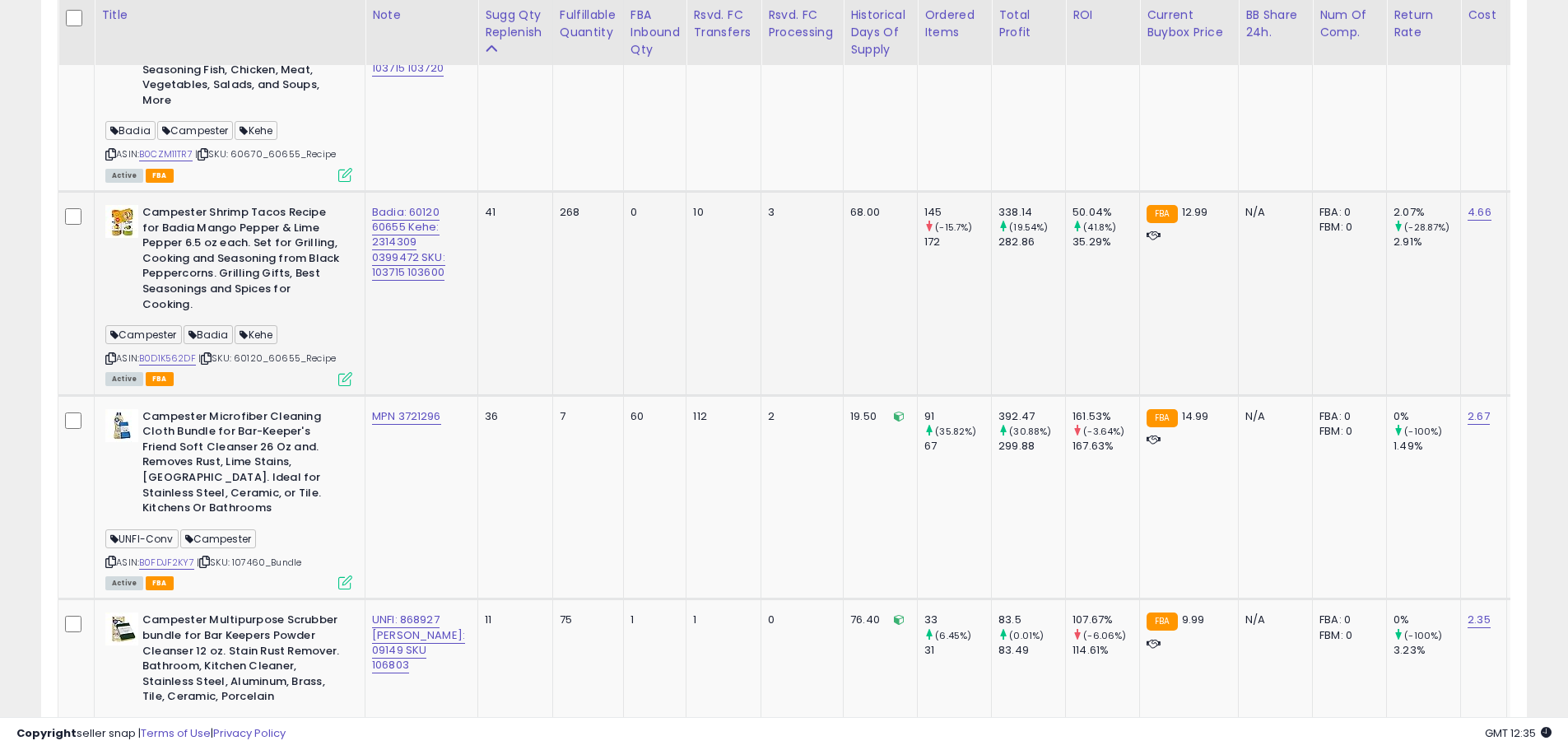
click at [346, 373] on icon at bounding box center [346, 379] width 14 height 14
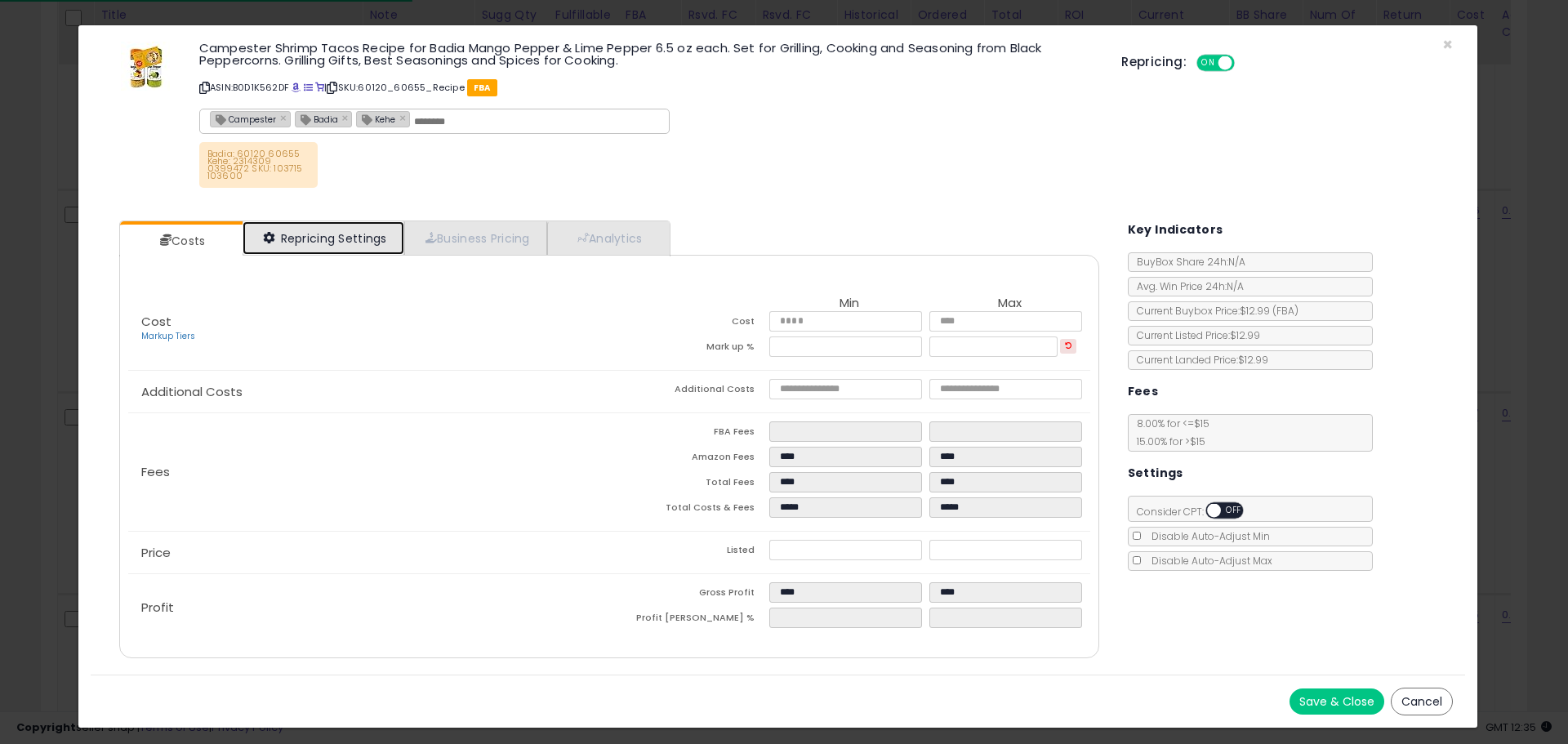
click at [365, 250] on link "Repricing Settings" at bounding box center [323, 238] width 162 height 34
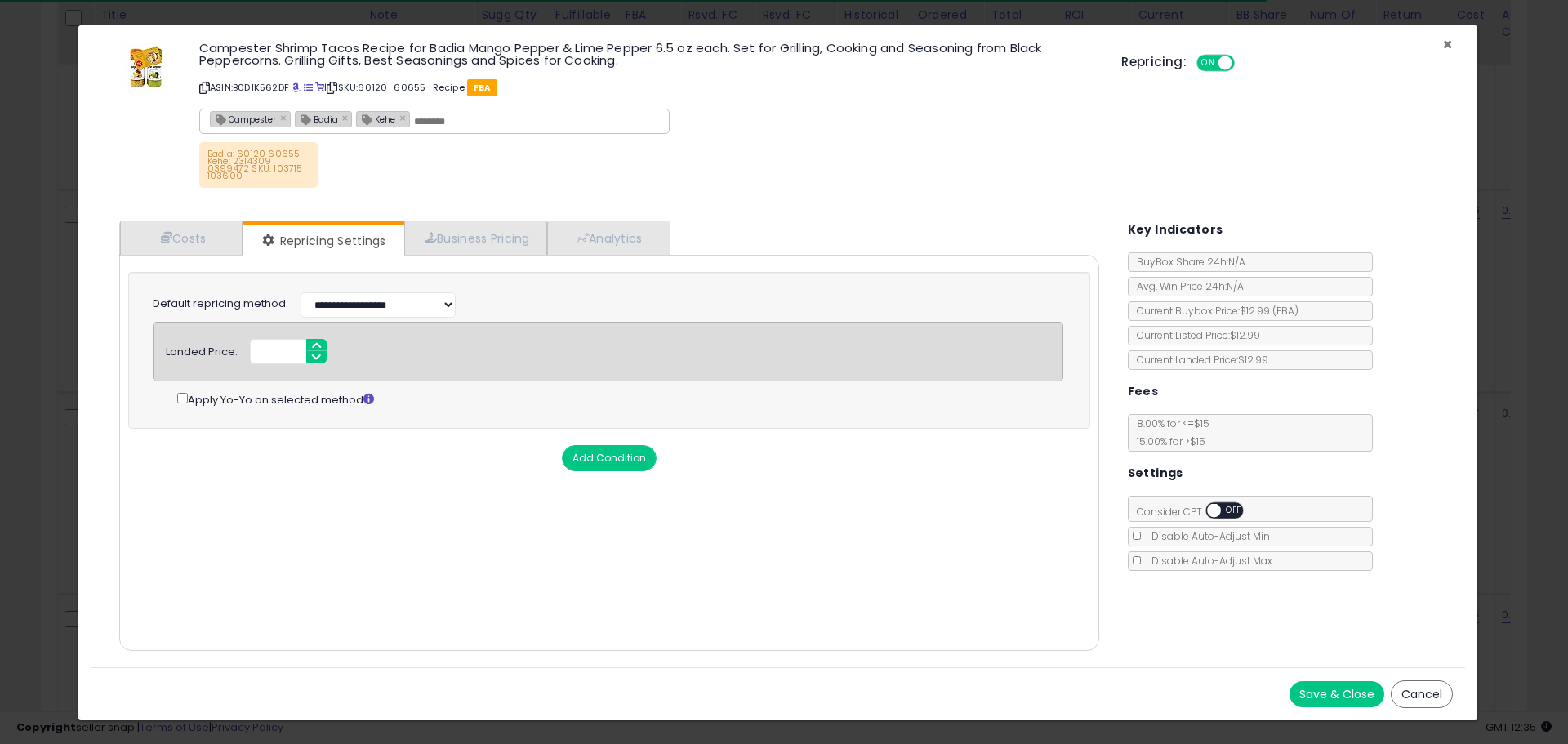
click at [1453, 43] on span "×" at bounding box center [1448, 44] width 11 height 24
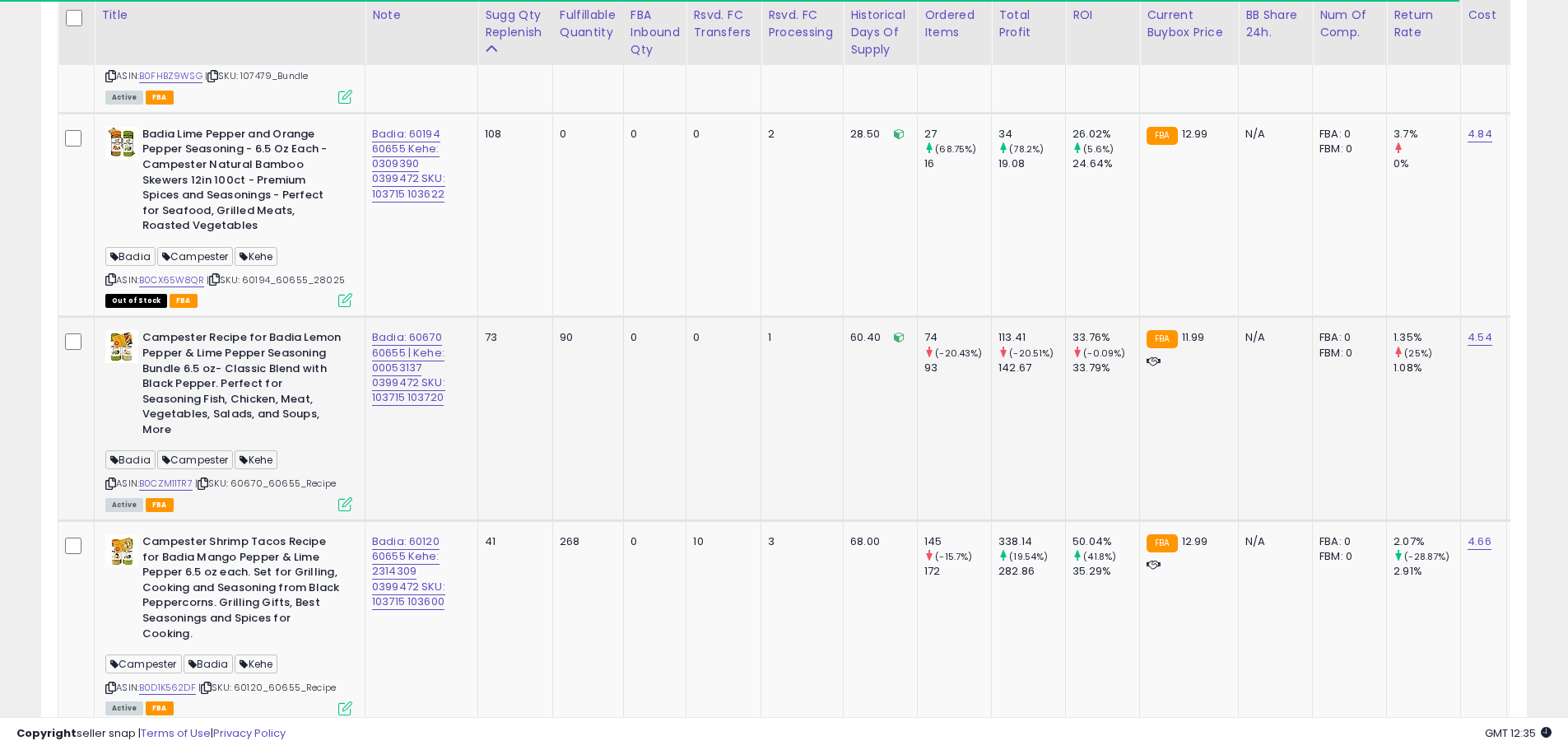
click at [351, 498] on icon at bounding box center [346, 505] width 14 height 14
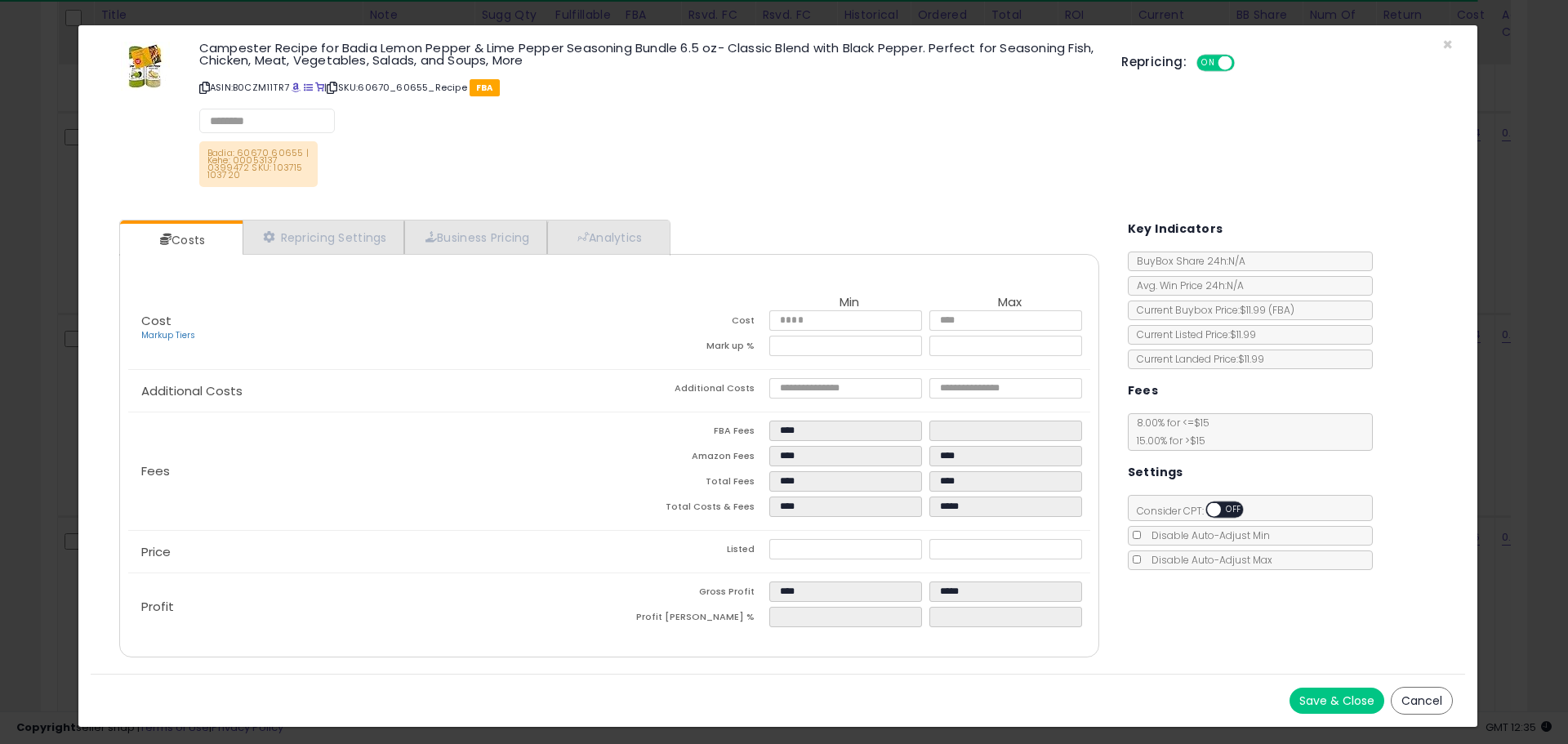
select select "**********"
click at [378, 245] on link "Repricing Settings" at bounding box center [323, 238] width 162 height 34
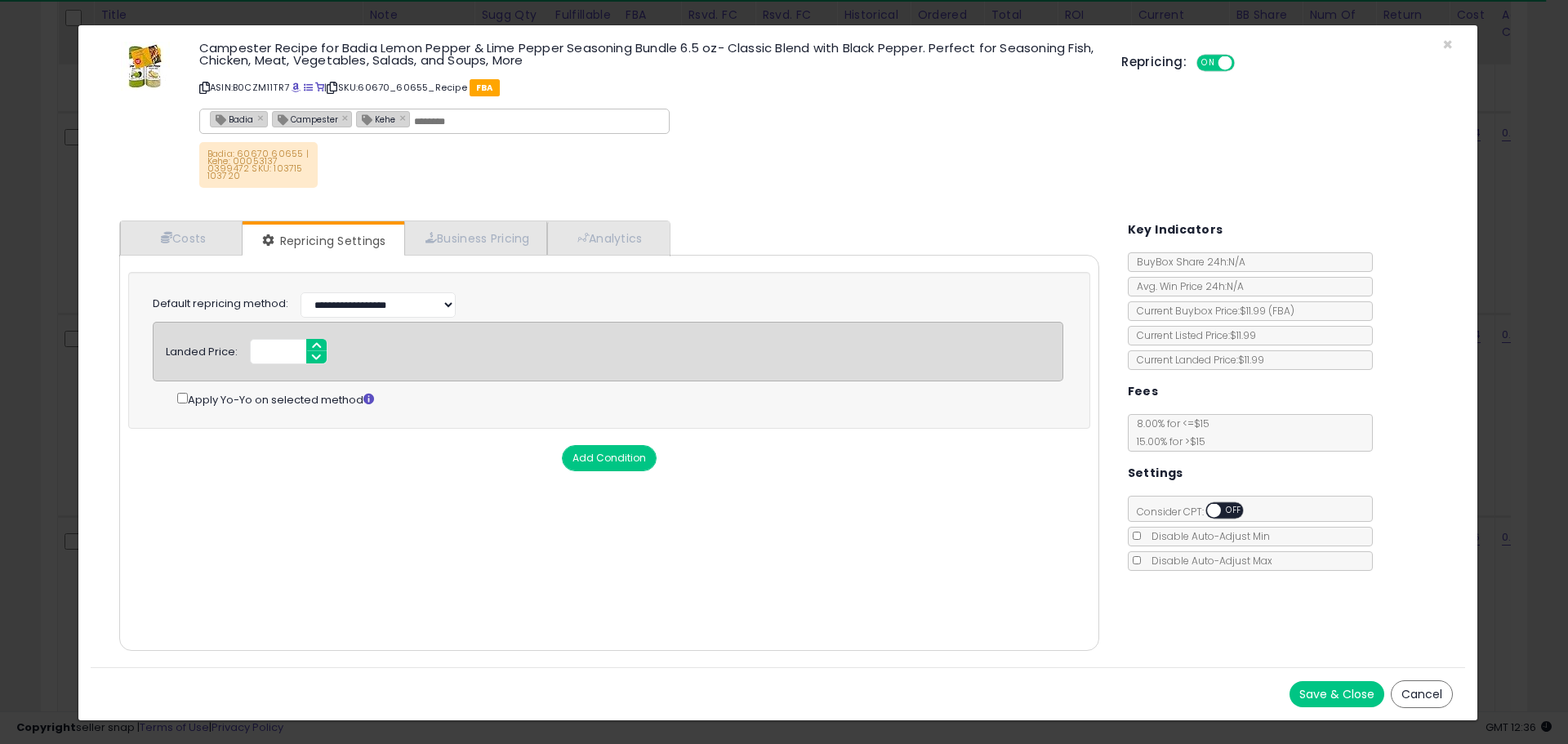
drag, startPoint x: 1458, startPoint y: 44, endPoint x: 1345, endPoint y: 65, distance: 114.9
click at [1458, 44] on div "Campester Recipe for Badia Lemon Pepper & Lime Pepper Seasoning Bundle 6.5 oz- …" at bounding box center [778, 116] width 1375 height 159
click at [1446, 48] on span "×" at bounding box center [1448, 44] width 11 height 24
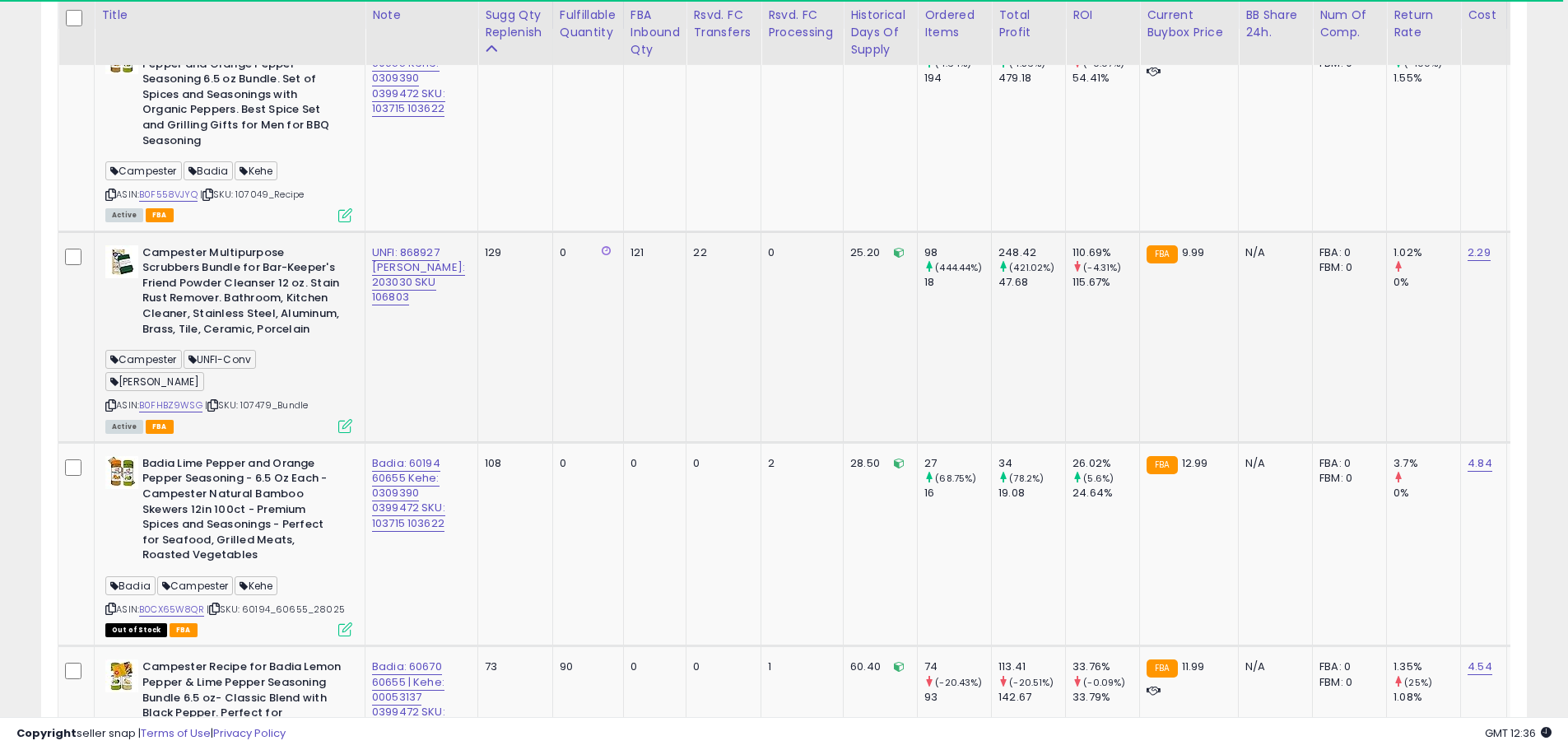
click at [346, 419] on icon at bounding box center [346, 426] width 14 height 14
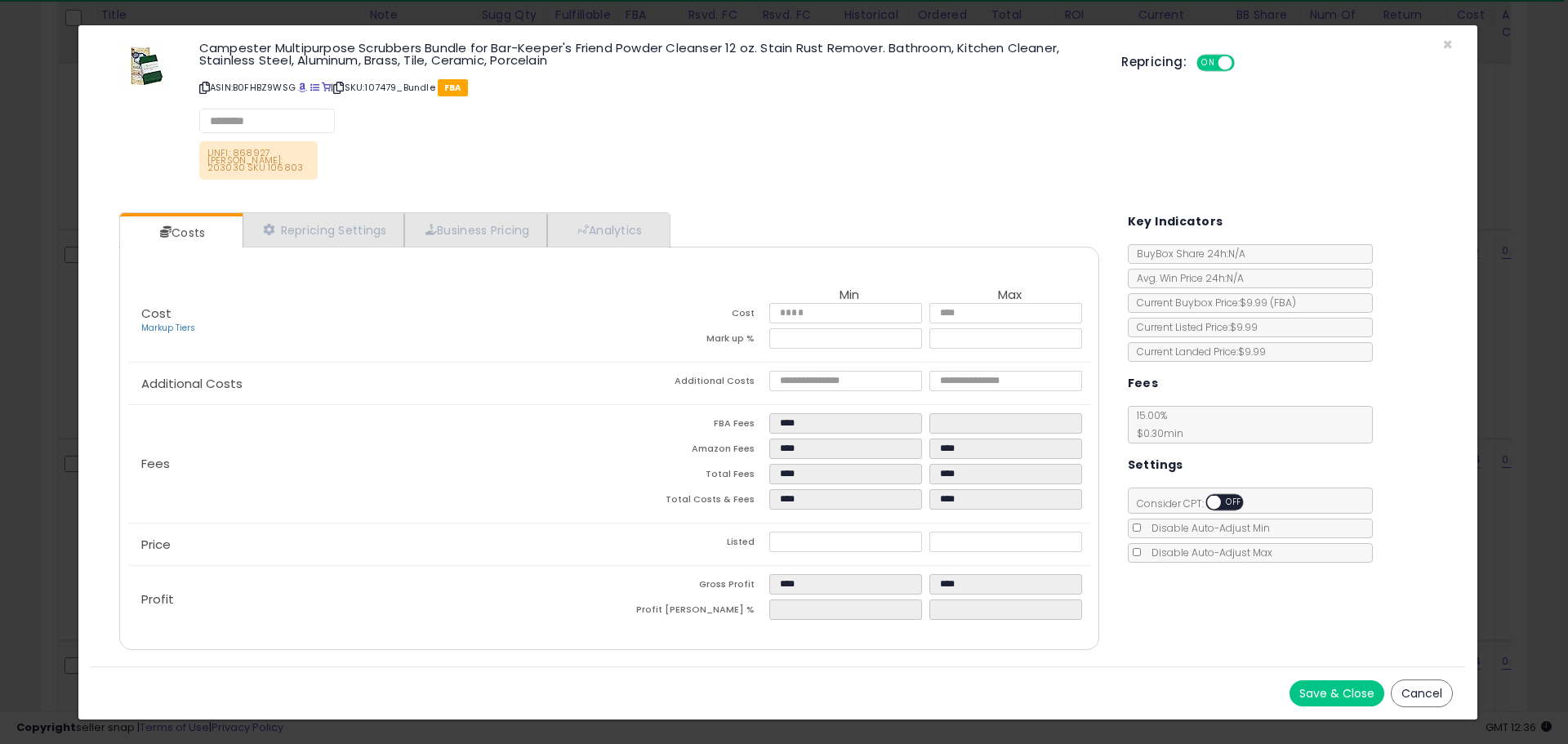
select select "**********"
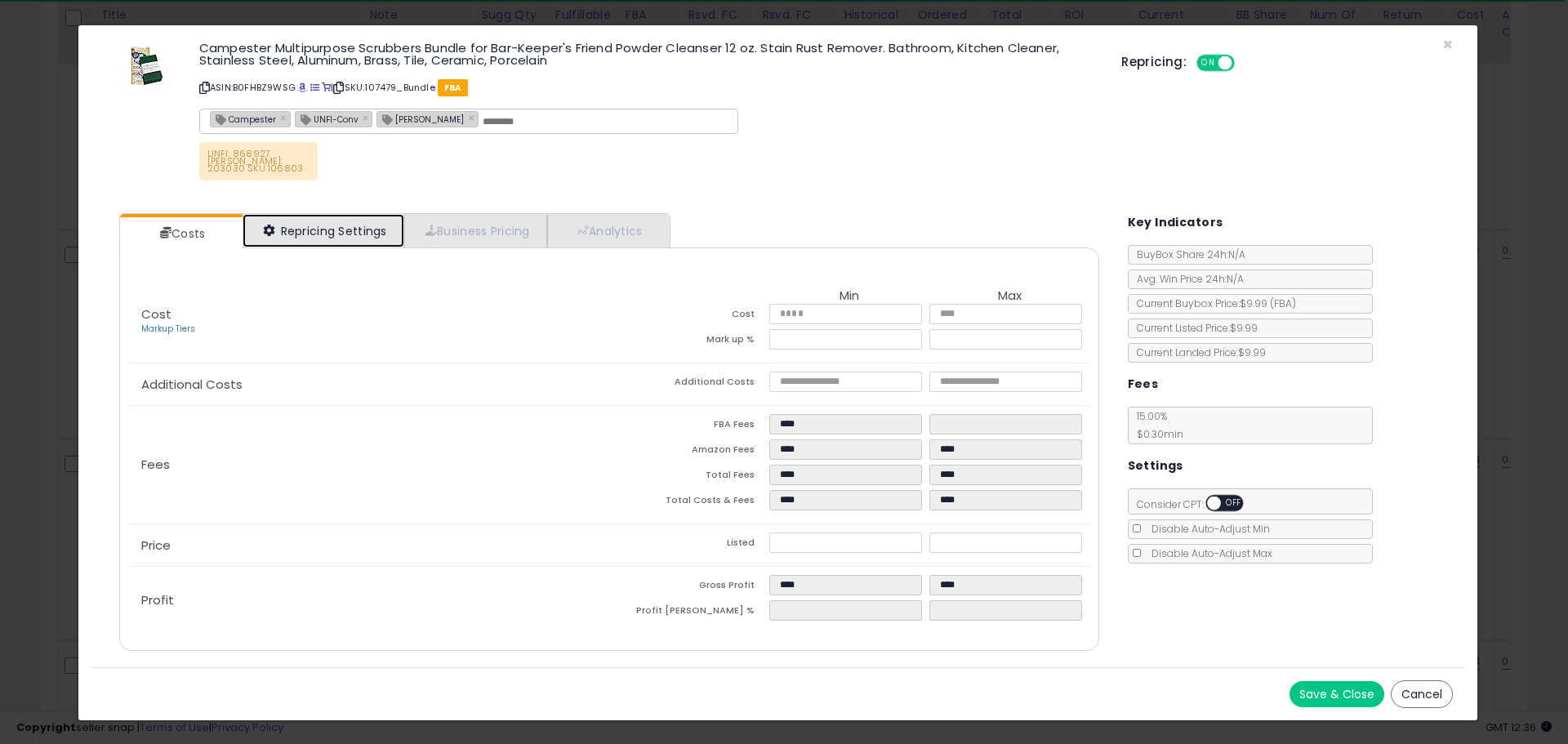
click at [365, 227] on link "Repricing Settings" at bounding box center [323, 231] width 162 height 34
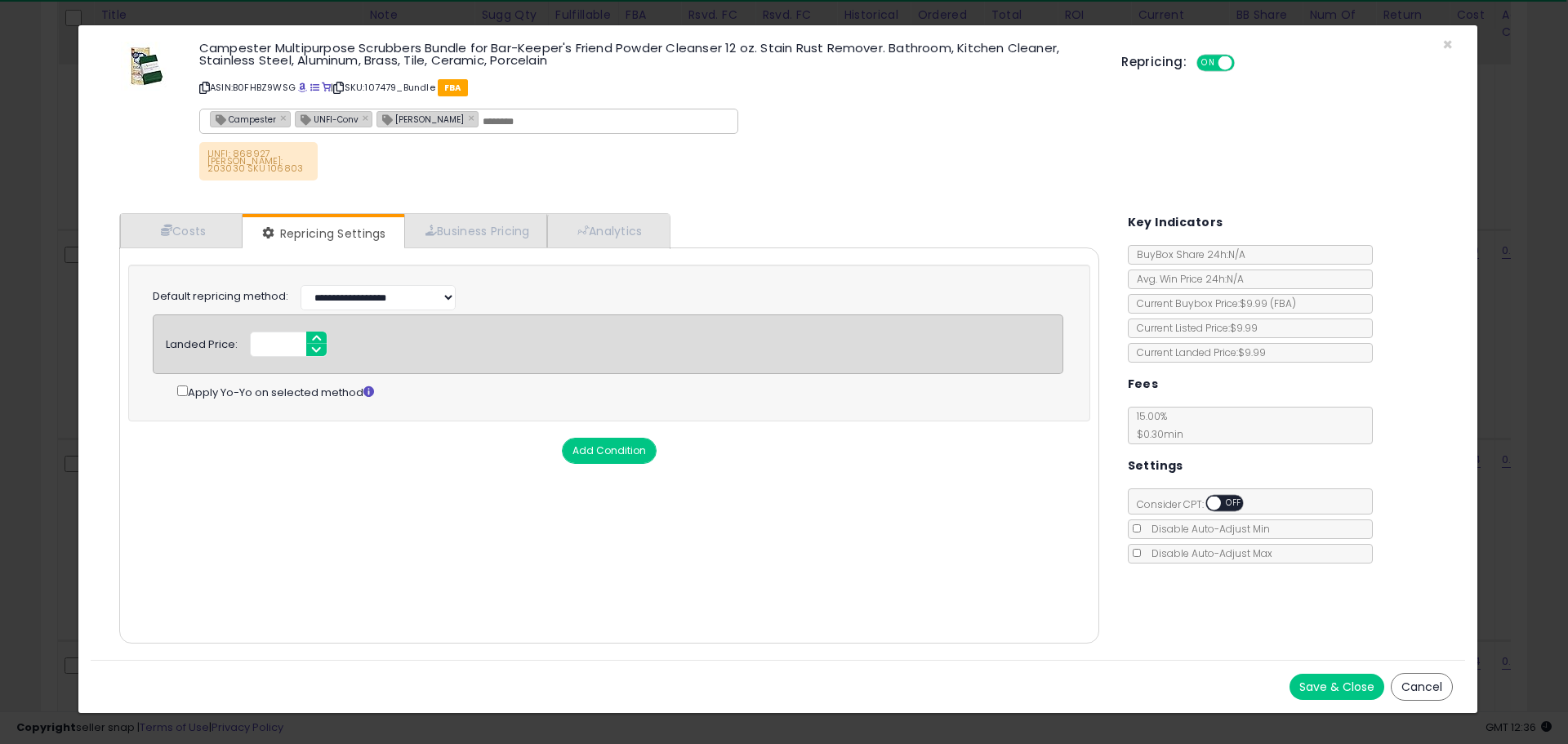
click at [1454, 45] on div "Campester Multipurpose Scrubbers Bundle for Bar-Keeper's Friend Powder Cleanser…" at bounding box center [778, 112] width 1375 height 151
click at [1447, 49] on div "Repricing: ON OFF" at bounding box center [1287, 61] width 332 height 24
click at [1445, 45] on span "×" at bounding box center [1448, 44] width 11 height 24
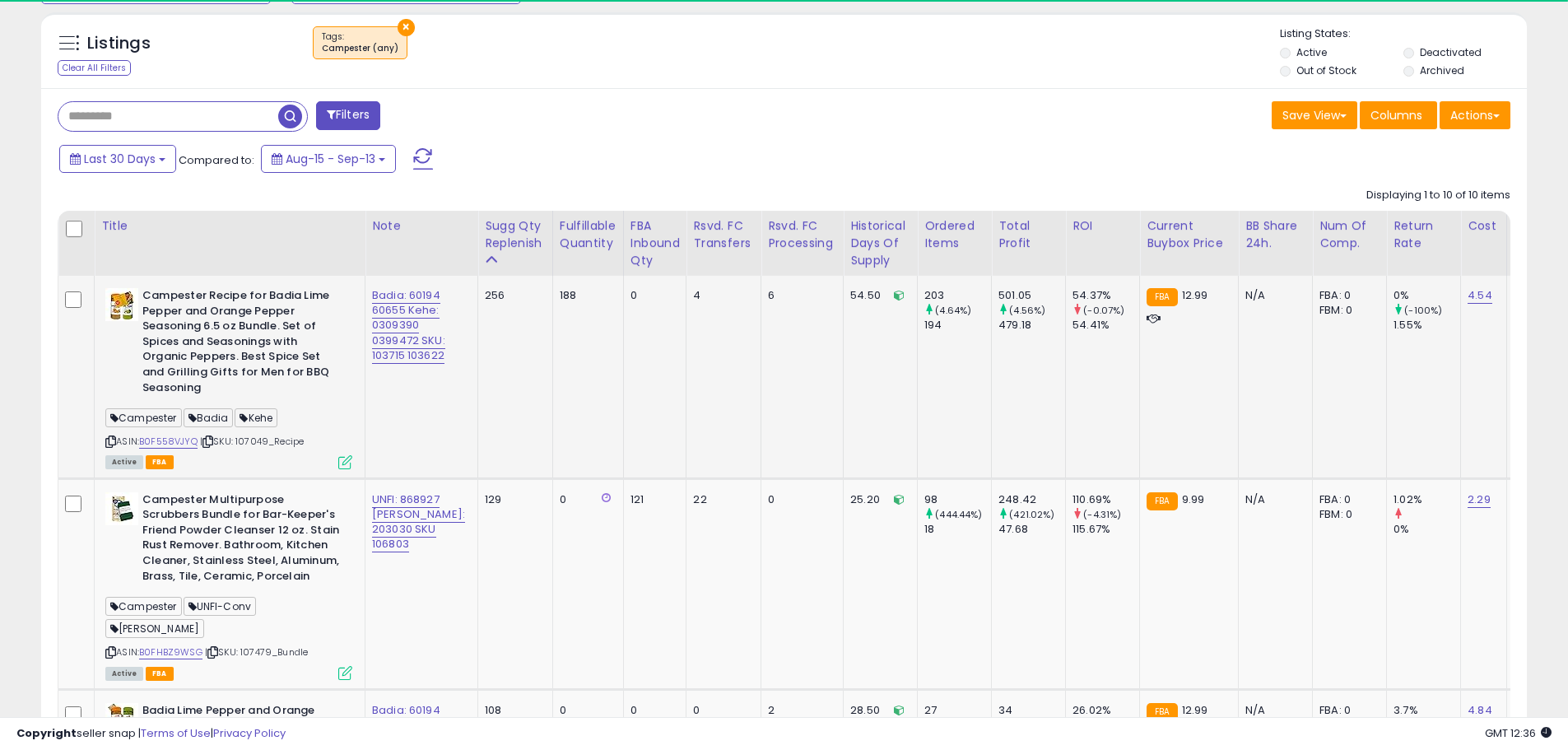
click at [343, 459] on icon at bounding box center [346, 462] width 14 height 14
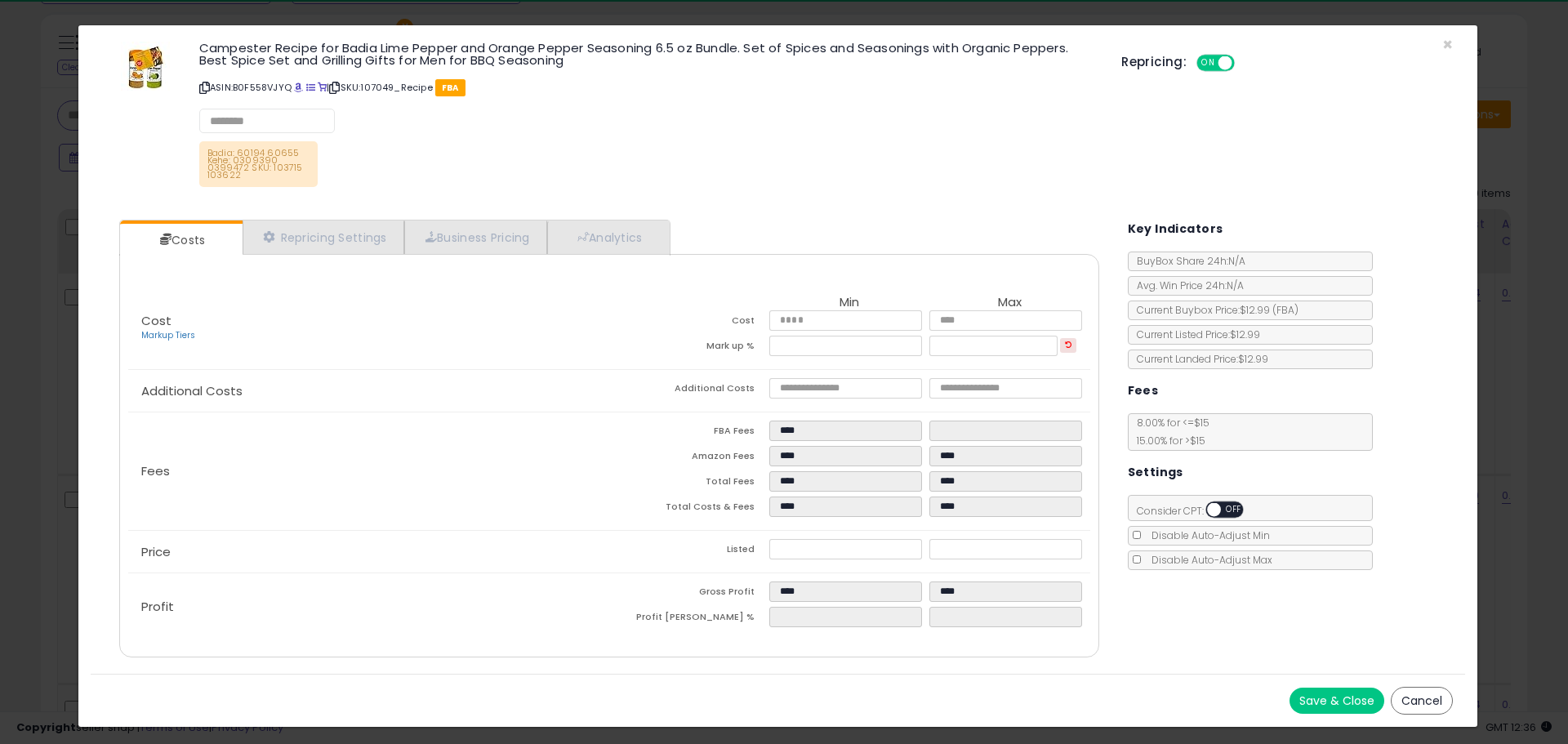
select select "**********"
click at [344, 241] on link "Repricing Settings" at bounding box center [323, 238] width 162 height 34
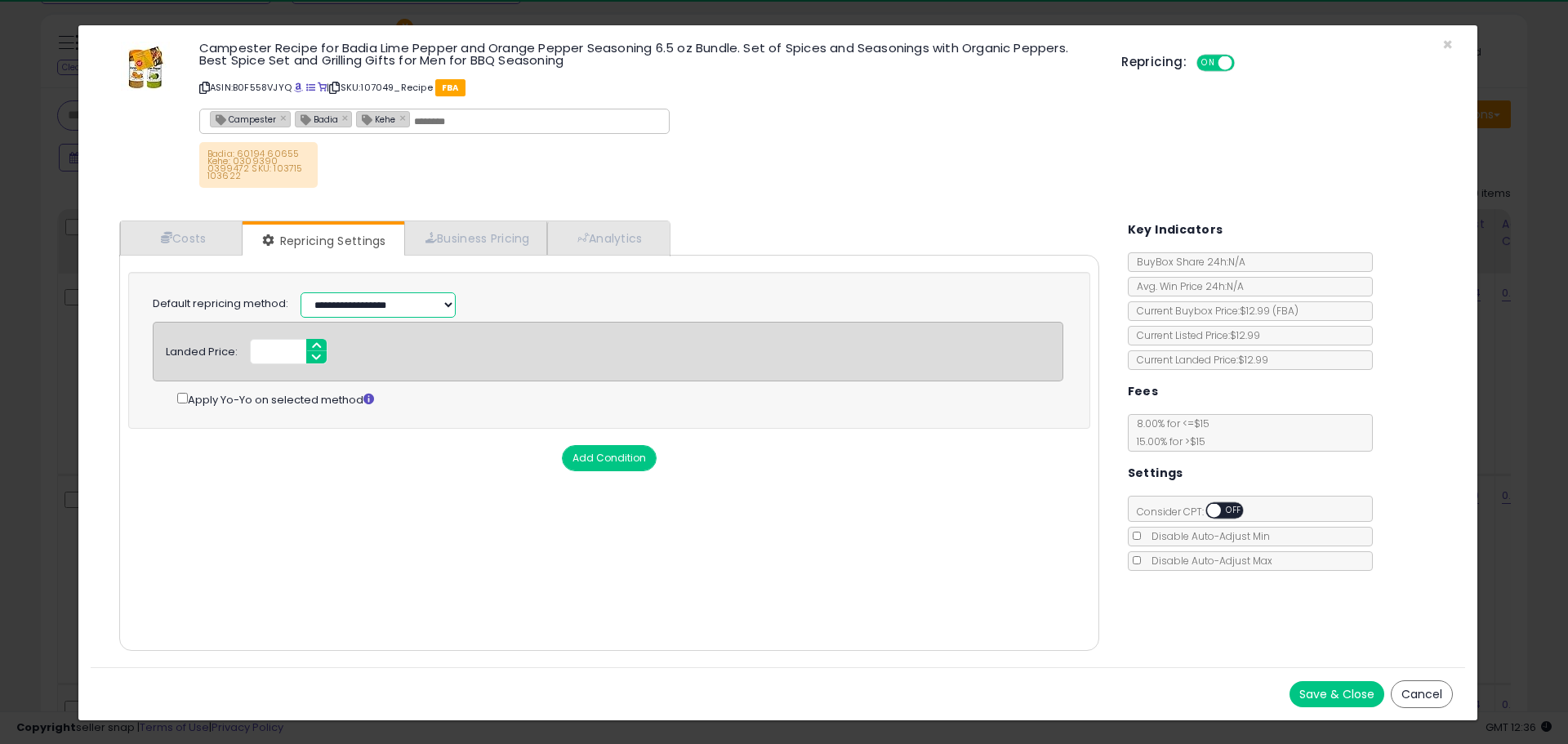
click at [438, 295] on select "**********" at bounding box center [377, 305] width 155 height 26
click at [914, 180] on div "Badia: 60194 60655 Kehe: 0309390 0399472 SKU: 103715 103622" at bounding box center [648, 169] width 898 height 54
click at [442, 299] on select "**********" at bounding box center [377, 305] width 155 height 26
click at [1447, 39] on span "×" at bounding box center [1448, 44] width 11 height 24
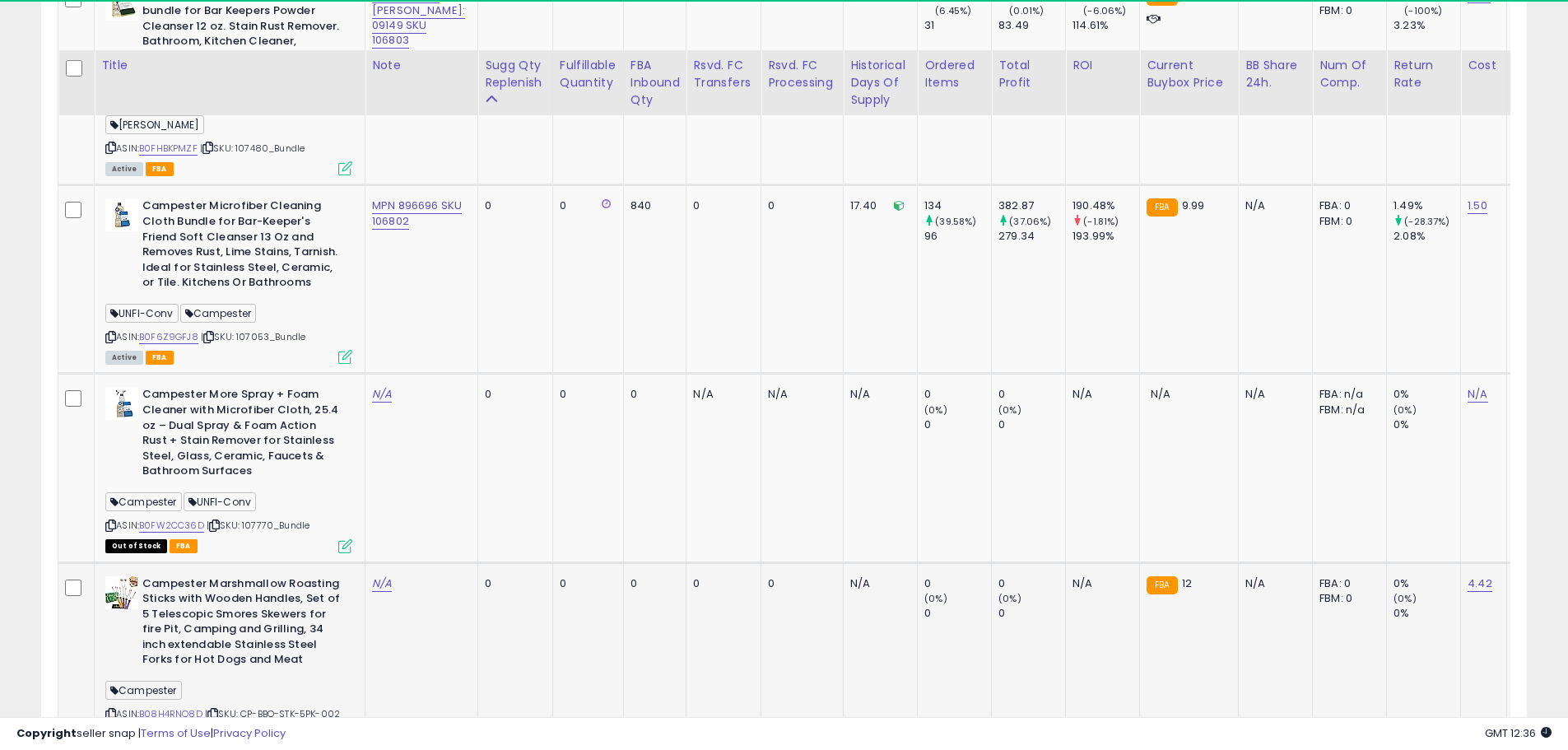
scroll to position [2335, 0]
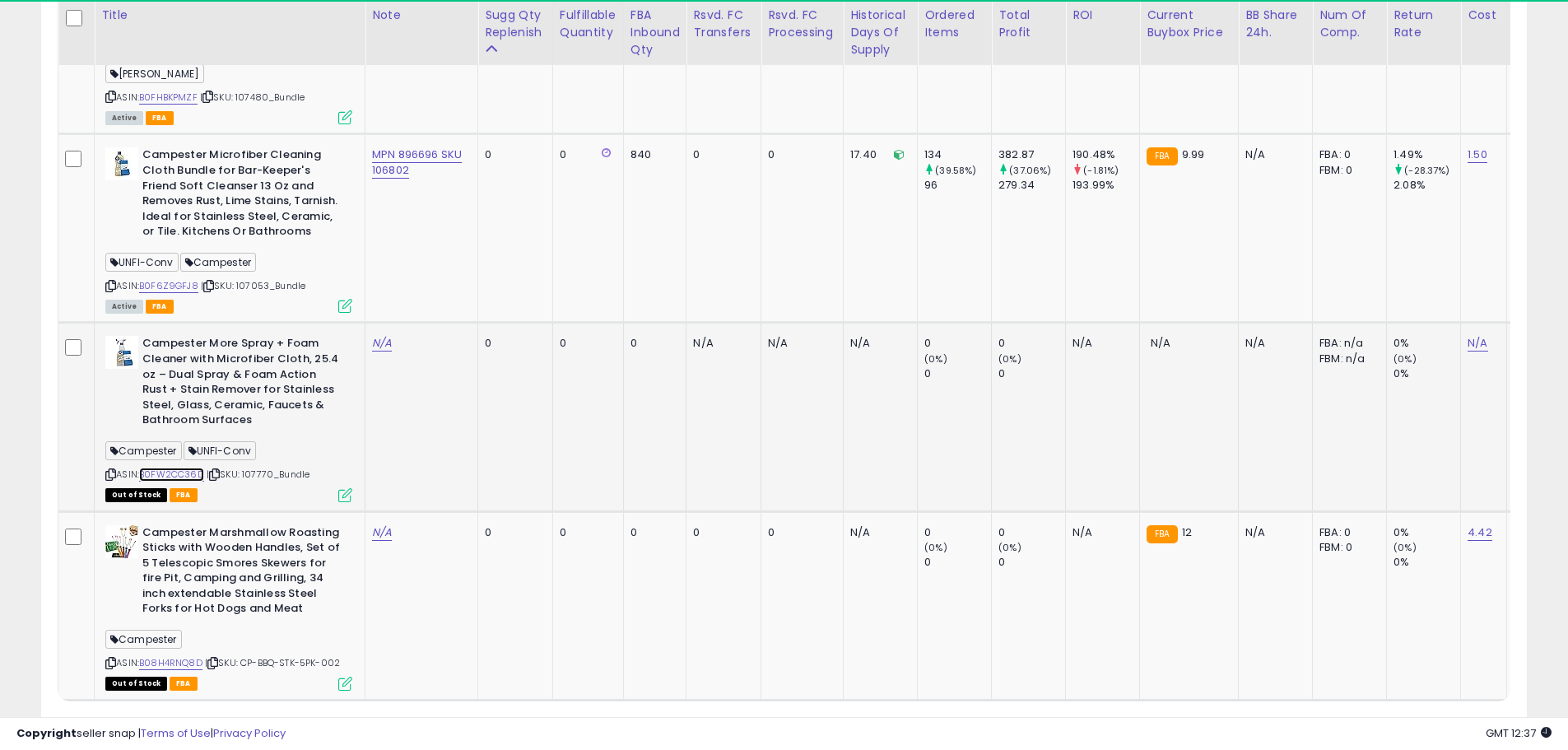
click at [183, 468] on link "B0FW2CC36D" at bounding box center [171, 475] width 65 height 14
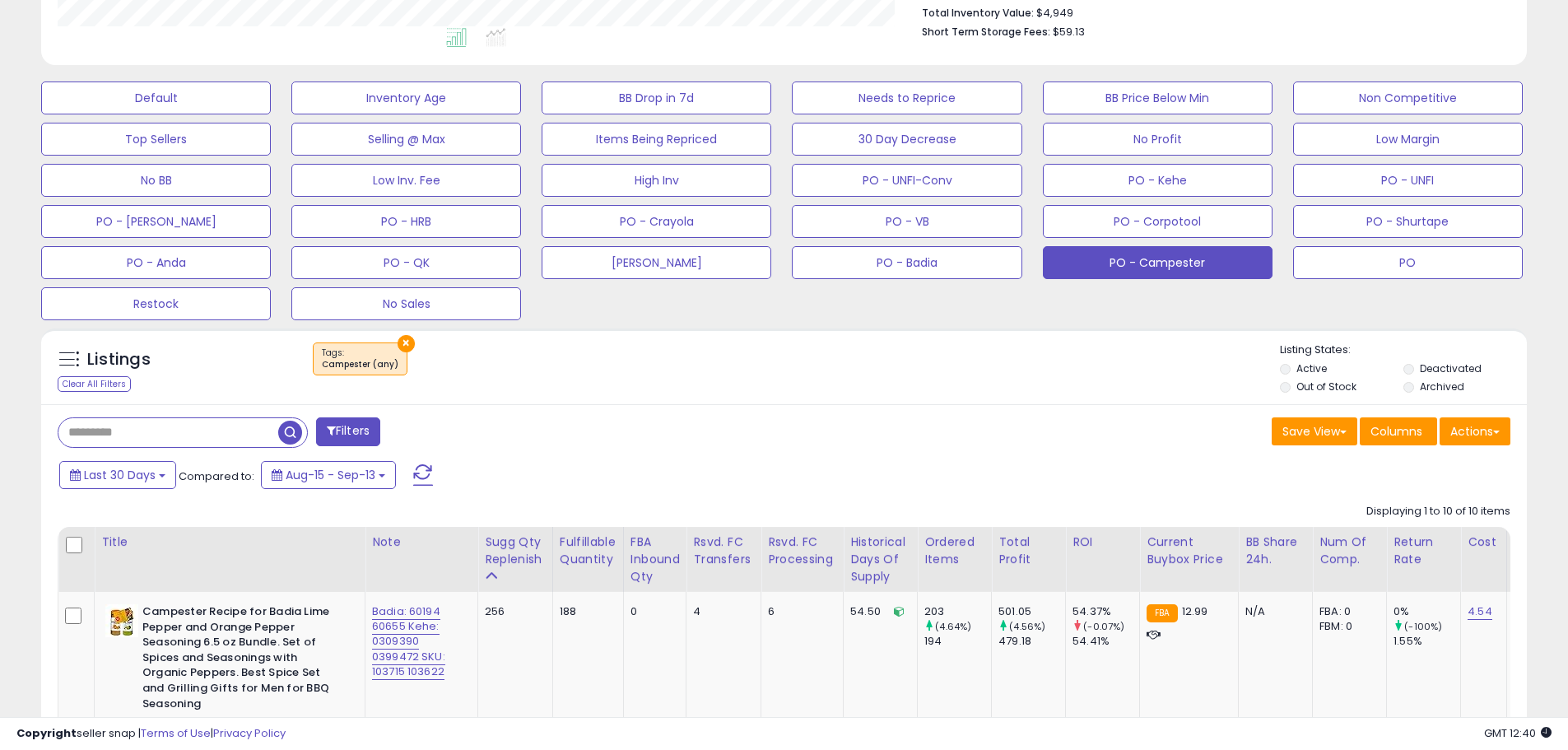
scroll to position [441, 0]
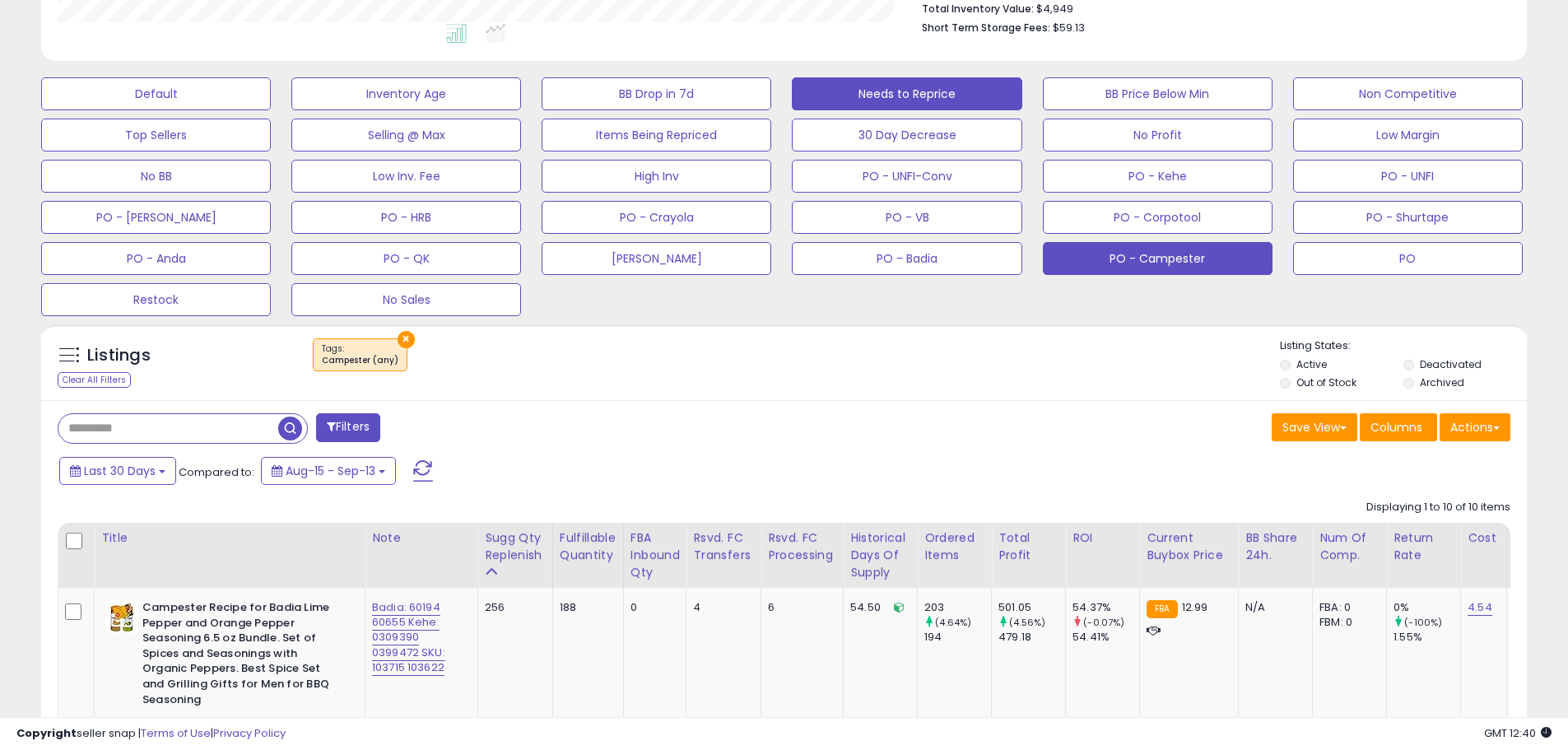
click at [948, 92] on button "Needs to Reprice" at bounding box center [906, 93] width 229 height 33
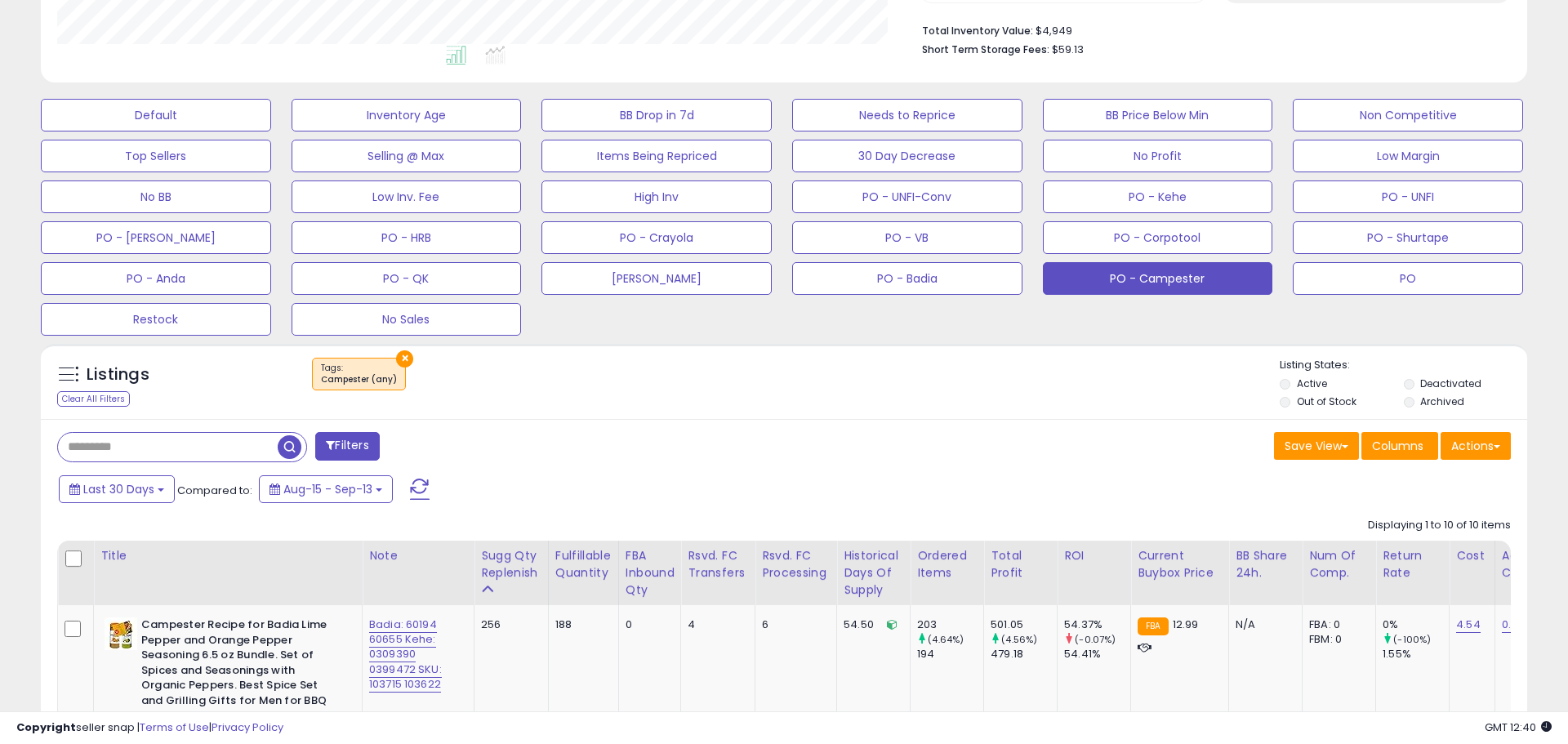
scroll to position [816437, 816004]
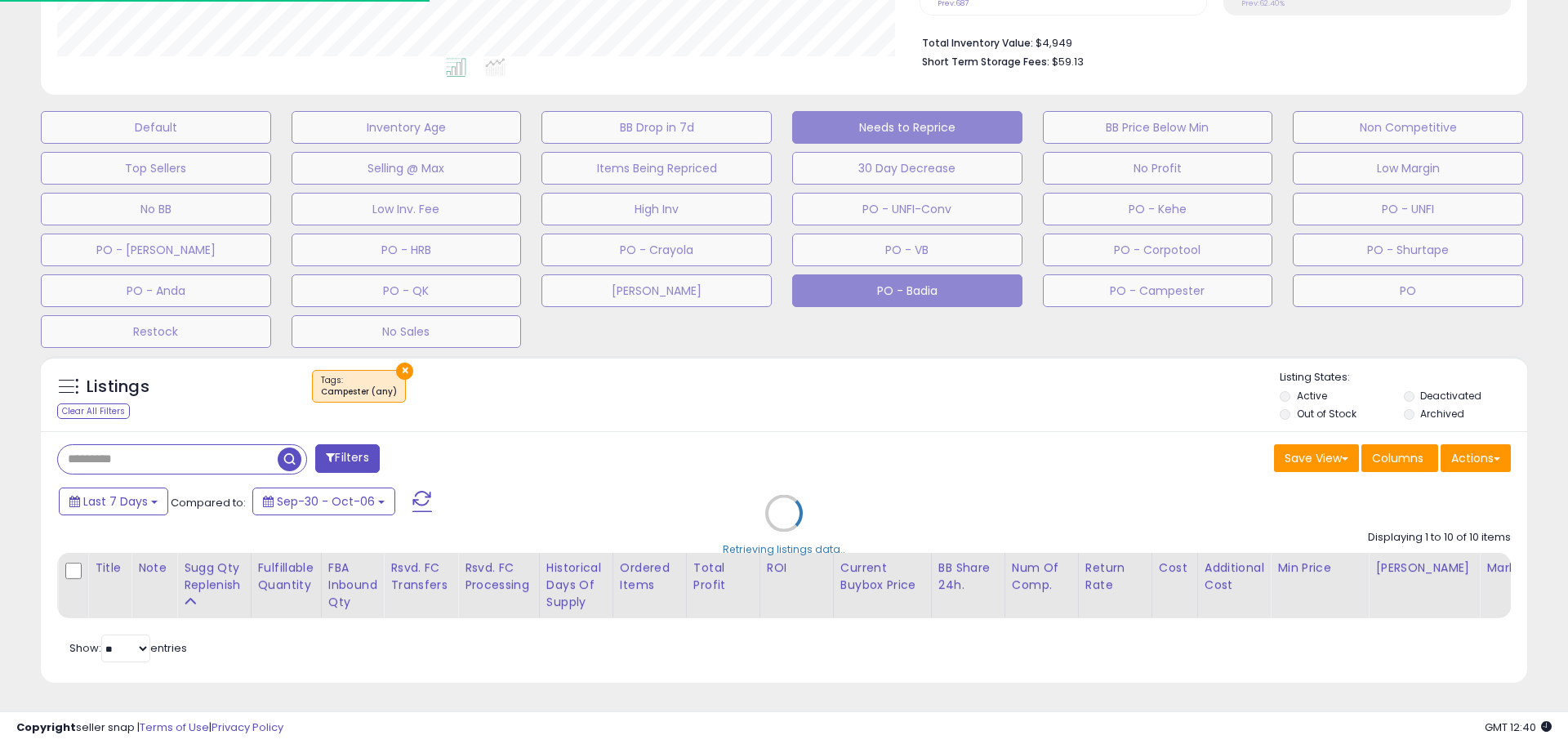
select select "**"
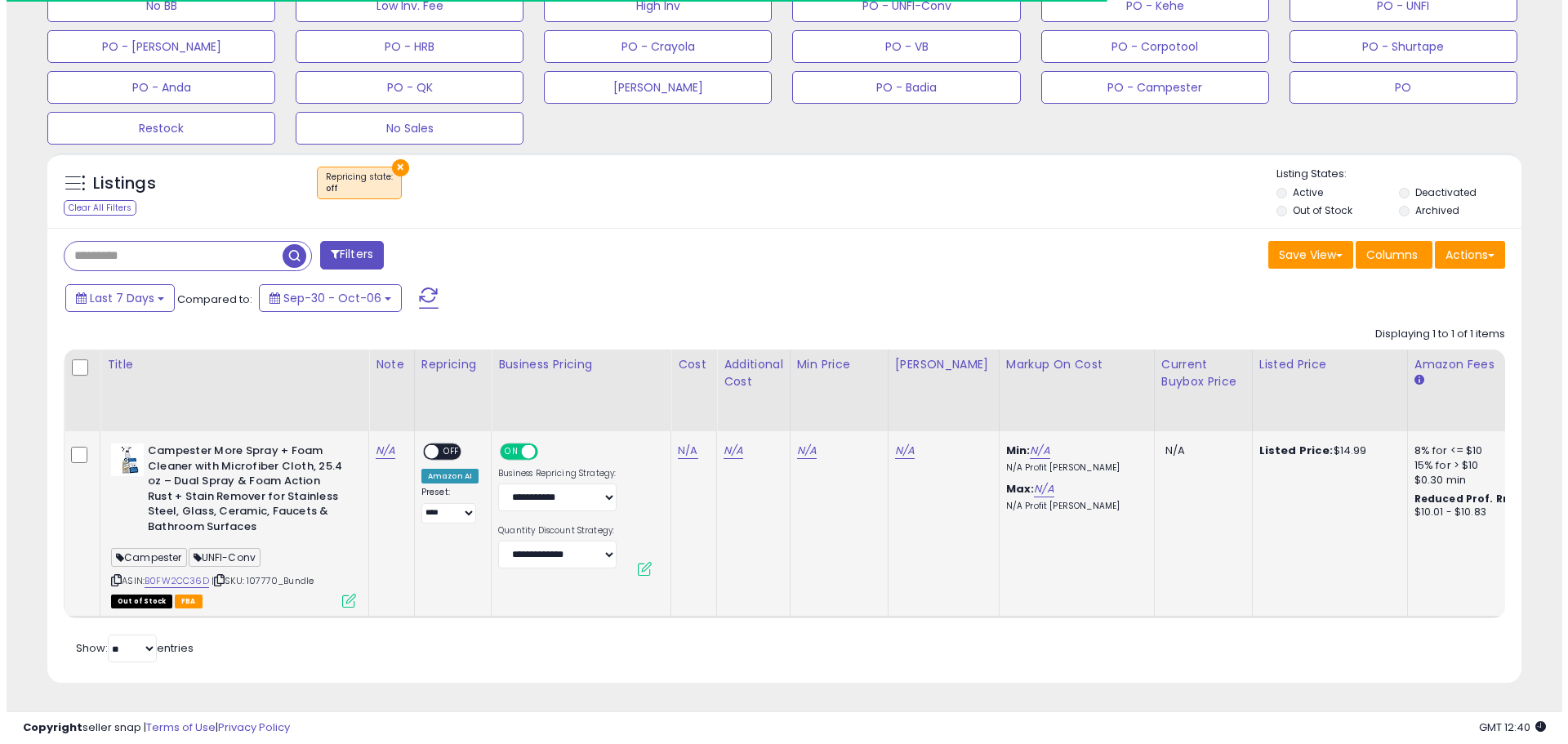
scroll to position [335, 855]
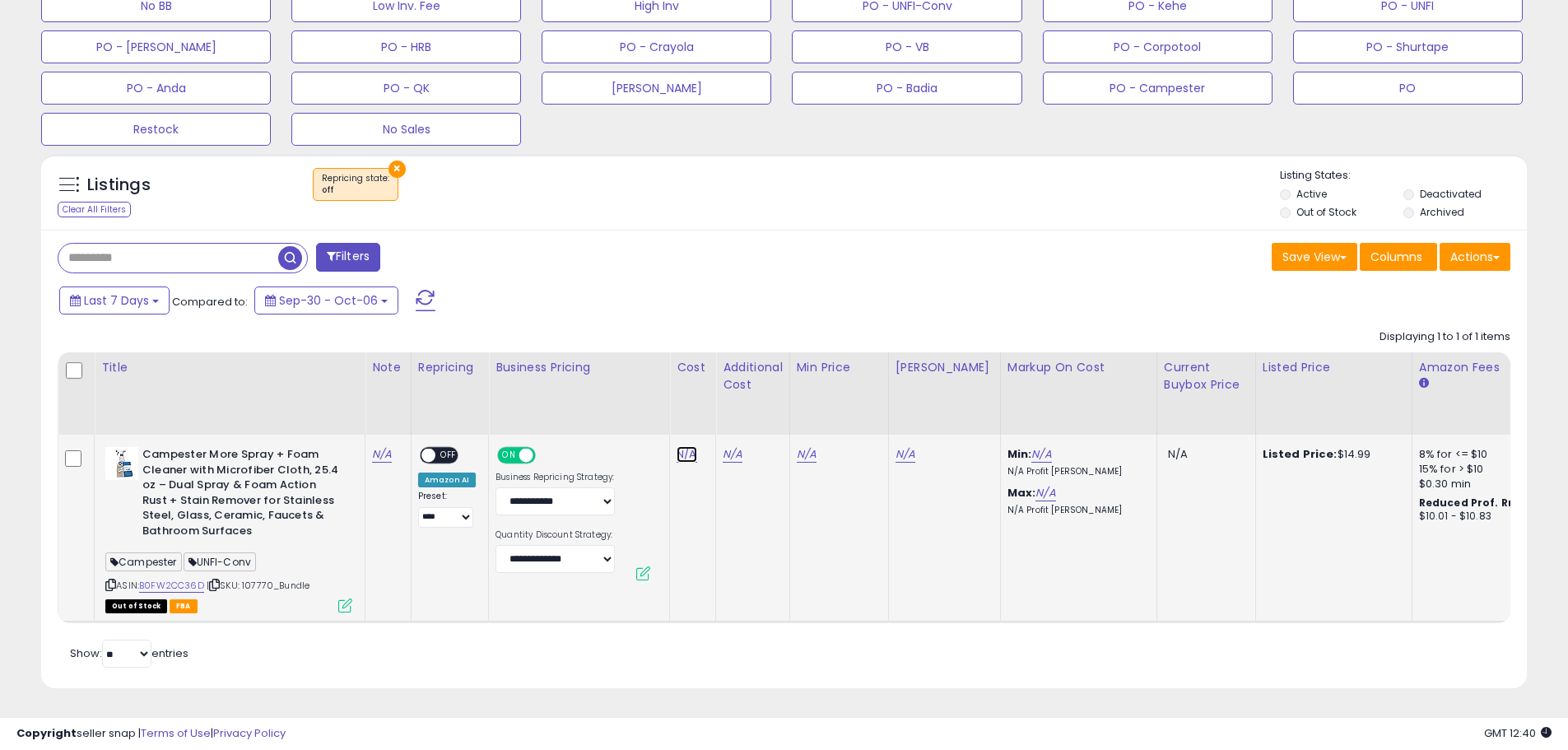
click at [685, 446] on link "N/A" at bounding box center [686, 454] width 20 height 17
type input "****"
click at [735, 406] on icon "submit" at bounding box center [730, 411] width 10 height 10
click at [730, 446] on link "N/A" at bounding box center [733, 454] width 20 height 17
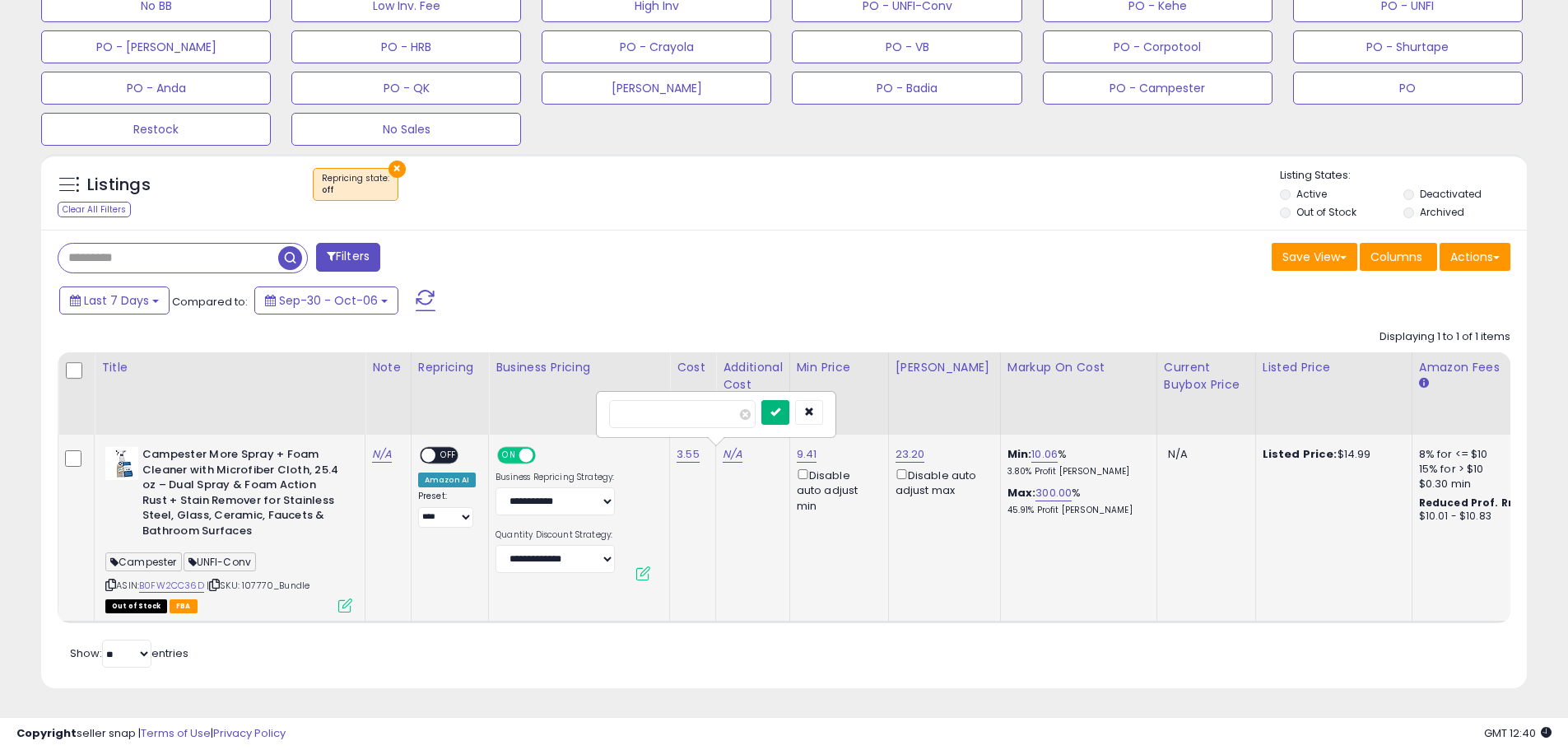
type input "****"
click at [788, 400] on button "submit" at bounding box center [776, 412] width 28 height 25
click at [1032, 446] on link "10.17" at bounding box center [1043, 454] width 22 height 17
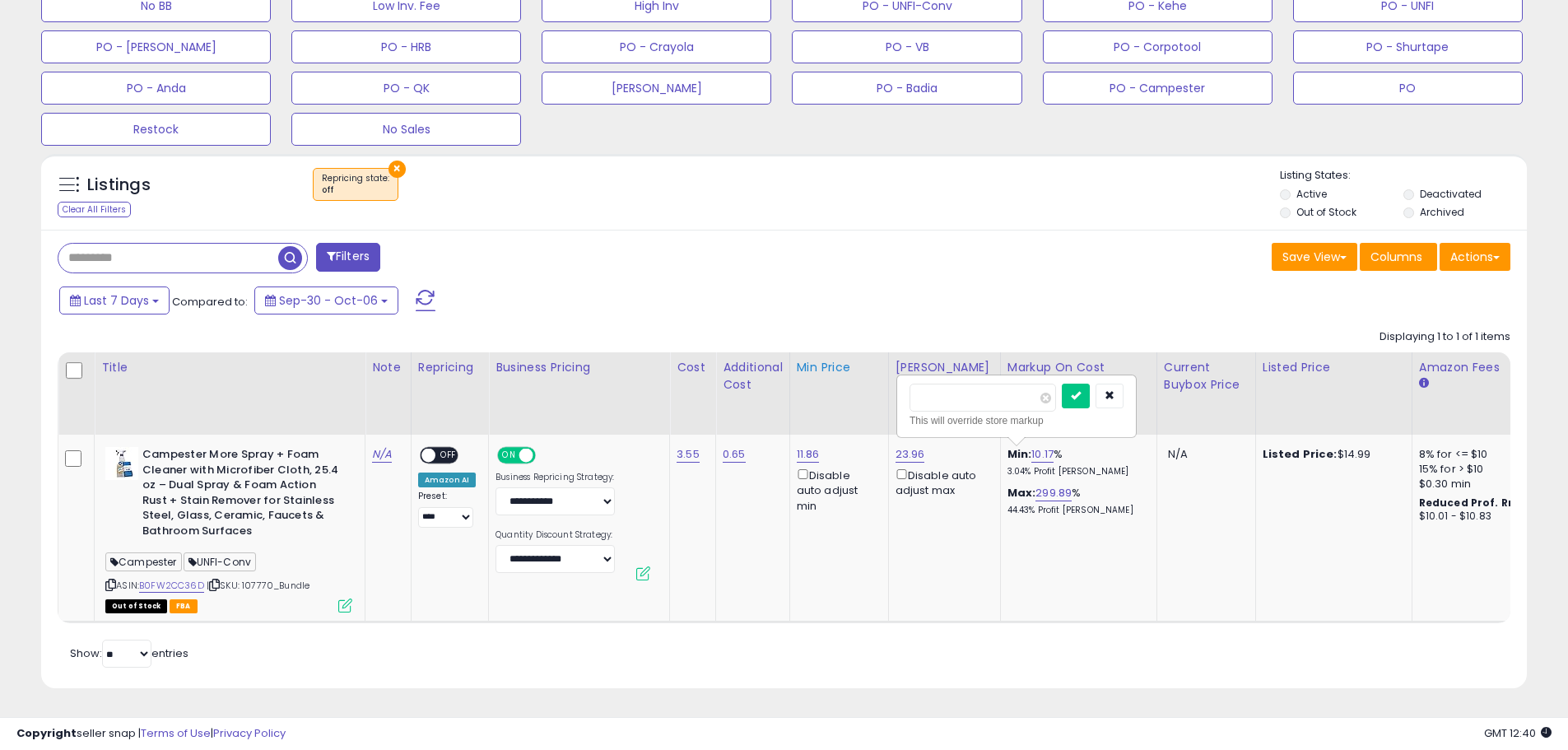
drag, startPoint x: 966, startPoint y: 389, endPoint x: 881, endPoint y: 388, distance: 85.0
click at [881, 388] on table "Title Note" at bounding box center [890, 488] width 1664 height 271
type input "**"
click at [1080, 390] on icon "submit" at bounding box center [1075, 395] width 10 height 10
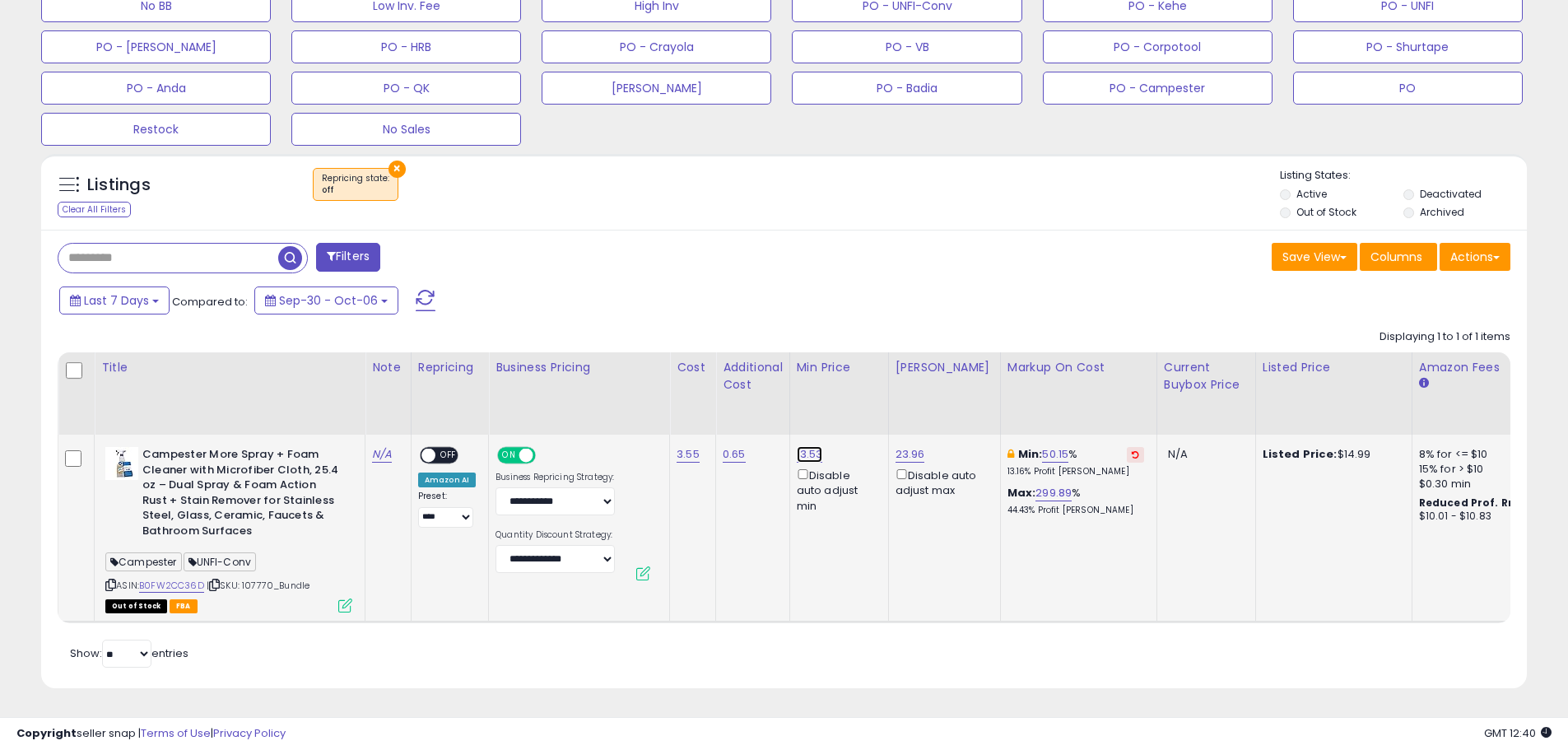
click at [810, 446] on link "13.53" at bounding box center [809, 454] width 27 height 17
drag, startPoint x: 755, startPoint y: 388, endPoint x: 717, endPoint y: 389, distance: 38.0
click at [717, 389] on input "*****" at bounding box center [761, 397] width 147 height 28
type input "*****"
click at [865, 383] on button "submit" at bounding box center [853, 395] width 28 height 25
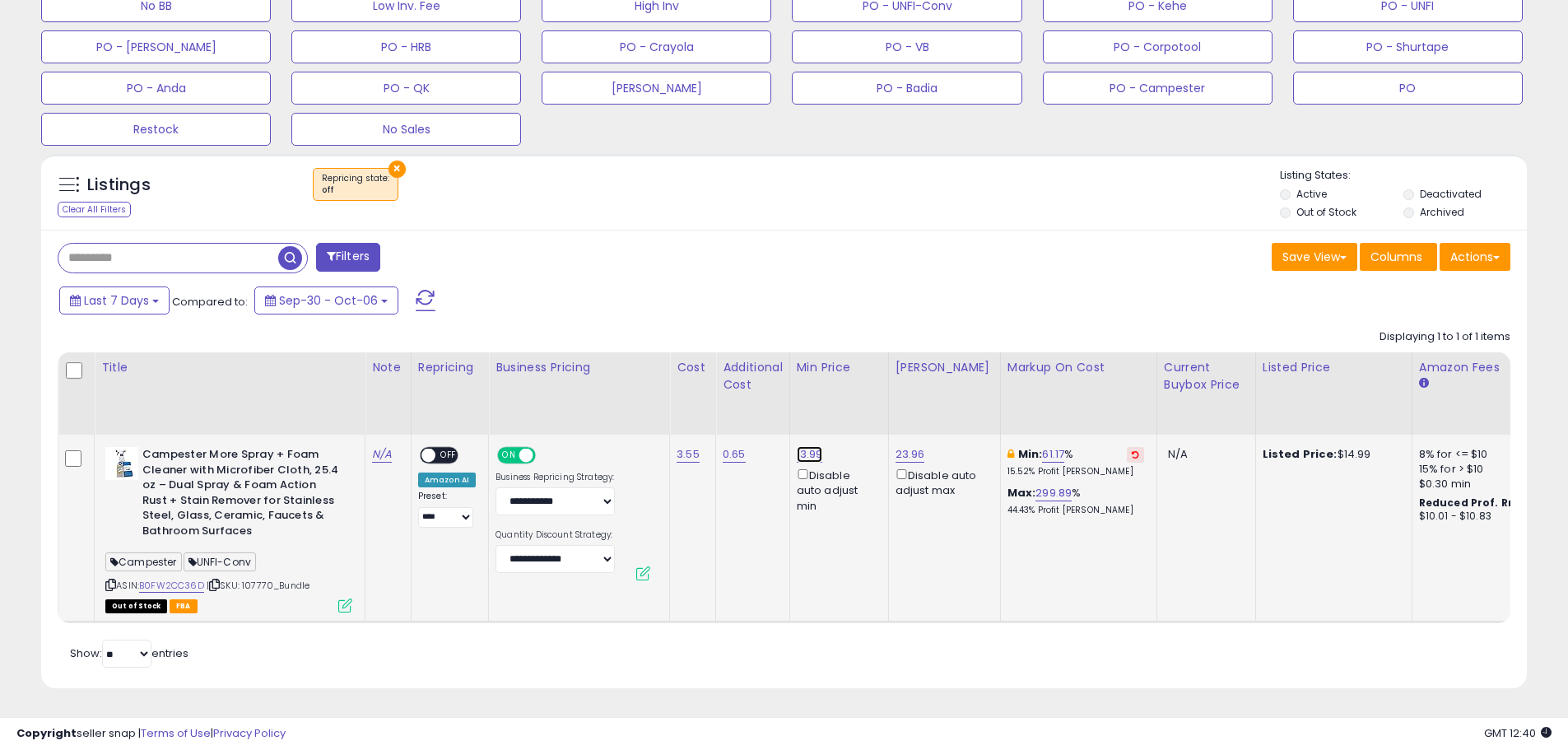
click at [805, 446] on link "13.99" at bounding box center [809, 454] width 27 height 17
click at [893, 390] on icon "button" at bounding box center [888, 395] width 10 height 10
click at [1132, 450] on icon at bounding box center [1135, 454] width 7 height 8
click at [346, 599] on icon at bounding box center [346, 606] width 14 height 14
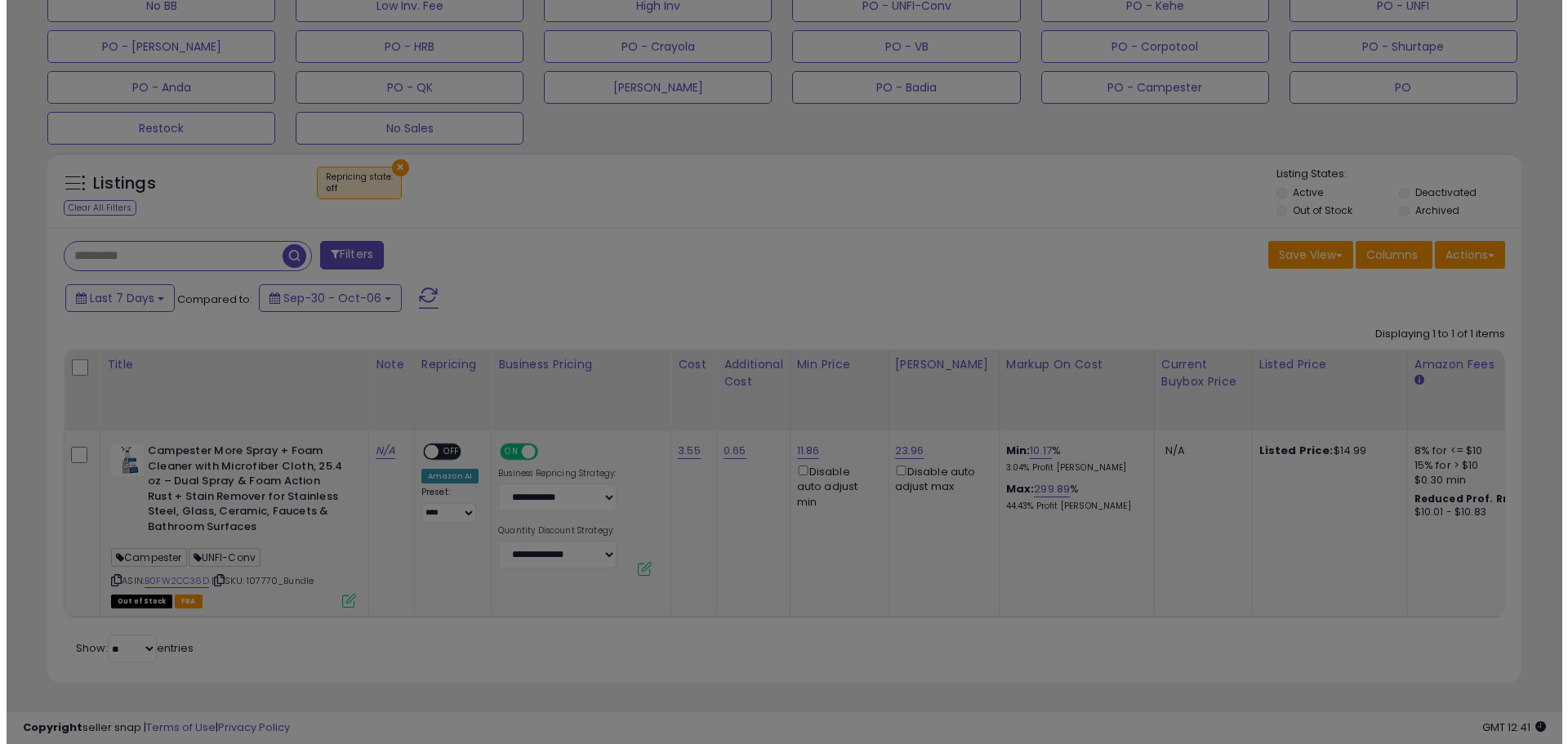
scroll to position [335, 862]
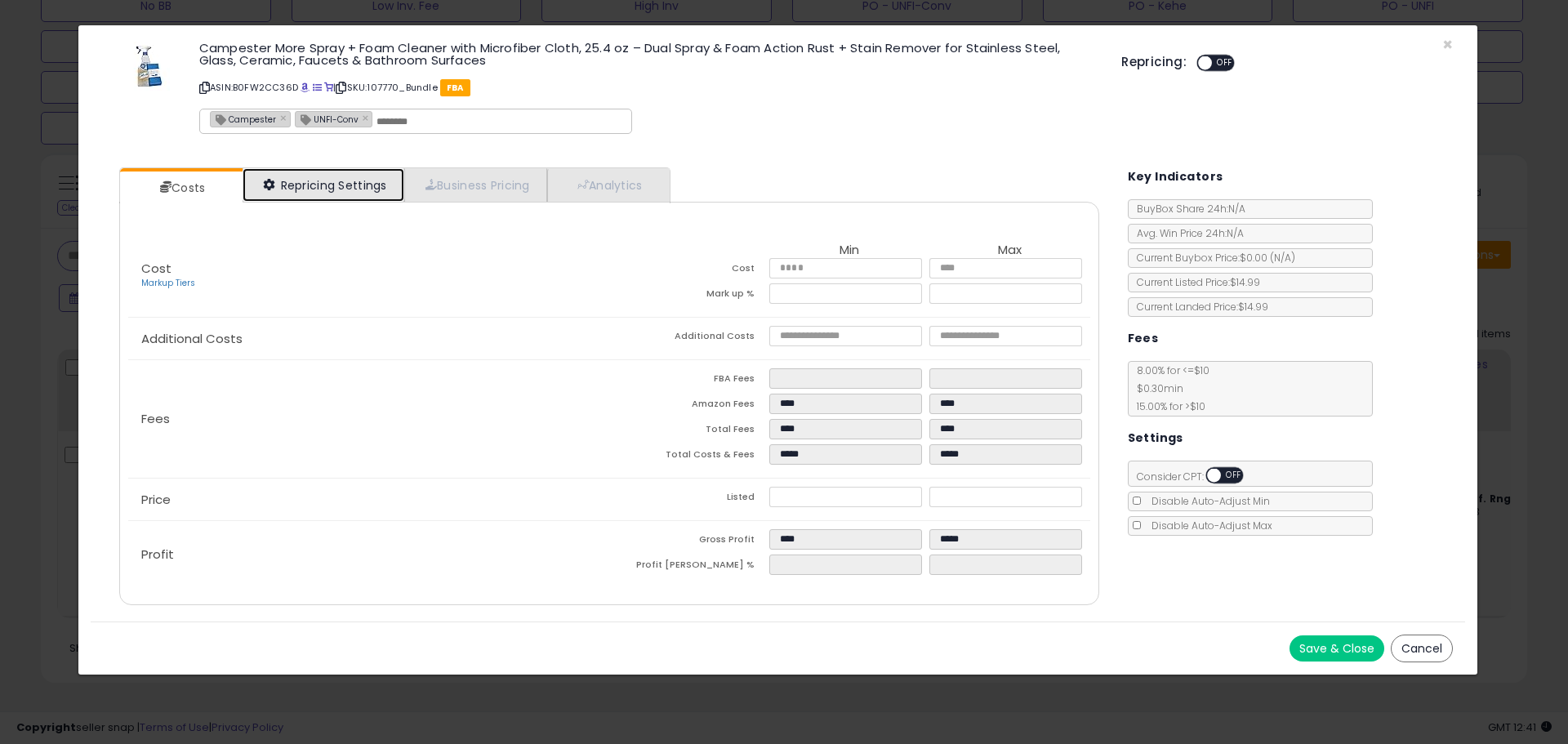
click at [340, 189] on link "Repricing Settings" at bounding box center [323, 185] width 162 height 34
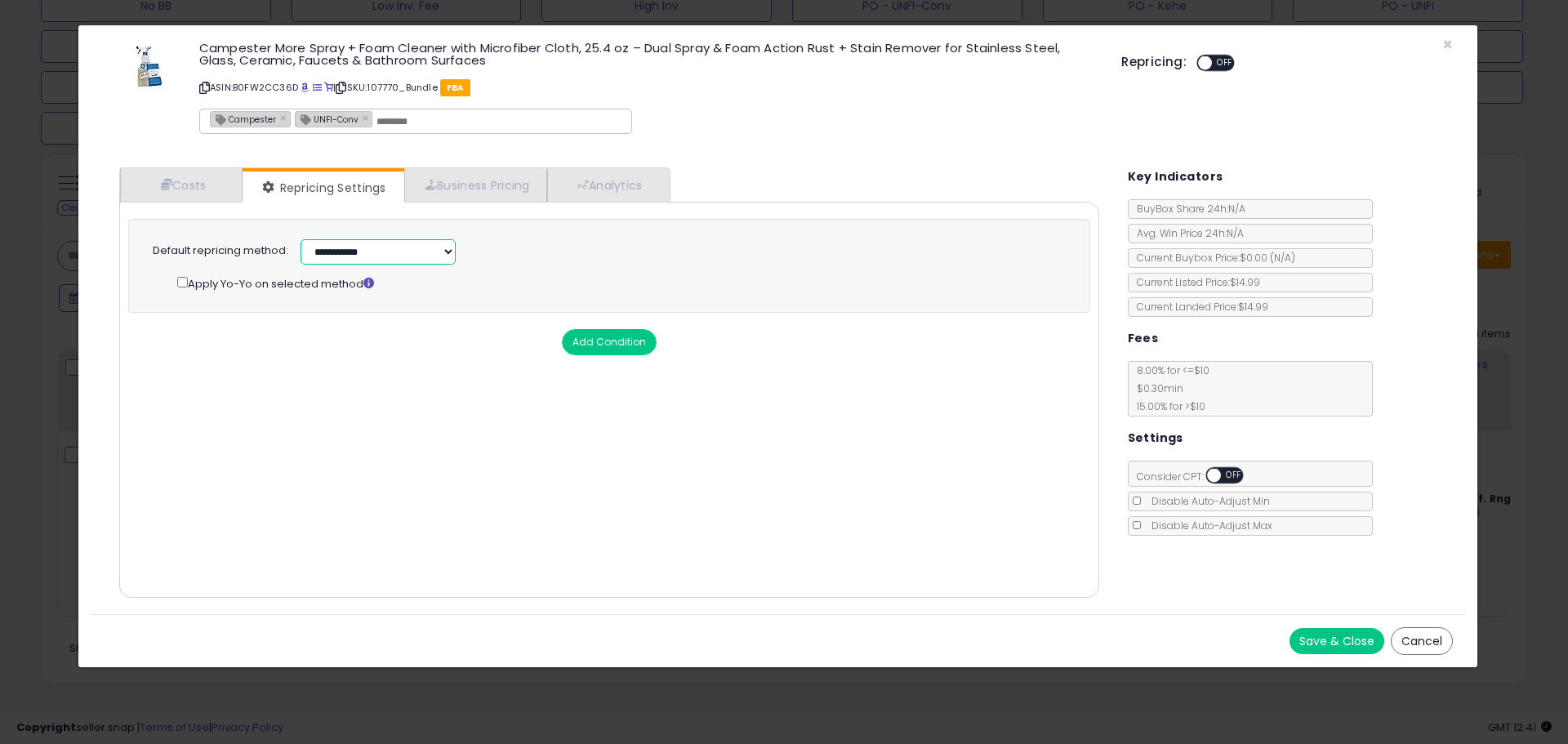
click at [390, 251] on select "**********" at bounding box center [377, 252] width 155 height 26
select select "**********"
click at [301, 239] on select "**********" at bounding box center [377, 252] width 155 height 26
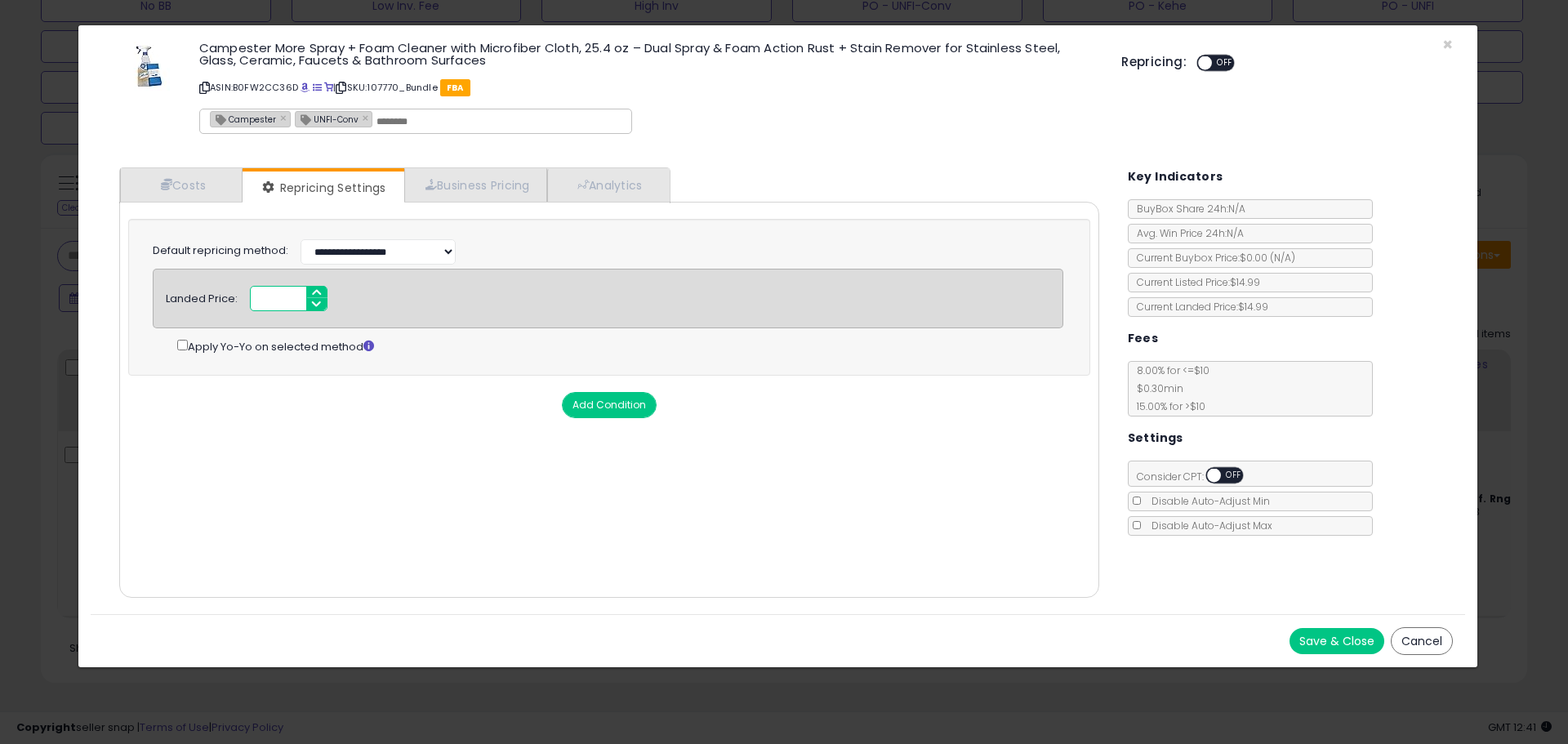
click at [274, 302] on input "number" at bounding box center [289, 299] width 78 height 26
type input "*****"
click at [396, 438] on div "Cost Markup Tiers Min Max Cost **** **** Mark up % ***** ****** Additional Cost…" at bounding box center [609, 400] width 980 height 396
click at [1329, 631] on button "Save & Close" at bounding box center [1337, 641] width 95 height 27
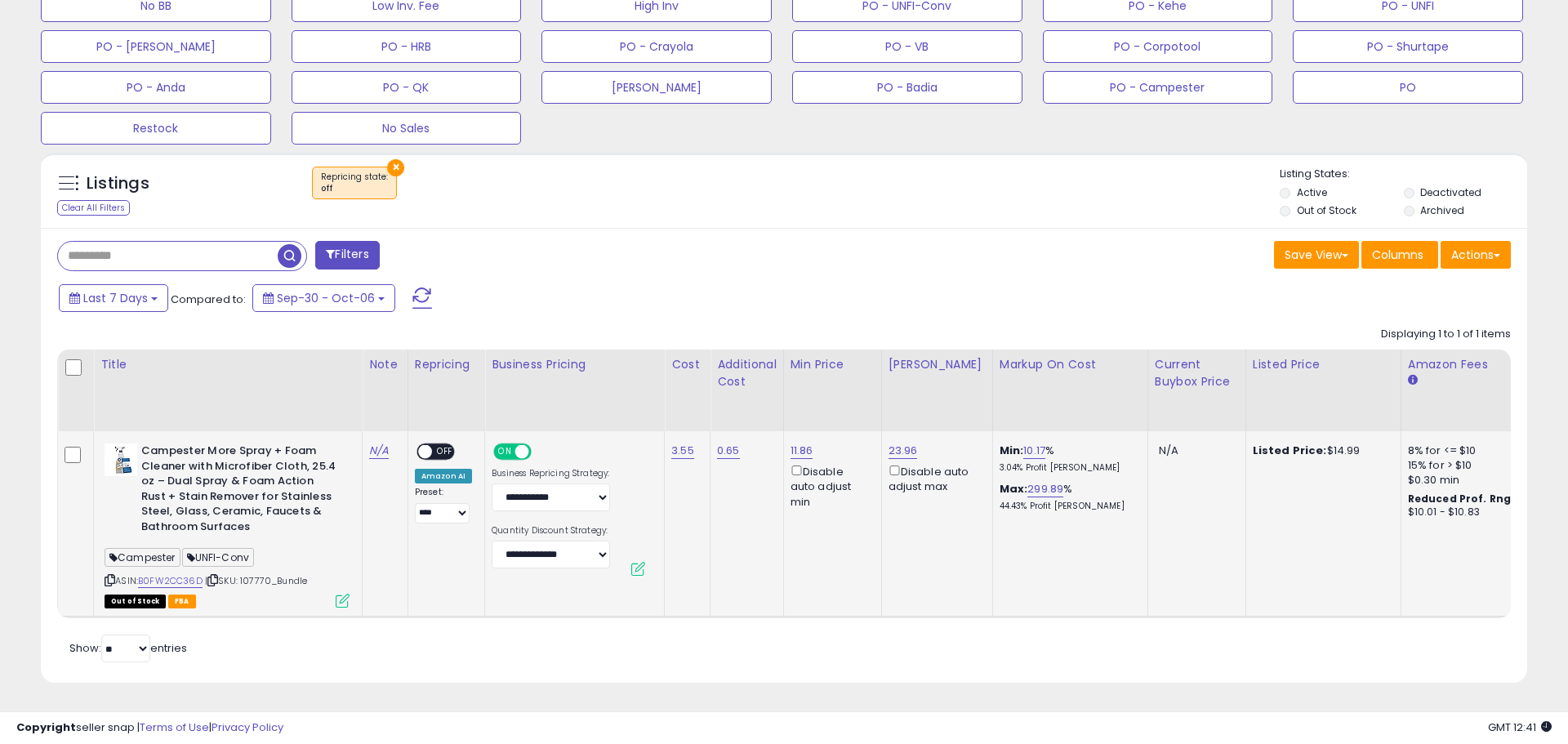
click at [442, 445] on span "OFF" at bounding box center [444, 452] width 27 height 14
click at [394, 160] on button "×" at bounding box center [395, 168] width 17 height 17
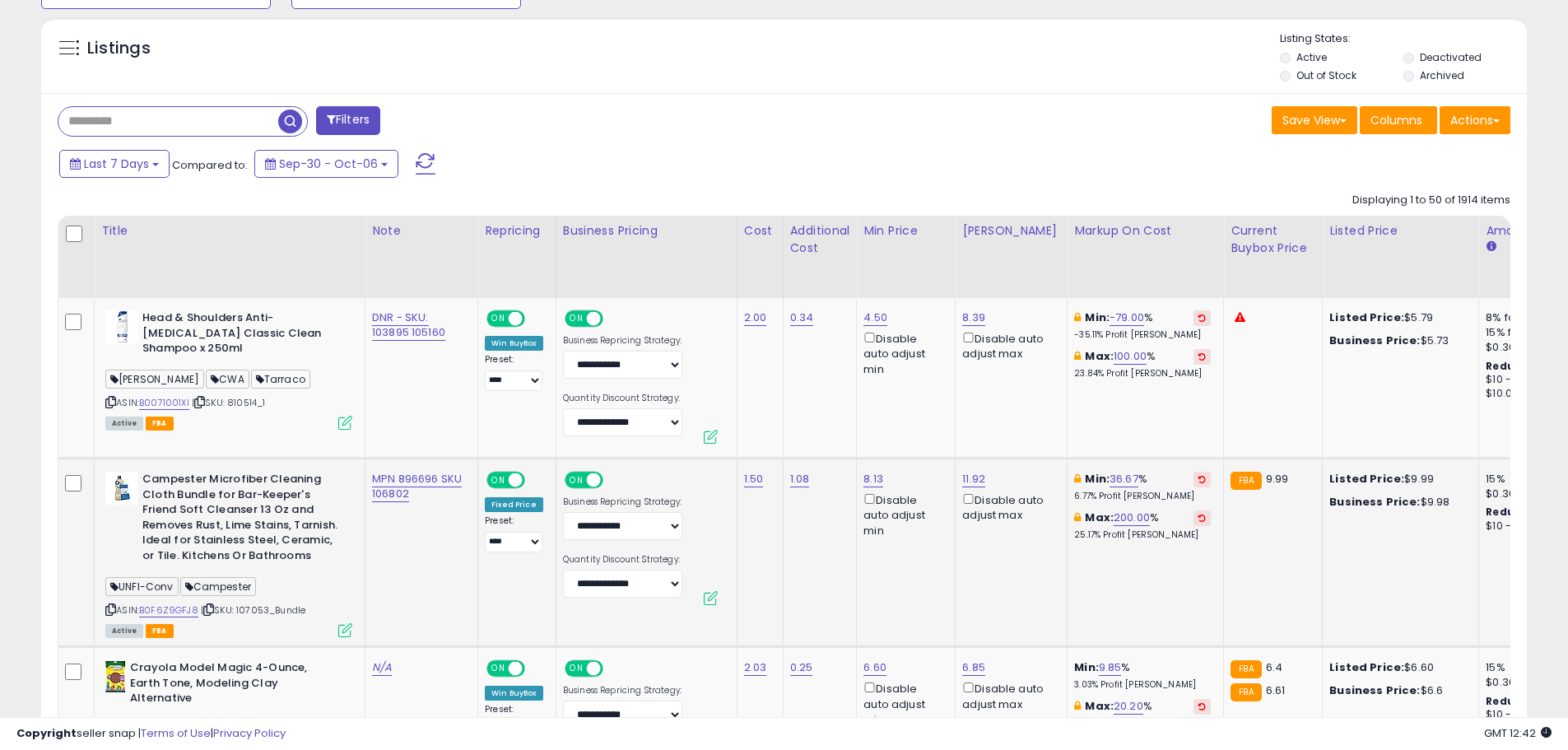
scroll to position [789, 0]
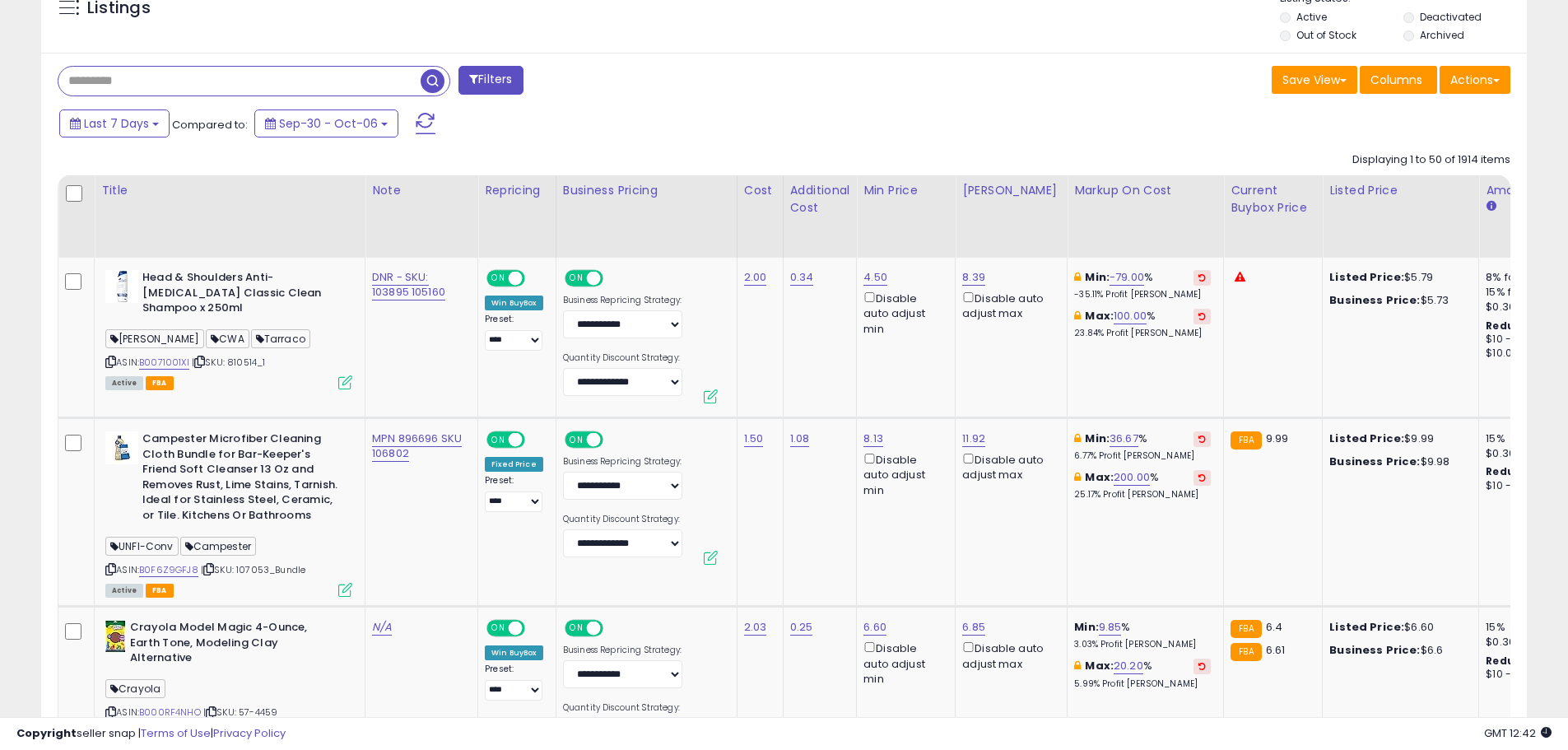
click at [196, 88] on input "text" at bounding box center [239, 80] width 362 height 29
type input "*********"
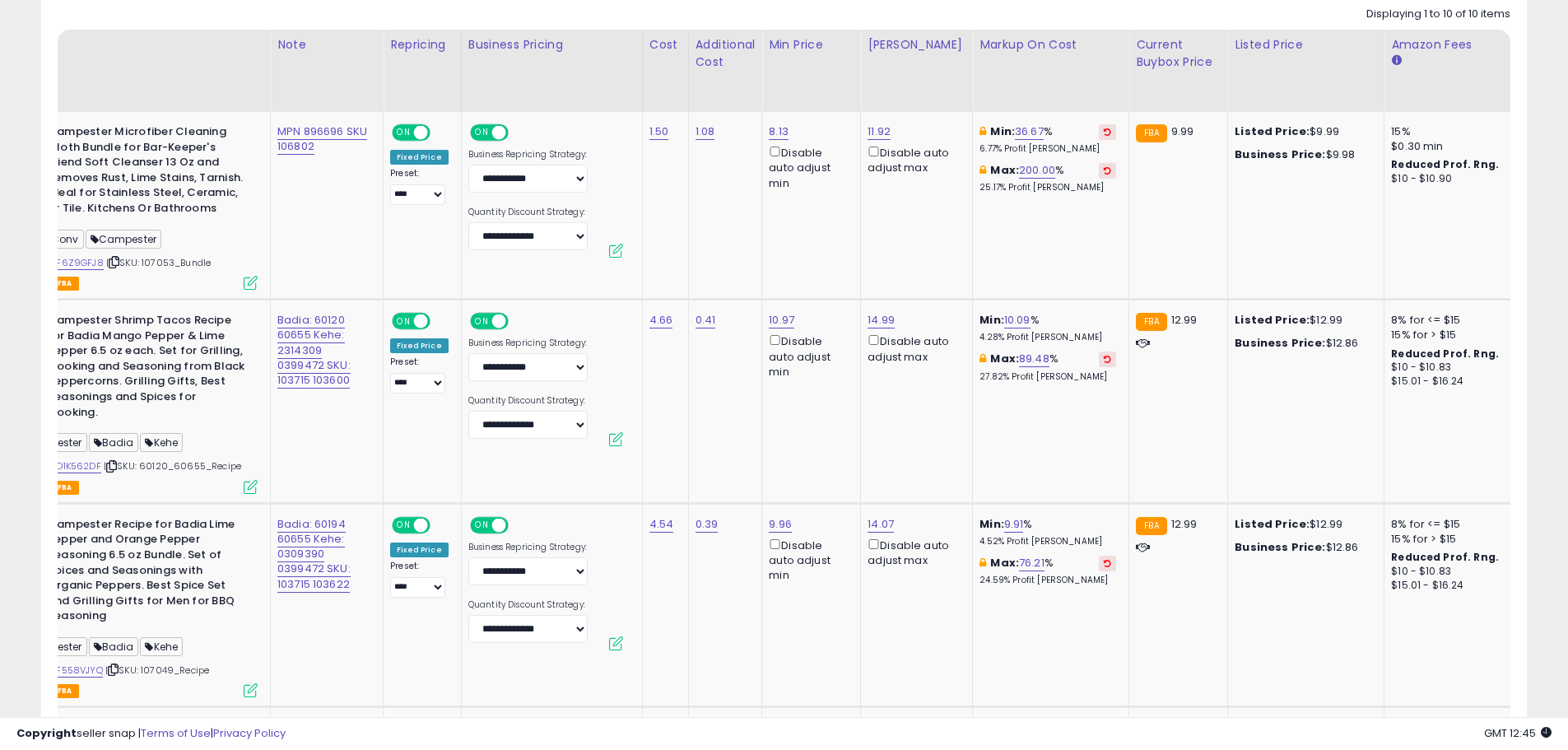
scroll to position [0, 0]
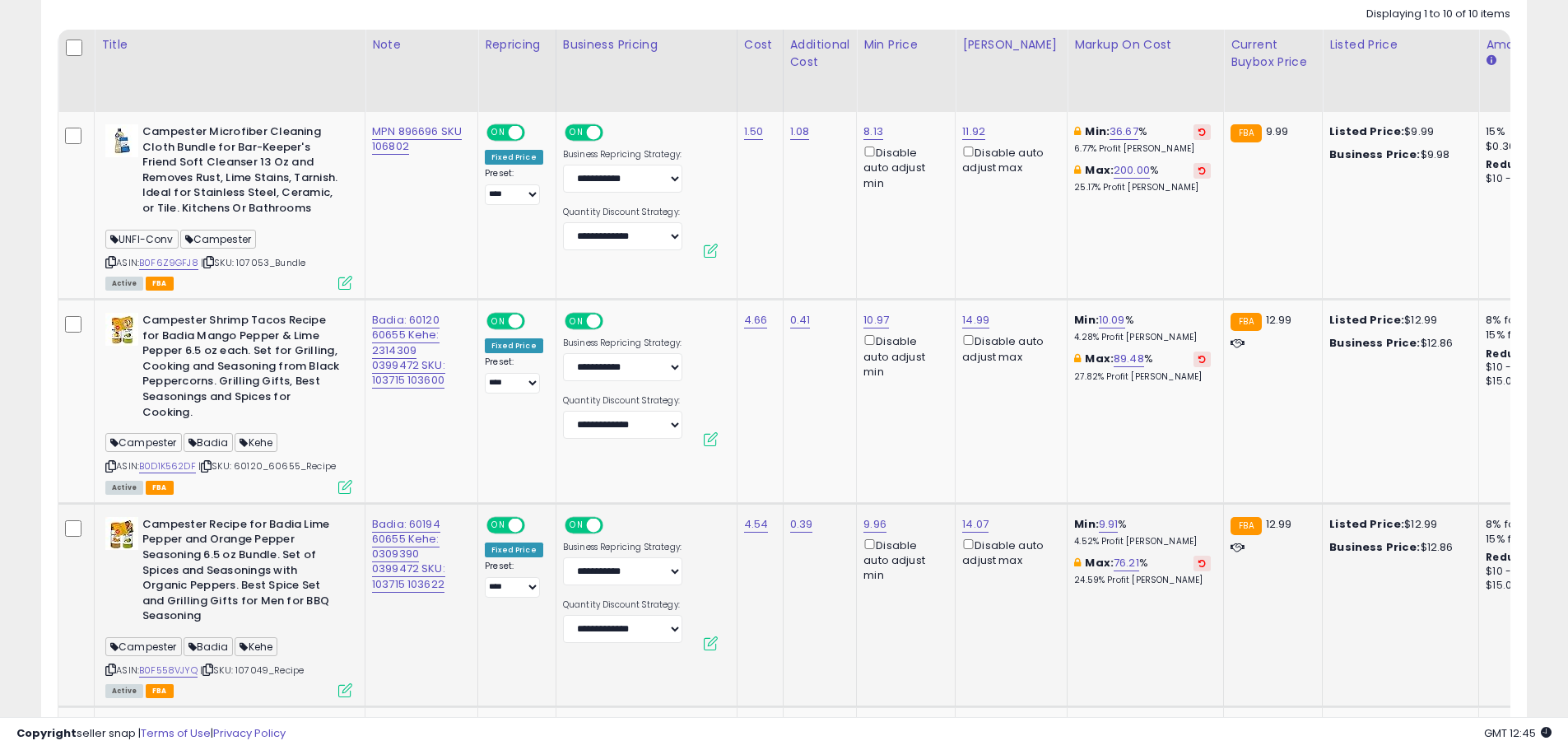
drag, startPoint x: 896, startPoint y: 694, endPoint x: 715, endPoint y: 583, distance: 212.3
click at [737, 583] on td "4.54" at bounding box center [760, 605] width 46 height 205
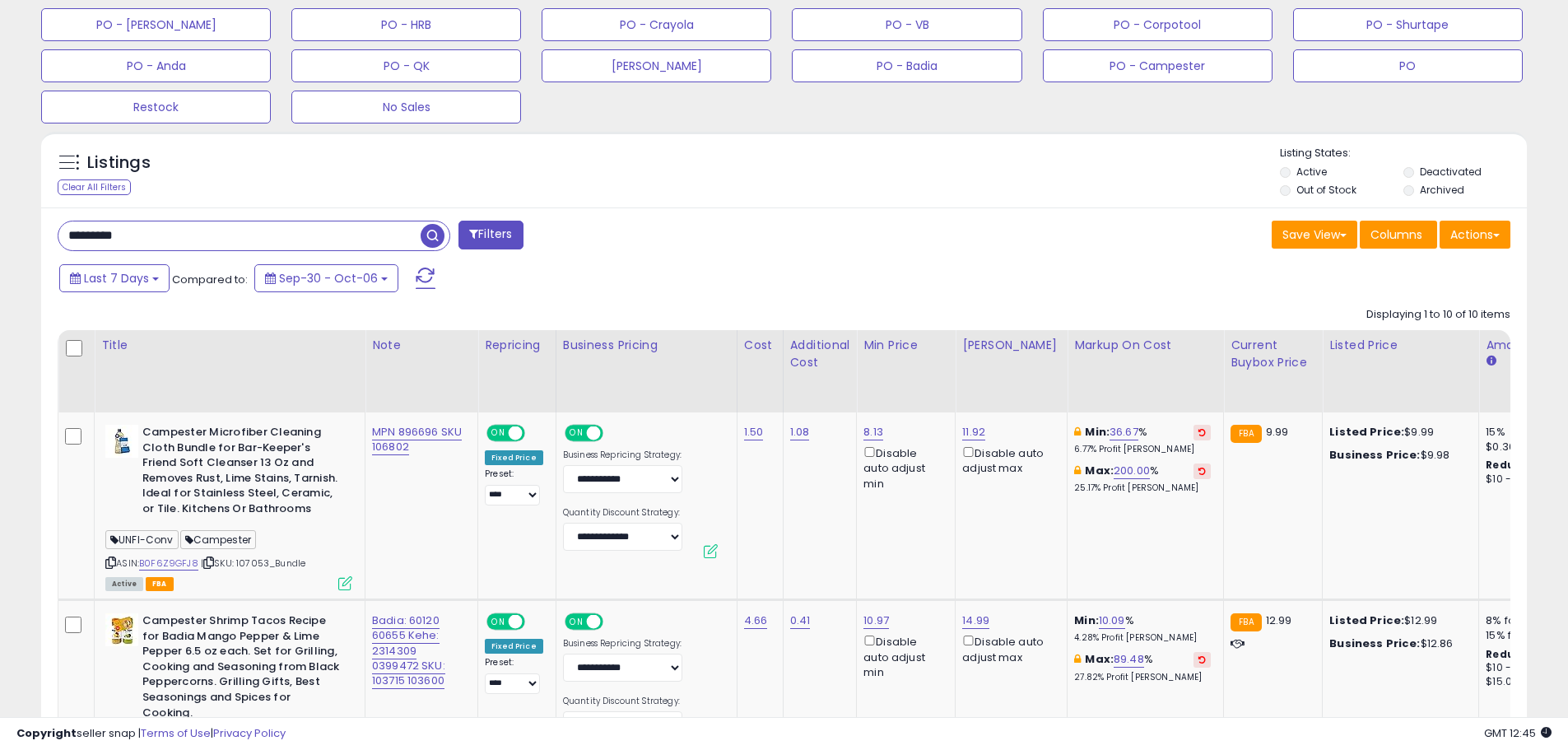
scroll to position [605, 0]
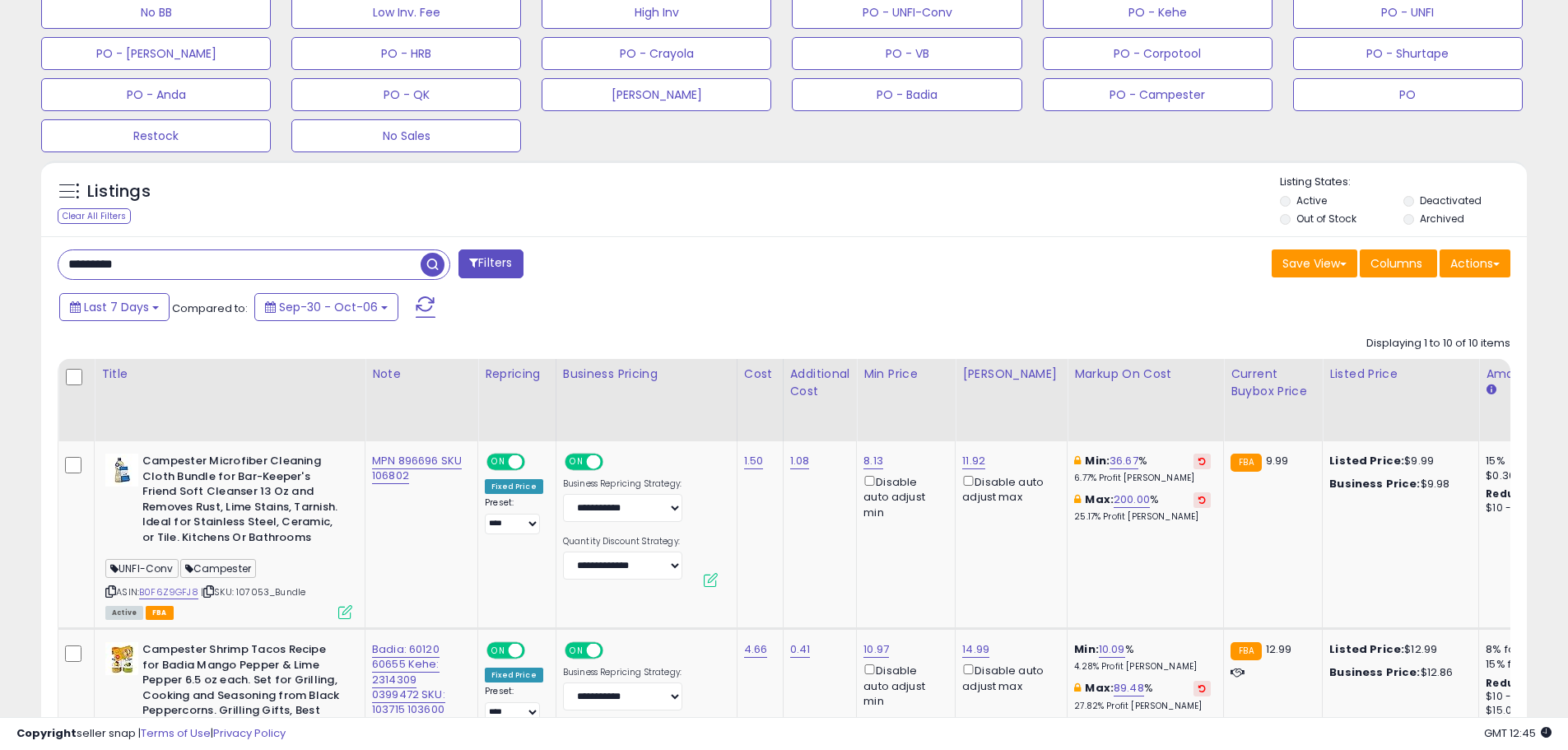
drag, startPoint x: 113, startPoint y: 267, endPoint x: 33, endPoint y: 267, distance: 80.0
drag, startPoint x: 807, startPoint y: 267, endPoint x: 706, endPoint y: 272, distance: 101.1
click at [806, 267] on div "Save View Save As New View Update Current View Columns Actions Import Export Vi…" at bounding box center [1154, 265] width 739 height 32
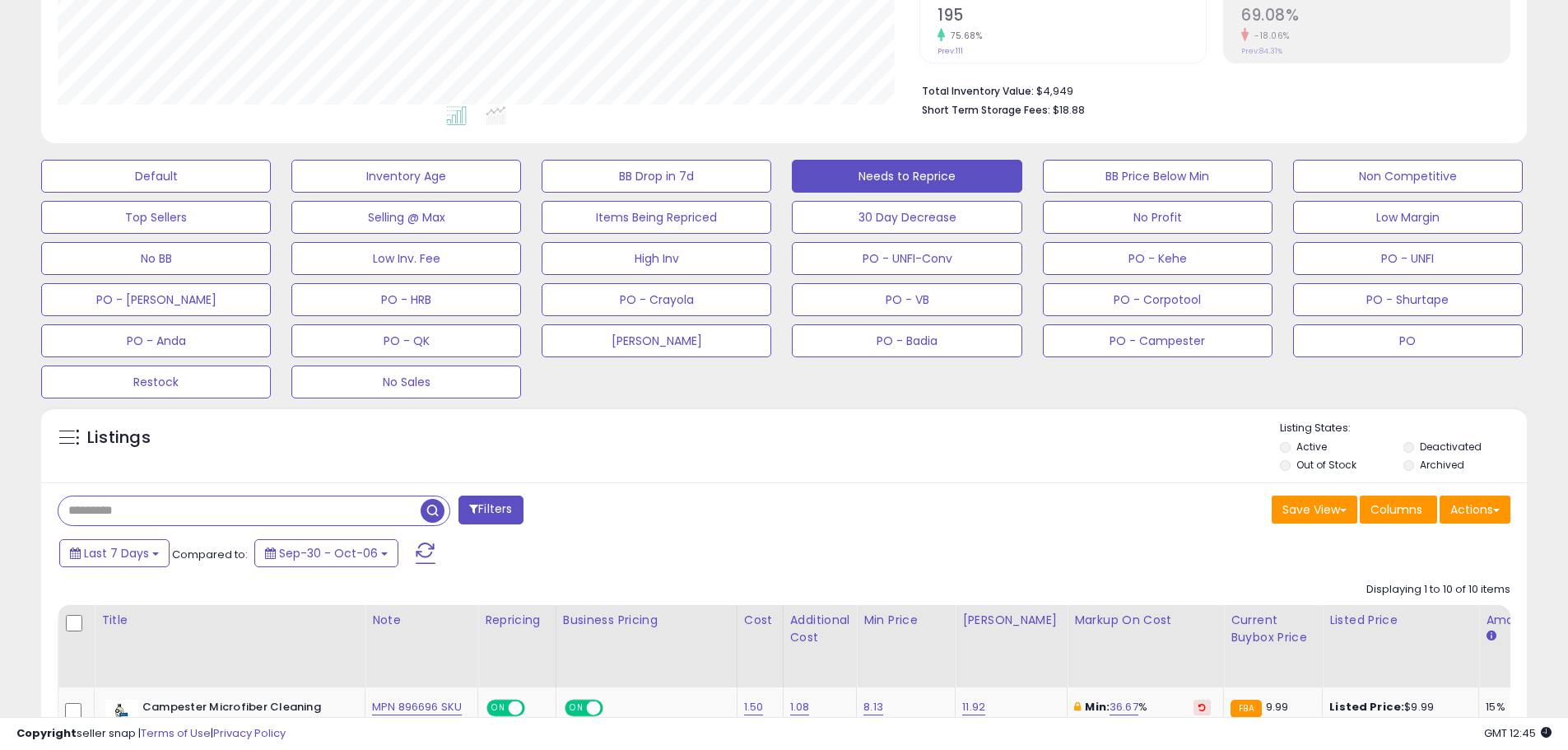
scroll to position [359, 0]
click at [190, 167] on button "Default" at bounding box center [155, 177] width 229 height 33
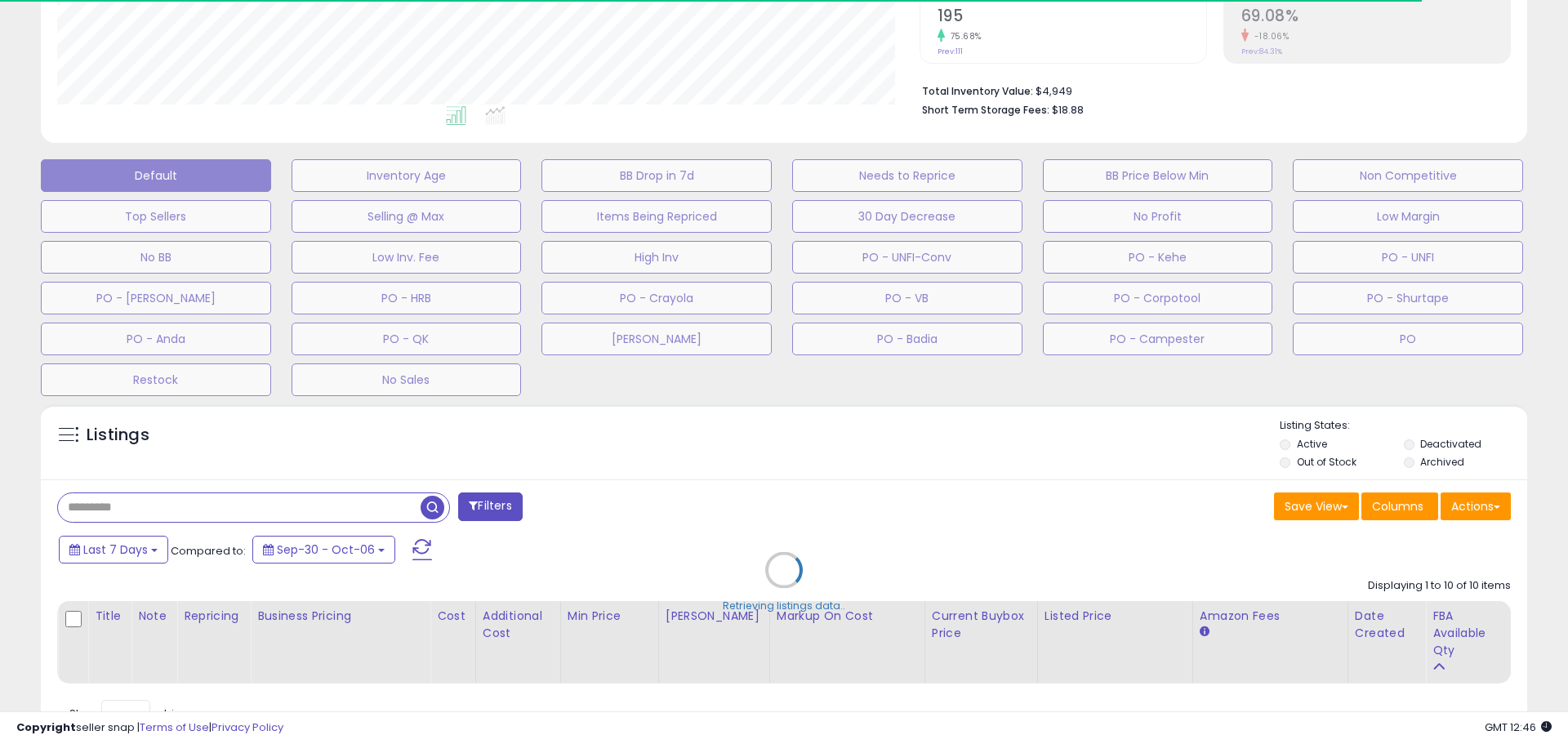
select select "**"
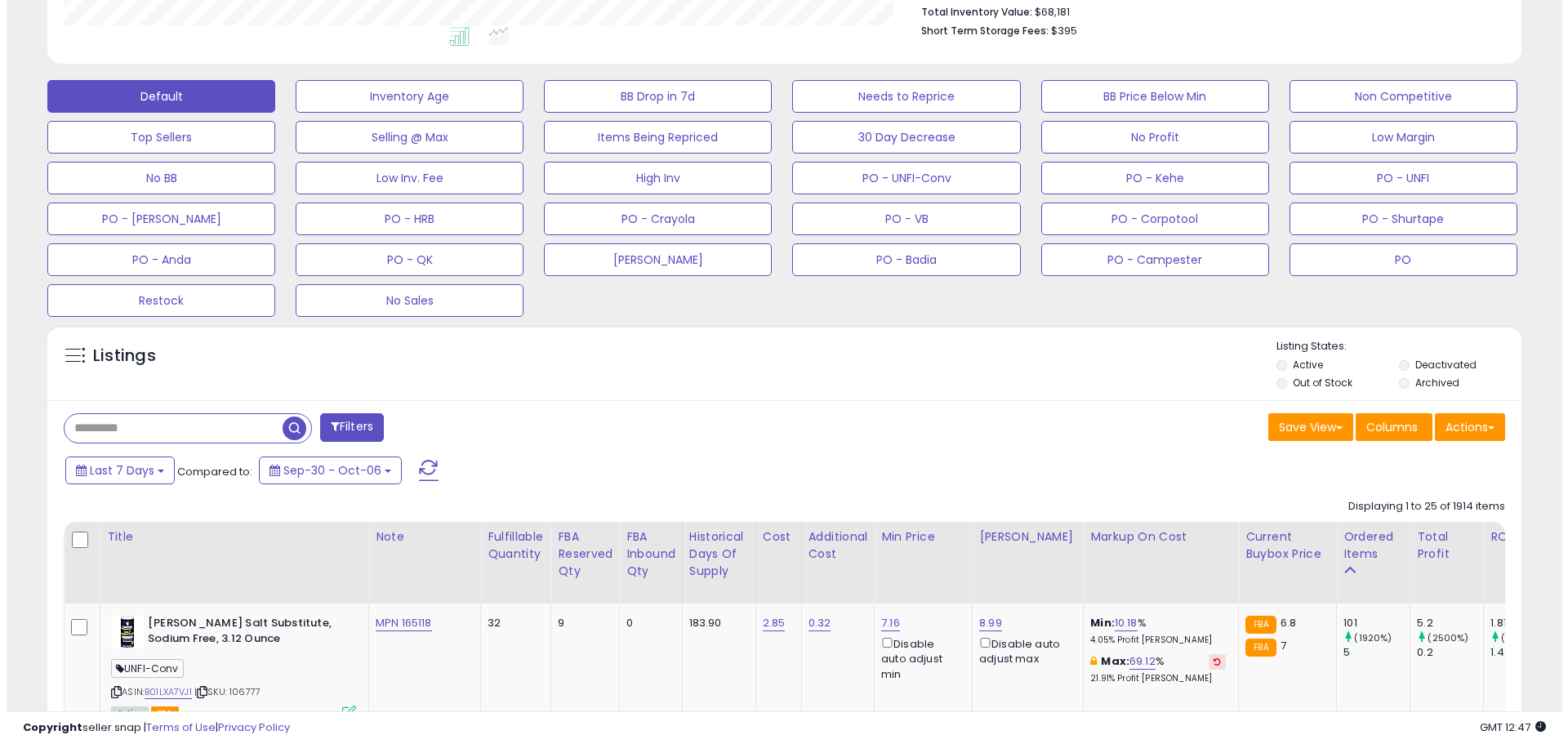
scroll to position [356, 0]
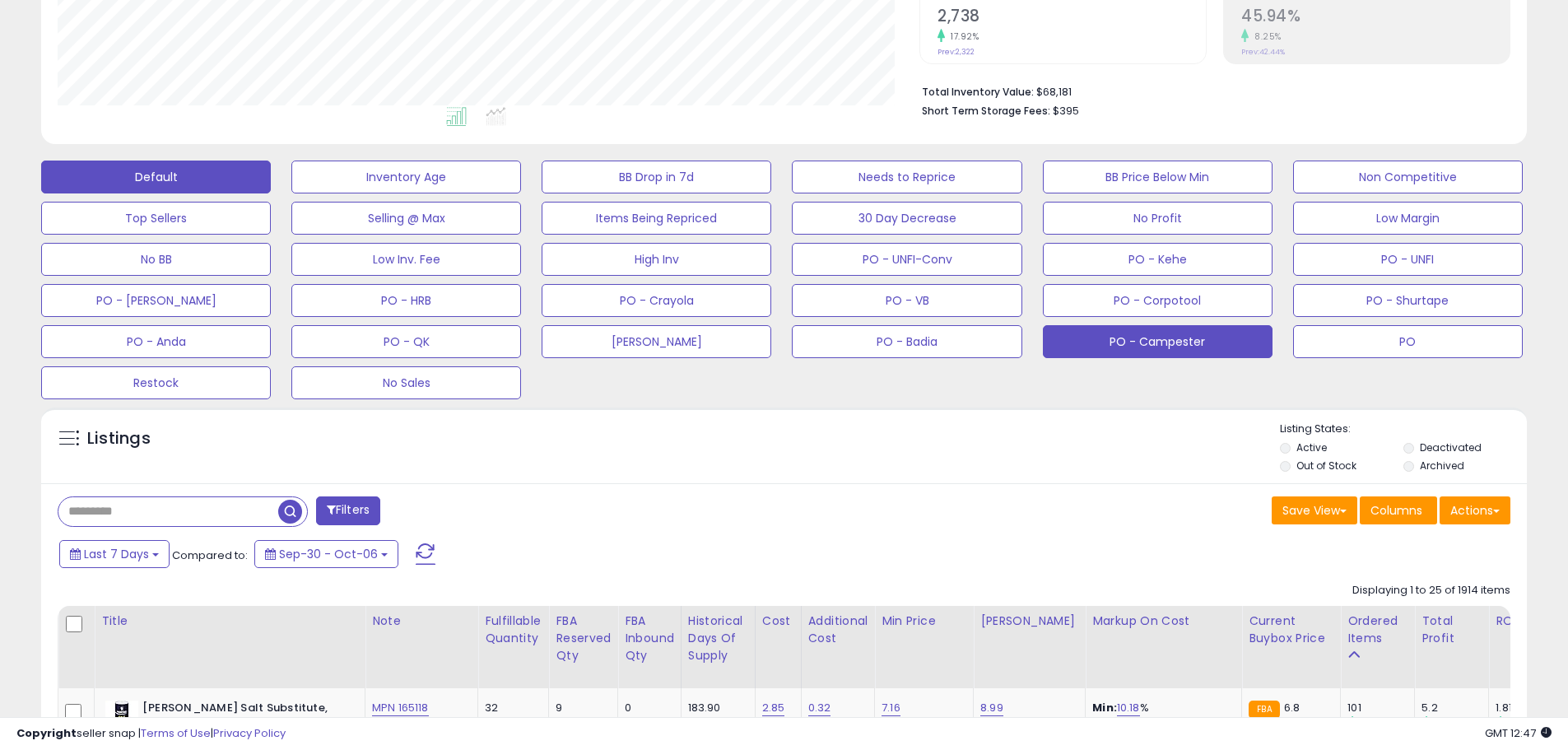
click at [1232, 341] on button "PO - Campester" at bounding box center [1157, 341] width 229 height 33
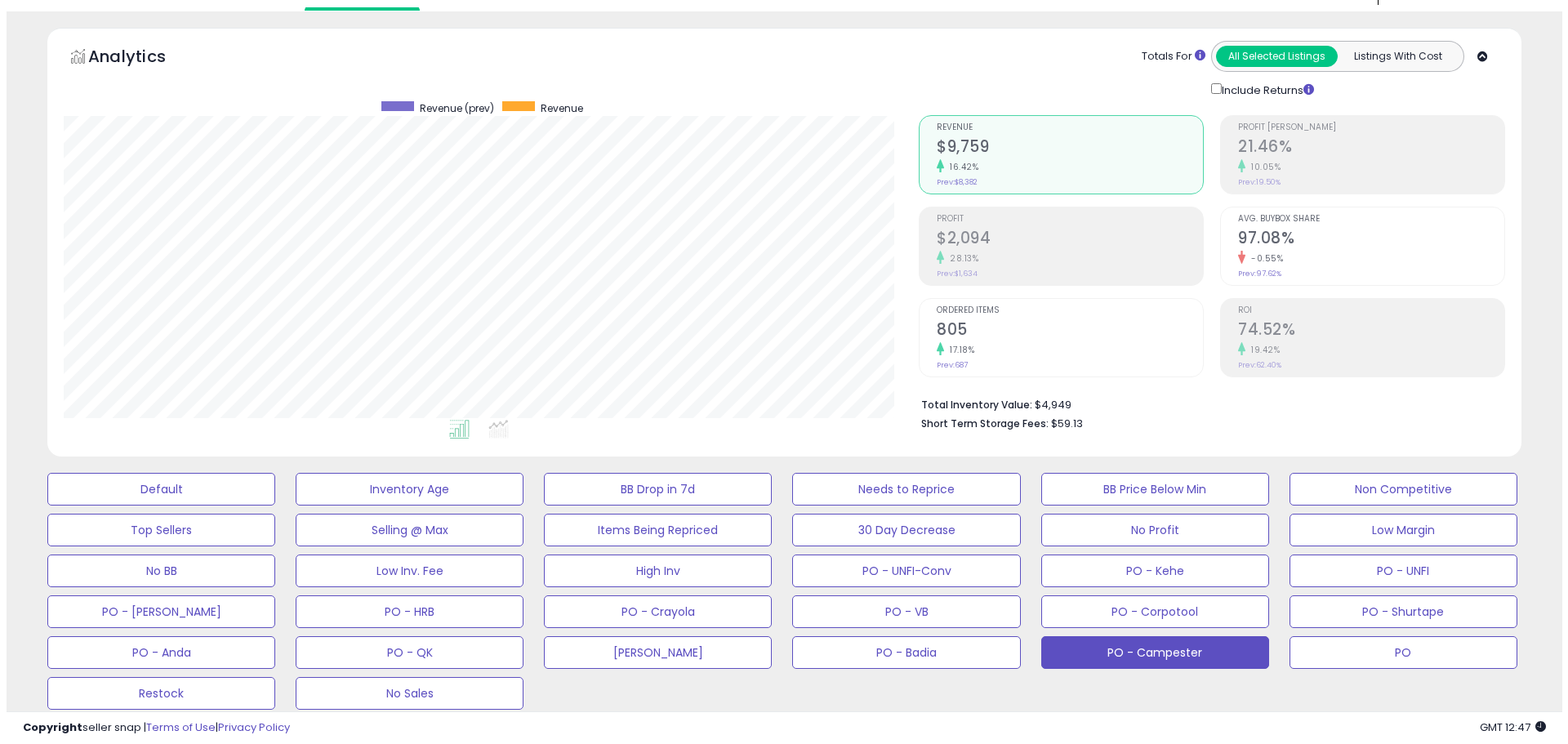
scroll to position [82, 0]
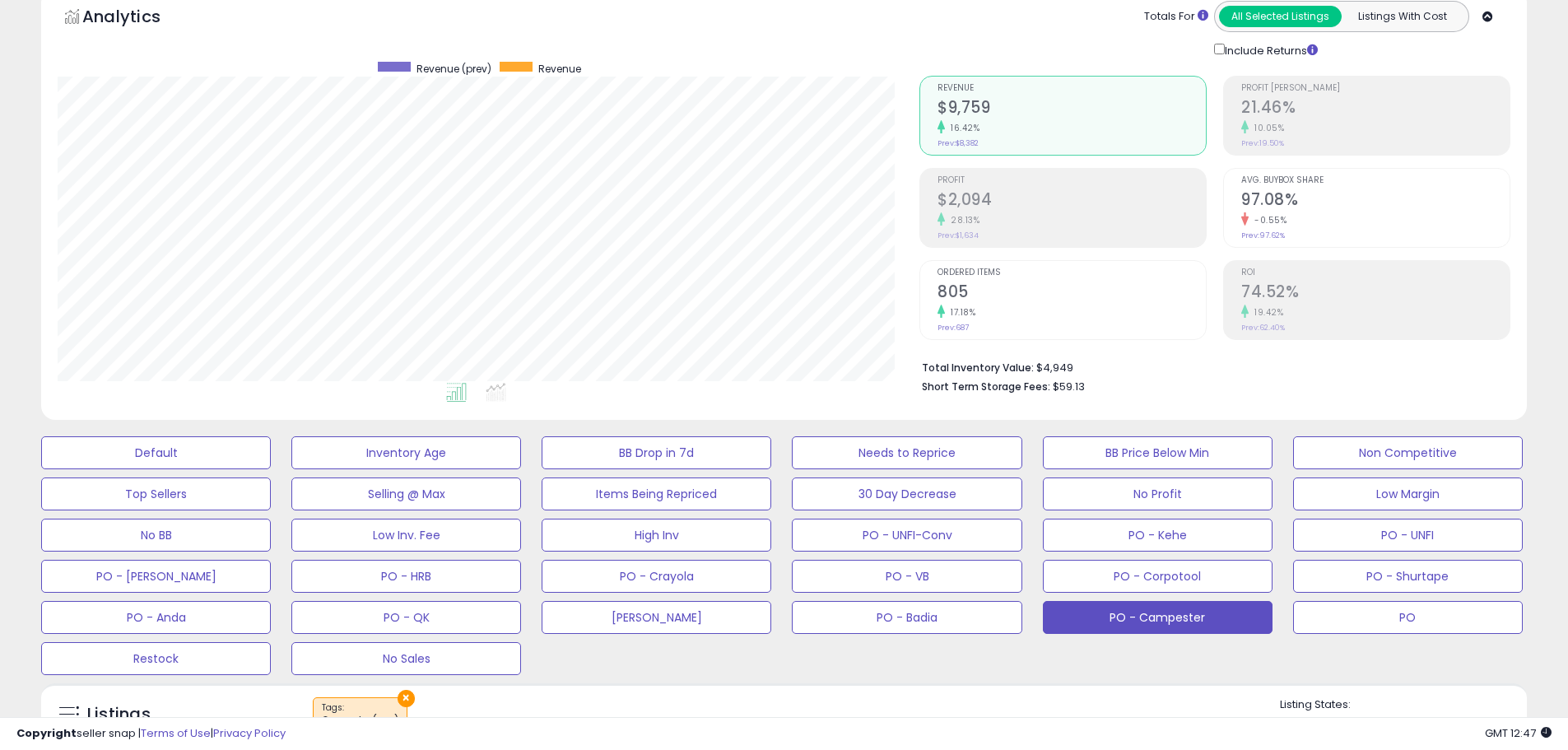
click at [1113, 37] on div "Totals For All Selected Listings Listings With Cost Include Returns" at bounding box center [1209, 30] width 579 height 59
drag, startPoint x: 998, startPoint y: 201, endPoint x: 910, endPoint y: 354, distance: 176.5
click at [949, 210] on h2 "$2,094" at bounding box center [1071, 201] width 268 height 22
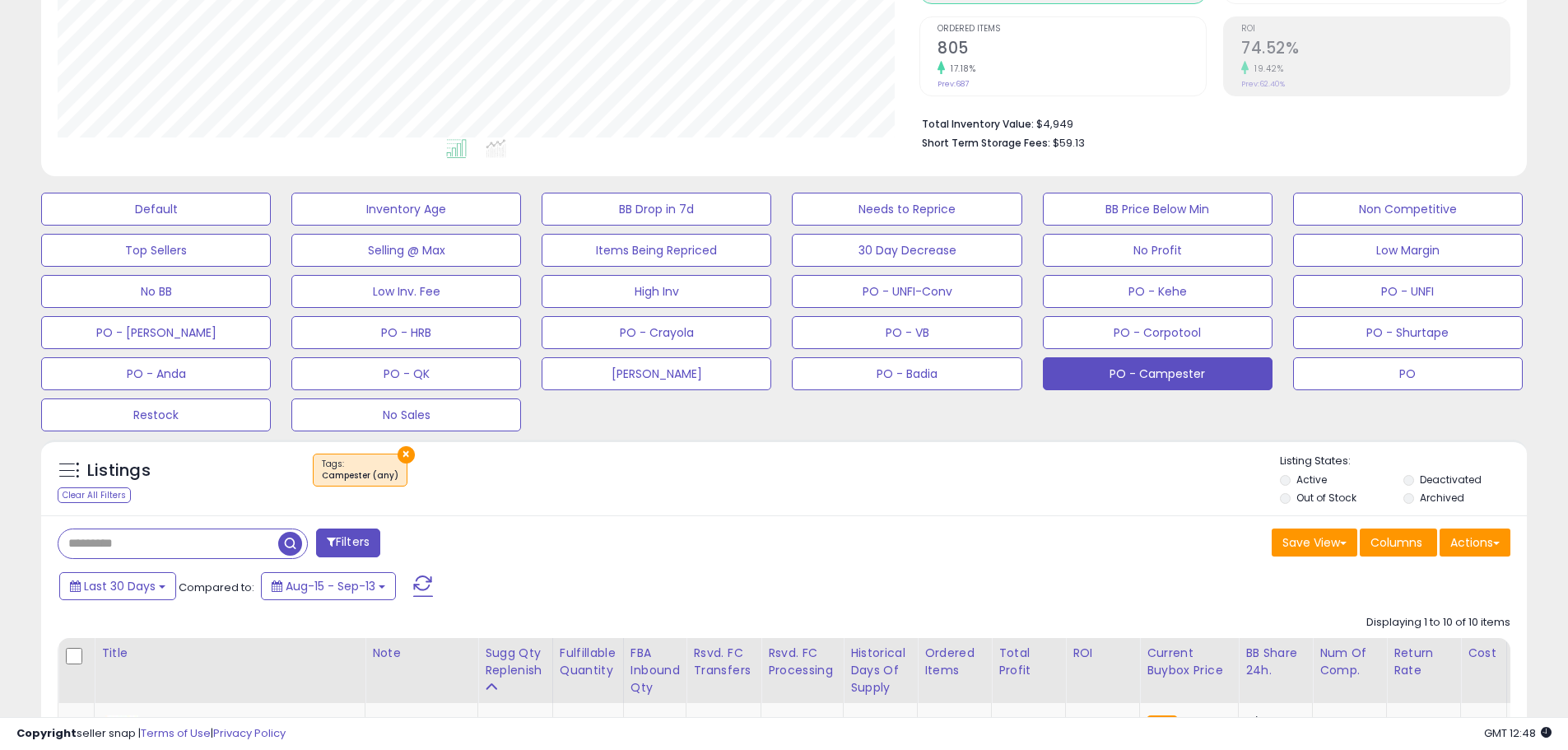
scroll to position [330, 0]
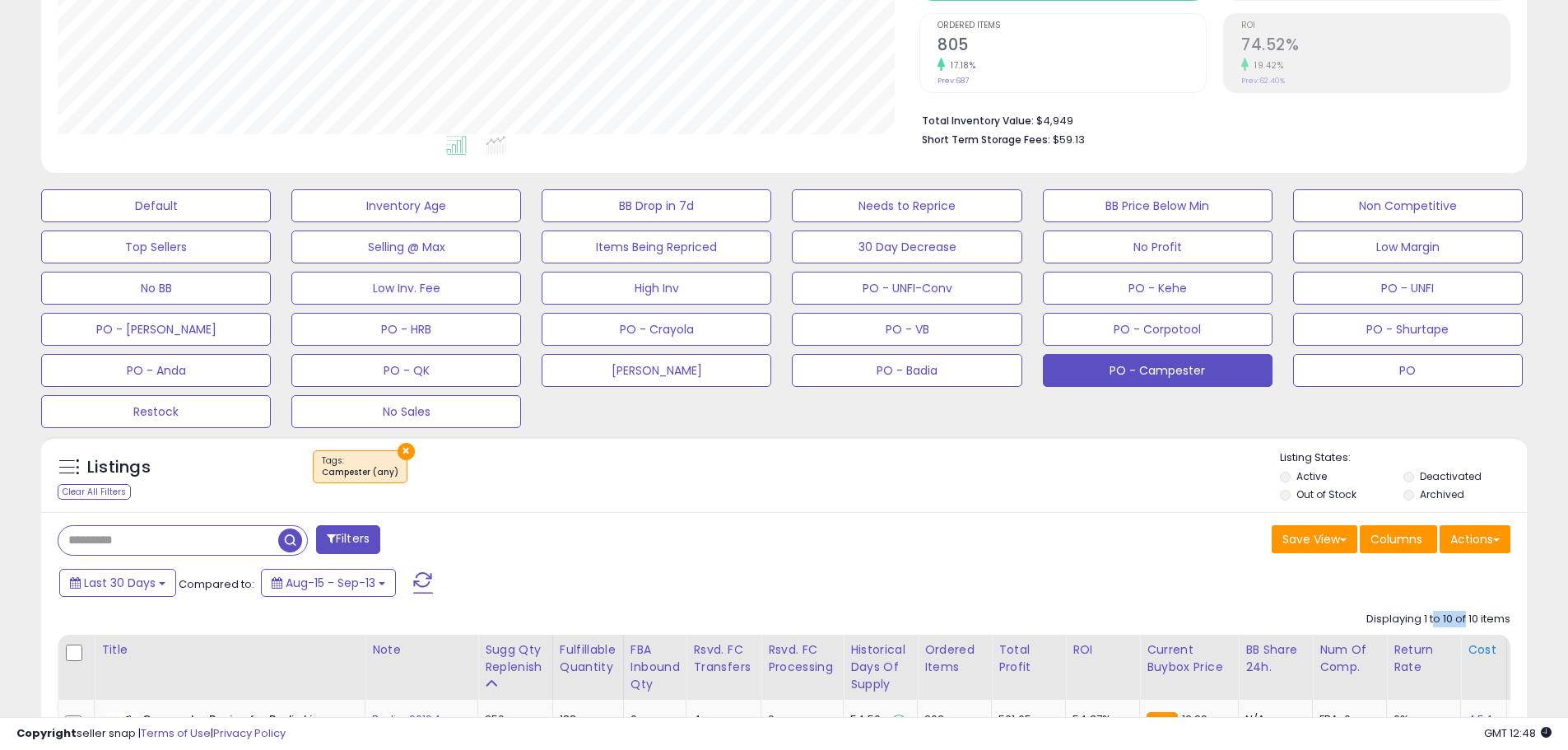
drag, startPoint x: 1434, startPoint y: 617, endPoint x: 1436, endPoint y: 639, distance: 22.1
click at [1465, 620] on div "Displaying 1 to 10 of 10 items" at bounding box center [1438, 620] width 144 height 16
click at [896, 584] on div "Last 30 Days Compared to: Aug-15 - Sep-13" at bounding box center [600, 584] width 1089 height 37
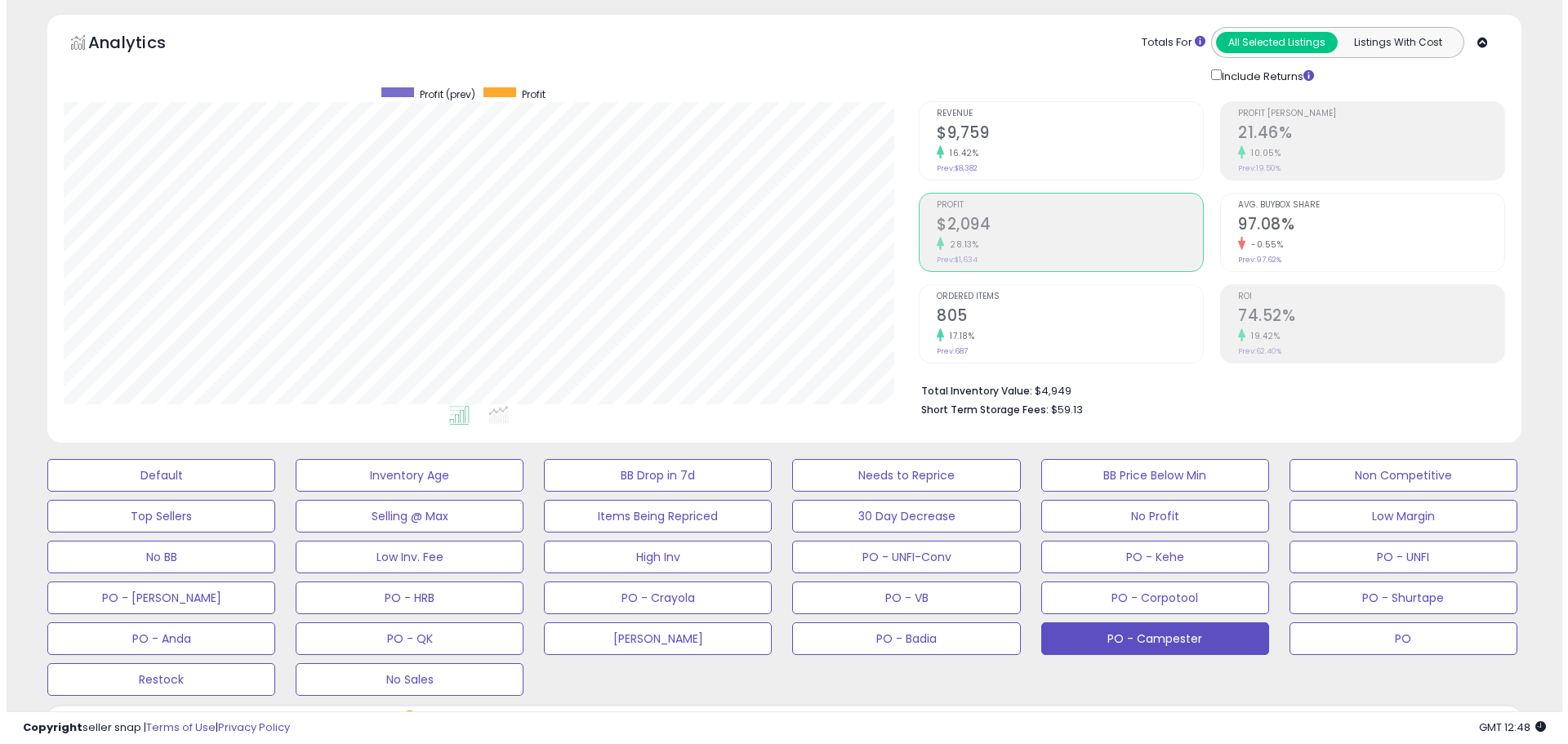
scroll to position [30, 0]
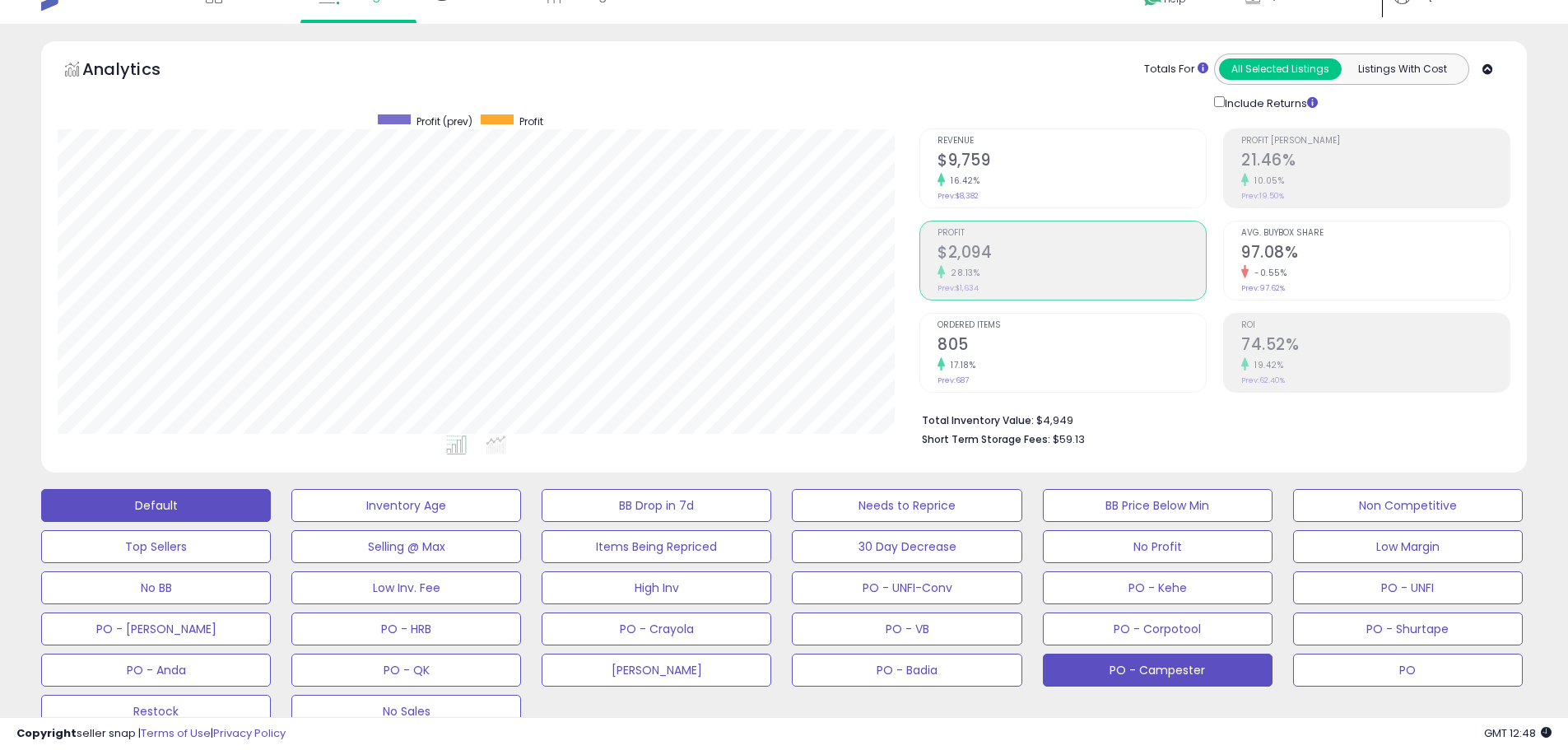
click at [225, 516] on button "Default" at bounding box center [155, 505] width 229 height 33
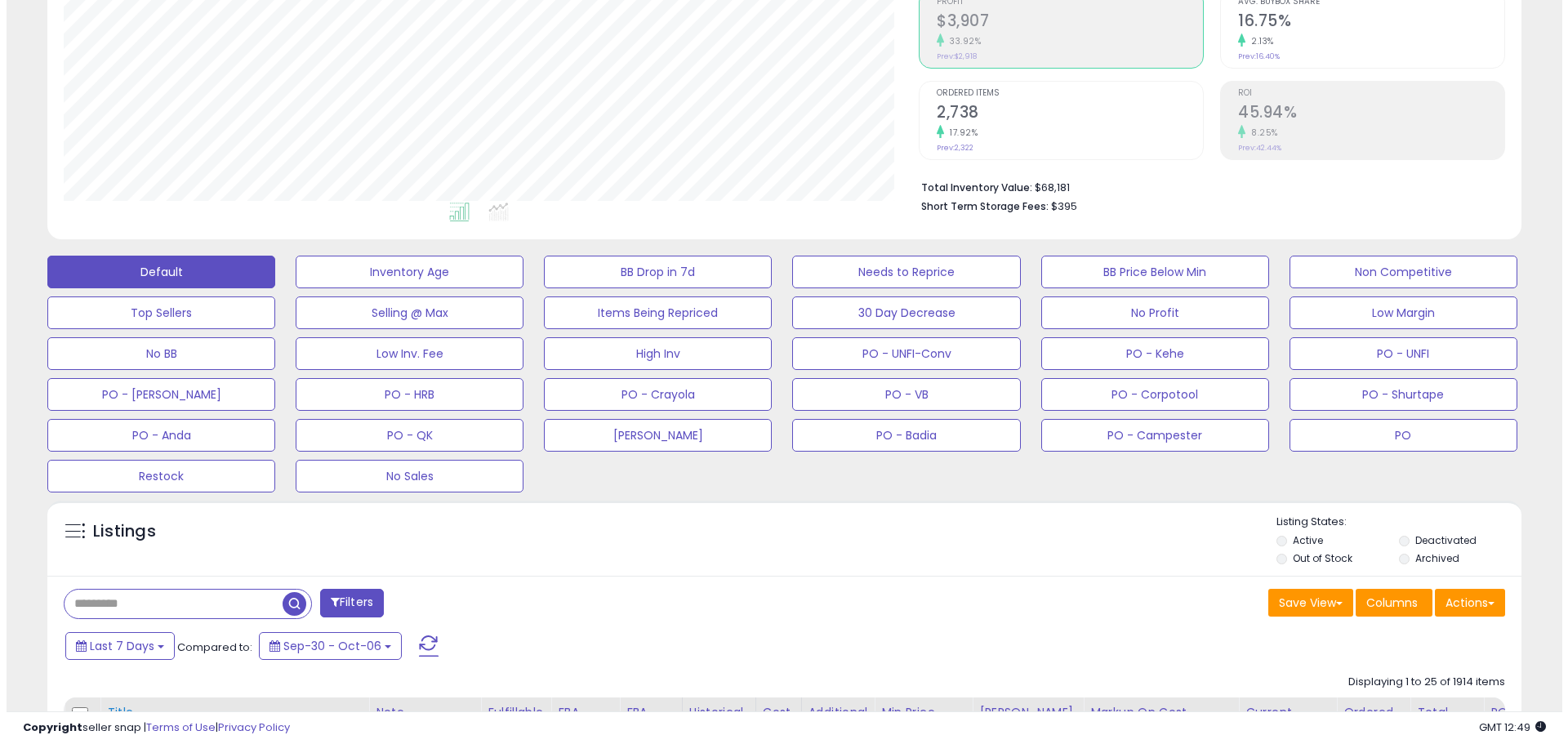
scroll to position [356, 0]
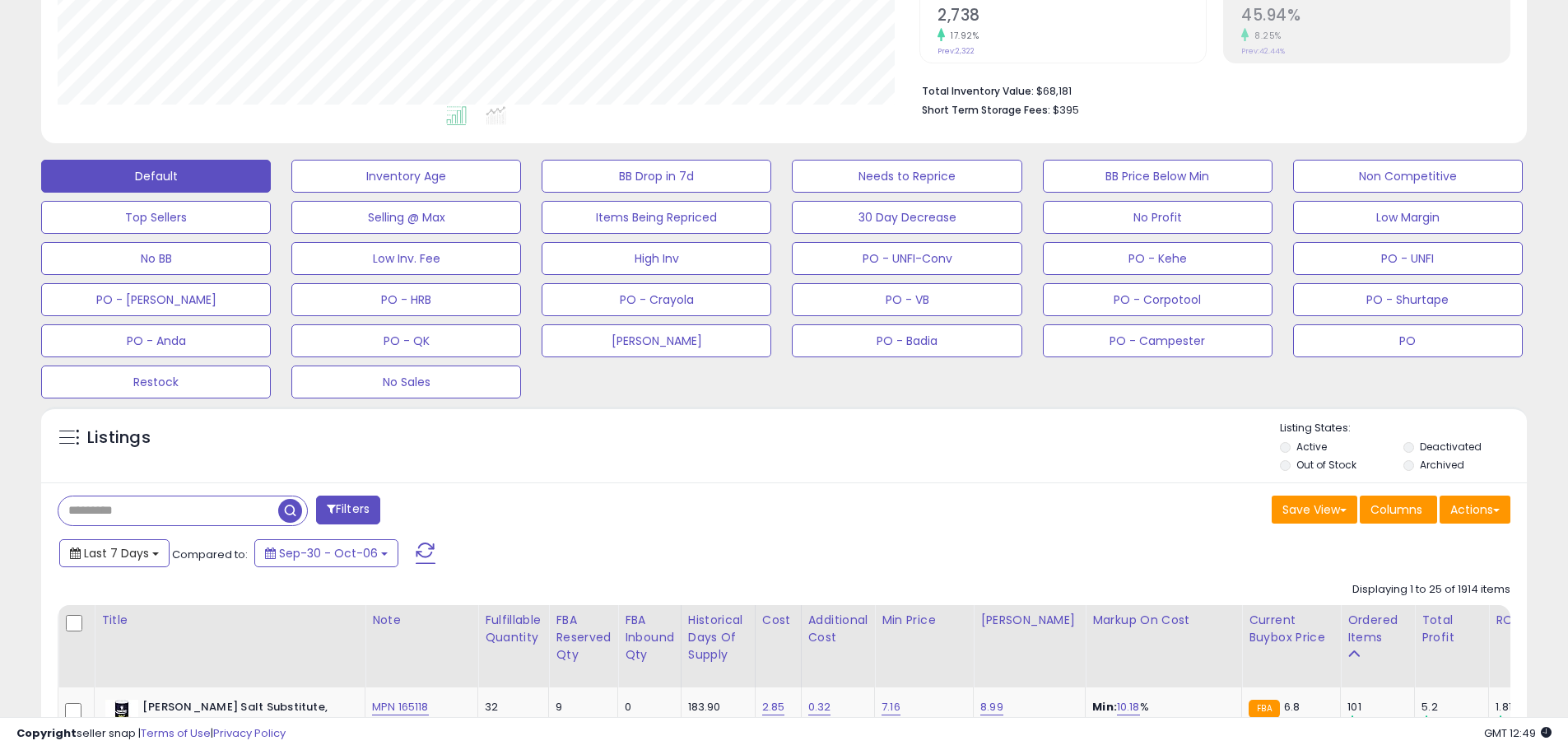
drag, startPoint x: 154, startPoint y: 558, endPoint x: 145, endPoint y: 568, distance: 13.5
click at [153, 560] on button "Last 7 Days" at bounding box center [114, 553] width 110 height 28
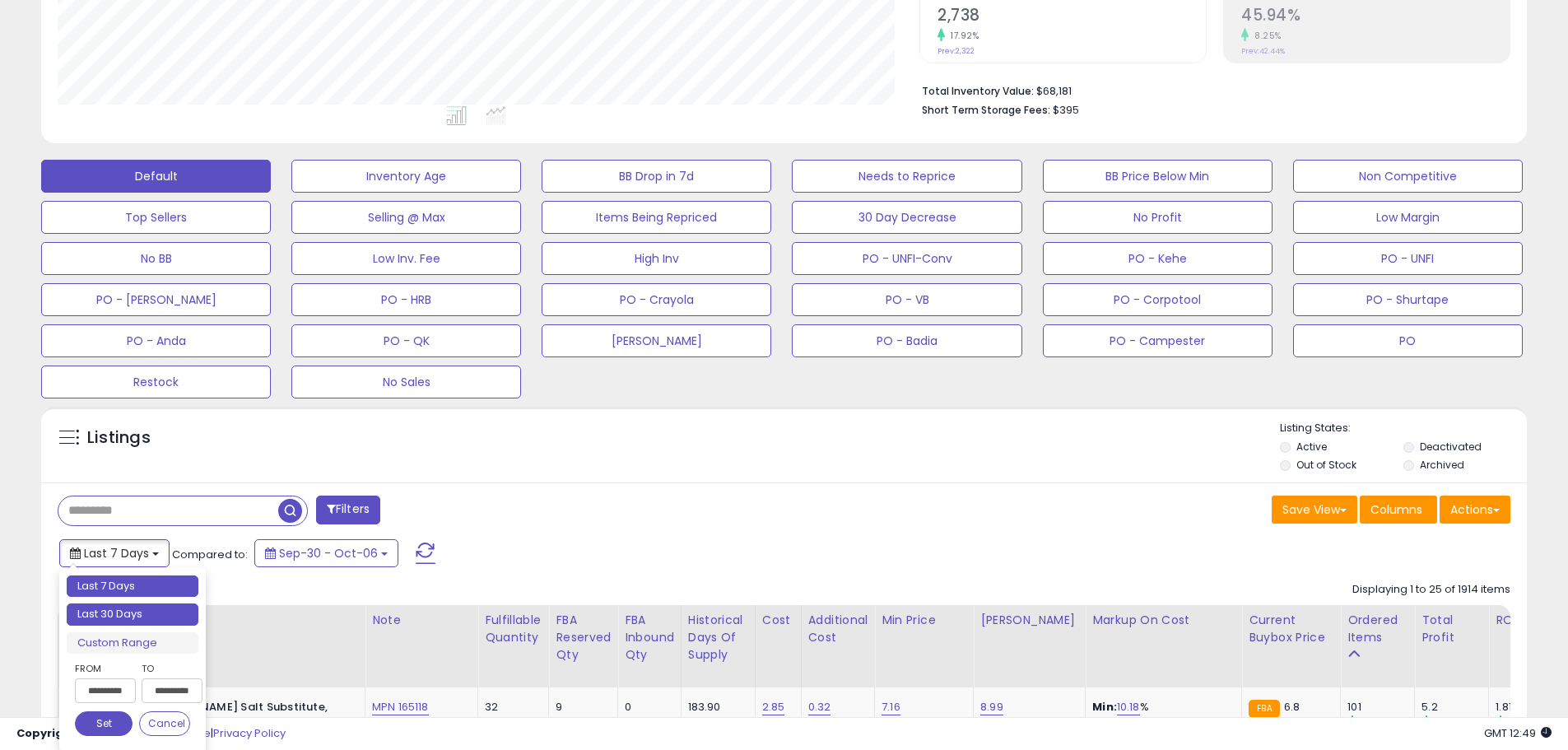
type input "**********"
click at [141, 618] on li "Last 30 Days" at bounding box center [132, 615] width 132 height 22
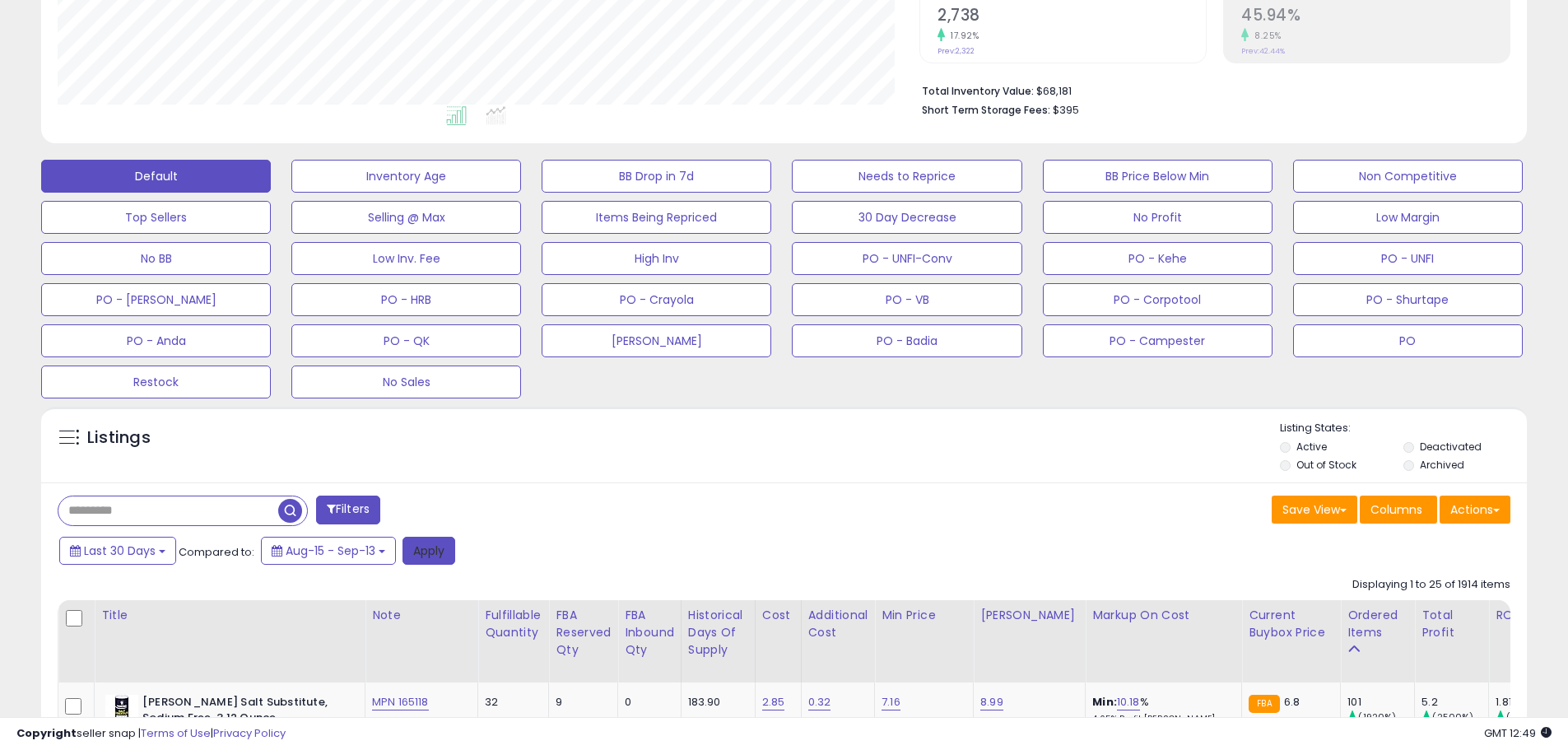
click at [438, 553] on button "Apply" at bounding box center [428, 550] width 53 height 28
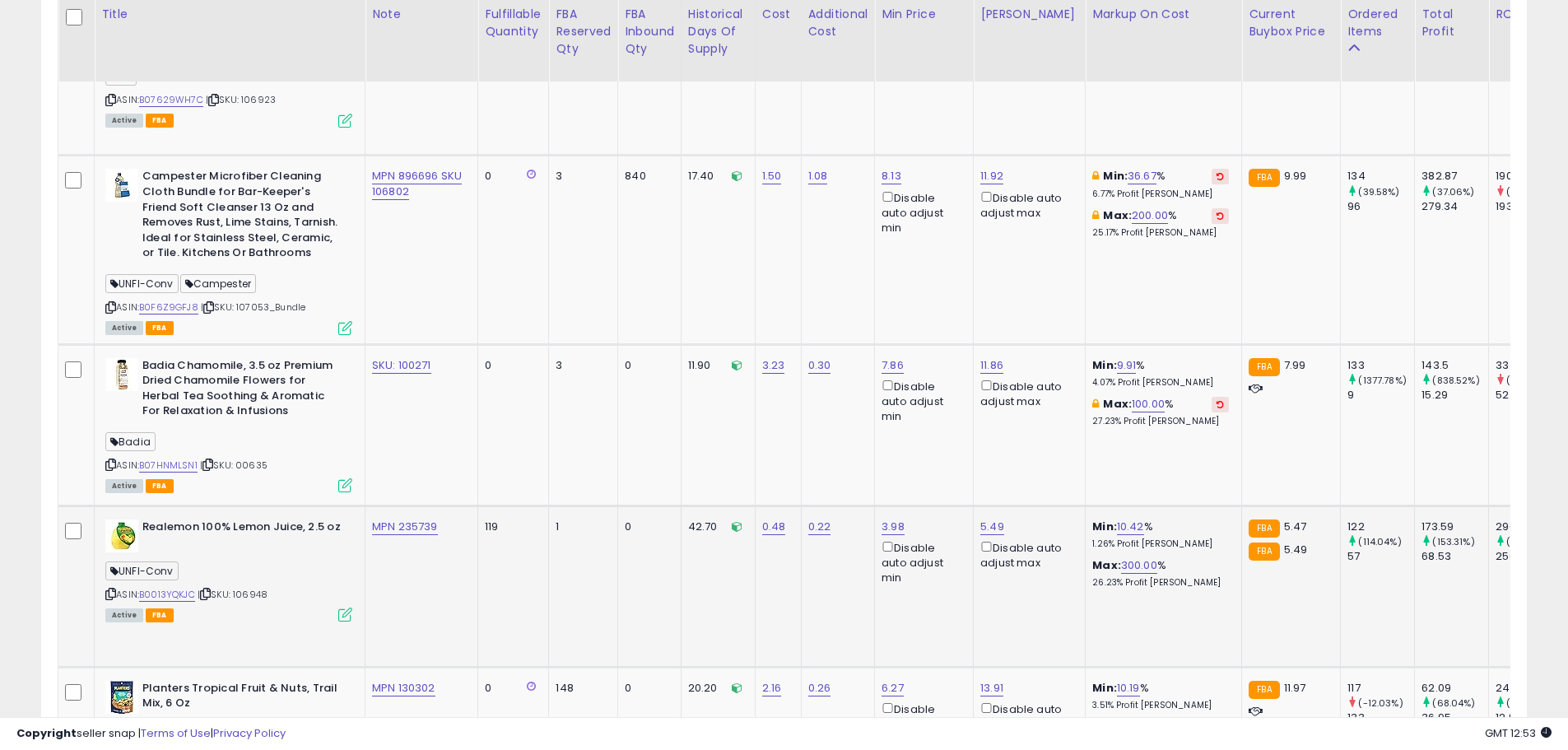
scroll to position [1647, 0]
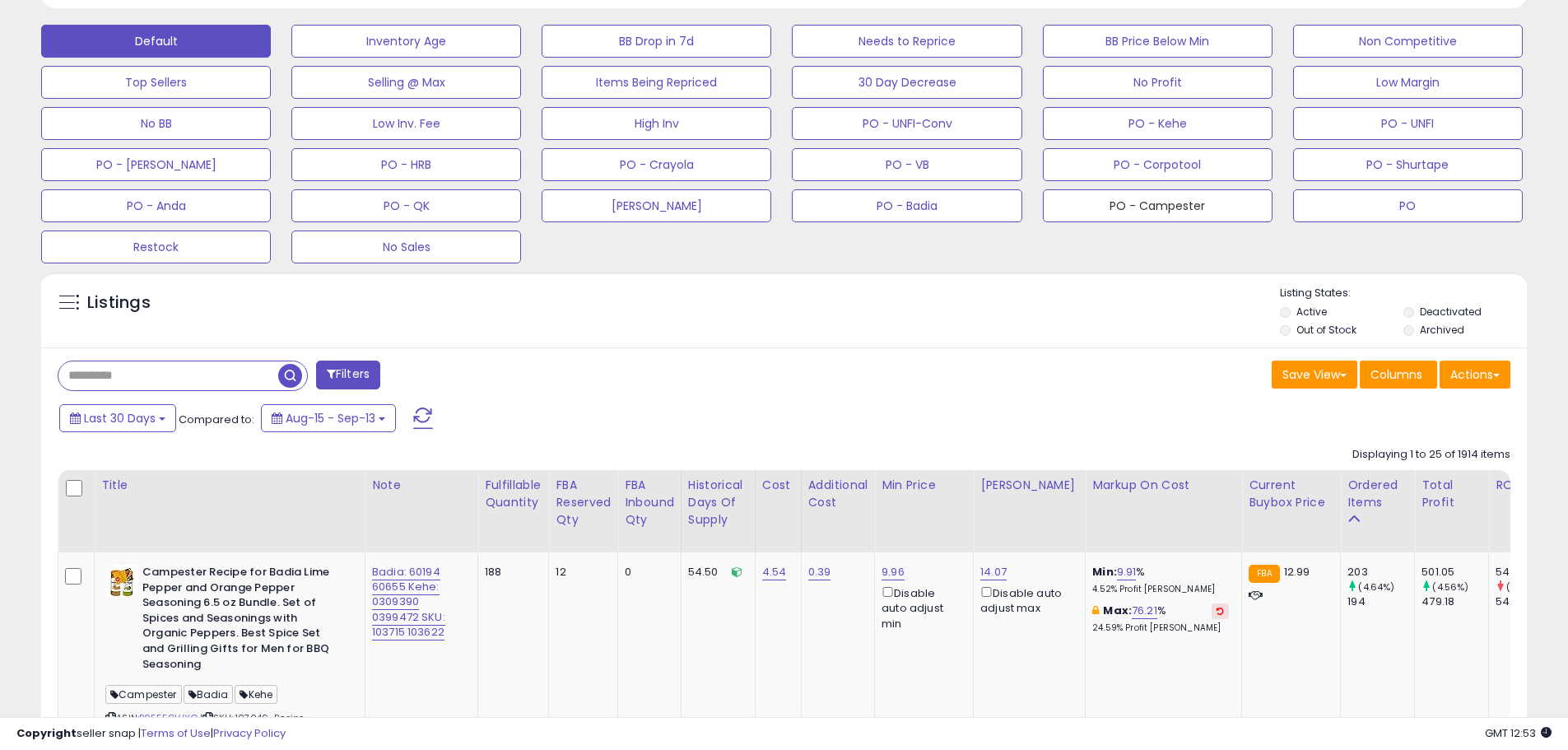
drag, startPoint x: 1144, startPoint y: 209, endPoint x: 638, endPoint y: 226, distance: 506.3
click at [1144, 209] on button "PO - Campester" at bounding box center [1157, 206] width 229 height 33
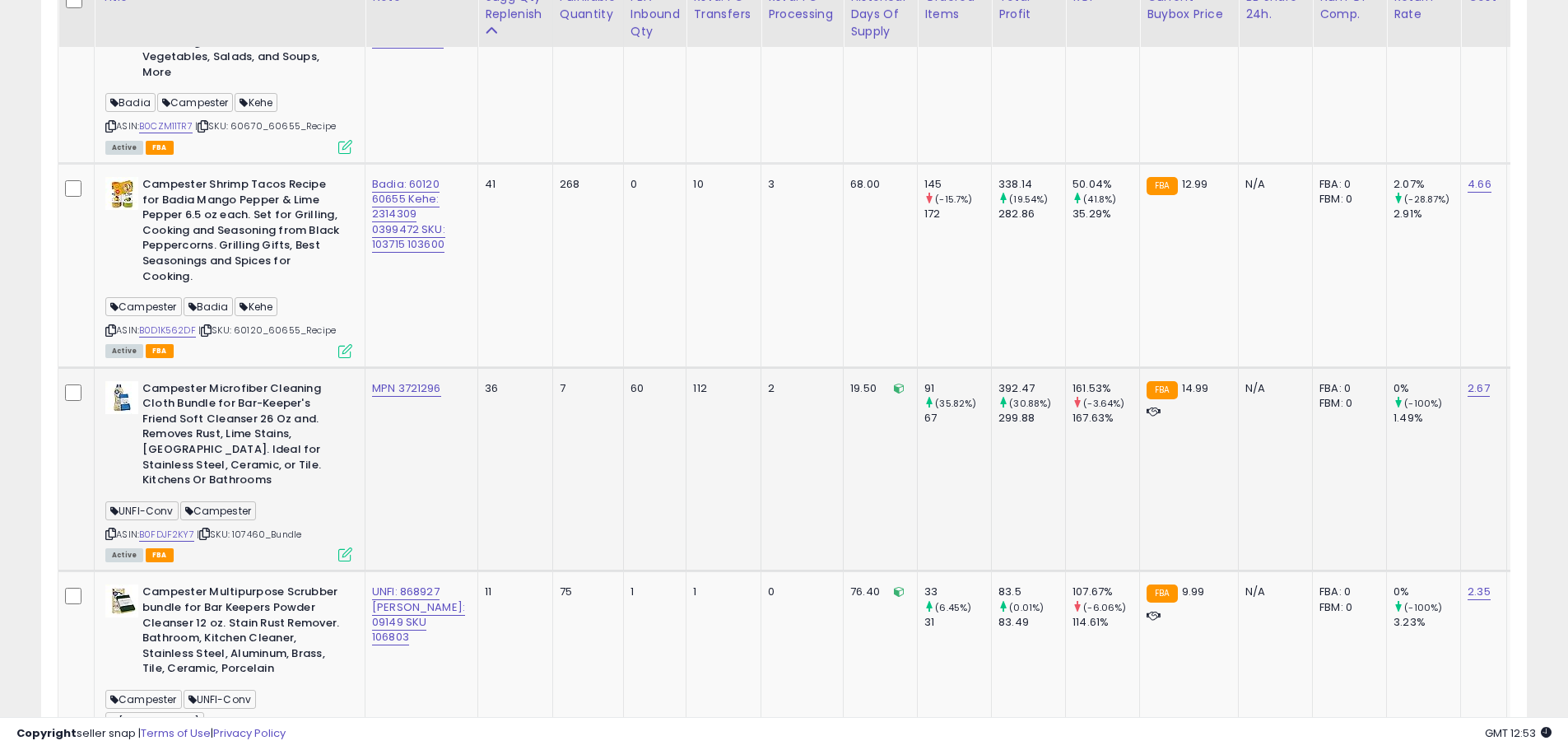
scroll to position [1688, 0]
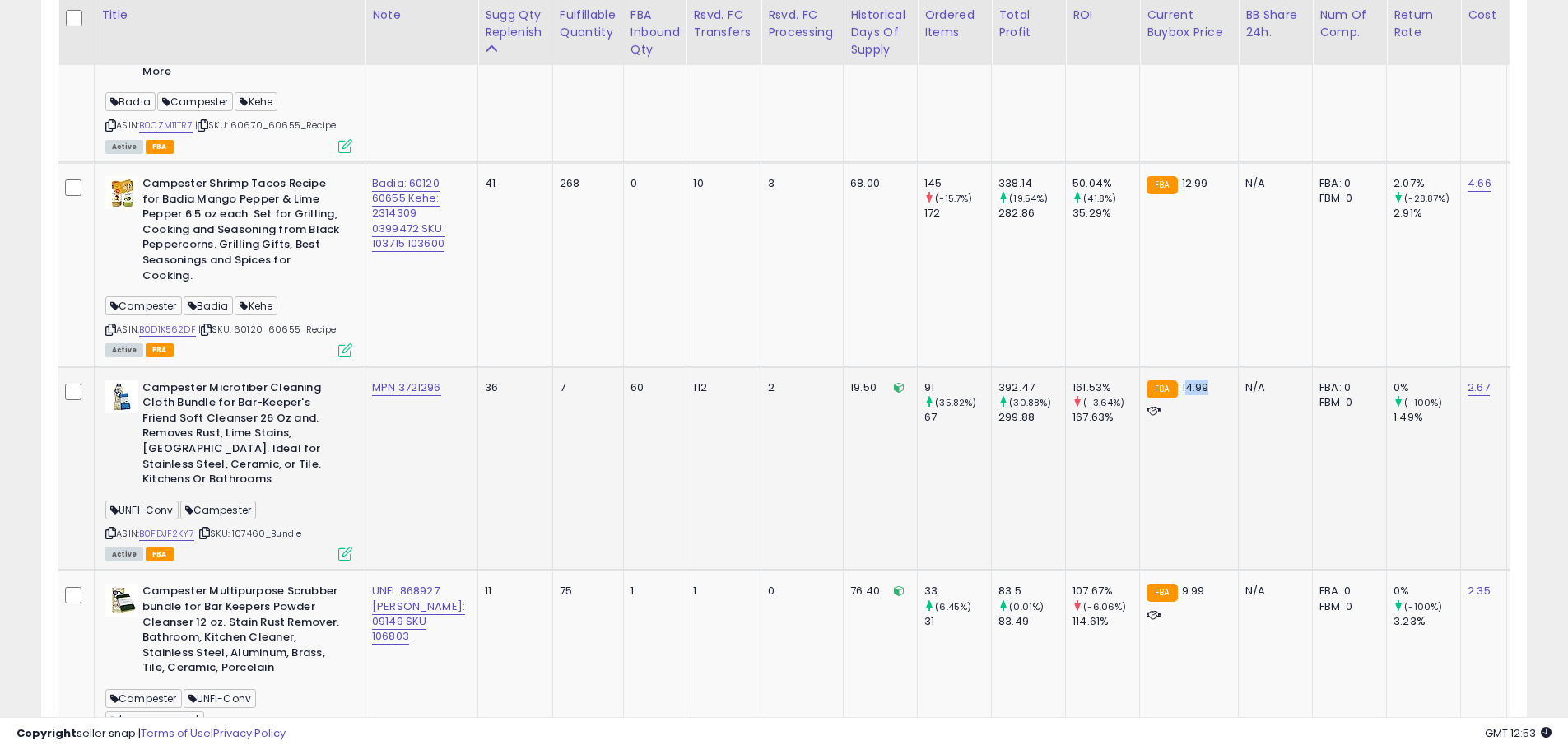
drag, startPoint x: 1167, startPoint y: 333, endPoint x: 1142, endPoint y: 336, distance: 25.2
click at [1147, 380] on div "FBA 14.99" at bounding box center [1187, 387] width 79 height 15
click at [1178, 380] on div "FBA 14.99" at bounding box center [1187, 387] width 79 height 15
click at [167, 526] on link "B0FDJF2KY7" at bounding box center [167, 533] width 56 height 14
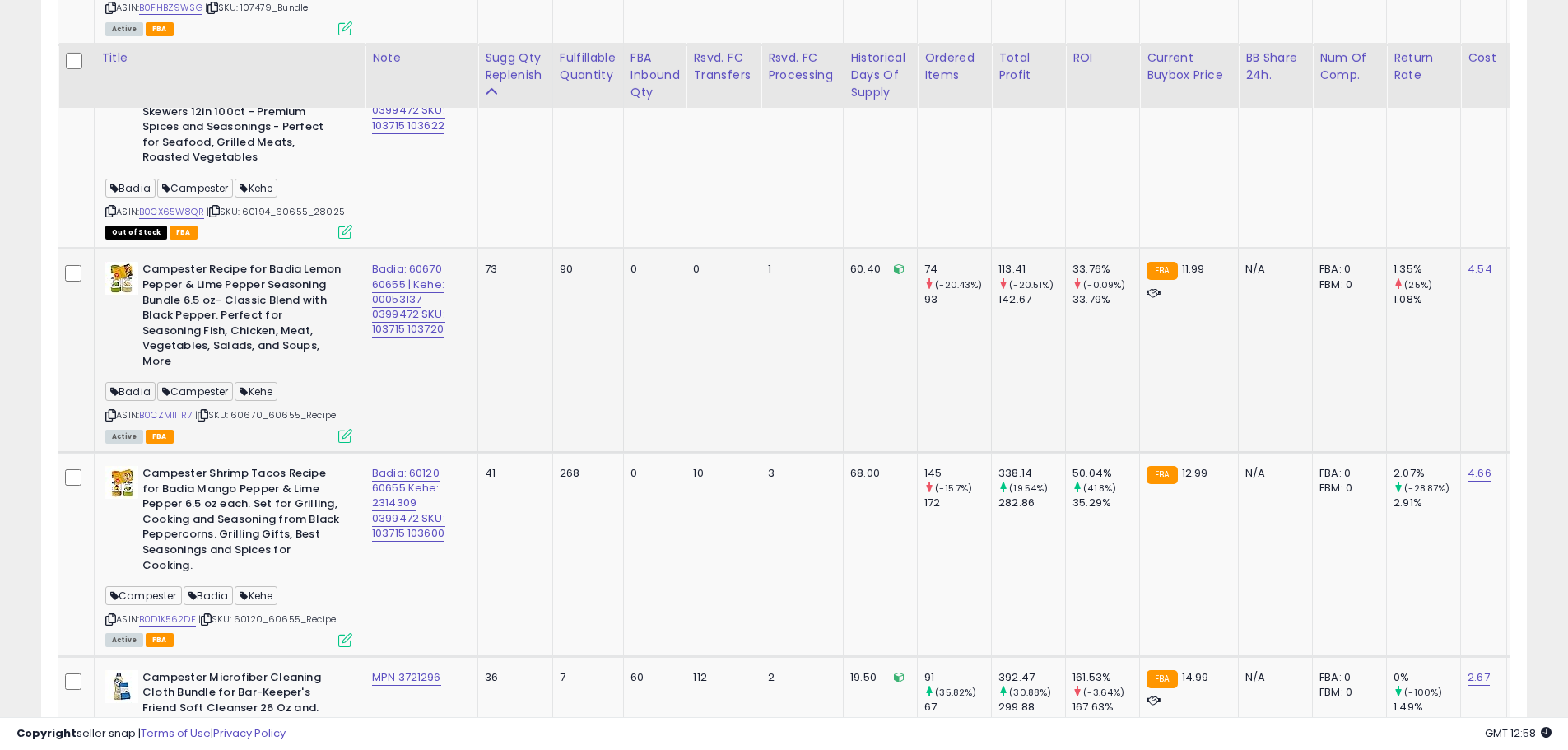
scroll to position [1359, 0]
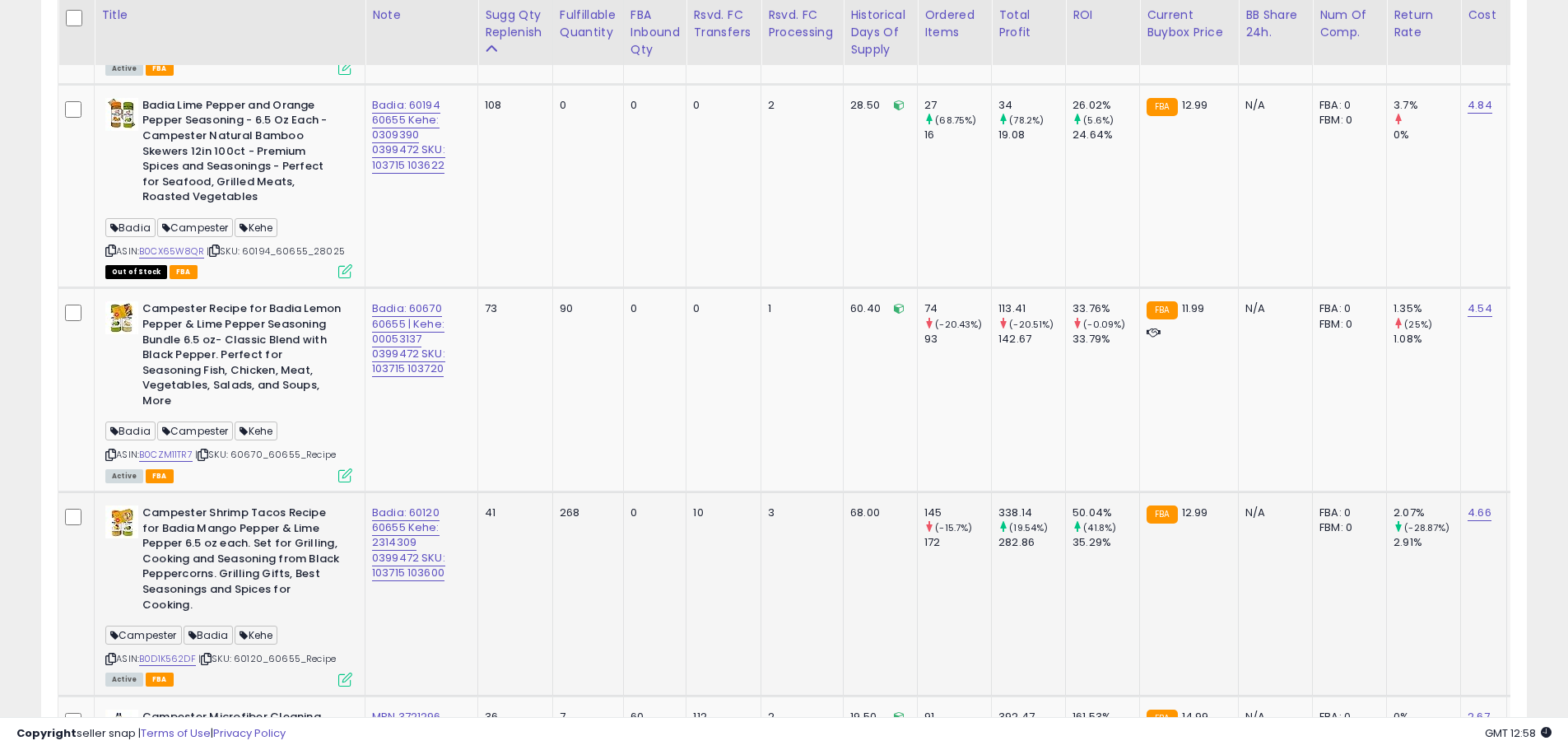
click at [209, 493] on td "Campester Shrimp Tacos Recipe for Badia Mango Pepper & Lime Pepper 6.5 oz each.…" at bounding box center [229, 595] width 271 height 205
drag, startPoint x: 164, startPoint y: 485, endPoint x: 215, endPoint y: 493, distance: 51.6
click at [215, 506] on b "Campester Shrimp Tacos Recipe for Badia Mango Pepper & Lime Pepper 6.5 oz each.…" at bounding box center [241, 561] width 200 height 111
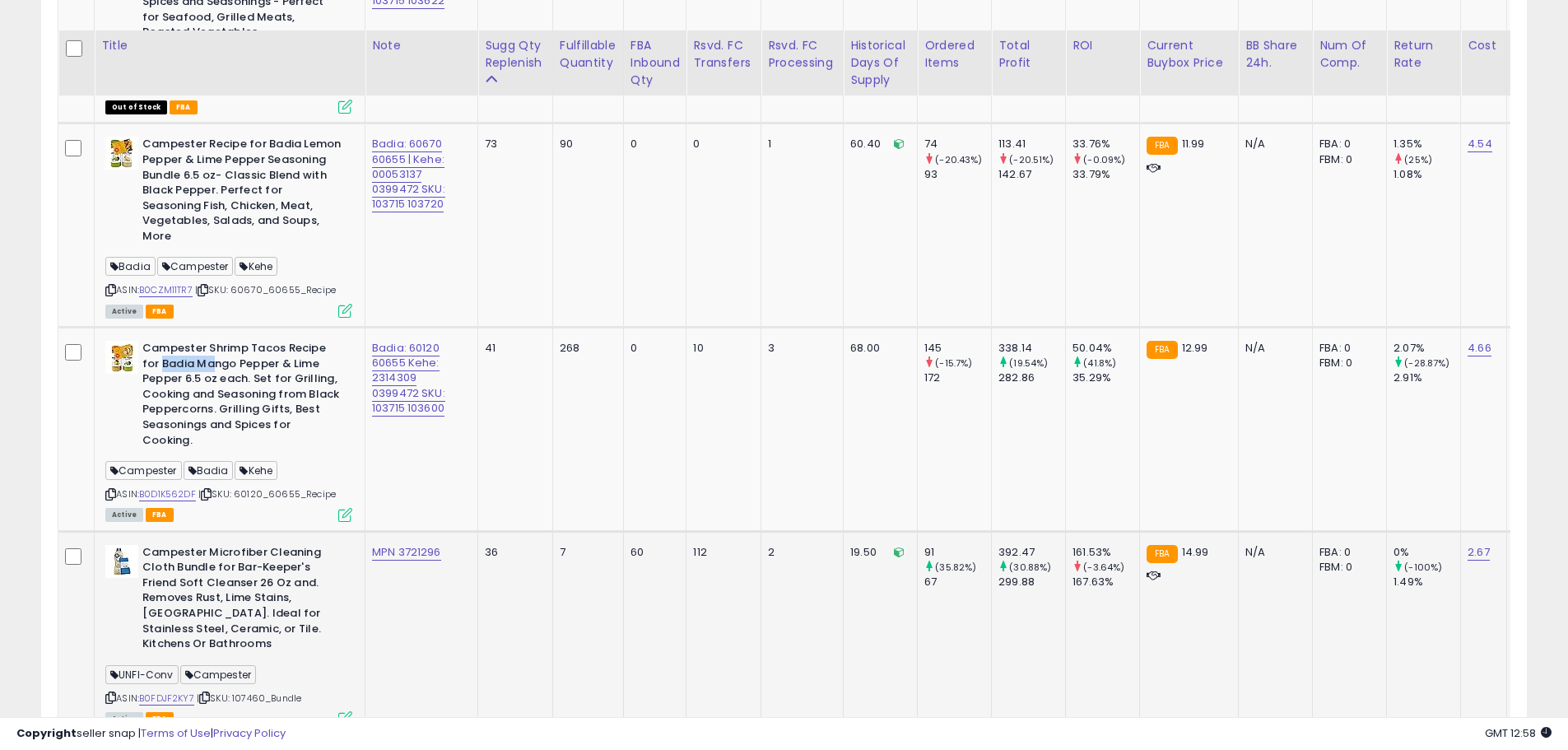
scroll to position [1605, 0]
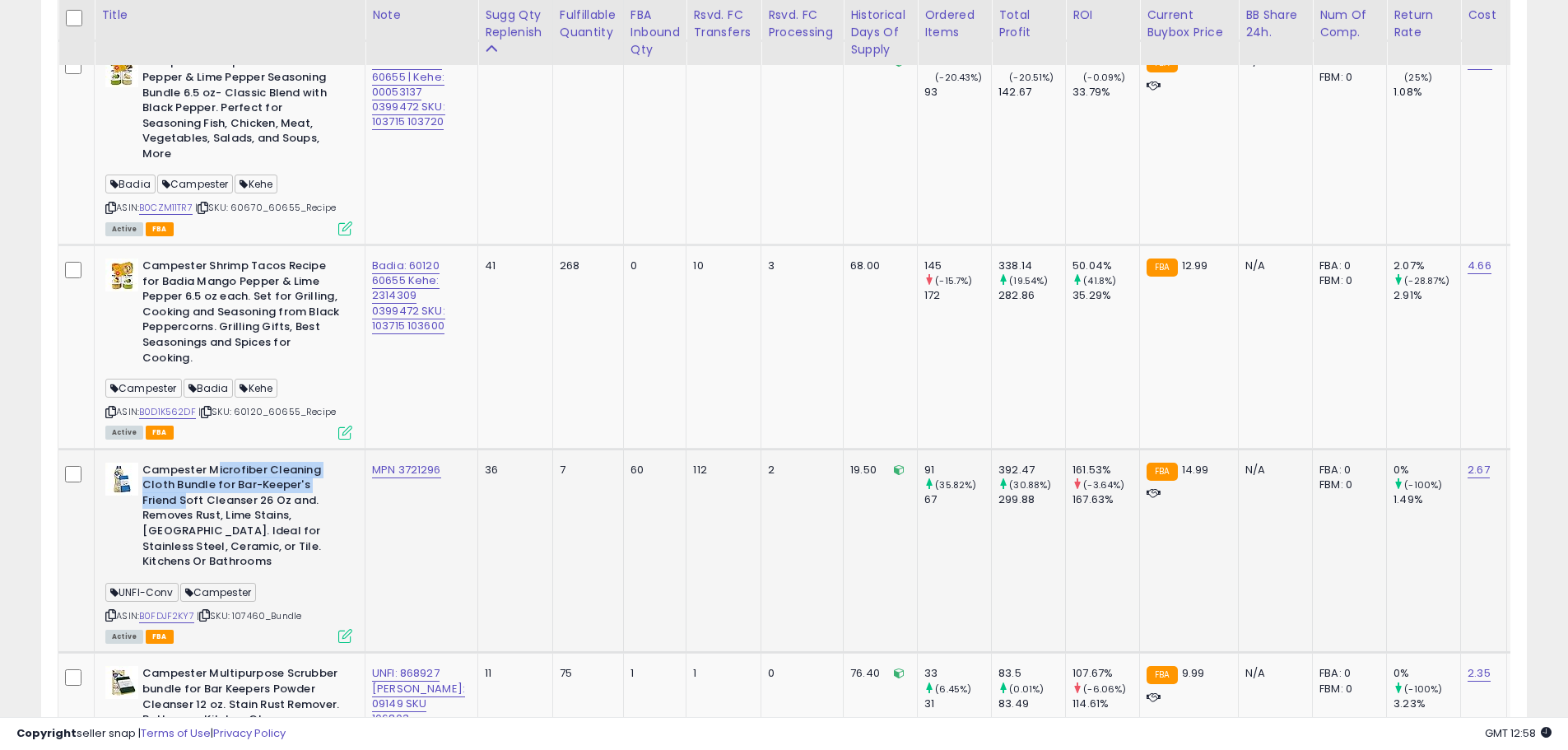
drag, startPoint x: 216, startPoint y: 421, endPoint x: 194, endPoint y: 457, distance: 42.2
click at [190, 463] on b "Campester Microfiber Cleaning Cloth Bundle for Bar-Keeper's Friend Soft Cleanse…" at bounding box center [241, 519] width 200 height 111
click at [224, 463] on b "Campester Microfiber Cleaning Cloth Bundle for Bar-Keeper's Friend Soft Cleanse…" at bounding box center [241, 519] width 200 height 111
click at [180, 463] on b "Campester Microfiber Cleaning Cloth Bundle for Bar-Keeper's Friend Soft Cleanse…" at bounding box center [241, 519] width 200 height 111
click at [166, 463] on b "Campester Microfiber Cleaning Cloth Bundle for Bar-Keeper's Friend Soft Cleanse…" at bounding box center [241, 519] width 200 height 111
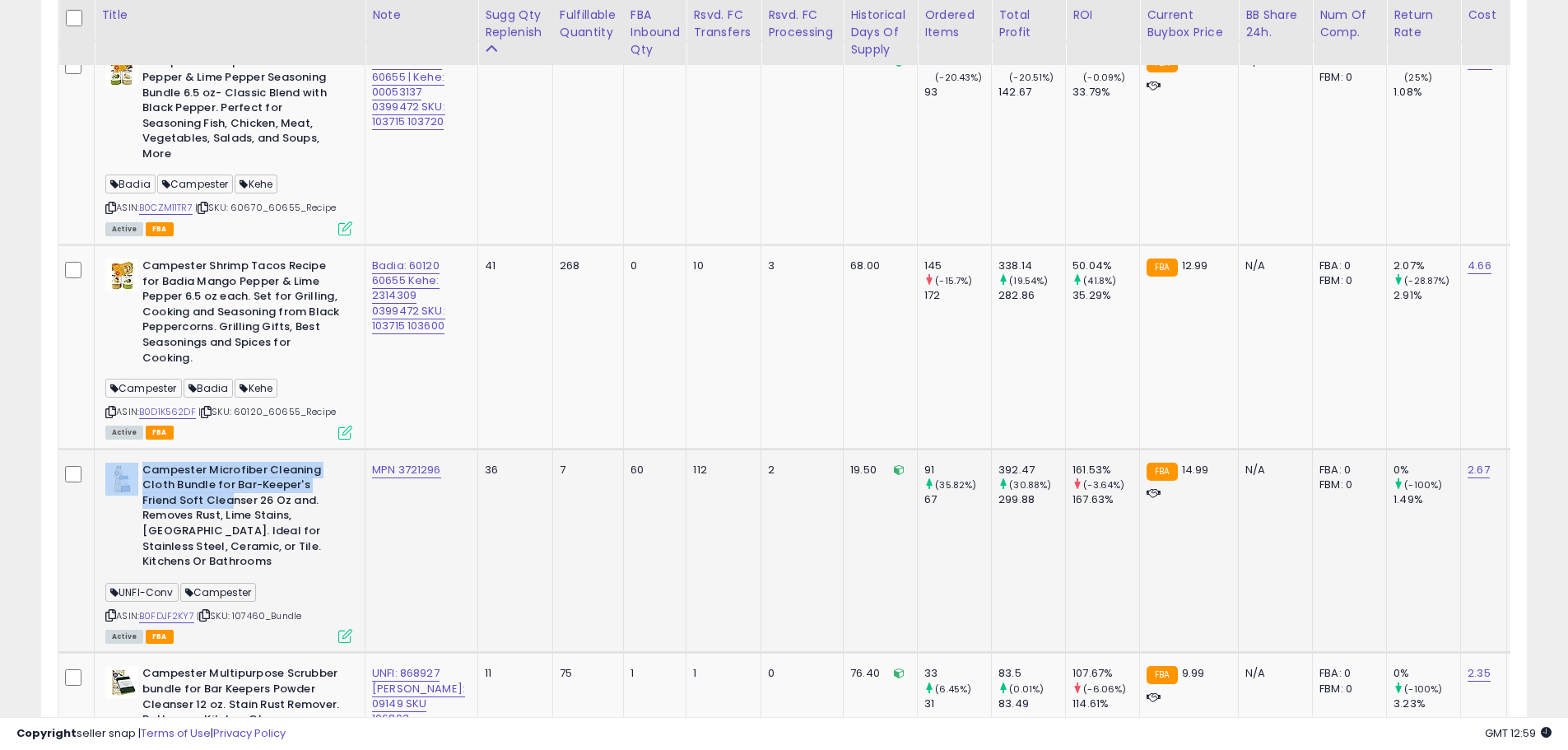
drag, startPoint x: 142, startPoint y: 448, endPoint x: 262, endPoint y: 469, distance: 121.8
click at [233, 463] on div "Campester Microfiber Cleaning Cloth Bundle for Bar-Keeper's Friend Soft Cleanse…" at bounding box center [228, 519] width 247 height 111
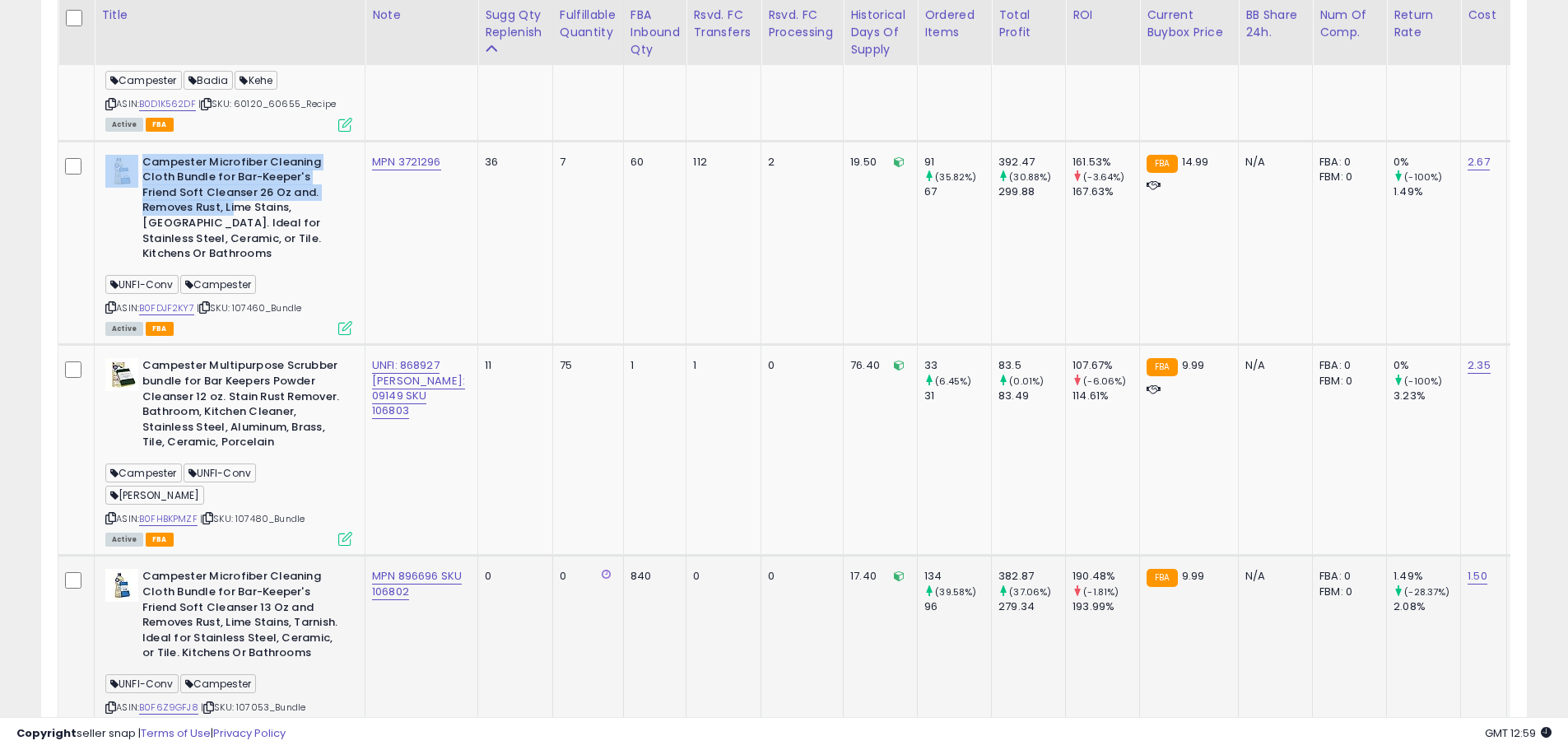
scroll to position [1935, 0]
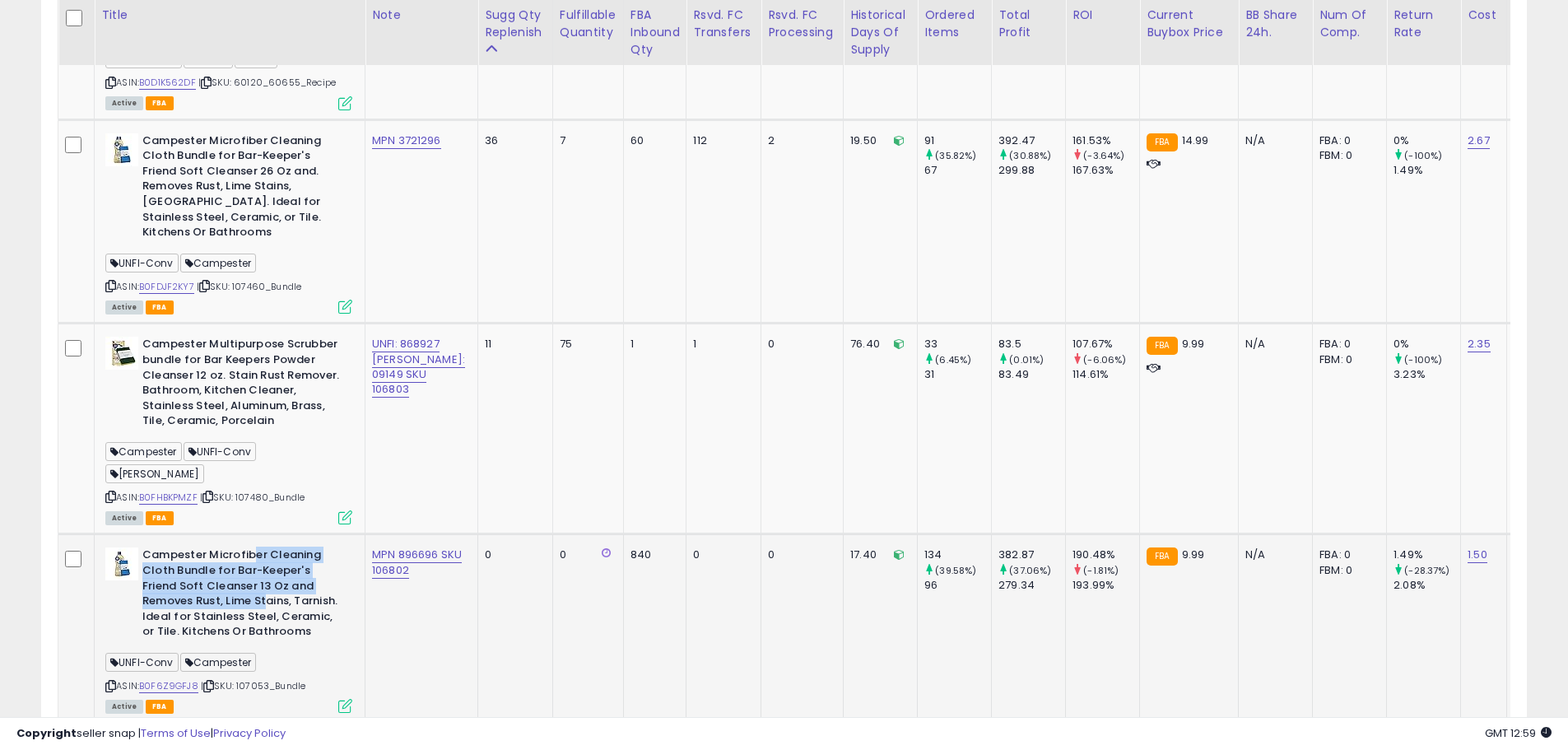
drag, startPoint x: 250, startPoint y: 464, endPoint x: 267, endPoint y: 513, distance: 51.9
click at [267, 547] on b "Campester Microfiber Cleaning Cloth Bundle for Bar-Keeper's Friend Soft Cleanse…" at bounding box center [241, 595] width 200 height 95
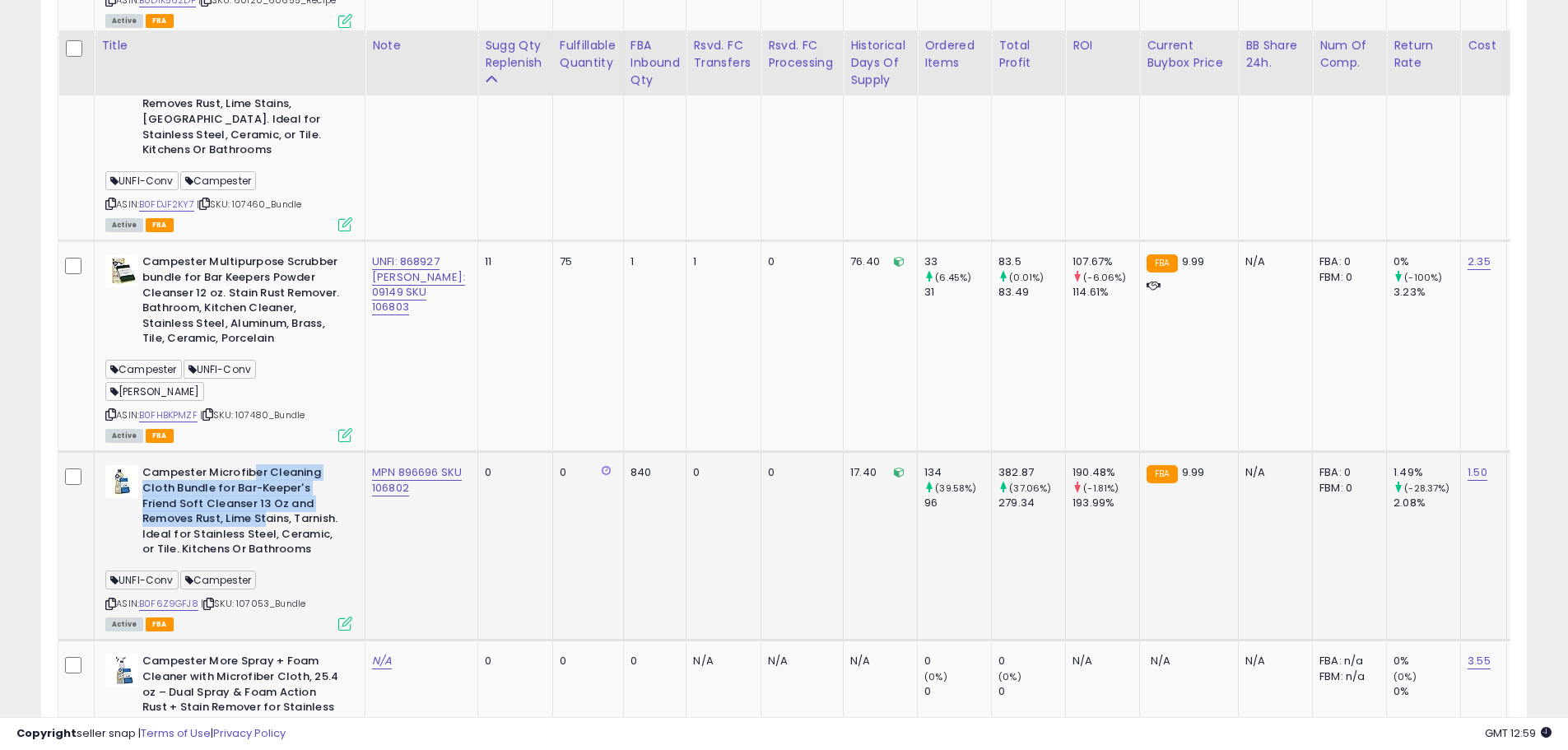
scroll to position [2100, 0]
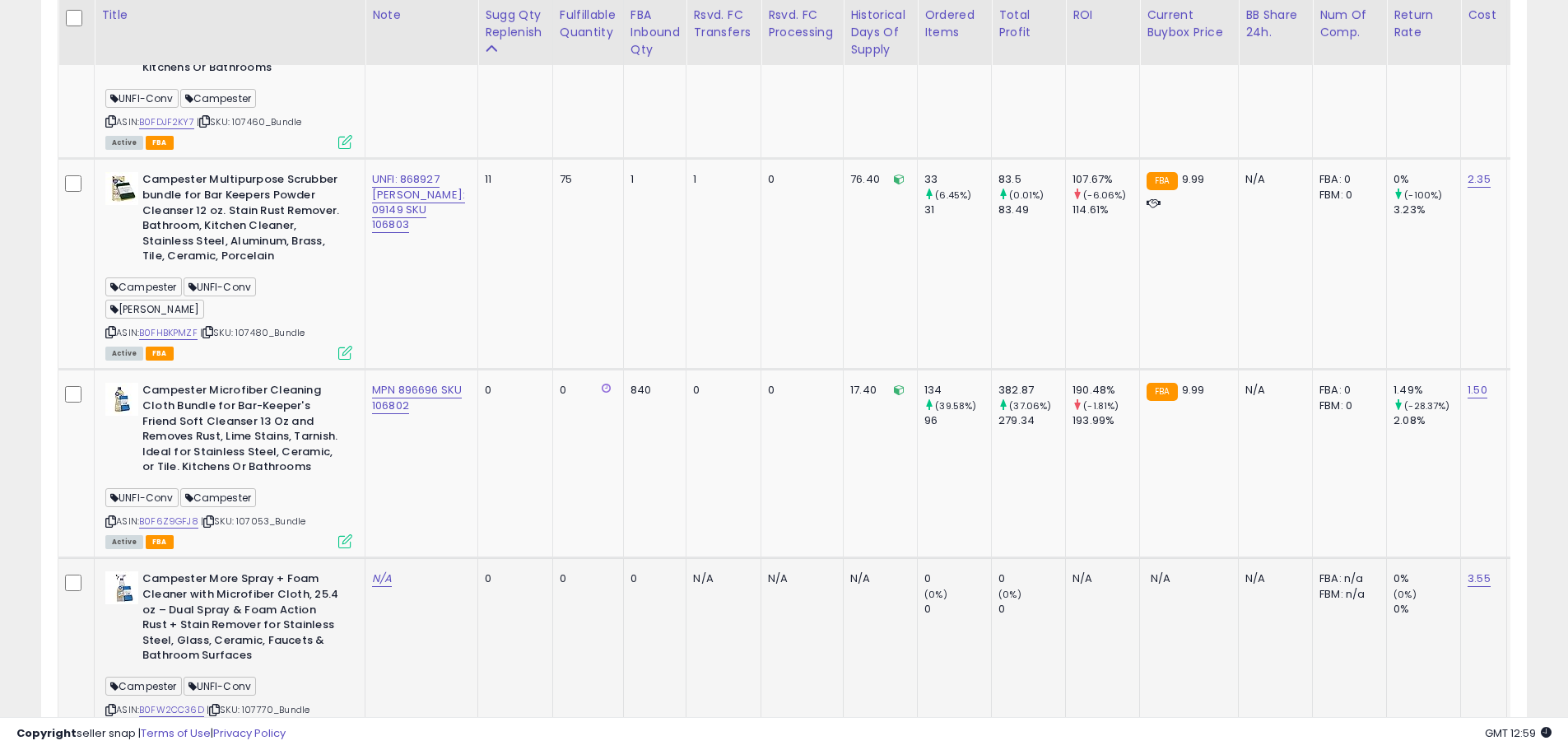
click at [272, 571] on b "Campester More Spray + Foam Cleaner with Microfiber Cloth, 25.4 oz – Dual Spray…" at bounding box center [241, 619] width 200 height 95
drag, startPoint x: 195, startPoint y: 489, endPoint x: 243, endPoint y: 499, distance: 49.0
click at [235, 571] on b "Campester More Spray + Foam Cleaner with Microfiber Cloth, 25.4 oz – Dual Spray…" at bounding box center [241, 619] width 200 height 95
click at [255, 571] on b "Campester More Spray + Foam Cleaner with Microfiber Cloth, 25.4 oz – Dual Spray…" at bounding box center [241, 619] width 200 height 95
drag, startPoint x: 229, startPoint y: 503, endPoint x: 319, endPoint y: 509, distance: 90.2
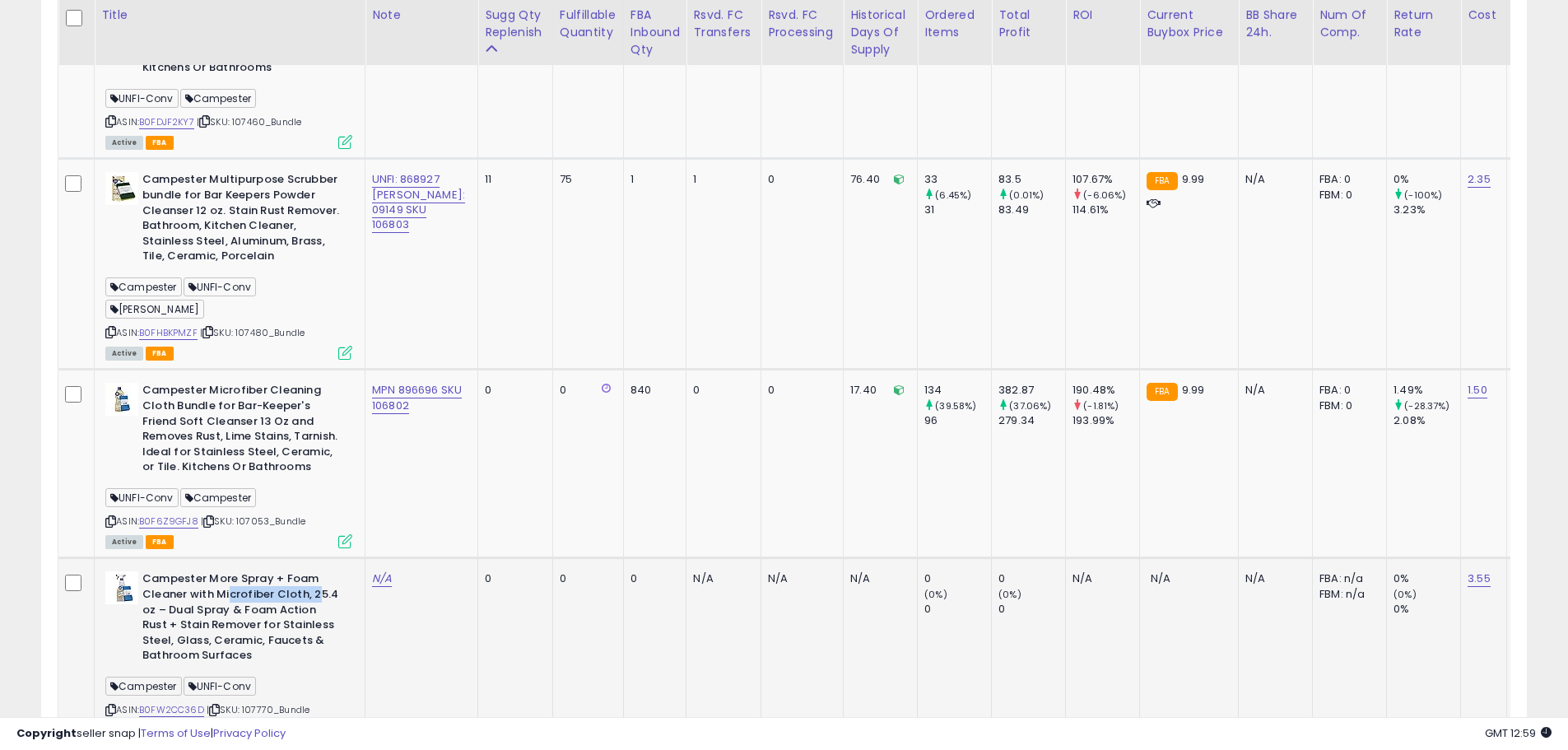
click at [319, 571] on b "Campester More Spray + Foam Cleaner with Microfiber Cloth, 25.4 oz – Dual Spray…" at bounding box center [241, 619] width 200 height 95
click at [320, 571] on b "Campester More Spray + Foam Cleaner with Microfiber Cloth, 25.4 oz – Dual Spray…" at bounding box center [241, 619] width 200 height 95
click at [214, 571] on b "Campester More Spray + Foam Cleaner with Microfiber Cloth, 25.4 oz – Dual Spray…" at bounding box center [241, 619] width 200 height 95
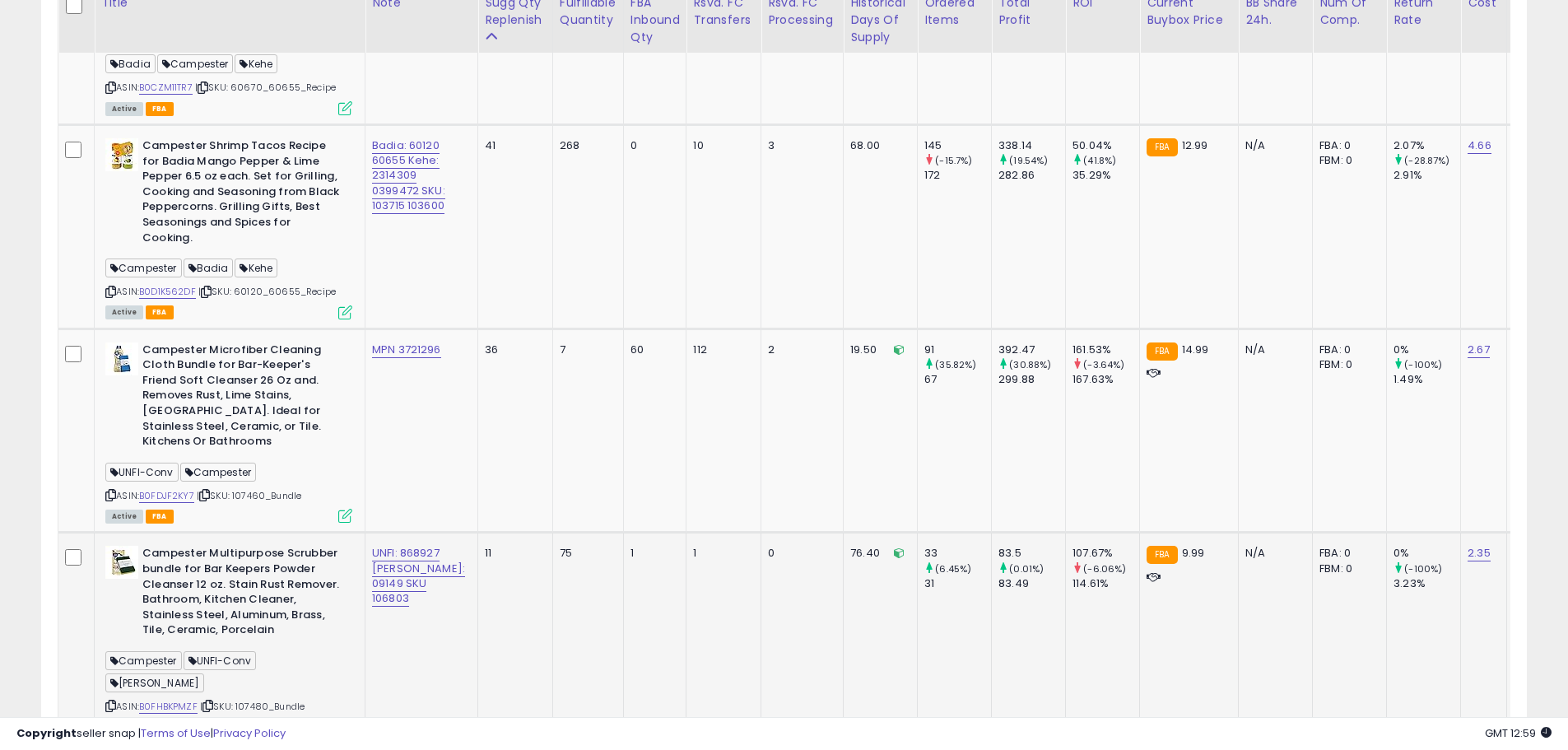
scroll to position [1688, 0]
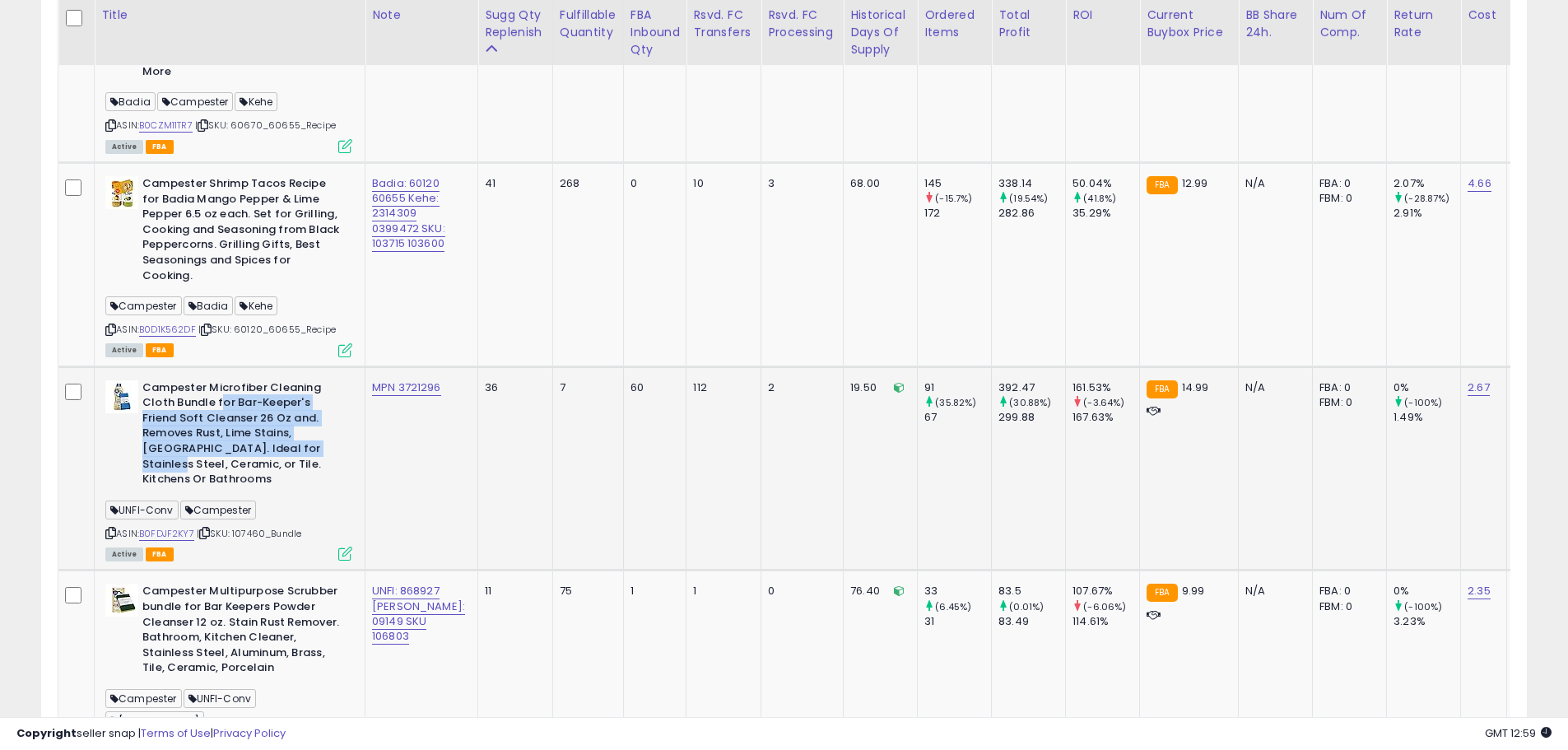
drag, startPoint x: 222, startPoint y: 352, endPoint x: 286, endPoint y: 392, distance: 75.5
click at [286, 392] on b "Campester Microfiber Cleaning Cloth Bundle for Bar-Keeper's Friend Soft Cleanse…" at bounding box center [241, 436] width 200 height 111
click at [286, 393] on b "Campester Microfiber Cleaning Cloth Bundle for Bar-Keeper's Friend Soft Cleanse…" at bounding box center [241, 436] width 200 height 111
drag, startPoint x: 217, startPoint y: 349, endPoint x: 244, endPoint y: 377, distance: 38.9
click at [244, 380] on b "Campester Microfiber Cleaning Cloth Bundle for Bar-Keeper's Friend Soft Cleanse…" at bounding box center [241, 436] width 200 height 111
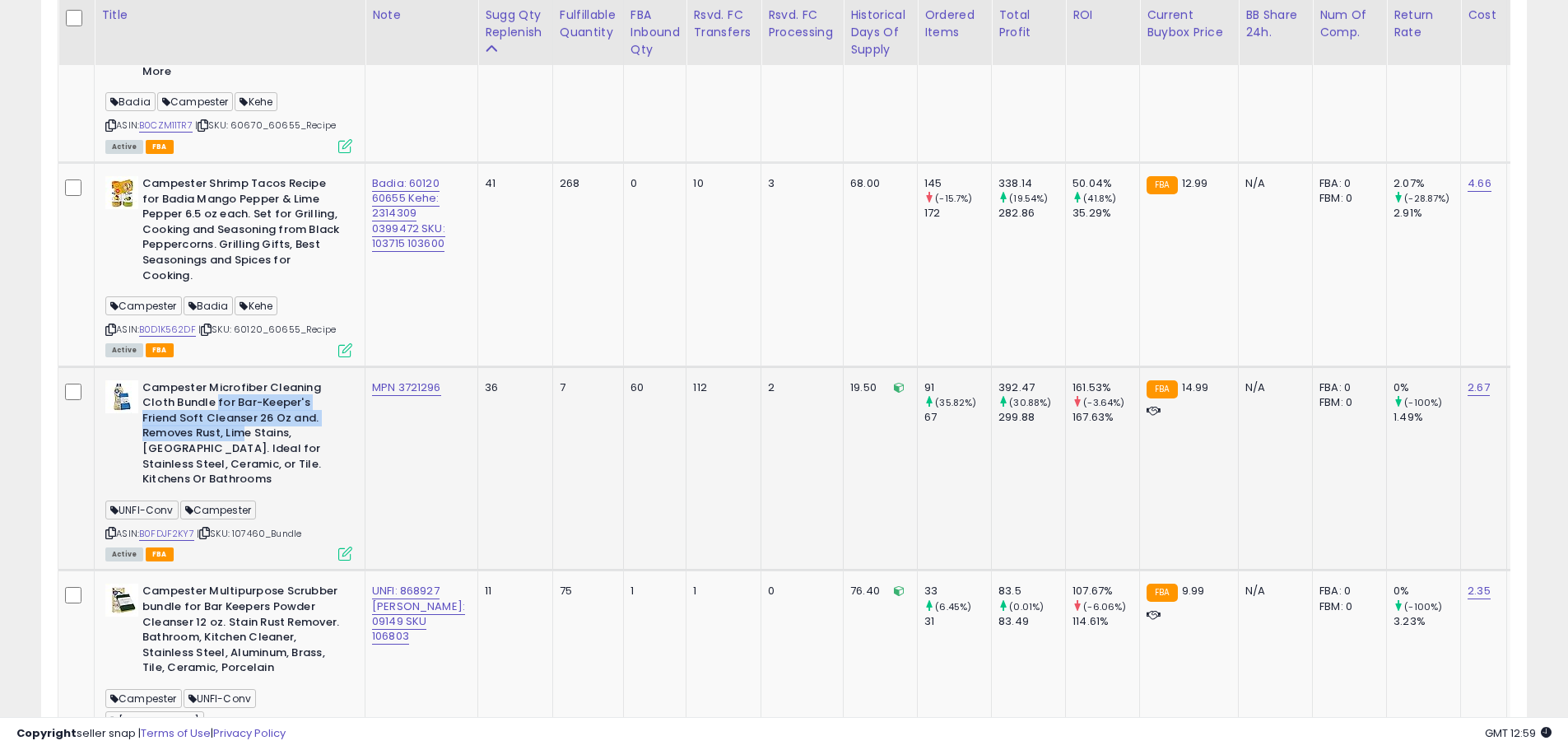
click at [207, 380] on b "Campester Microfiber Cleaning Cloth Bundle for Bar-Keeper's Friend Soft Cleanse…" at bounding box center [241, 436] width 200 height 111
click at [220, 380] on b "Campester Microfiber Cleaning Cloth Bundle for Bar-Keeper's Friend Soft Cleanse…" at bounding box center [241, 436] width 200 height 111
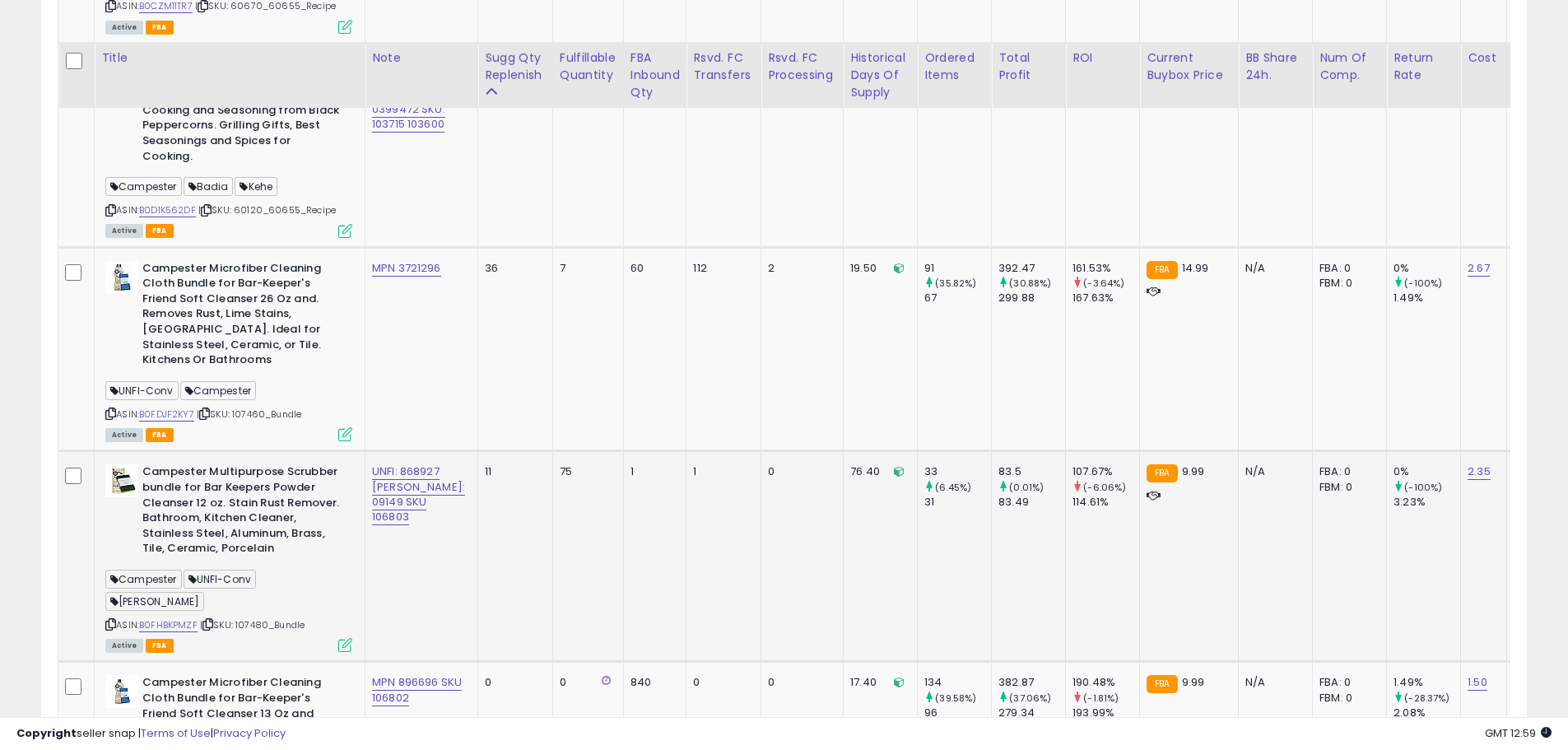
scroll to position [1853, 0]
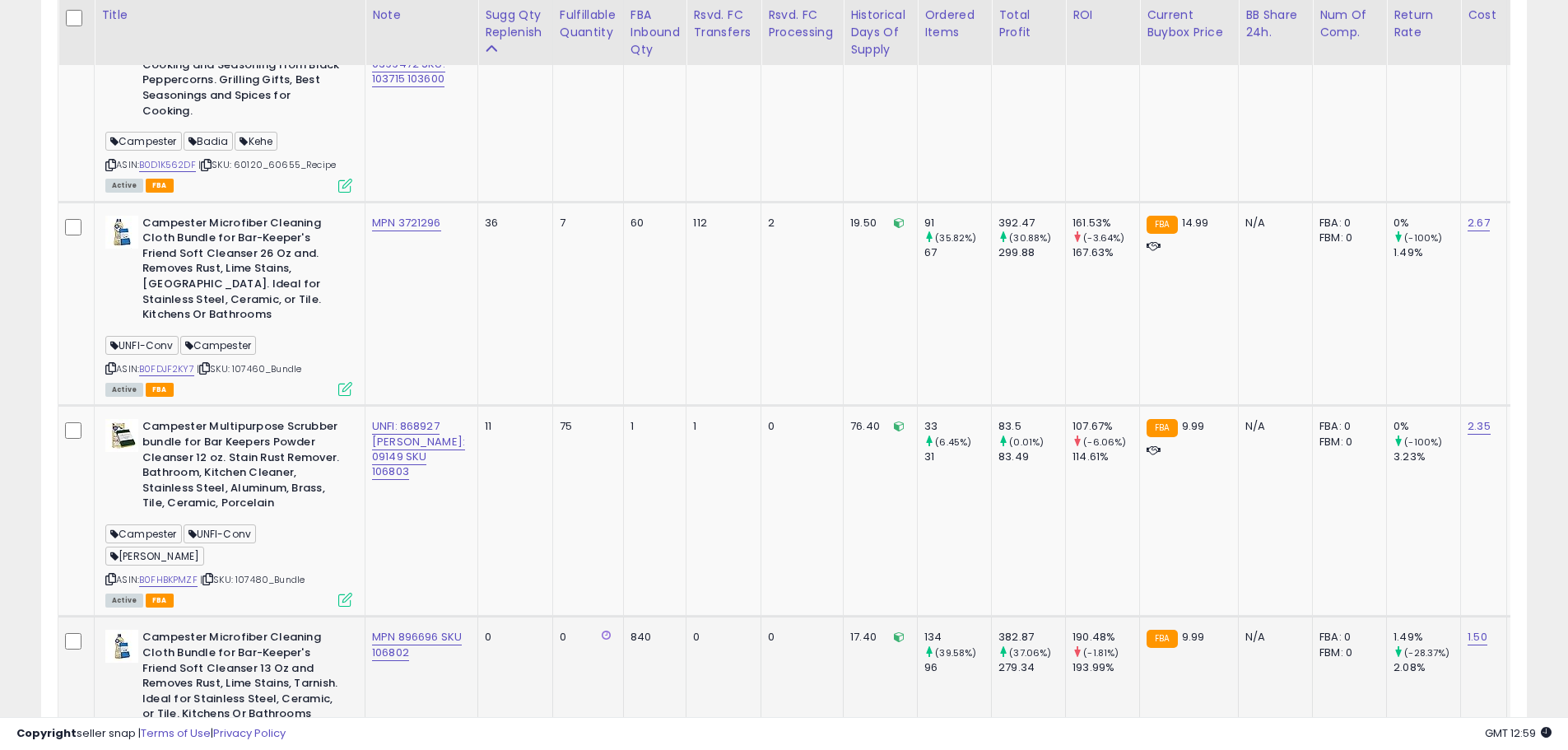
click at [242, 630] on b "Campester Microfiber Cleaning Cloth Bundle for Bar-Keeper's Friend Soft Cleanse…" at bounding box center [241, 677] width 200 height 95
drag, startPoint x: 166, startPoint y: 555, endPoint x: 214, endPoint y: 571, distance: 50.6
click at [210, 630] on b "Campester Microfiber Cleaning Cloth Bundle for Bar-Keeper's Friend Soft Cleanse…" at bounding box center [241, 677] width 200 height 95
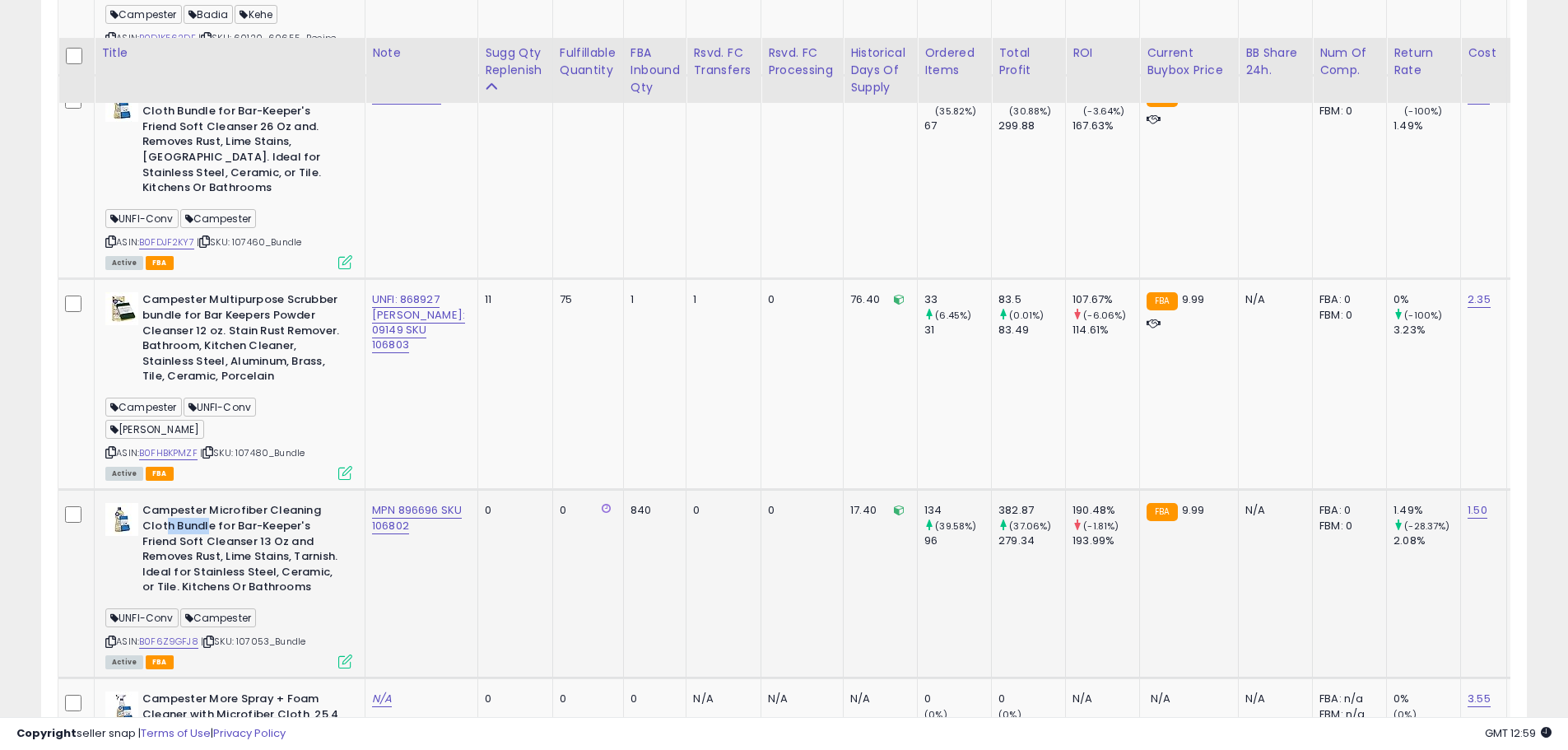
scroll to position [2018, 0]
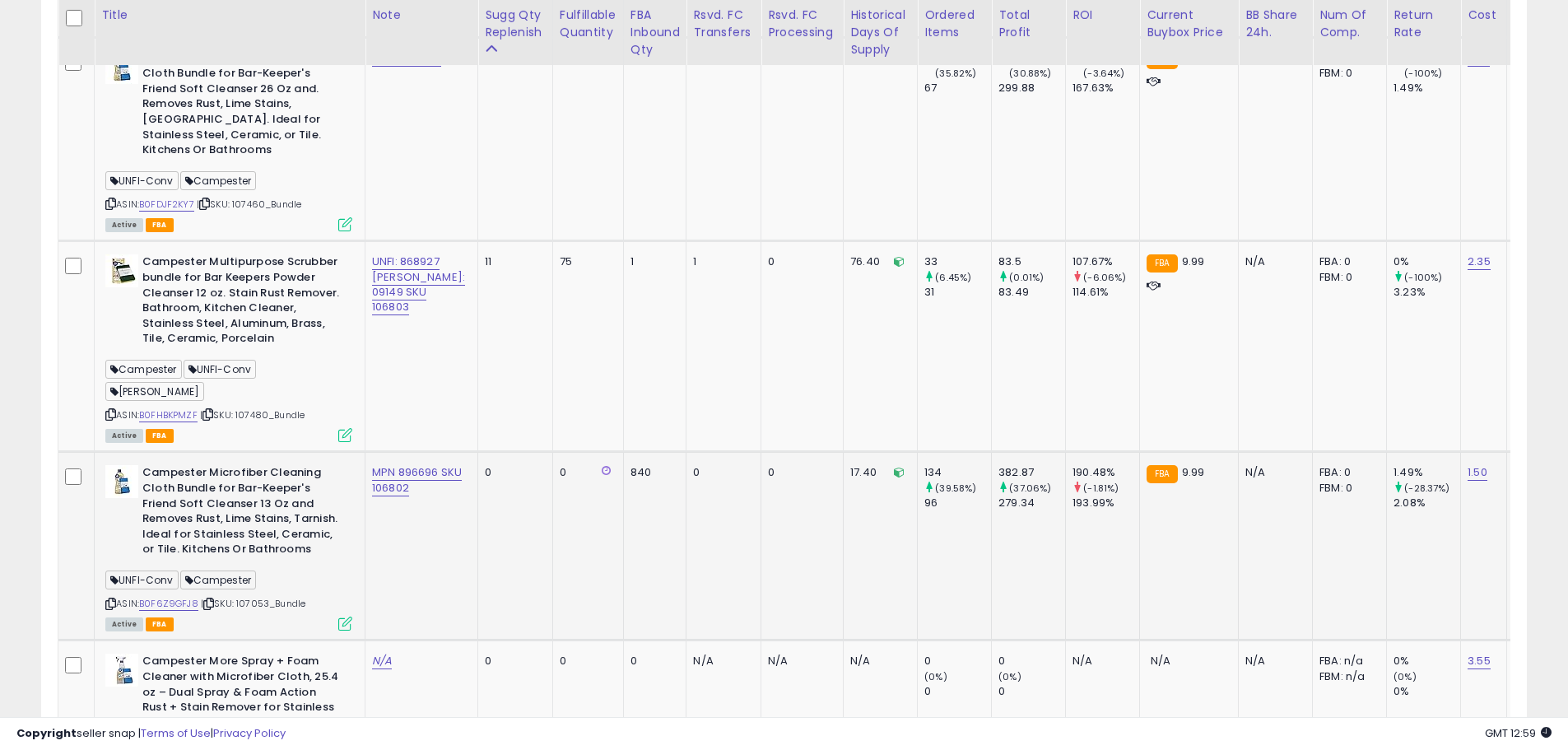
click at [250, 465] on b "Campester Microfiber Cleaning Cloth Bundle for Bar-Keeper's Friend Soft Cleanse…" at bounding box center [241, 513] width 200 height 95
drag, startPoint x: 144, startPoint y: 380, endPoint x: 218, endPoint y: 432, distance: 90.4
click at [218, 465] on b "Campester Microfiber Cleaning Cloth Bundle for Bar-Keeper's Friend Soft Cleanse…" at bounding box center [241, 513] width 200 height 95
click at [251, 654] on b "Campester More Spray + Foam Cleaner with Microfiber Cloth, 25.4 oz – Dual Spray…" at bounding box center [241, 701] width 200 height 95
drag, startPoint x: 196, startPoint y: 572, endPoint x: 240, endPoint y: 609, distance: 57.5
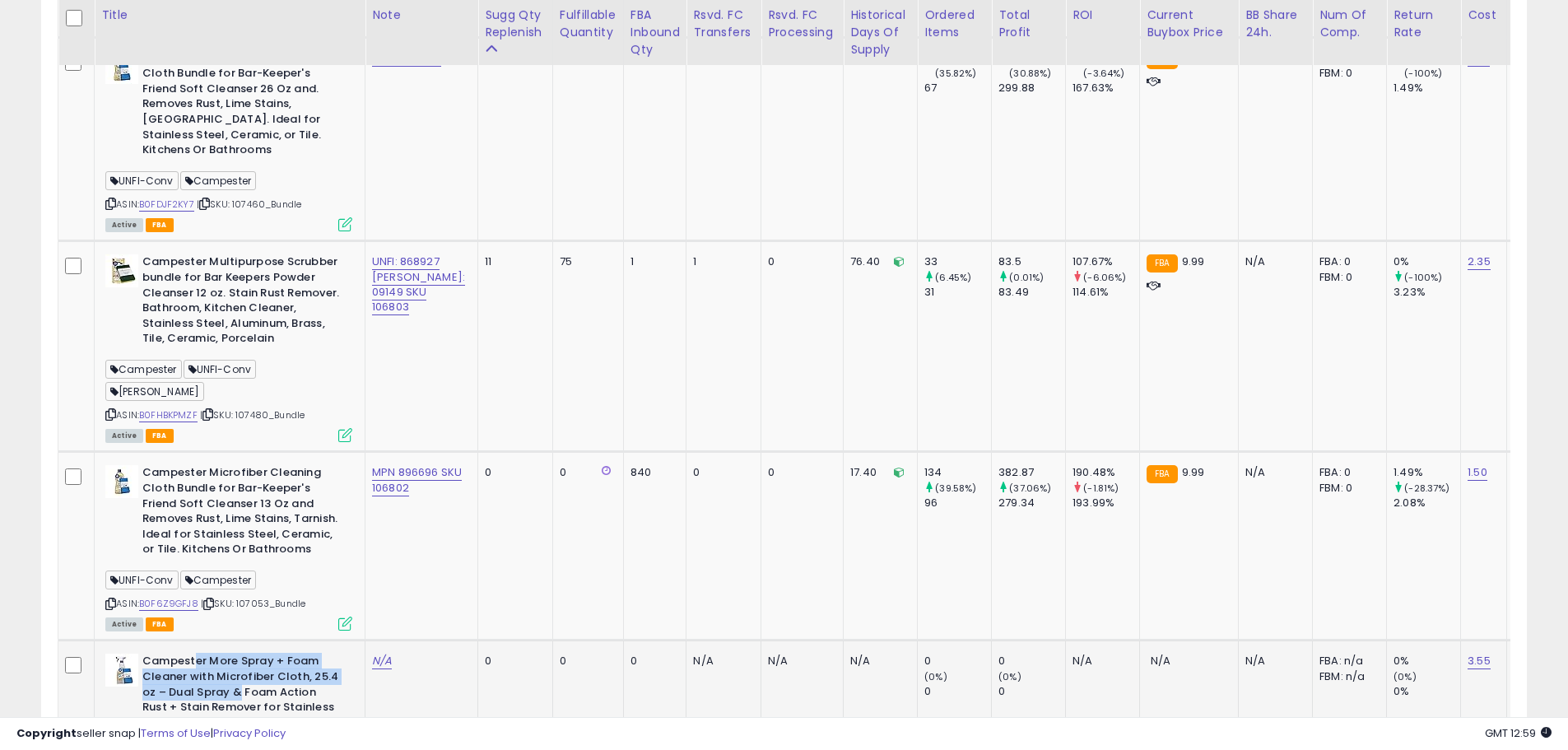
click at [239, 654] on b "Campester More Spray + Foam Cleaner with Microfiber Cloth, 25.4 oz – Dual Spray…" at bounding box center [241, 701] width 200 height 95
click at [261, 654] on b "Campester More Spray + Foam Cleaner with Microfiber Cloth, 25.4 oz – Dual Spray…" at bounding box center [241, 701] width 200 height 95
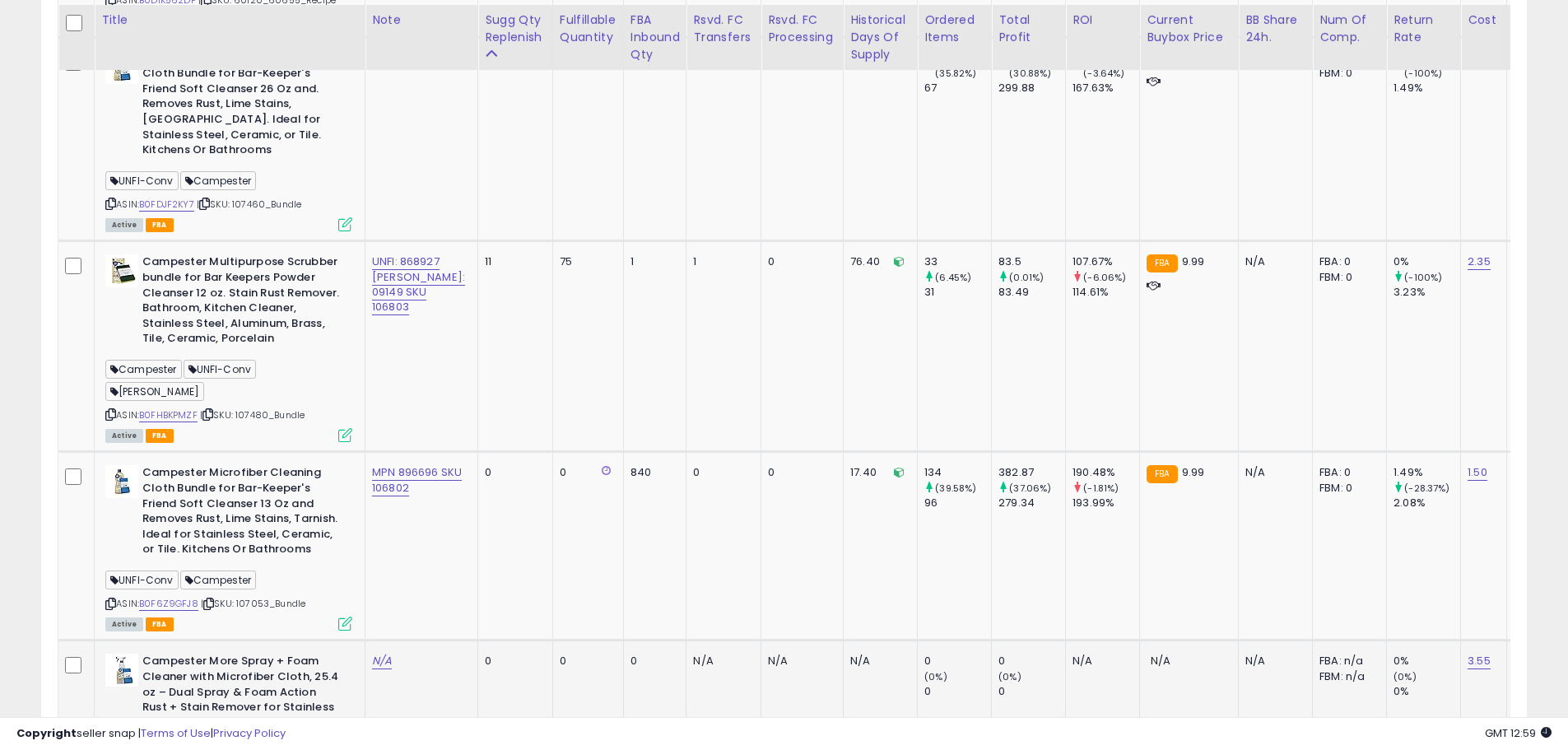
scroll to position [2100, 0]
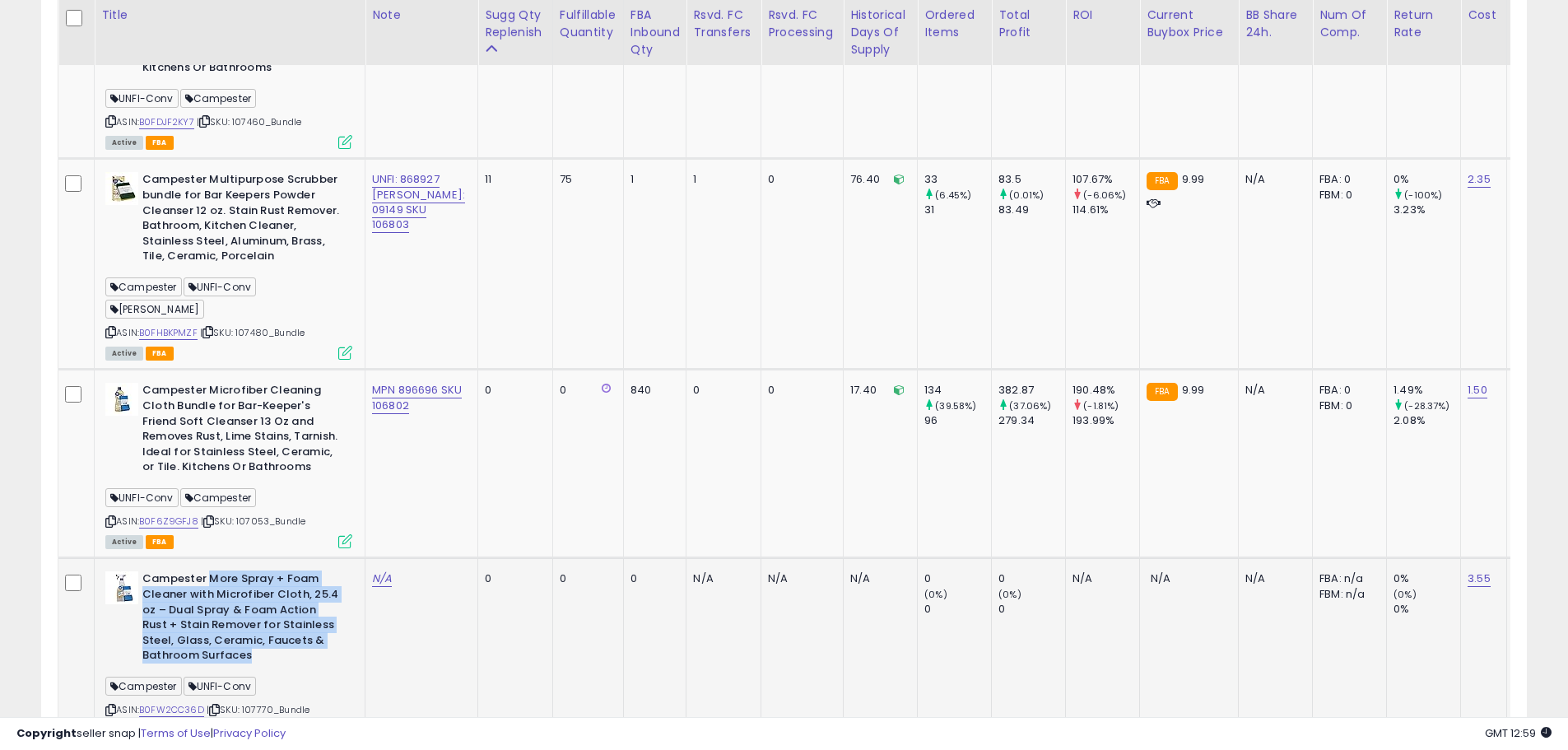
drag, startPoint x: 207, startPoint y: 489, endPoint x: 247, endPoint y: 568, distance: 88.5
click at [247, 571] on b "Campester More Spray + Foam Cleaner with Microfiber Cloth, 25.4 oz – Dual Spray…" at bounding box center [241, 619] width 200 height 95
click at [261, 572] on b "Campester More Spray + Foam Cleaner with Microfiber Cloth, 25.4 oz – Dual Spray…" at bounding box center [241, 619] width 200 height 95
drag, startPoint x: 252, startPoint y: 564, endPoint x: 139, endPoint y: 485, distance: 137.9
click at [139, 571] on div "Campester More Spray + Foam Cleaner with Microfiber Cloth, 25.4 oz – Dual Spray…" at bounding box center [228, 619] width 247 height 95
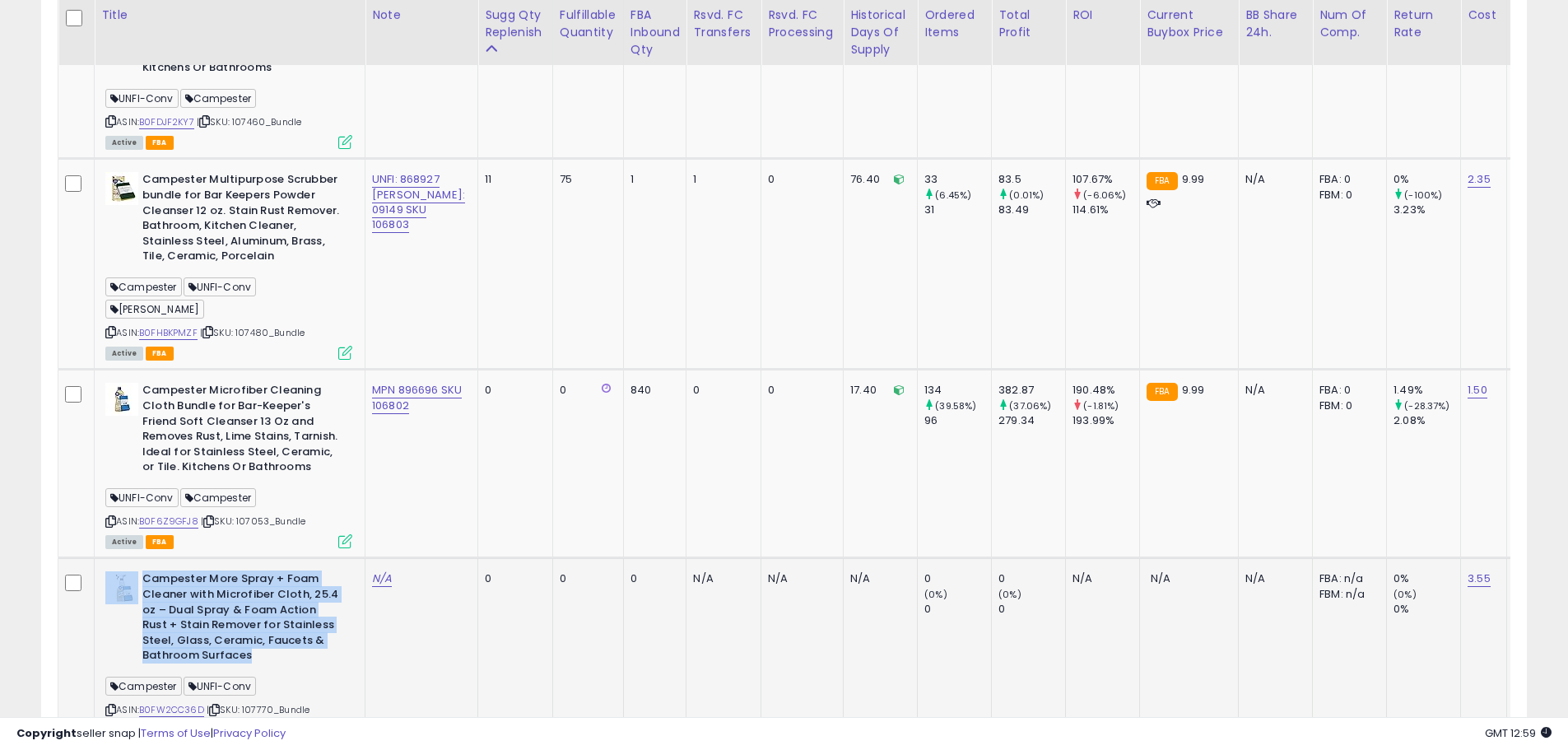
click at [194, 571] on b "Campester More Spray + Foam Cleaner with Microfiber Cloth, 25.4 oz – Dual Spray…" at bounding box center [241, 619] width 200 height 95
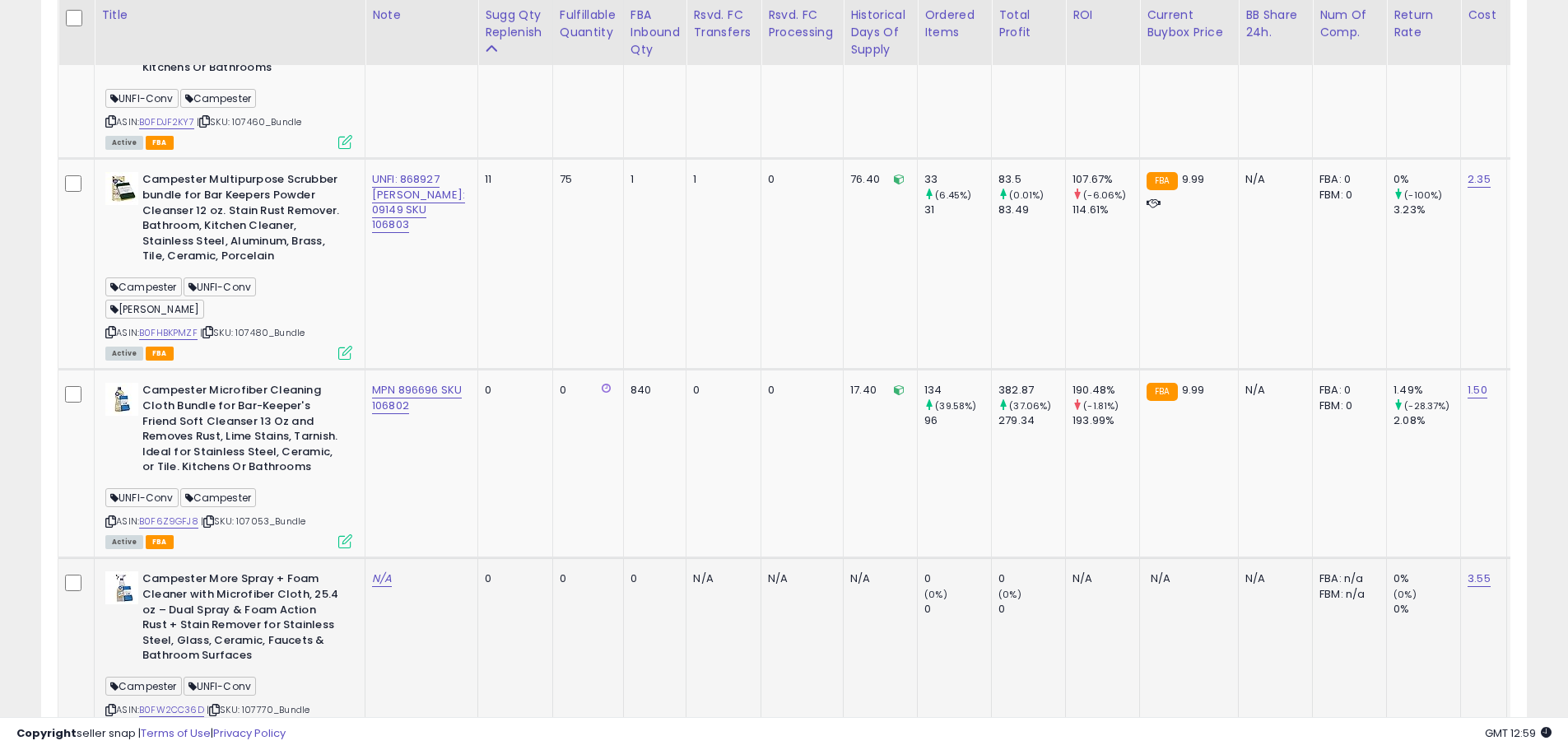
click at [210, 571] on b "Campester More Spray + Foam Cleaner with Microfiber Cloth, 25.4 oz – Dual Spray…" at bounding box center [241, 619] width 200 height 95
drag, startPoint x: 210, startPoint y: 489, endPoint x: 230, endPoint y: 508, distance: 27.6
click at [230, 571] on b "Campester More Spray + Foam Cleaner with Microfiber Cloth, 25.4 oz – Dual Spray…" at bounding box center [241, 619] width 200 height 95
click at [210, 571] on b "Campester More Spray + Foam Cleaner with Microfiber Cloth, 25.4 oz – Dual Spray…" at bounding box center [241, 619] width 200 height 95
drag, startPoint x: 209, startPoint y: 491, endPoint x: 212, endPoint y: 506, distance: 15.3
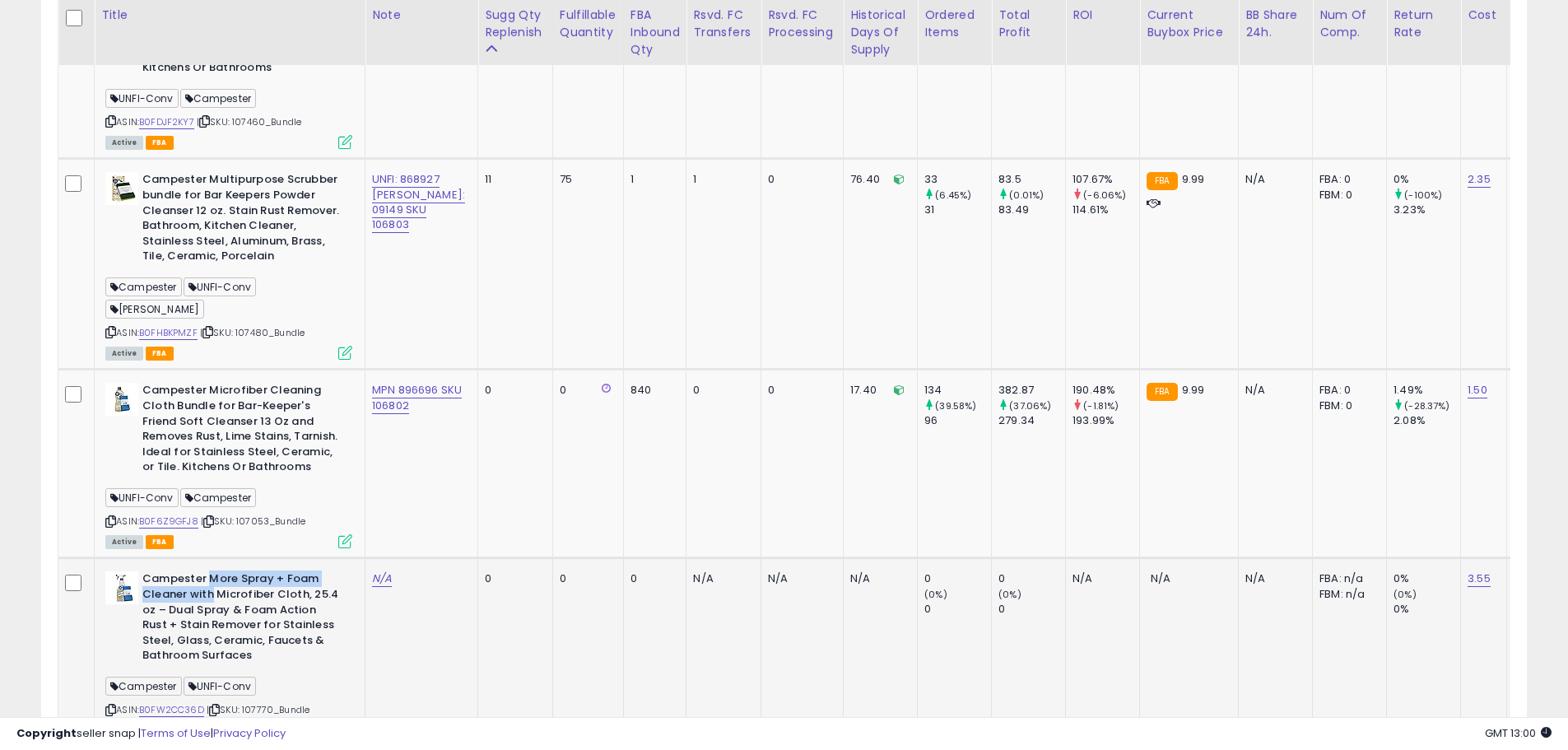
click at [212, 571] on b "Campester More Spray + Foam Cleaner with Microfiber Cloth, 25.4 oz – Dual Spray…" at bounding box center [241, 619] width 200 height 95
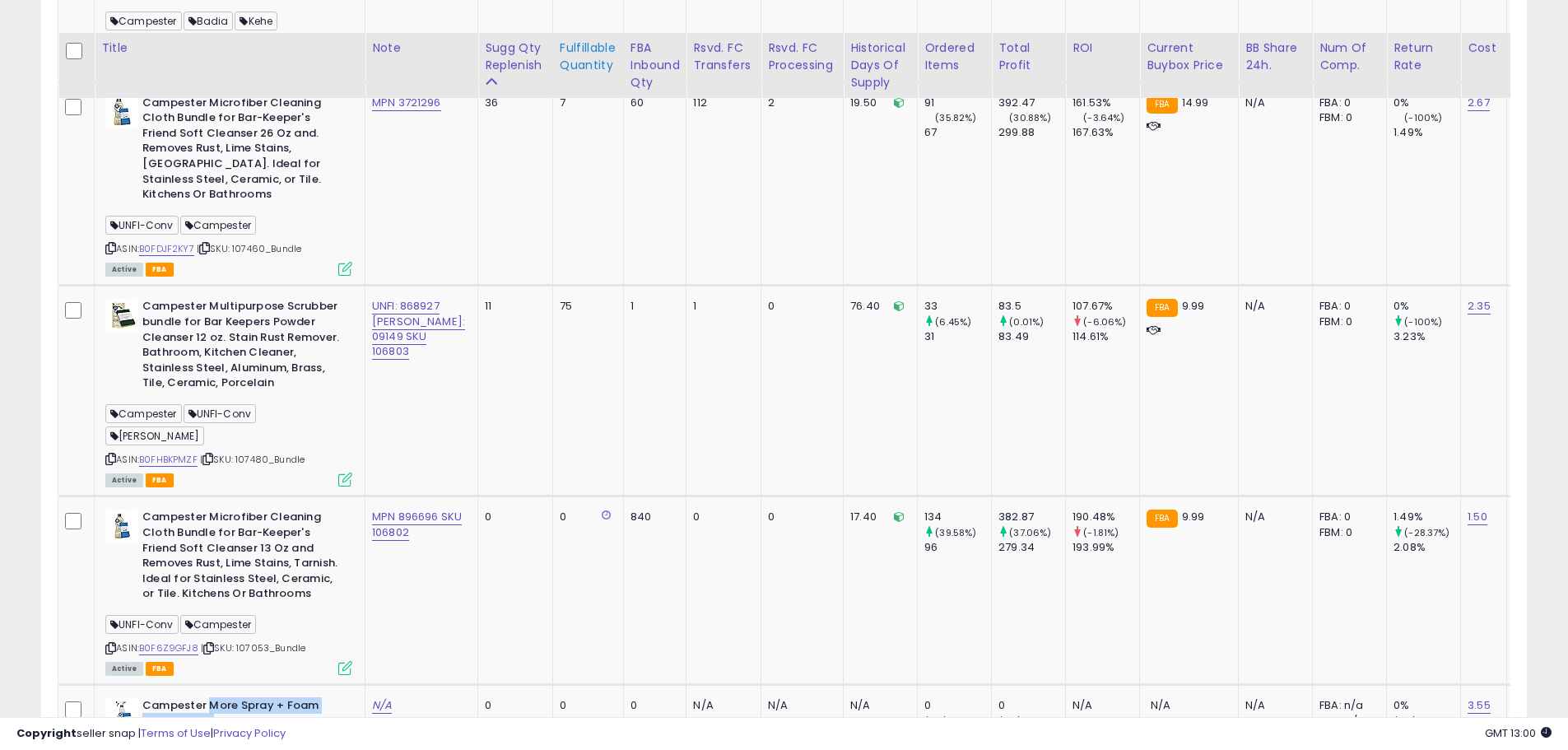
scroll to position [1935, 0]
